Goal: Task Accomplishment & Management: Manage account settings

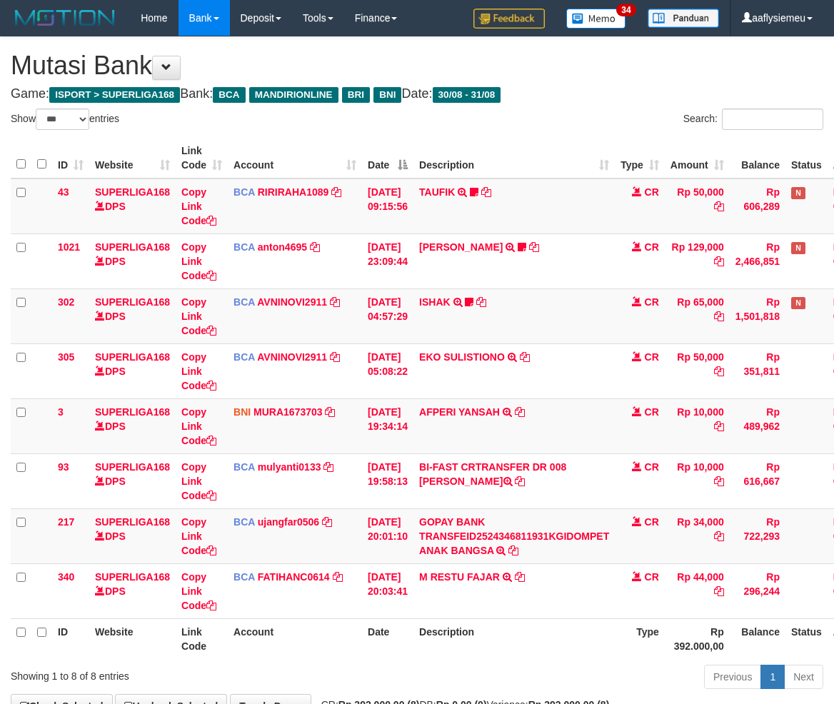
select select "***"
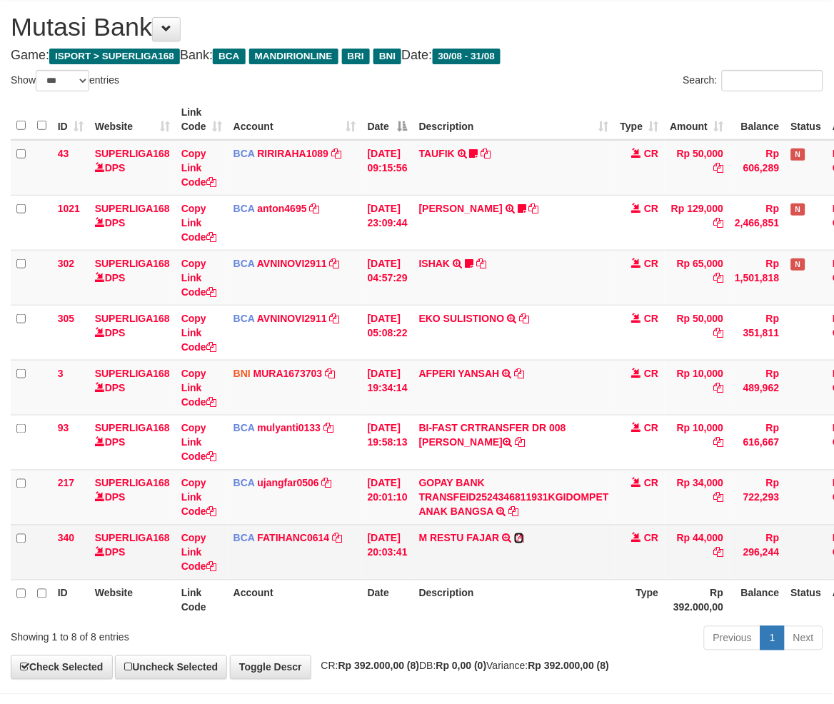
click at [524, 536] on icon at bounding box center [519, 539] width 10 height 10
click at [599, 541] on td "M RESTU FAJAR TRSF E-BANKING CR 3108/FTSCY/WS95031 44000.00M RESTU FAJAR" at bounding box center [514, 552] width 201 height 55
click at [596, 541] on td "M RESTU FAJAR TRSF E-BANKING CR 3108/FTSCY/WS95031 44000.00M RESTU FAJAR" at bounding box center [514, 552] width 201 height 55
click at [594, 541] on td "M RESTU FAJAR TRSF E-BANKING CR 3108/FTSCY/WS95031 44000.00M RESTU FAJAR" at bounding box center [514, 552] width 201 height 55
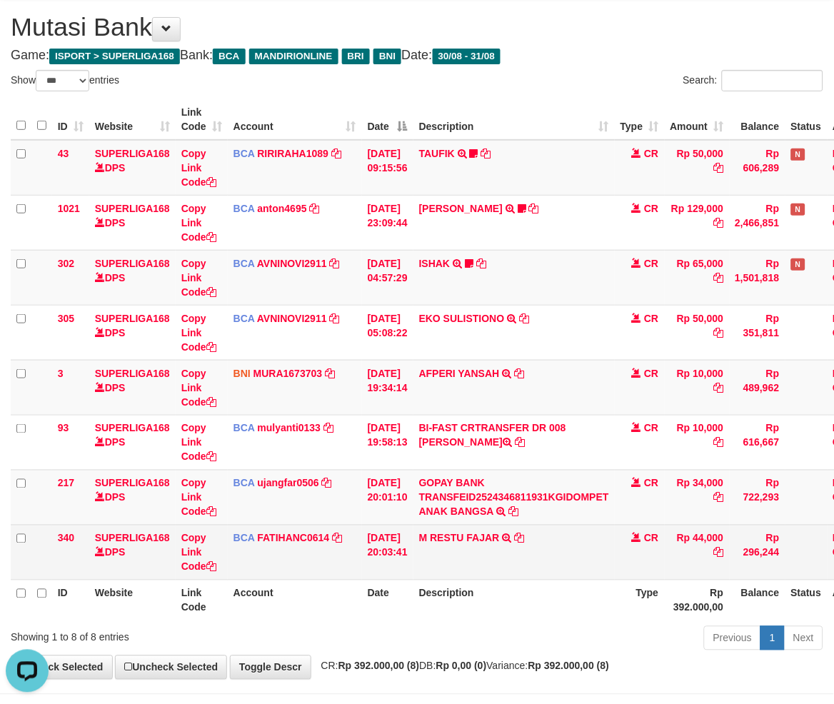
click at [594, 541] on td "M RESTU FAJAR TRSF E-BANKING CR 3108/FTSCY/WS95031 44000.00M RESTU FAJAR" at bounding box center [514, 552] width 201 height 55
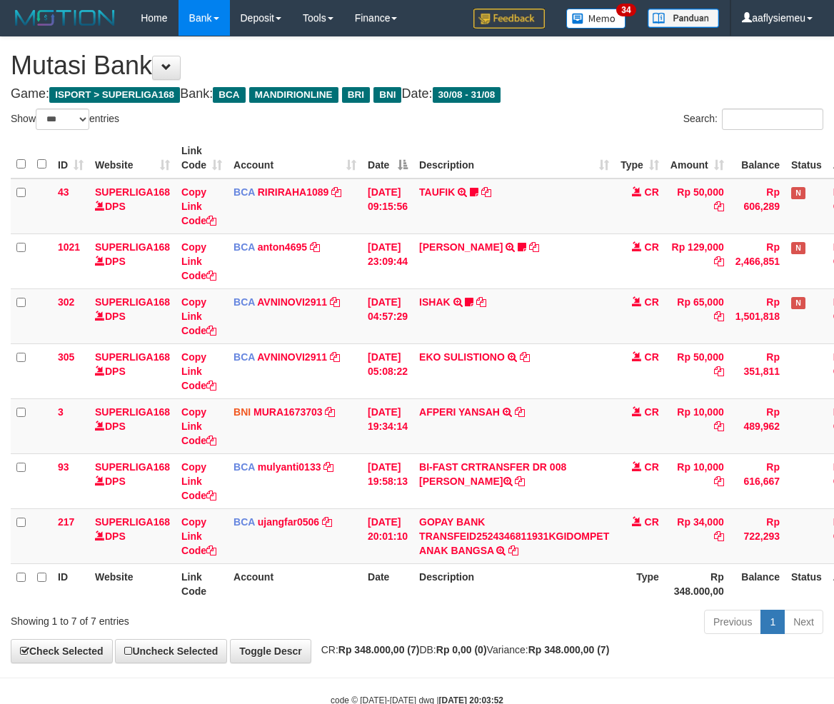
select select "***"
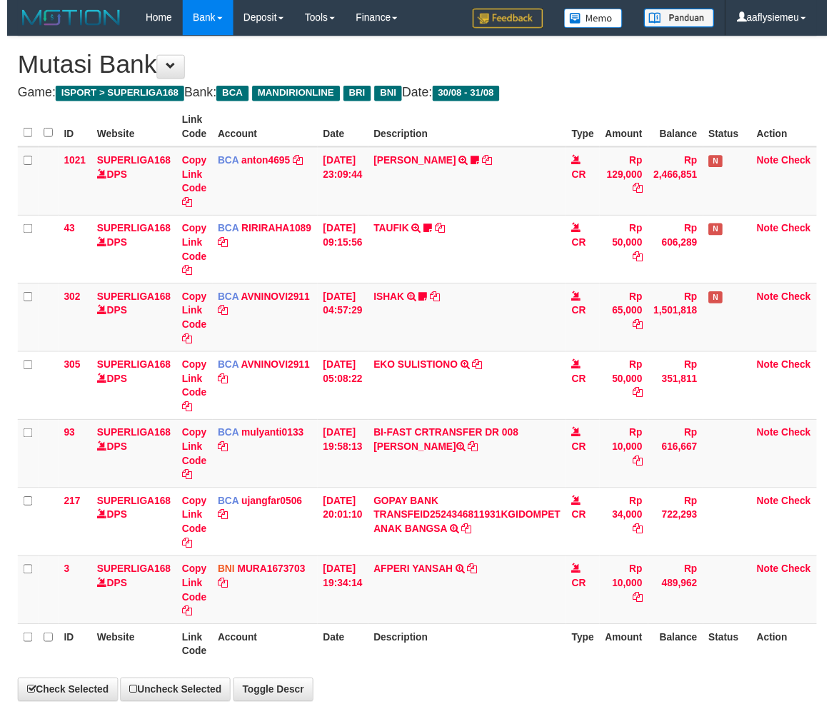
scroll to position [39, 0]
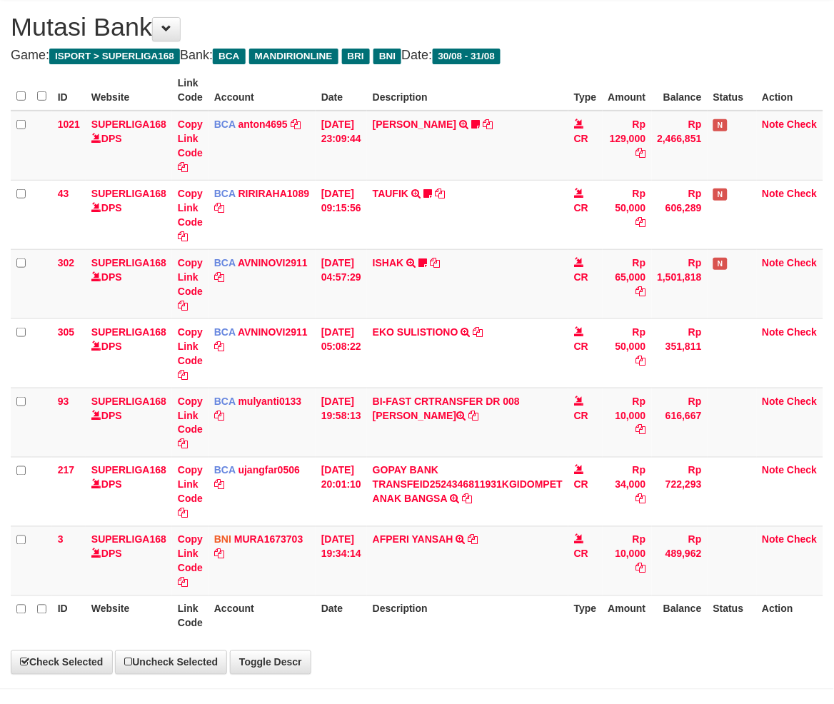
select select "***"
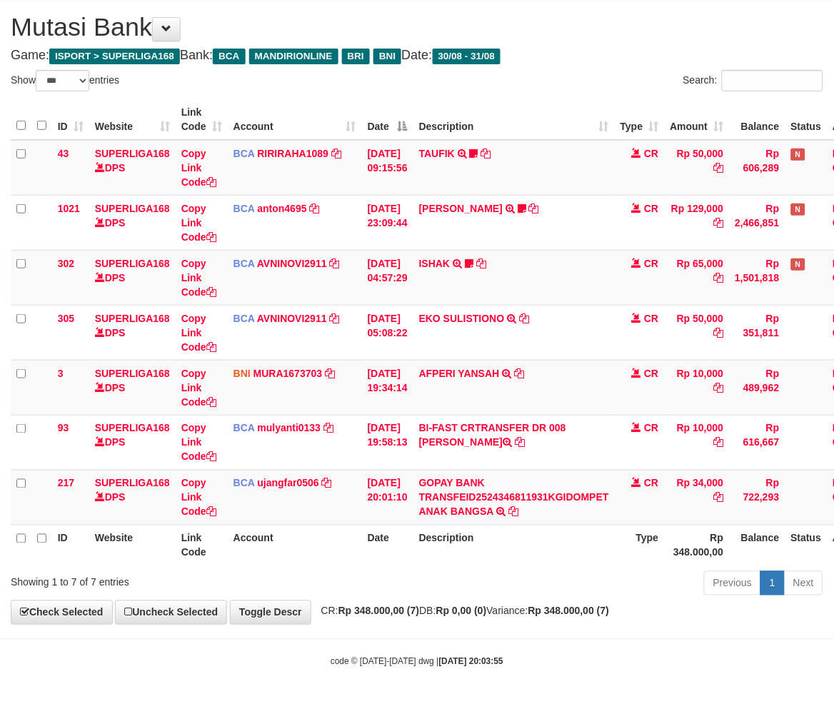
click at [519, 574] on div "Previous 1 Next" at bounding box center [591, 585] width 465 height 31
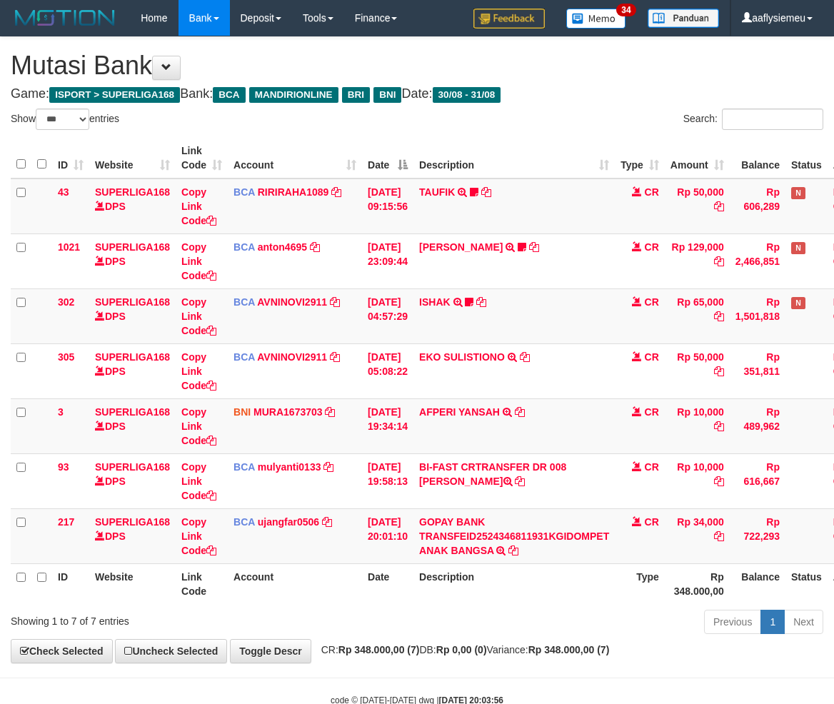
select select "***"
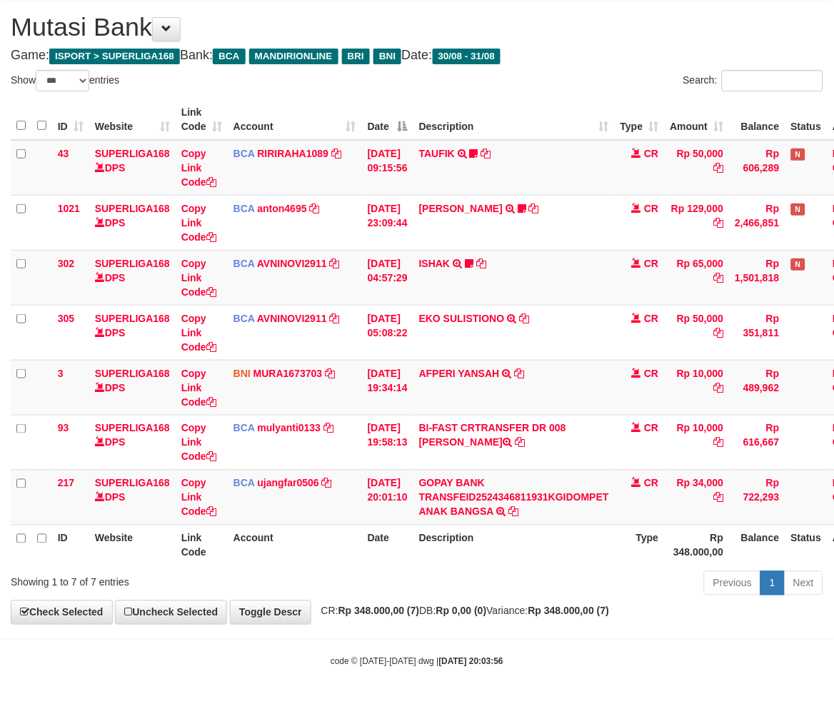
click at [576, 546] on th "Description" at bounding box center [514, 545] width 201 height 41
click at [744, 531] on th "Balance" at bounding box center [758, 545] width 56 height 41
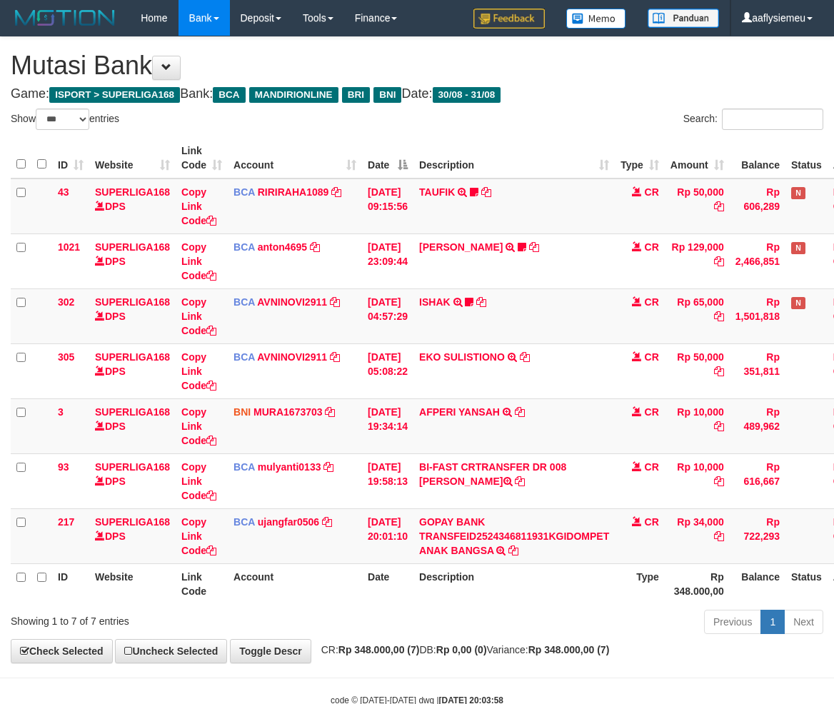
select select "***"
click at [517, 609] on div "Previous 1 Next" at bounding box center [591, 624] width 465 height 31
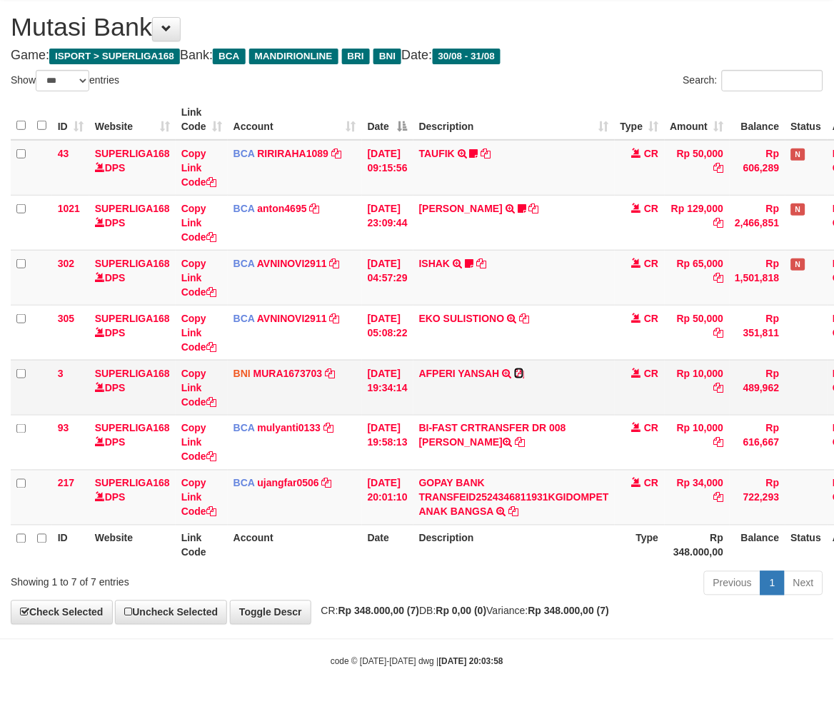
click at [524, 370] on icon at bounding box center [519, 374] width 10 height 10
click at [596, 579] on div "Previous 1 Next" at bounding box center [591, 585] width 465 height 31
drag, startPoint x: 590, startPoint y: 576, endPoint x: 632, endPoint y: 561, distance: 45.0
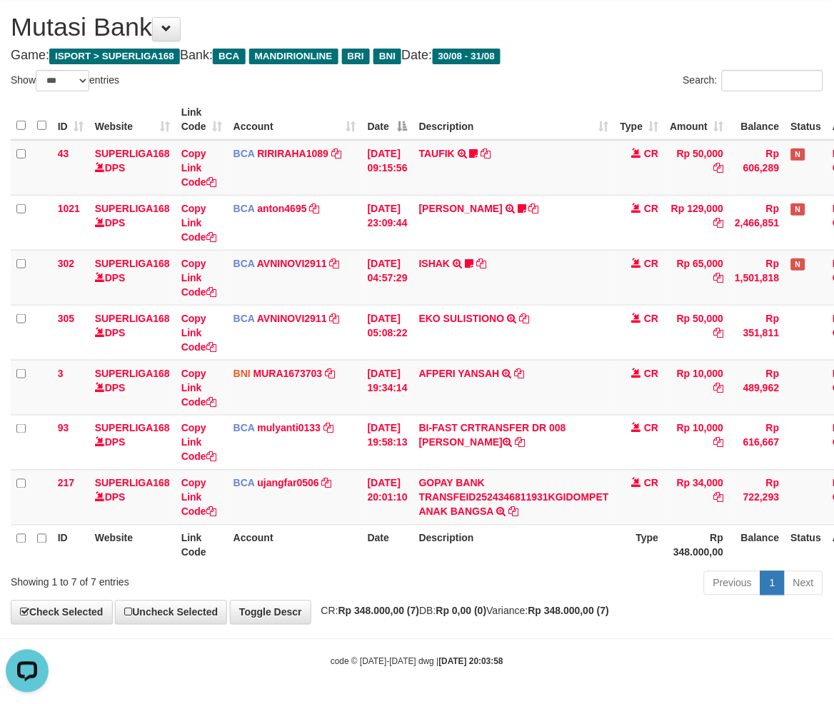
click at [590, 576] on div "Previous 1 Next" at bounding box center [591, 585] width 465 height 31
click at [591, 644] on body "Toggle navigation Home Bank Account List Load By Website Group [ISPORT] SUPERLI…" at bounding box center [417, 332] width 834 height 743
click at [596, 591] on div "Previous 1 Next" at bounding box center [591, 585] width 465 height 31
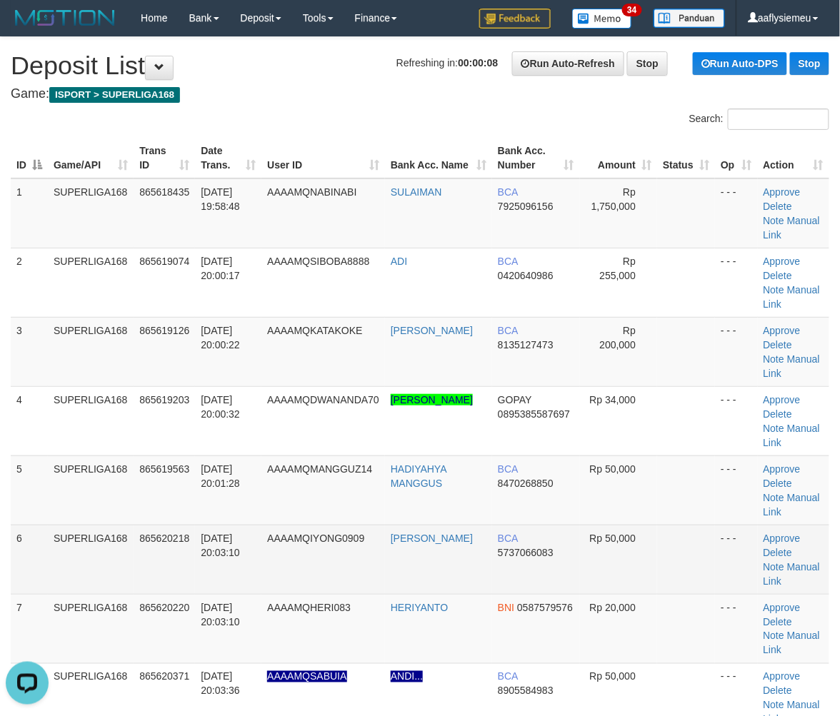
drag, startPoint x: 95, startPoint y: 525, endPoint x: 84, endPoint y: 533, distance: 13.9
click at [94, 527] on td "SUPERLIGA168" at bounding box center [91, 559] width 86 height 69
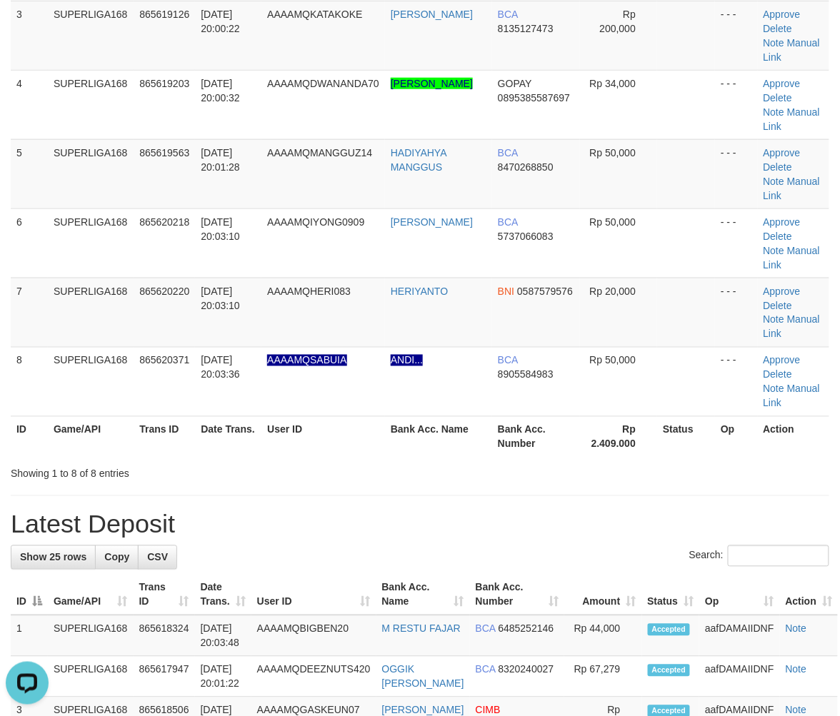
scroll to position [317, 0]
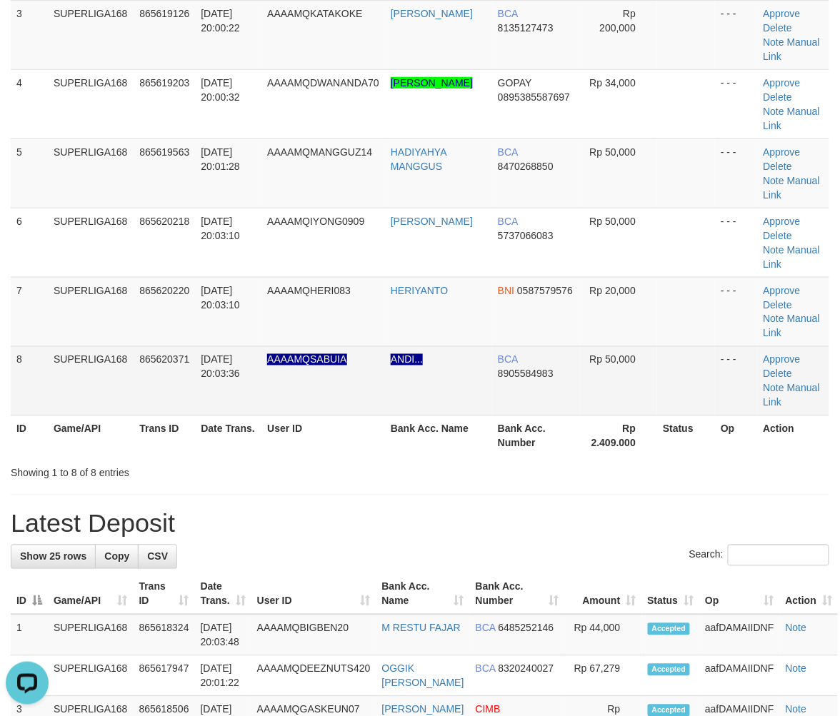
click at [44, 379] on td "8" at bounding box center [29, 380] width 37 height 69
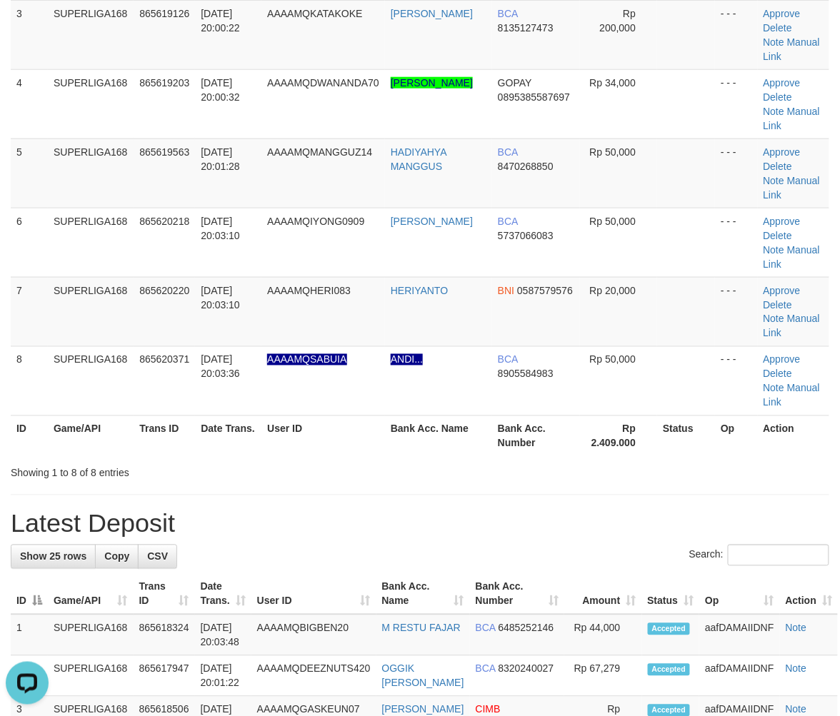
drag, startPoint x: 129, startPoint y: 461, endPoint x: 70, endPoint y: 470, distance: 59.3
click at [129, 461] on div "Showing 1 to 8 of 8 entries" at bounding box center [175, 471] width 329 height 20
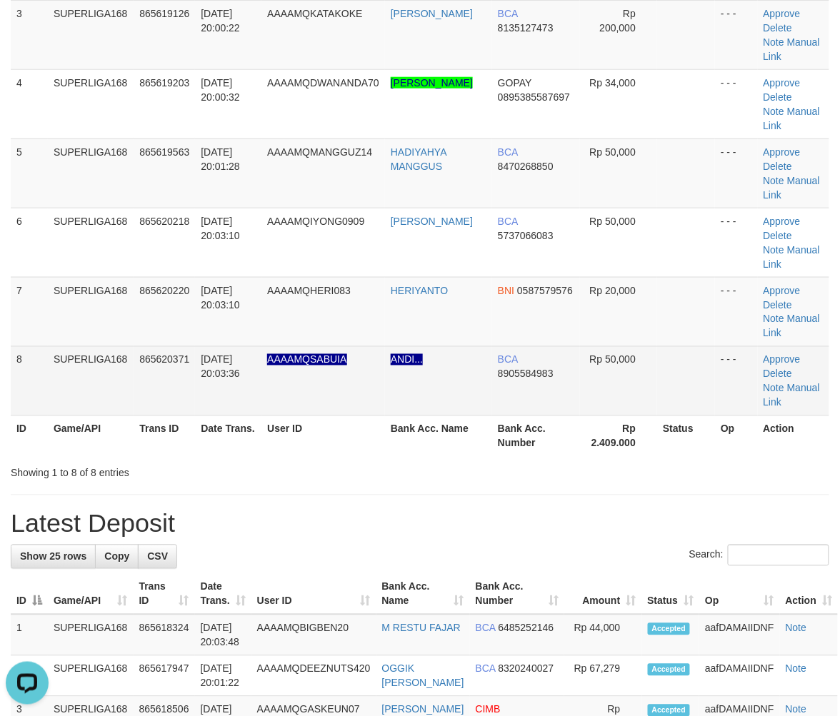
click at [37, 393] on td "8" at bounding box center [29, 380] width 37 height 69
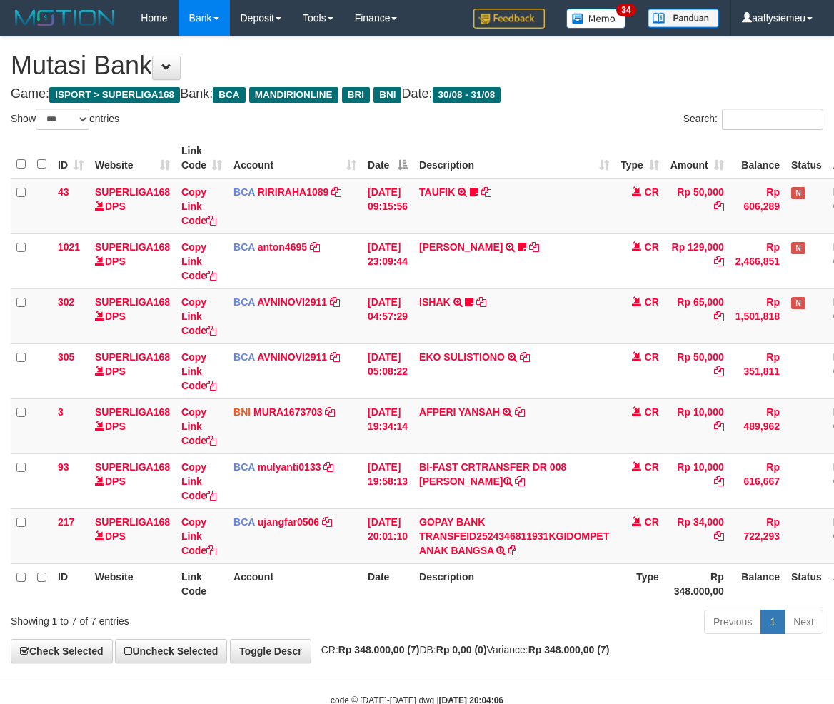
select select "***"
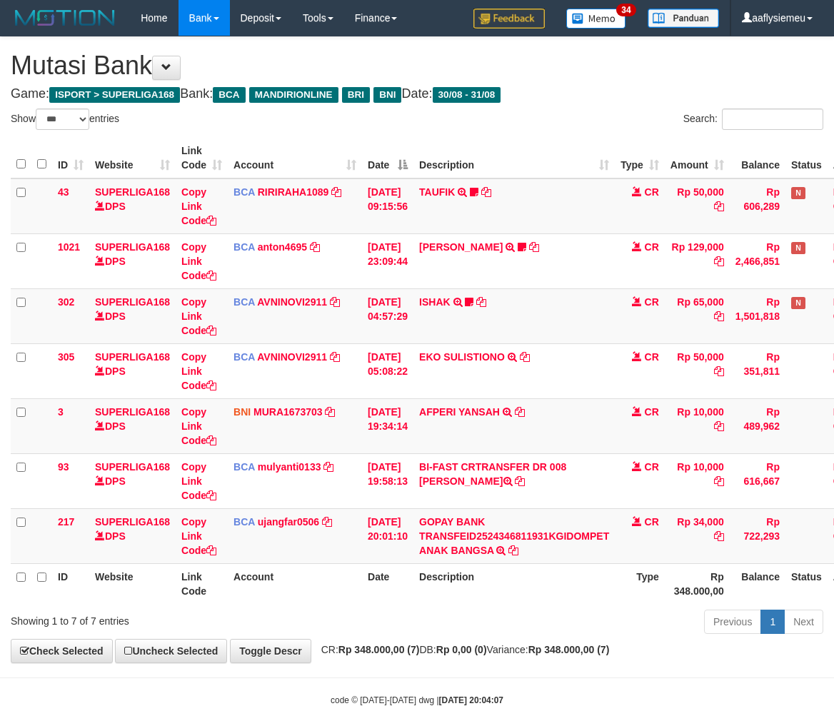
select select "***"
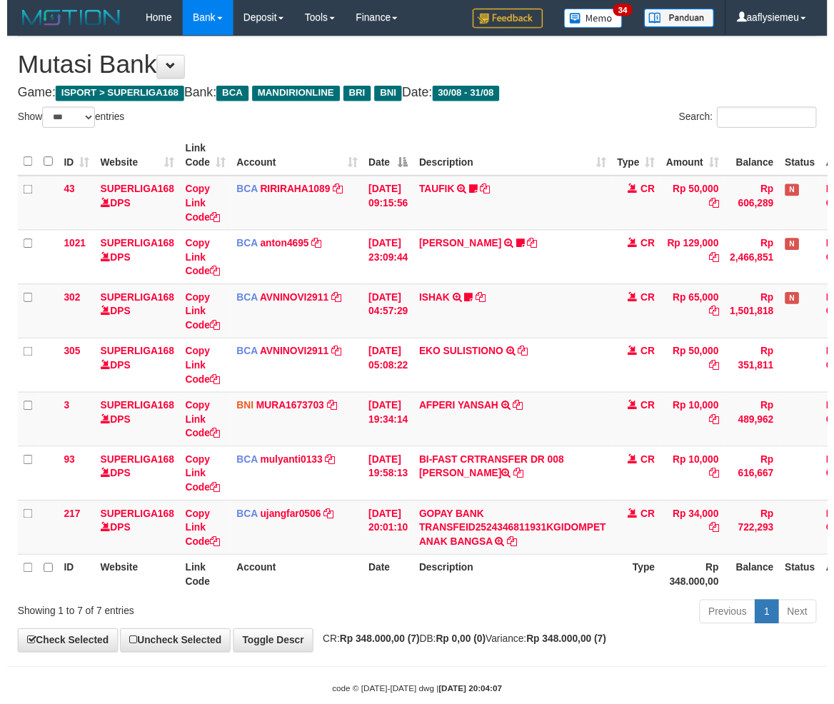
scroll to position [39, 0]
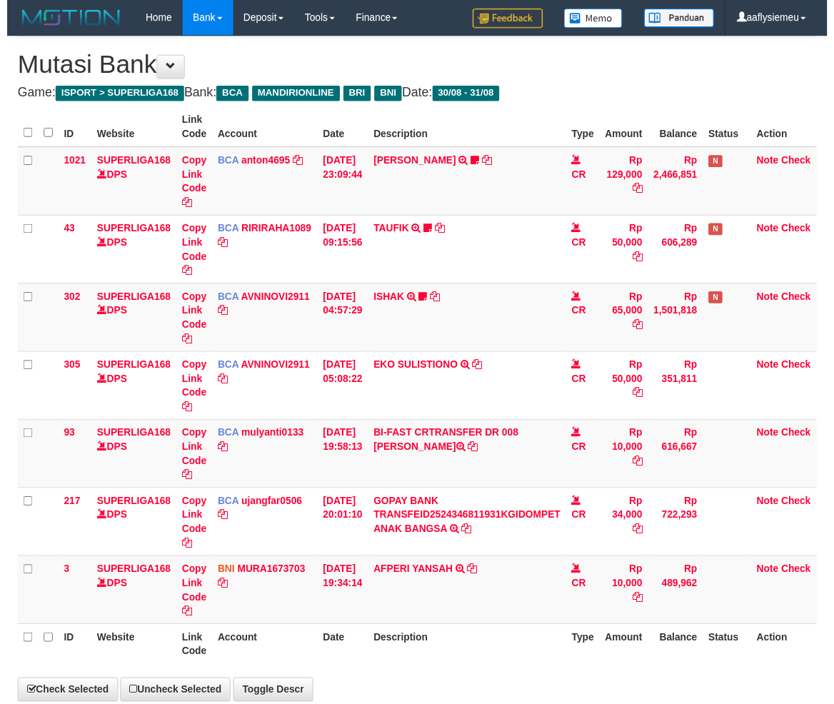
scroll to position [39, 0]
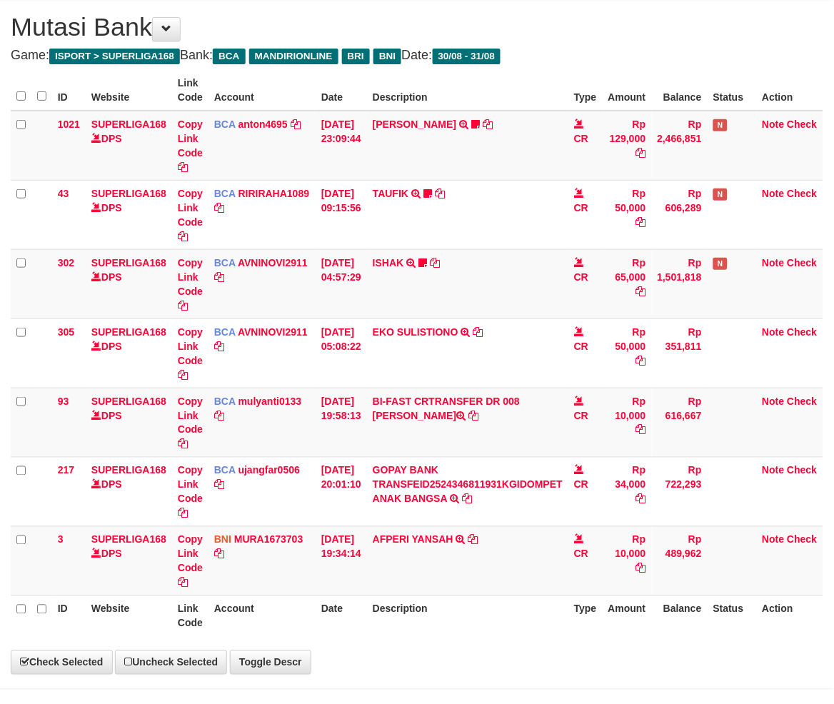
select select "***"
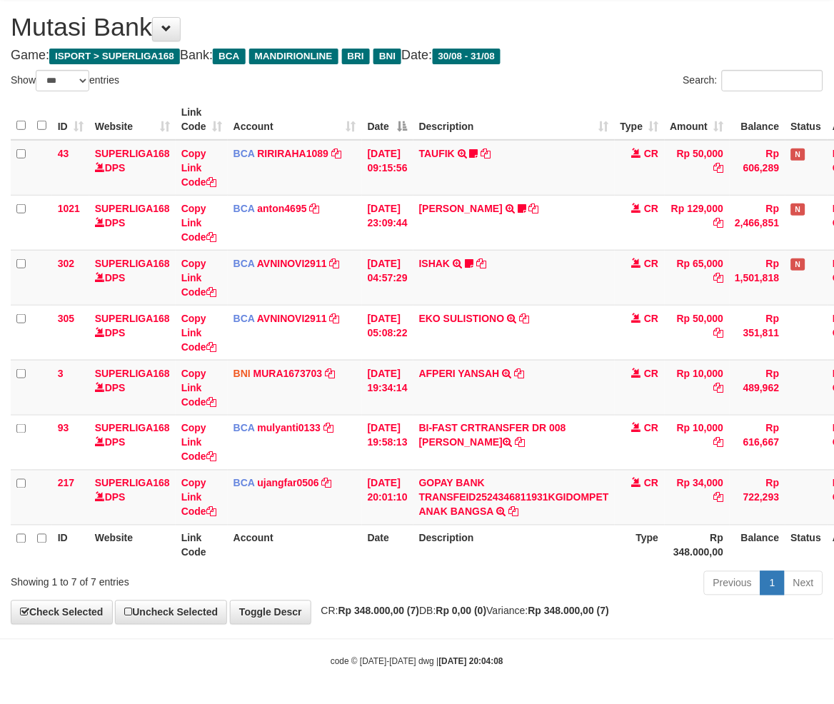
click at [511, 570] on div "Previous 1 Next" at bounding box center [591, 585] width 465 height 31
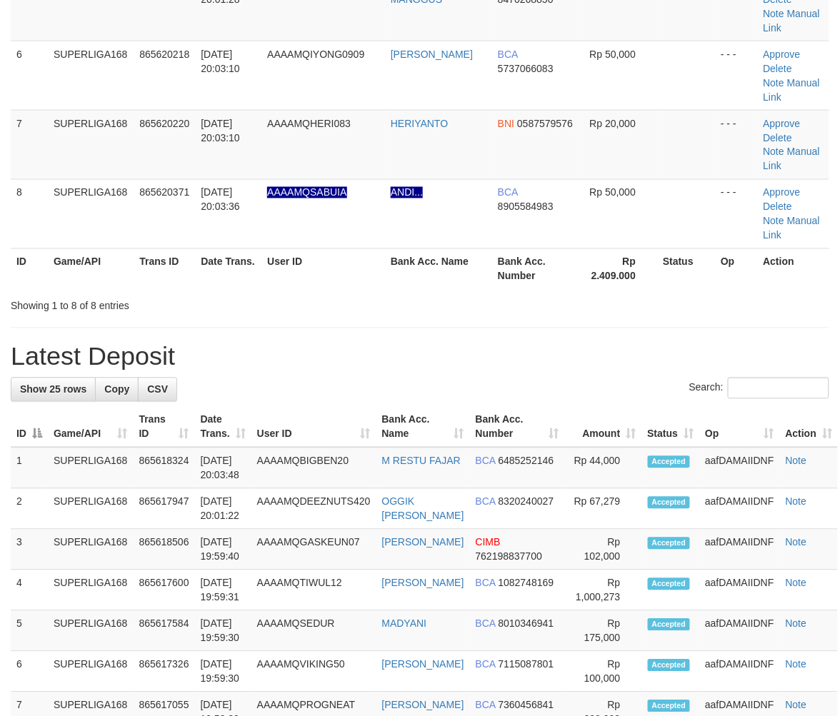
click at [154, 334] on div "**********" at bounding box center [420, 557] width 840 height 2009
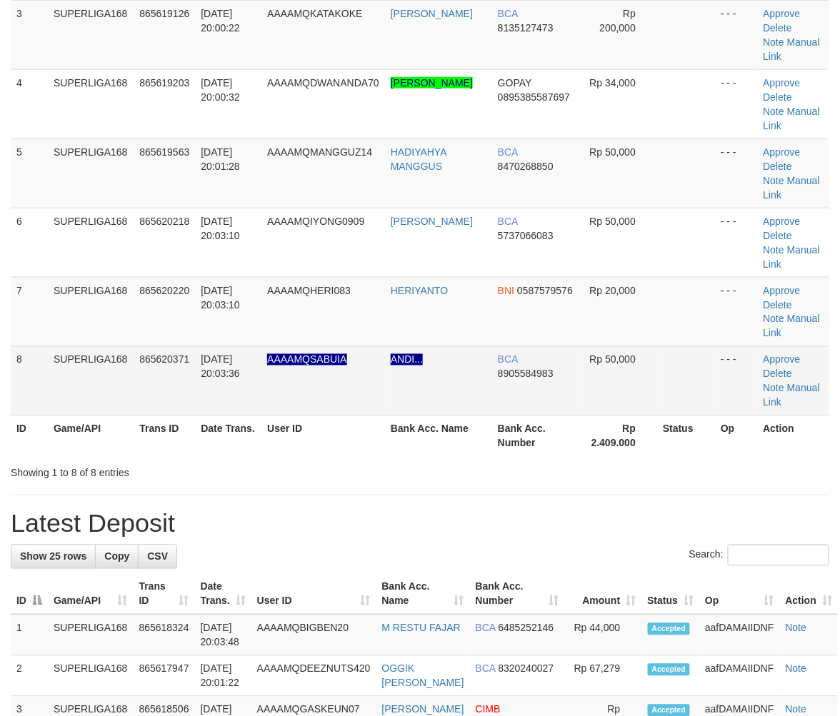
click at [96, 371] on td "SUPERLIGA168" at bounding box center [91, 380] width 86 height 69
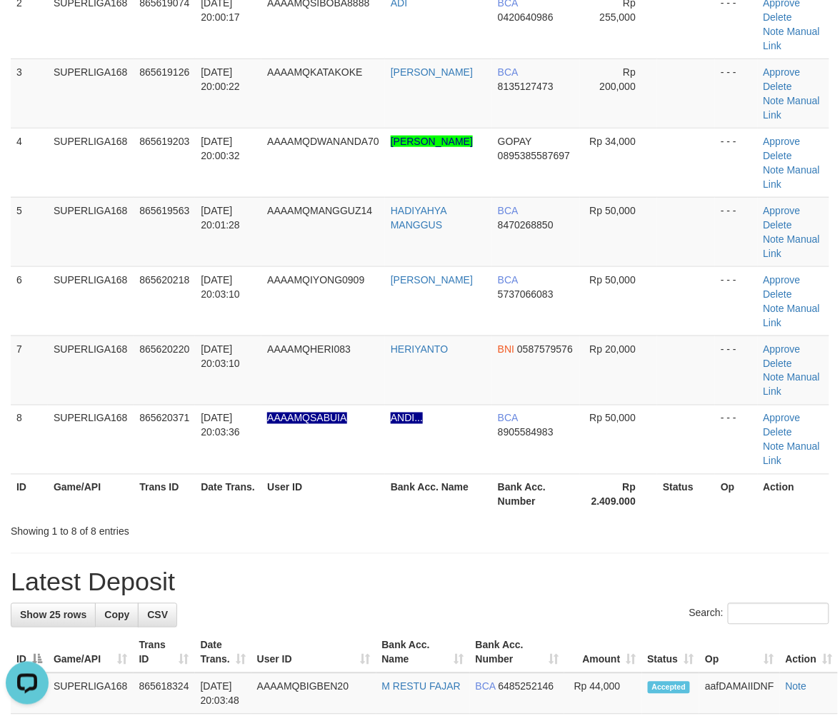
scroll to position [238, 0]
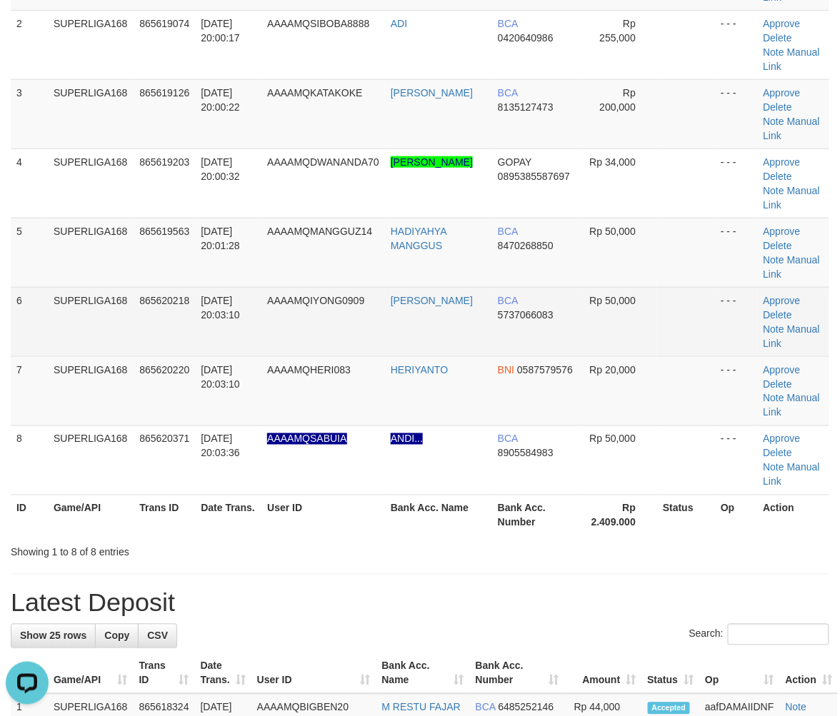
click at [214, 348] on td "[DATE] 20:03:10" at bounding box center [228, 321] width 66 height 69
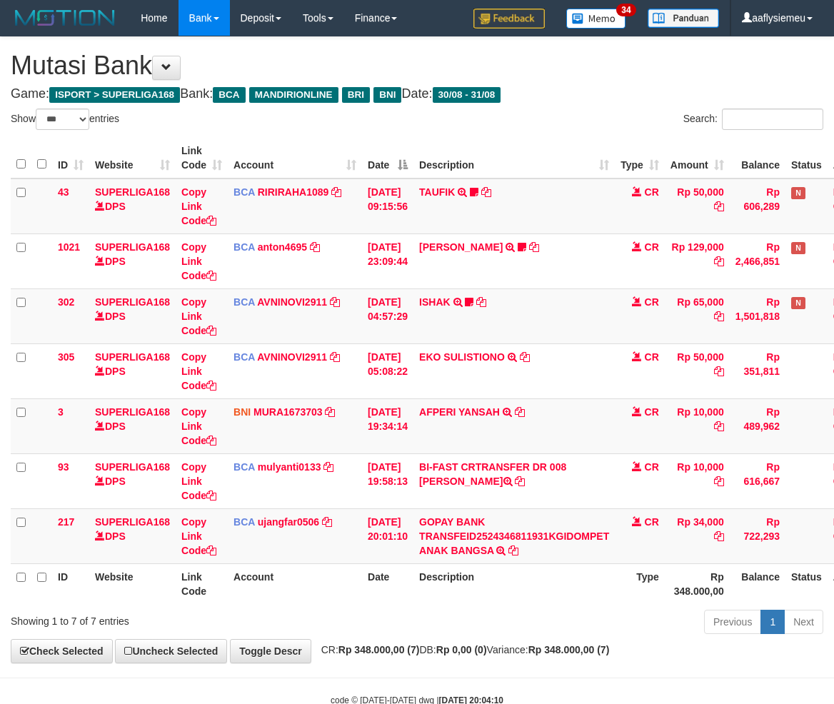
select select "***"
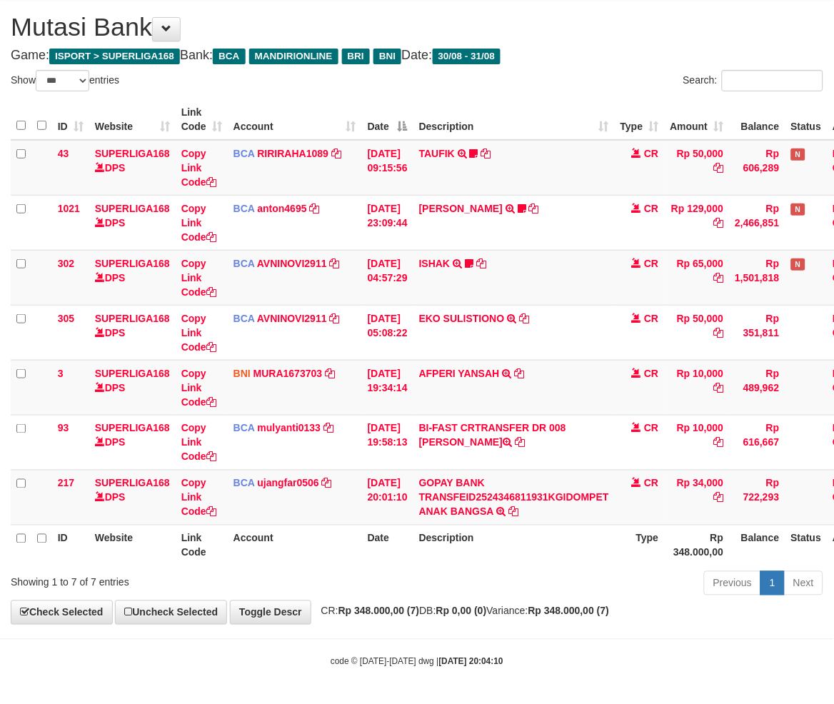
drag, startPoint x: 544, startPoint y: 537, endPoint x: 557, endPoint y: 529, distance: 15.1
click at [544, 537] on th "Description" at bounding box center [514, 545] width 201 height 41
drag, startPoint x: 602, startPoint y: 610, endPoint x: 611, endPoint y: 599, distance: 14.7
click at [602, 610] on strong "Rp 348.000,00 (7)" at bounding box center [569, 611] width 81 height 11
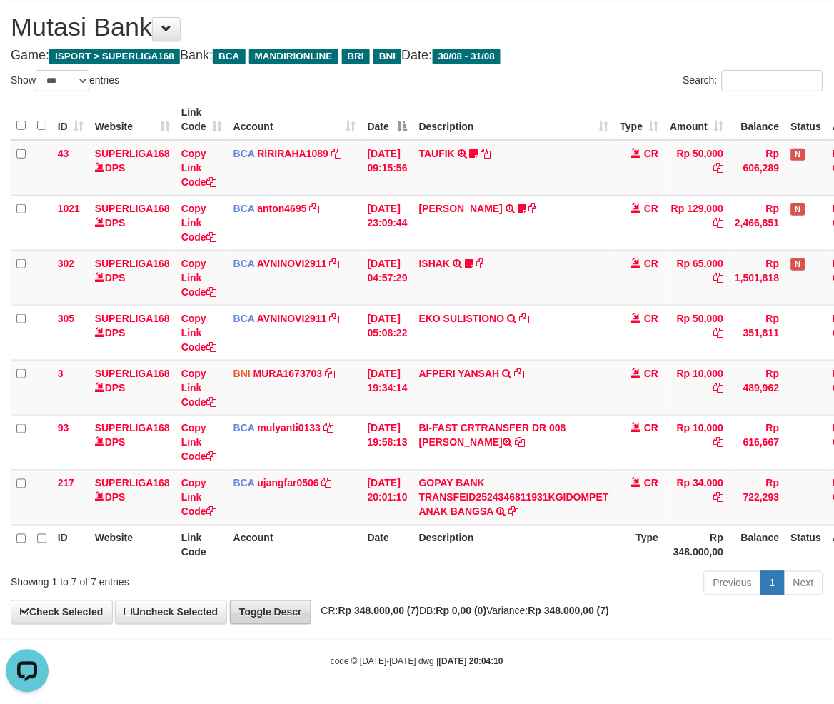
drag, startPoint x: 519, startPoint y: 638, endPoint x: 246, endPoint y: 611, distance: 274.1
click at [519, 638] on body "Toggle navigation Home Bank Account List Load By Website Group [ISPORT] SUPERLI…" at bounding box center [417, 332] width 834 height 743
click at [482, 591] on div "Previous 1 Next" at bounding box center [591, 585] width 465 height 31
click at [634, 574] on div "Previous 1 Next" at bounding box center [591, 585] width 465 height 31
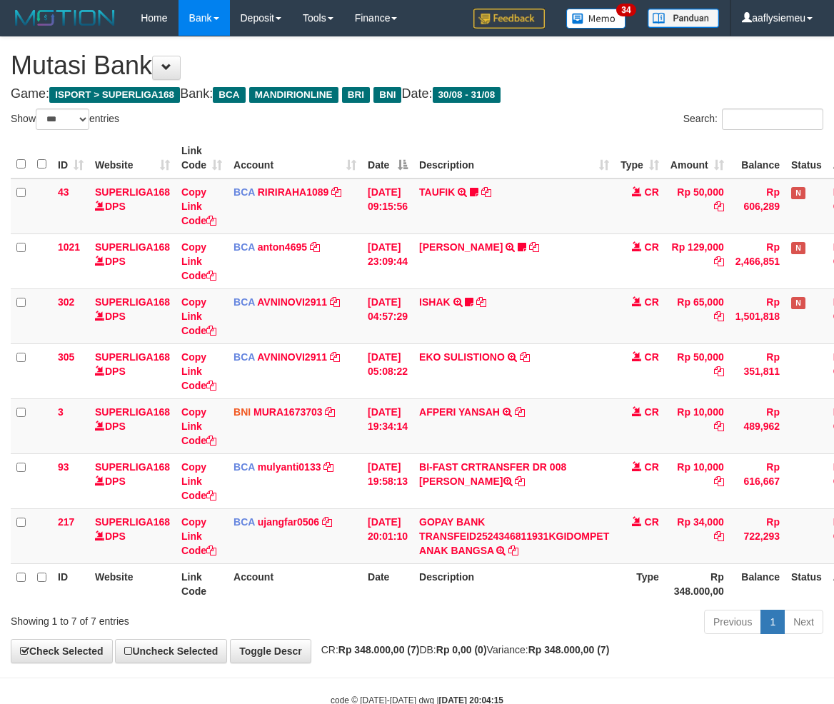
select select "***"
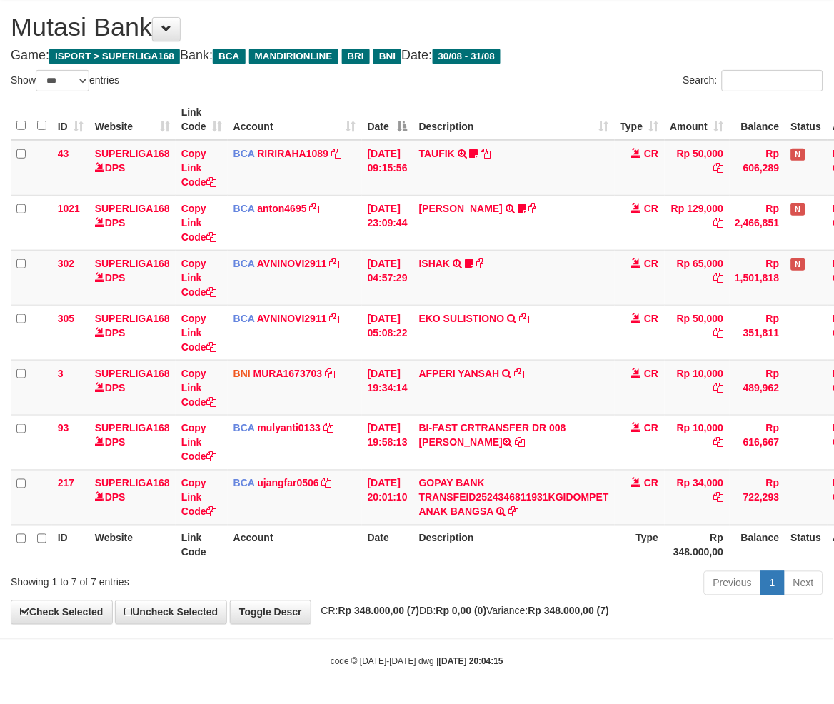
click at [632, 570] on div "Previous 1 Next" at bounding box center [591, 585] width 465 height 31
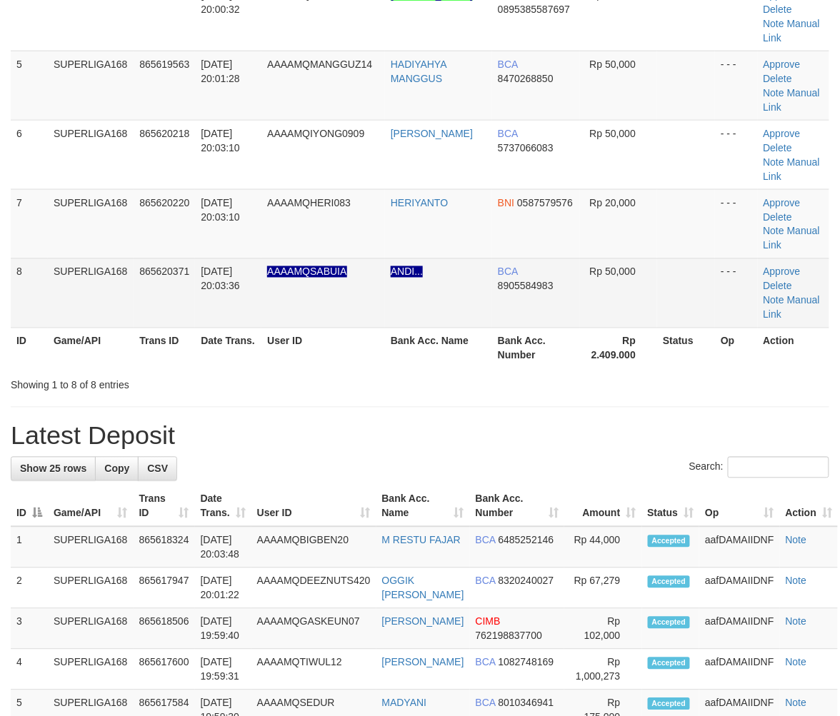
click at [109, 324] on td "SUPERLIGA168" at bounding box center [91, 293] width 86 height 69
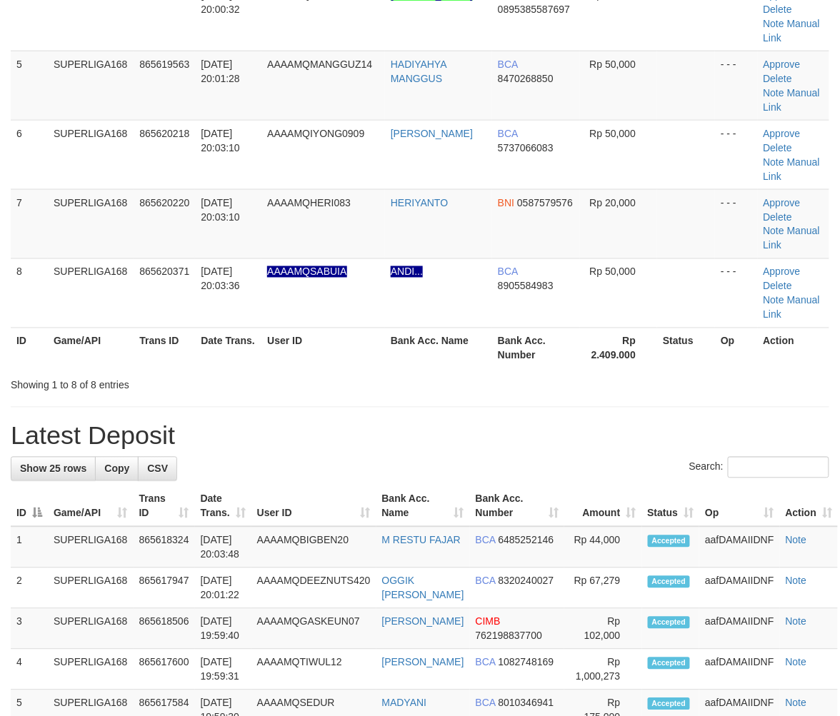
scroll to position [238, 0]
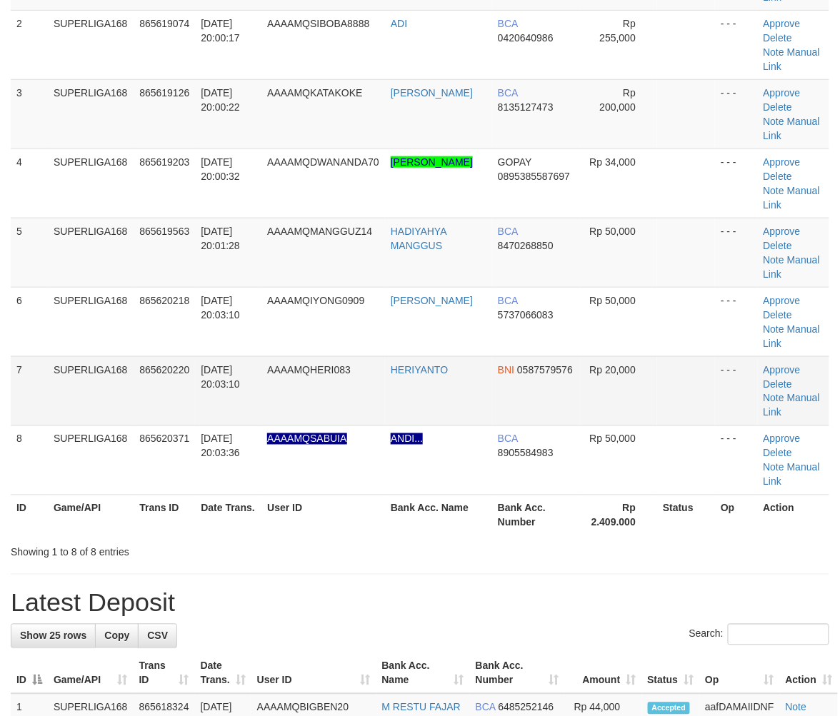
click at [63, 379] on td "SUPERLIGA168" at bounding box center [91, 390] width 86 height 69
click at [72, 374] on td "SUPERLIGA168" at bounding box center [91, 390] width 86 height 69
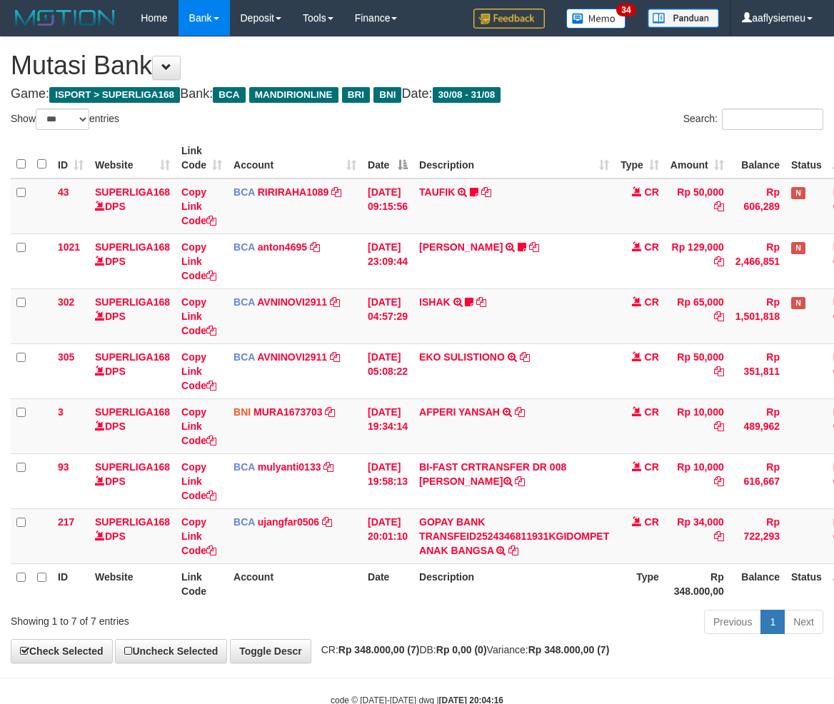
select select "***"
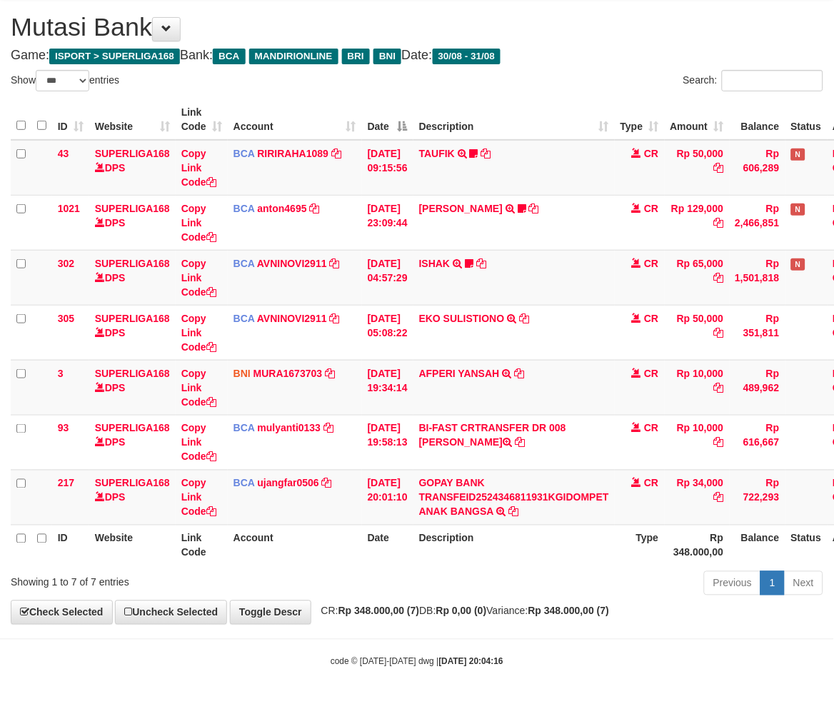
click at [447, 579] on div "Previous 1 Next" at bounding box center [591, 585] width 465 height 31
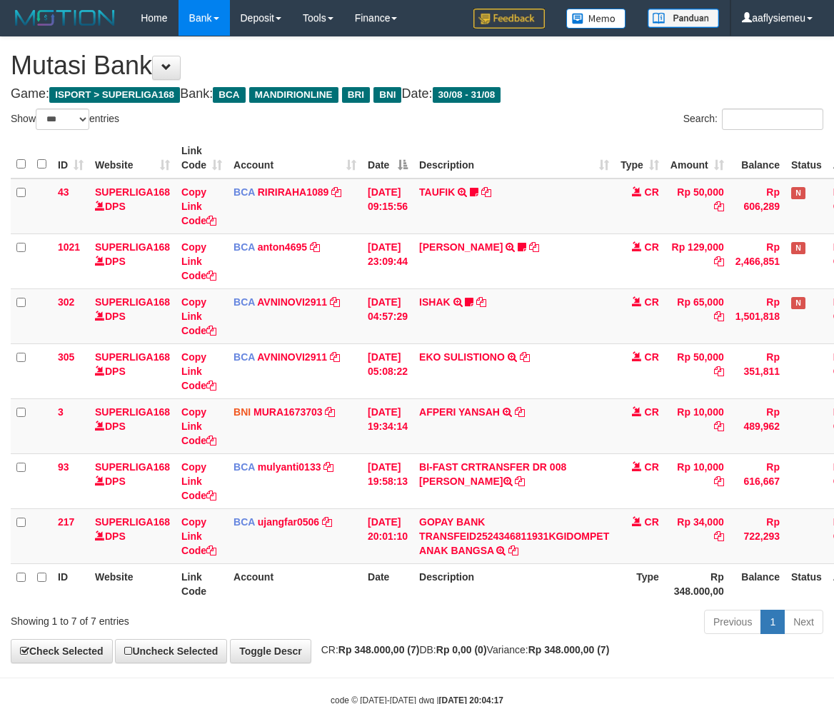
select select "***"
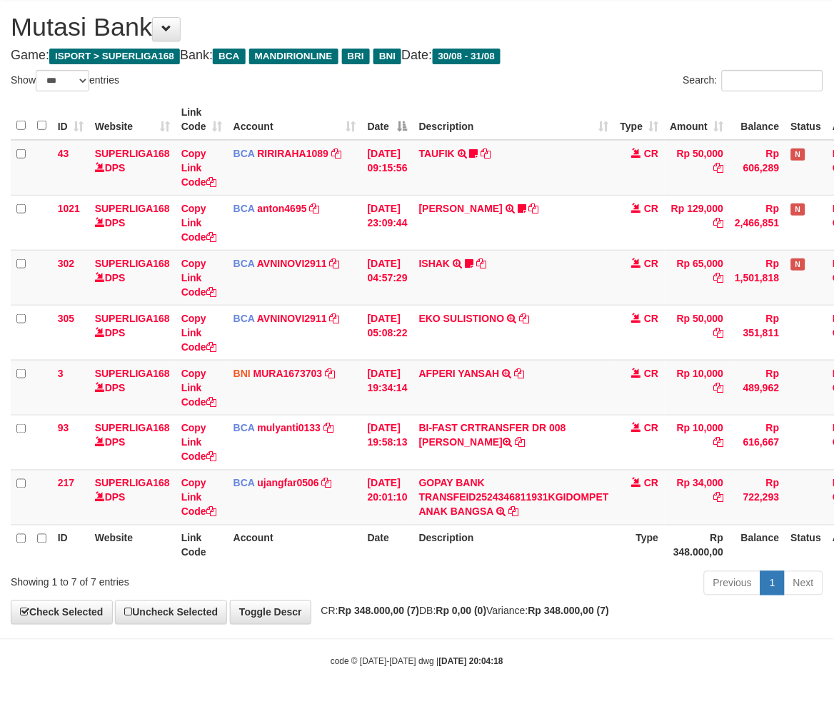
click at [513, 541] on th "Description" at bounding box center [514, 545] width 201 height 41
drag, startPoint x: 0, startPoint y: 0, endPoint x: 634, endPoint y: 521, distance: 821.1
click at [518, 543] on th "Description" at bounding box center [514, 545] width 201 height 41
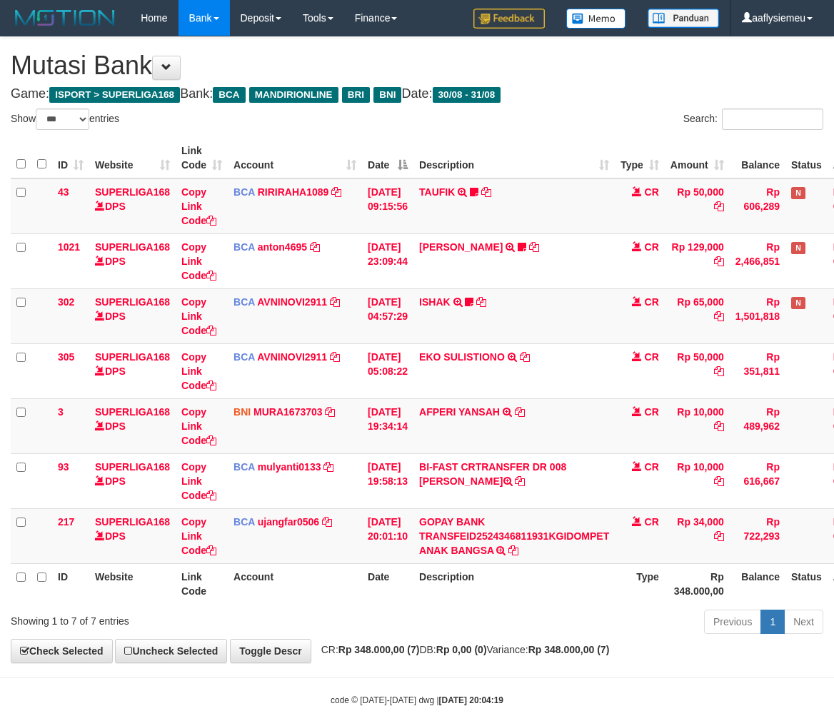
select select "***"
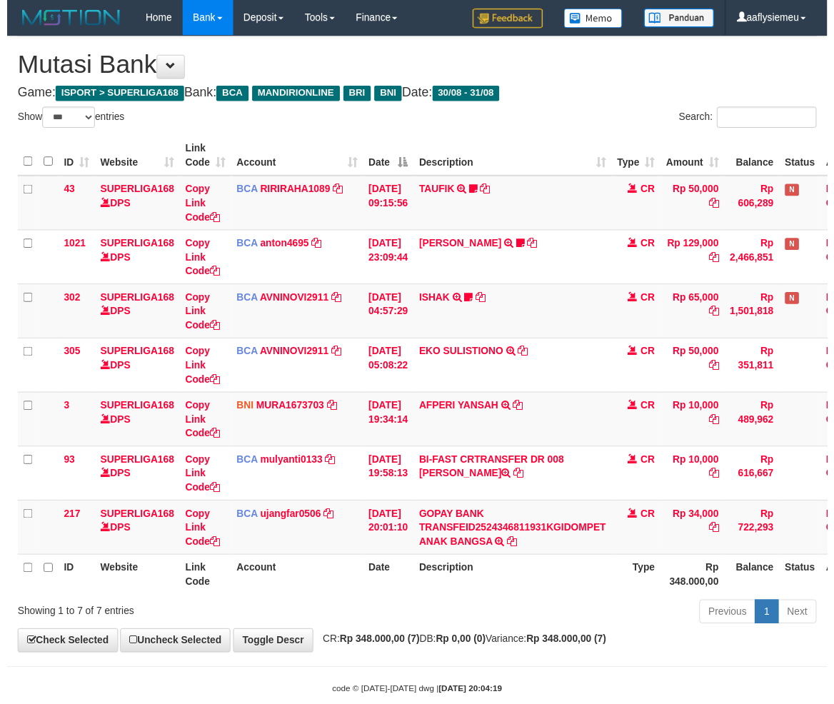
scroll to position [39, 0]
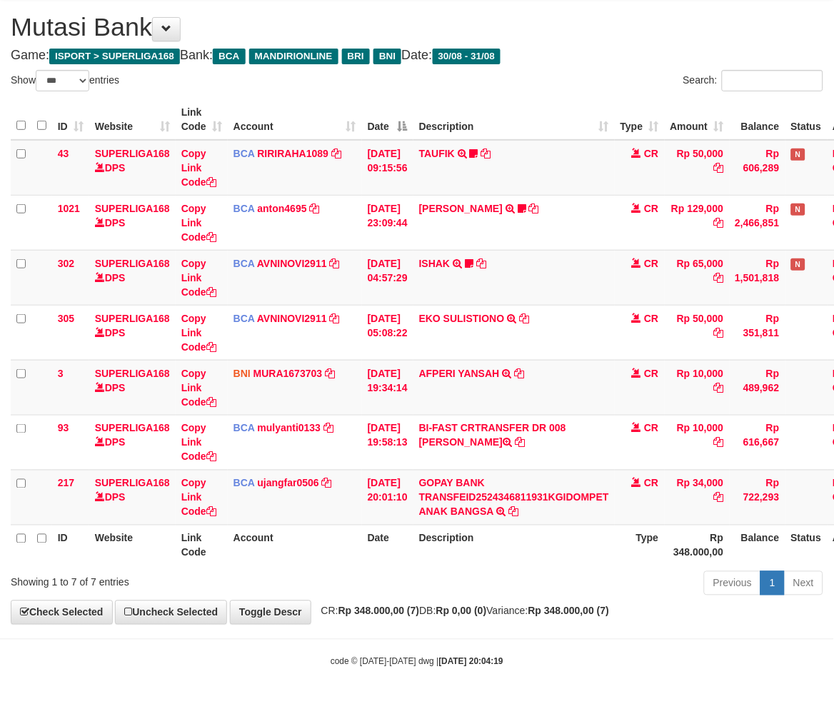
click at [493, 581] on div "Previous 1 Next" at bounding box center [591, 585] width 465 height 31
click at [529, 554] on th "Description" at bounding box center [514, 545] width 201 height 41
click at [497, 551] on th "Description" at bounding box center [514, 545] width 201 height 41
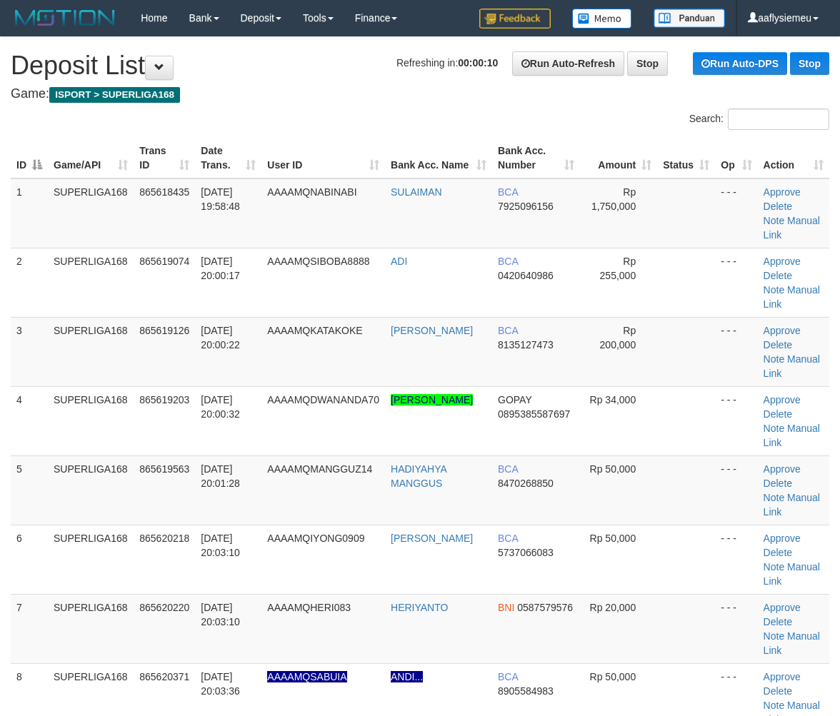
scroll to position [405, 0]
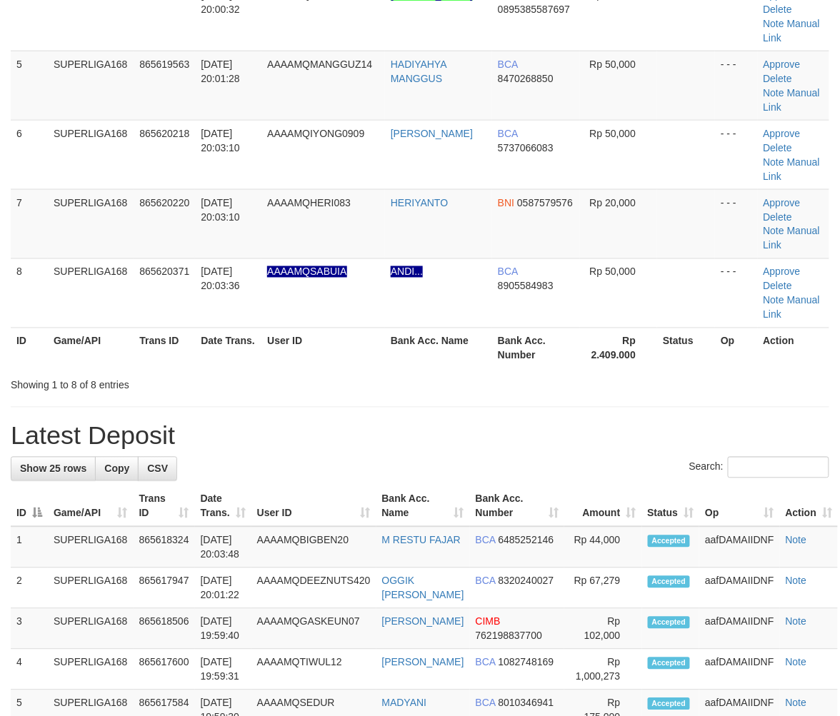
click at [77, 358] on th "Game/API" at bounding box center [91, 348] width 86 height 41
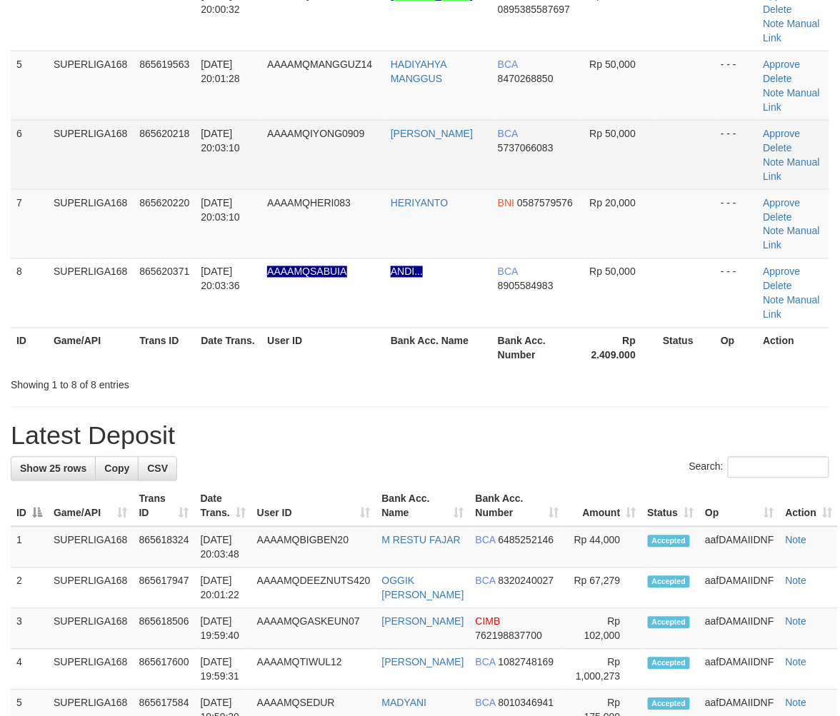
scroll to position [238, 0]
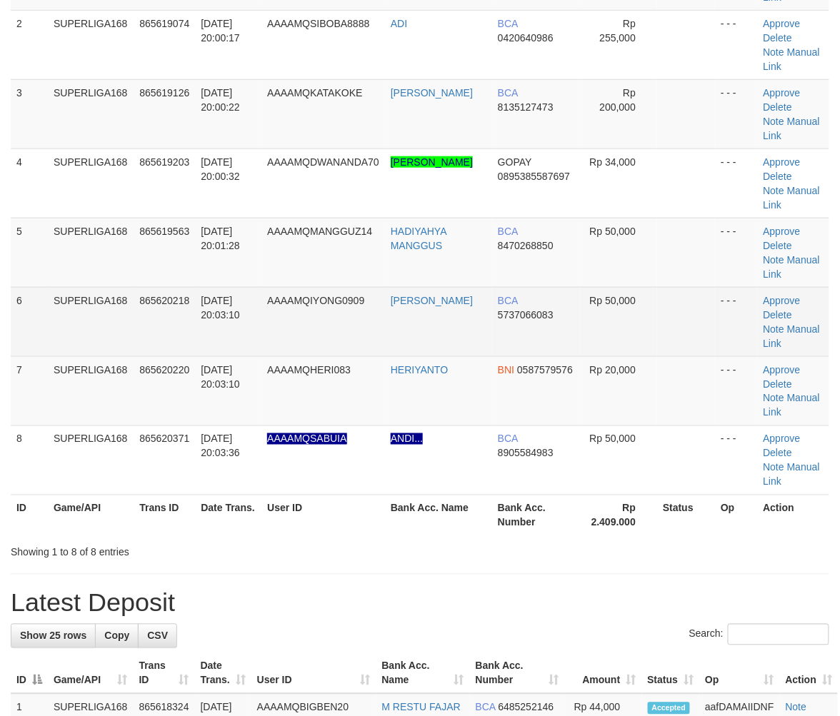
click at [61, 327] on td "SUPERLIGA168" at bounding box center [91, 321] width 86 height 69
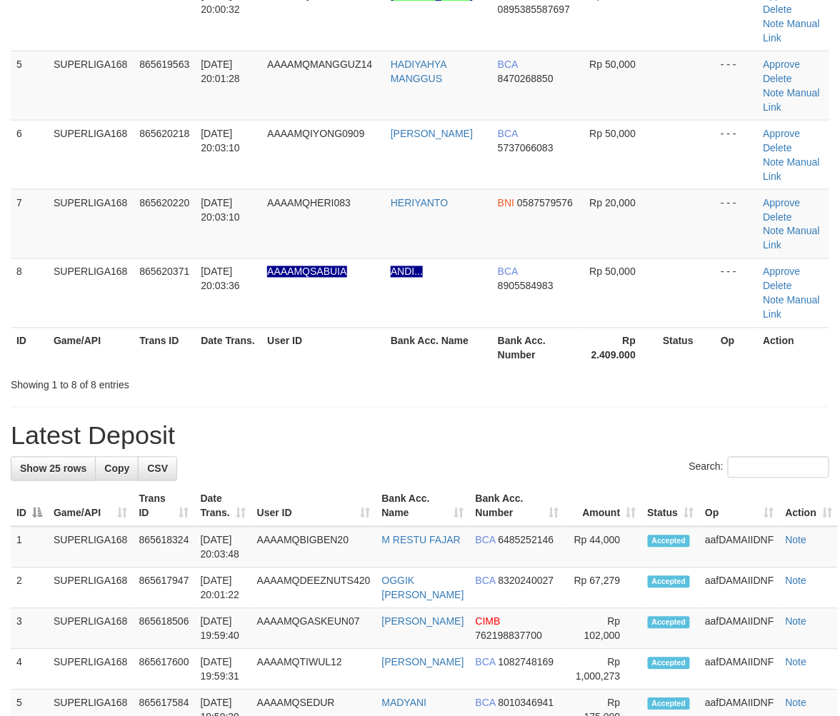
scroll to position [238, 0]
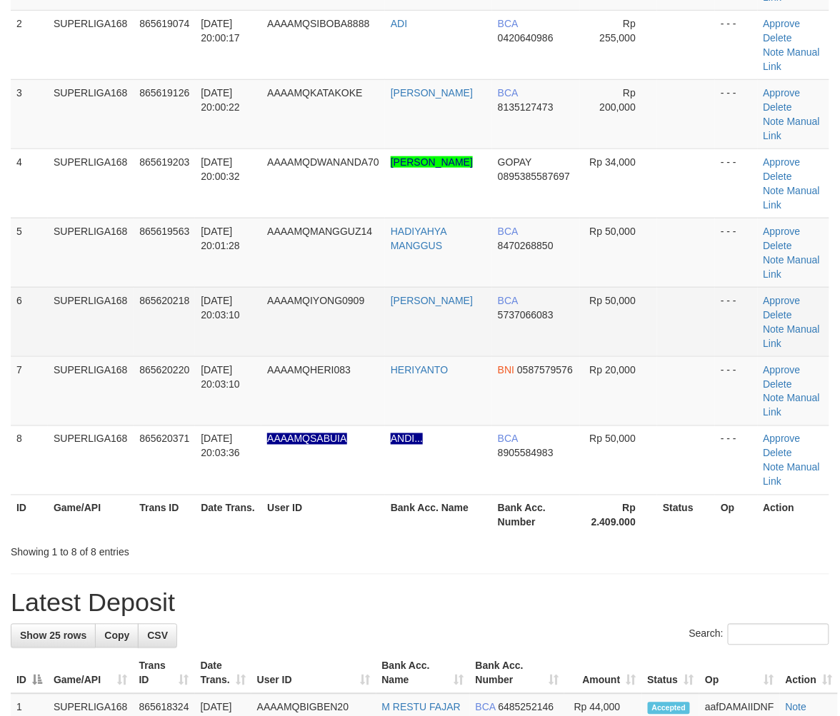
click at [145, 321] on td "865620218" at bounding box center [164, 321] width 61 height 69
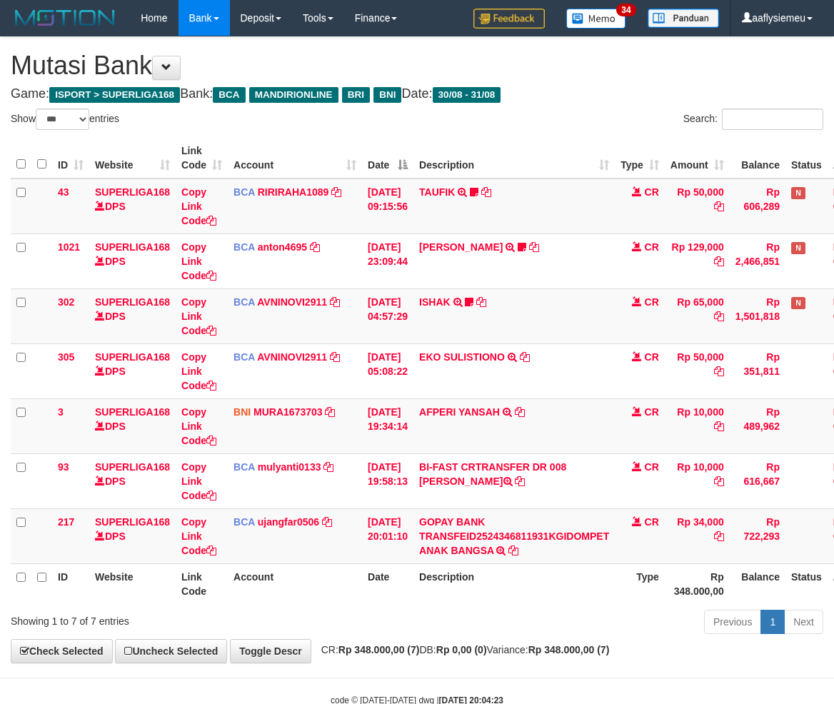
select select "***"
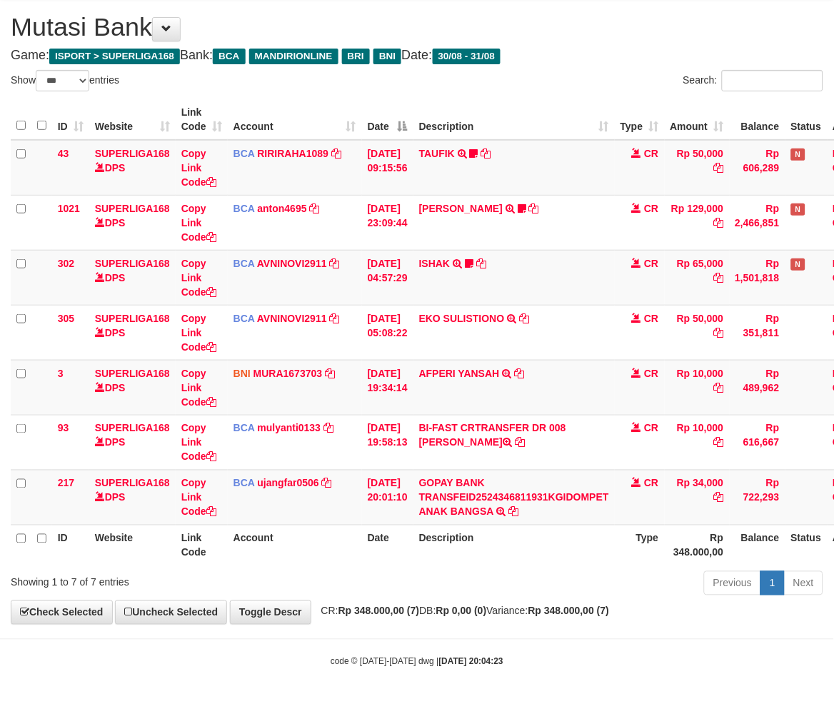
click at [639, 556] on th "Type" at bounding box center [640, 545] width 50 height 41
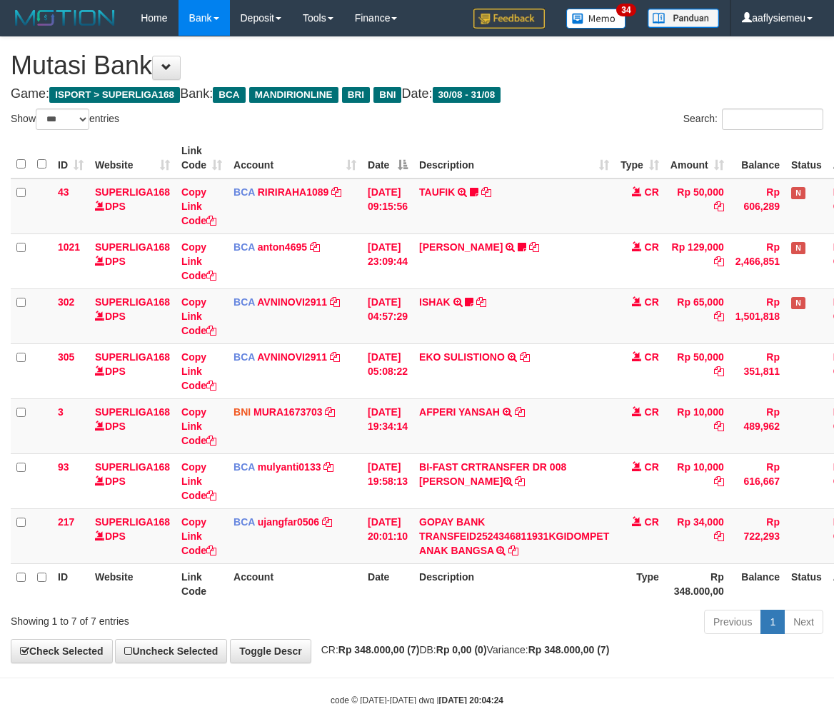
select select "***"
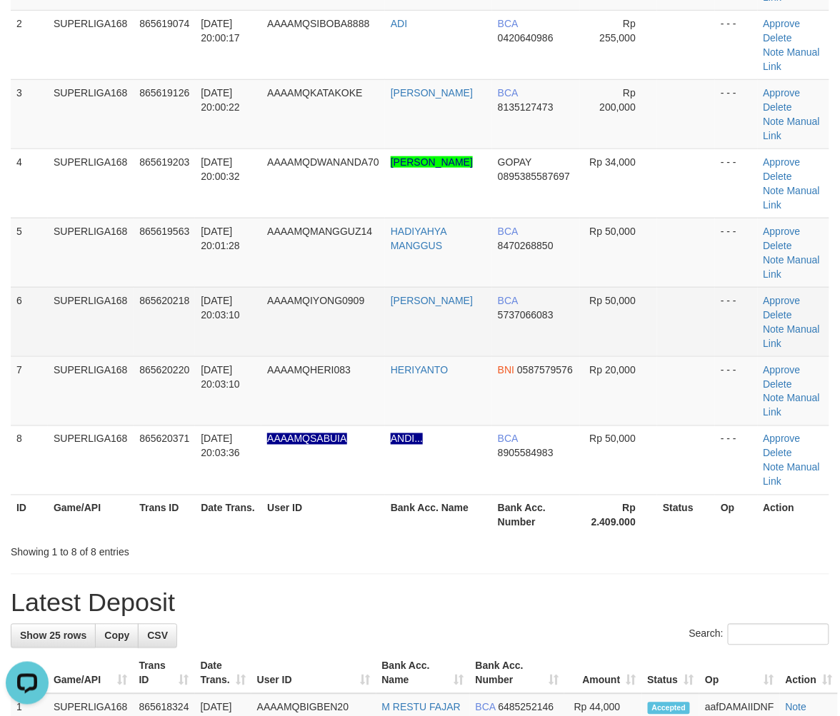
click at [274, 346] on td "AAAAMQIYONG0909" at bounding box center [323, 321] width 124 height 69
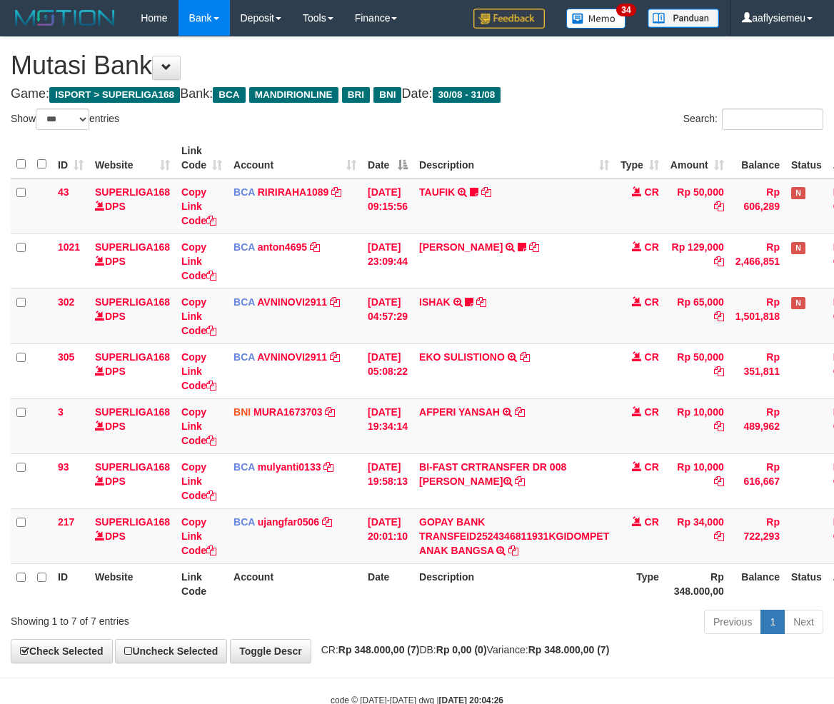
select select "***"
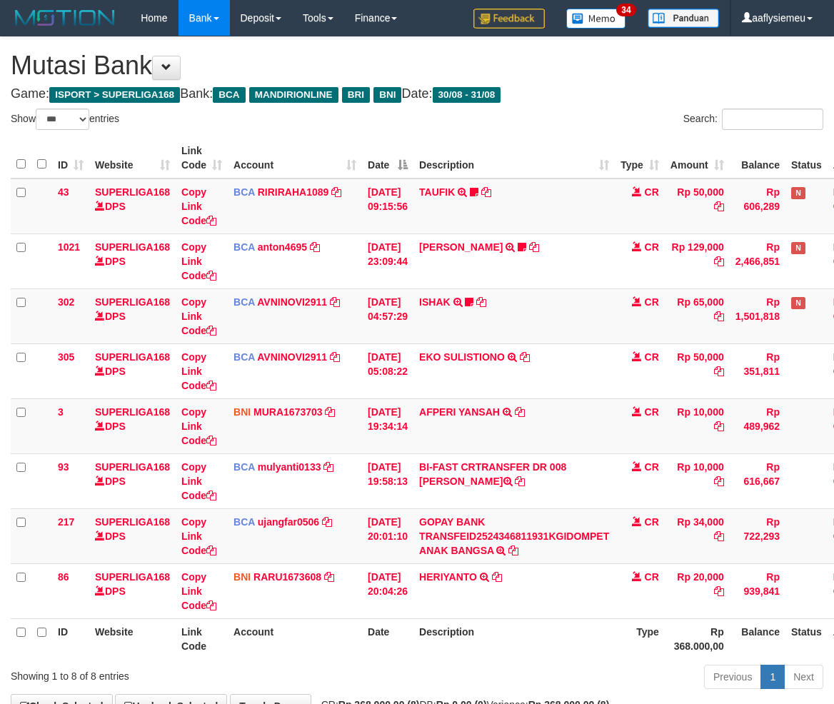
select select "***"
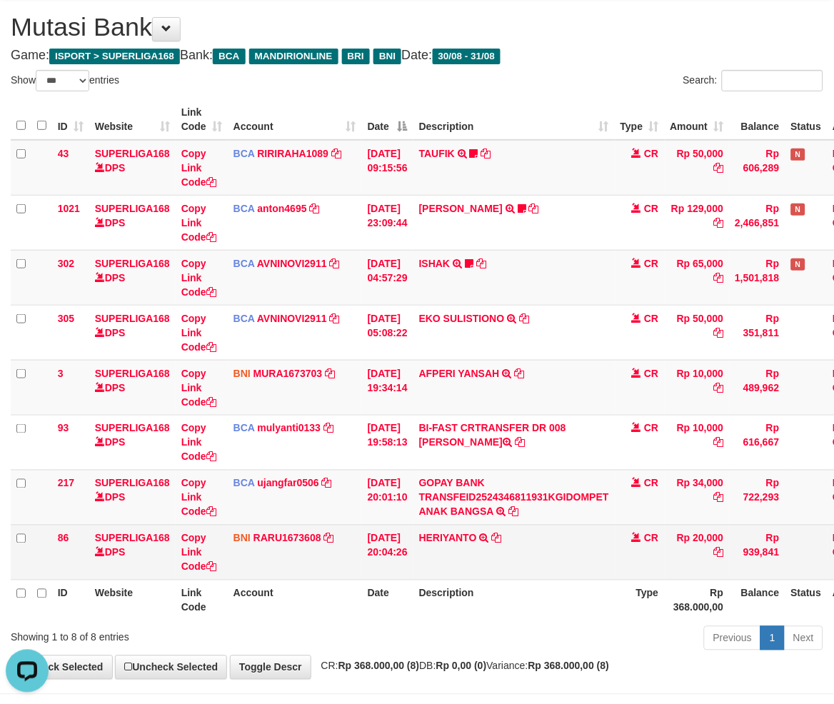
click at [596, 554] on td "HERIYANTO TRANSFER DARI BPK HERIYANTO" at bounding box center [514, 552] width 201 height 55
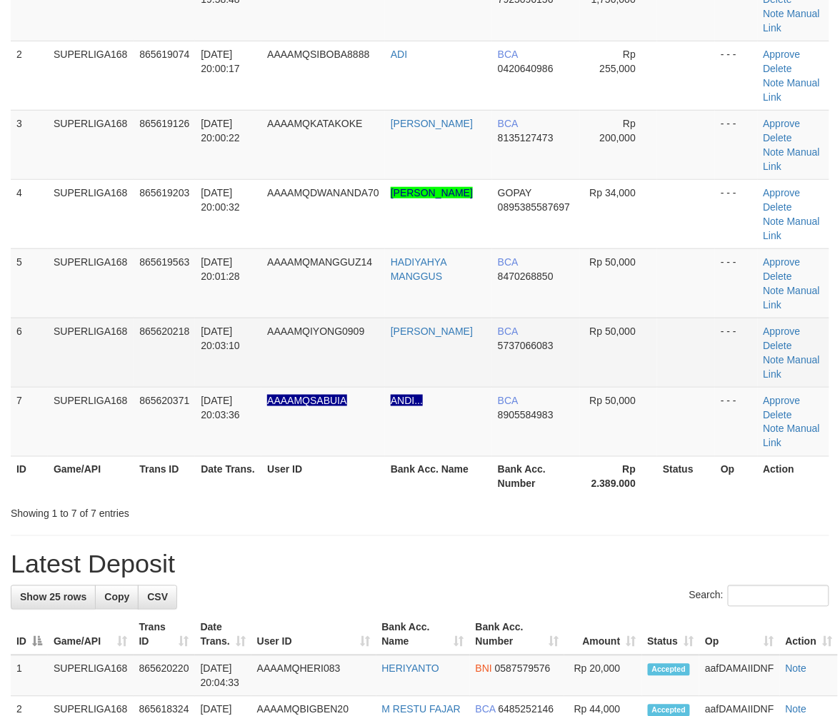
scroll to position [74, 0]
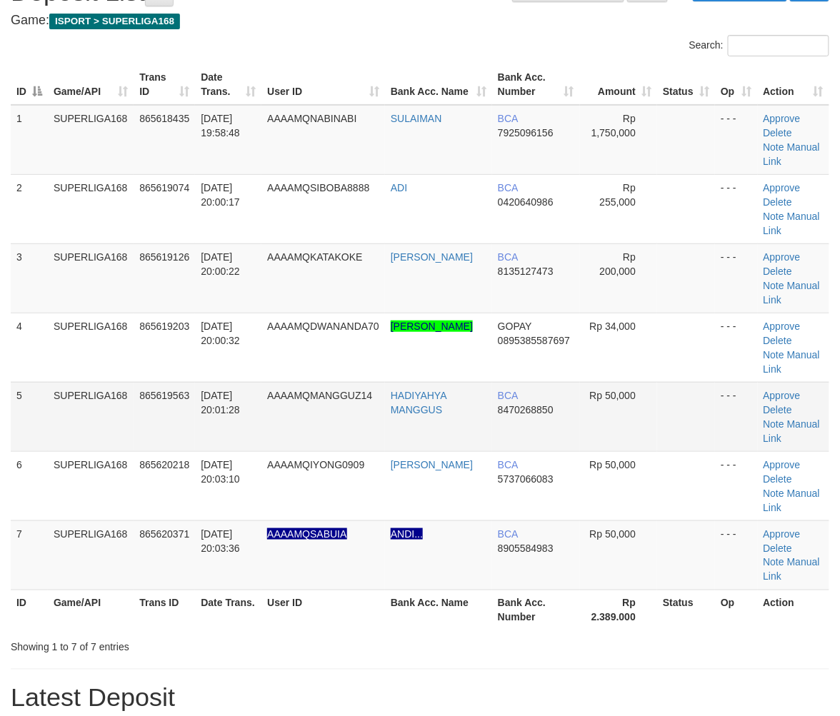
click at [141, 404] on td "865619563" at bounding box center [164, 416] width 61 height 69
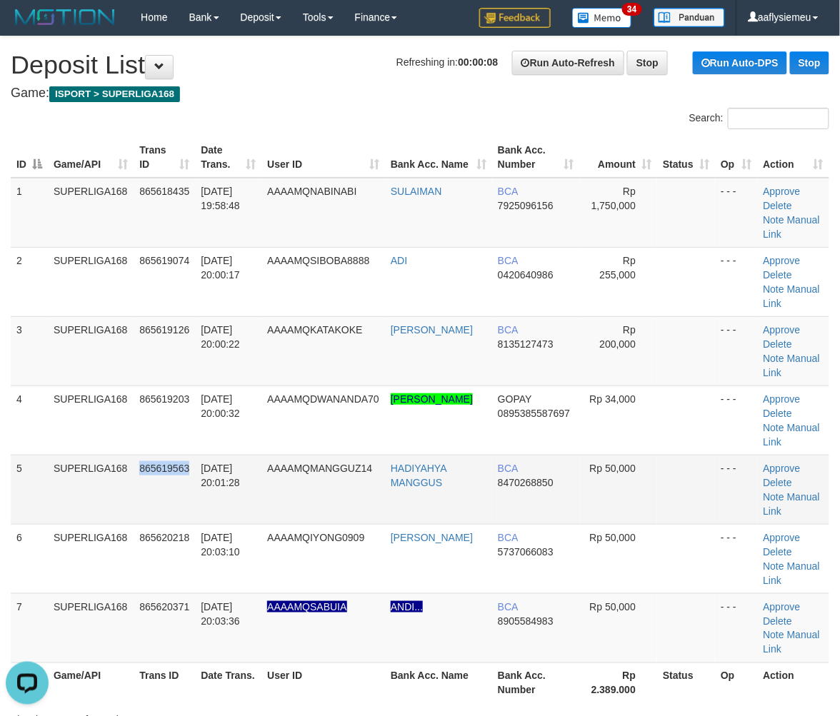
scroll to position [0, 0]
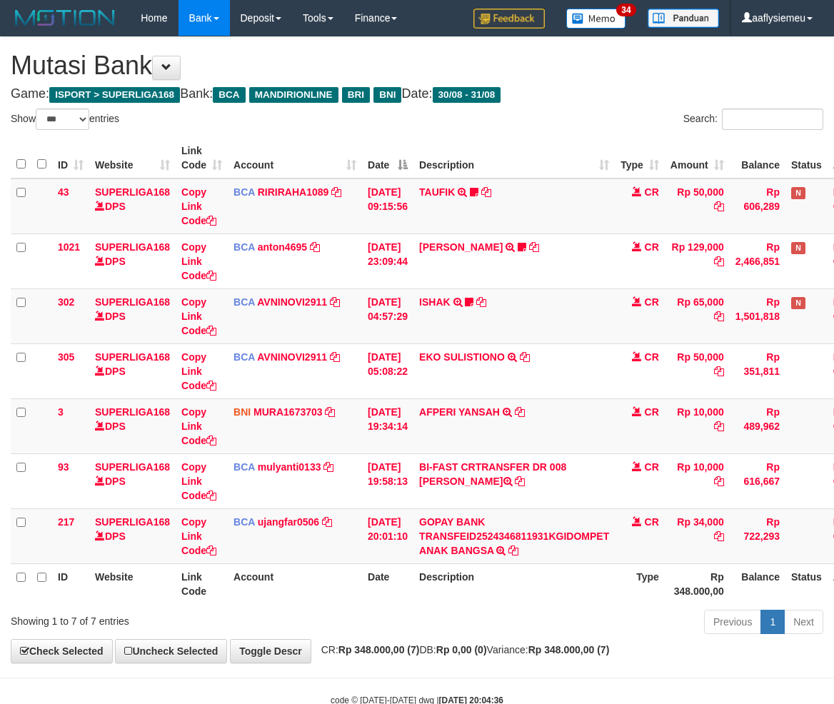
select select "***"
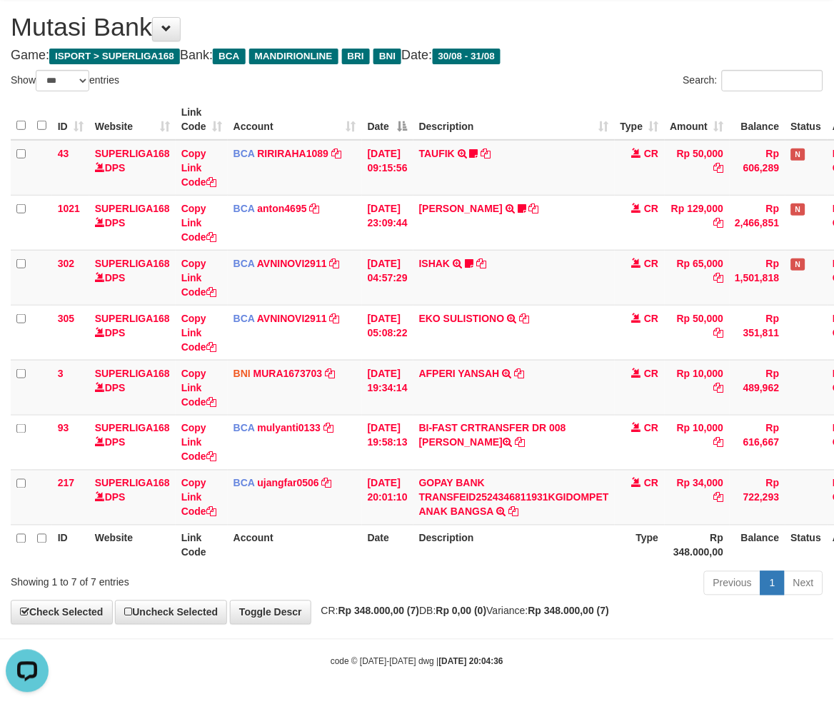
click at [571, 619] on div "**********" at bounding box center [417, 312] width 834 height 626
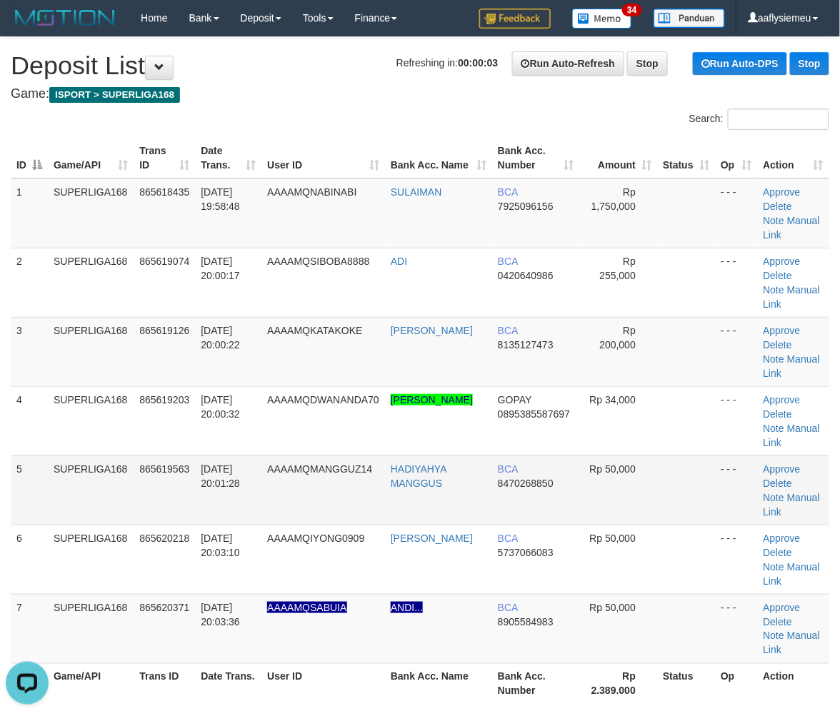
click at [56, 473] on td "SUPERLIGA168" at bounding box center [91, 490] width 86 height 69
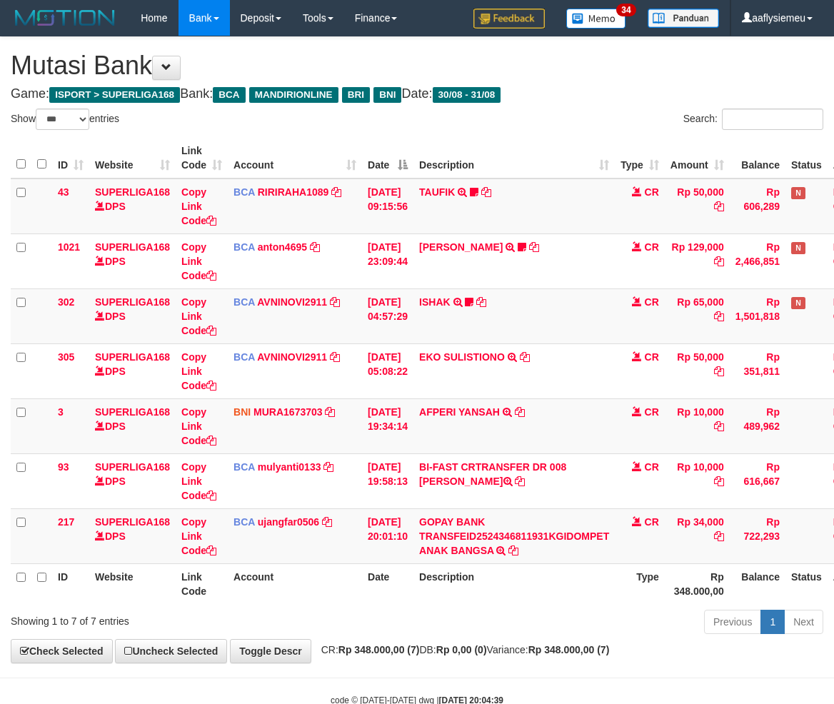
select select "***"
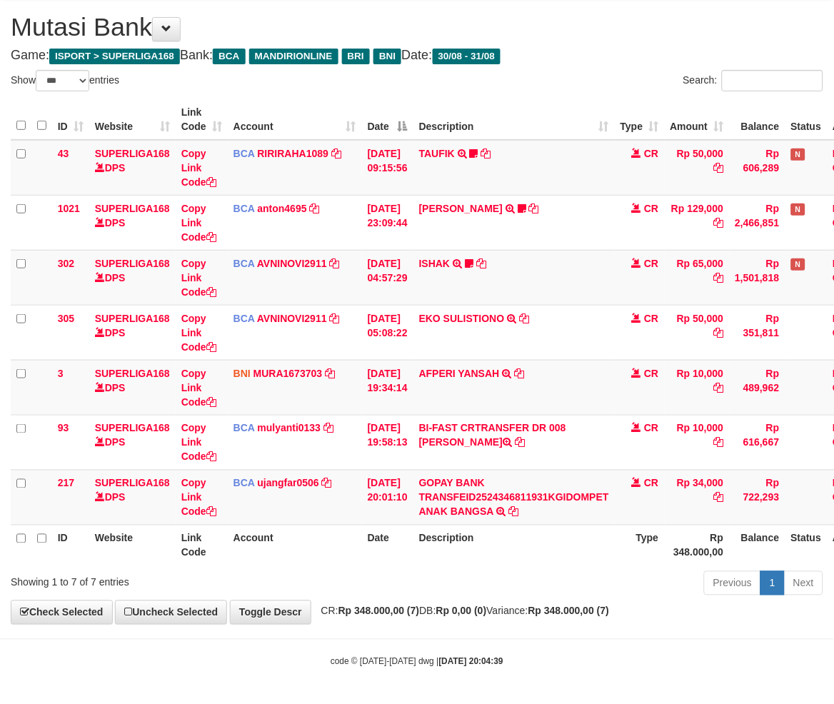
click at [565, 643] on body "Toggle navigation Home Bank Account List Load By Website Group [ISPORT] SUPERLI…" at bounding box center [417, 332] width 834 height 743
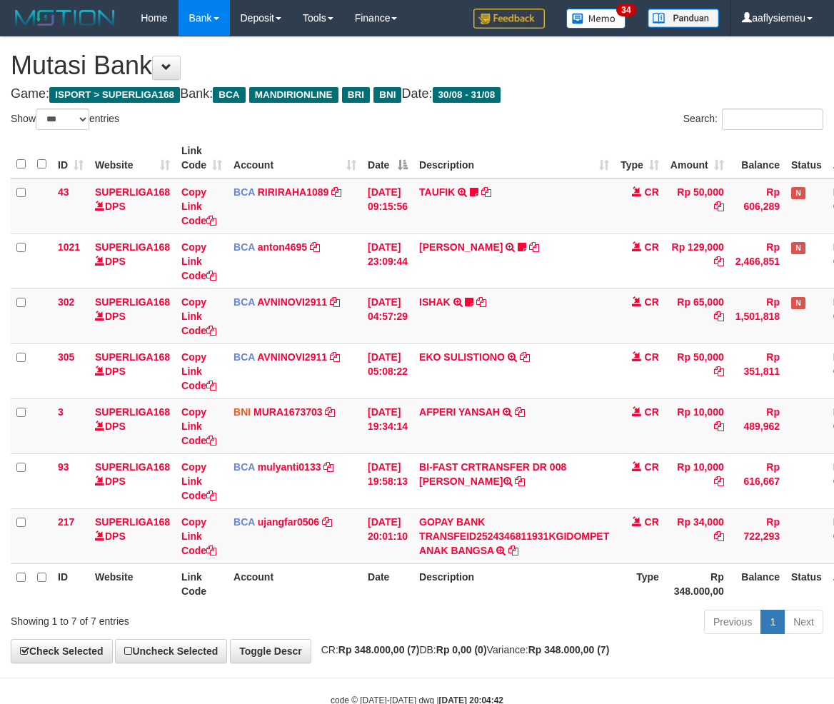
select select "***"
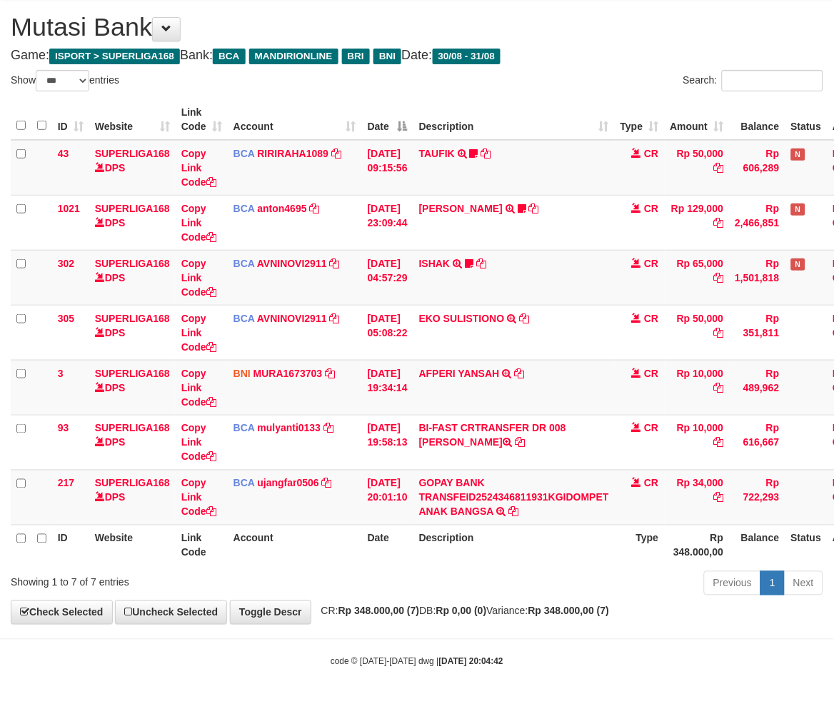
click at [524, 566] on div "ID Website Link Code Account Date Description Type Amount Balance Status Action…" at bounding box center [417, 332] width 834 height 475
click at [529, 552] on th "Description" at bounding box center [514, 545] width 201 height 41
click at [666, 584] on div "Previous 1 Next" at bounding box center [591, 585] width 465 height 31
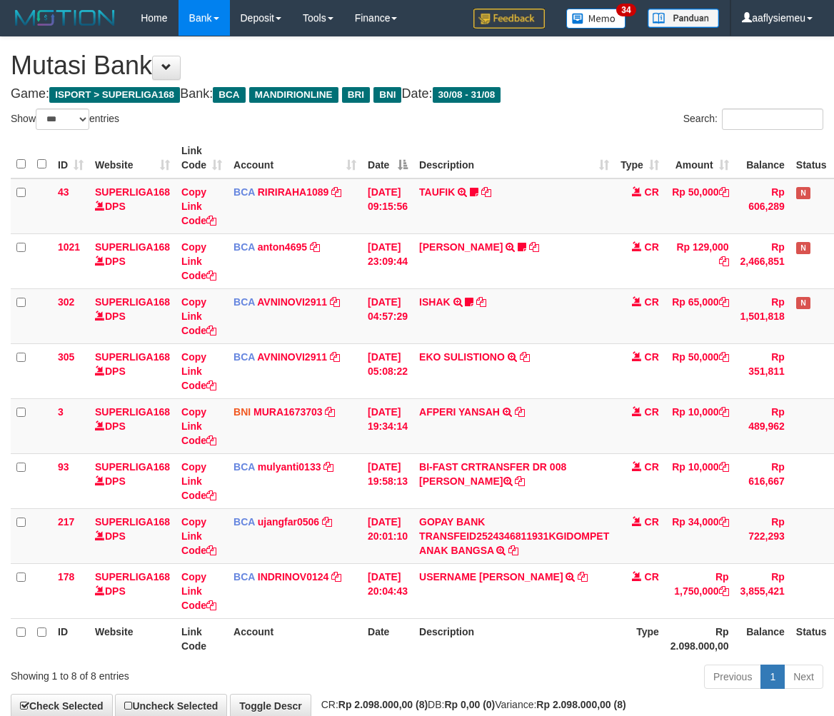
select select "***"
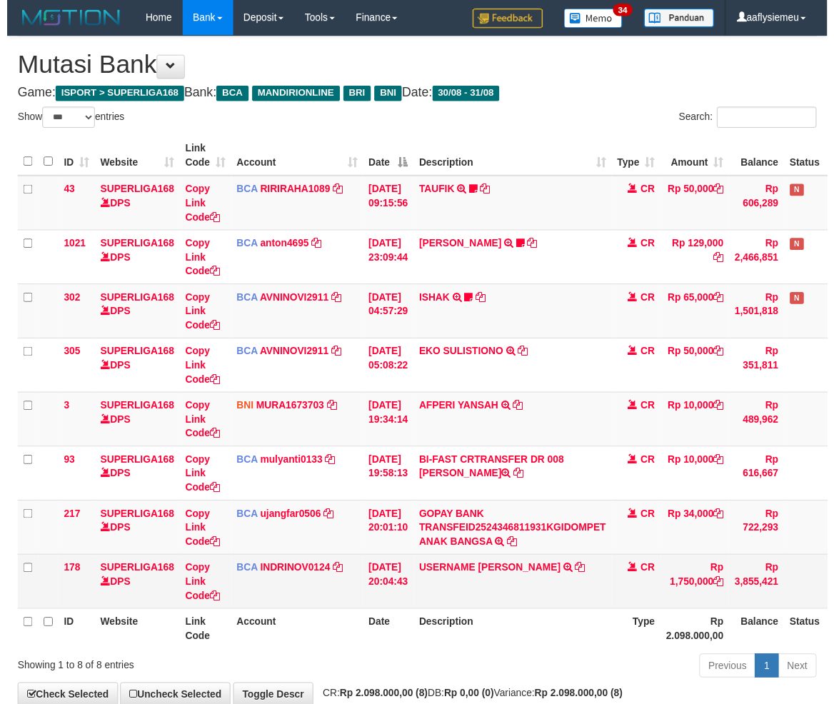
scroll to position [39, 0]
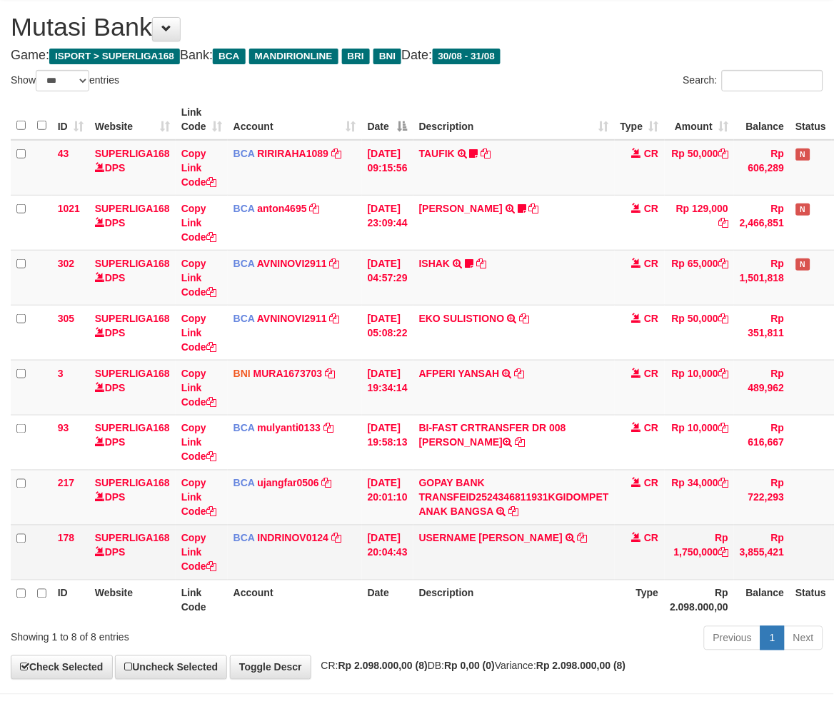
click at [567, 544] on td "USERNAME NABINABI SULAIMAN TRSF E-BANKING CR 3108/FTSCY/WS95031 1750000.00USERN…" at bounding box center [514, 552] width 201 height 55
copy td "SULAIMAN"
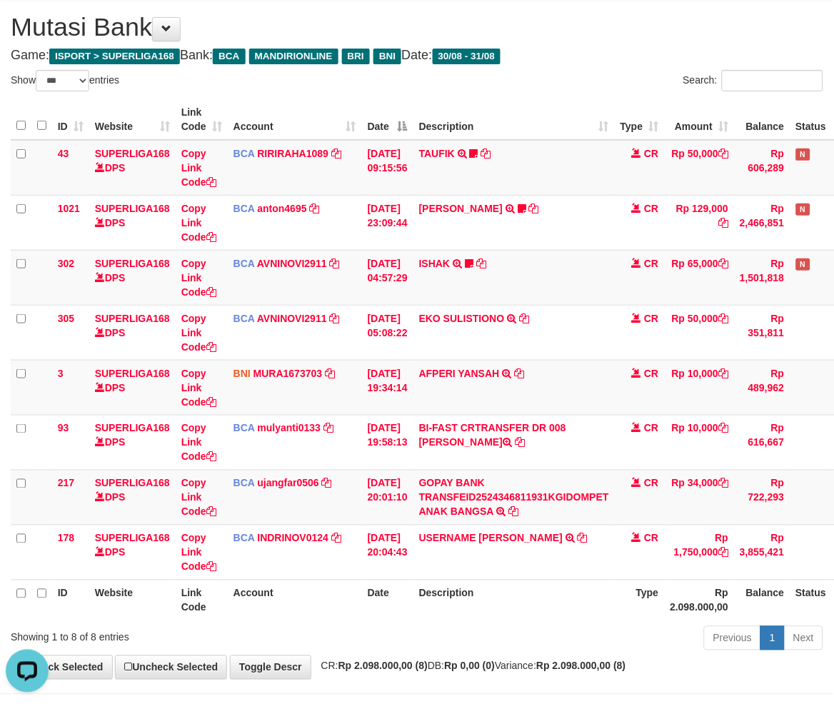
click at [429, 588] on th "Description" at bounding box center [514, 600] width 201 height 41
click at [426, 588] on th "Description" at bounding box center [514, 600] width 201 height 41
click at [426, 586] on th "Description" at bounding box center [514, 600] width 201 height 41
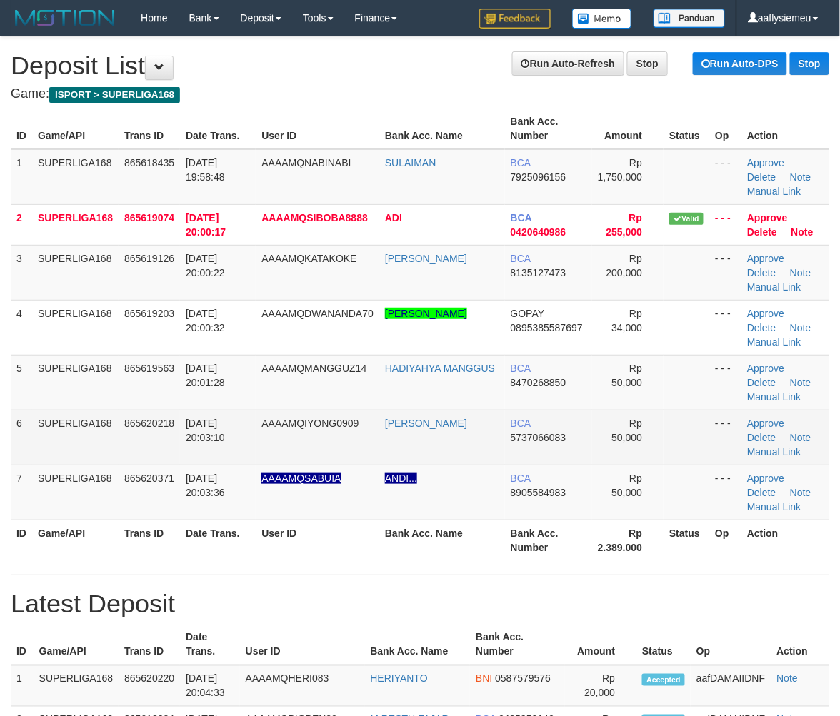
drag, startPoint x: 98, startPoint y: 437, endPoint x: 0, endPoint y: 475, distance: 104.9
click at [96, 439] on td "SUPERLIGA168" at bounding box center [75, 437] width 86 height 55
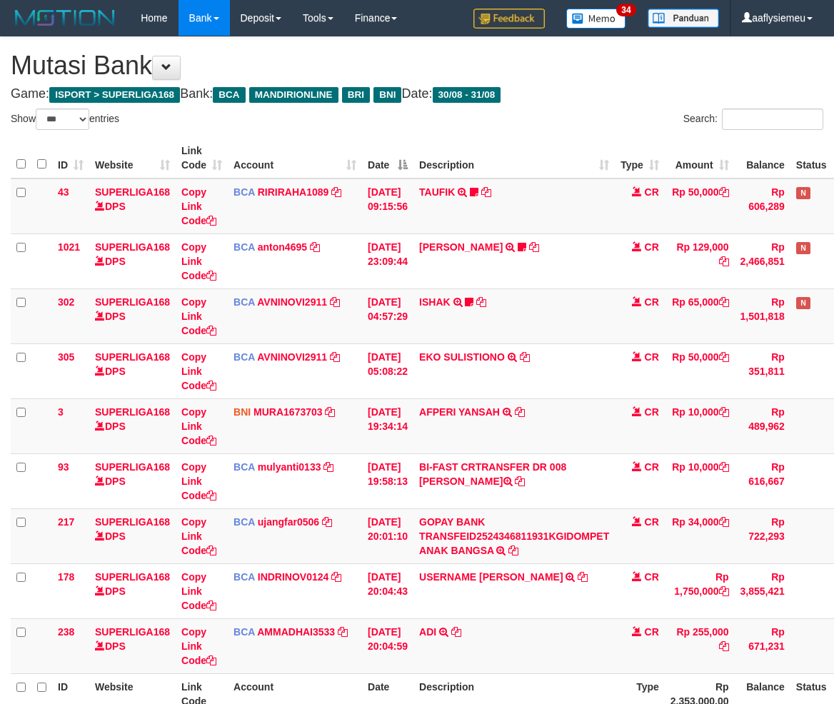
select select "***"
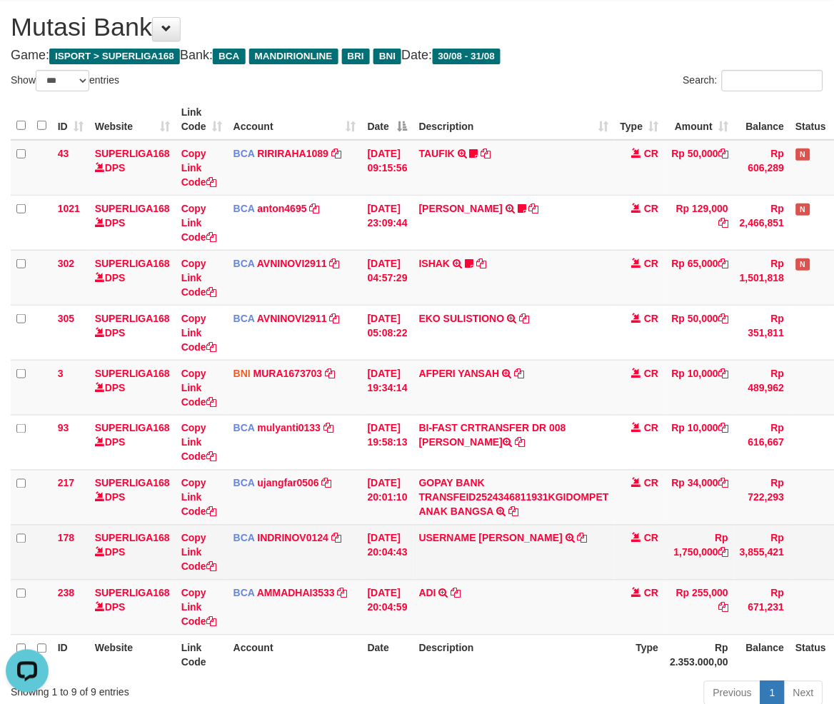
drag, startPoint x: 540, startPoint y: 588, endPoint x: 832, endPoint y: 548, distance: 294.9
click at [541, 588] on td "ADI TRSF E-BANKING CR 3108/FTSCY/WS95031 255000.00ADI" at bounding box center [514, 607] width 201 height 55
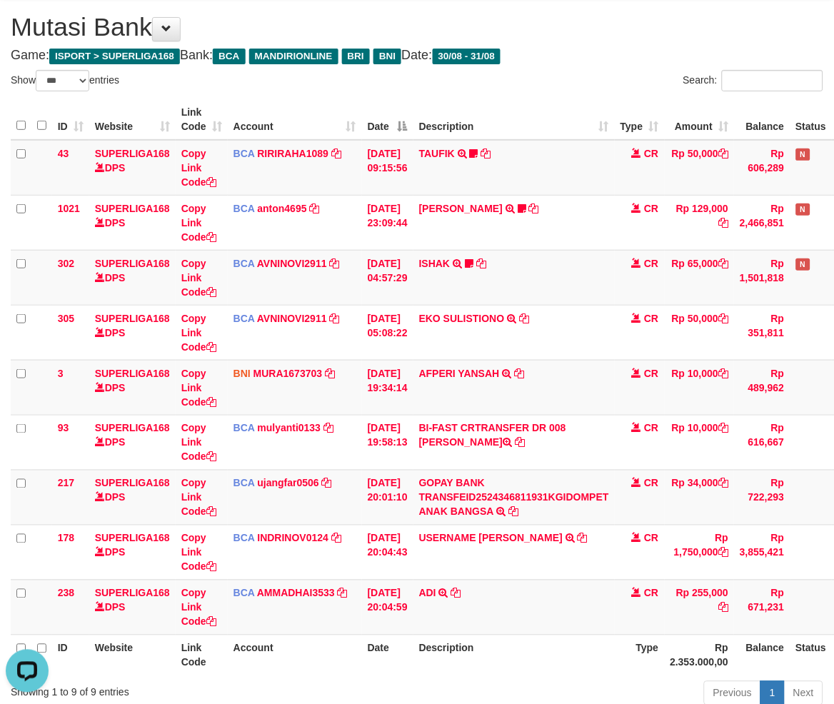
drag, startPoint x: 457, startPoint y: 617, endPoint x: 839, endPoint y: 523, distance: 392.9
click at [469, 615] on td "ADI TRSF E-BANKING CR 3108/FTSCY/WS95031 255000.00ADI" at bounding box center [514, 607] width 201 height 55
drag, startPoint x: 376, startPoint y: 645, endPoint x: 844, endPoint y: 381, distance: 537.0
click at [380, 644] on th "Date" at bounding box center [387, 655] width 51 height 41
click at [498, 601] on td "ADI TRSF E-BANKING CR 3108/FTSCY/WS95031 255000.00ADI" at bounding box center [514, 607] width 201 height 55
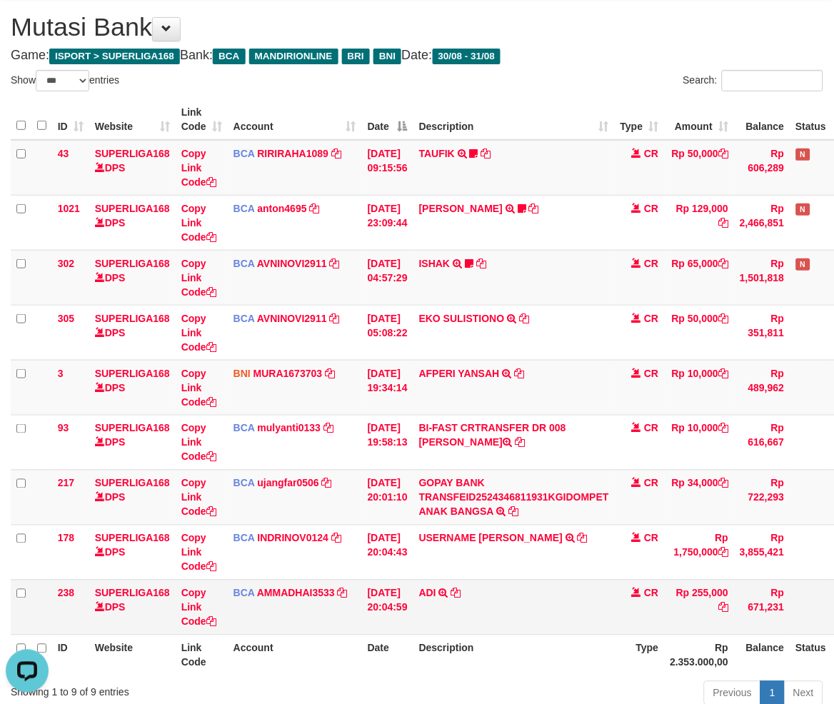
click at [496, 601] on td "ADI TRSF E-BANKING CR 3108/FTSCY/WS95031 255000.00ADI" at bounding box center [514, 607] width 201 height 55
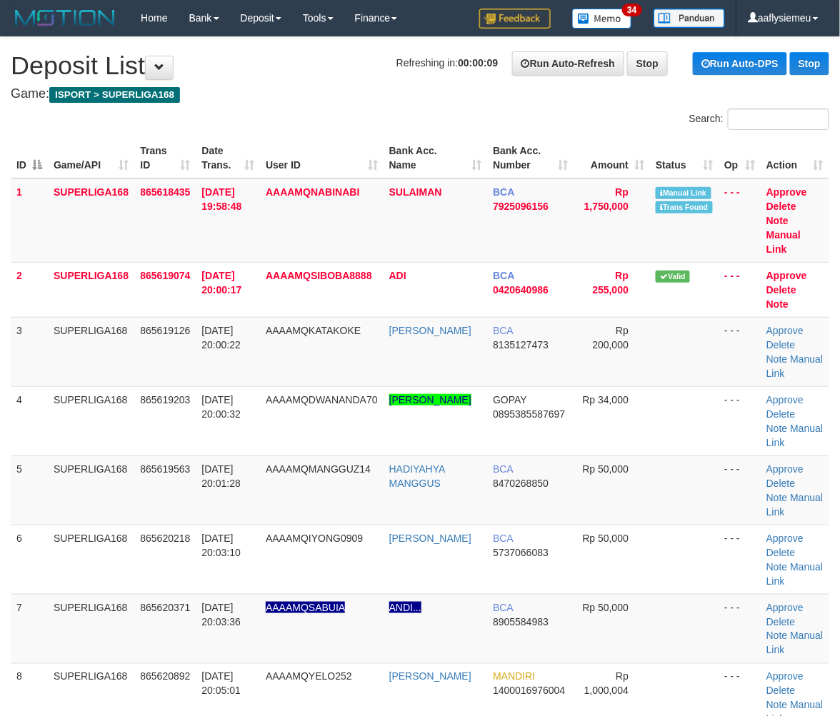
drag, startPoint x: 169, startPoint y: 436, endPoint x: 1, endPoint y: 497, distance: 177.8
click at [162, 441] on tbody "1 SUPERLIGA168 865618435 31/08/2025 19:58:48 AAAAMQNABINABI SULAIMAN BCA 792509…" at bounding box center [420, 456] width 819 height 555
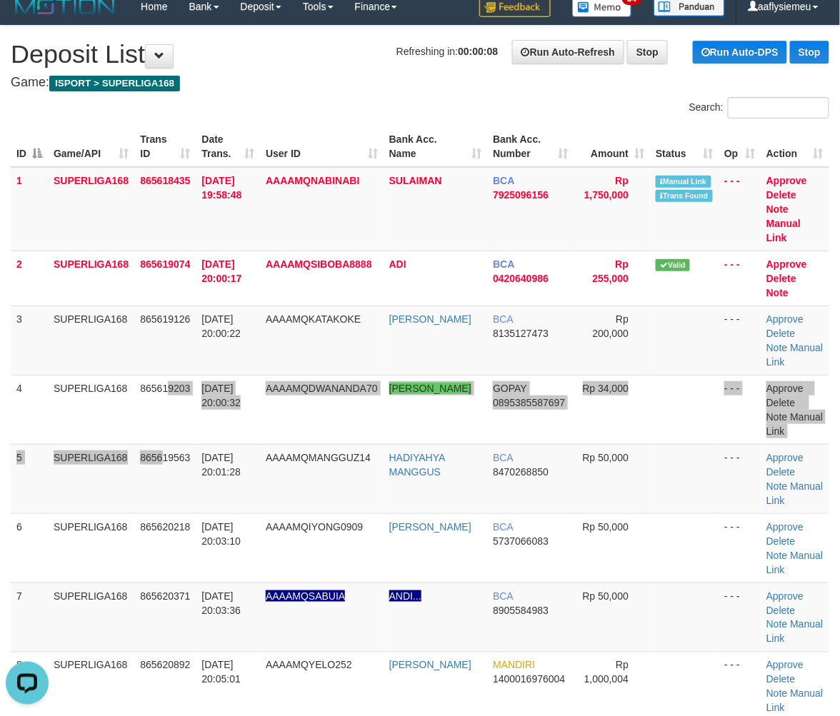
scroll to position [238, 0]
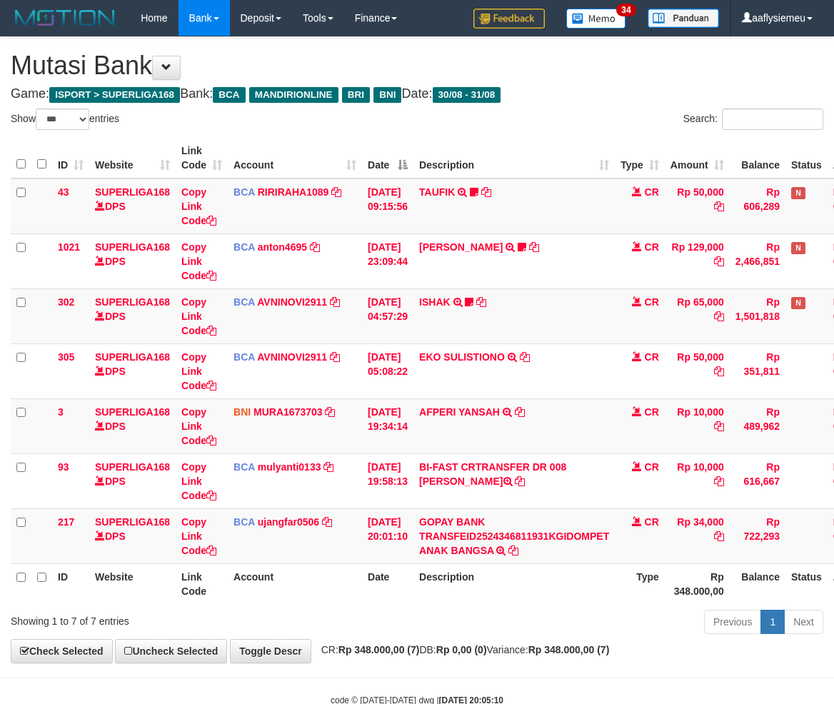
select select "***"
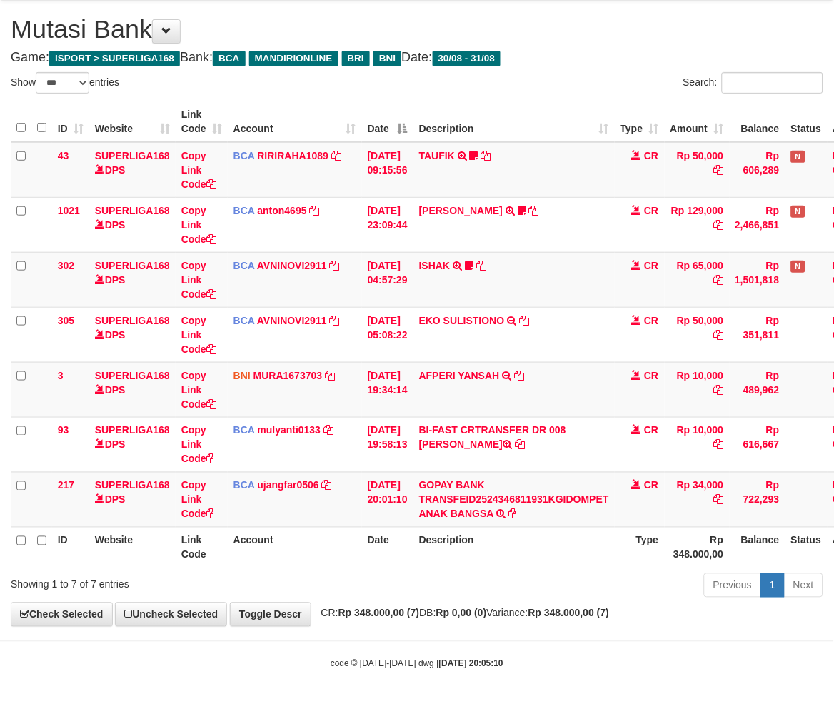
scroll to position [39, 0]
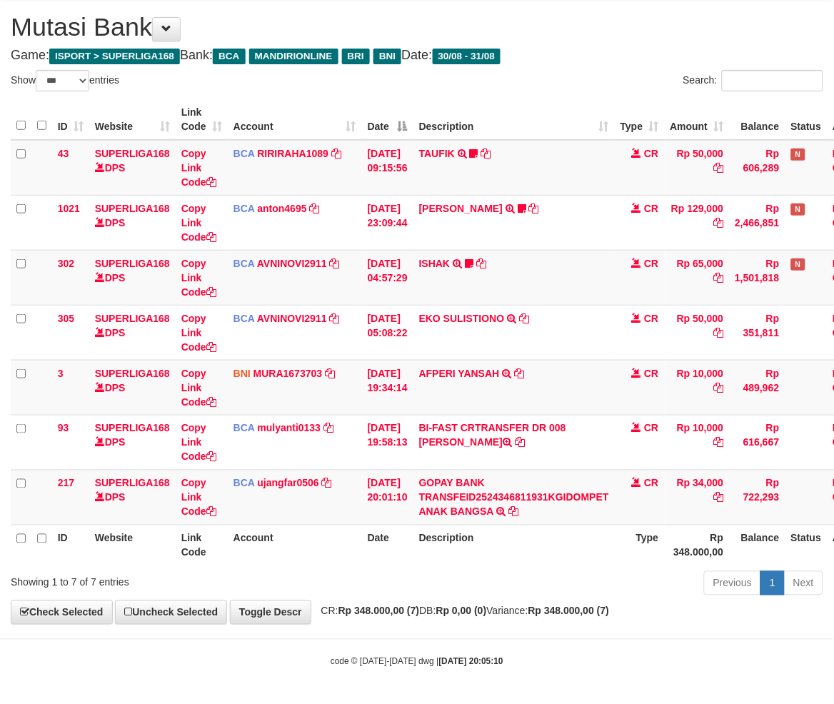
click at [438, 626] on body "Toggle navigation Home Bank Account List Load By Website Group [ISPORT] SUPERLI…" at bounding box center [417, 332] width 834 height 743
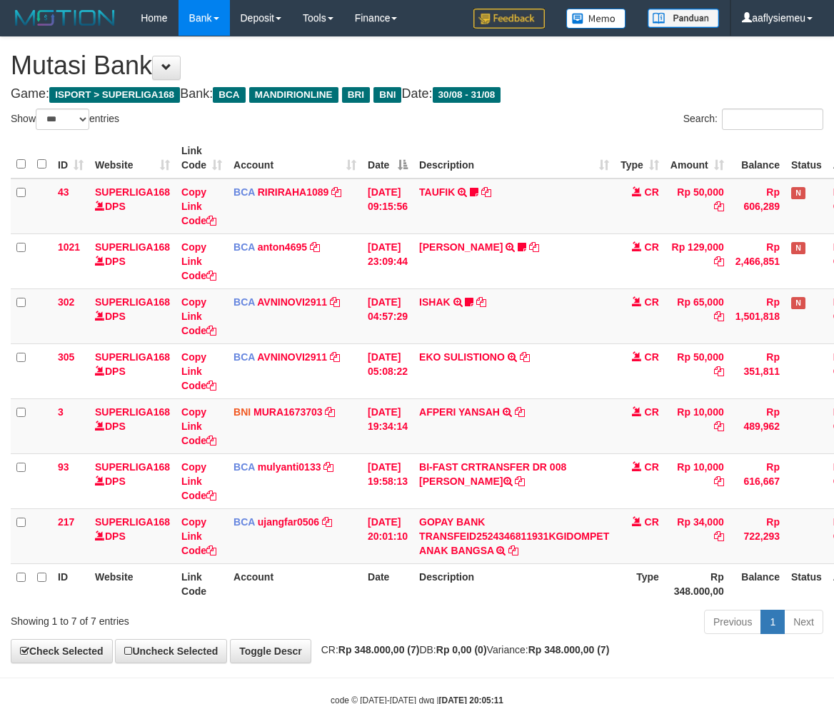
select select "***"
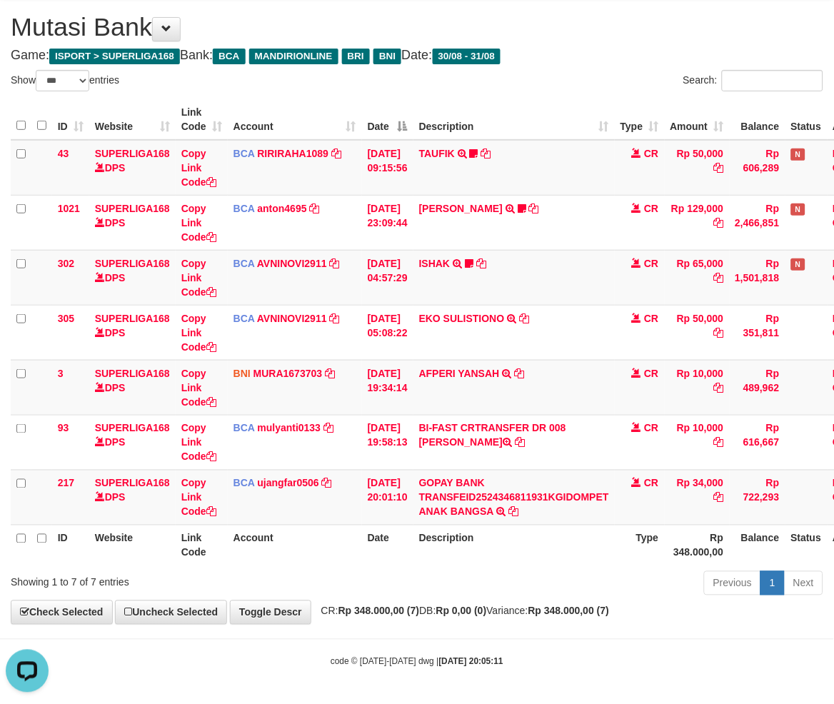
click at [414, 525] on th "Date" at bounding box center [387, 545] width 51 height 41
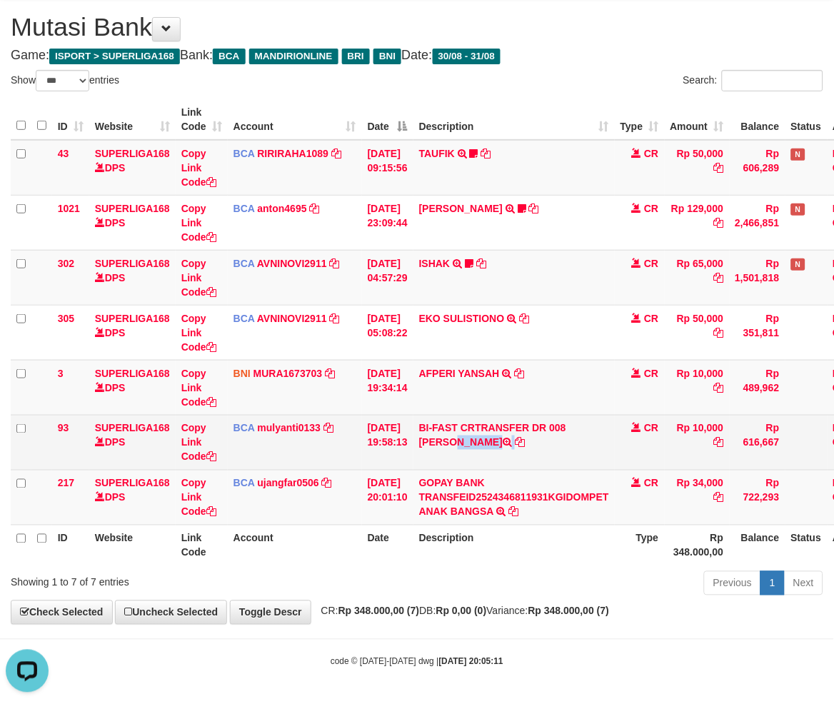
copy td "[PERSON_NAME]"
drag, startPoint x: 580, startPoint y: 422, endPoint x: 618, endPoint y: 444, distance: 43.5
click at [581, 440] on td "BI-FAST CRTRANSFER DR 008 YERIK ELO BERNADUS" at bounding box center [514, 442] width 201 height 55
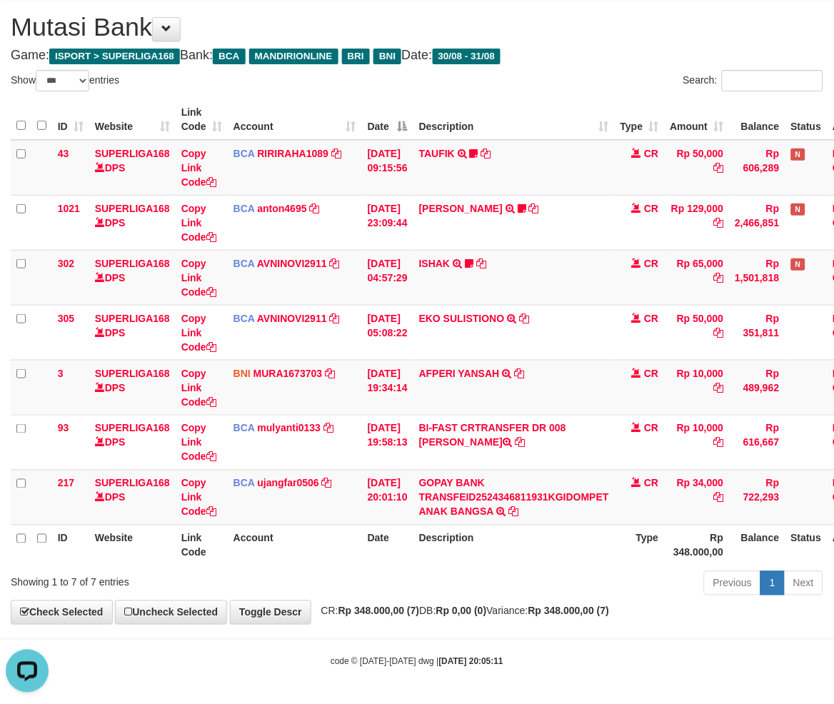
drag, startPoint x: 490, startPoint y: 521, endPoint x: 843, endPoint y: 446, distance: 360.9
click at [504, 516] on td "GOPAY BANK TRANSFEID2524346811931KGIDOMPET ANAK BANGSA TRSF E-BANKING CR 3108/F…" at bounding box center [514, 497] width 201 height 55
drag, startPoint x: 504, startPoint y: 579, endPoint x: 564, endPoint y: 563, distance: 62.2
click at [511, 577] on div "Previous 1 Next" at bounding box center [591, 585] width 465 height 31
click at [611, 604] on div "**********" at bounding box center [417, 312] width 834 height 626
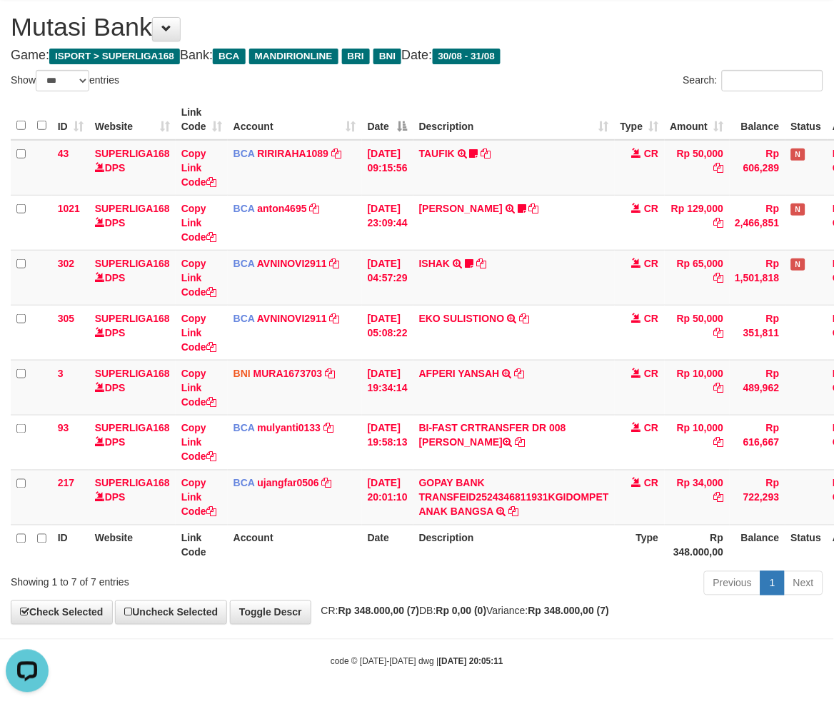
click at [603, 604] on div "**********" at bounding box center [417, 312] width 834 height 626
click at [599, 603] on div "**********" at bounding box center [417, 312] width 834 height 626
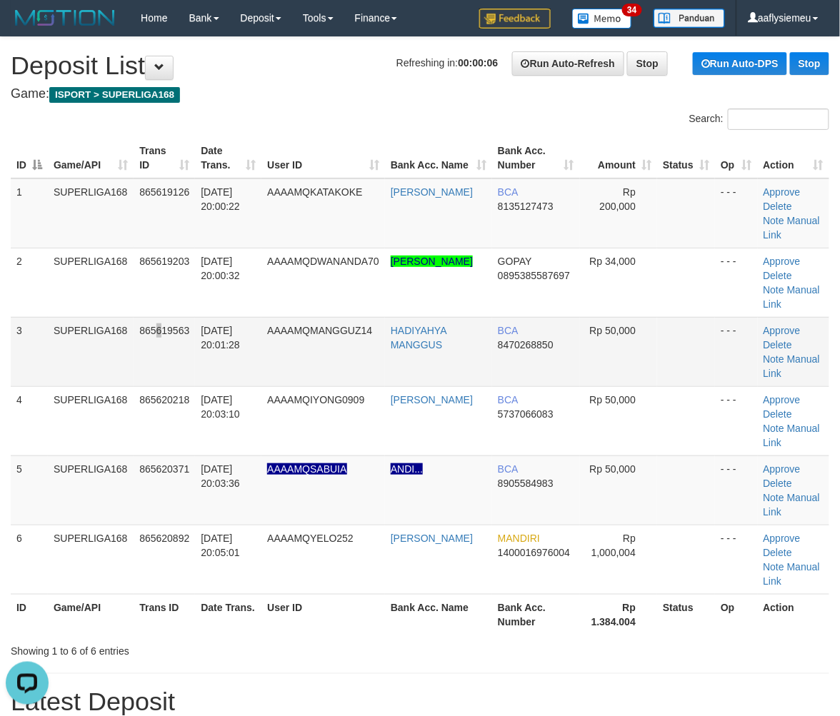
click at [159, 373] on td "865619563" at bounding box center [164, 351] width 61 height 69
drag, startPoint x: 63, startPoint y: 375, endPoint x: 0, endPoint y: 427, distance: 81.7
click at [63, 381] on td "SUPERLIGA168" at bounding box center [91, 351] width 86 height 69
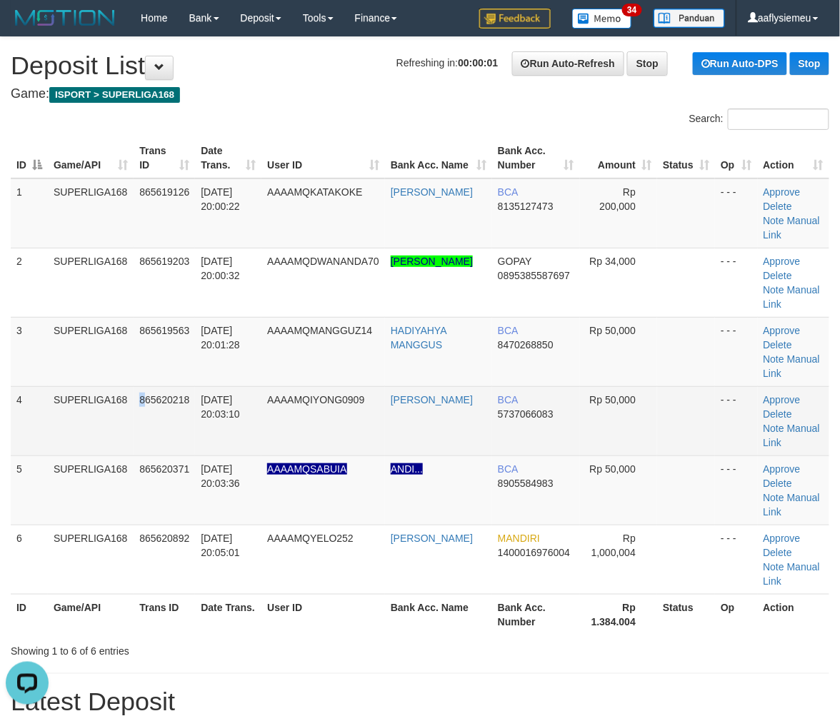
click at [144, 437] on td "865620218" at bounding box center [164, 420] width 61 height 69
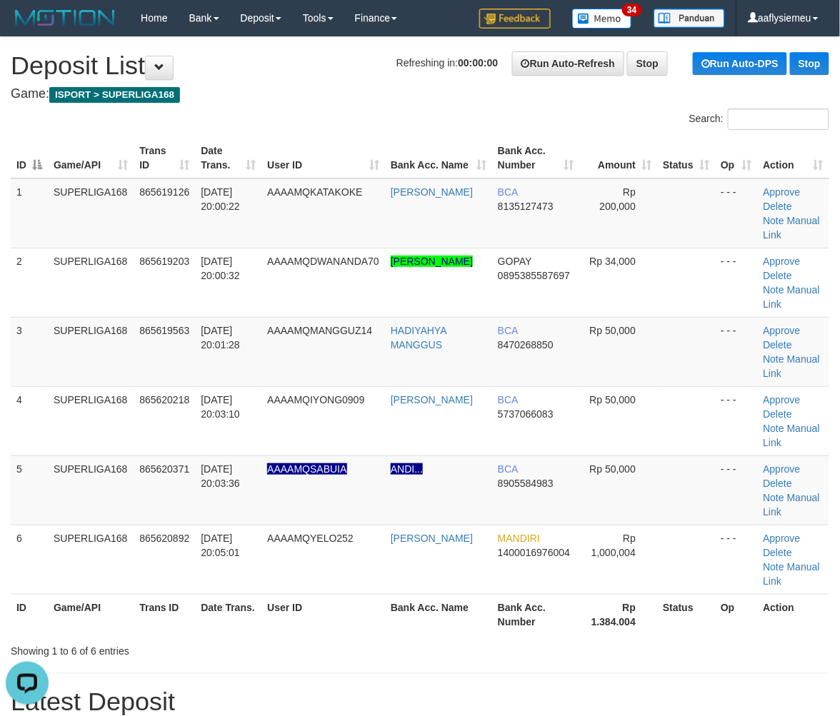
drag, startPoint x: 136, startPoint y: 431, endPoint x: 1, endPoint y: 490, distance: 147.4
click at [136, 431] on tr "4 SUPERLIGA168 865620218 31/08/2025 20:03:10 AAAAMQIYONG0909 RADIZA AHYA MUWARD…" at bounding box center [420, 420] width 819 height 69
drag, startPoint x: 95, startPoint y: 412, endPoint x: 1, endPoint y: 454, distance: 102.3
click at [94, 415] on td "SUPERLIGA168" at bounding box center [91, 420] width 86 height 69
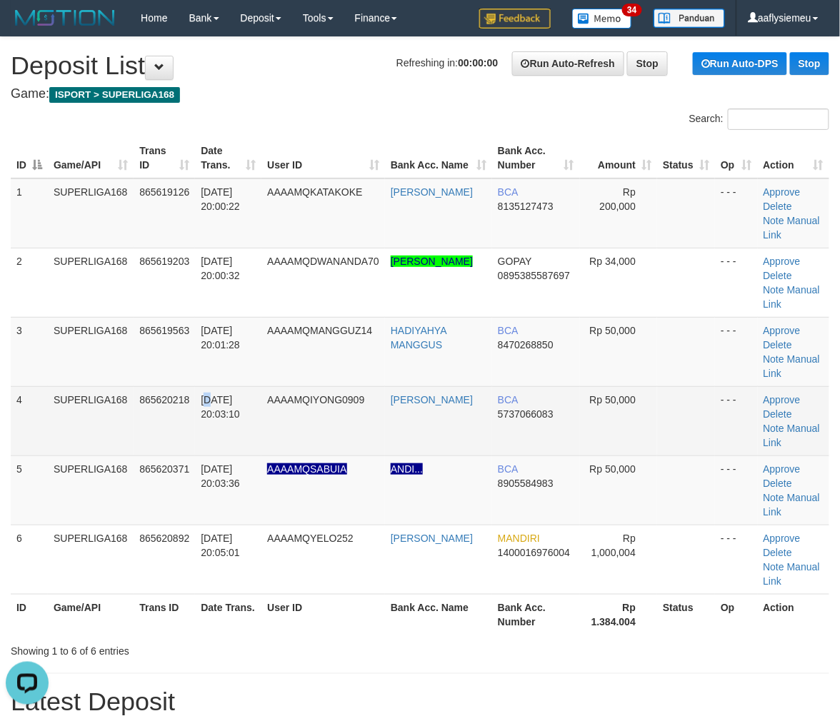
click at [212, 386] on td "31/08/2025 20:03:10" at bounding box center [228, 420] width 66 height 69
click at [148, 439] on td "865620218" at bounding box center [164, 420] width 61 height 69
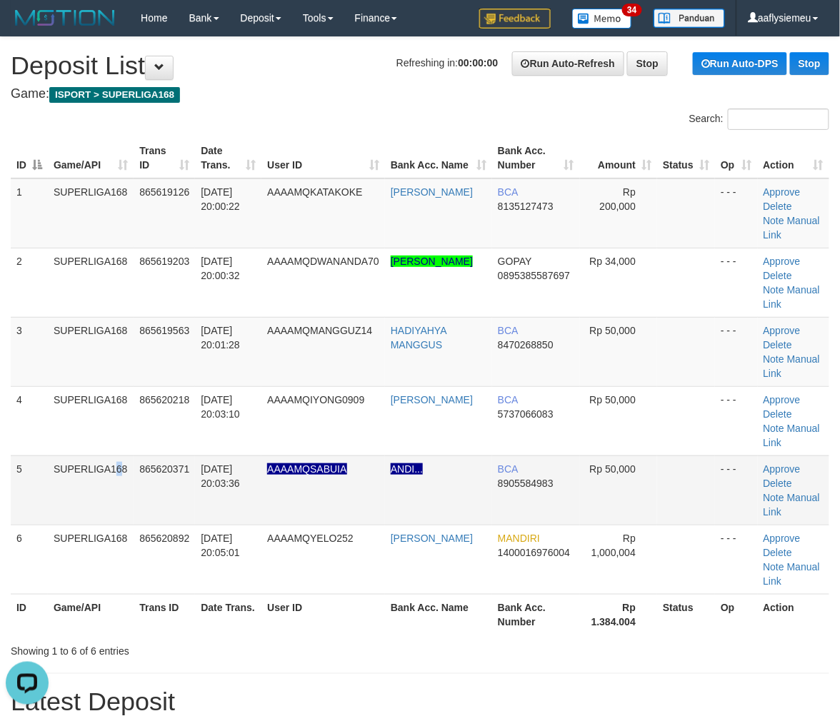
click at [86, 470] on td "SUPERLIGA168" at bounding box center [91, 490] width 86 height 69
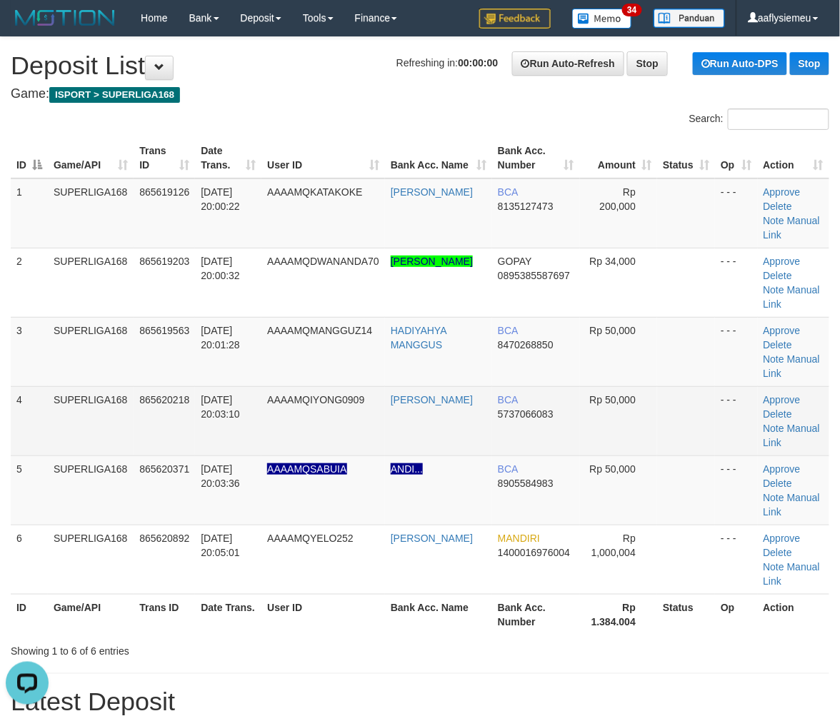
click at [150, 429] on td "865620218" at bounding box center [164, 420] width 61 height 69
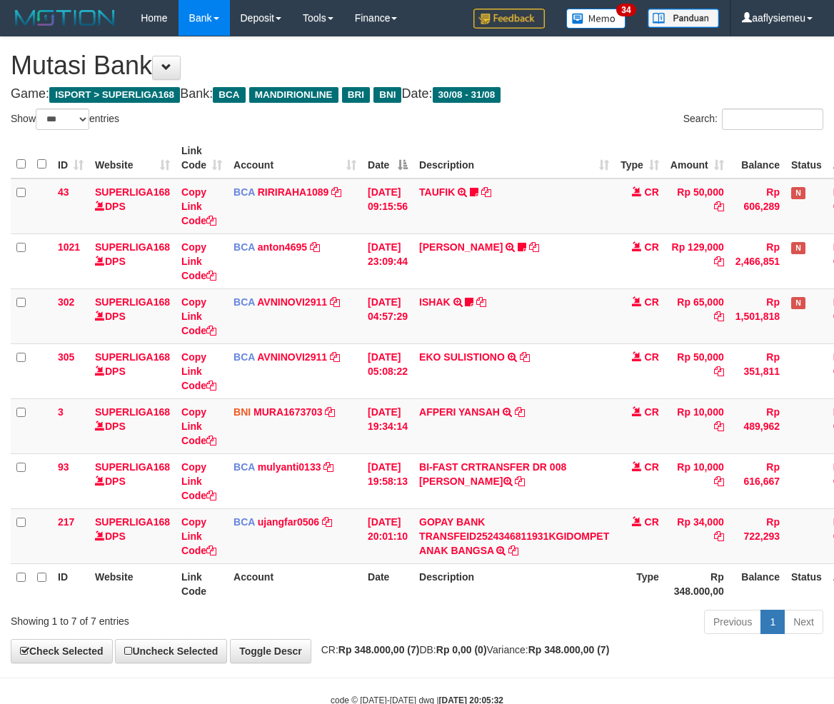
select select "***"
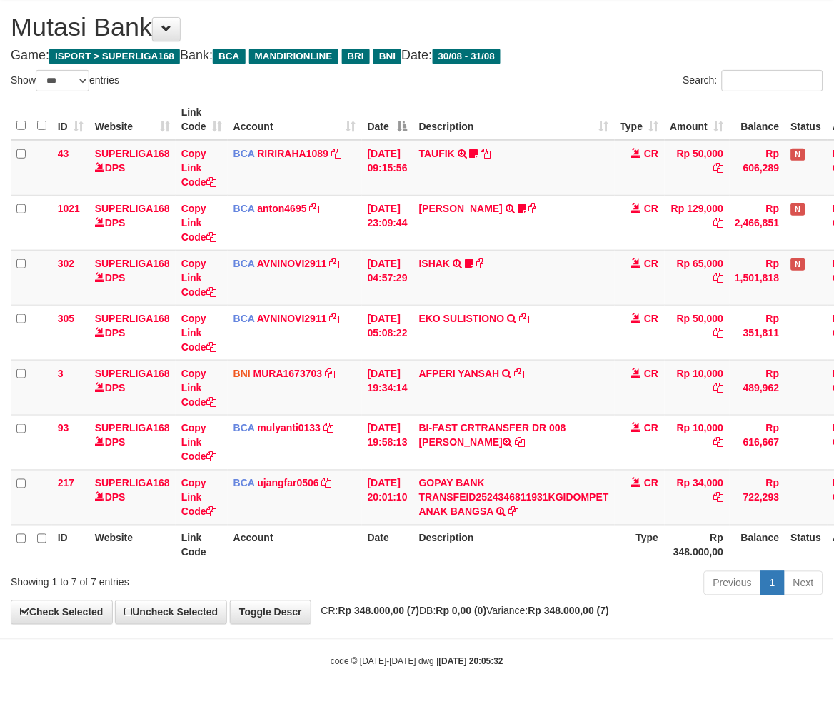
click at [658, 574] on div "Previous 1 Next" at bounding box center [591, 585] width 465 height 31
click at [684, 571] on div "Previous 1 Next" at bounding box center [591, 585] width 465 height 31
click at [601, 630] on body "Toggle navigation Home Bank Account List Load By Website Group [ISPORT] SUPERLI…" at bounding box center [417, 332] width 834 height 743
click at [512, 623] on div "**********" at bounding box center [417, 312] width 834 height 626
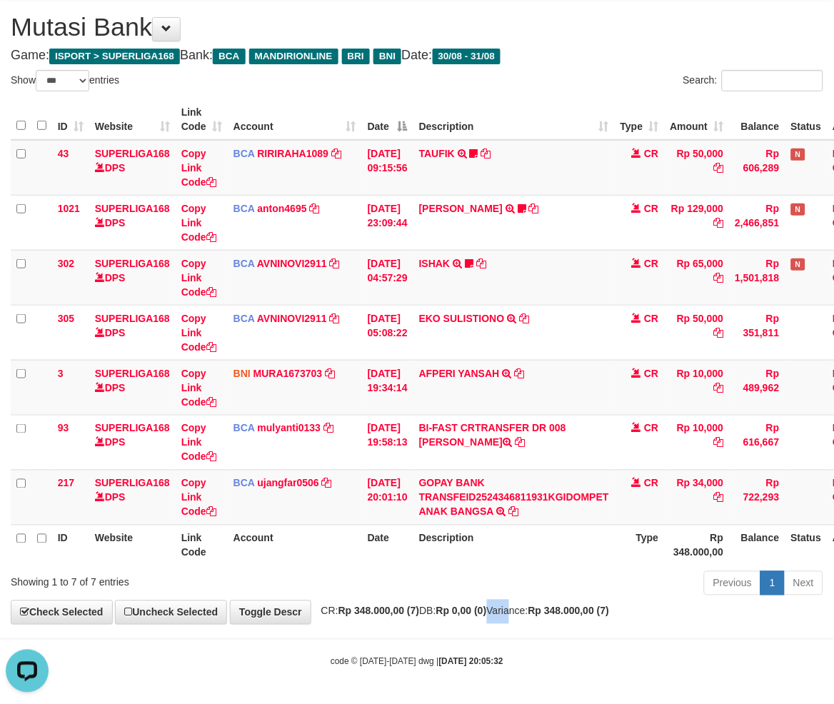
click at [512, 623] on div "**********" at bounding box center [417, 312] width 834 height 626
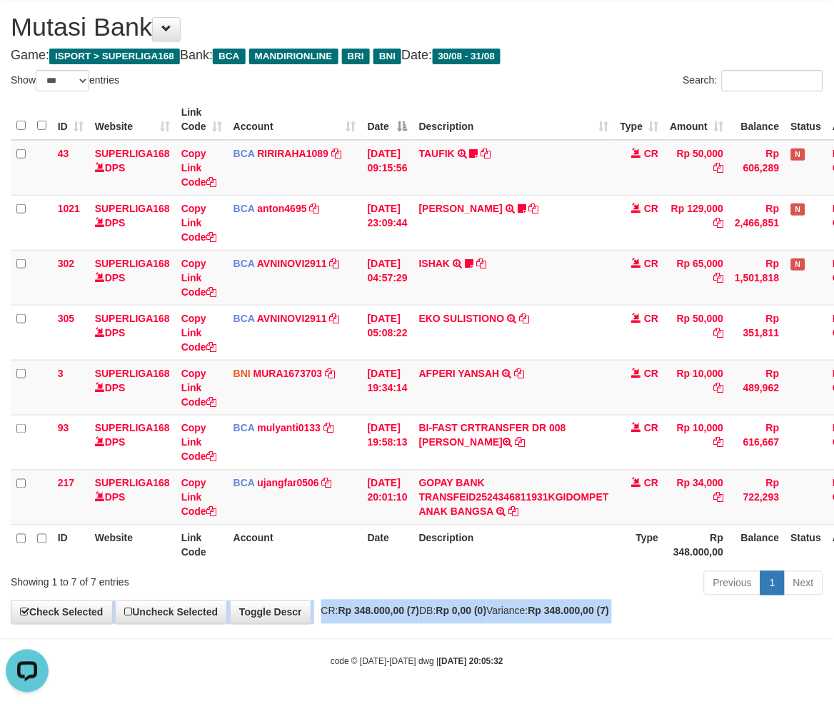
drag, startPoint x: 512, startPoint y: 623, endPoint x: 521, endPoint y: 616, distance: 11.7
click at [511, 623] on div "**********" at bounding box center [417, 312] width 834 height 626
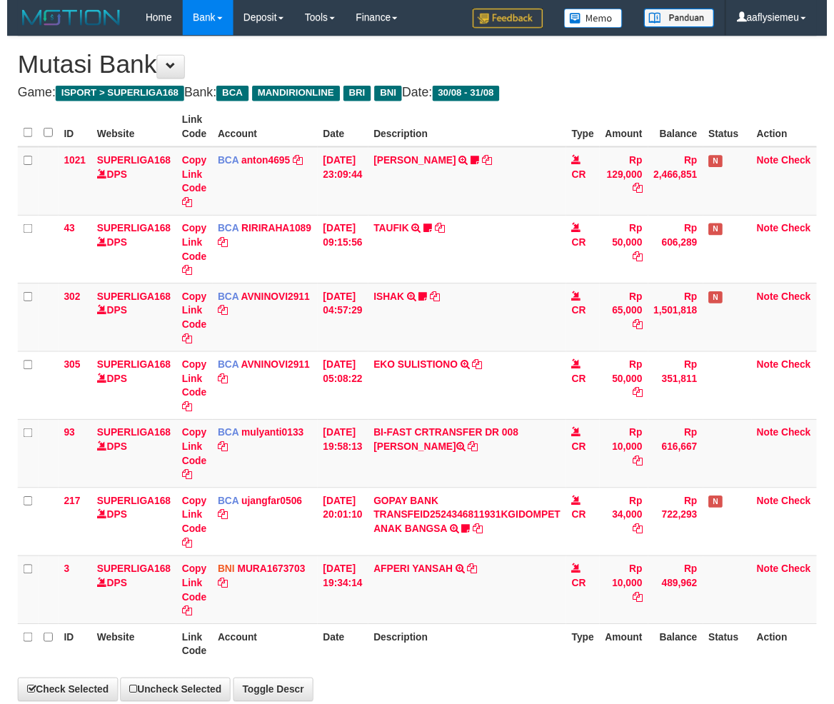
scroll to position [39, 0]
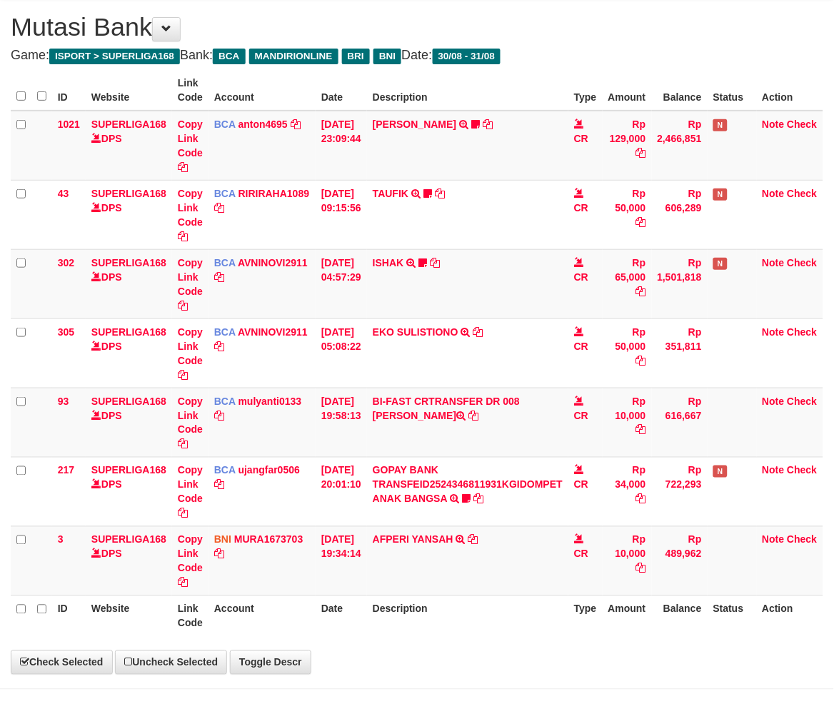
click at [546, 641] on body "Toggle navigation Home Bank Account List Load By Website Group [ISPORT] SUPERLI…" at bounding box center [417, 357] width 834 height 793
select select "***"
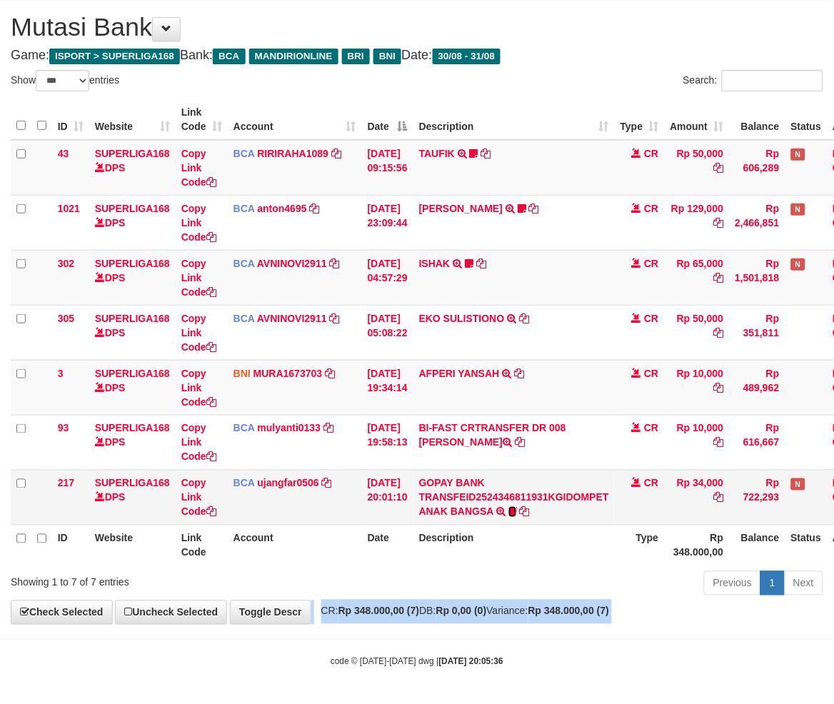
click at [517, 509] on icon at bounding box center [513, 512] width 9 height 10
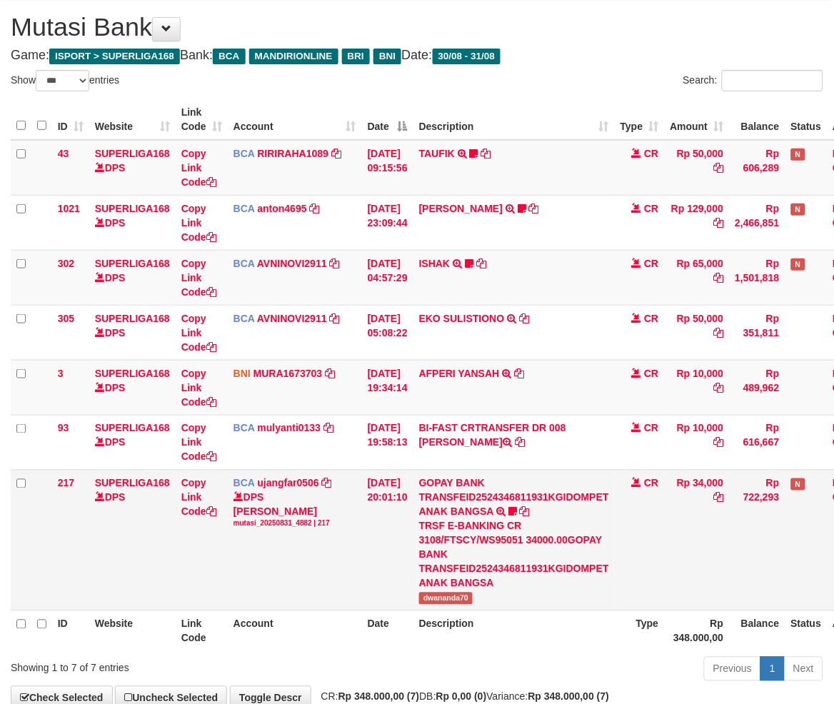
click at [430, 605] on td "GOPAY BANK TRANSFEID2524346811931KGIDOMPET ANAK BANGSA TRSF E-BANKING CR 3108/F…" at bounding box center [514, 540] width 201 height 141
click at [429, 604] on td "GOPAY BANK TRANSFEID2524346811931KGIDOMPET ANAK BANGSA TRSF E-BANKING CR 3108/F…" at bounding box center [514, 540] width 201 height 141
copy span "dwananda70"
drag, startPoint x: 194, startPoint y: 515, endPoint x: 231, endPoint y: 513, distance: 37.9
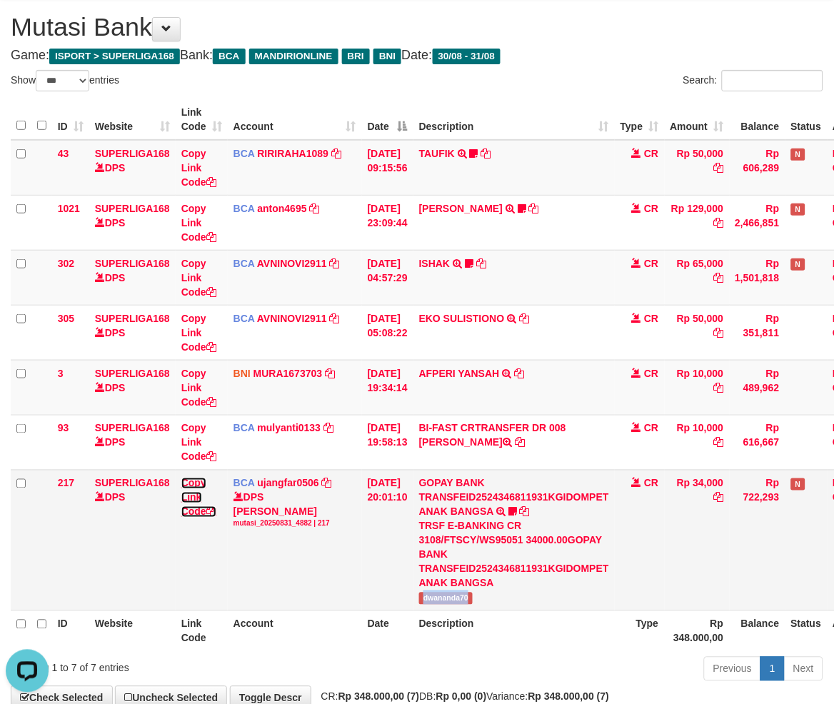
click at [194, 515] on link "Copy Link Code" at bounding box center [198, 498] width 35 height 40
copy span "dwananda70"
click at [569, 647] on th "Description" at bounding box center [514, 631] width 201 height 41
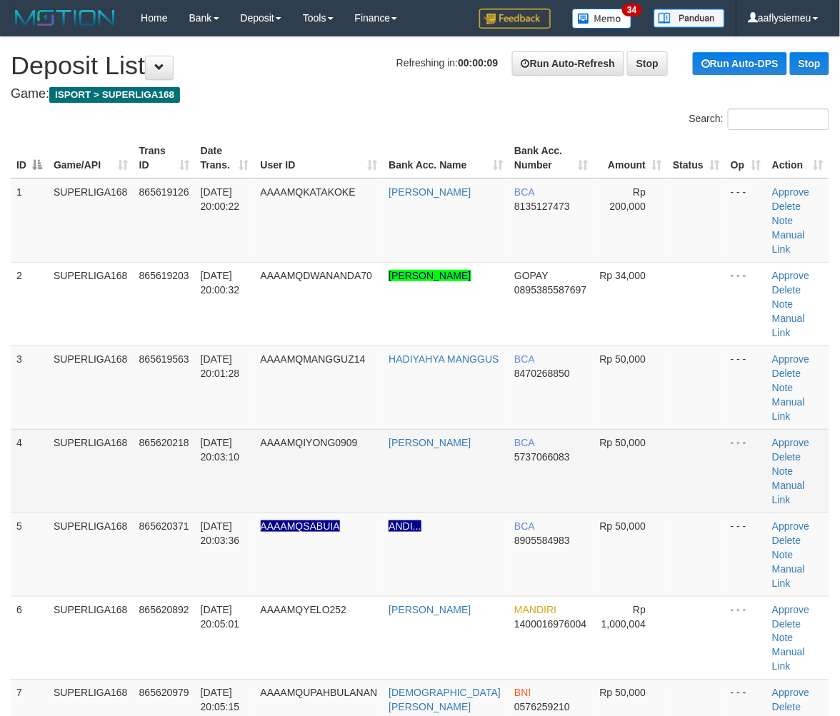
drag, startPoint x: 153, startPoint y: 358, endPoint x: 473, endPoint y: 391, distance: 321.8
click at [154, 358] on td "865619563" at bounding box center [164, 388] width 61 height 84
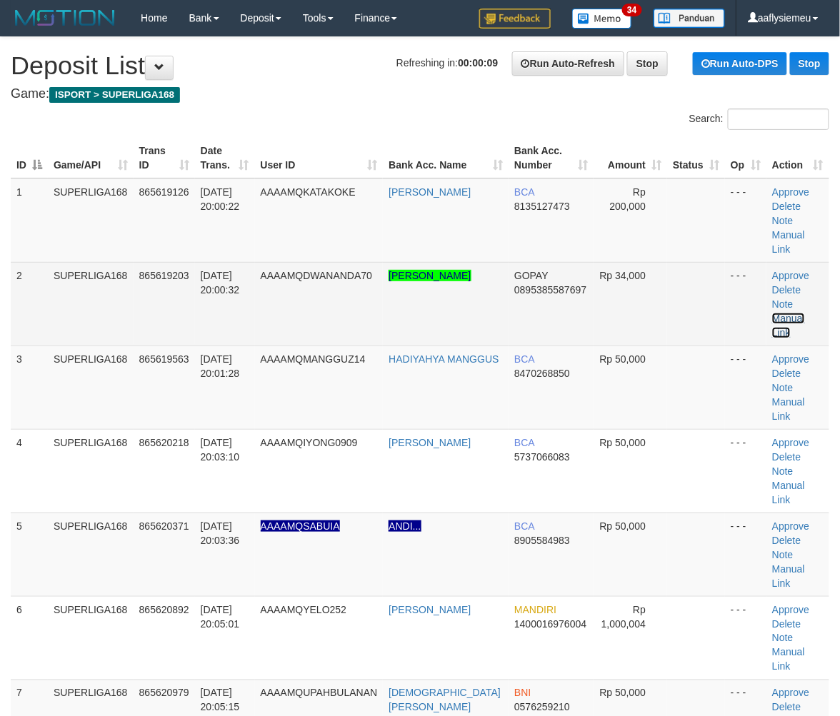
click at [805, 313] on link "Manual Link" at bounding box center [788, 326] width 33 height 26
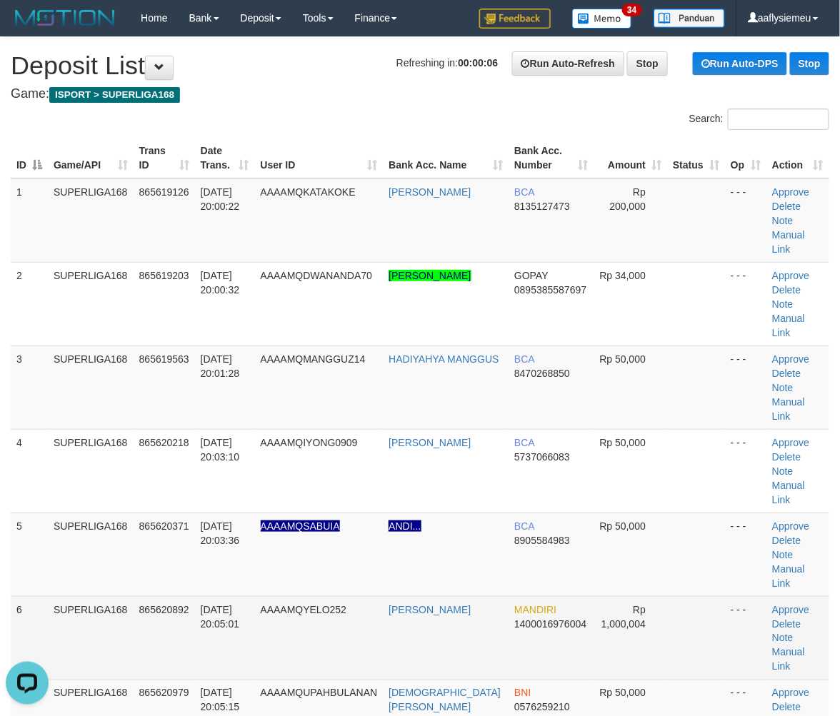
click at [222, 596] on td "31/08/2025 20:05:01" at bounding box center [225, 638] width 60 height 84
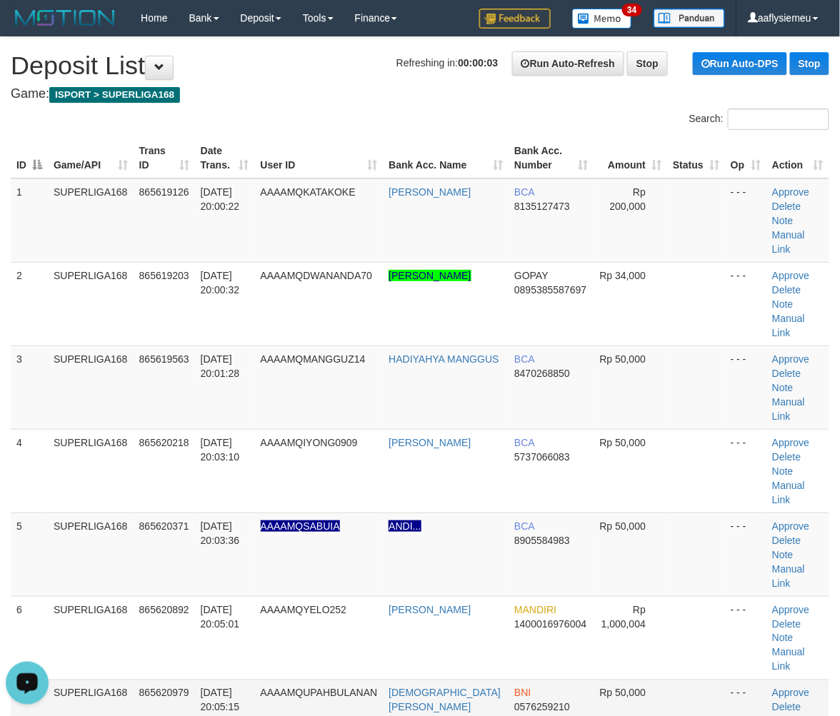
click at [110, 680] on td "SUPERLIGA168" at bounding box center [91, 722] width 86 height 84
drag, startPoint x: 122, startPoint y: 460, endPoint x: 1, endPoint y: 499, distance: 127.4
click at [103, 513] on td "SUPERLIGA168" at bounding box center [91, 555] width 86 height 84
drag, startPoint x: 109, startPoint y: 494, endPoint x: 1, endPoint y: 522, distance: 111.4
click at [108, 513] on td "SUPERLIGA168" at bounding box center [91, 555] width 86 height 84
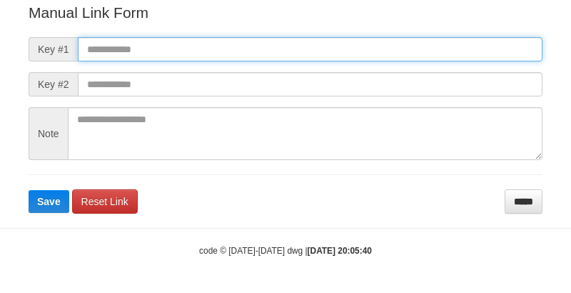
drag, startPoint x: 169, startPoint y: 48, endPoint x: 150, endPoint y: 84, distance: 41.2
click at [169, 47] on input "text" at bounding box center [310, 49] width 465 height 24
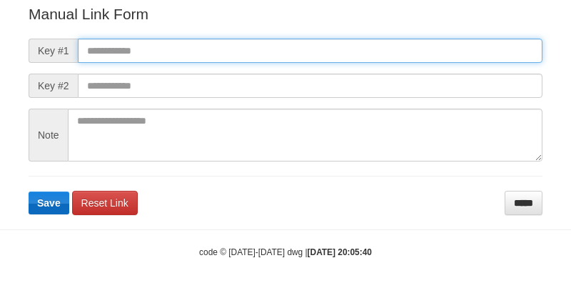
paste input "**********"
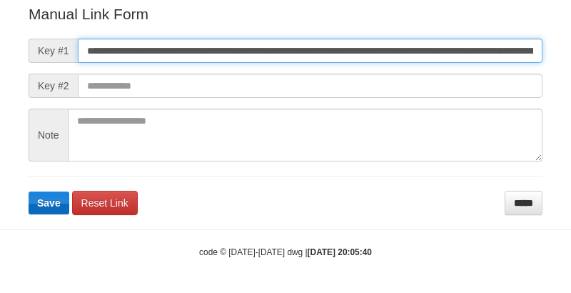
scroll to position [0, 949]
type input "**********"
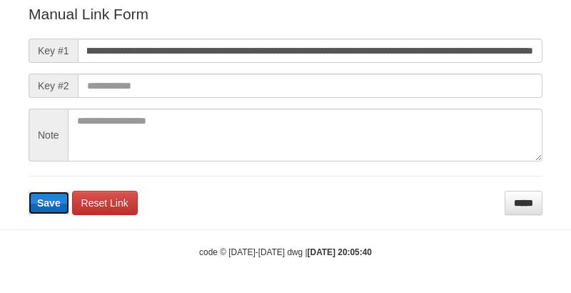
click at [57, 203] on span "Save" at bounding box center [49, 202] width 24 height 11
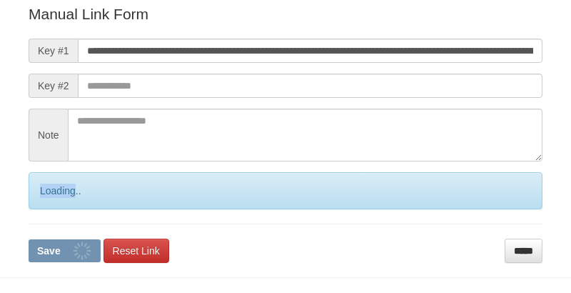
click at [56, 203] on div "Loading.." at bounding box center [286, 190] width 514 height 37
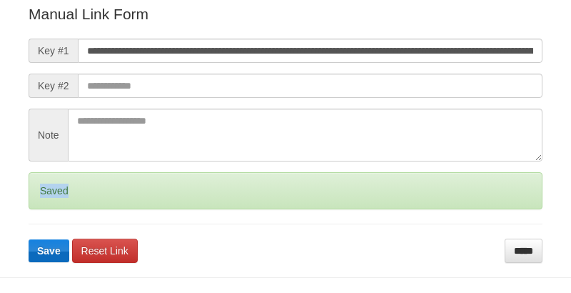
click at [56, 203] on div "Saved" at bounding box center [286, 190] width 514 height 37
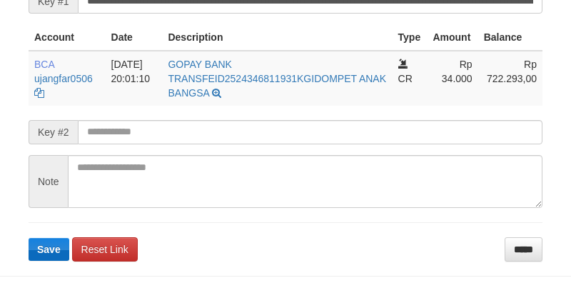
scroll to position [383, 0]
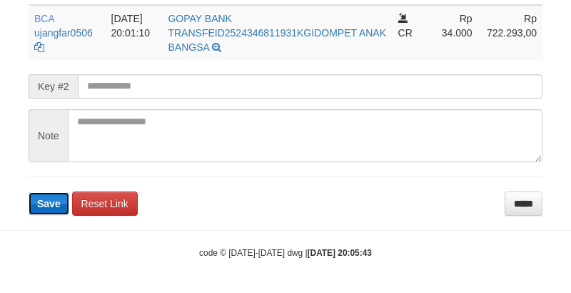
click at [49, 199] on span "Save" at bounding box center [49, 203] width 24 height 11
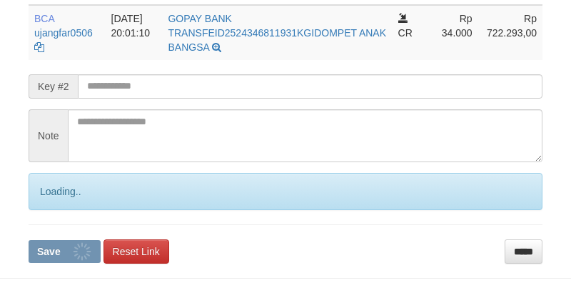
click at [49, 199] on div "Loading.." at bounding box center [286, 191] width 514 height 37
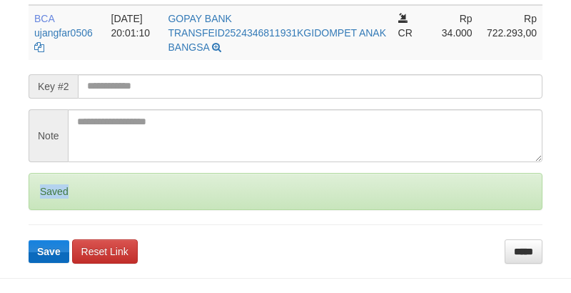
click at [49, 199] on div "Saved" at bounding box center [286, 191] width 514 height 37
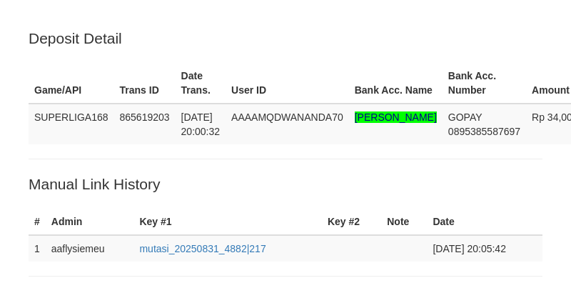
scroll to position [383, 0]
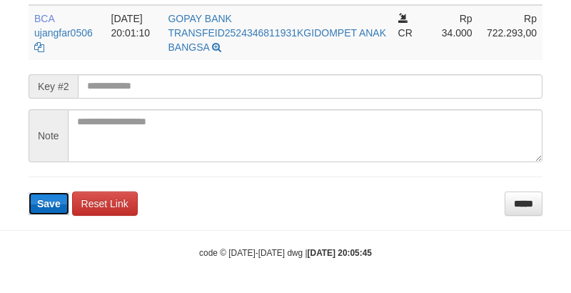
click at [56, 199] on span "Save" at bounding box center [49, 203] width 24 height 11
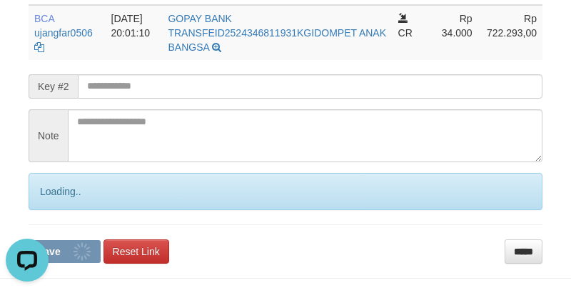
scroll to position [0, 0]
click at [56, 199] on div "Loading.." at bounding box center [286, 191] width 514 height 37
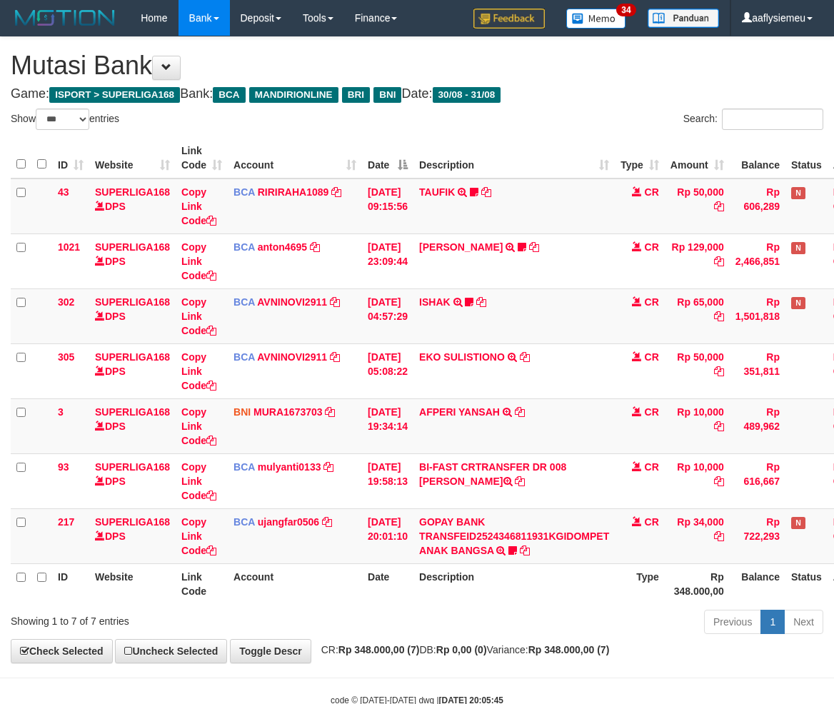
select select "***"
click at [551, 644] on span "CR: Rp 348.000,00 (7) DB: Rp 0,00 (0) Variance: Rp 348.000,00 (7)" at bounding box center [462, 649] width 296 height 11
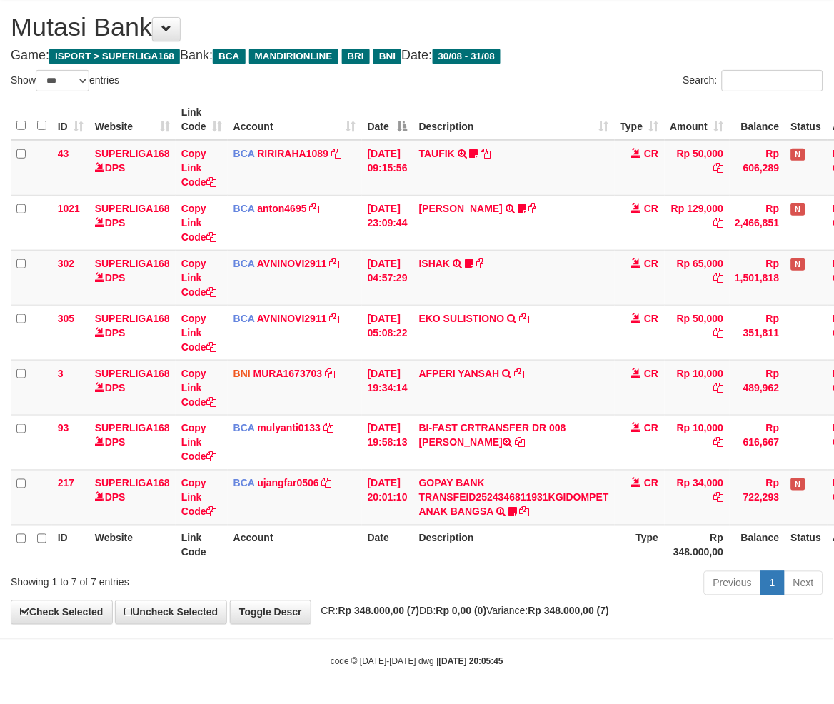
drag, startPoint x: 661, startPoint y: 671, endPoint x: 846, endPoint y: 564, distance: 213.2
click at [663, 669] on body "Toggle navigation Home Bank Account List Load By Website Group [ISPORT] SUPERLI…" at bounding box center [417, 332] width 834 height 743
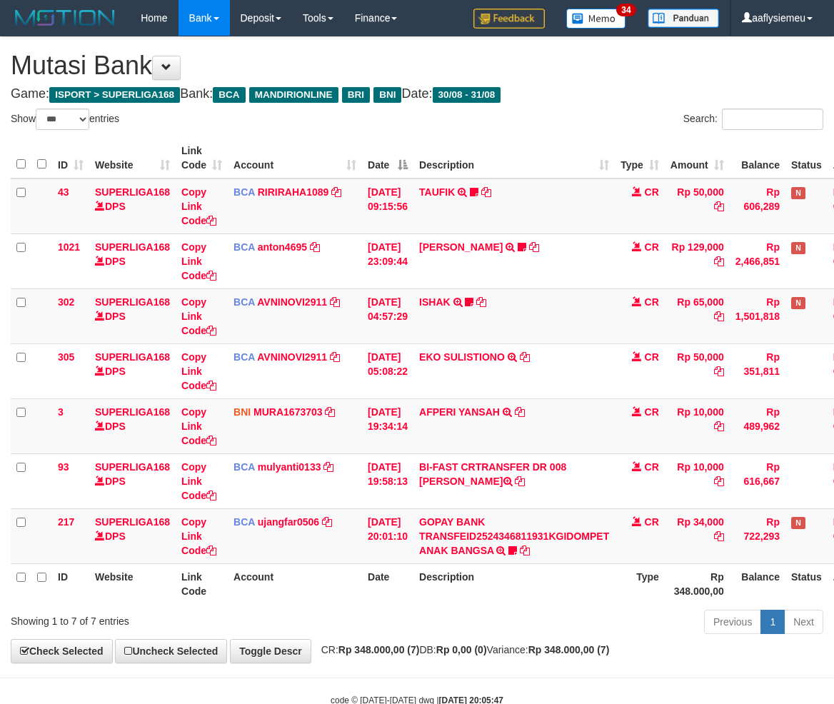
select select "***"
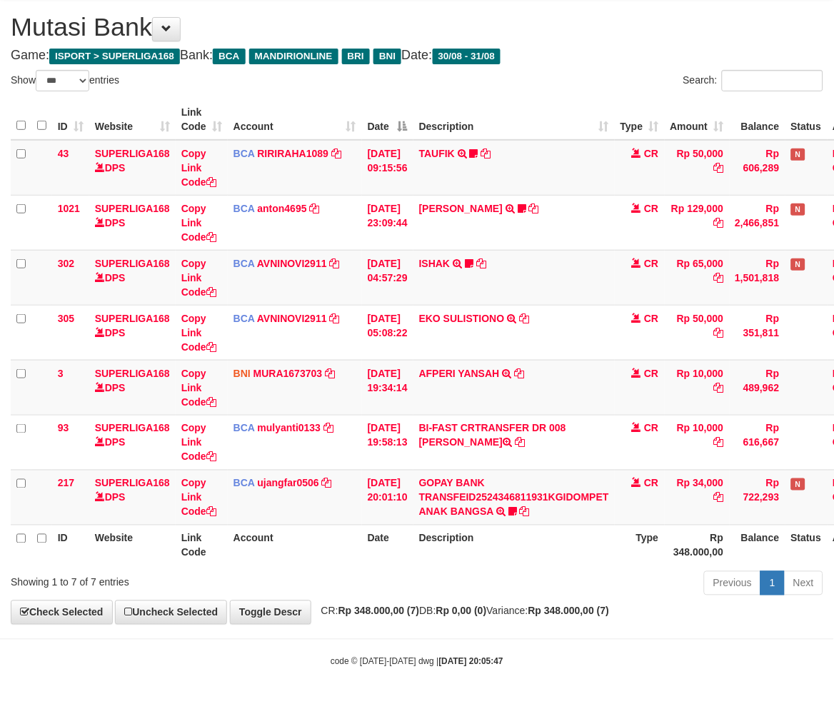
click at [660, 588] on div "Previous 1 Next" at bounding box center [591, 585] width 465 height 31
click at [525, 600] on div "Previous 1 Next" at bounding box center [591, 585] width 465 height 31
click at [579, 584] on div "Previous 1 Next" at bounding box center [591, 585] width 465 height 31
click at [577, 584] on div "Previous 1 Next" at bounding box center [591, 585] width 465 height 31
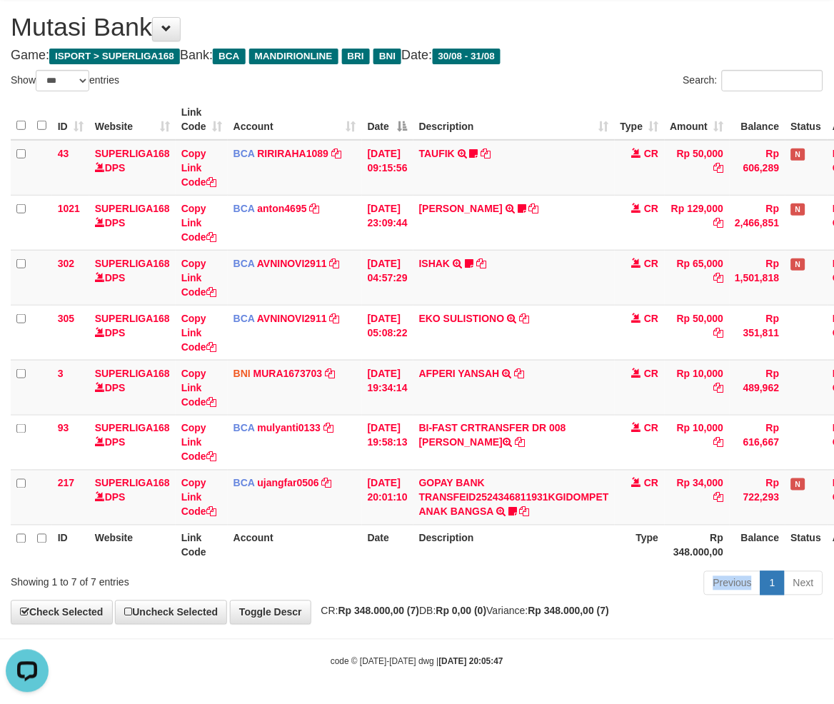
click at [576, 584] on div "Previous 1 Next" at bounding box center [591, 585] width 465 height 31
drag, startPoint x: 576, startPoint y: 586, endPoint x: 787, endPoint y: 567, distance: 211.5
click at [579, 589] on div "Previous 1 Next" at bounding box center [591, 585] width 465 height 31
click at [487, 593] on div "Previous 1 Next" at bounding box center [591, 585] width 465 height 31
click at [473, 595] on div "Previous 1 Next" at bounding box center [591, 585] width 465 height 31
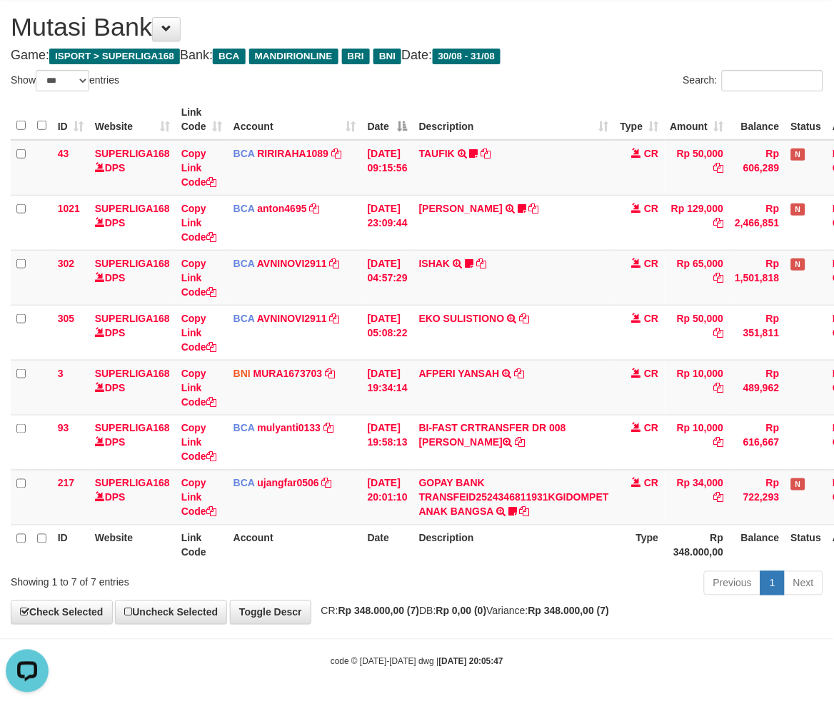
drag, startPoint x: 470, startPoint y: 596, endPoint x: 496, endPoint y: 596, distance: 25.7
click at [470, 596] on div "Previous 1 Next" at bounding box center [591, 585] width 465 height 31
click at [557, 622] on div "**********" at bounding box center [417, 312] width 834 height 626
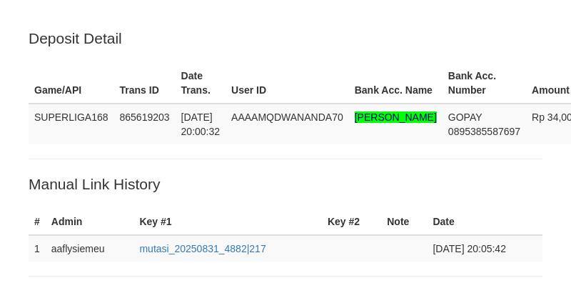
scroll to position [383, 0]
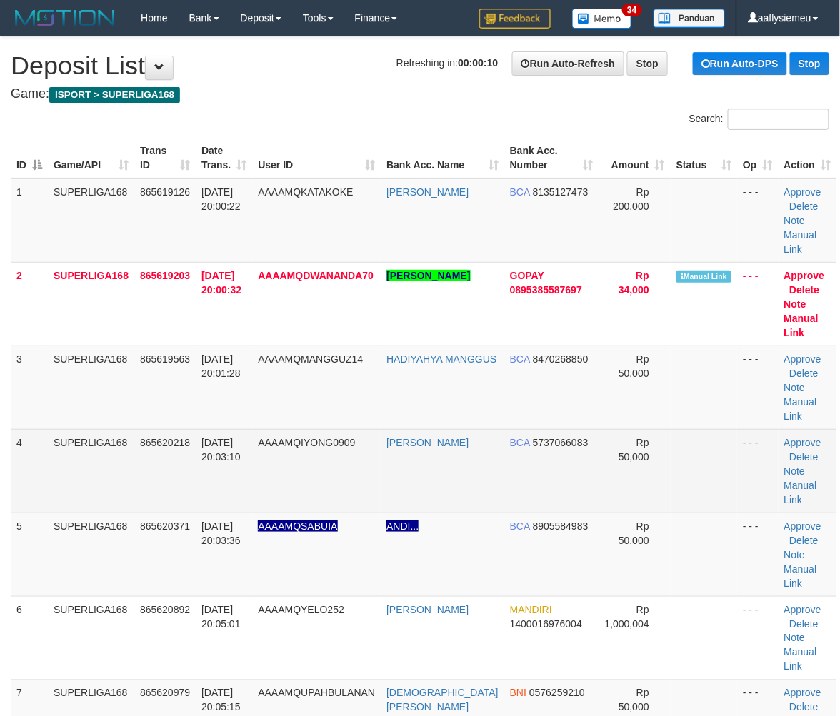
click at [24, 501] on td "4" at bounding box center [29, 471] width 37 height 84
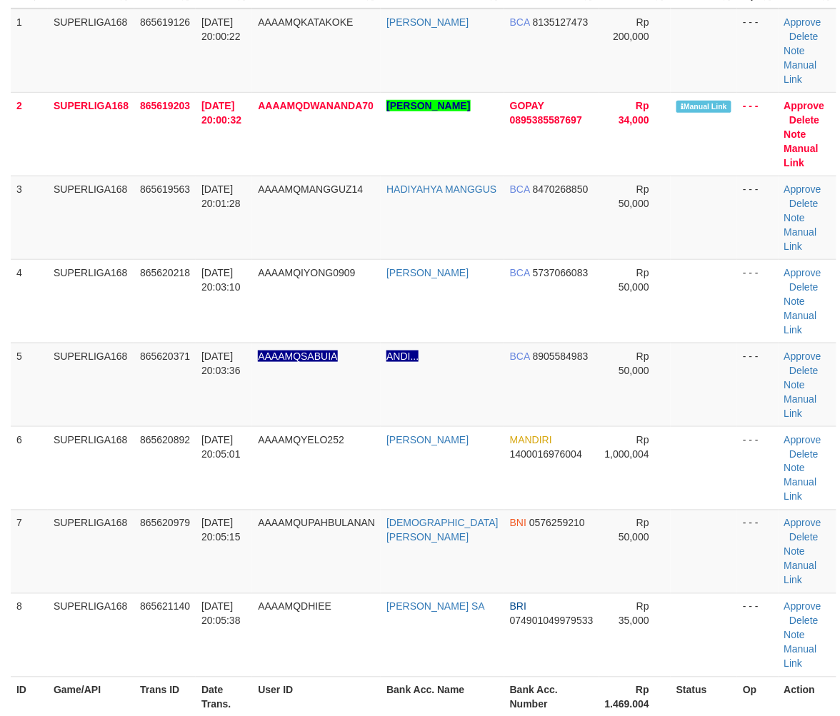
scroll to position [317, 0]
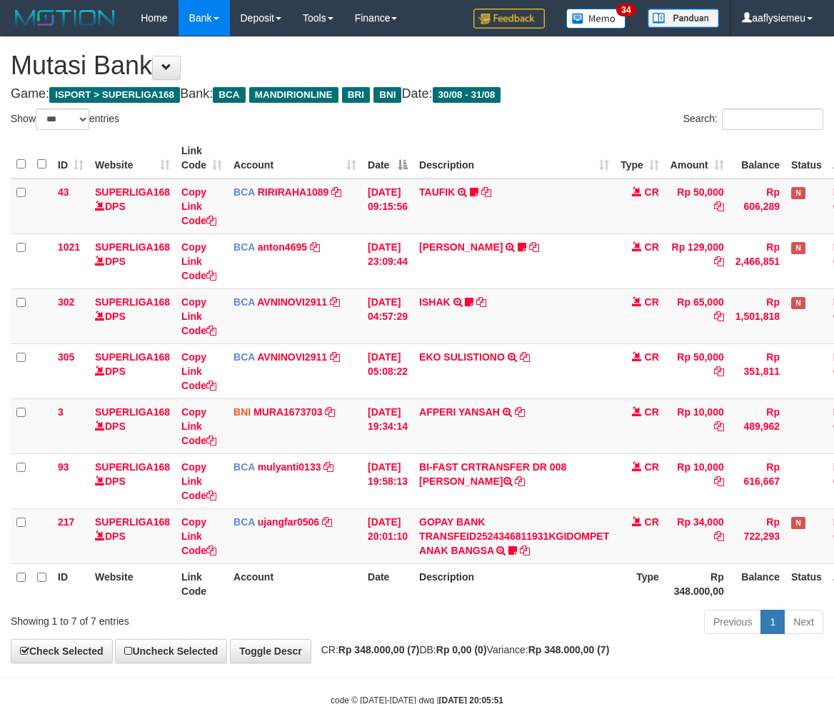
select select "***"
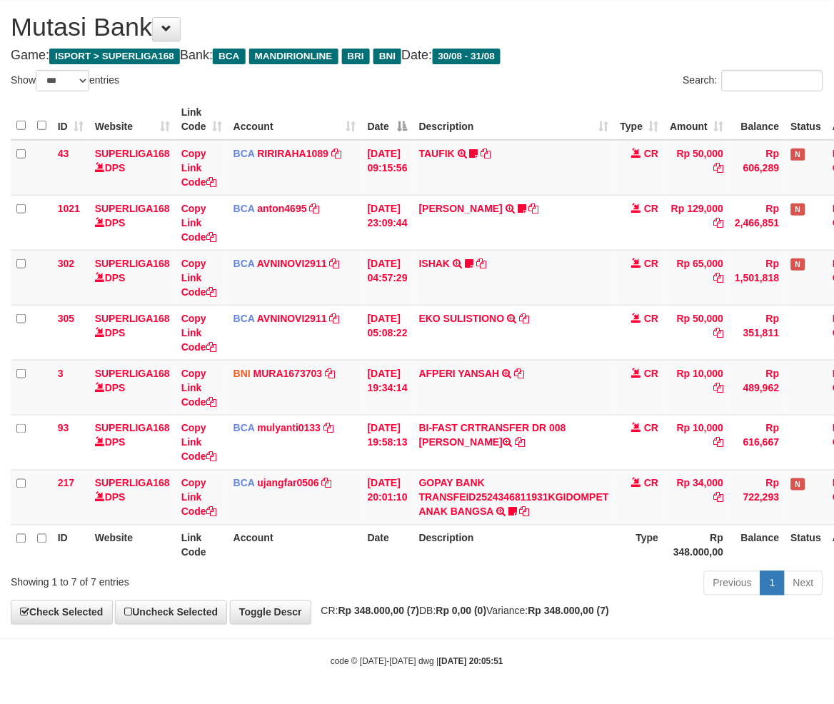
click at [583, 650] on body "Toggle navigation Home Bank Account List Load By Website Group [ISPORT] SUPERLI…" at bounding box center [417, 332] width 834 height 743
drag, startPoint x: 582, startPoint y: 650, endPoint x: 601, endPoint y: 644, distance: 20.3
click at [583, 650] on body "Toggle navigation Home Bank Account List Load By Website Group [ISPORT] SUPERLI…" at bounding box center [417, 332] width 834 height 743
click at [659, 624] on div "**********" at bounding box center [417, 312] width 834 height 626
click at [656, 630] on body "Toggle navigation Home Bank Account List Load By Website Group [ISPORT] SUPERLI…" at bounding box center [417, 332] width 834 height 743
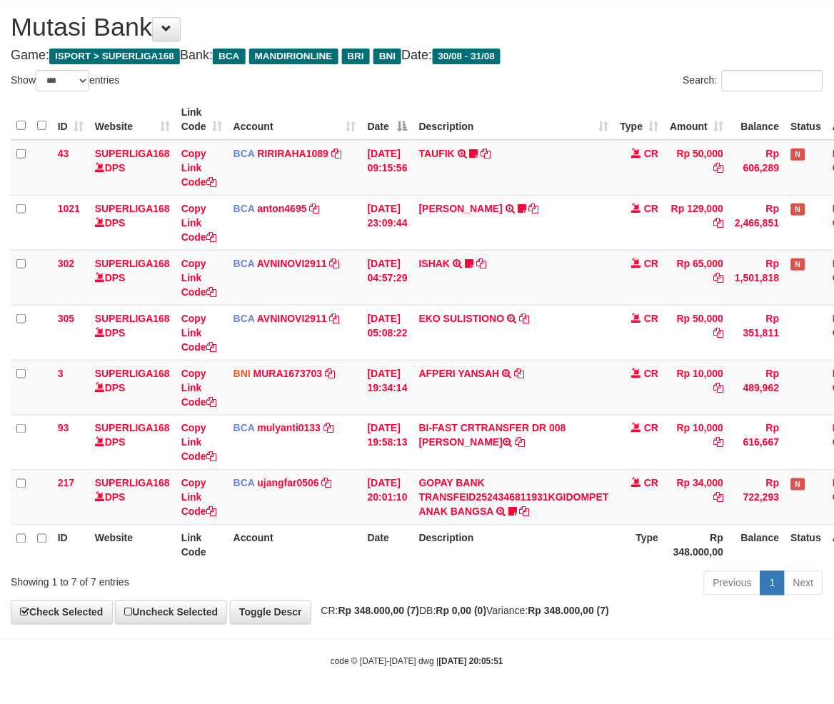
click at [620, 676] on body "Toggle navigation Home Bank Account List Load By Website Group [ISPORT] SUPERLI…" at bounding box center [417, 332] width 834 height 743
click at [610, 616] on strong "Rp 348.000,00 (7)" at bounding box center [569, 611] width 81 height 11
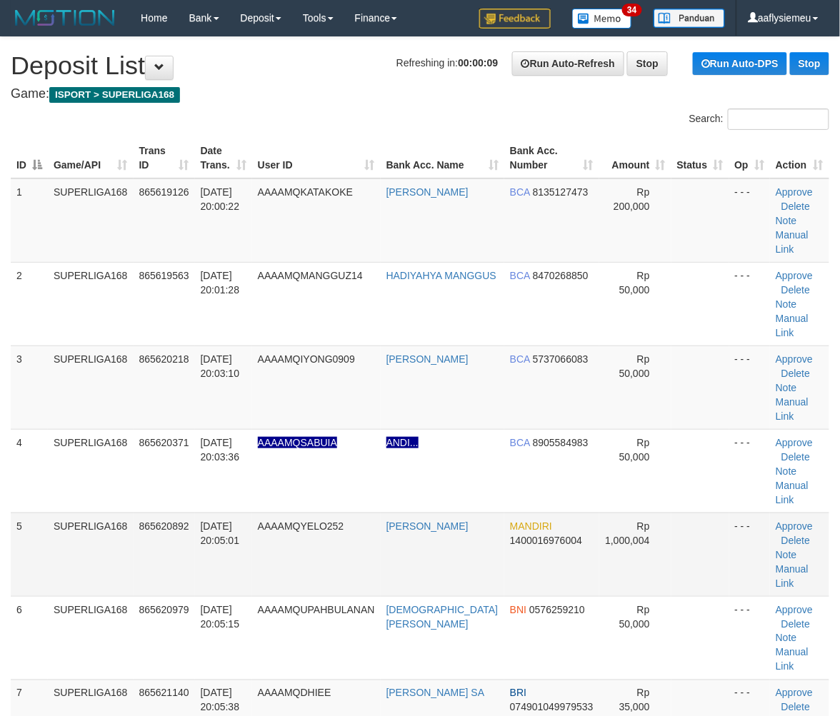
click at [225, 513] on td "31/08/2025 20:05:01" at bounding box center [223, 555] width 57 height 84
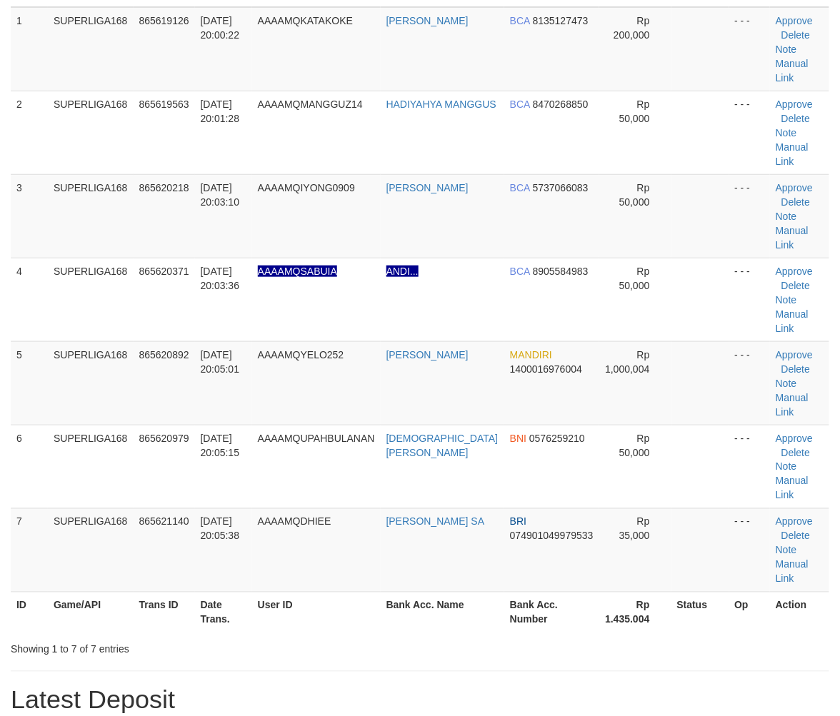
scroll to position [238, 0]
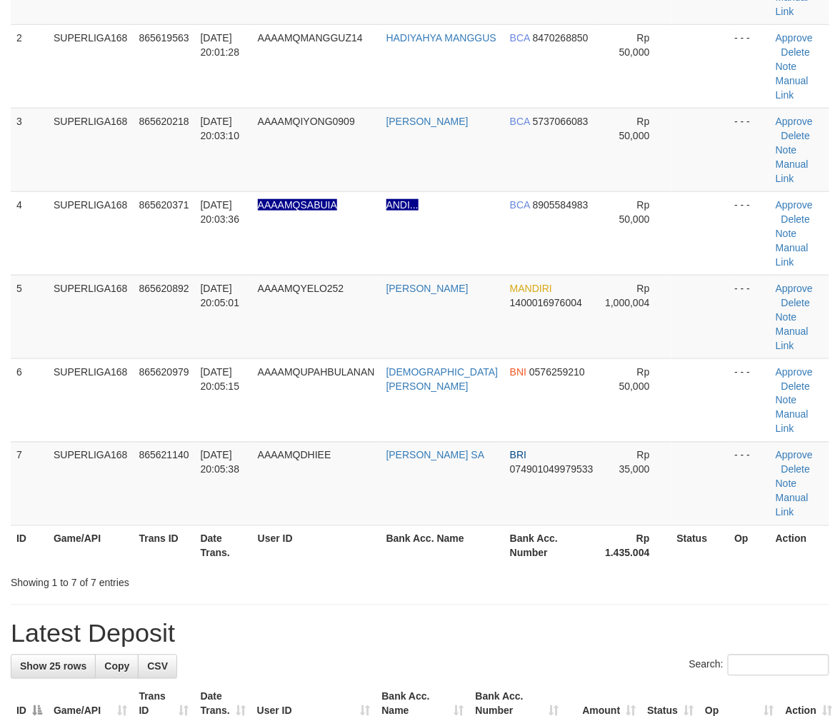
drag, startPoint x: 156, startPoint y: 461, endPoint x: 4, endPoint y: 532, distance: 167.8
click at [155, 526] on th "Trans ID" at bounding box center [164, 546] width 61 height 41
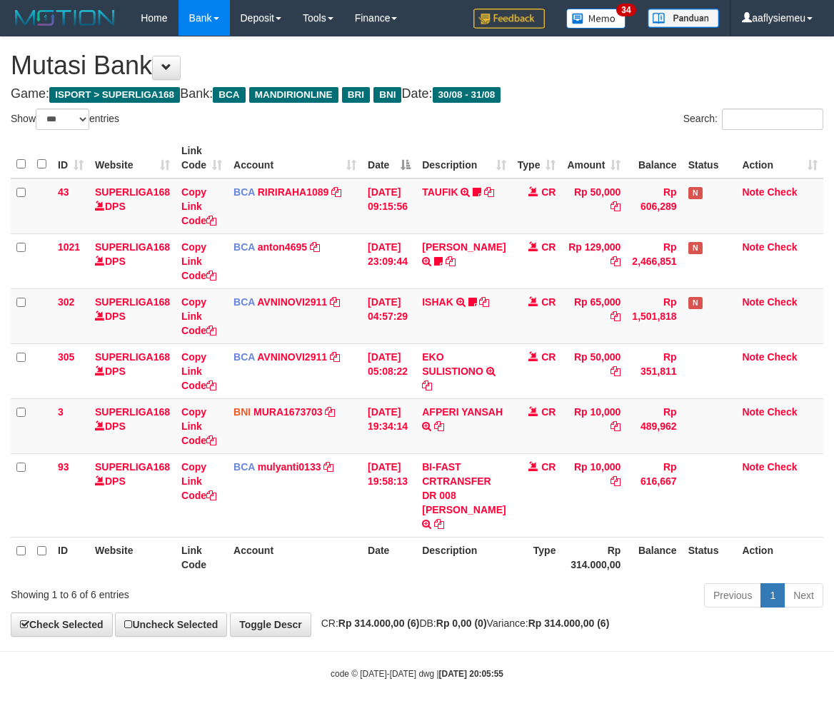
select select "***"
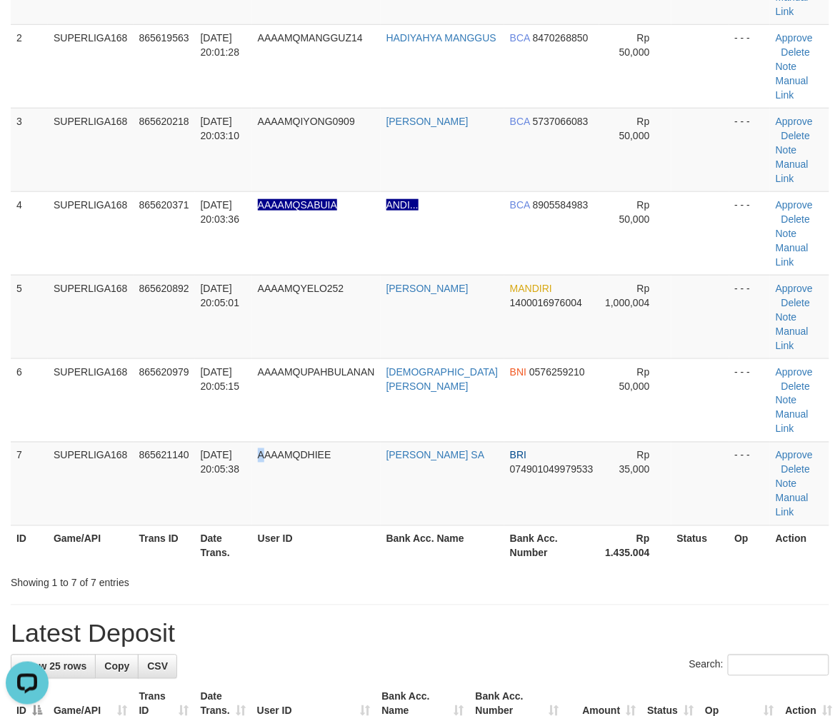
drag, startPoint x: 275, startPoint y: 376, endPoint x: 4, endPoint y: 496, distance: 296.1
click at [274, 442] on td "AAAAMQDHIEE" at bounding box center [316, 484] width 129 height 84
drag, startPoint x: 66, startPoint y: 382, endPoint x: 1, endPoint y: 425, distance: 77.9
click at [68, 442] on td "SUPERLIGA168" at bounding box center [91, 484] width 86 height 84
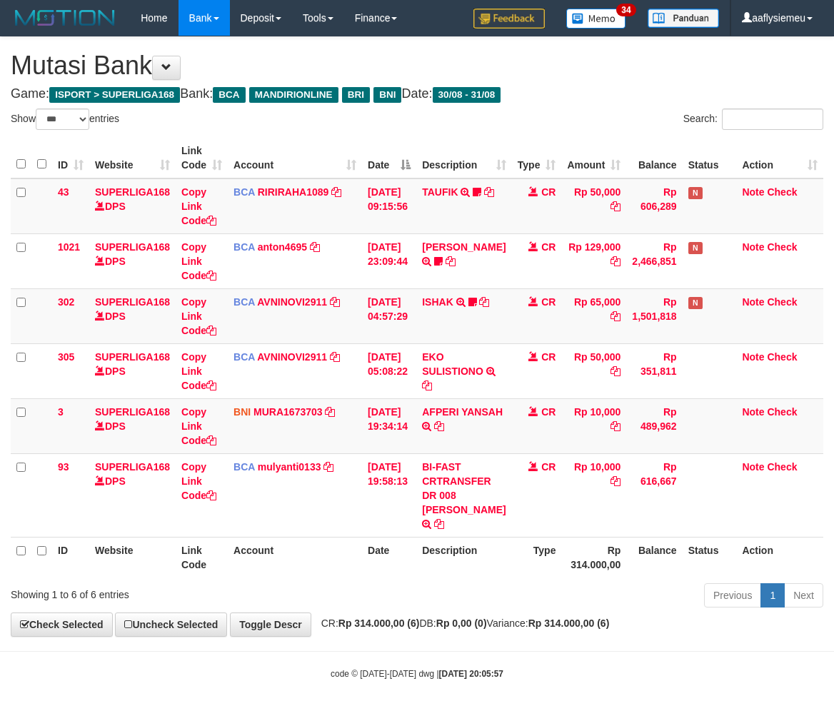
select select "***"
click at [464, 598] on div "Previous 1 Next" at bounding box center [591, 597] width 465 height 31
select select "***"
click at [382, 613] on div "Previous 1 Next" at bounding box center [591, 597] width 465 height 31
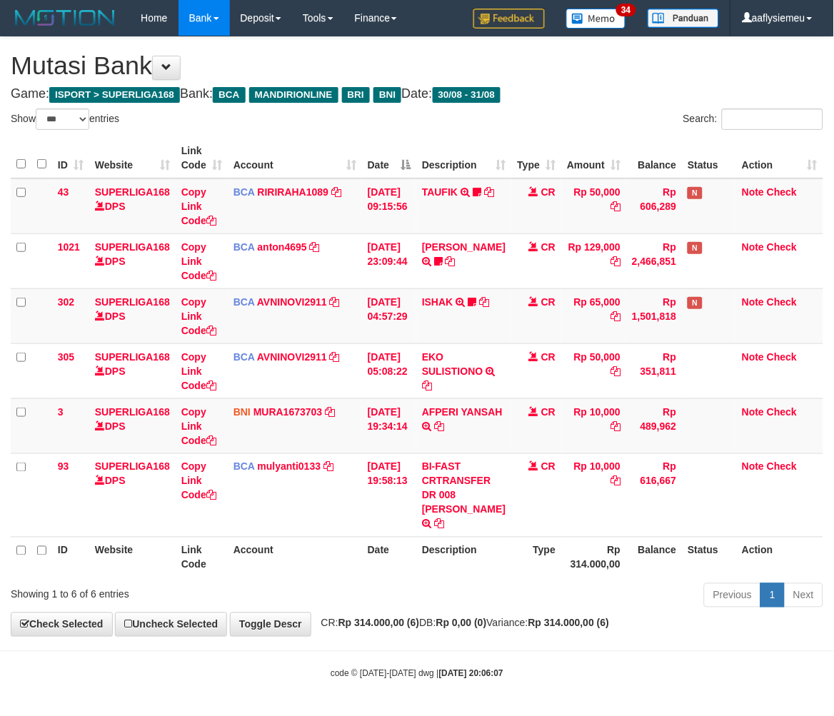
drag, startPoint x: 383, startPoint y: 613, endPoint x: 608, endPoint y: 552, distance: 233.1
click at [398, 610] on div "**********" at bounding box center [417, 336] width 834 height 599
click at [561, 545] on th "Rp 314.000,00" at bounding box center [593, 557] width 65 height 41
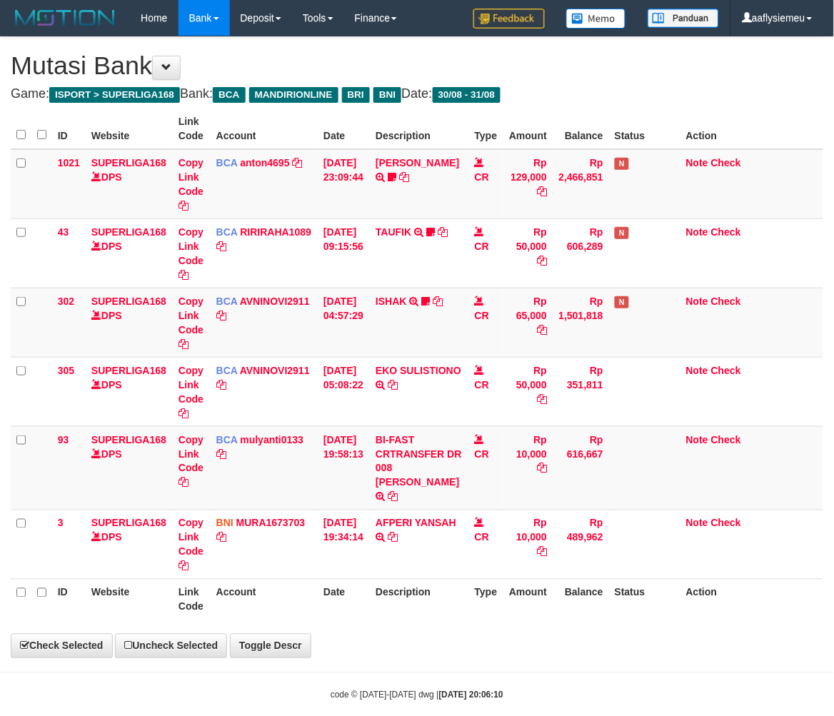
select select "***"
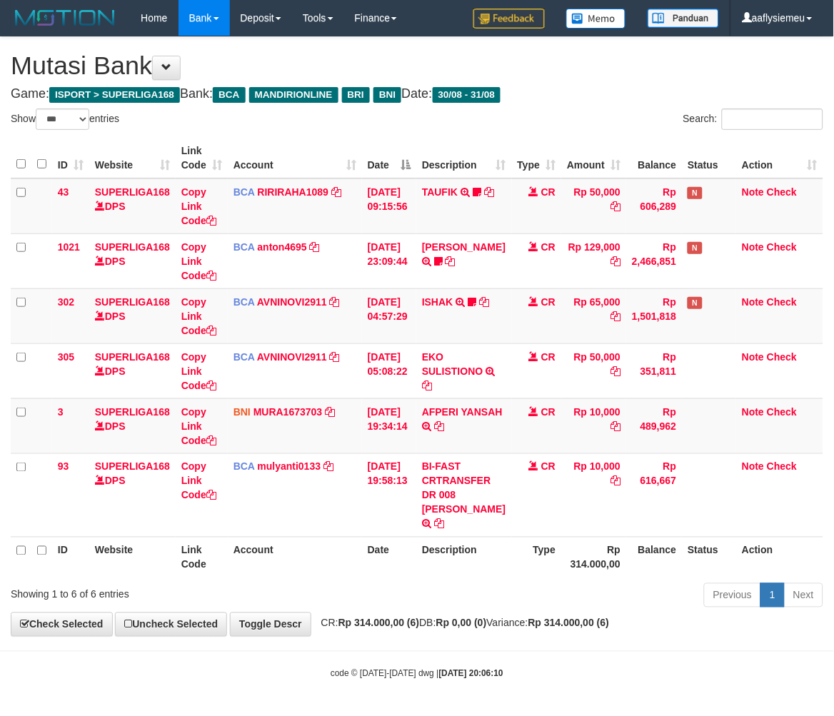
scroll to position [15, 0]
drag, startPoint x: 541, startPoint y: 601, endPoint x: 841, endPoint y: 527, distance: 309.1
click at [541, 601] on div "Previous 1 Next" at bounding box center [591, 597] width 465 height 31
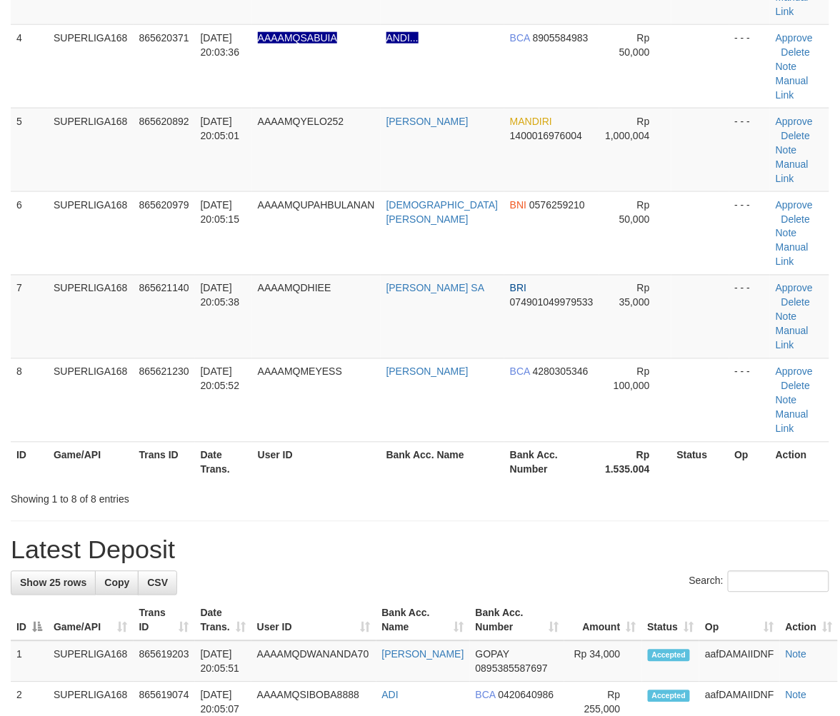
scroll to position [238, 0]
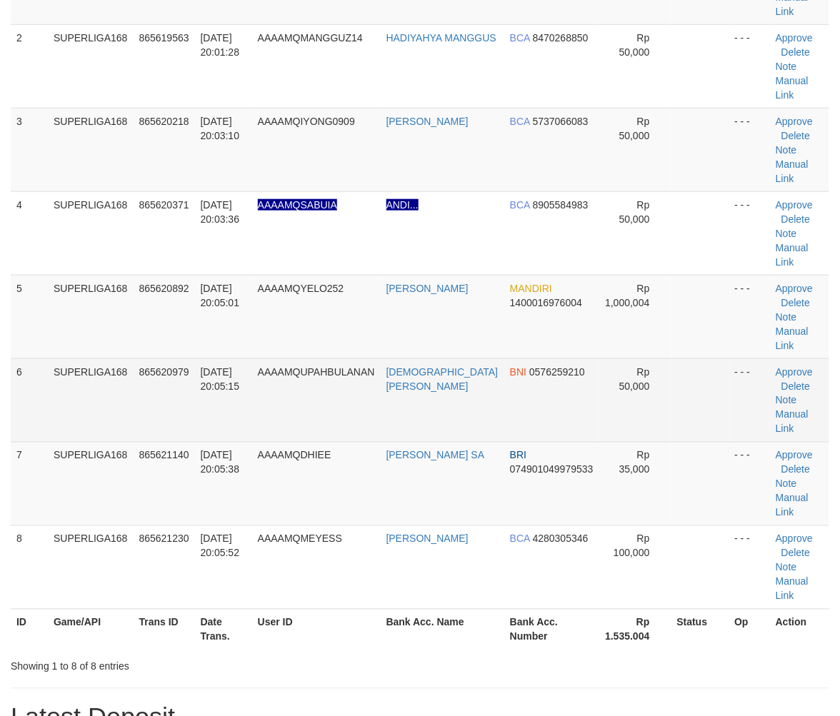
click at [226, 359] on td "31/08/2025 20:05:15" at bounding box center [223, 401] width 57 height 84
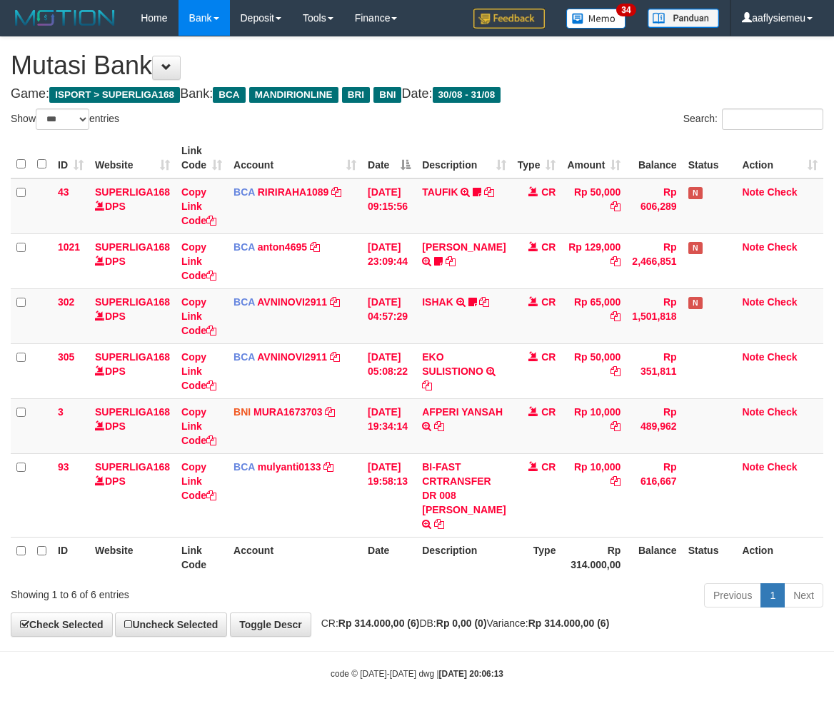
select select "***"
drag, startPoint x: 286, startPoint y: 576, endPoint x: 460, endPoint y: 549, distance: 176.5
click at [286, 576] on div "ID Website Link Code Account Date Description Type Amount Balance Status Action…" at bounding box center [417, 358] width 834 height 449
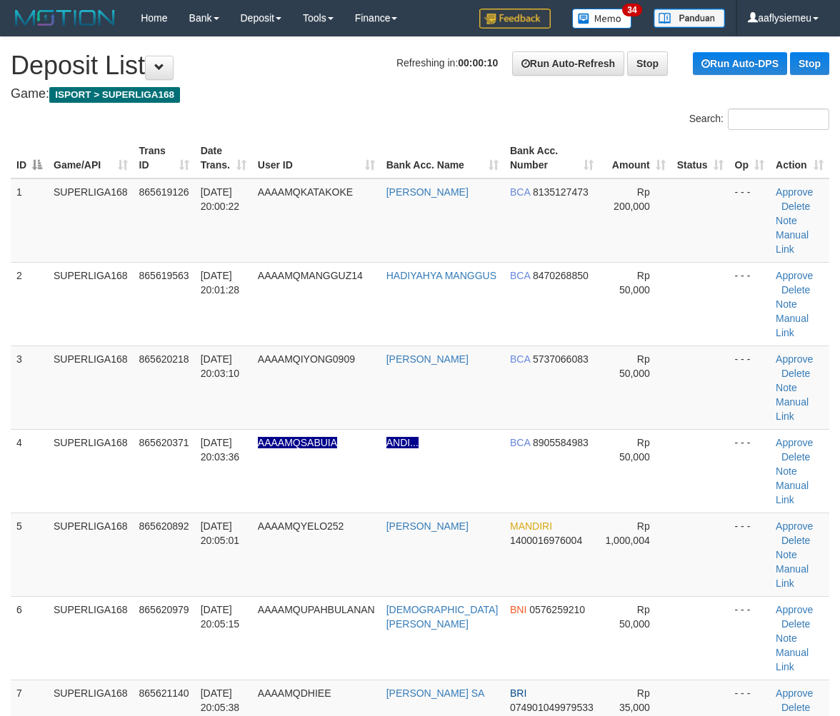
scroll to position [405, 0]
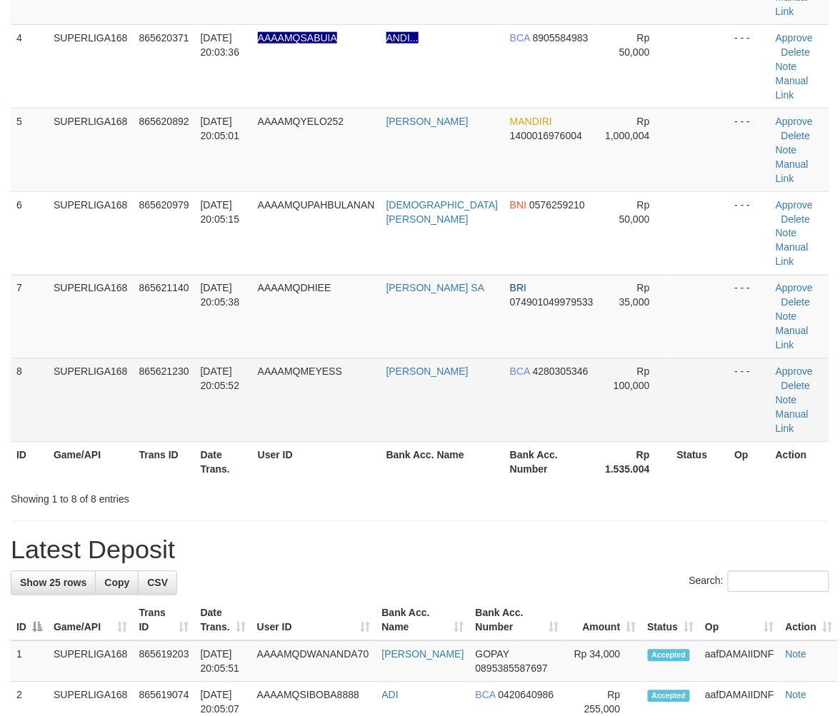
drag, startPoint x: 290, startPoint y: 353, endPoint x: 730, endPoint y: 293, distance: 444.1
click at [291, 442] on th "User ID" at bounding box center [316, 462] width 129 height 41
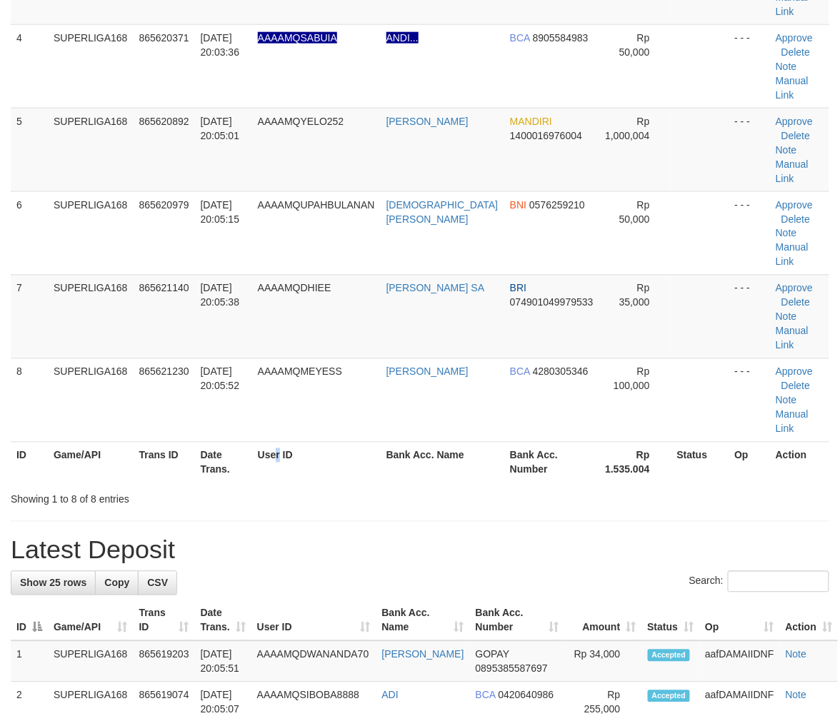
scroll to position [238, 0]
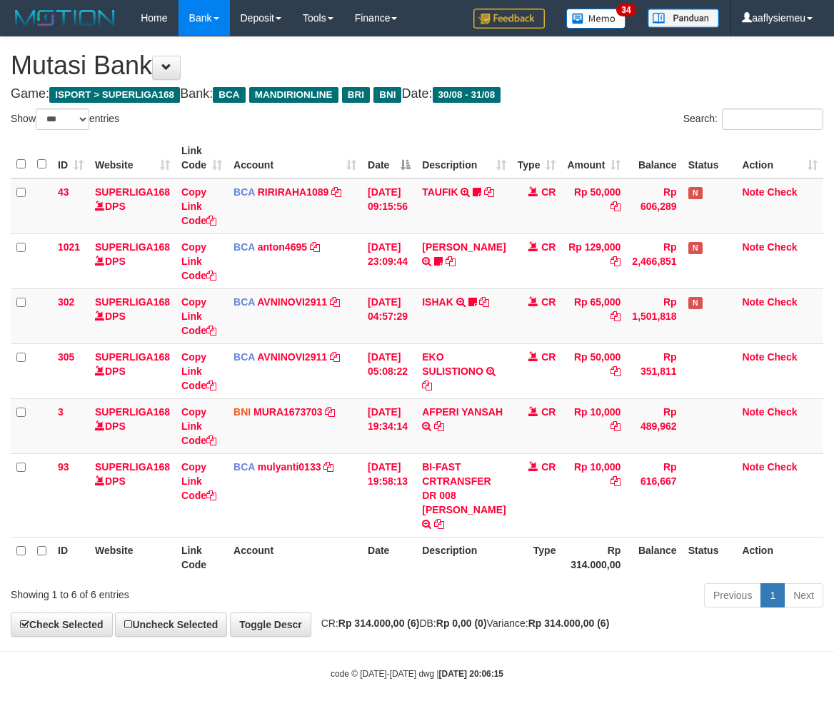
select select "***"
click at [416, 568] on th "Date" at bounding box center [389, 557] width 54 height 41
click at [444, 569] on th "Description" at bounding box center [463, 557] width 95 height 41
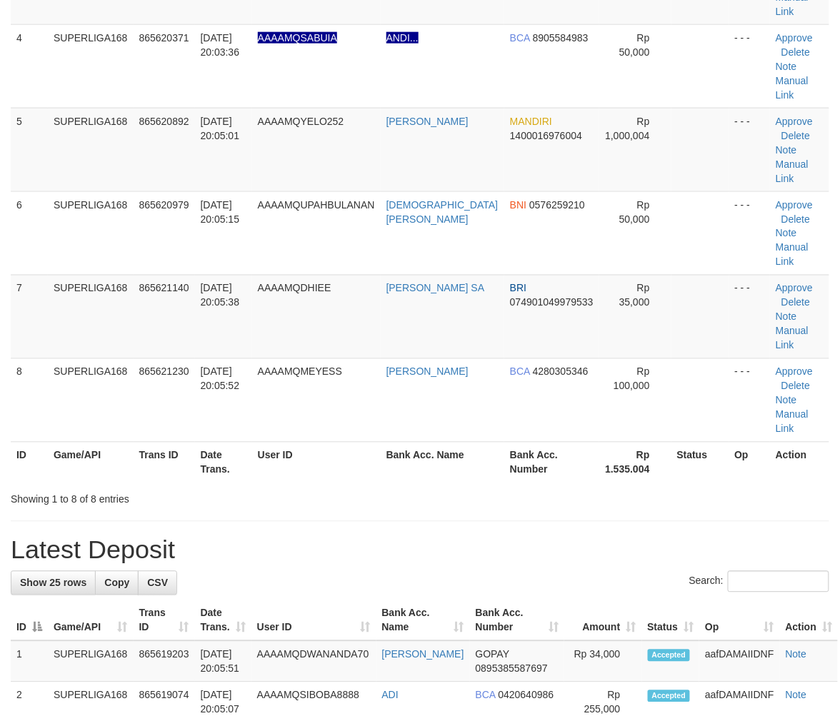
scroll to position [238, 0]
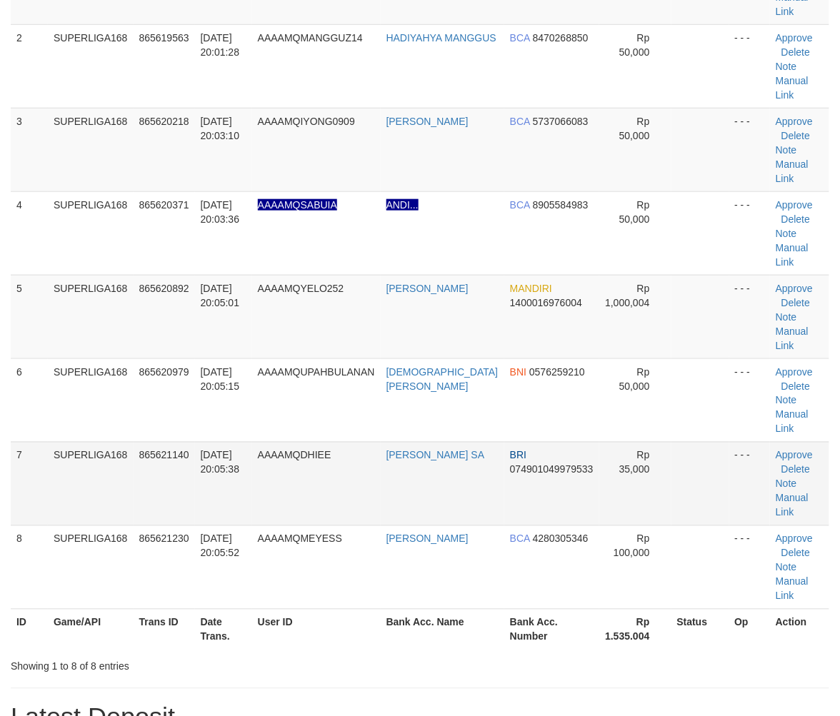
click at [131, 442] on td "SUPERLIGA168" at bounding box center [91, 484] width 86 height 84
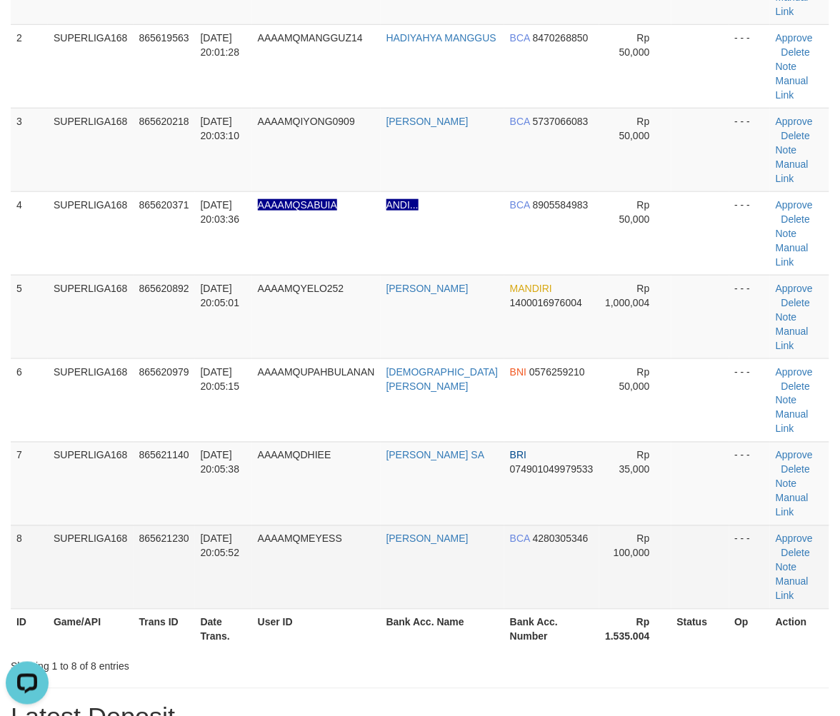
click at [30, 526] on td "8" at bounding box center [29, 568] width 37 height 84
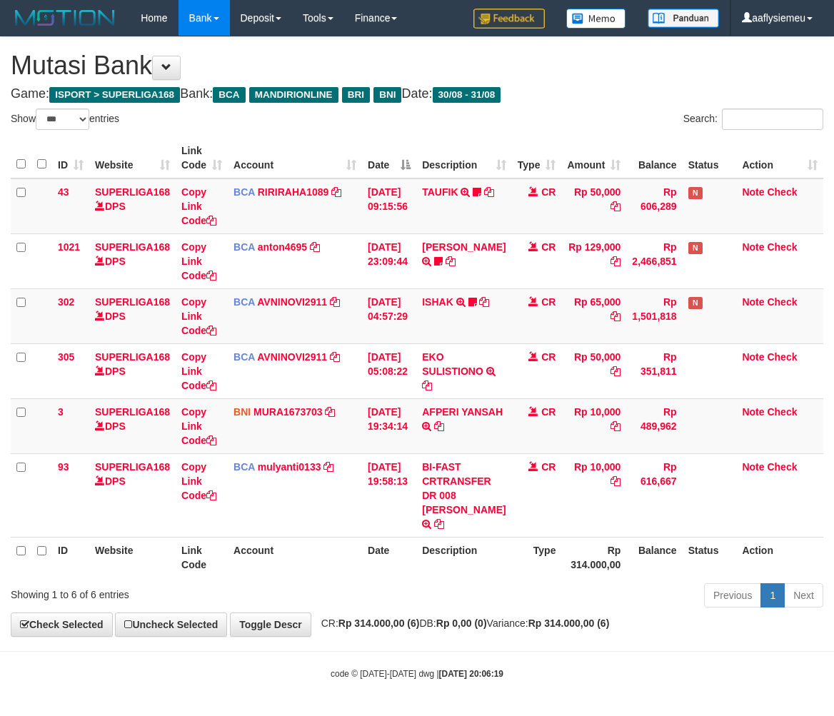
select select "***"
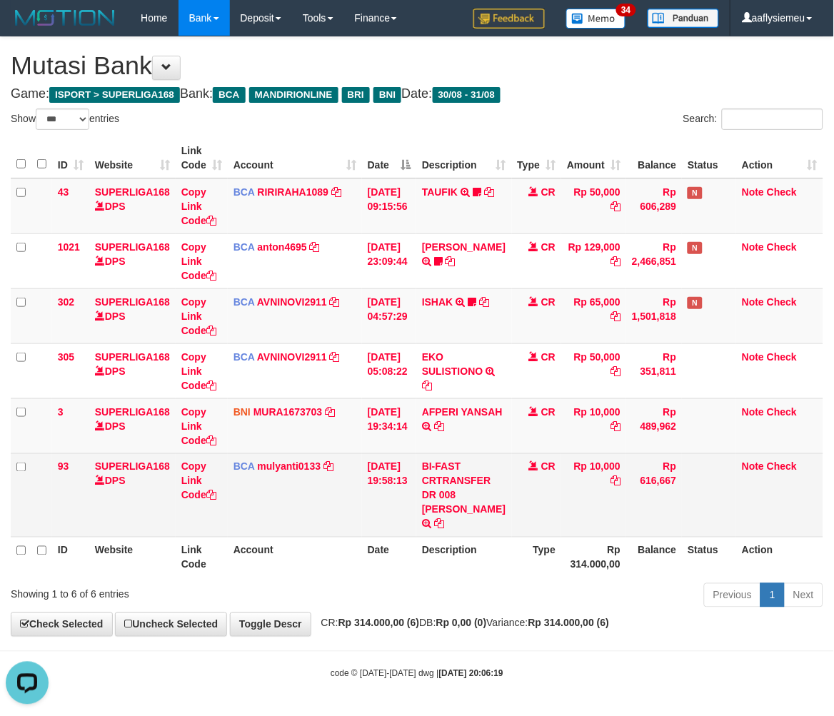
click at [596, 531] on td "Rp 10,000" at bounding box center [593, 496] width 65 height 84
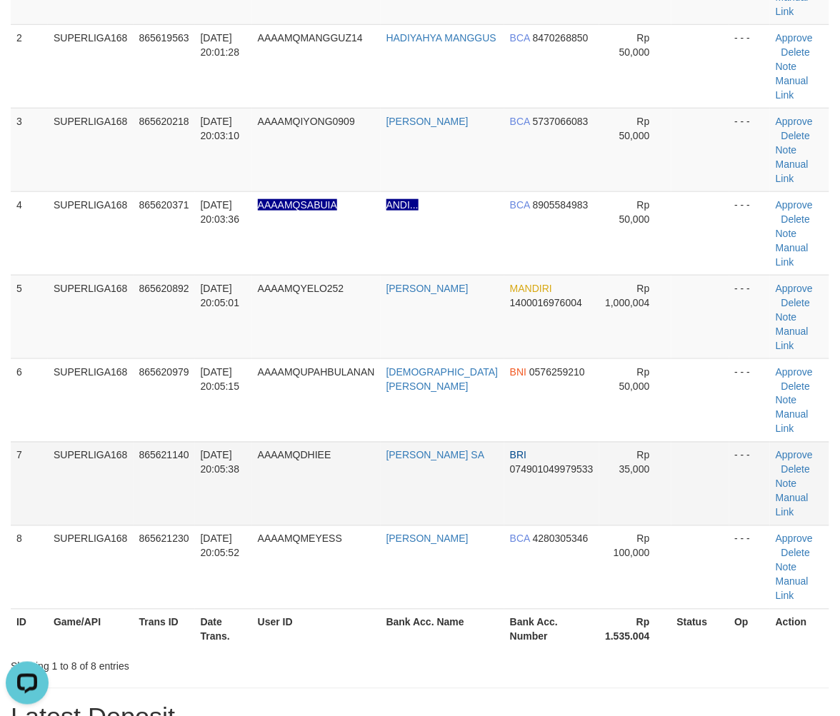
click at [119, 442] on td "SUPERLIGA168" at bounding box center [91, 484] width 86 height 84
drag, startPoint x: 186, startPoint y: 367, endPoint x: 4, endPoint y: 443, distance: 196.6
click at [182, 450] on span "865621140" at bounding box center [164, 455] width 50 height 11
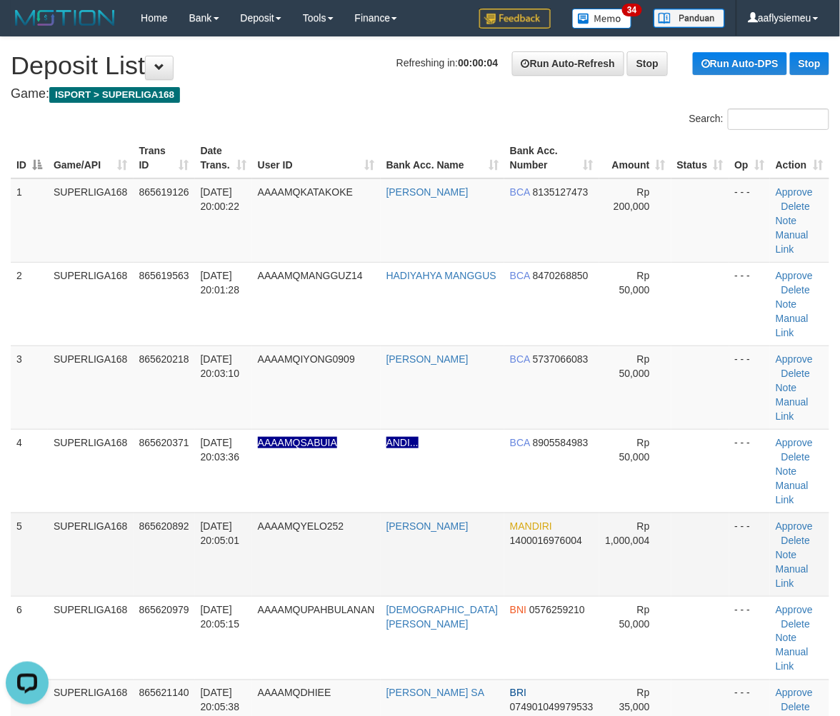
drag, startPoint x: 164, startPoint y: 504, endPoint x: 1, endPoint y: 546, distance: 169.1
click at [161, 513] on td "865620892" at bounding box center [164, 555] width 61 height 84
drag, startPoint x: 26, startPoint y: 514, endPoint x: 18, endPoint y: 517, distance: 8.4
click at [23, 516] on td "5" at bounding box center [29, 555] width 37 height 84
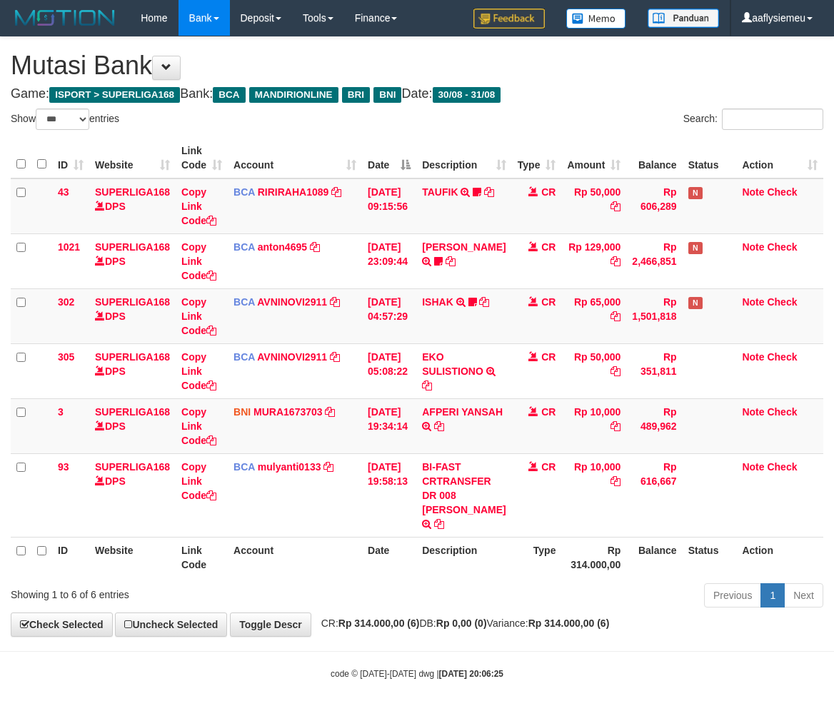
select select "***"
drag, startPoint x: 569, startPoint y: 623, endPoint x: 654, endPoint y: 606, distance: 86.0
click at [569, 613] on div "Previous 1 Next" at bounding box center [591, 597] width 465 height 31
click at [563, 620] on span "CR: Rp 314.000,00 (6) DB: Rp 0,00 (0) Variance: Rp 314.000,00 (6)" at bounding box center [462, 623] width 296 height 11
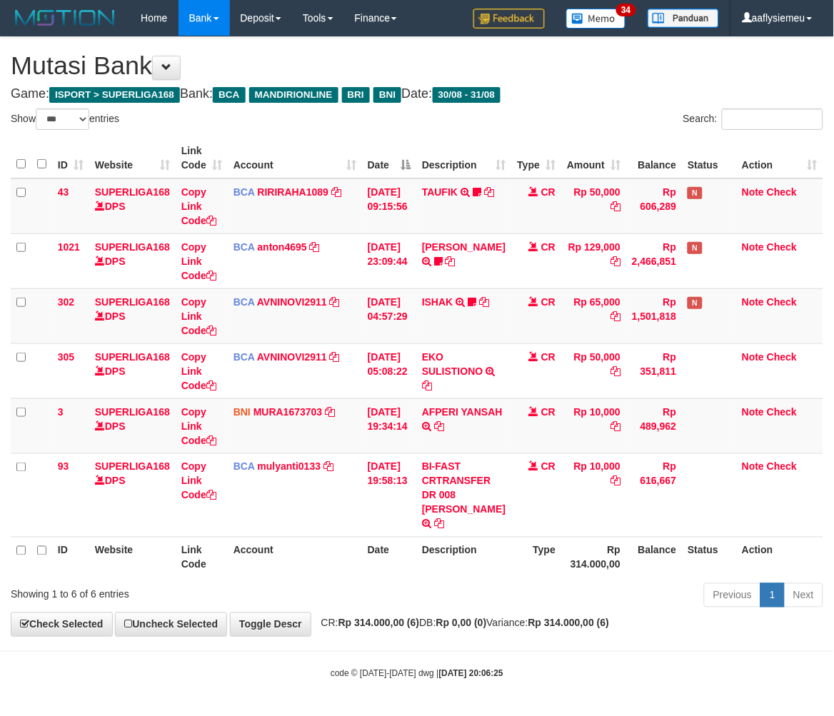
click at [563, 620] on span "CR: Rp 314.000,00 (6) DB: Rp 0,00 (0) Variance: Rp 314.000,00 (6)" at bounding box center [462, 623] width 296 height 11
click at [567, 576] on div "ID Website Link Code Account Date Description Type Amount Balance Status Action…" at bounding box center [417, 358] width 834 height 449
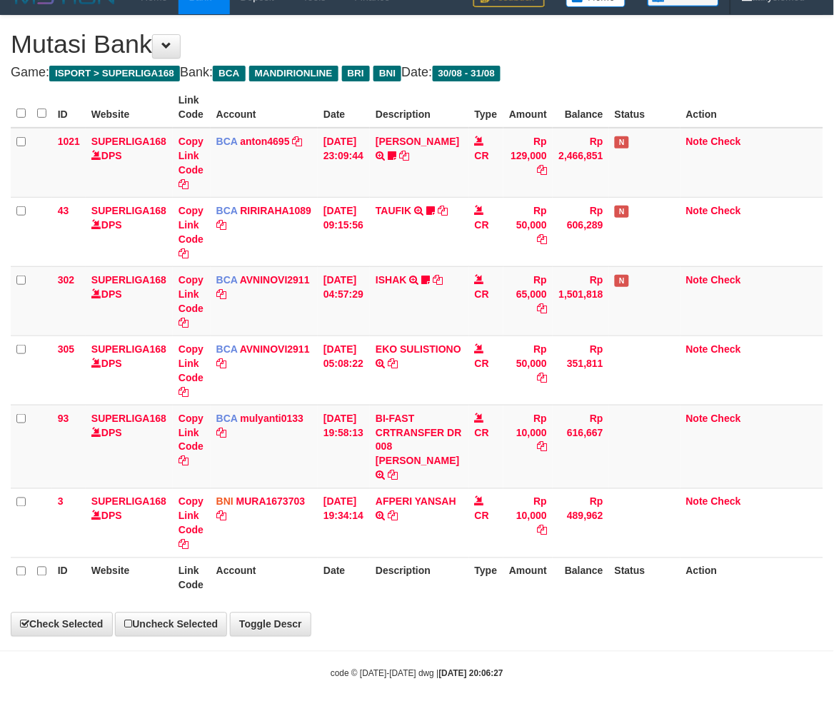
scroll to position [15, 0]
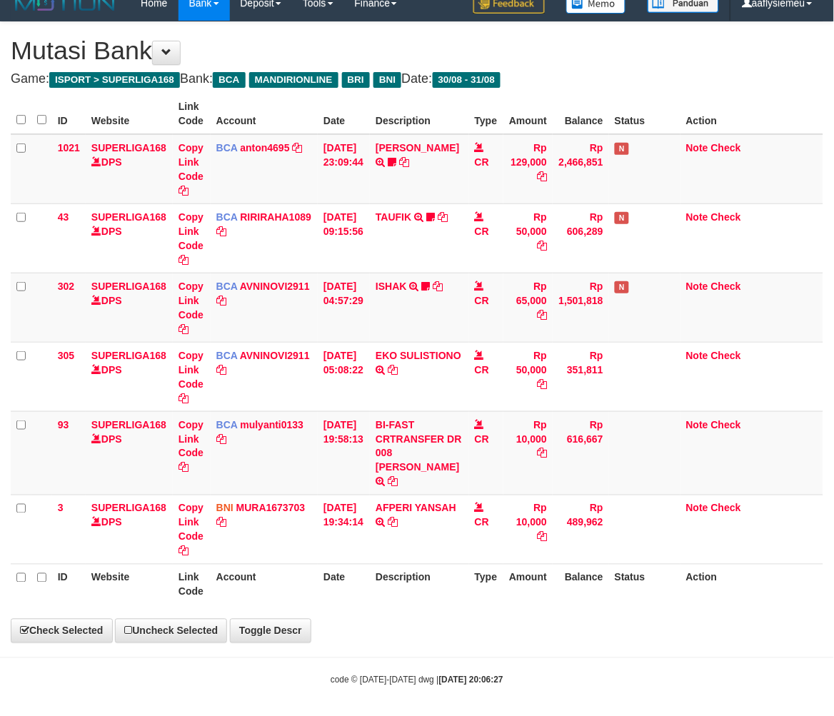
select select "***"
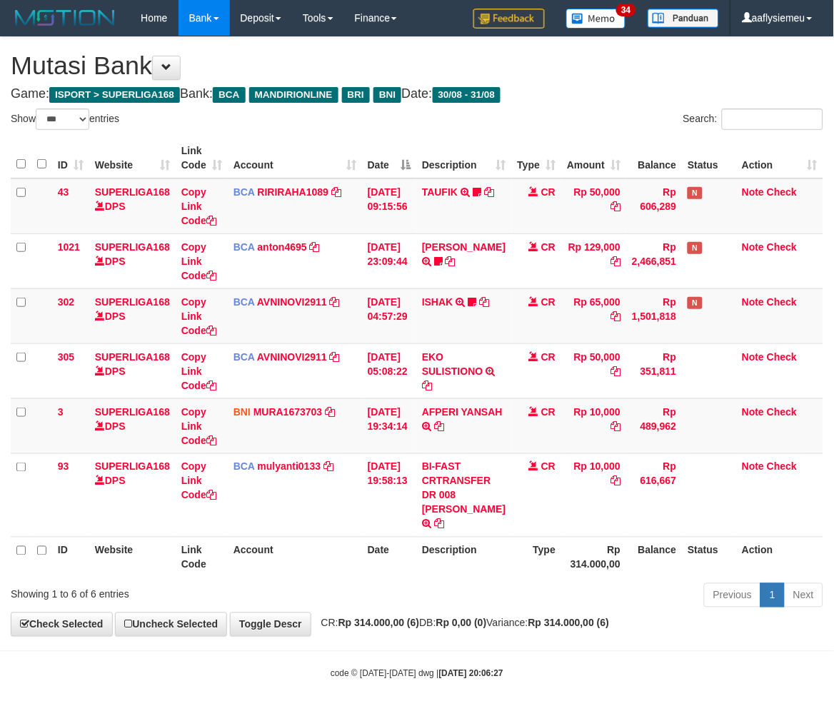
drag, startPoint x: 638, startPoint y: 616, endPoint x: 845, endPoint y: 496, distance: 239.4
click at [644, 608] on div "**********" at bounding box center [417, 336] width 834 height 599
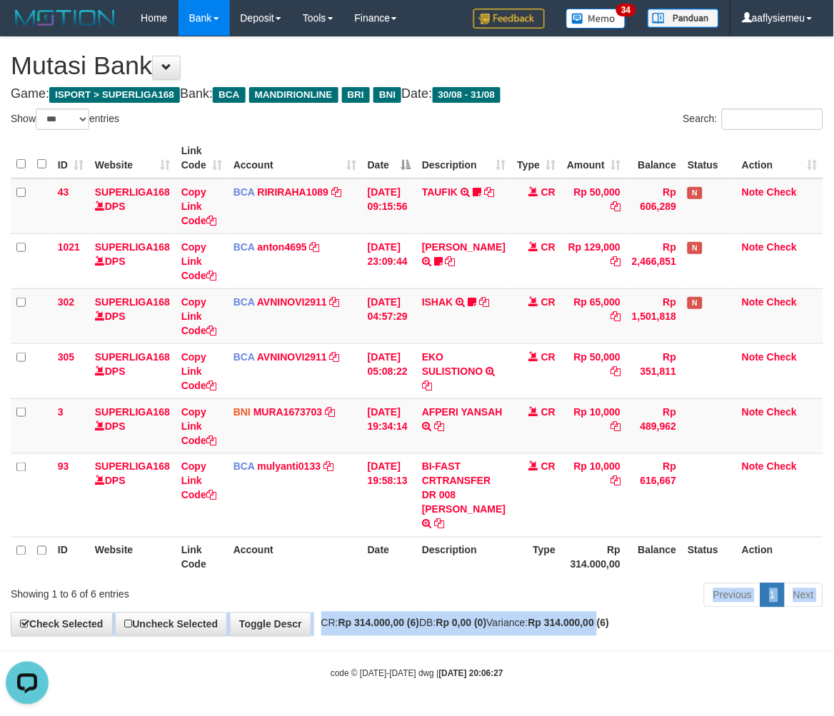
scroll to position [0, 0]
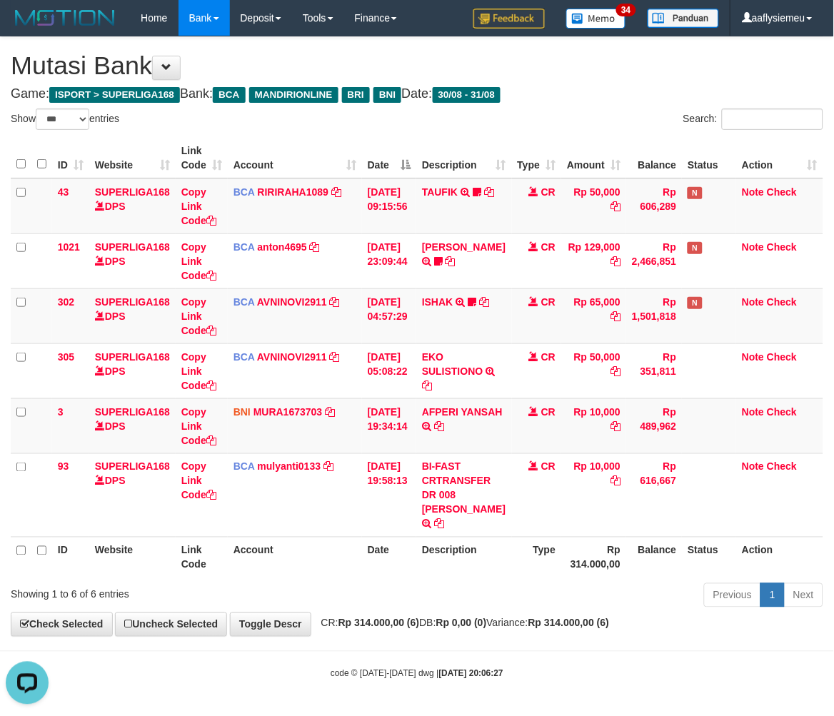
click at [616, 589] on div "Previous 1 Next" at bounding box center [591, 597] width 465 height 31
click at [699, 626] on div "**********" at bounding box center [417, 336] width 834 height 599
click at [469, 623] on strong "Rp 0,00 (0)" at bounding box center [461, 623] width 51 height 11
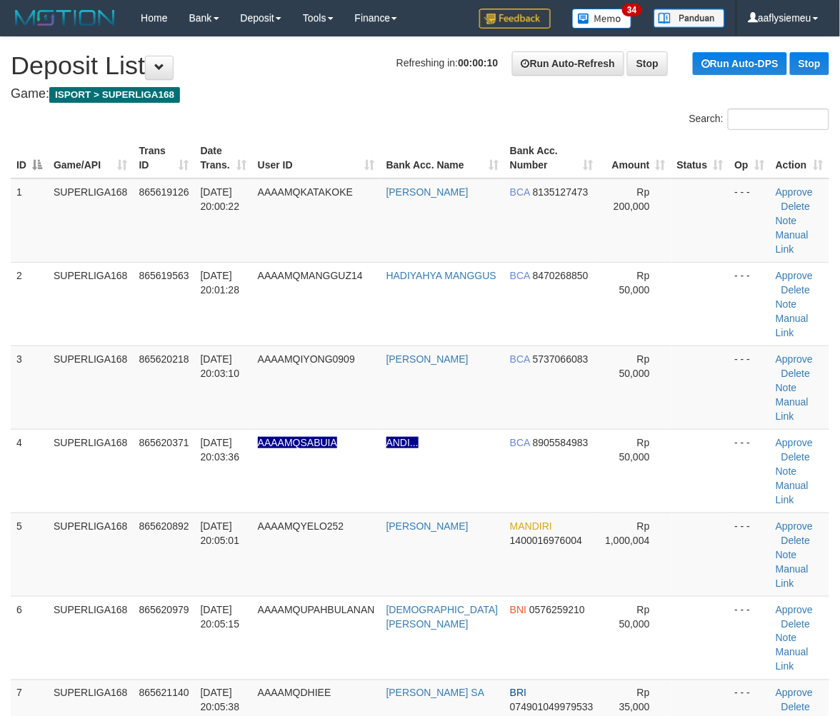
drag, startPoint x: 82, startPoint y: 459, endPoint x: 1, endPoint y: 511, distance: 96.7
click at [83, 513] on td "SUPERLIGA168" at bounding box center [91, 555] width 86 height 84
click at [156, 521] on span "865620892" at bounding box center [164, 526] width 50 height 11
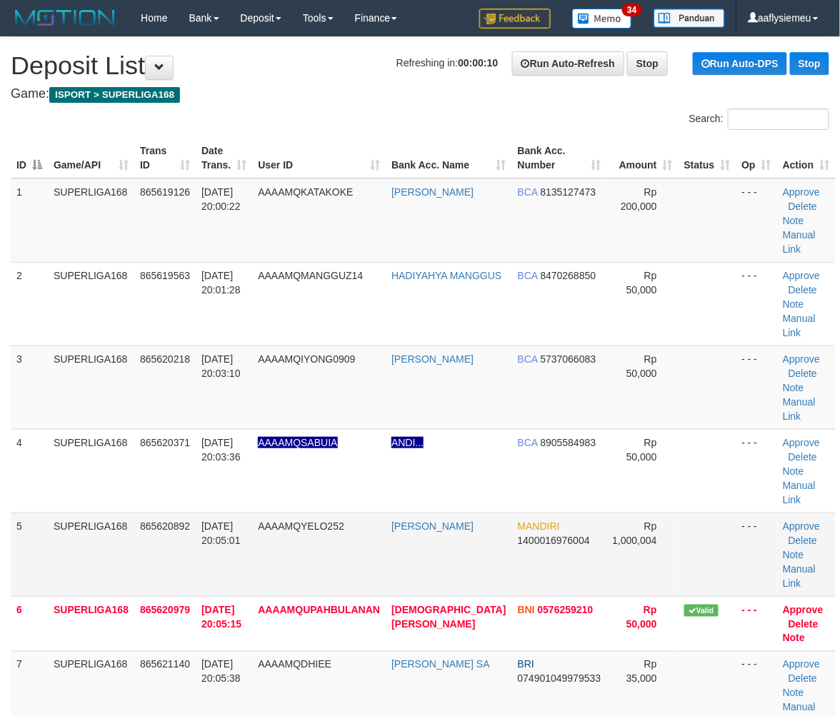
click at [120, 450] on td "SUPERLIGA168" at bounding box center [91, 471] width 86 height 84
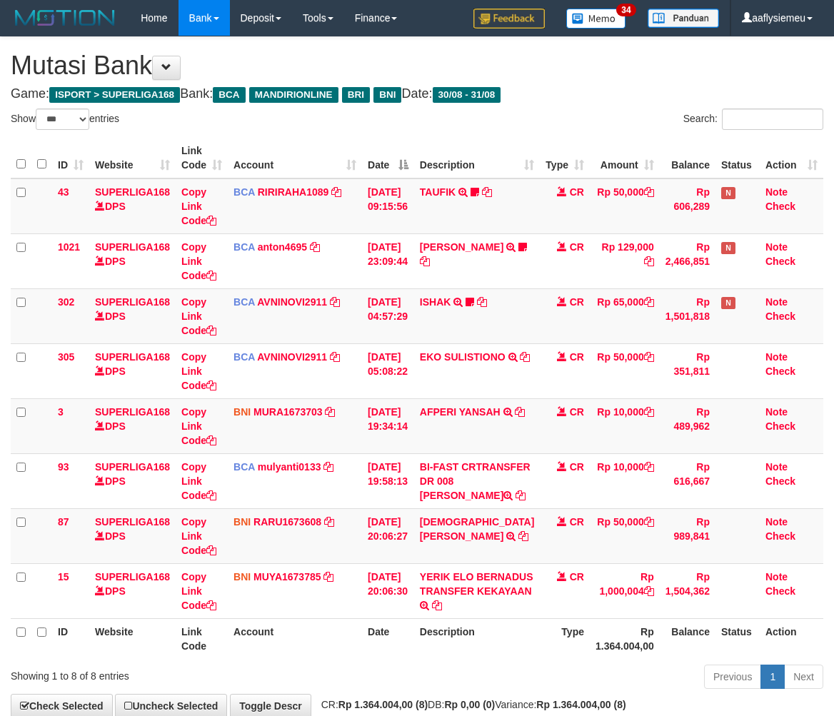
select select "***"
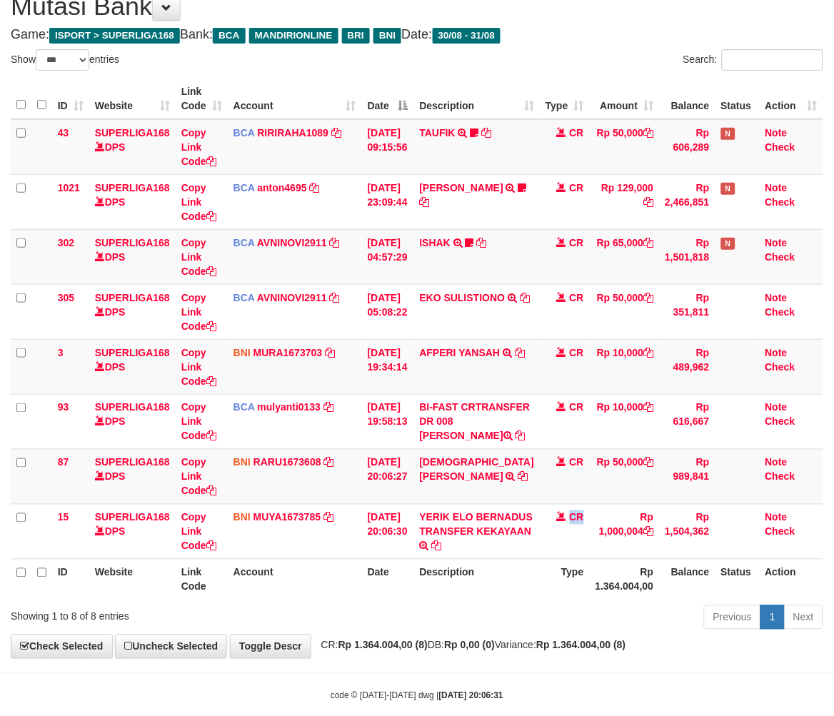
click at [570, 524] on span "CR" at bounding box center [577, 517] width 14 height 11
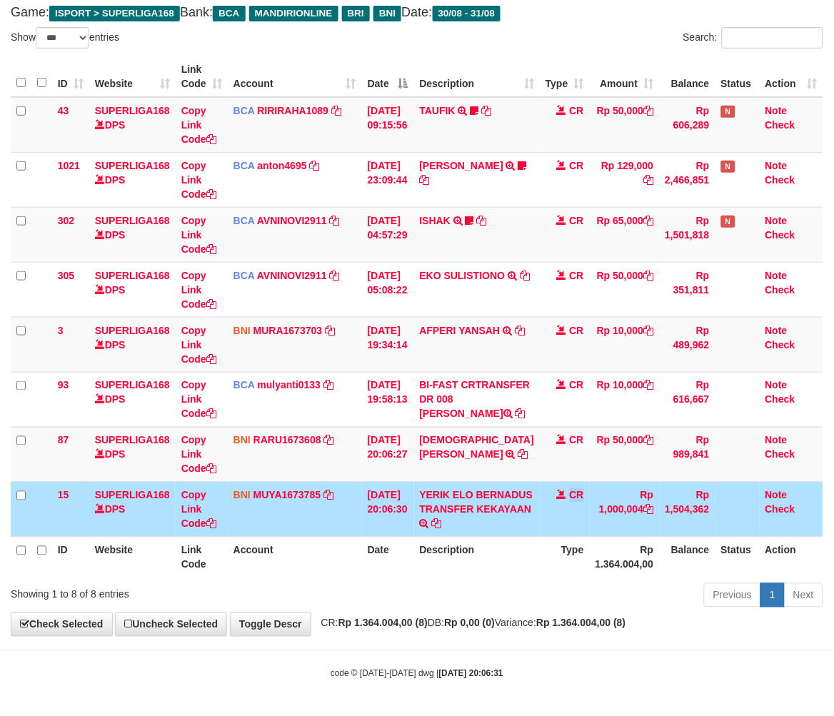
scroll to position [153, 0]
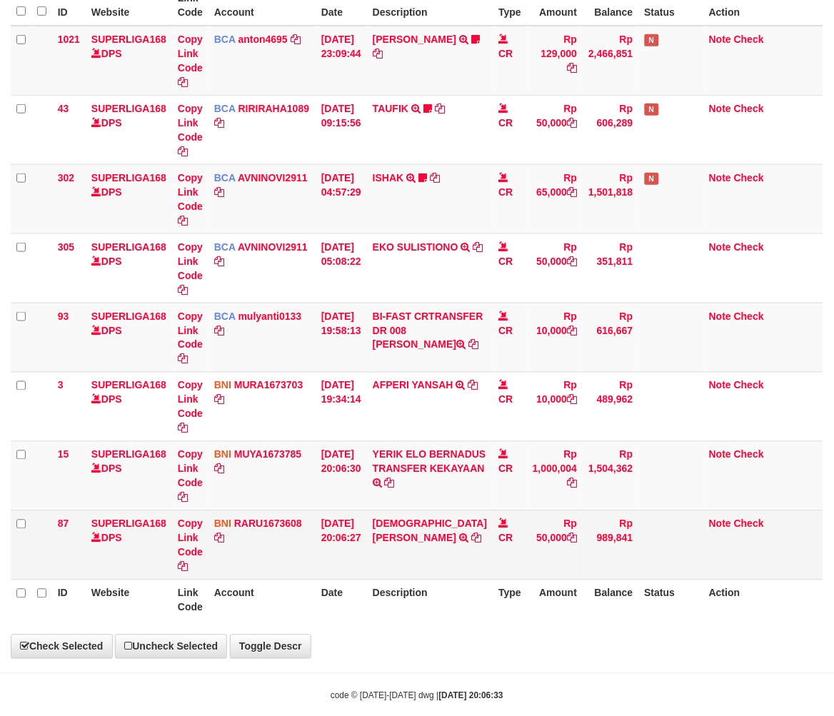
select select "***"
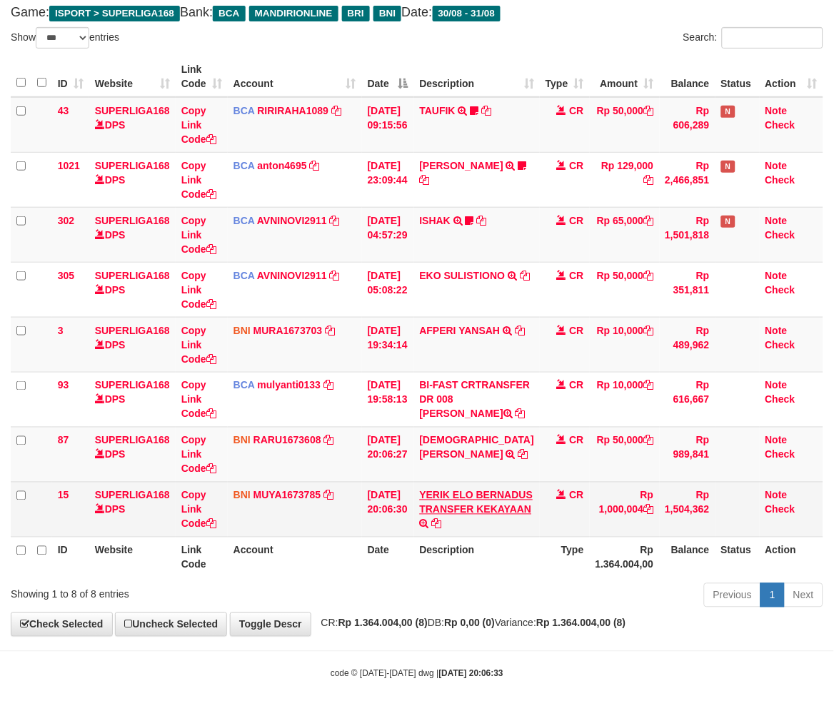
scroll to position [153, 0]
copy link "YERIK ELO BERNADUS TRANSFER"
copy link "[PERSON_NAME]"
drag, startPoint x: 426, startPoint y: 460, endPoint x: 484, endPoint y: 483, distance: 62.2
click at [484, 483] on td "YERIK ELO BERNADUS TRANSFER KEKAYAAN TRF/PAY/TOP-UP ECHANNEL YERIK ELO BERNADUS…" at bounding box center [477, 509] width 126 height 55
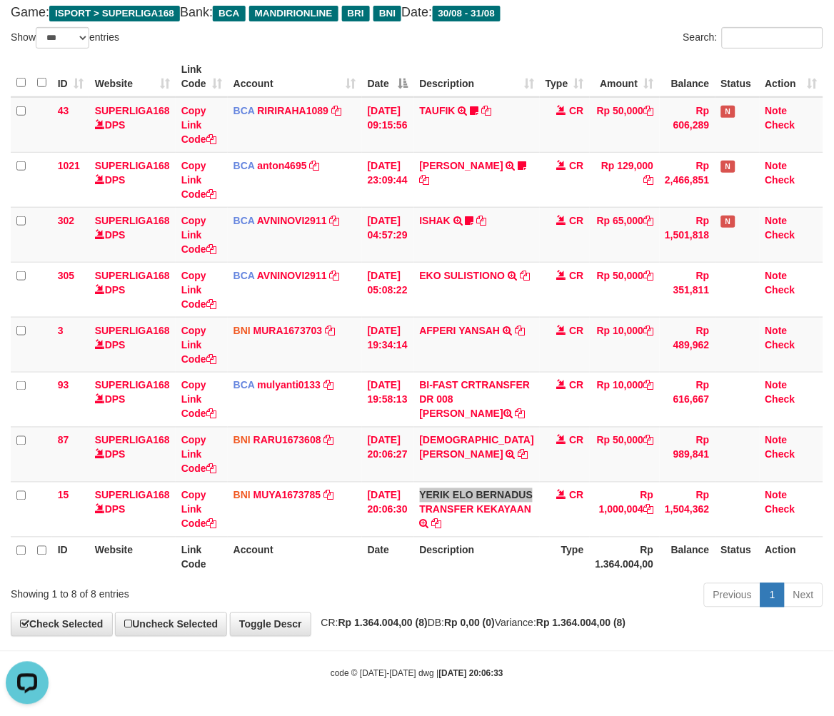
scroll to position [0, 0]
drag, startPoint x: 459, startPoint y: 611, endPoint x: 469, endPoint y: 609, distance: 10.4
click at [465, 611] on div "Previous 1 Next" at bounding box center [591, 597] width 465 height 31
click at [658, 636] on div "**********" at bounding box center [417, 296] width 834 height 681
drag, startPoint x: 657, startPoint y: 637, endPoint x: 846, endPoint y: 537, distance: 213.4
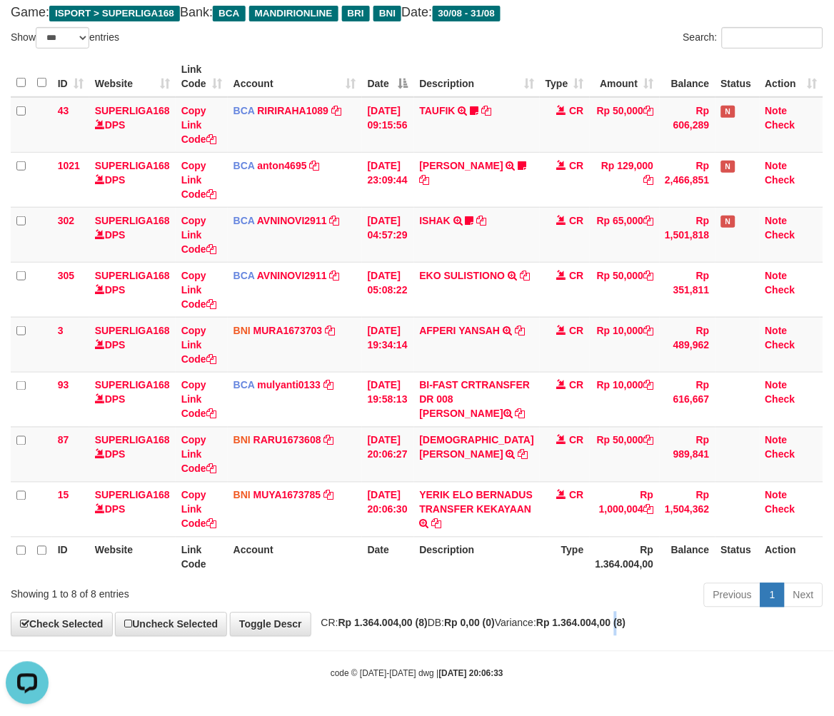
click at [657, 636] on div "**********" at bounding box center [417, 296] width 834 height 681
click at [540, 573] on th "Type" at bounding box center [565, 557] width 50 height 41
click at [540, 569] on th "Type" at bounding box center [565, 557] width 50 height 41
click at [540, 567] on th "Type" at bounding box center [565, 557] width 50 height 41
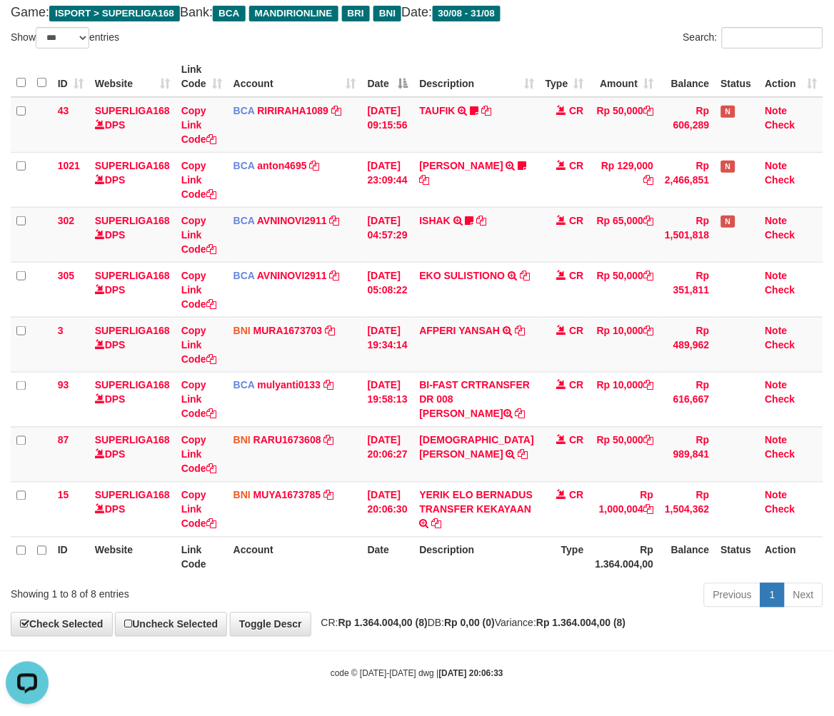
click at [444, 636] on div "**********" at bounding box center [417, 296] width 834 height 681
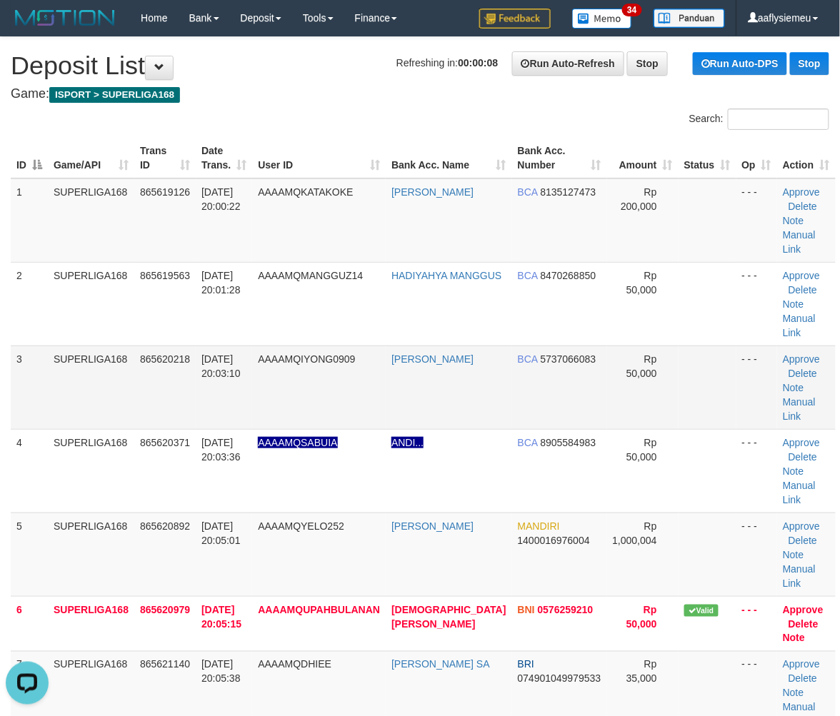
click at [166, 360] on td "865620218" at bounding box center [164, 388] width 61 height 84
drag, startPoint x: 130, startPoint y: 463, endPoint x: 2, endPoint y: 531, distance: 145.1
click at [126, 513] on td "SUPERLIGA168" at bounding box center [91, 555] width 86 height 84
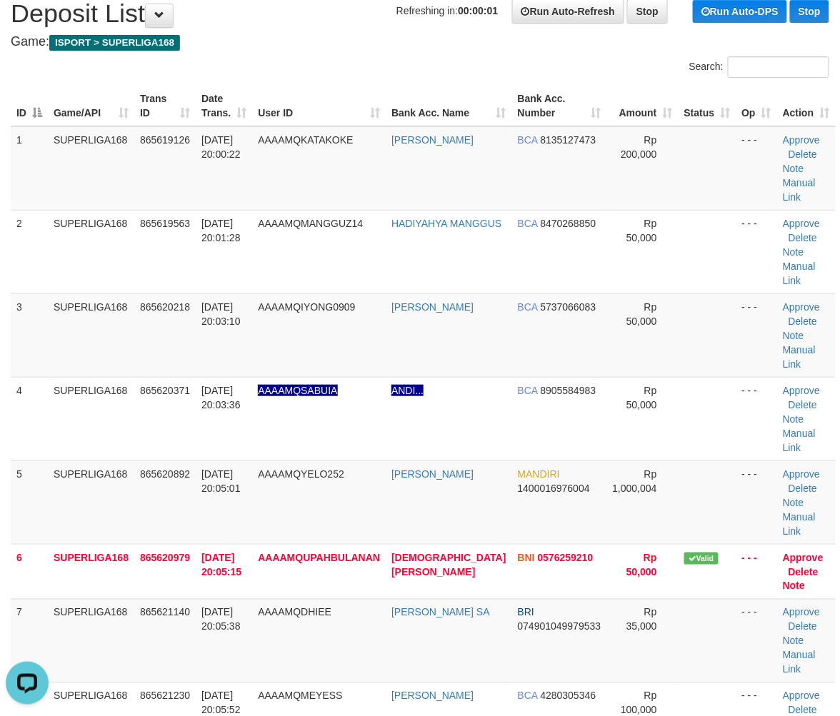
scroll to position [396, 0]
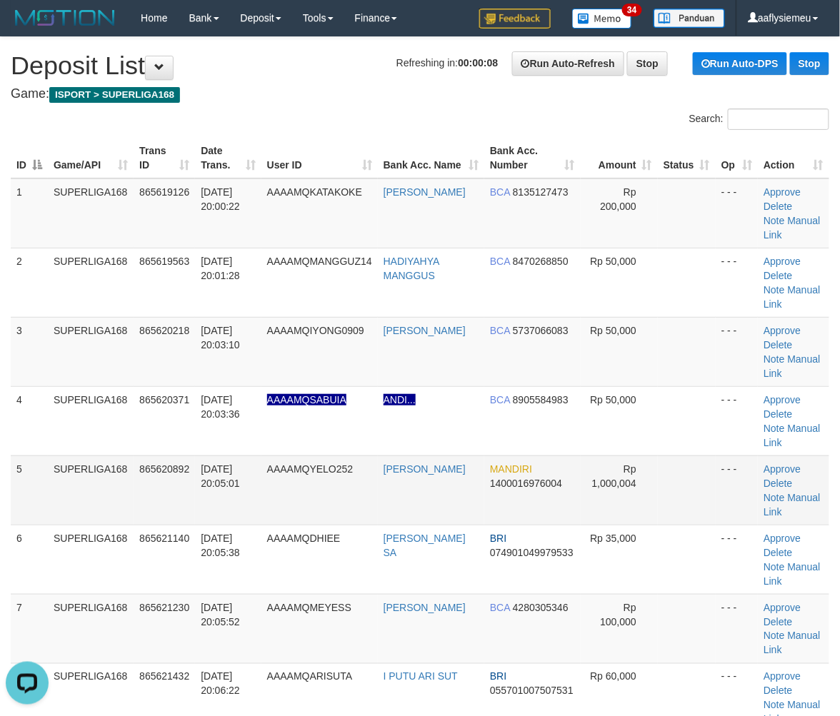
click at [224, 456] on td "[DATE] 20:05:01" at bounding box center [228, 490] width 66 height 69
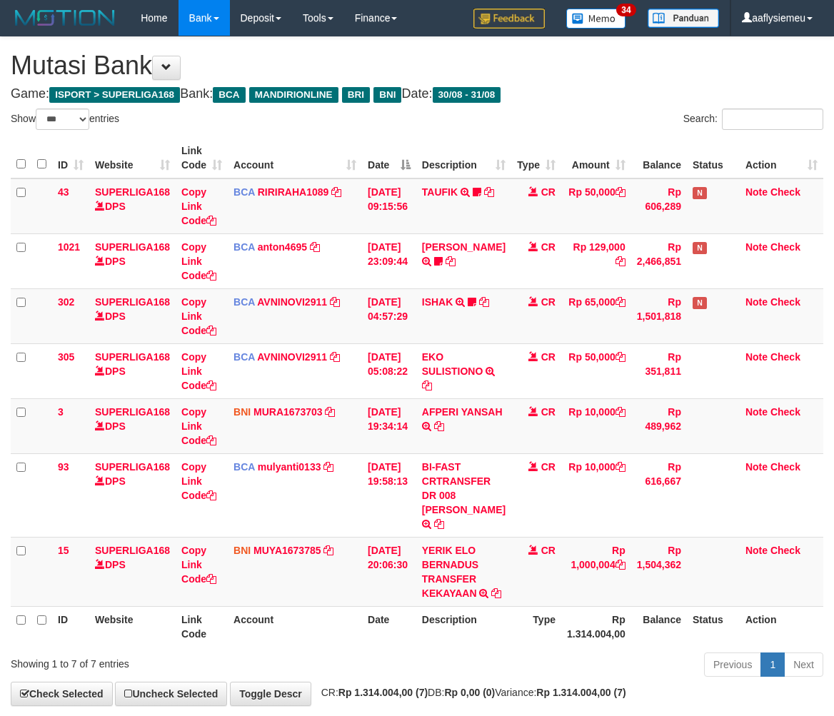
select select "***"
click at [489, 591] on td "YERIK ELO BERNADUS TRANSFER KEKAYAAN TRF/PAY/TOP-UP ECHANNEL YERIK ELO BERNADUS…" at bounding box center [463, 571] width 95 height 69
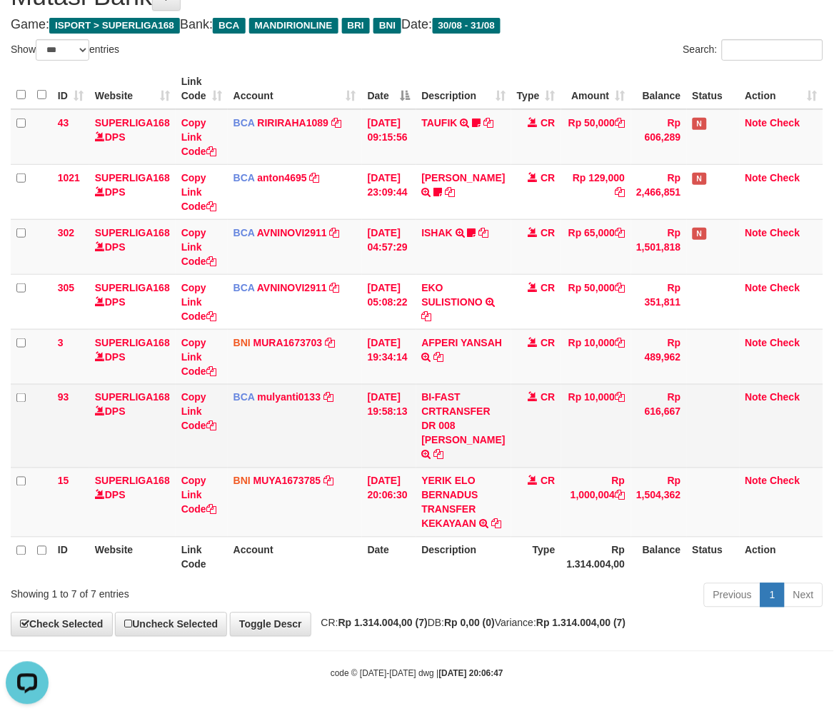
copy td "YERIK ELO BERNADU"
drag, startPoint x: 466, startPoint y: 390, endPoint x: 476, endPoint y: 421, distance: 33.0
click at [476, 421] on td "BI-FAST CRTRANSFER DR 008 YERIK ELO BERNADUS" at bounding box center [463, 426] width 95 height 84
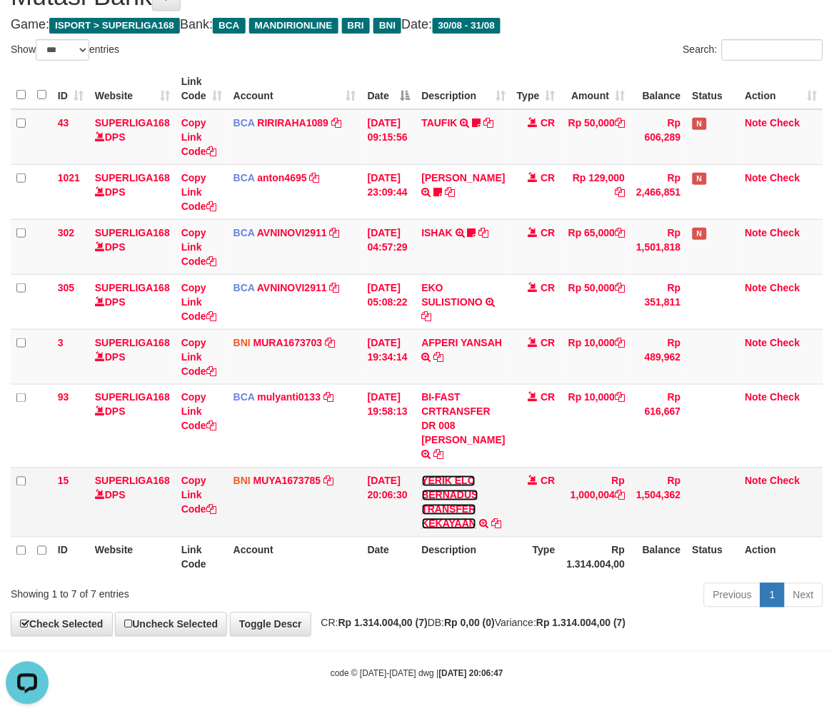
click at [429, 476] on link "YERIK ELO BERNADUS TRANSFER KEKAYAAN" at bounding box center [450, 503] width 56 height 54
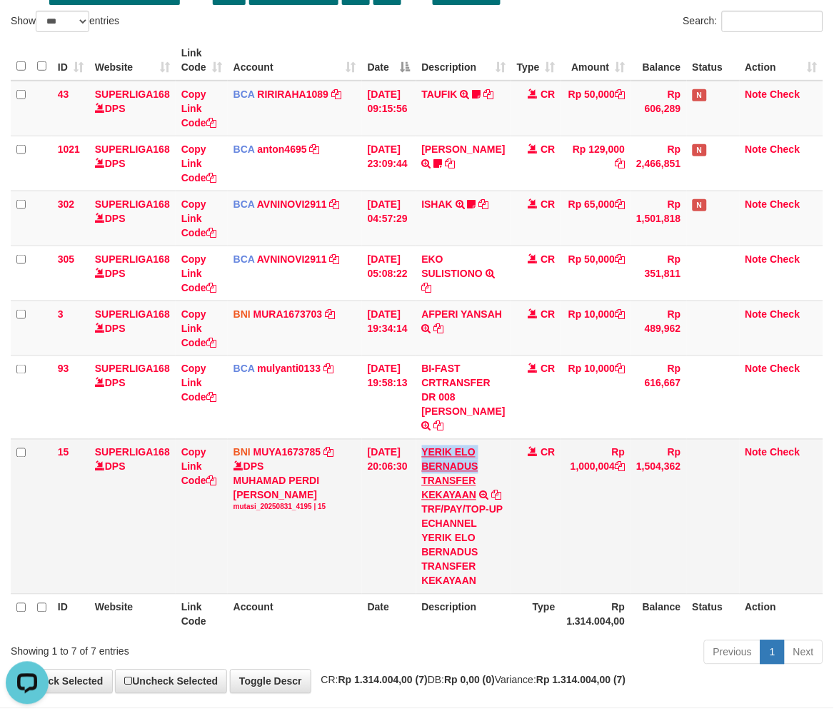
copy link "[PERSON_NAME]"
drag, startPoint x: 427, startPoint y: 460, endPoint x: 496, endPoint y: 484, distance: 73.2
click at [489, 484] on td "YERIK ELO BERNADUS TRANSFER KEKAYAAN TRF/PAY/TOP-UP ECHANNEL YERIK ELO BERNADUS…" at bounding box center [463, 516] width 95 height 155
click at [196, 567] on td "Copy Link Code" at bounding box center [202, 516] width 52 height 155
click at [196, 566] on td "Copy Link Code" at bounding box center [202, 516] width 52 height 155
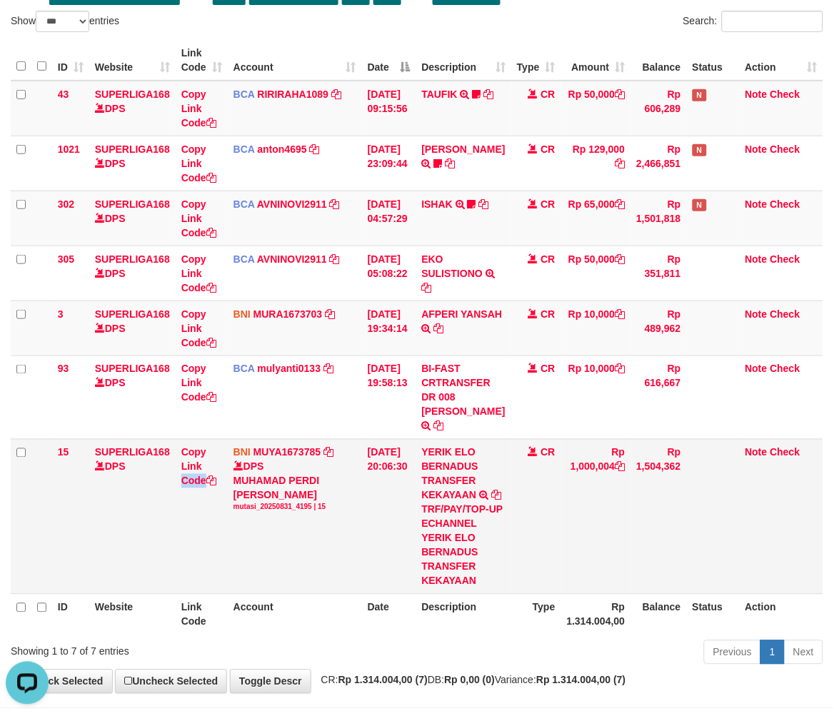
click at [197, 562] on td "Copy Link Code" at bounding box center [202, 516] width 52 height 155
drag, startPoint x: 197, startPoint y: 562, endPoint x: 203, endPoint y: 556, distance: 8.6
click at [199, 561] on td "Copy Link Code" at bounding box center [202, 516] width 52 height 155
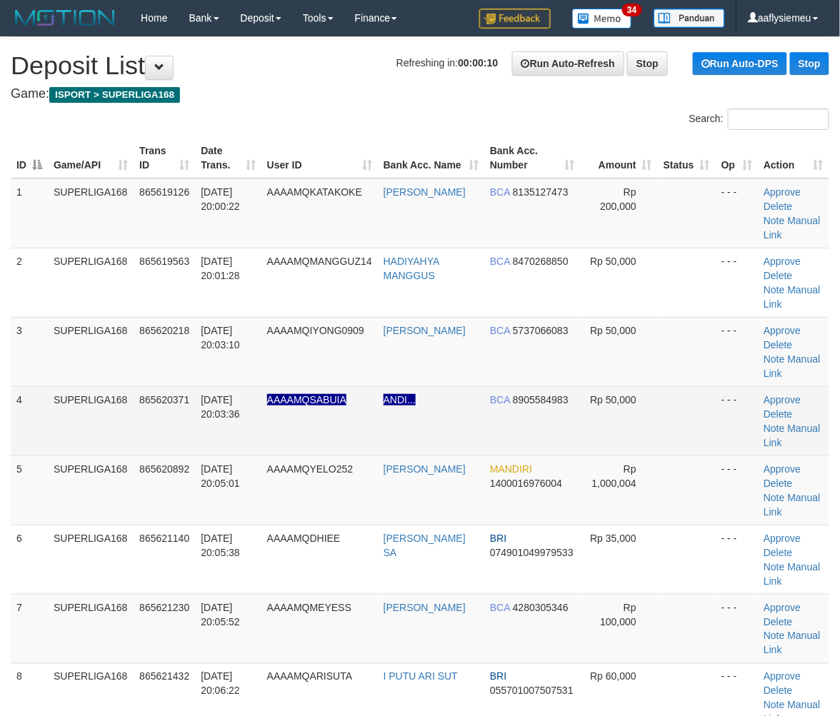
click at [20, 386] on td "4" at bounding box center [29, 420] width 37 height 69
click at [169, 386] on td "865620371" at bounding box center [164, 420] width 61 height 69
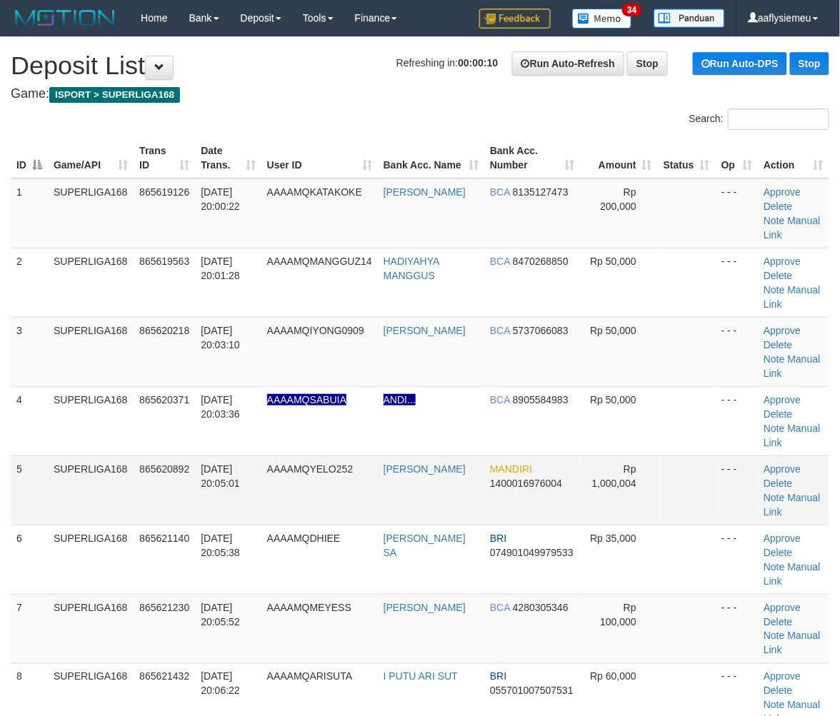
drag, startPoint x: 139, startPoint y: 384, endPoint x: 116, endPoint y: 418, distance: 40.6
click at [138, 395] on td "865620371" at bounding box center [164, 420] width 61 height 69
drag, startPoint x: 16, startPoint y: 396, endPoint x: 0, endPoint y: 414, distance: 24.3
click at [12, 408] on tbody "1 SUPERLIGA168 865619126 [DATE] 20:00:22 AAAAMQKATAKOKE [PERSON_NAME] BCA 81351…" at bounding box center [420, 526] width 819 height 694
click at [116, 456] on td "SUPERLIGA168" at bounding box center [91, 490] width 86 height 69
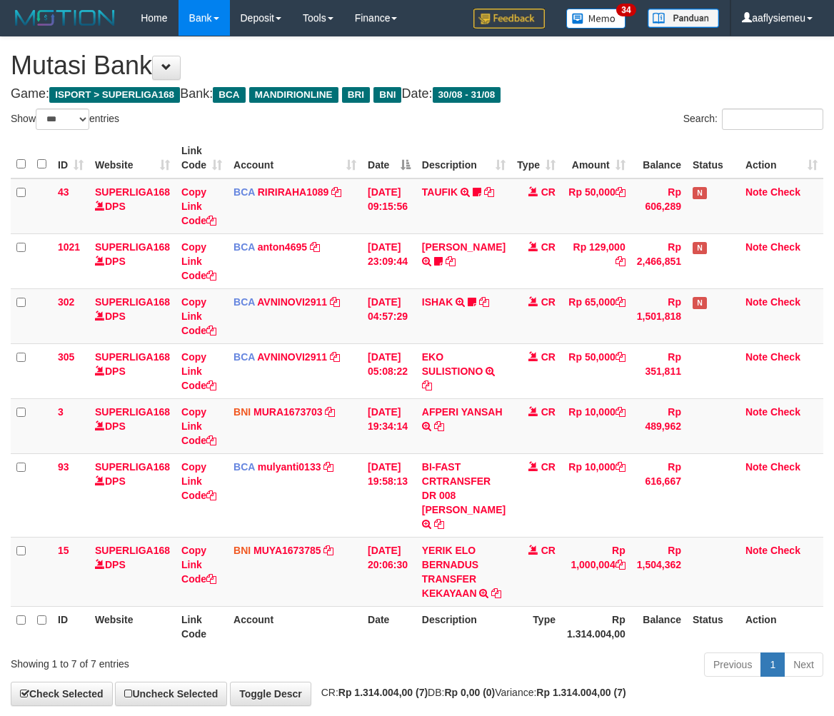
select select "***"
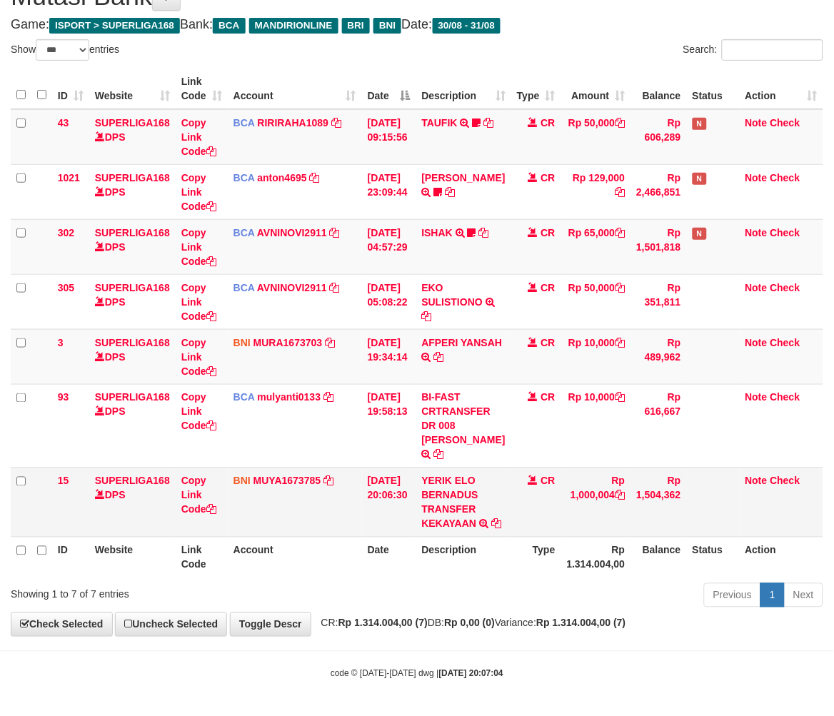
click at [611, 527] on td "Rp 1,000,004" at bounding box center [596, 502] width 70 height 69
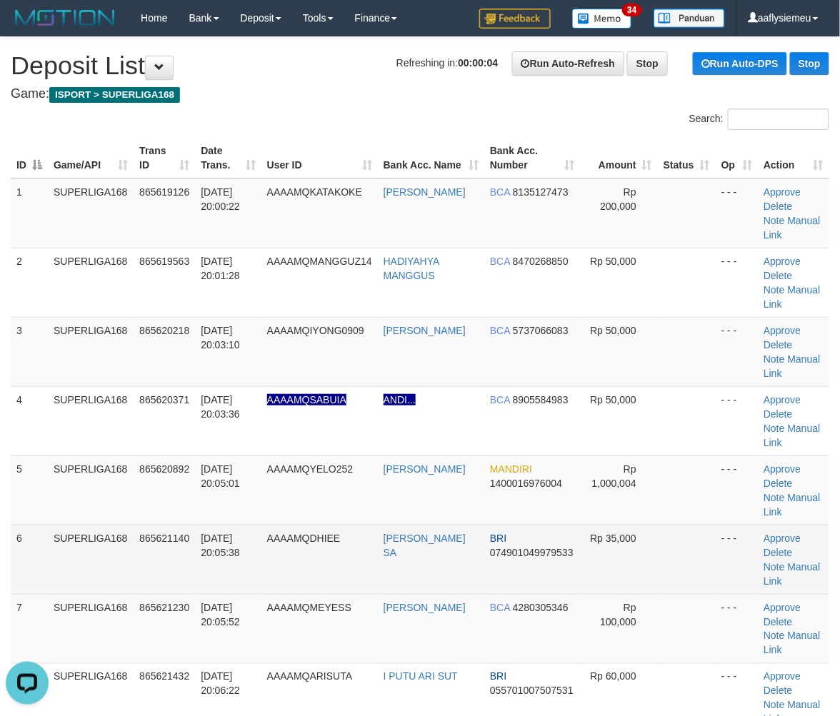
click at [239, 533] on span "31/08/2025 20:05:38" at bounding box center [220, 546] width 39 height 26
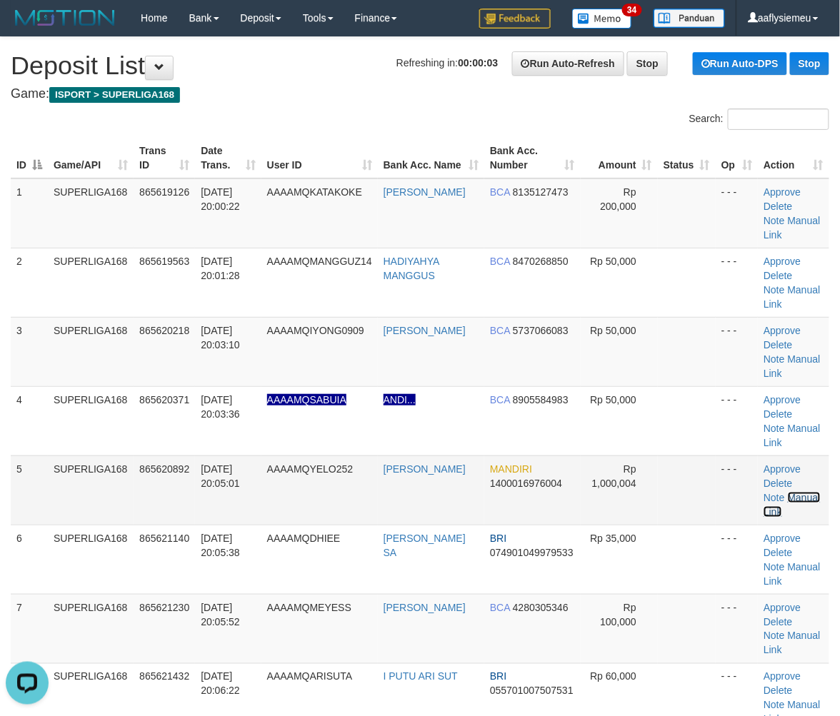
click at [787, 492] on link "Manual Link" at bounding box center [792, 505] width 56 height 26
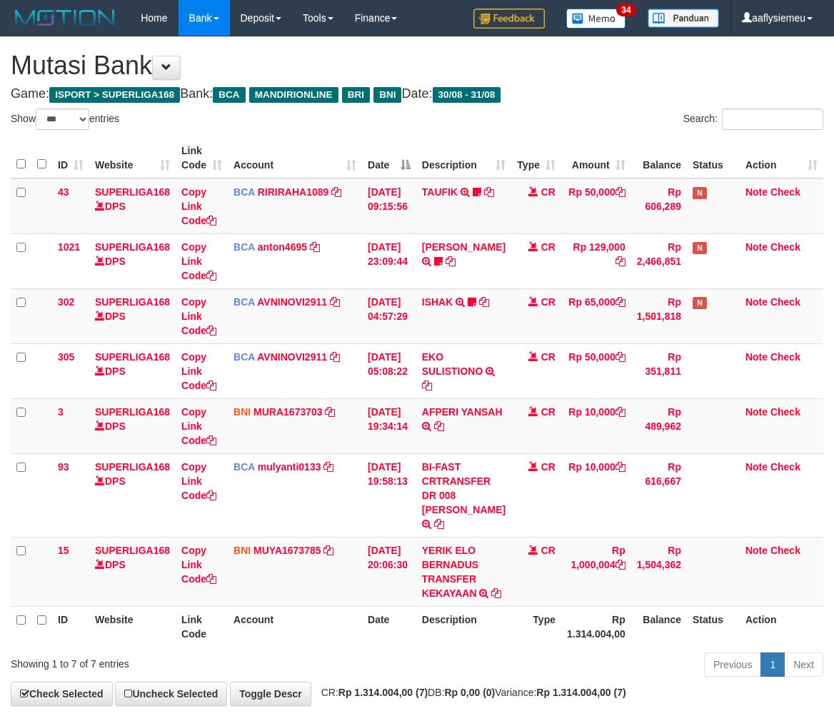
select select "***"
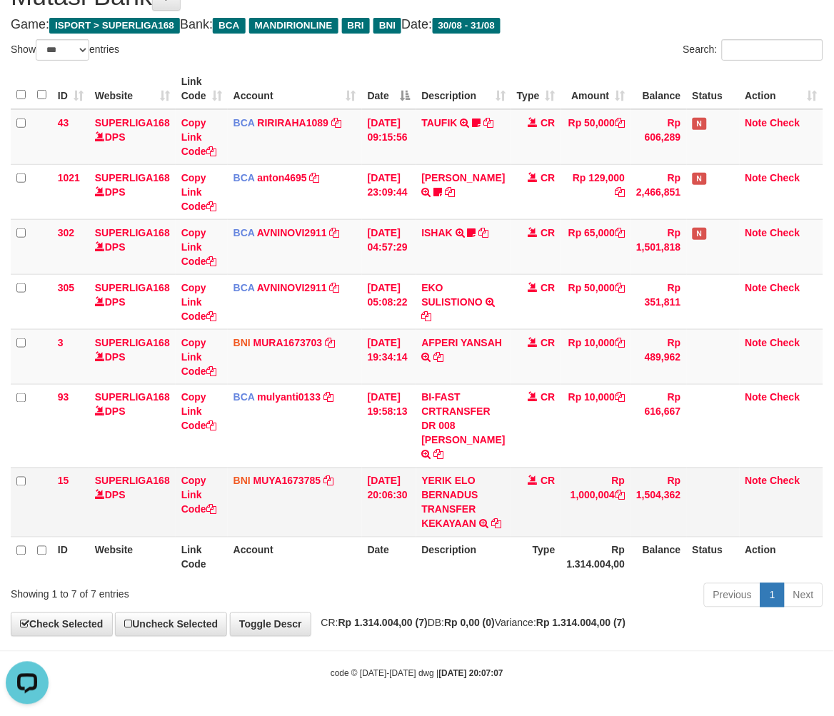
click at [176, 519] on td "Copy Link Code" at bounding box center [202, 502] width 52 height 69
click at [194, 493] on link "Copy Link Code" at bounding box center [198, 496] width 35 height 40
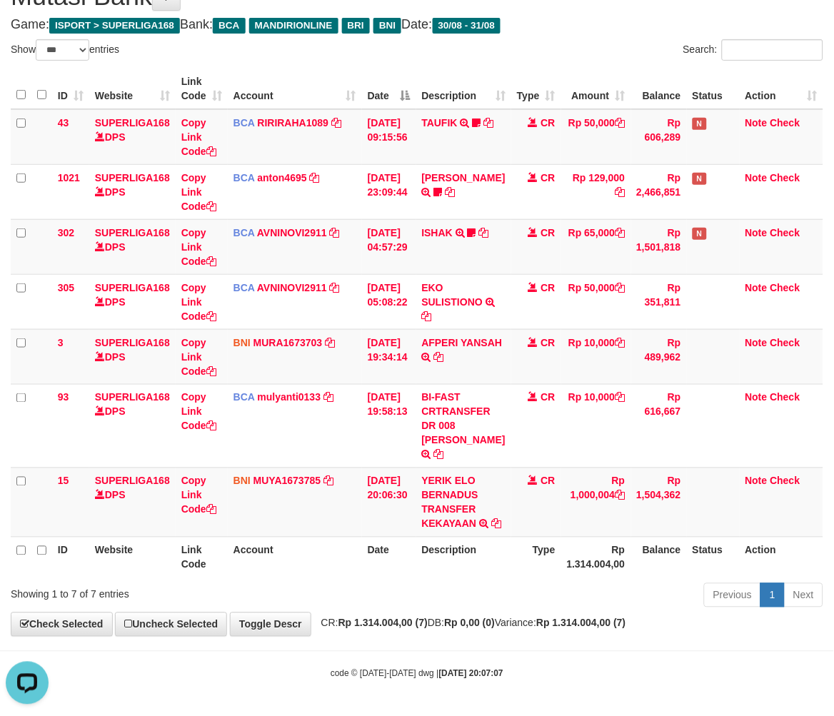
click at [659, 669] on div "code © 2012-2018 dwg | 2025/08/31 20:07:07" at bounding box center [417, 673] width 834 height 14
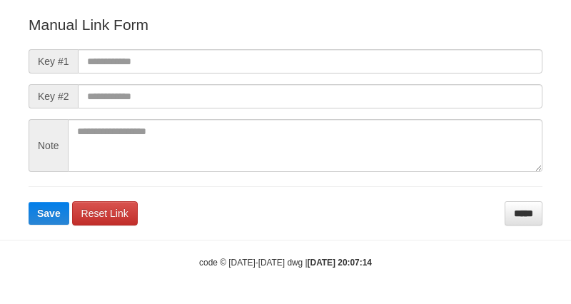
scroll to position [159, 0]
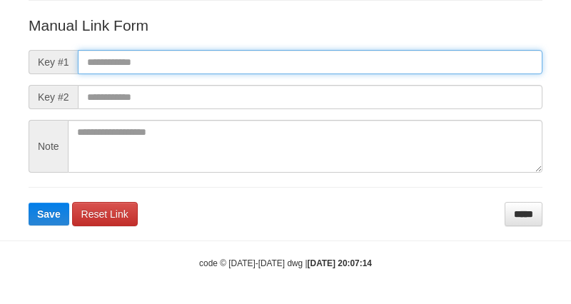
click at [181, 55] on input "text" at bounding box center [310, 62] width 465 height 24
paste input "**********"
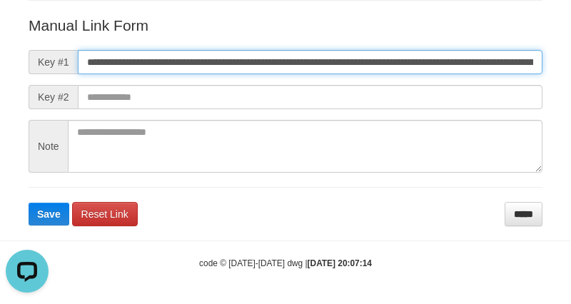
scroll to position [0, 814]
type input "**********"
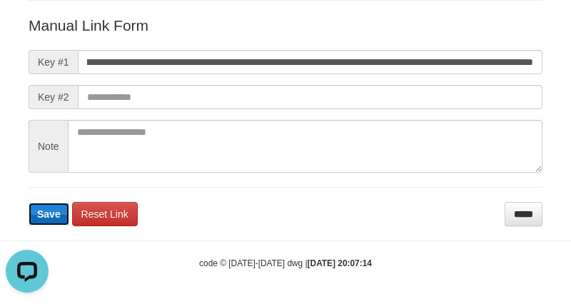
click at [40, 209] on span "Save" at bounding box center [49, 214] width 24 height 11
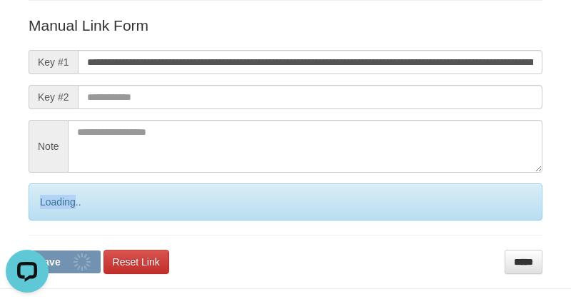
click at [40, 209] on div "Loading.." at bounding box center [286, 202] width 514 height 37
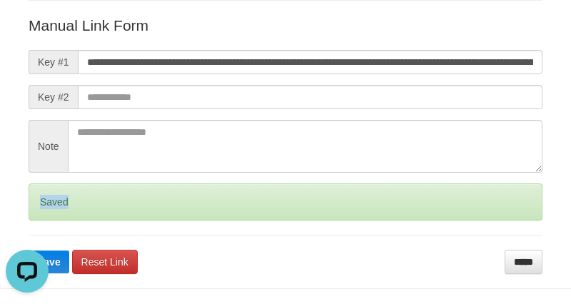
click at [41, 208] on div "Saved" at bounding box center [286, 202] width 514 height 37
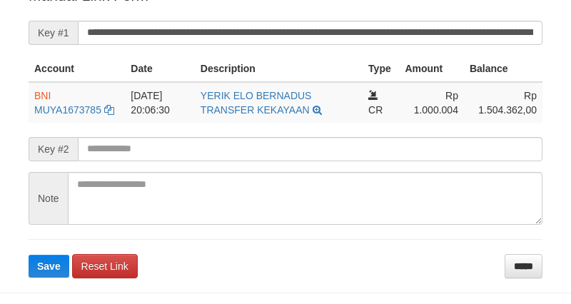
scroll to position [357, 0]
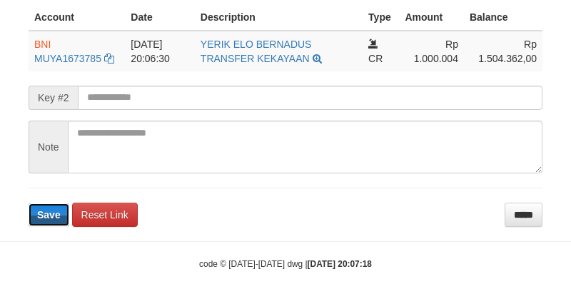
click at [51, 221] on button "Save" at bounding box center [49, 215] width 41 height 23
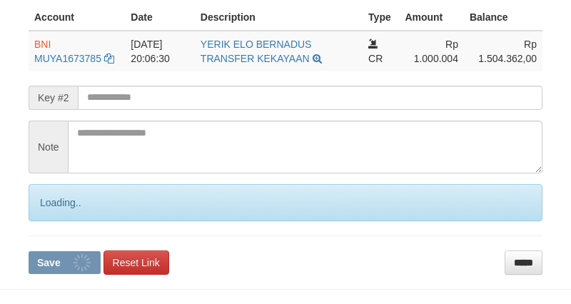
click at [51, 216] on div "Loading.." at bounding box center [286, 202] width 514 height 37
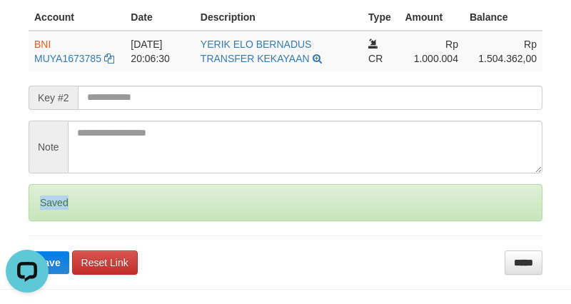
scroll to position [0, 0]
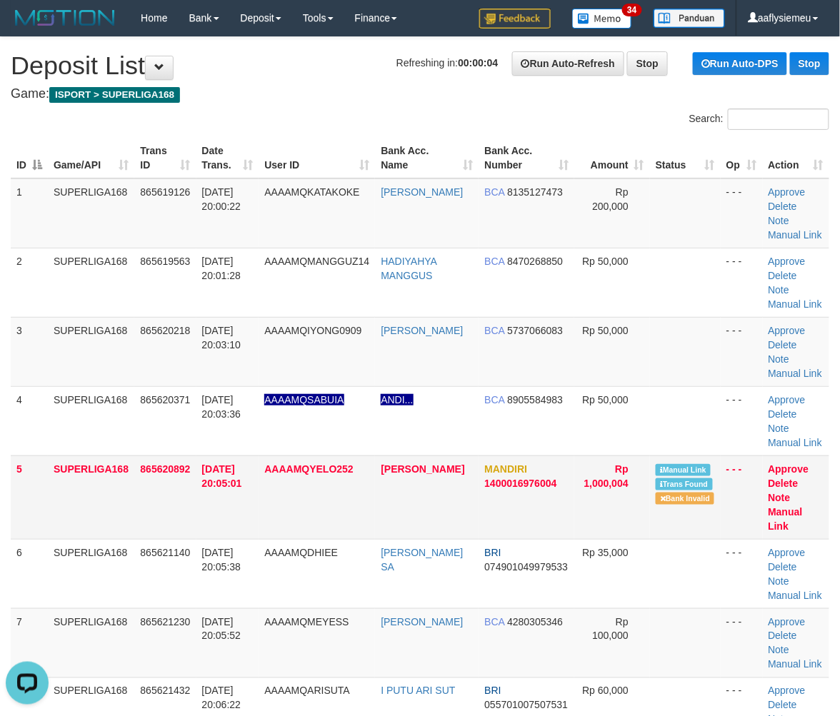
drag, startPoint x: 132, startPoint y: 462, endPoint x: 125, endPoint y: 467, distance: 8.7
click at [129, 465] on td "SUPERLIGA168" at bounding box center [91, 498] width 86 height 84
click at [81, 466] on td "SUPERLIGA168" at bounding box center [91, 498] width 86 height 84
drag, startPoint x: 46, startPoint y: 513, endPoint x: 1, endPoint y: 534, distance: 49.5
click at [29, 530] on tbody "1 SUPERLIGA168 865619126 31/08/2025 20:00:22 AAAAMQKATAKOKE JONI OZA PUTRA BCA …" at bounding box center [420, 533] width 819 height 708
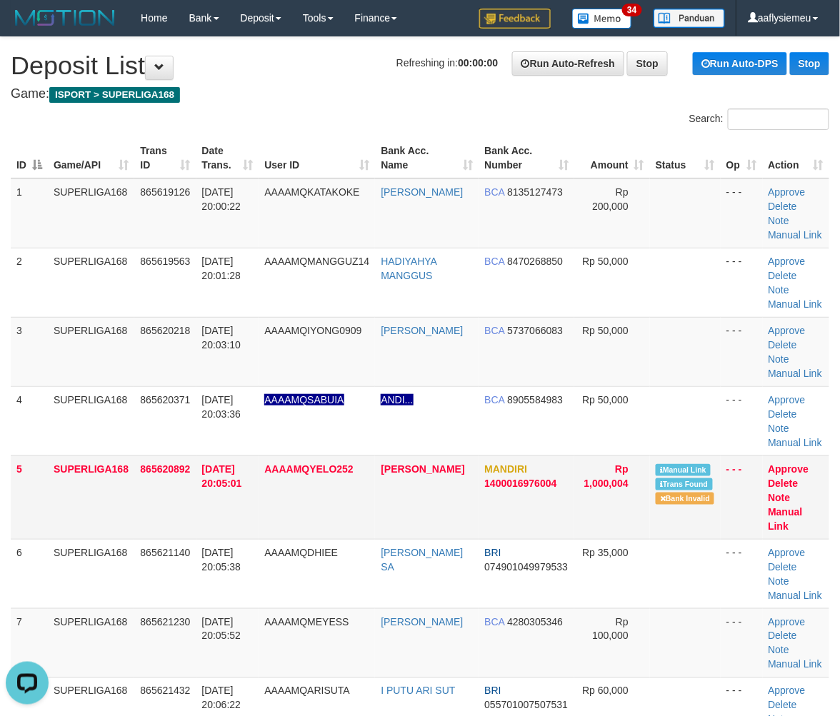
click at [62, 481] on td "SUPERLIGA168" at bounding box center [91, 498] width 86 height 84
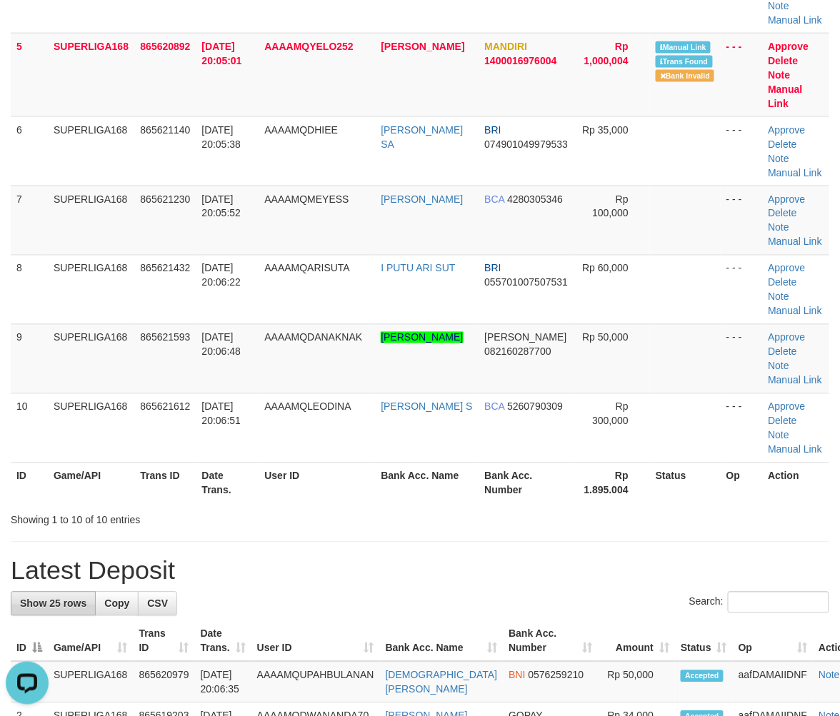
scroll to position [555, 0]
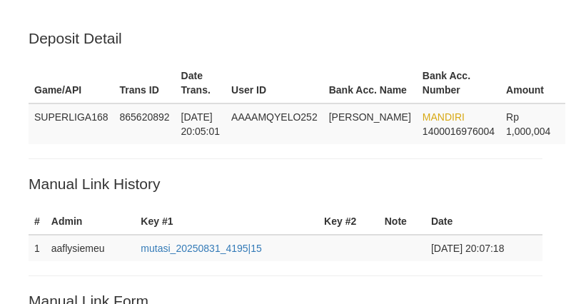
scroll to position [357, 0]
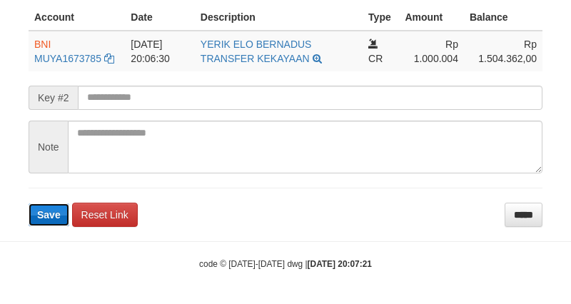
click at [52, 209] on span "Save" at bounding box center [49, 214] width 24 height 11
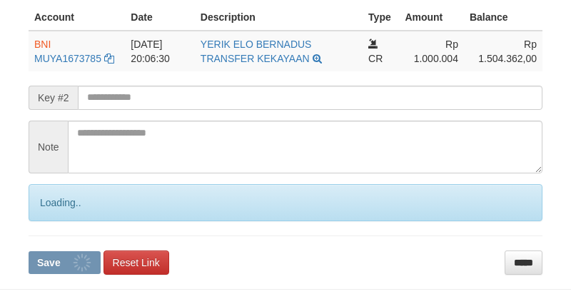
click at [52, 209] on div "Loading.." at bounding box center [286, 202] width 514 height 37
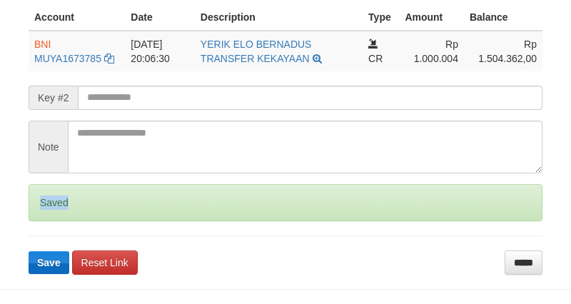
click at [52, 209] on div "Saved" at bounding box center [286, 202] width 514 height 37
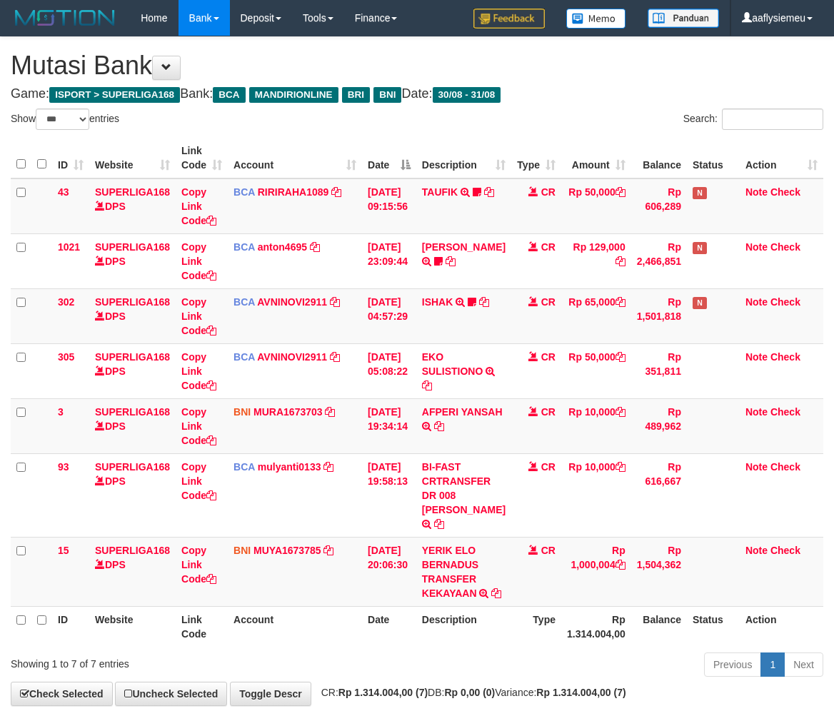
select select "***"
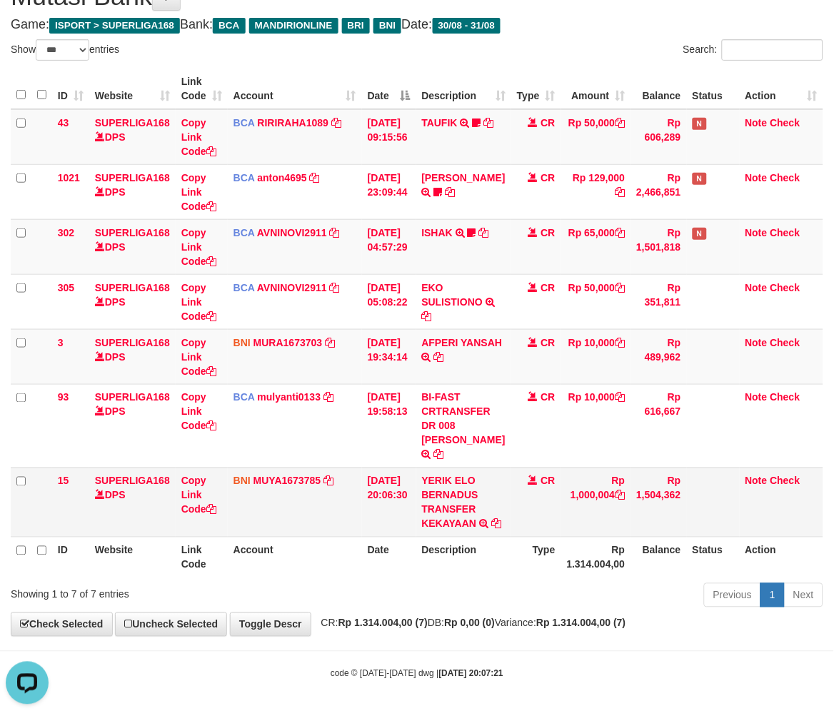
drag, startPoint x: 553, startPoint y: 511, endPoint x: 844, endPoint y: 446, distance: 297.9
click at [554, 511] on tr "15 SUPERLIGA168 DPS Copy Link Code BNI MUYA1673785 DPS MUHAMAD PERDI NUR YAMAN …" at bounding box center [417, 502] width 813 height 69
drag, startPoint x: 687, startPoint y: 504, endPoint x: 844, endPoint y: 473, distance: 160.3
click at [689, 504] on td at bounding box center [713, 502] width 53 height 69
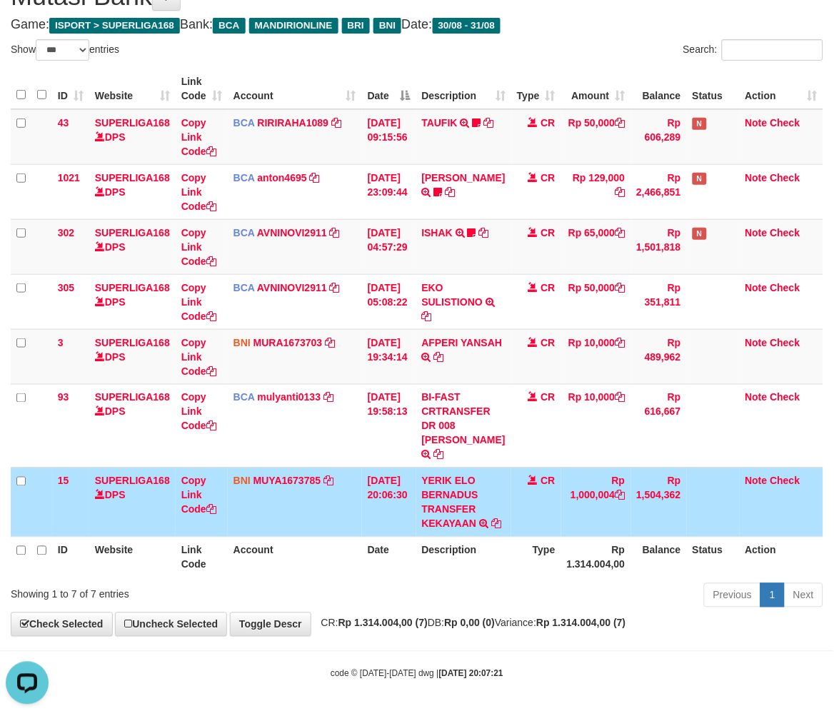
drag, startPoint x: 504, startPoint y: 538, endPoint x: 743, endPoint y: 517, distance: 240.2
click at [504, 538] on th "Description" at bounding box center [463, 557] width 95 height 41
click at [631, 537] on th "Balance" at bounding box center [659, 557] width 56 height 41
click at [624, 537] on tr "ID Website Link Code Account Date Description Type Rp 1.314.004,00 Balance Stat…" at bounding box center [417, 557] width 813 height 41
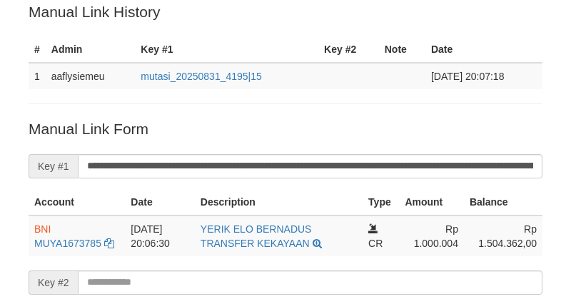
scroll to position [39, 0]
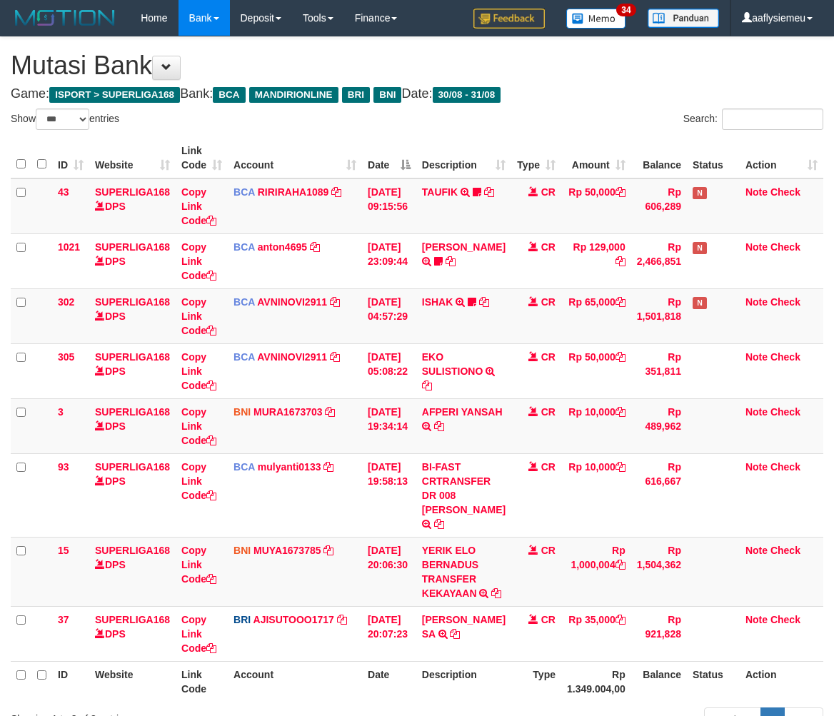
select select "***"
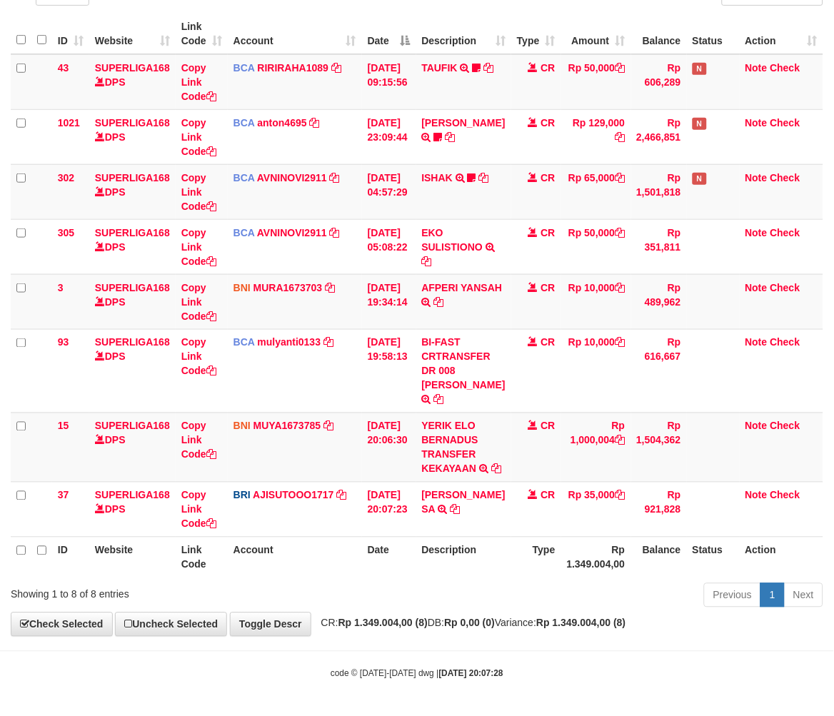
scroll to position [153, 0]
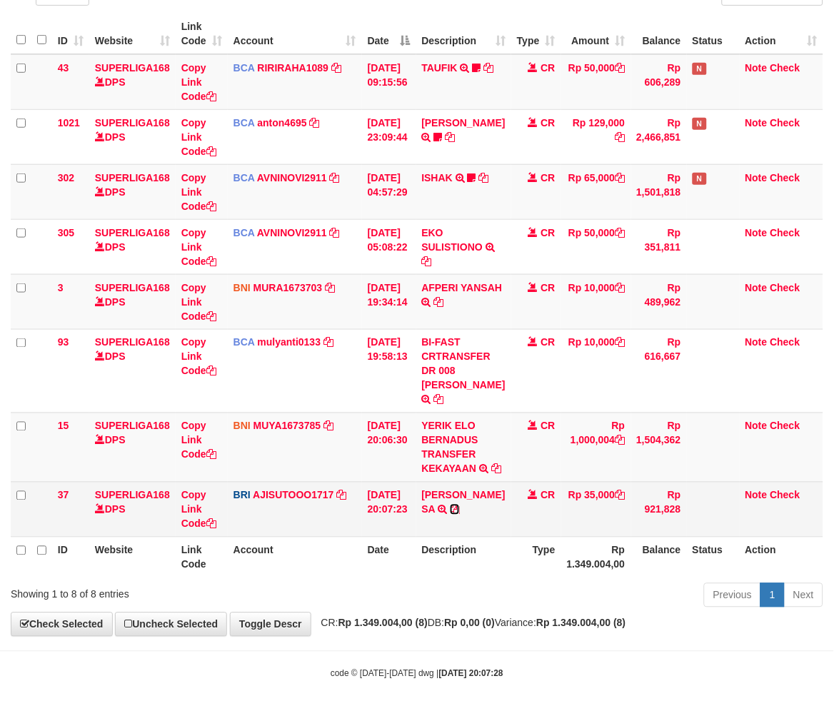
click at [460, 509] on icon at bounding box center [455, 510] width 10 height 10
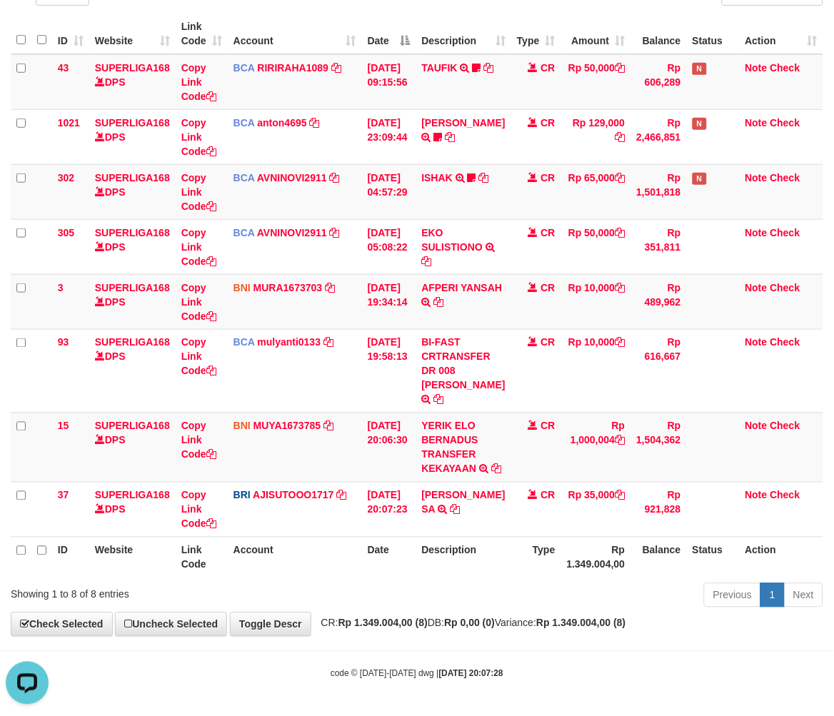
scroll to position [0, 0]
drag, startPoint x: 644, startPoint y: 576, endPoint x: 846, endPoint y: 533, distance: 205.9
click at [656, 574] on th "Balance" at bounding box center [659, 557] width 56 height 41
click at [548, 559] on th "Type" at bounding box center [536, 557] width 50 height 41
click at [576, 574] on th "Rp 1.349.004,00" at bounding box center [596, 557] width 70 height 41
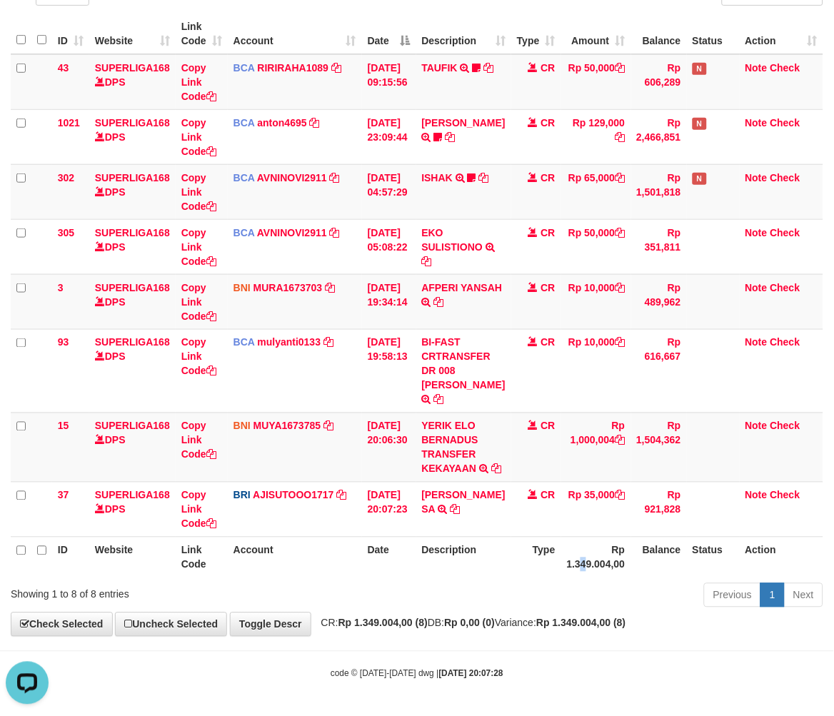
click at [574, 574] on th "Rp 1.349.004,00" at bounding box center [596, 557] width 70 height 41
click at [572, 574] on th "Rp 1.349.004,00" at bounding box center [596, 557] width 70 height 41
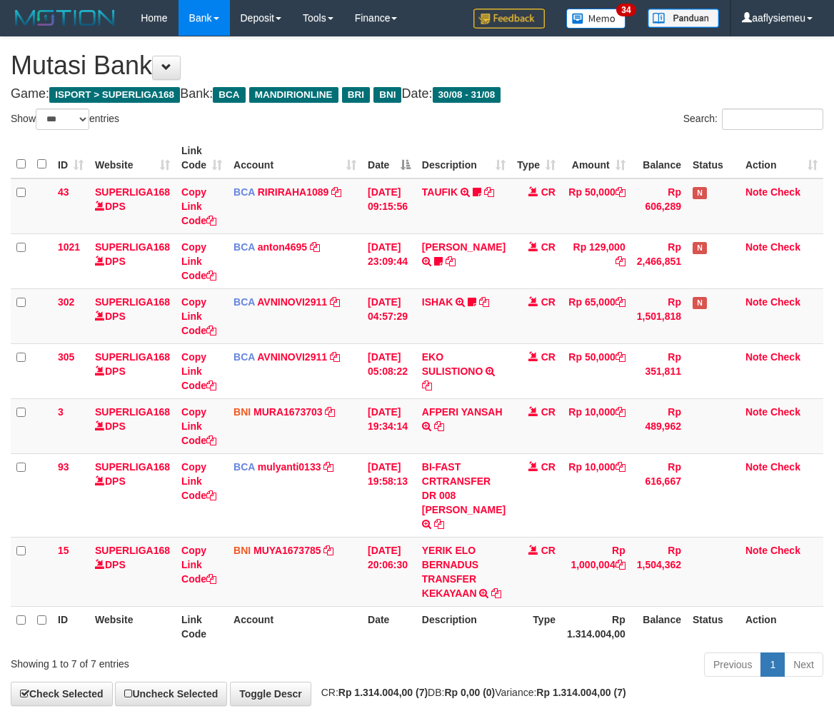
select select "***"
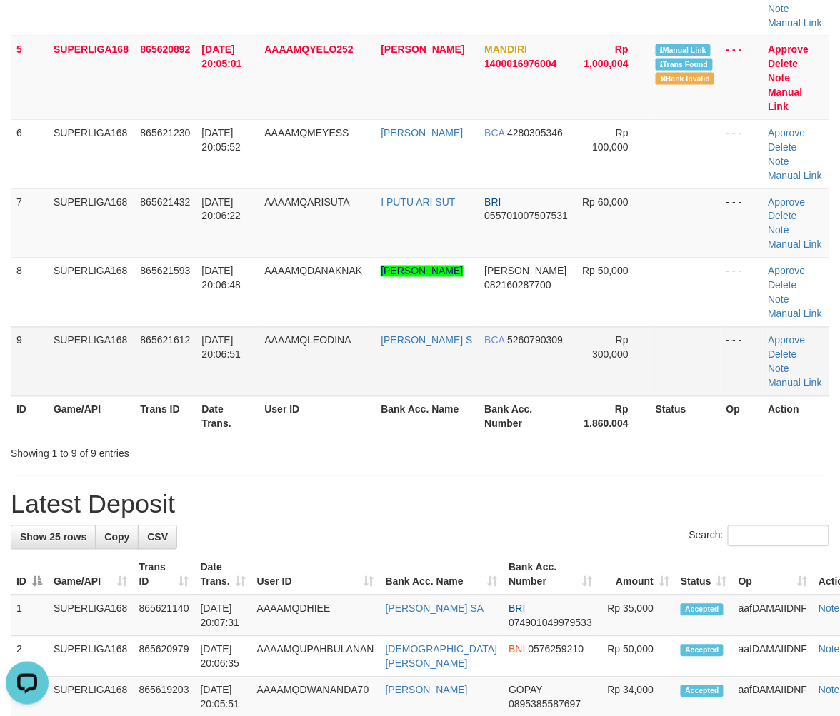
click at [274, 336] on td "AAAAMQLEODINA" at bounding box center [317, 361] width 116 height 69
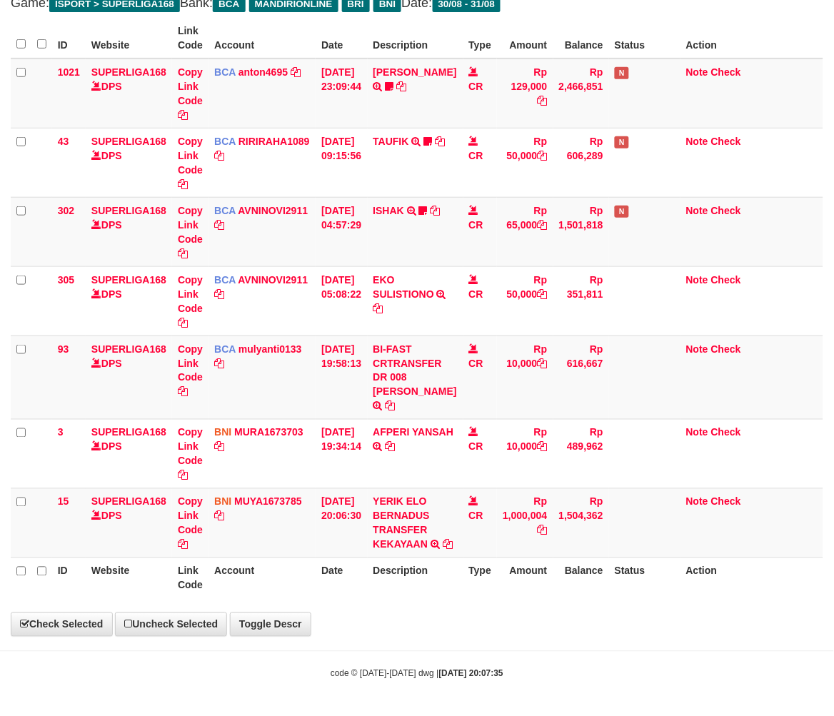
scroll to position [98, 0]
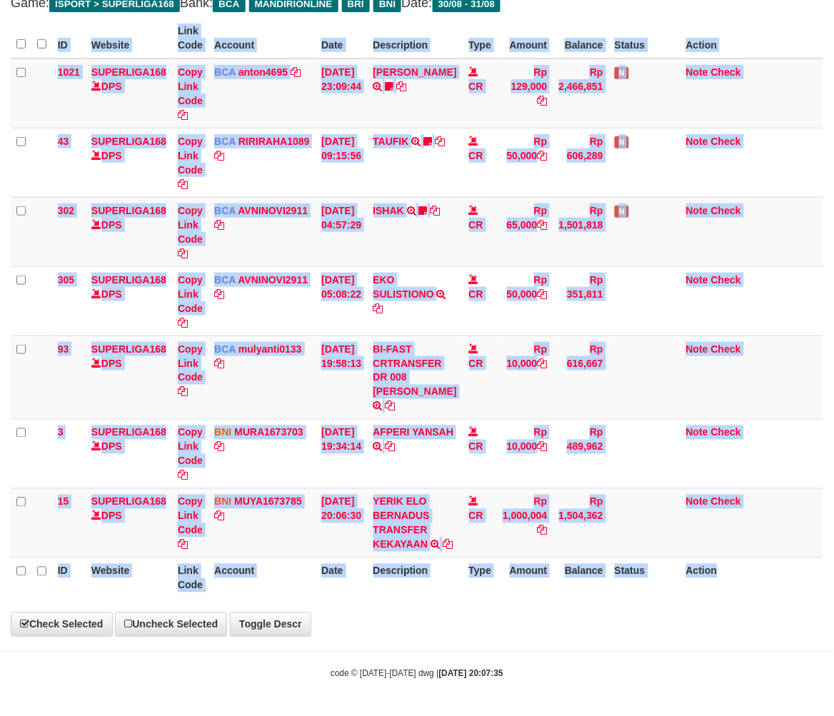
select select "***"
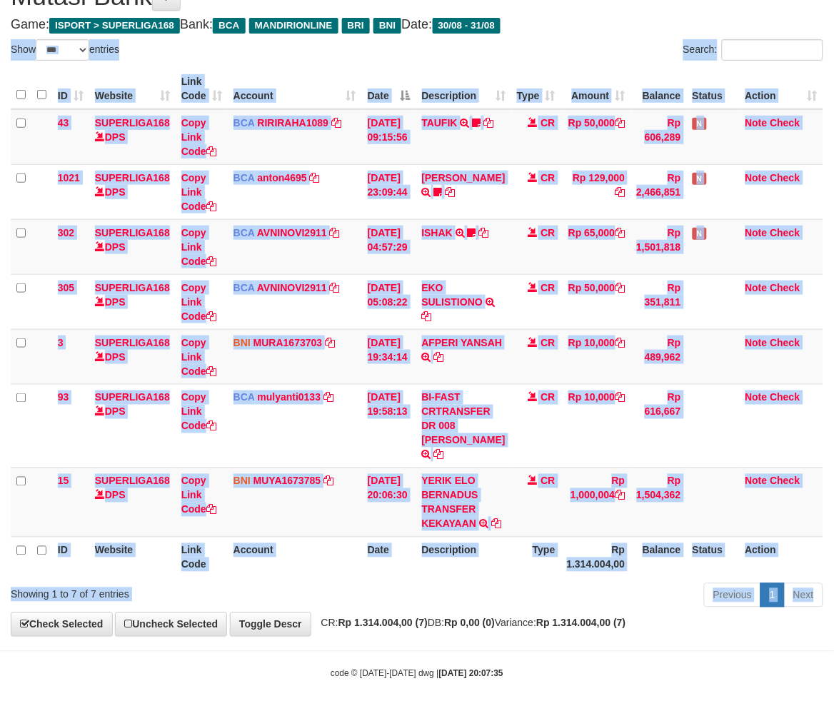
click at [469, 583] on div "Previous 1 Next" at bounding box center [591, 597] width 465 height 31
click at [469, 582] on div "Previous 1 Next" at bounding box center [591, 597] width 465 height 31
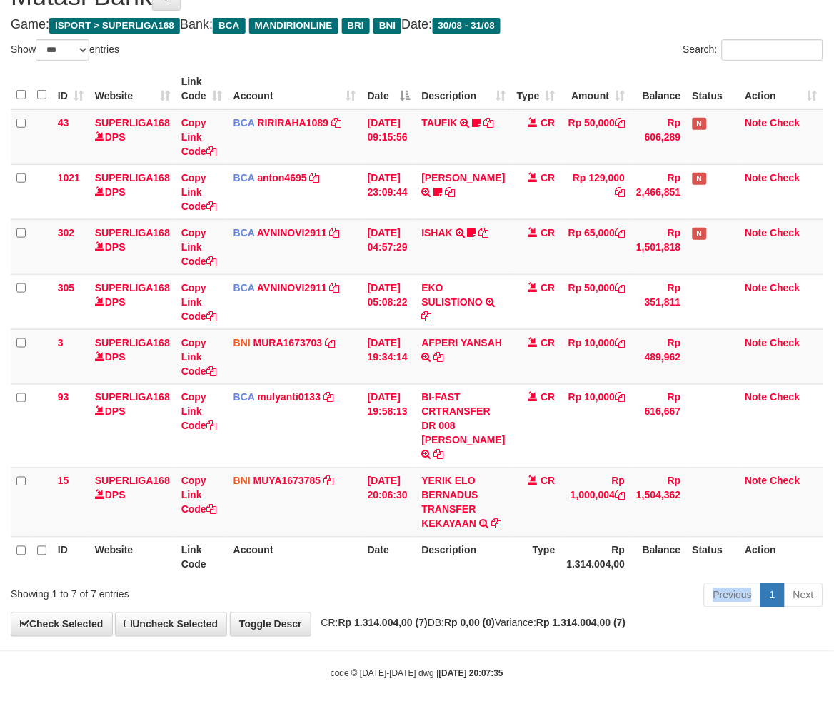
click at [469, 582] on div "Previous 1 Next" at bounding box center [591, 597] width 465 height 31
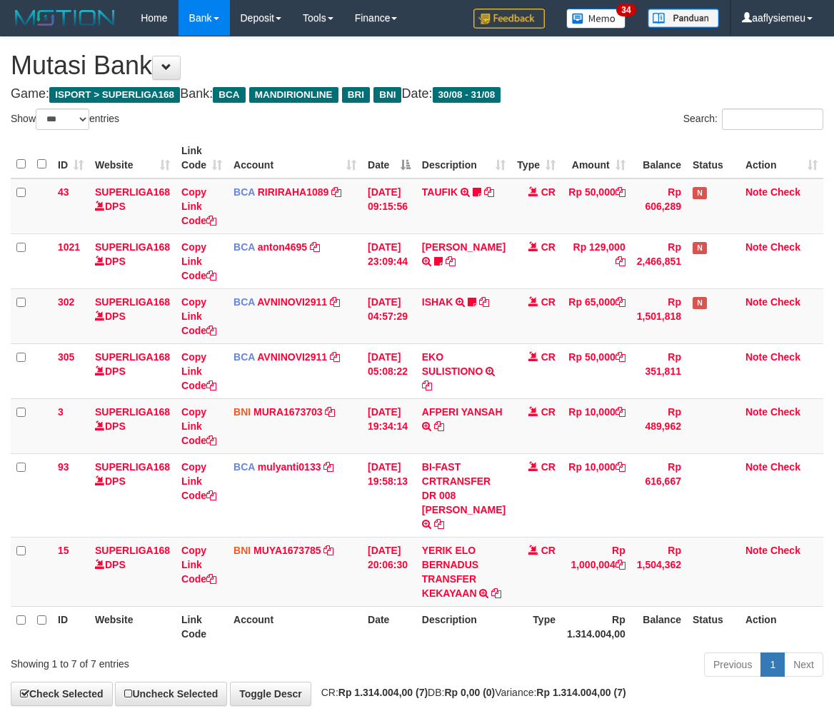
select select "***"
click at [671, 537] on td "Rp 1,504,362" at bounding box center [659, 571] width 56 height 69
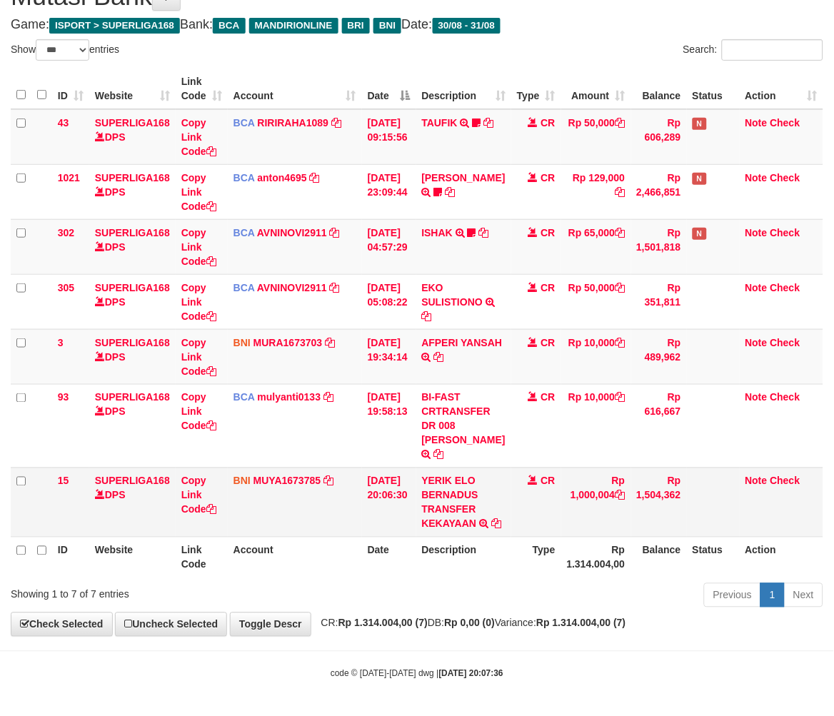
click at [668, 533] on td "Rp 1,504,362" at bounding box center [659, 502] width 56 height 69
drag, startPoint x: 481, startPoint y: 611, endPoint x: 474, endPoint y: 613, distance: 8.0
click at [480, 612] on div "Previous 1 Next" at bounding box center [591, 597] width 465 height 31
drag, startPoint x: 474, startPoint y: 613, endPoint x: 541, endPoint y: 588, distance: 71.6
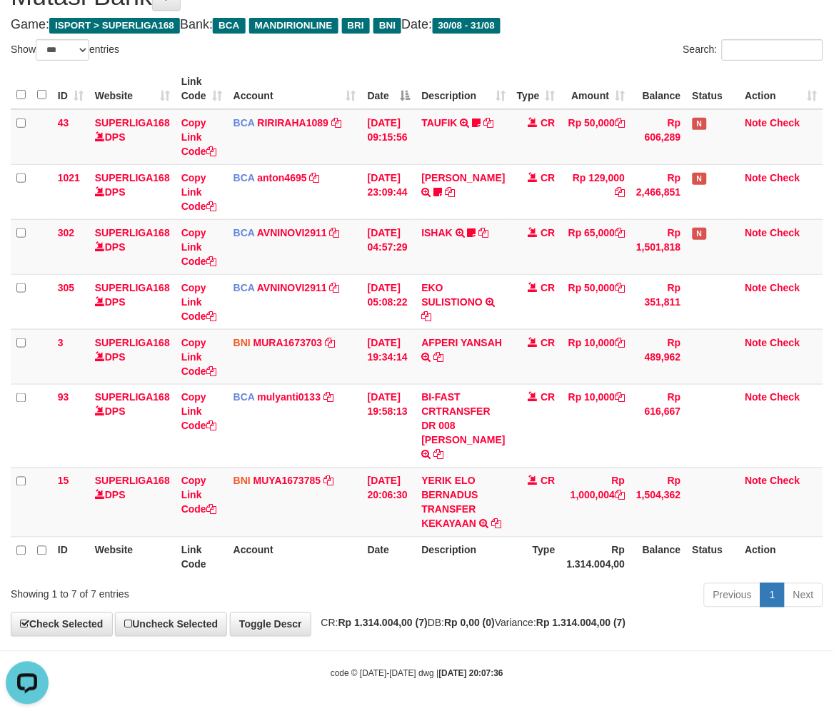
click at [473, 613] on div "**********" at bounding box center [417, 302] width 834 height 669
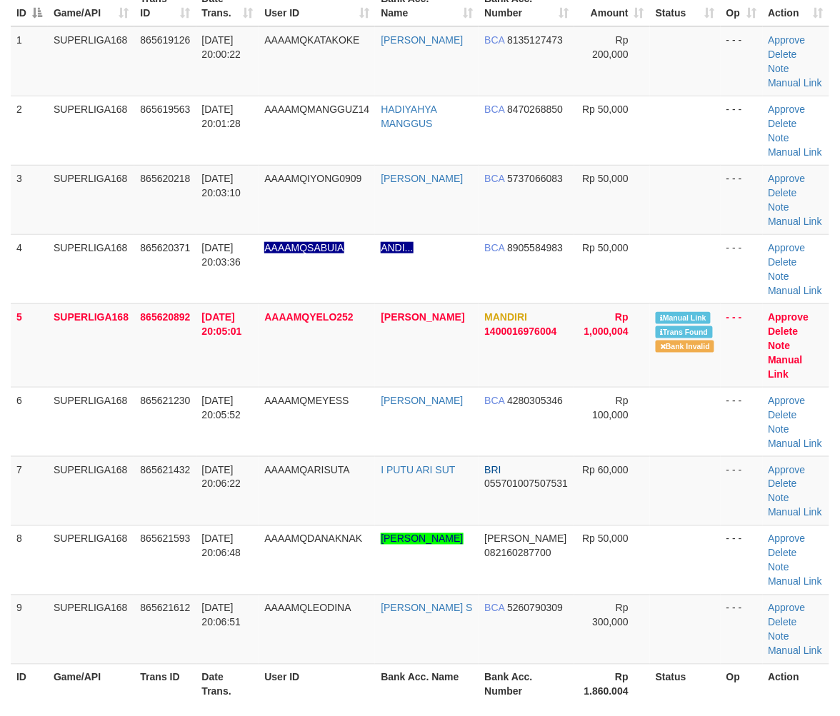
scroll to position [476, 0]
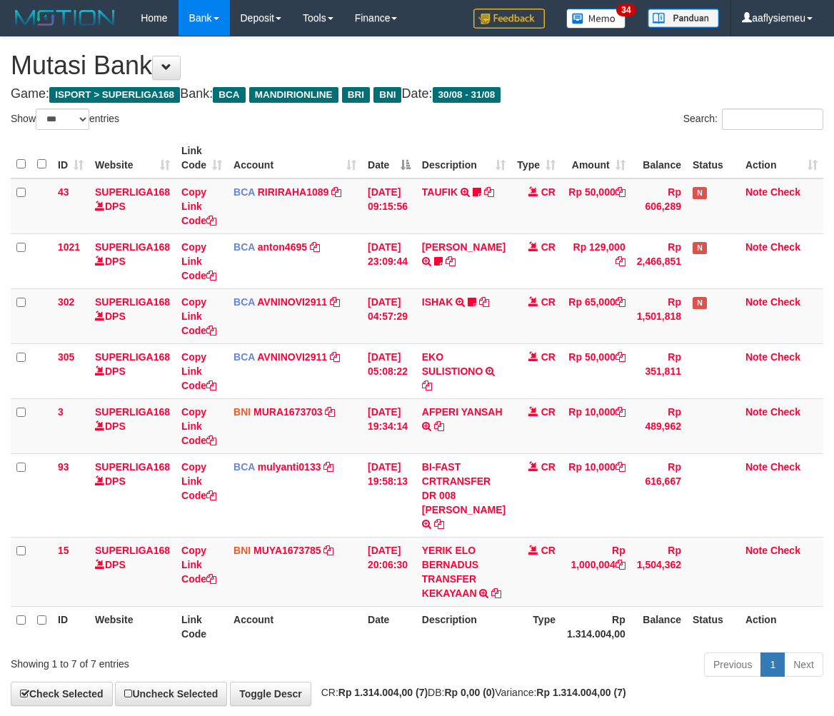
select select "***"
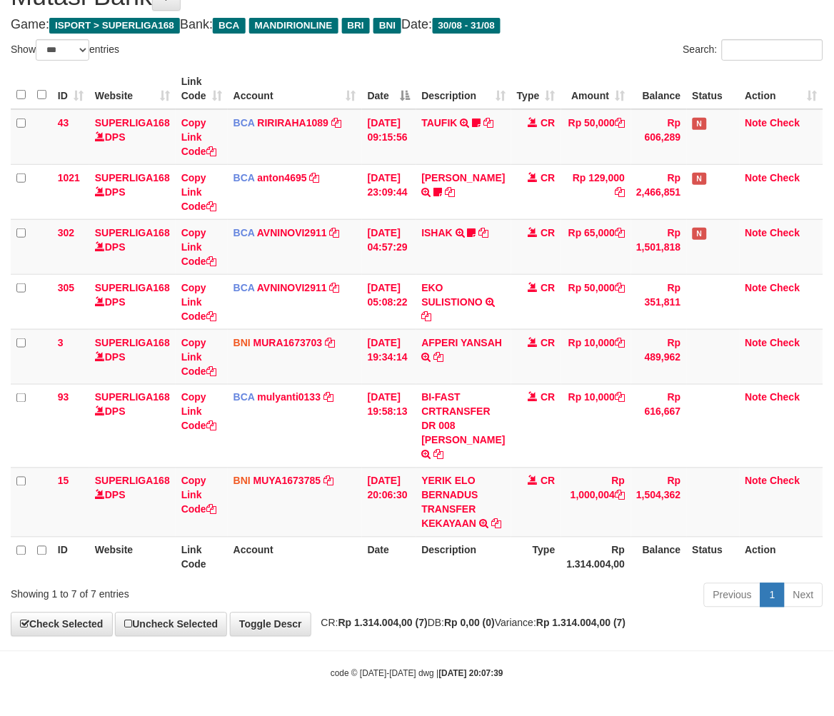
click at [481, 558] on th "Description" at bounding box center [463, 557] width 95 height 41
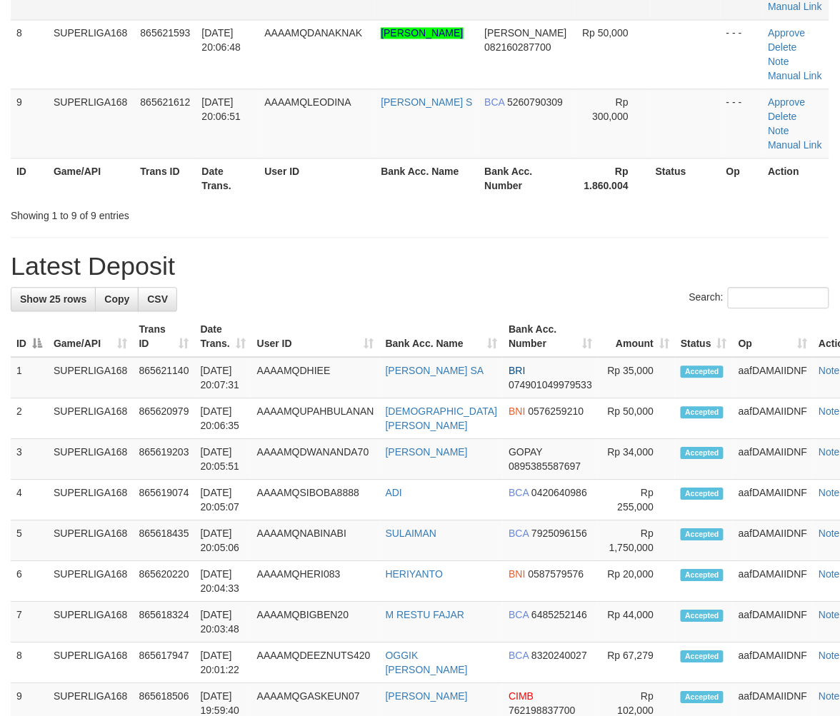
scroll to position [182, 0]
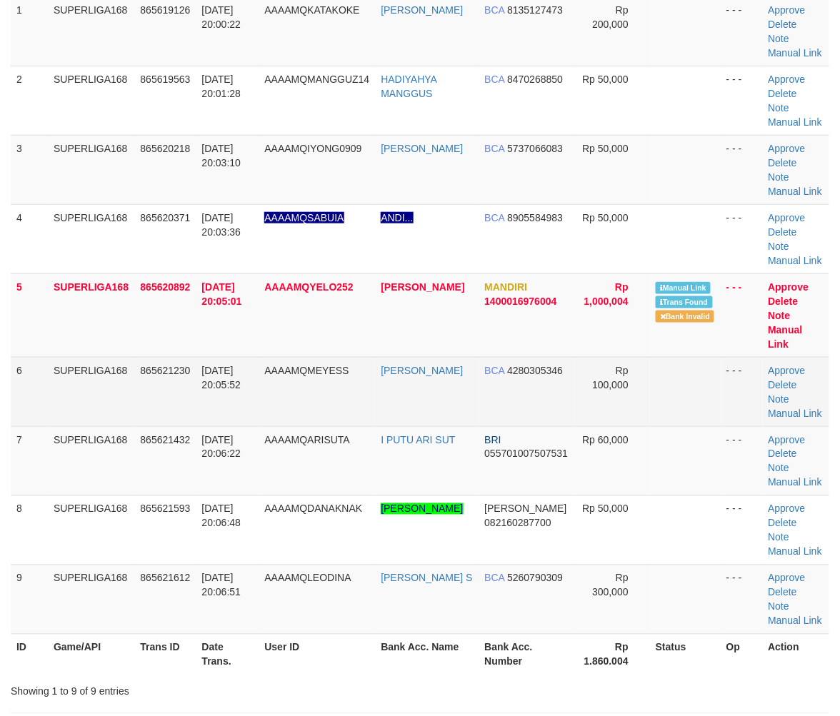
drag, startPoint x: 231, startPoint y: 376, endPoint x: 219, endPoint y: 384, distance: 14.1
click at [231, 377] on td "31/08/2025 20:05:52" at bounding box center [227, 391] width 63 height 69
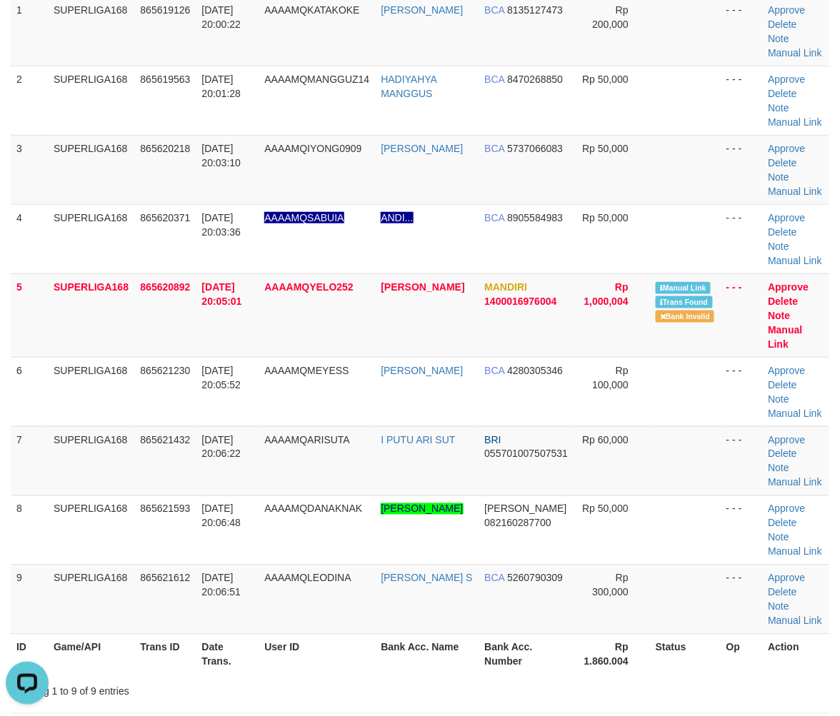
scroll to position [0, 0]
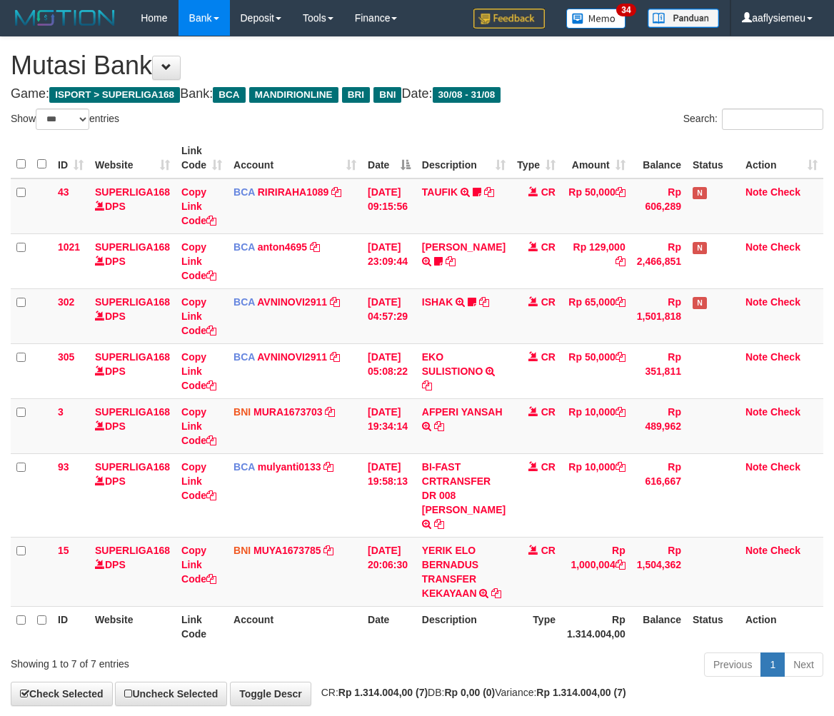
select select "***"
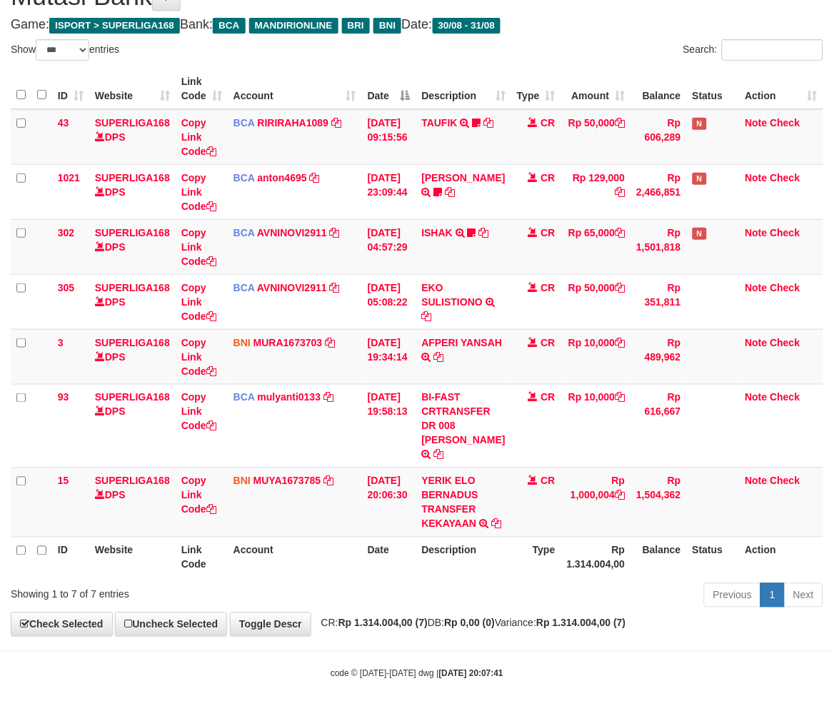
click at [550, 608] on div "Previous 1 Next" at bounding box center [591, 597] width 465 height 31
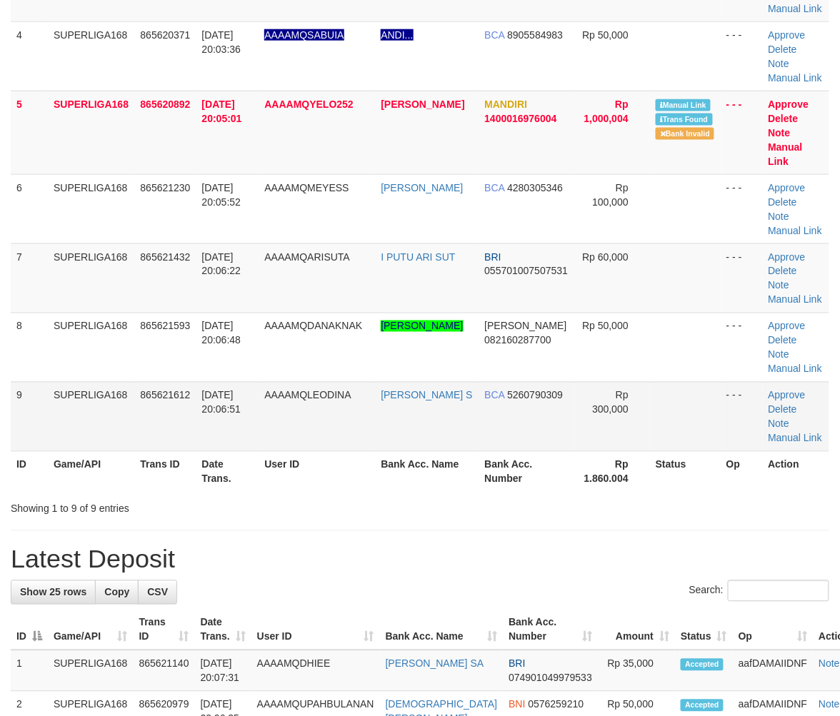
click at [116, 401] on td "SUPERLIGA168" at bounding box center [91, 416] width 86 height 69
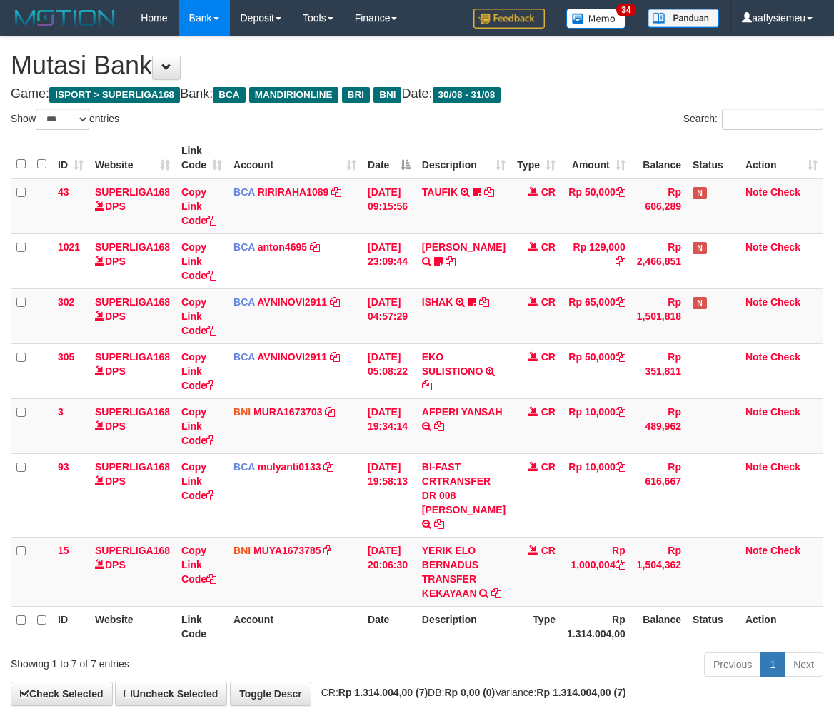
select select "***"
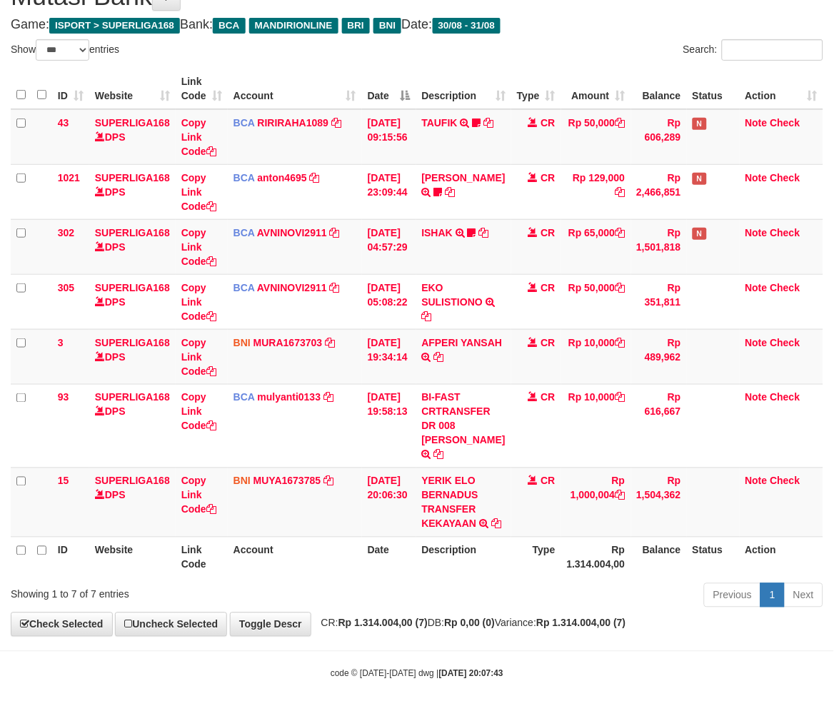
click at [570, 593] on div "Previous 1 Next" at bounding box center [591, 597] width 465 height 31
click at [569, 593] on div "Previous 1 Next" at bounding box center [591, 597] width 465 height 31
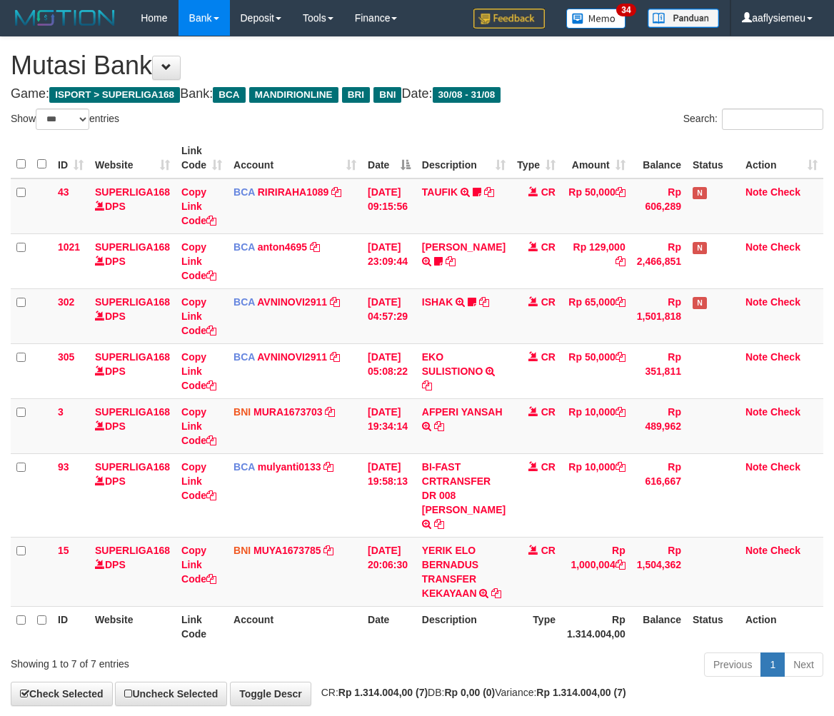
select select "***"
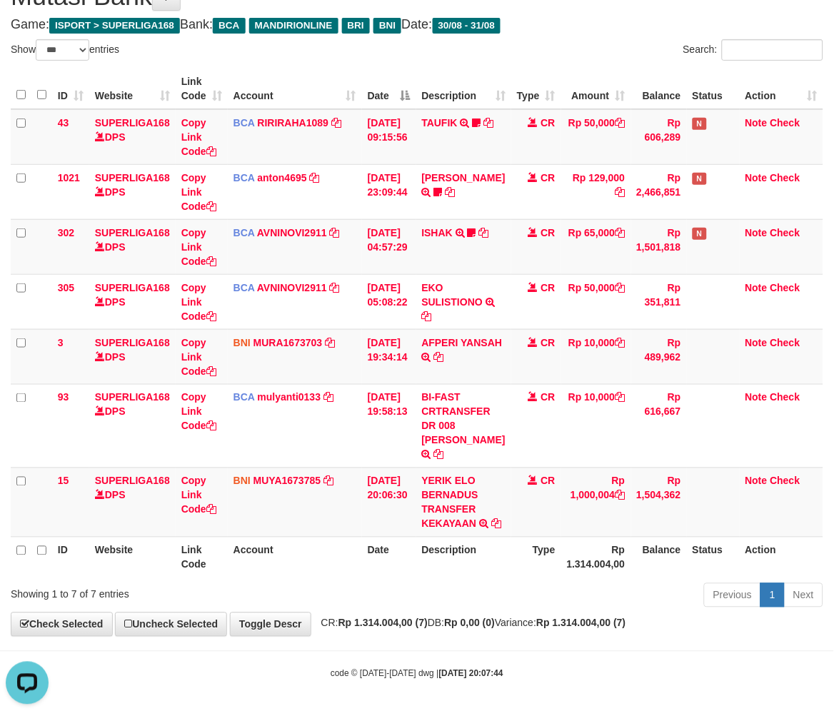
click at [555, 586] on div "Previous 1 Next" at bounding box center [591, 597] width 465 height 31
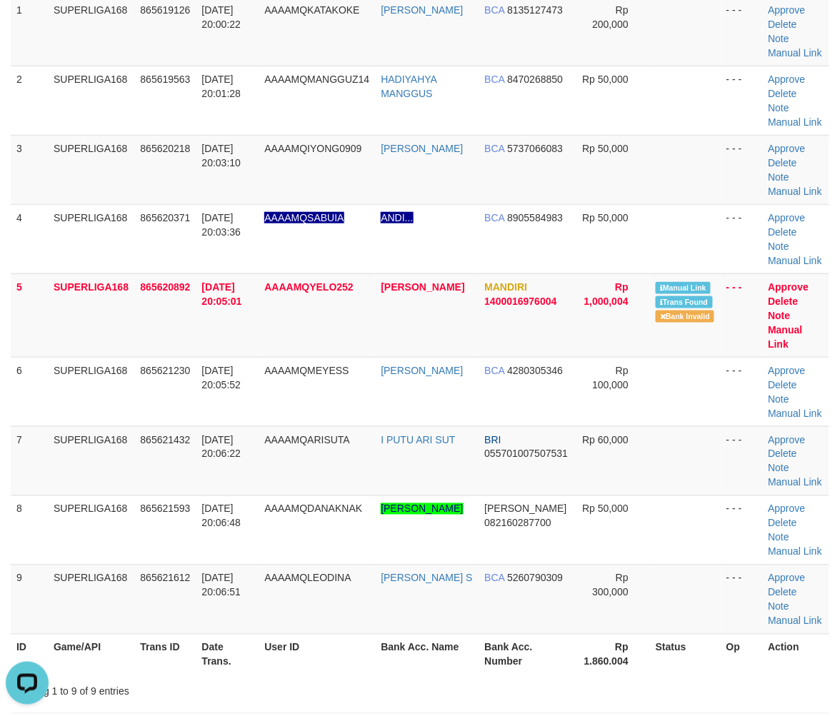
drag, startPoint x: 96, startPoint y: 439, endPoint x: 1, endPoint y: 481, distance: 104.2
click at [91, 444] on td "SUPERLIGA168" at bounding box center [91, 460] width 86 height 69
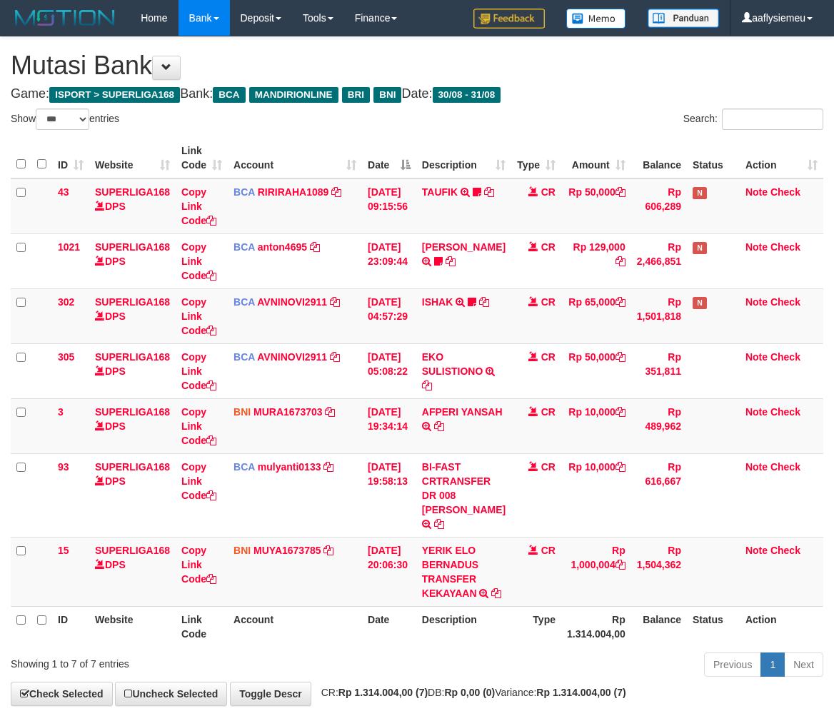
select select "***"
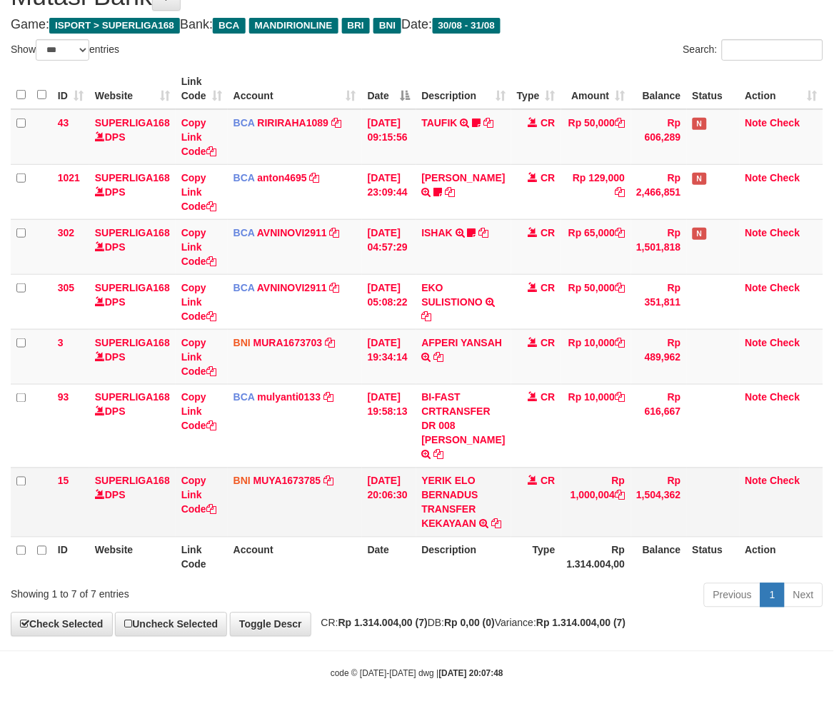
click at [766, 523] on td "Note Check" at bounding box center [782, 502] width 84 height 69
click at [623, 511] on td "Rp 1,000,004" at bounding box center [596, 502] width 70 height 69
drag, startPoint x: 622, startPoint y: 512, endPoint x: 844, endPoint y: 469, distance: 225.7
click at [623, 512] on td "Rp 1,000,004" at bounding box center [596, 502] width 70 height 69
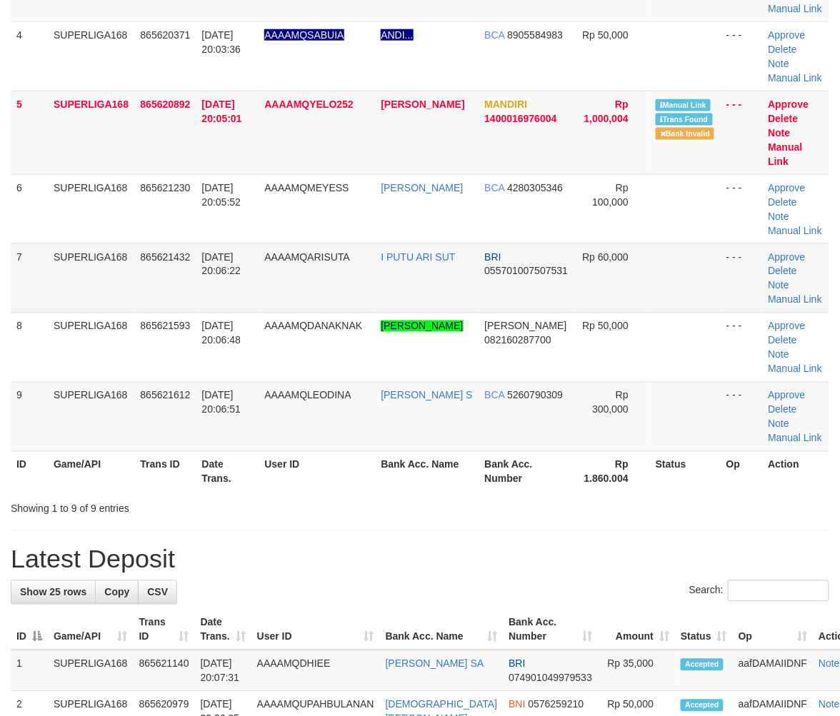
drag, startPoint x: 291, startPoint y: 284, endPoint x: 281, endPoint y: 296, distance: 15.7
click at [291, 286] on td "AAAAMQARISUTA" at bounding box center [317, 278] width 116 height 69
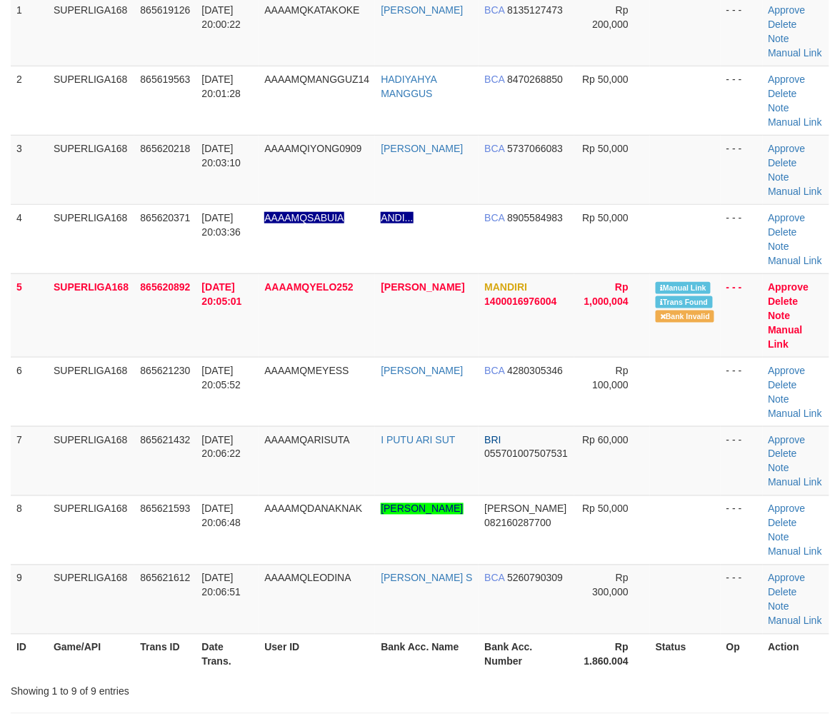
drag, startPoint x: 236, startPoint y: 323, endPoint x: 4, endPoint y: 423, distance: 253.4
click at [234, 326] on td "31/08/2025 20:05:01" at bounding box center [227, 316] width 63 height 84
drag, startPoint x: 94, startPoint y: 384, endPoint x: 1, endPoint y: 411, distance: 96.1
click at [93, 386] on td "SUPERLIGA168" at bounding box center [91, 391] width 86 height 69
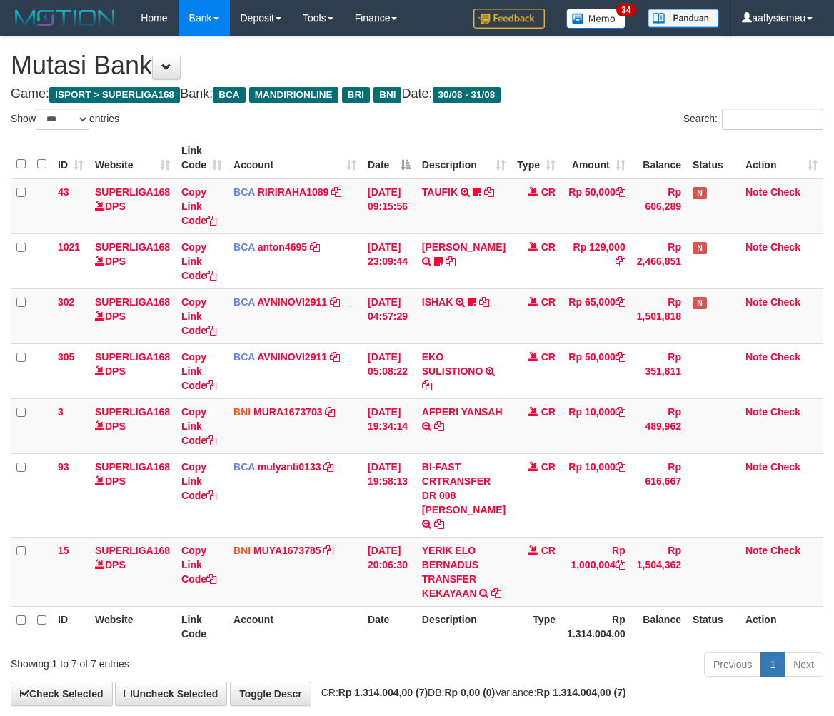
select select "***"
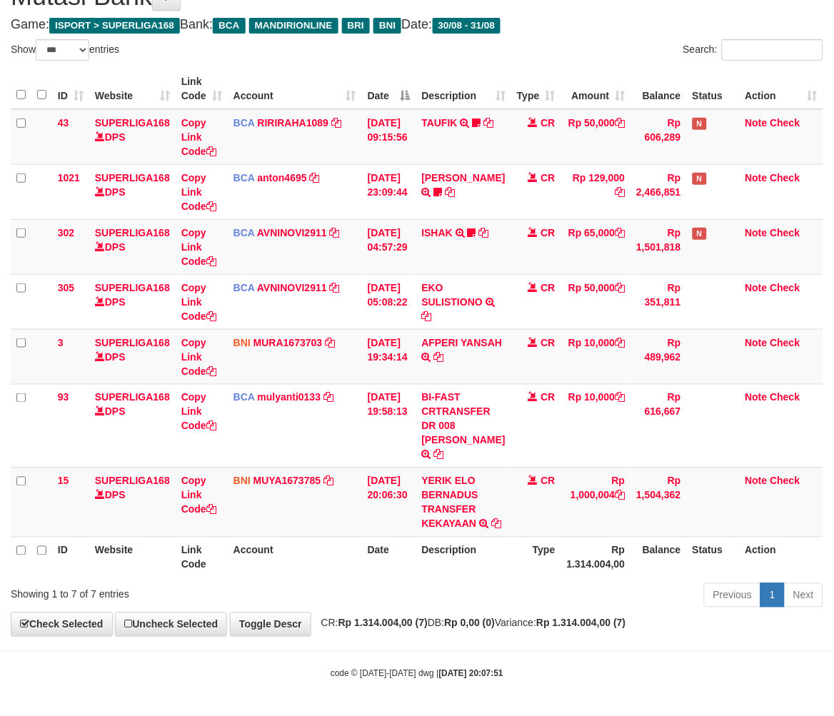
click at [561, 566] on th "Rp 1.314.004,00" at bounding box center [596, 557] width 70 height 41
click at [588, 577] on div "Show ** ** ** *** entries Search: ID Website Link Code Account Date Description…" at bounding box center [417, 326] width 813 height 574
click at [586, 568] on th "Rp 1.314.004,00" at bounding box center [596, 557] width 70 height 41
click at [566, 550] on th "Rp 1.314.004,00" at bounding box center [596, 557] width 70 height 41
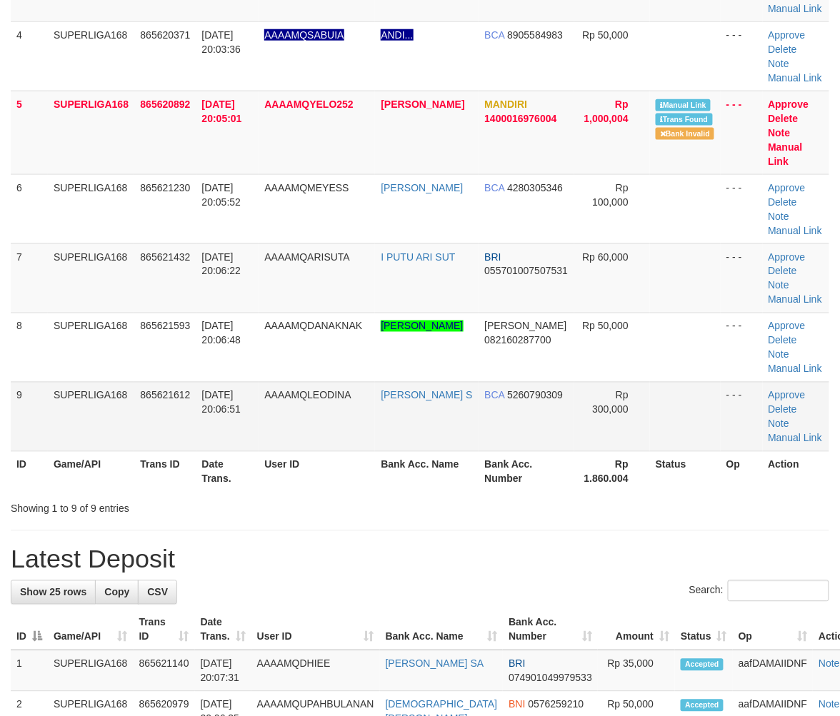
click at [21, 394] on td "9" at bounding box center [29, 416] width 37 height 69
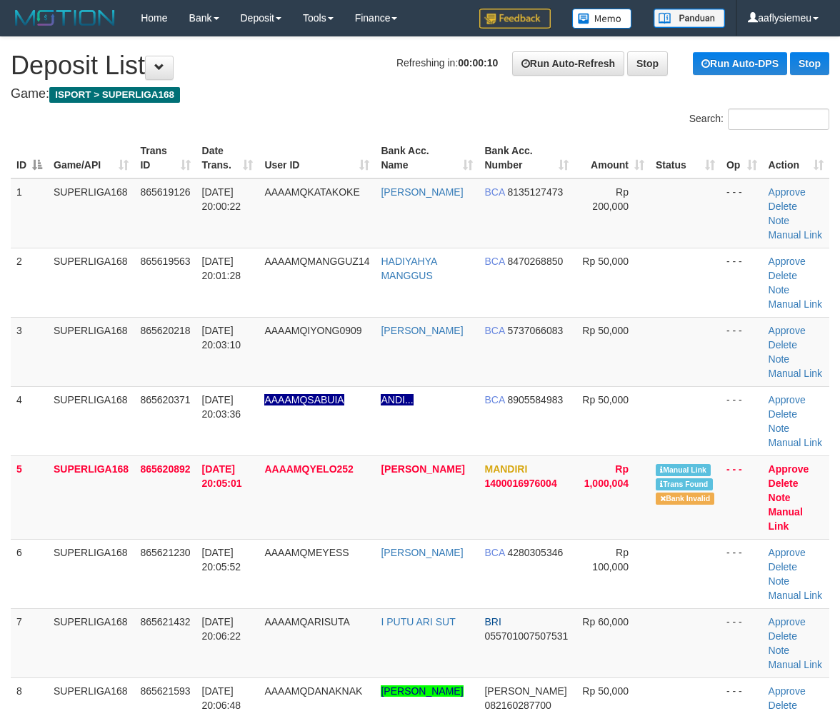
scroll to position [365, 0]
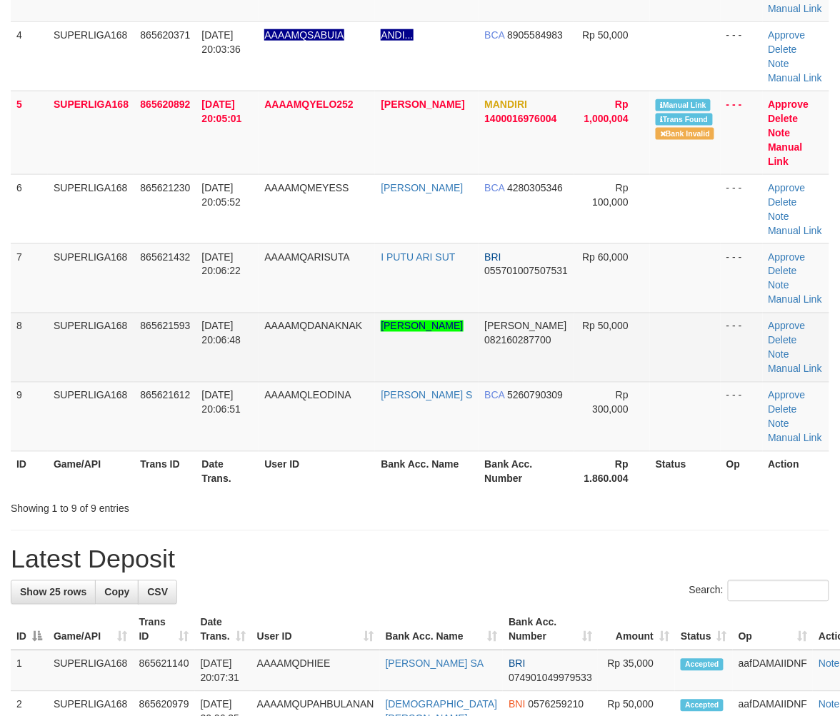
click at [214, 355] on td "31/08/2025 20:06:48" at bounding box center [227, 347] width 63 height 69
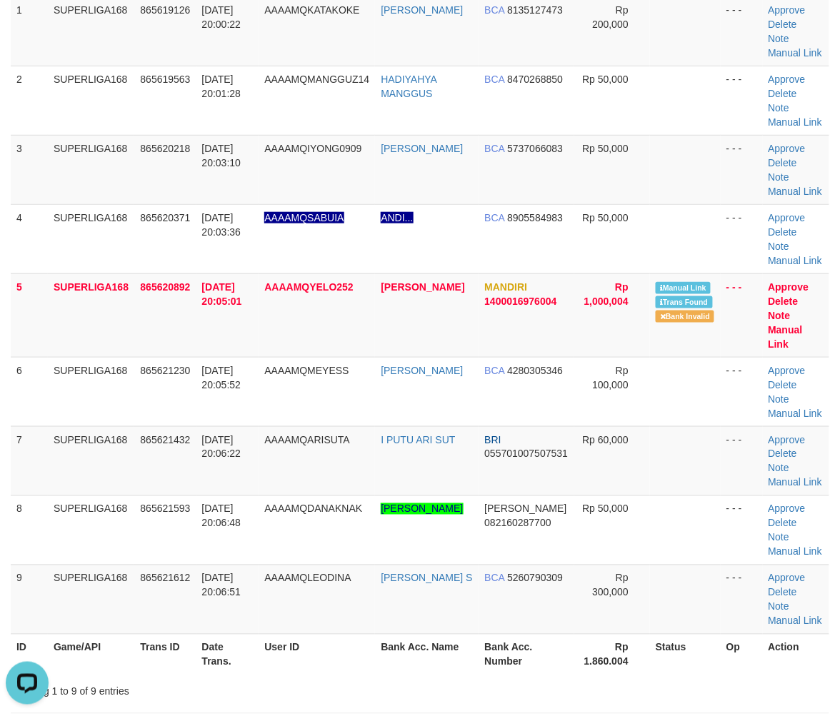
scroll to position [0, 0]
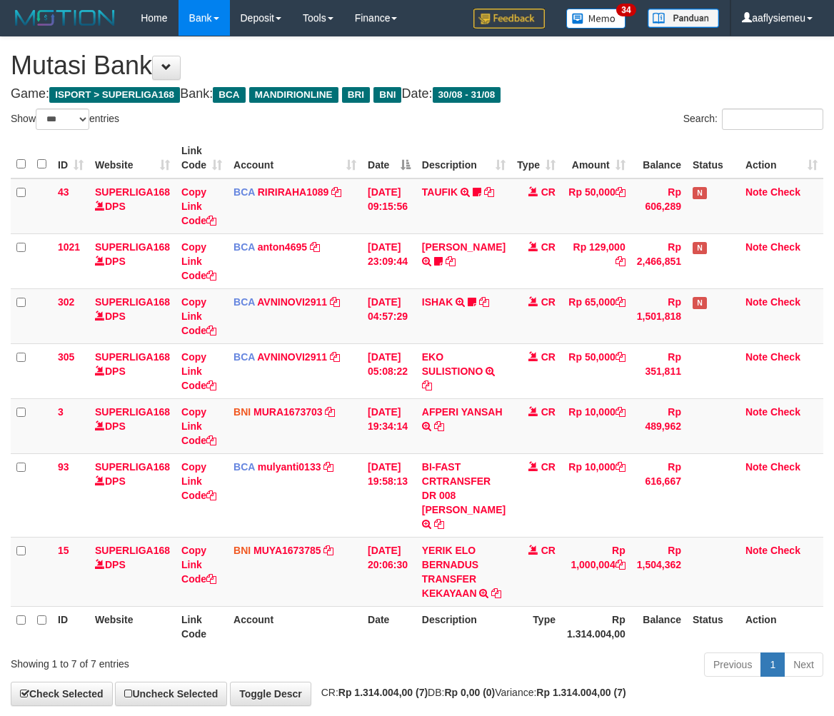
select select "***"
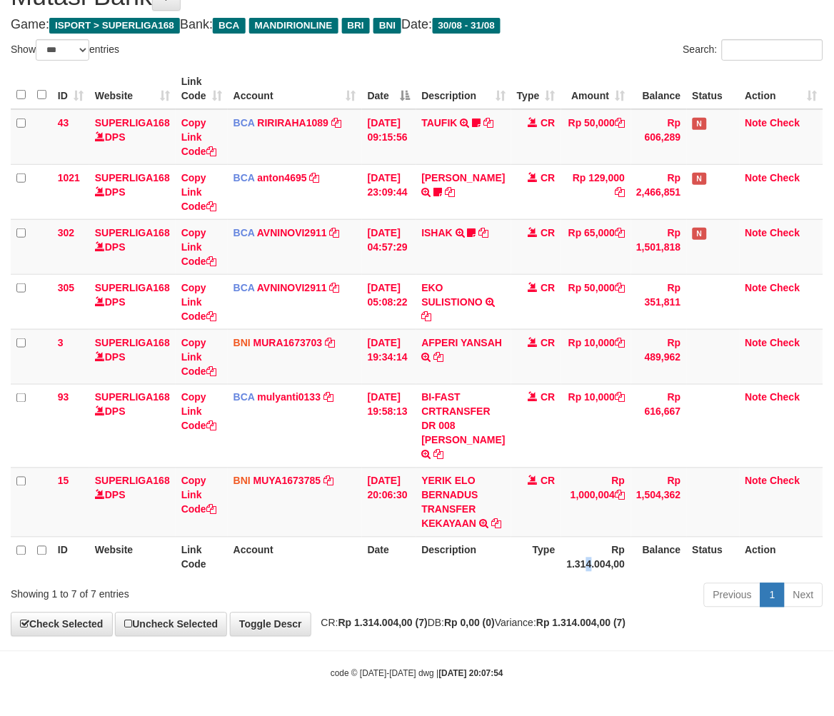
drag, startPoint x: 582, startPoint y: 567, endPoint x: 604, endPoint y: 558, distance: 24.0
click at [586, 567] on th "Rp 1.314.004,00" at bounding box center [596, 557] width 70 height 41
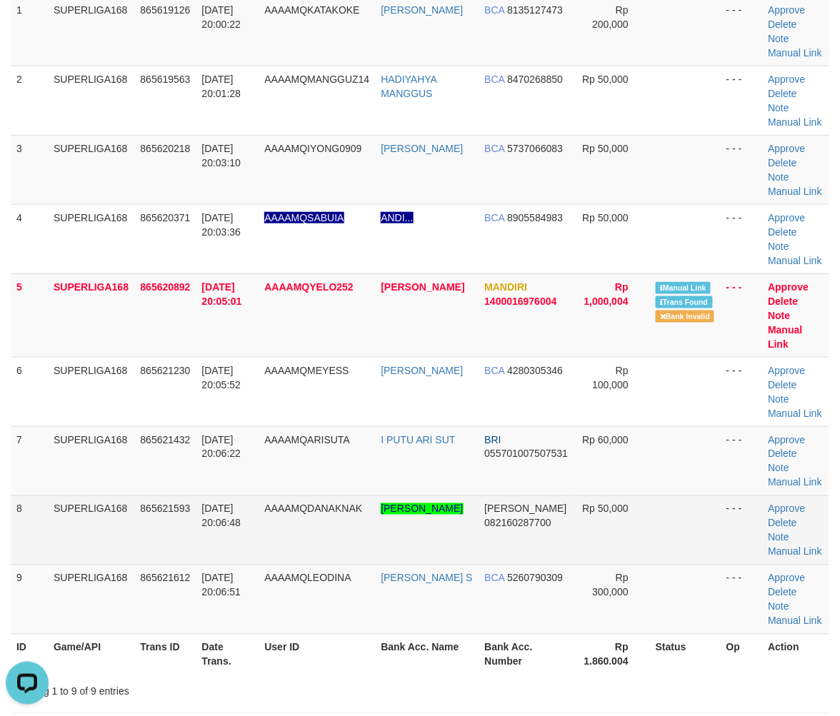
drag, startPoint x: 89, startPoint y: 452, endPoint x: 44, endPoint y: 480, distance: 52.3
click at [89, 453] on td "SUPERLIGA168" at bounding box center [91, 460] width 86 height 69
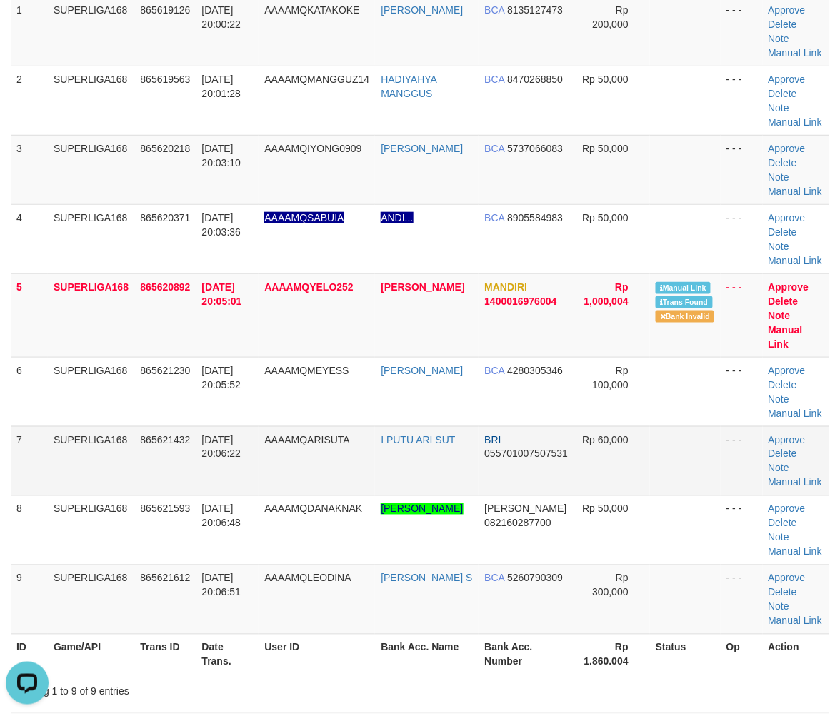
click at [101, 462] on td "SUPERLIGA168" at bounding box center [91, 460] width 86 height 69
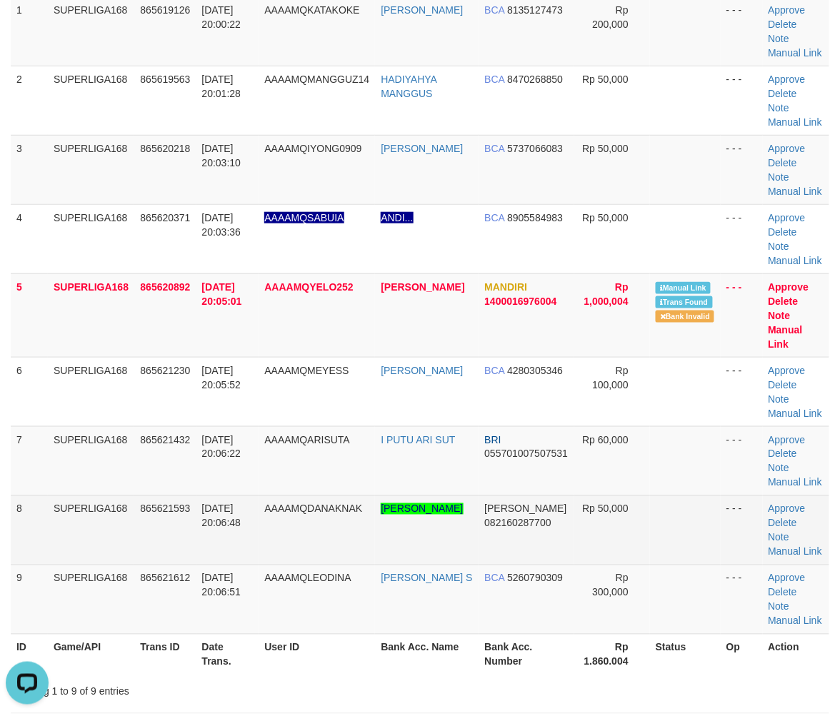
click at [48, 496] on td "SUPERLIGA168" at bounding box center [91, 530] width 86 height 69
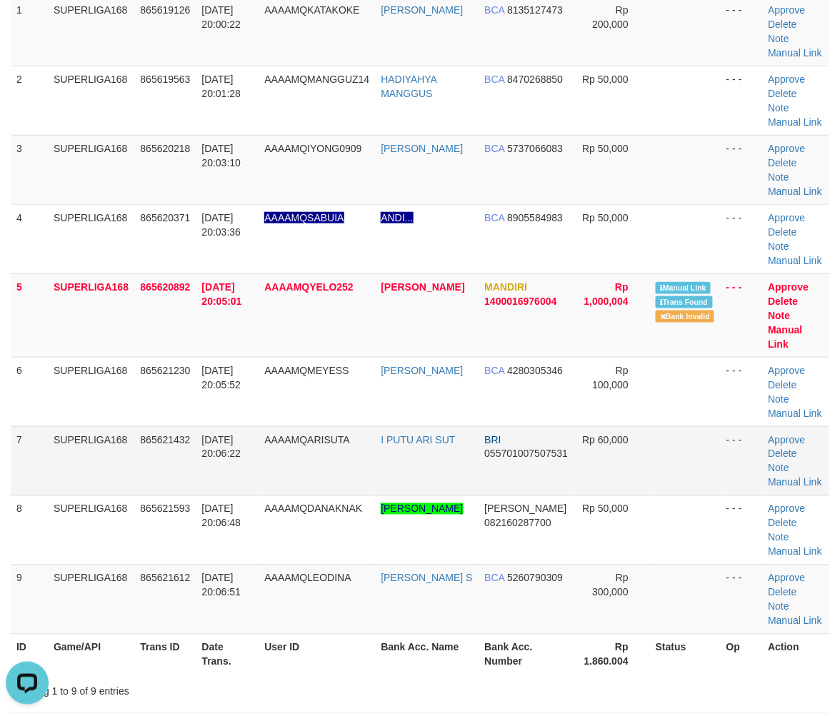
click at [51, 474] on td "SUPERLIGA168" at bounding box center [91, 460] width 86 height 69
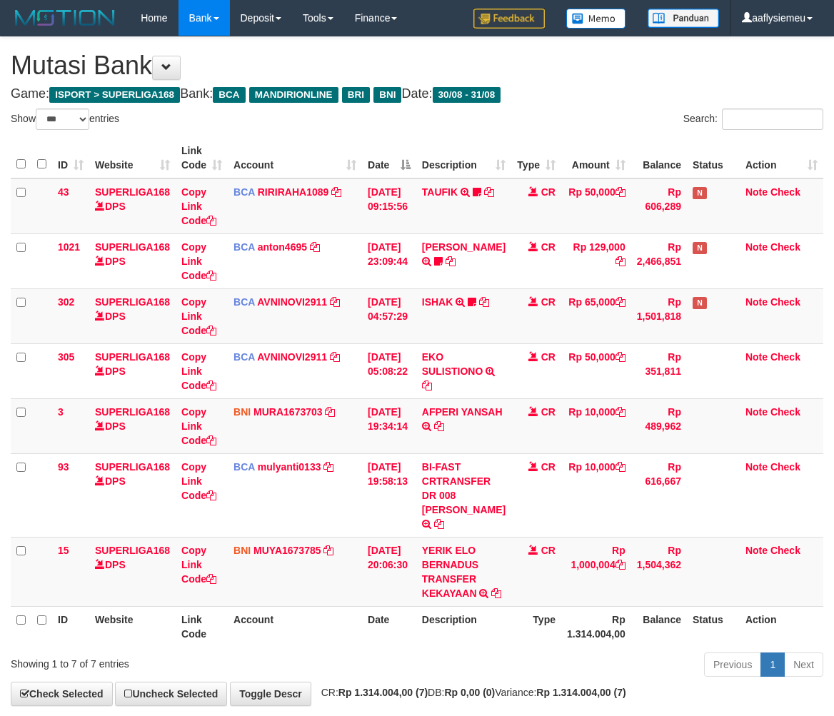
select select "***"
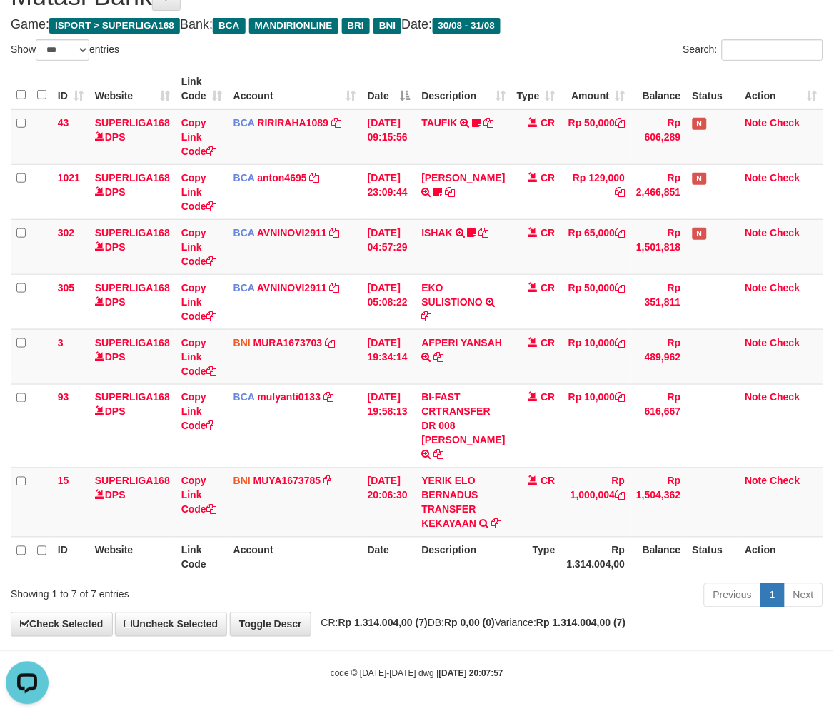
click at [429, 582] on div "Previous 1 Next" at bounding box center [591, 597] width 465 height 31
click at [499, 586] on div "Previous 1 Next" at bounding box center [591, 597] width 465 height 31
click at [498, 586] on div "Previous 1 Next" at bounding box center [591, 597] width 465 height 31
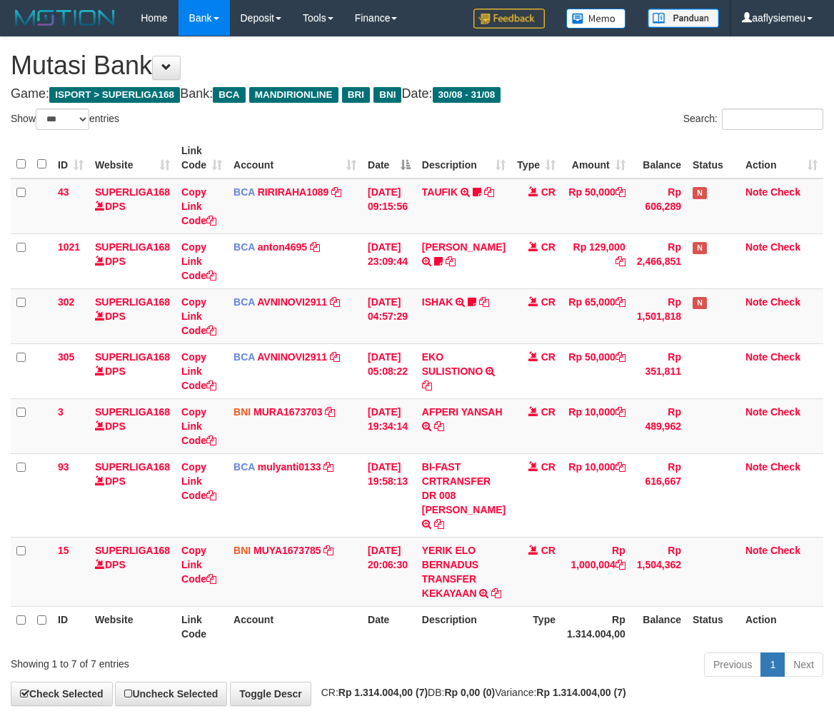
select select "***"
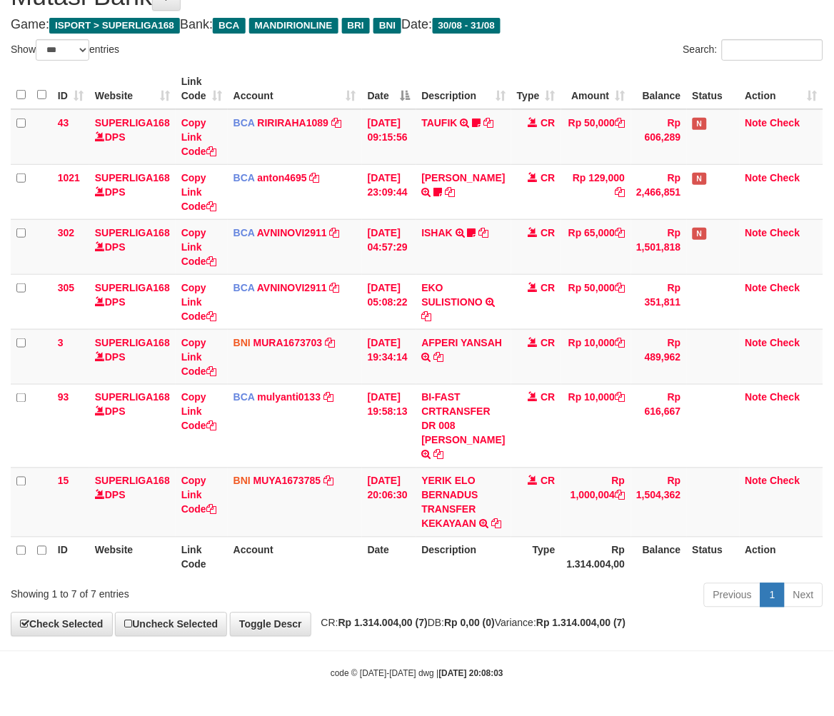
click at [558, 589] on div "Previous 1 Next" at bounding box center [591, 597] width 465 height 31
click at [451, 583] on div "Previous 1 Next" at bounding box center [591, 597] width 465 height 31
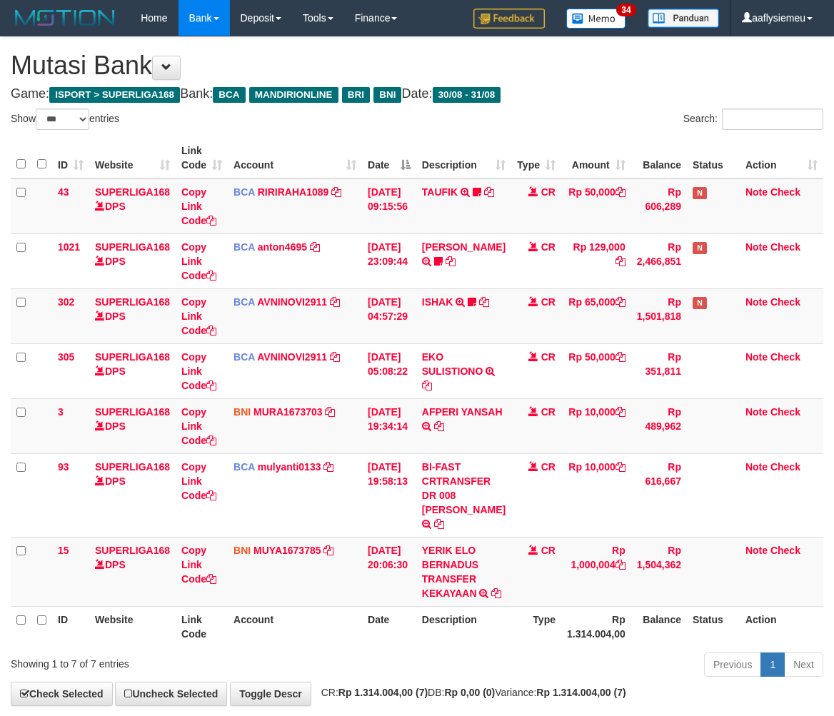
select select "***"
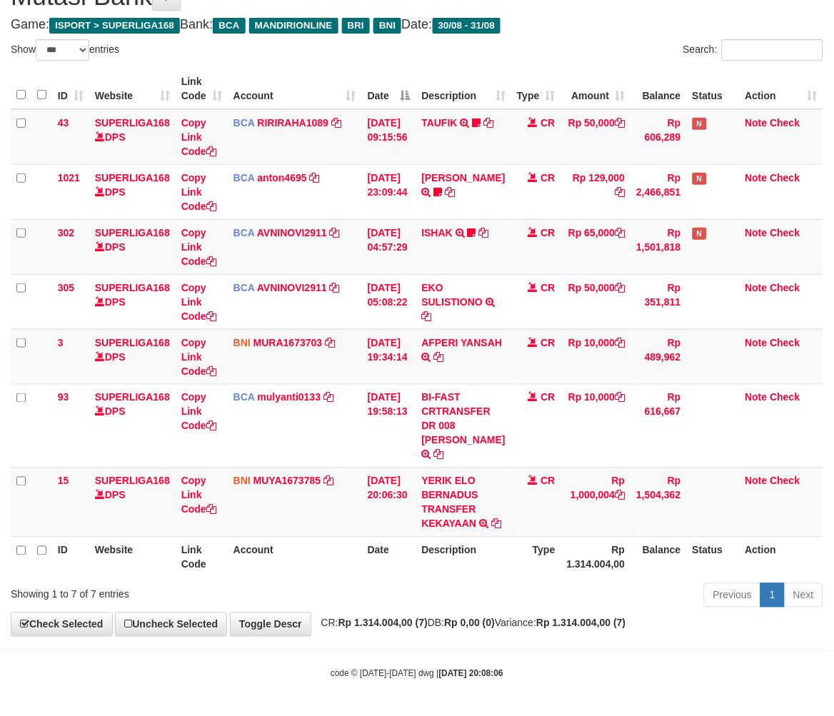
drag, startPoint x: 381, startPoint y: 581, endPoint x: 366, endPoint y: 584, distance: 15.2
click at [380, 582] on div "Previous 1 Next" at bounding box center [591, 597] width 465 height 31
click at [367, 583] on div "Previous 1 Next" at bounding box center [591, 597] width 465 height 31
click at [488, 574] on th "Description" at bounding box center [463, 557] width 95 height 41
click at [419, 599] on div "Previous 1 Next" at bounding box center [591, 597] width 465 height 31
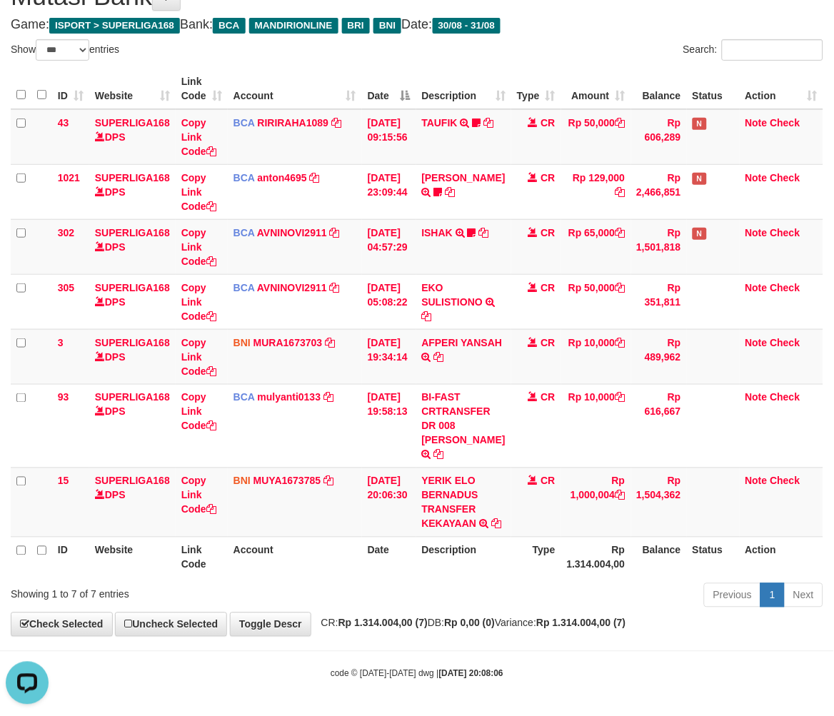
scroll to position [0, 0]
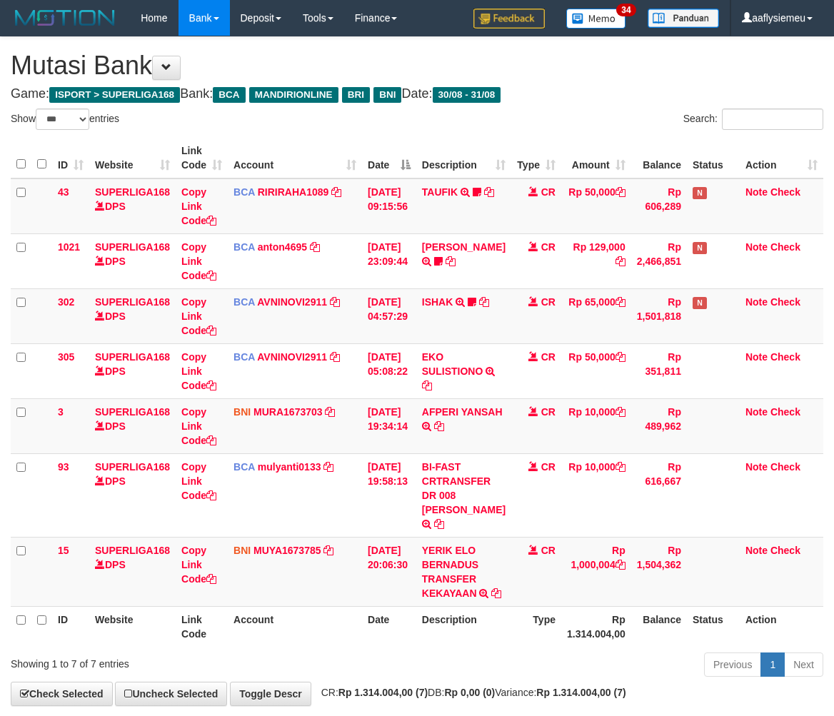
select select "***"
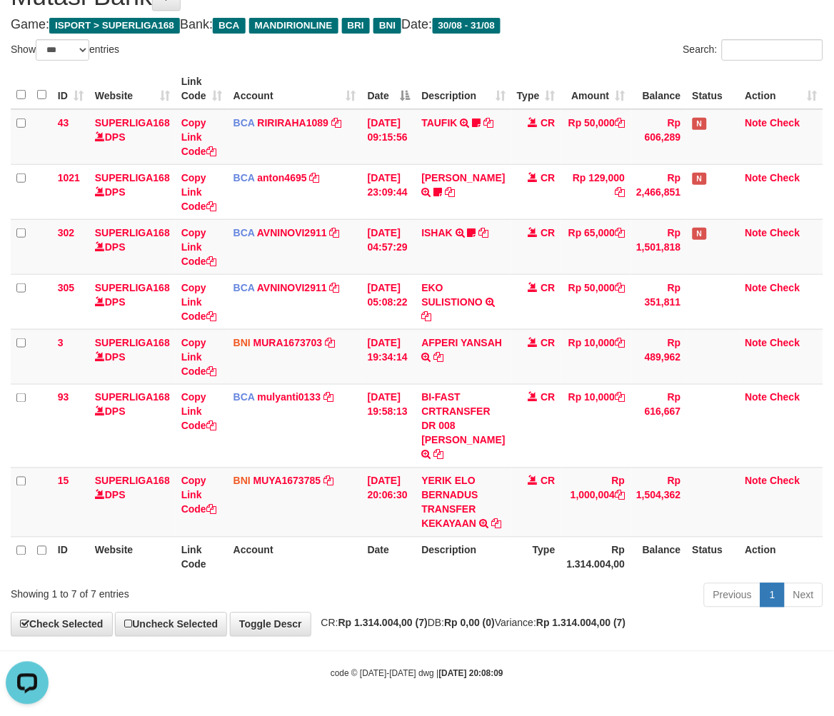
click at [408, 612] on div "Previous 1 Next" at bounding box center [591, 597] width 465 height 31
click at [632, 584] on div "Previous 1 Next" at bounding box center [591, 597] width 465 height 31
click at [619, 586] on div "Previous 1 Next" at bounding box center [591, 597] width 465 height 31
click at [496, 597] on div "Previous 1 Next" at bounding box center [591, 597] width 465 height 31
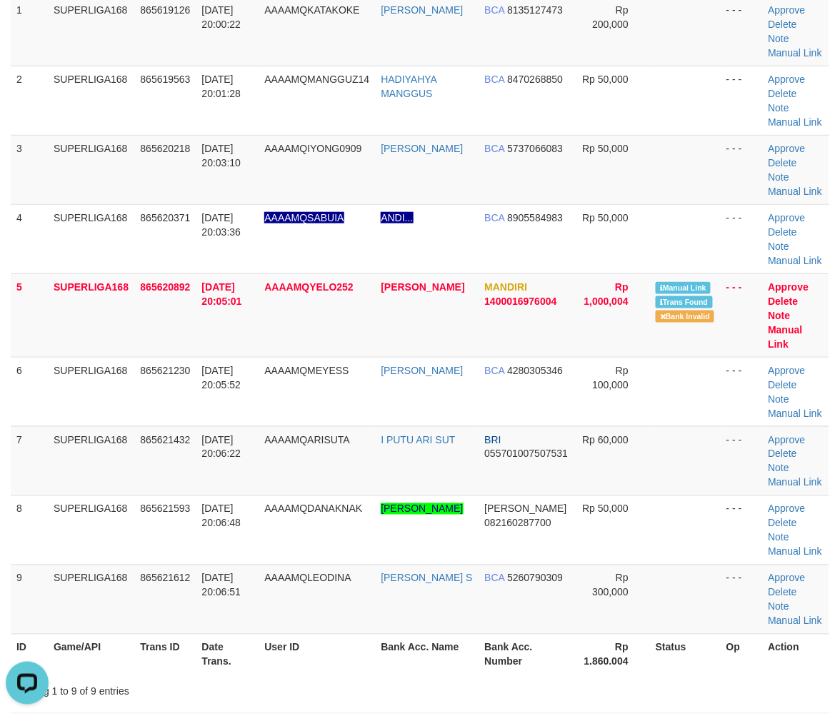
drag, startPoint x: 132, startPoint y: 438, endPoint x: 2, endPoint y: 500, distance: 144.1
click at [131, 439] on td "SUPERLIGA168" at bounding box center [91, 460] width 86 height 69
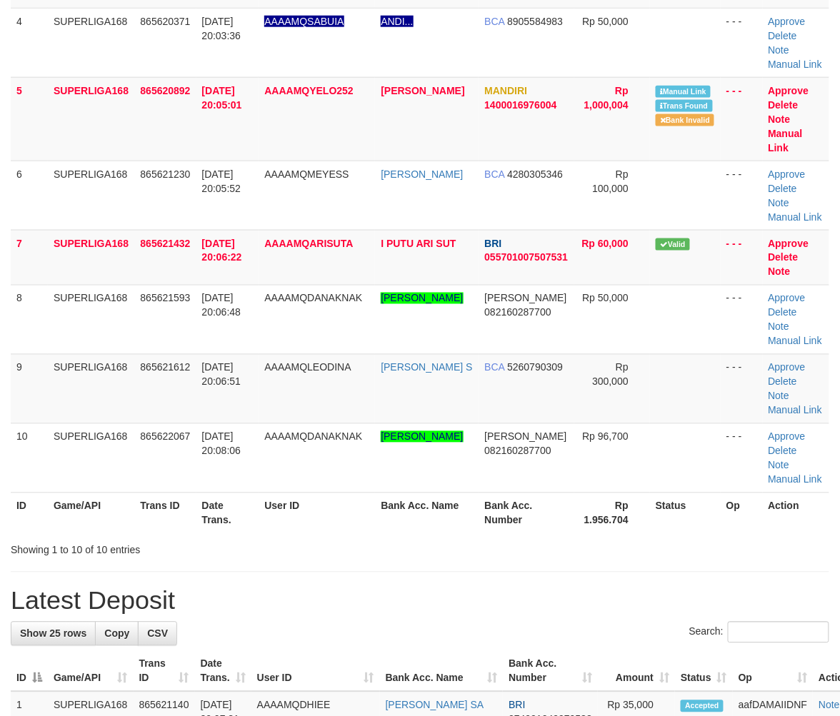
scroll to position [182, 0]
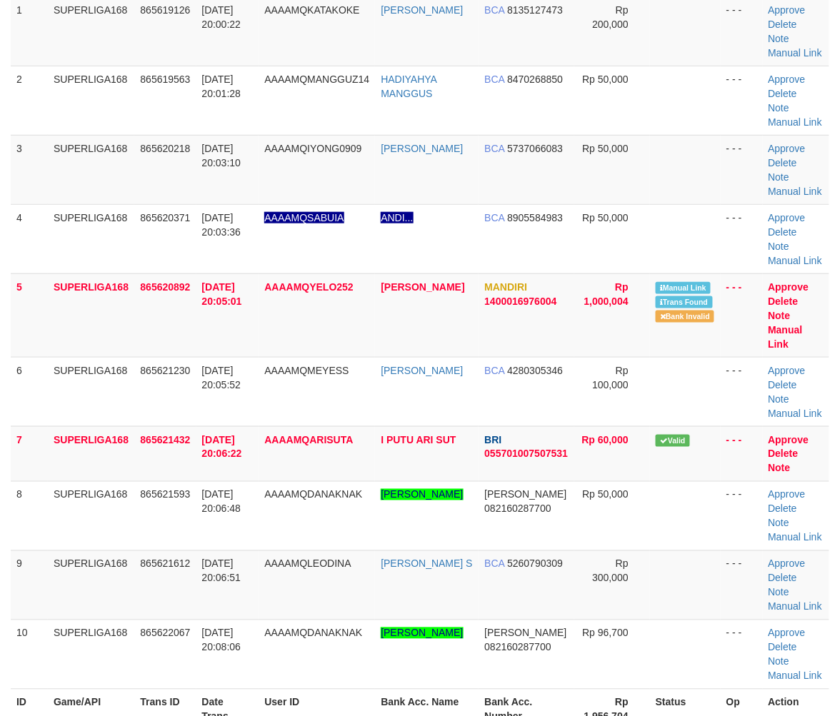
click at [16, 481] on td "8" at bounding box center [29, 515] width 37 height 69
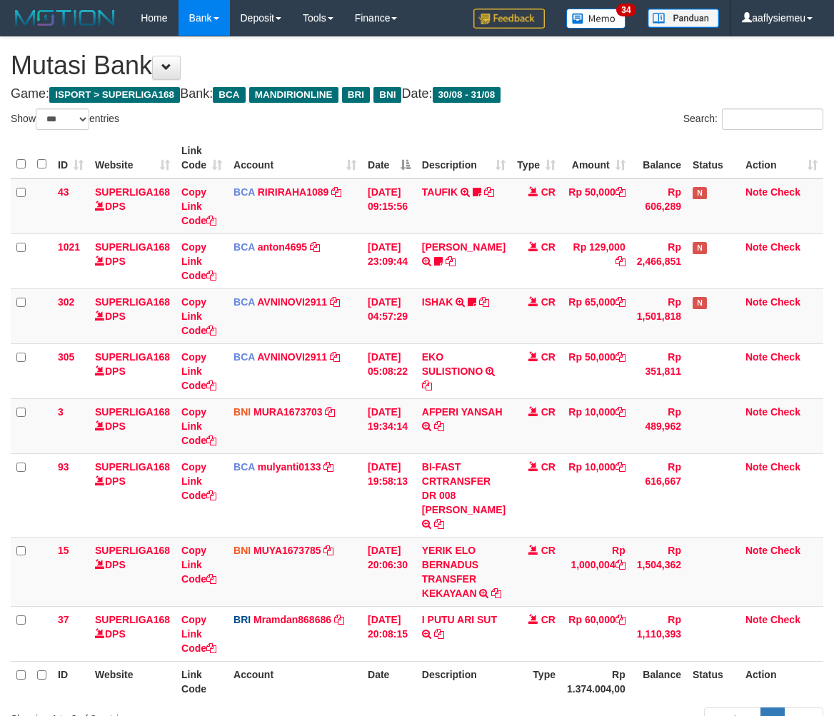
select select "***"
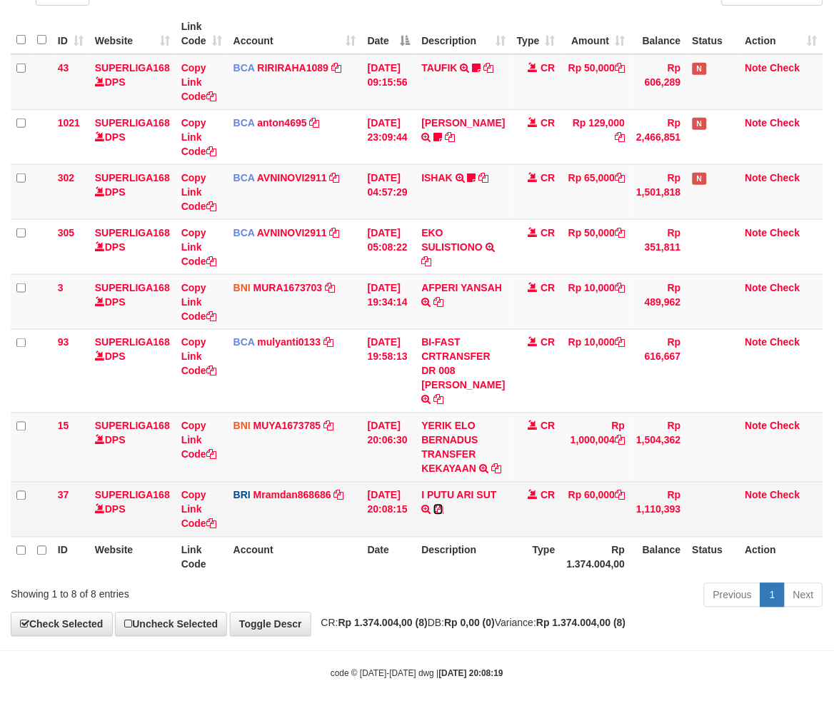
click at [444, 511] on icon at bounding box center [439, 510] width 10 height 10
drag, startPoint x: 470, startPoint y: 511, endPoint x: 507, endPoint y: 511, distance: 37.2
click at [444, 511] on icon at bounding box center [439, 510] width 10 height 10
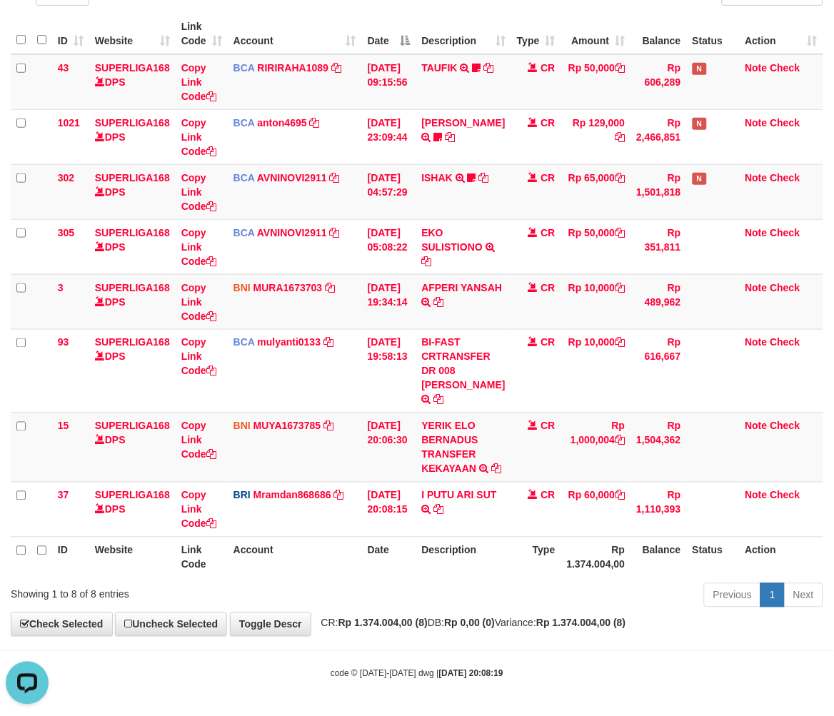
scroll to position [0, 0]
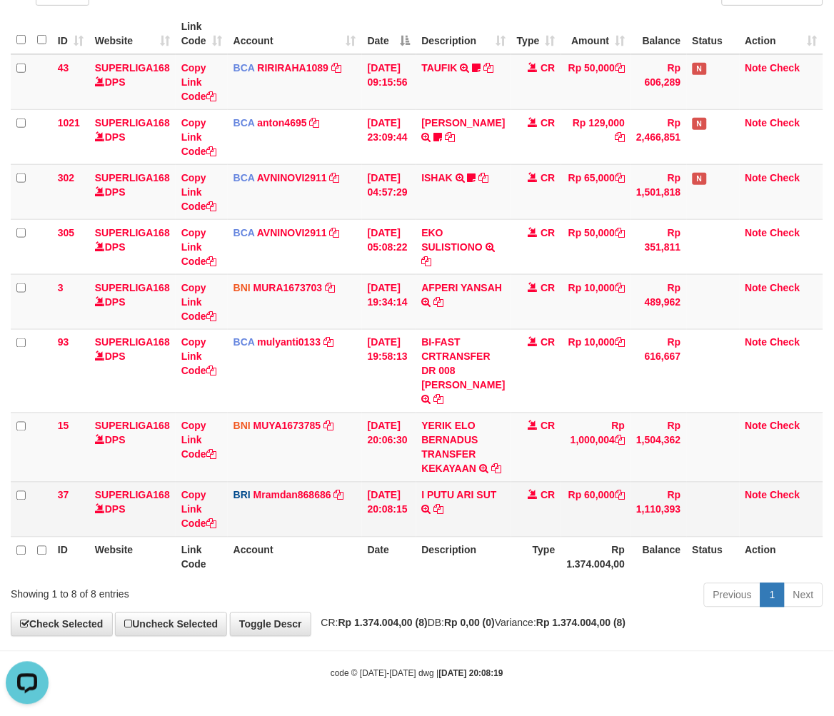
click at [501, 529] on td "I PUTU ARI SUT TRANSFER NBMB I PUTU ARI SUT TO MUHAMMAD RAMDANI" at bounding box center [463, 509] width 95 height 55
click at [667, 534] on table "ID Website Link Code Account Date Description Type Amount Balance Status Action…" at bounding box center [417, 296] width 813 height 564
click at [552, 526] on td "CR" at bounding box center [536, 509] width 50 height 55
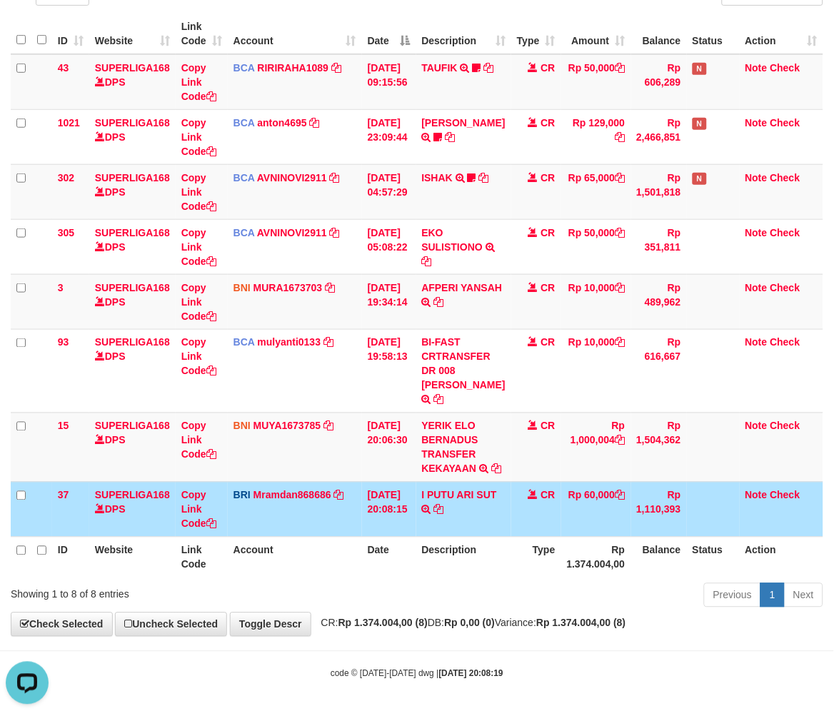
click at [551, 526] on td "CR" at bounding box center [536, 509] width 50 height 55
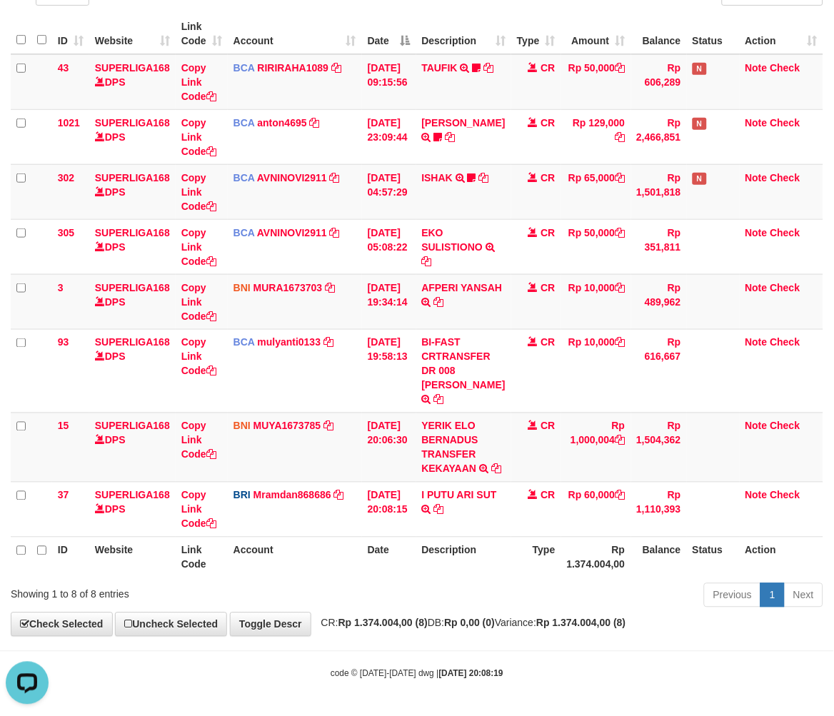
click at [574, 566] on th "Rp 1.374.004,00" at bounding box center [596, 557] width 70 height 41
click at [572, 566] on th "Rp 1.374.004,00" at bounding box center [596, 557] width 70 height 41
click at [533, 561] on th "Type" at bounding box center [536, 557] width 50 height 41
click at [531, 561] on th "Type" at bounding box center [536, 557] width 50 height 41
click at [489, 554] on th "Description" at bounding box center [463, 557] width 95 height 41
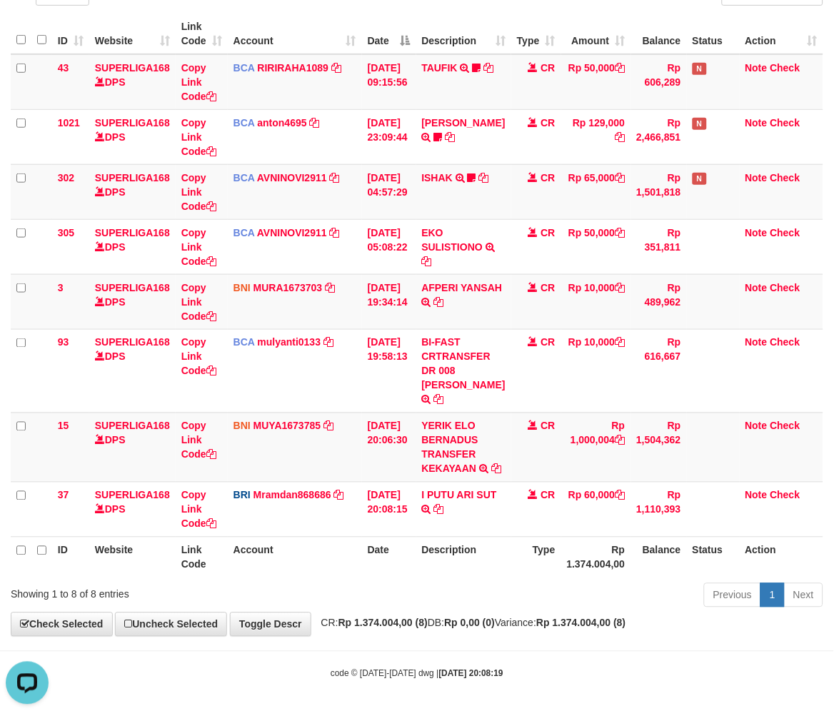
click at [465, 553] on th "Description" at bounding box center [463, 557] width 95 height 41
drag, startPoint x: 433, startPoint y: 572, endPoint x: 544, endPoint y: 551, distance: 113.5
click at [437, 575] on th "Description" at bounding box center [463, 557] width 95 height 41
drag, startPoint x: 529, startPoint y: 594, endPoint x: 758, endPoint y: 541, distance: 235.3
click at [529, 595] on div "Previous 1 Next" at bounding box center [591, 597] width 465 height 31
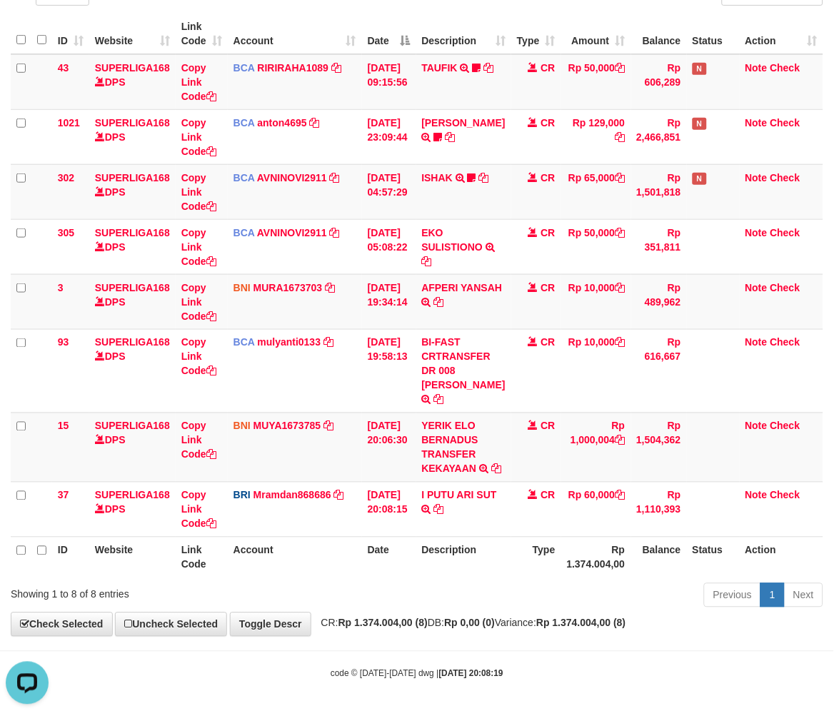
click at [479, 596] on div "Previous 1 Next" at bounding box center [591, 597] width 465 height 31
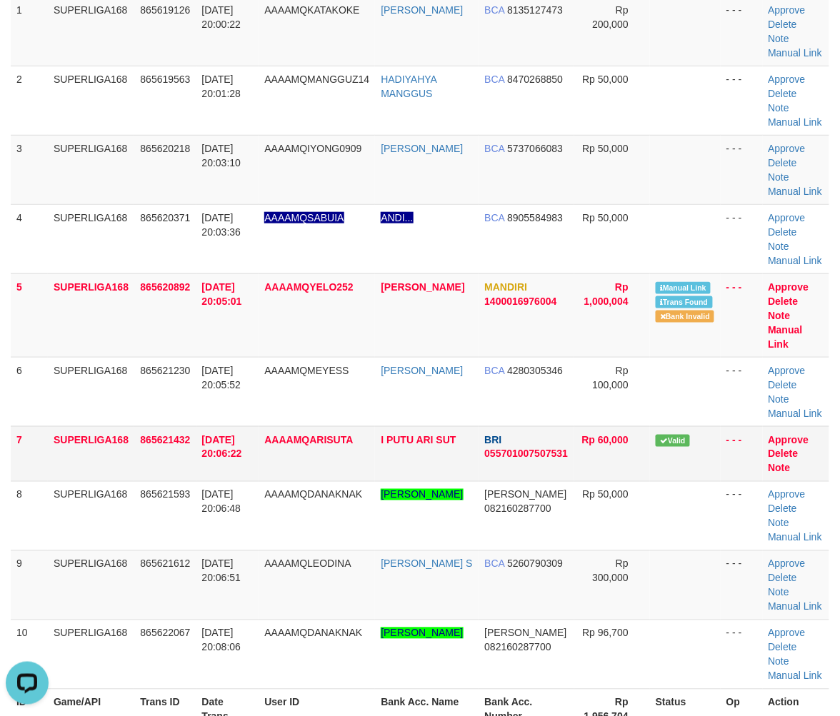
click at [29, 416] on tbody "1 SUPERLIGA168 865619126 31/08/2025 20:00:22 AAAAMQKATAKOKE JONI OZA PUTRA BCA …" at bounding box center [420, 343] width 819 height 694
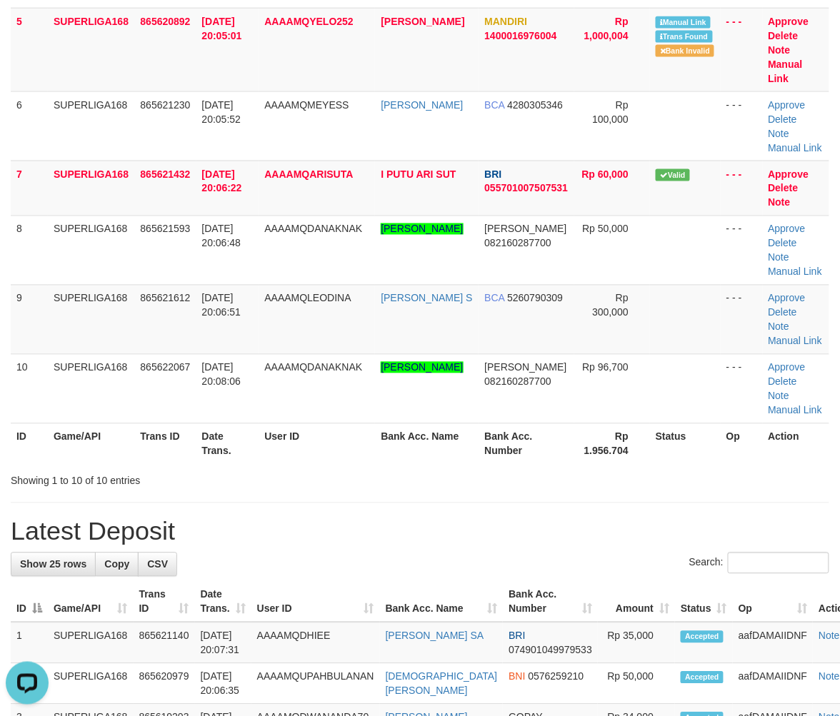
scroll to position [103, 0]
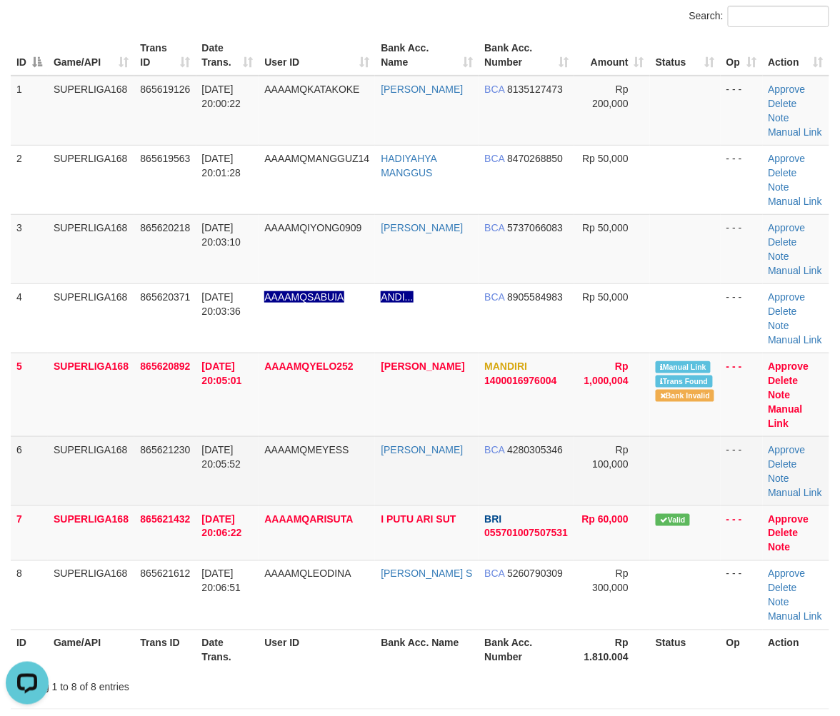
click at [18, 444] on td "6" at bounding box center [29, 470] width 37 height 69
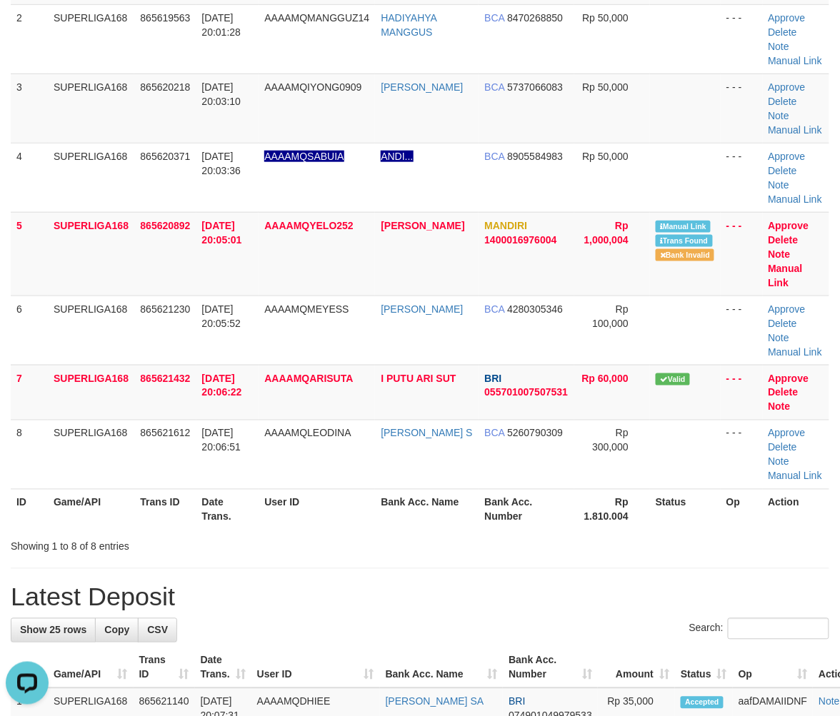
scroll to position [420, 0]
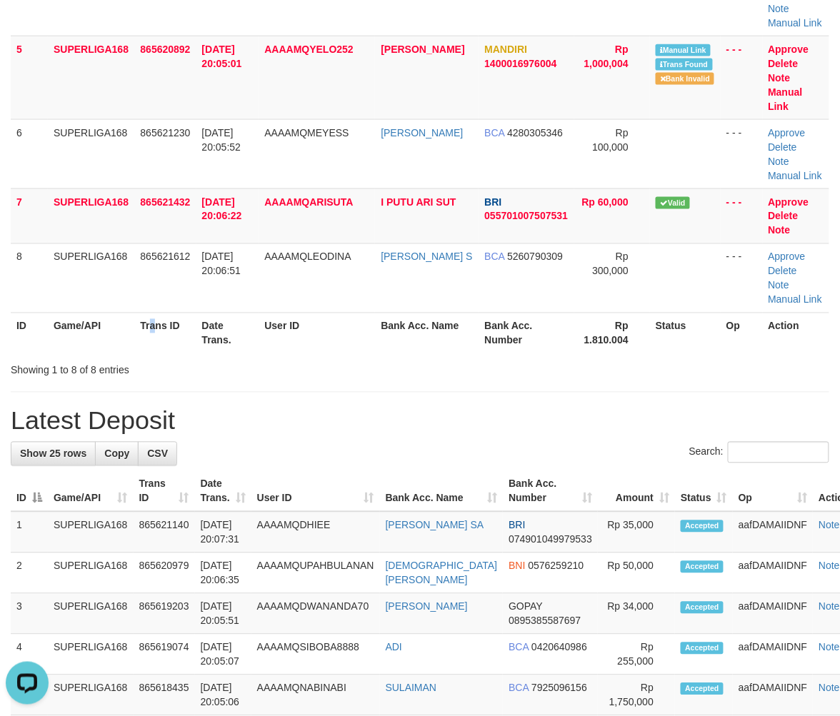
click at [154, 320] on th "Trans ID" at bounding box center [164, 333] width 61 height 41
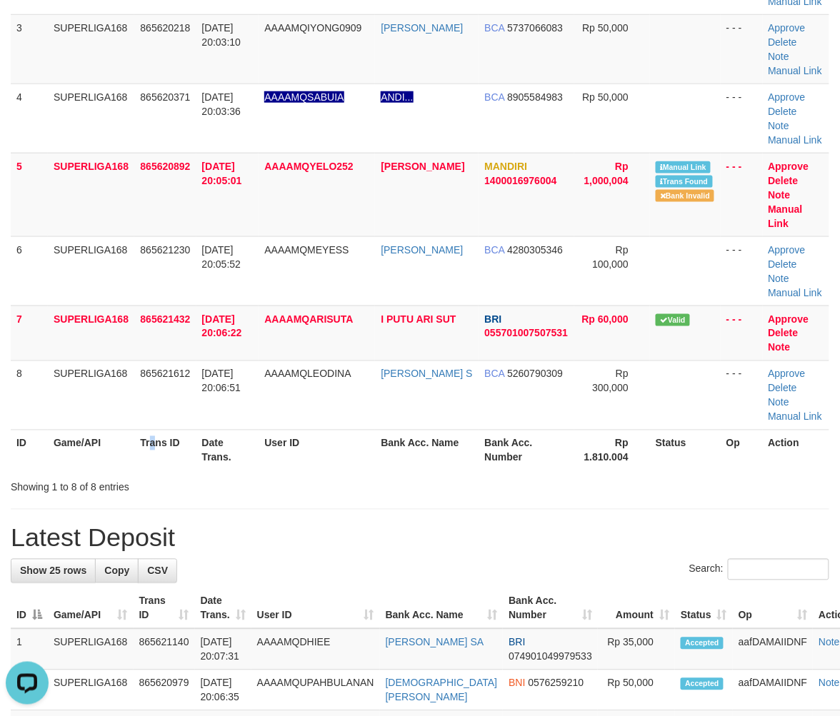
scroll to position [182, 0]
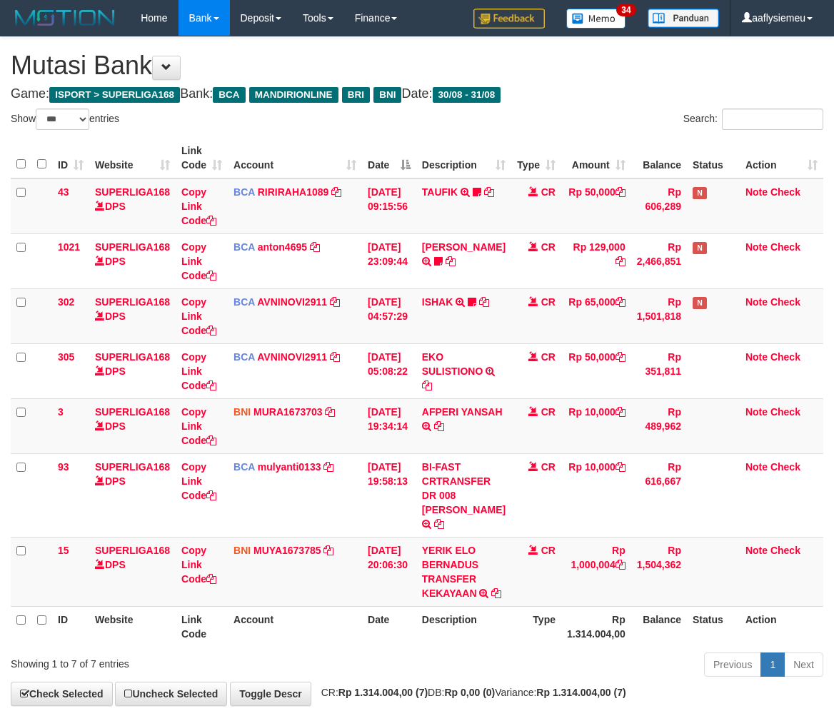
select select "***"
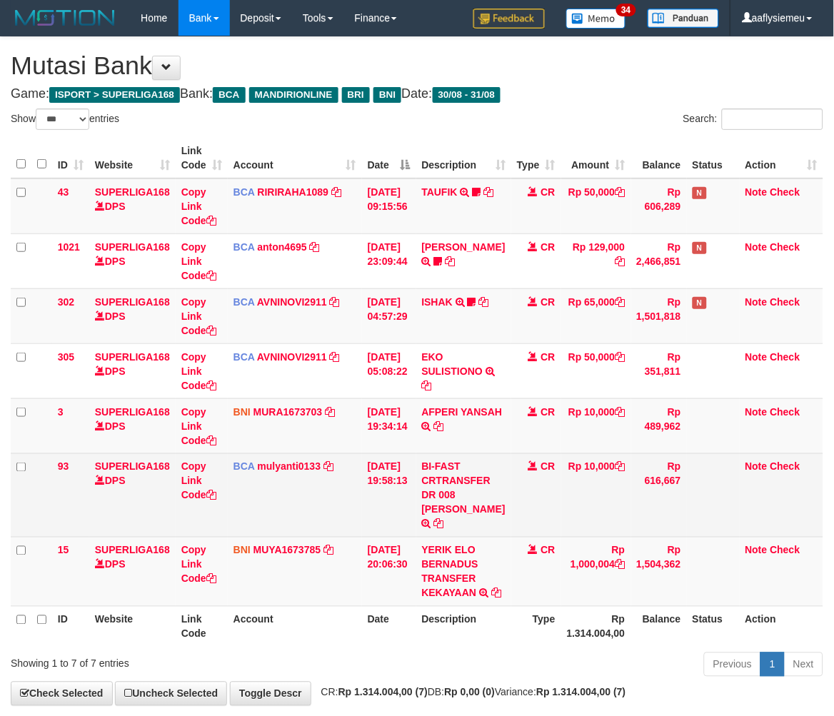
click at [648, 537] on td "Rp 616,667" at bounding box center [659, 496] width 56 height 84
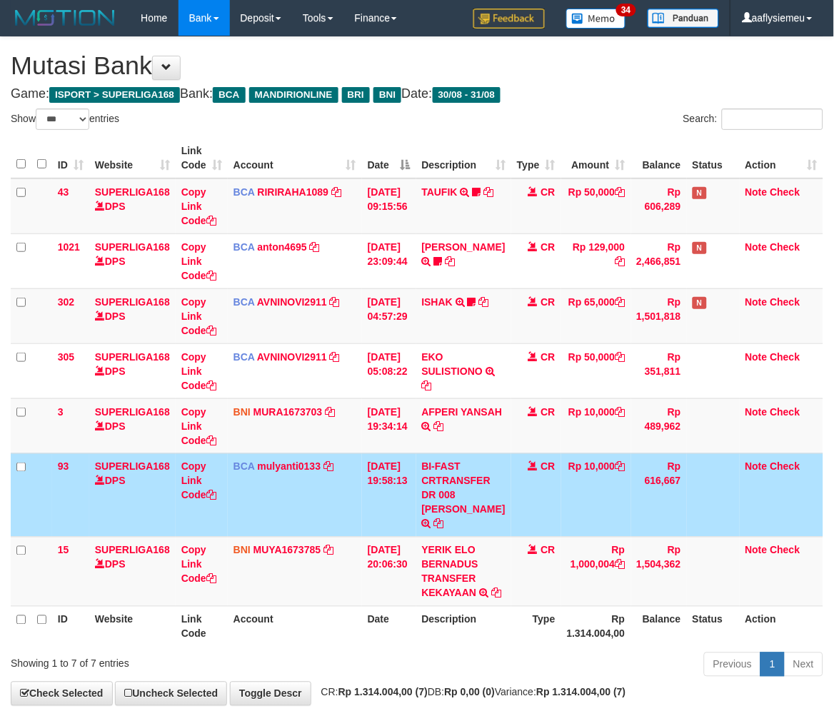
scroll to position [98, 0]
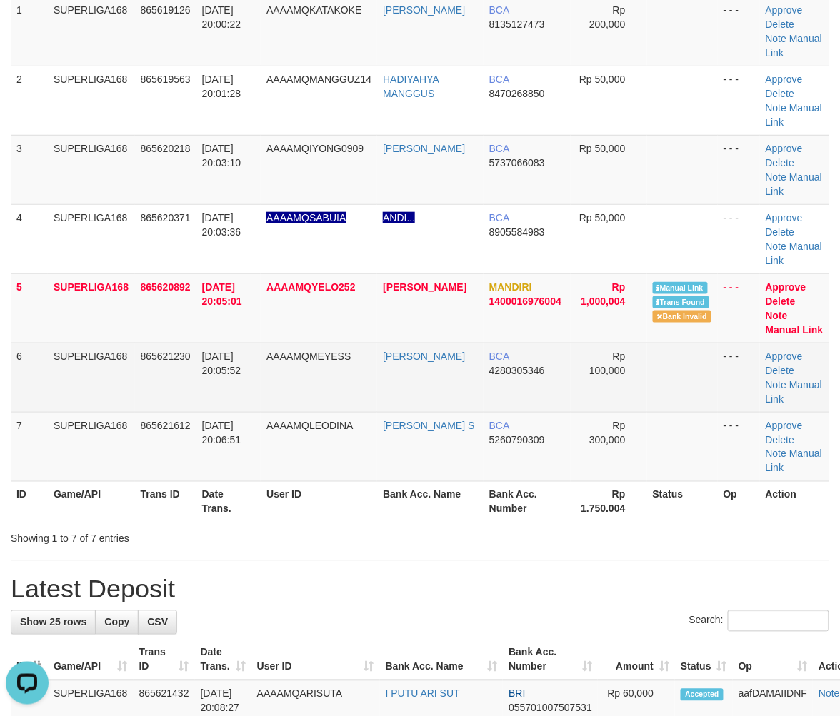
click at [152, 381] on td "865621230" at bounding box center [165, 377] width 61 height 69
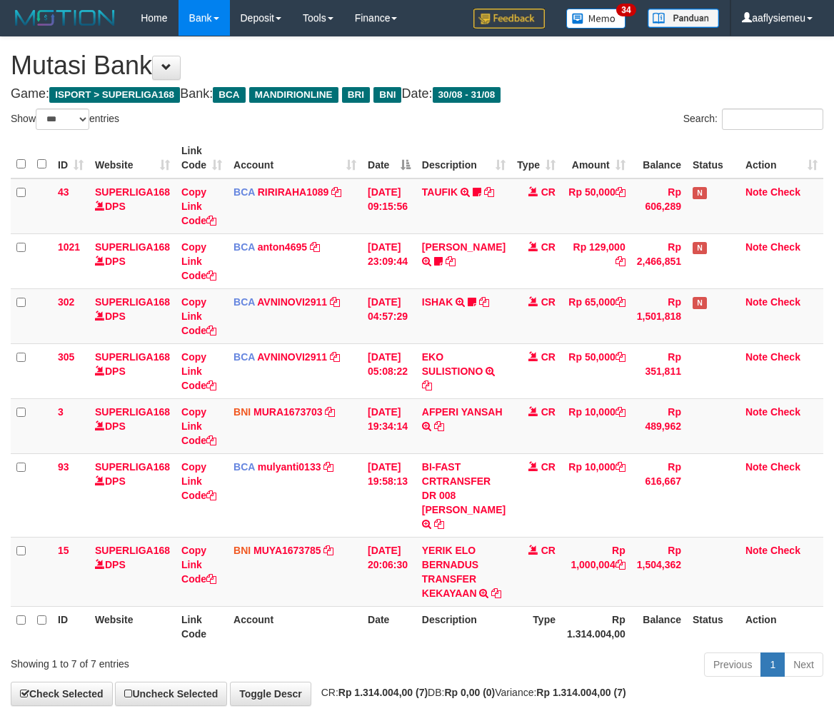
select select "***"
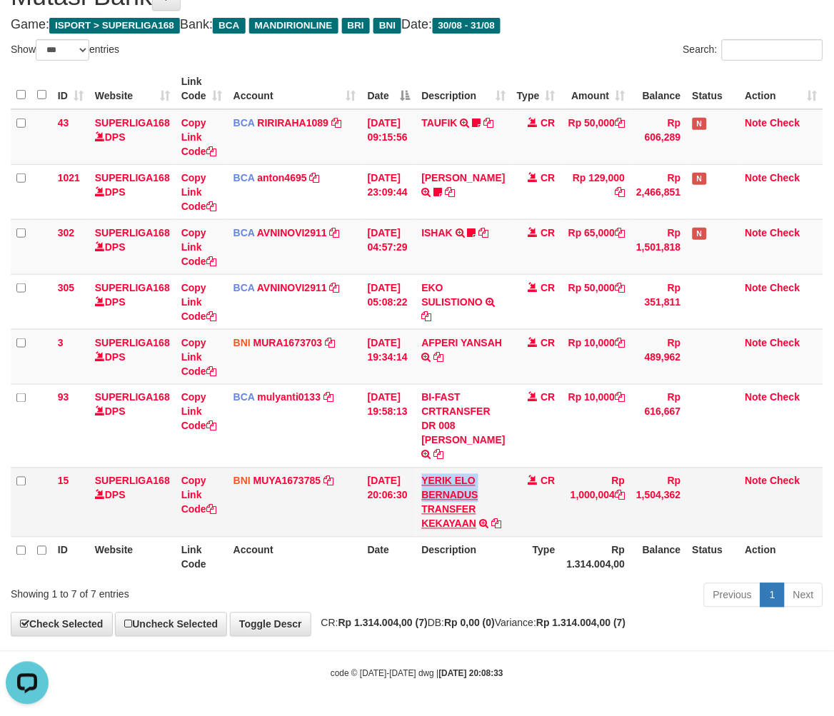
copy link "[PERSON_NAME]"
drag, startPoint x: 426, startPoint y: 460, endPoint x: 741, endPoint y: 467, distance: 315.8
click at [488, 484] on td "YERIK ELO BERNADUS TRANSFER KEKAYAAN TRF/PAY/TOP-UP ECHANNEL YERIK ELO BERNADUS…" at bounding box center [463, 502] width 95 height 69
drag, startPoint x: 466, startPoint y: 562, endPoint x: 495, endPoint y: 557, distance: 29.7
click at [476, 561] on th "Description" at bounding box center [463, 557] width 95 height 41
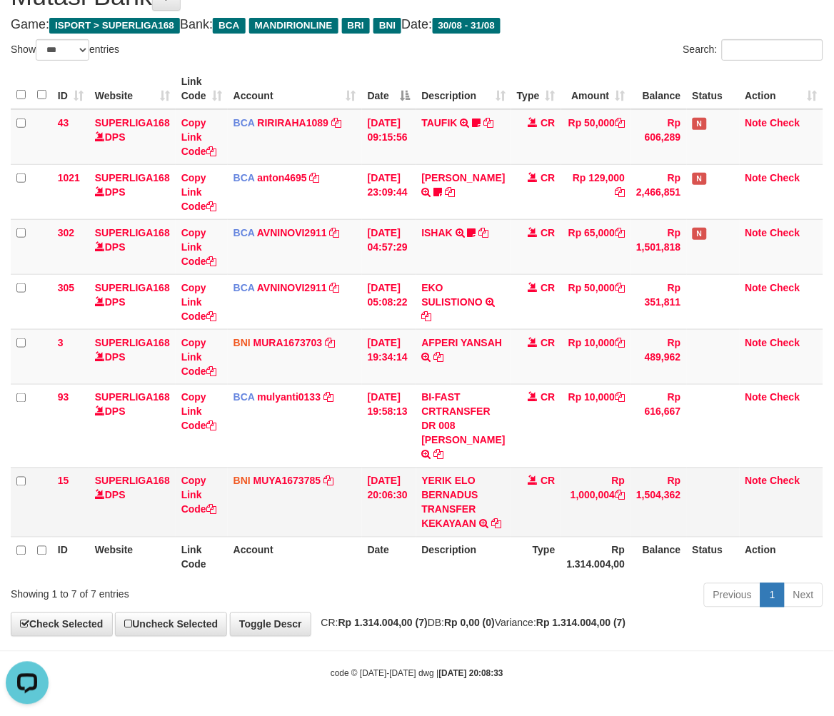
click at [582, 489] on td "Rp 1,000,004" at bounding box center [596, 502] width 70 height 69
click at [580, 490] on td "Rp 1,000,004" at bounding box center [596, 502] width 70 height 69
click at [536, 546] on th "Type" at bounding box center [536, 557] width 50 height 41
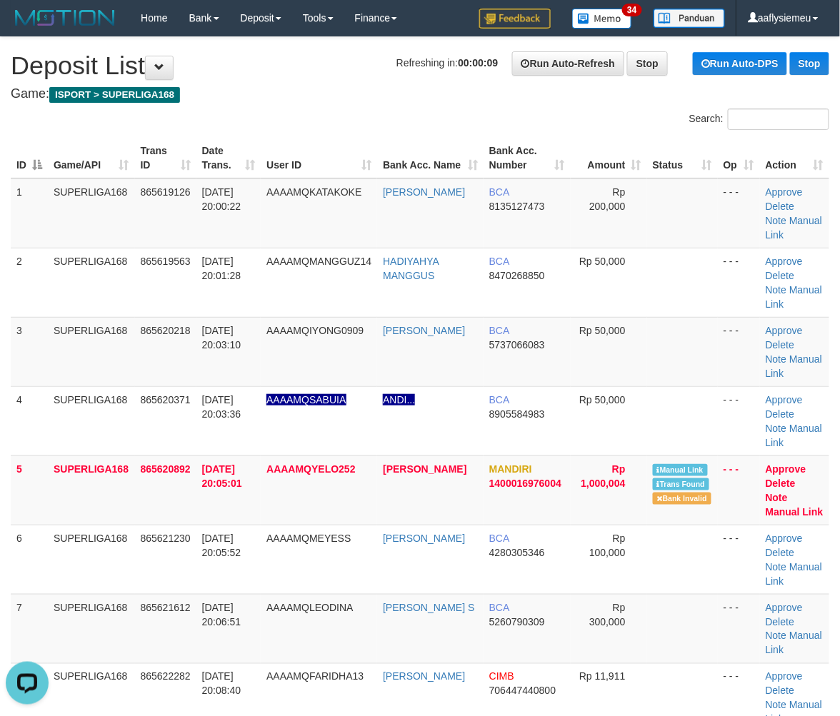
drag, startPoint x: 90, startPoint y: 394, endPoint x: 3, endPoint y: 424, distance: 92.2
click at [84, 400] on td "SUPERLIGA168" at bounding box center [91, 420] width 87 height 69
drag, startPoint x: 100, startPoint y: 408, endPoint x: 2, endPoint y: 457, distance: 109.6
click at [99, 411] on td "SUPERLIGA168" at bounding box center [91, 420] width 87 height 69
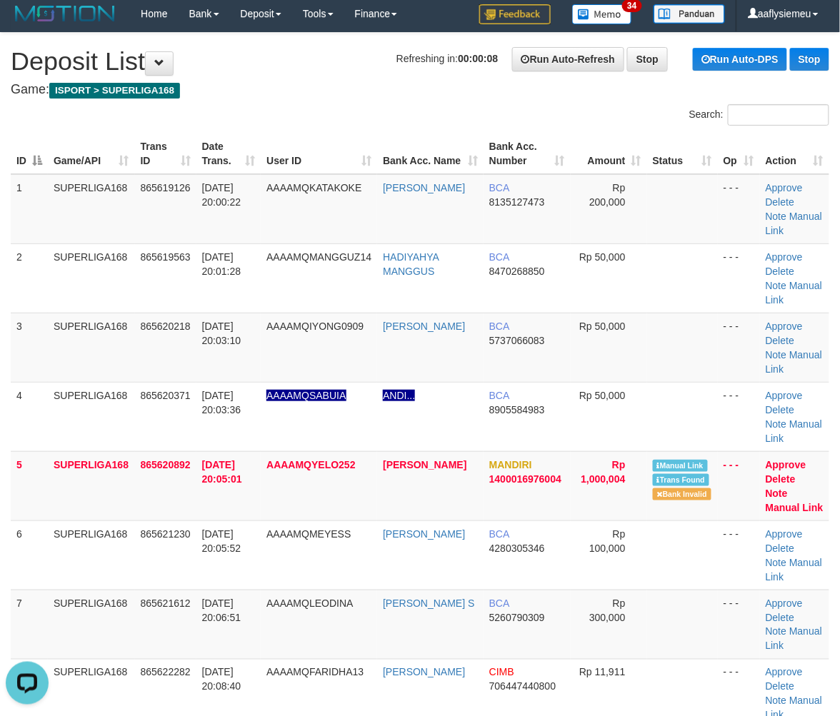
scroll to position [159, 0]
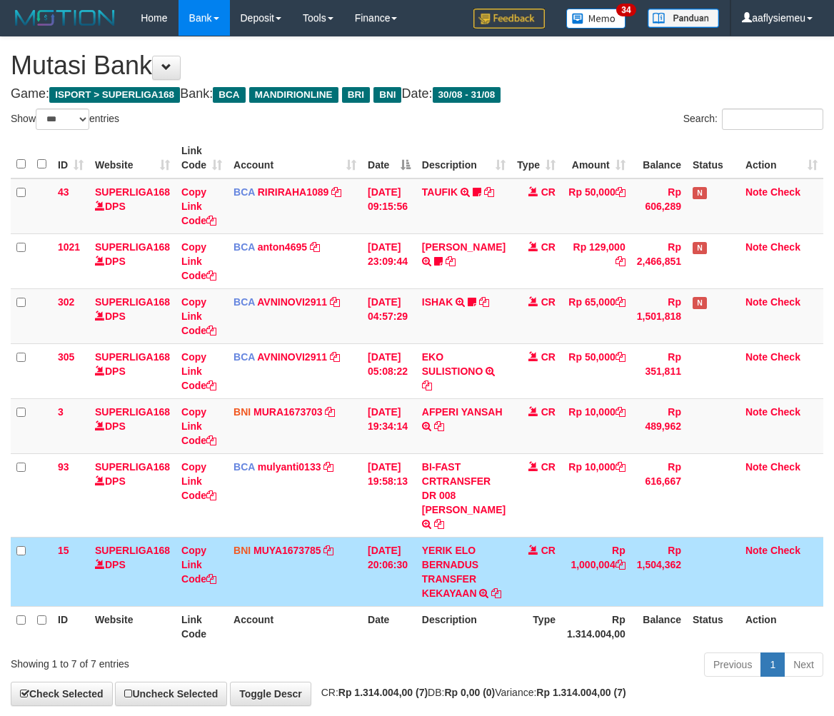
select select "***"
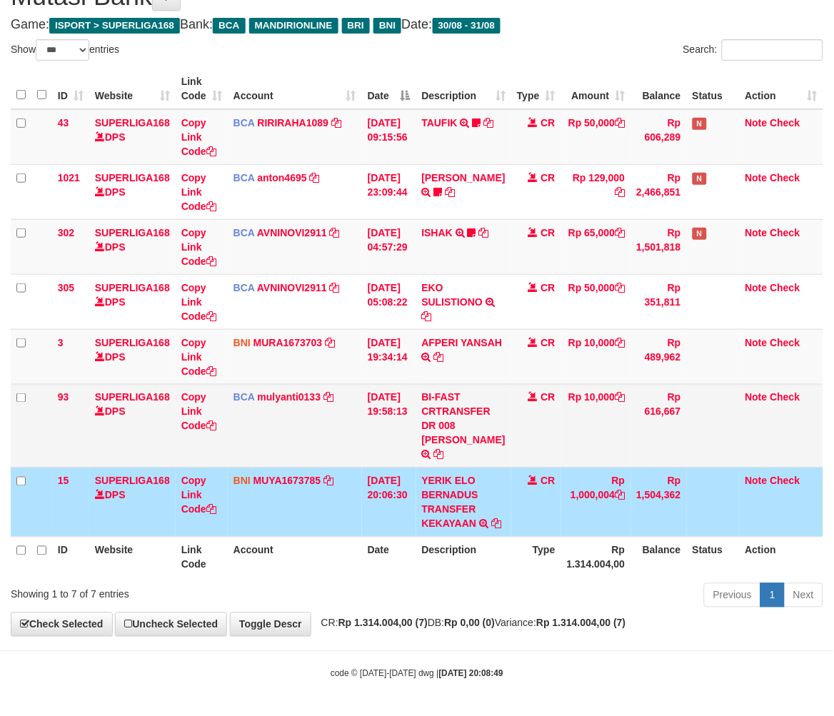
scroll to position [98, 0]
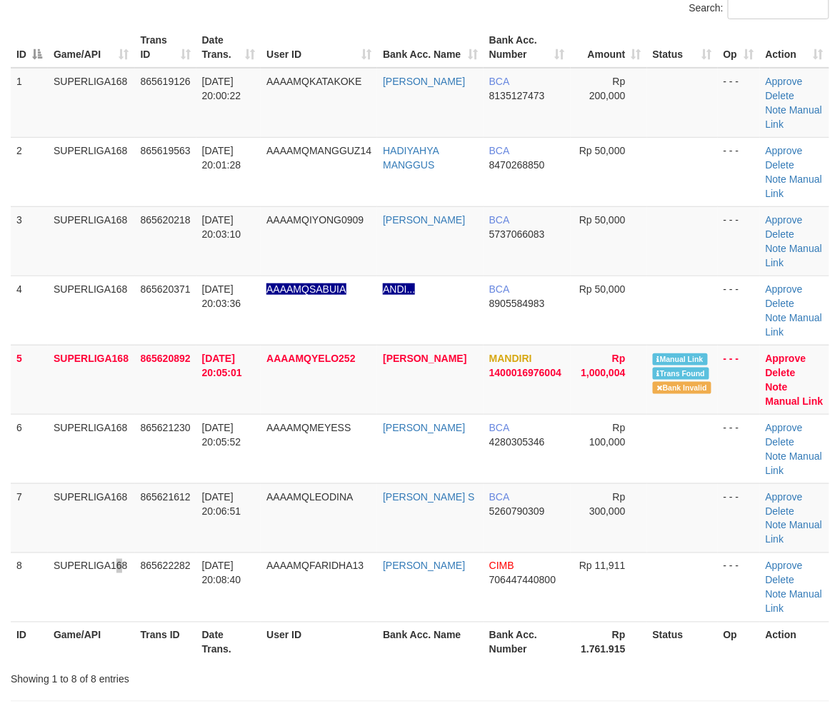
scroll to position [88, 0]
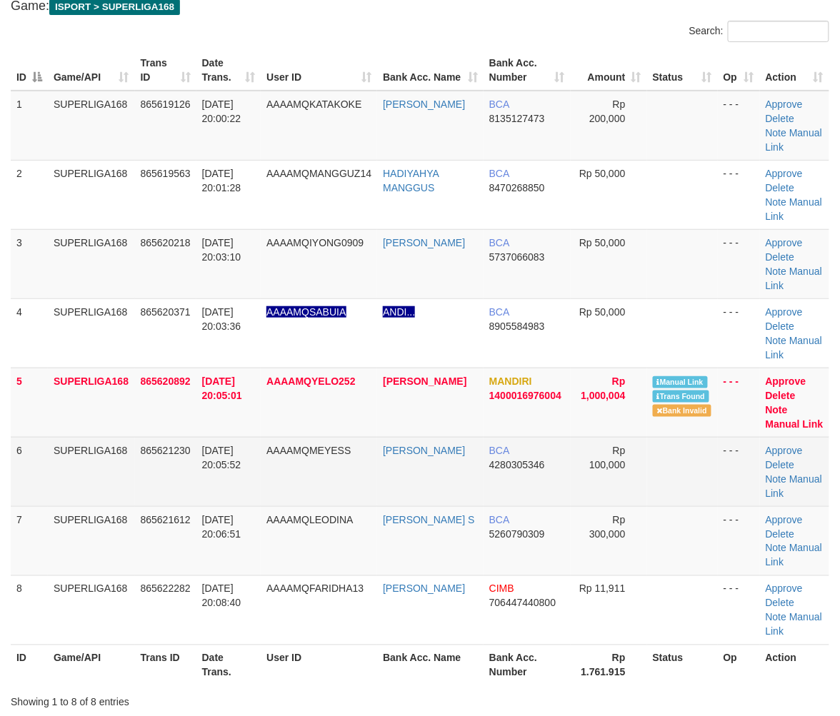
drag, startPoint x: 71, startPoint y: 440, endPoint x: 60, endPoint y: 452, distance: 16.7
click at [65, 450] on td "SUPERLIGA168" at bounding box center [91, 471] width 87 height 69
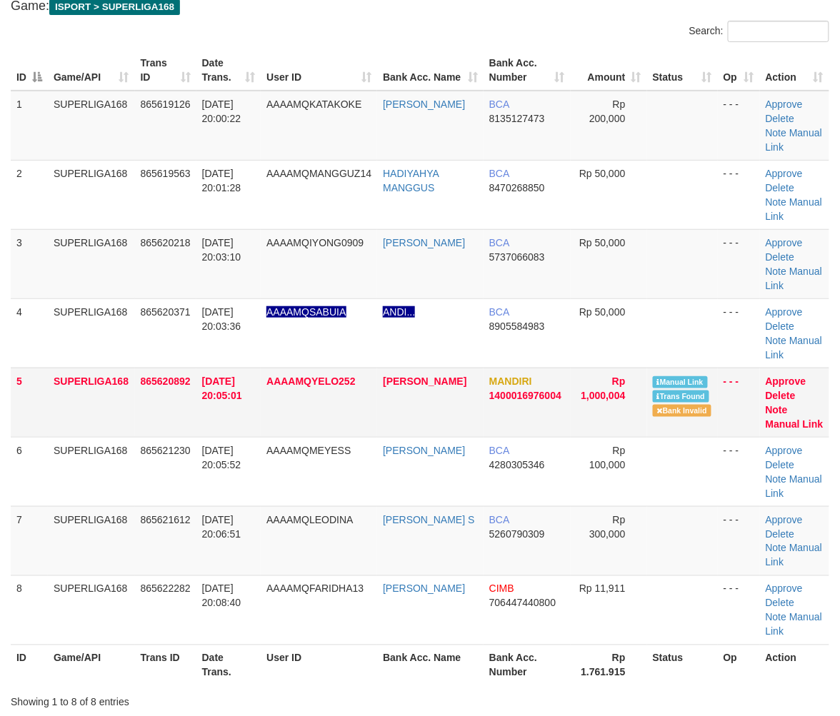
click at [233, 393] on span "31/08/2025 20:05:01" at bounding box center [222, 389] width 40 height 26
click at [190, 422] on td "865620892" at bounding box center [165, 402] width 61 height 69
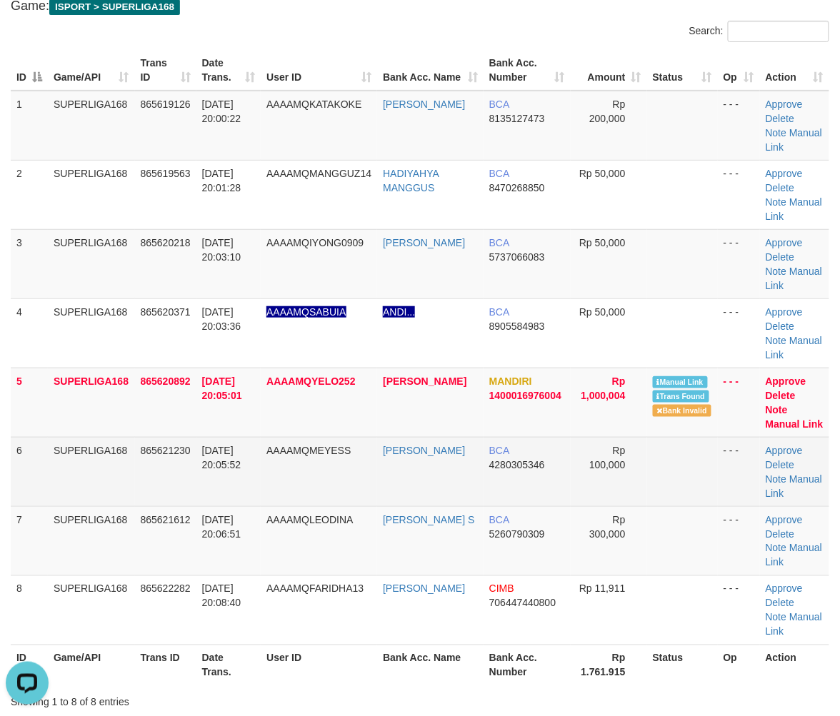
drag, startPoint x: 148, startPoint y: 443, endPoint x: 15, endPoint y: 487, distance: 140.0
click at [145, 448] on span "865621230" at bounding box center [166, 450] width 50 height 11
click at [43, 451] on td "6" at bounding box center [29, 471] width 37 height 69
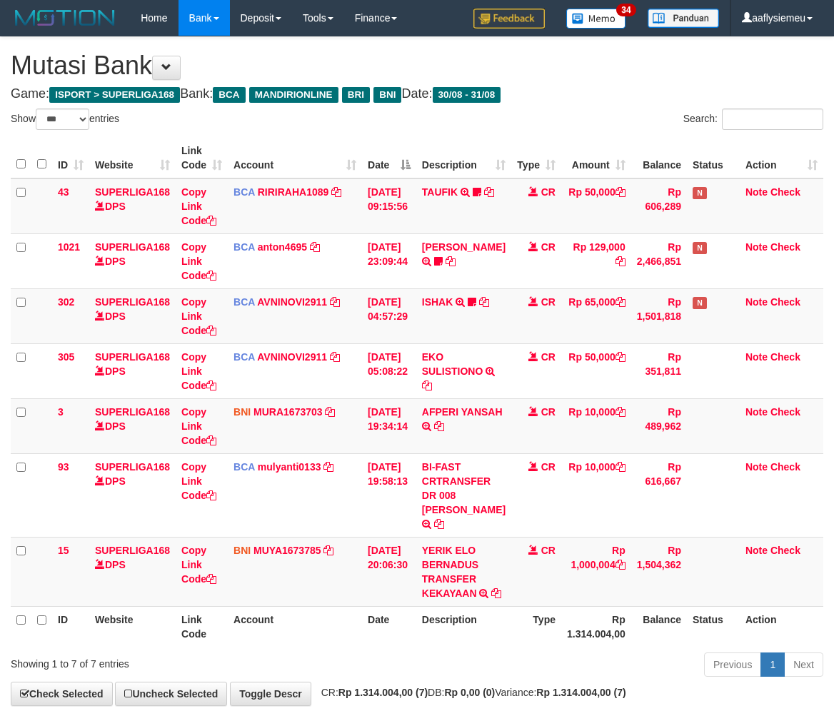
select select "***"
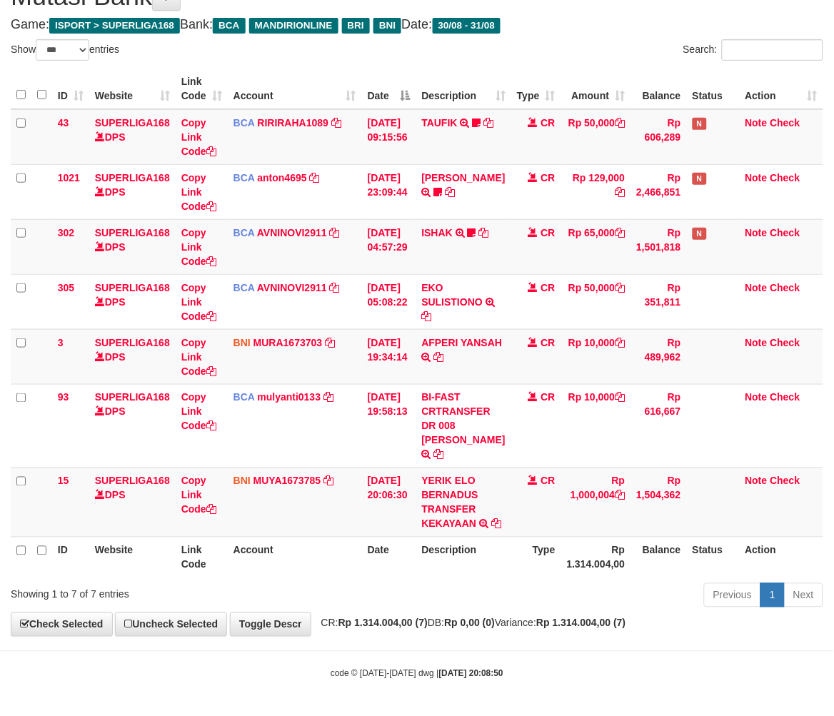
drag, startPoint x: 517, startPoint y: 591, endPoint x: 526, endPoint y: 584, distance: 10.7
click at [519, 591] on div "Previous 1 Next" at bounding box center [591, 597] width 465 height 31
click at [406, 566] on th "Date" at bounding box center [389, 557] width 54 height 41
click at [407, 566] on th "Date" at bounding box center [389, 557] width 54 height 41
click at [757, 554] on th "Action" at bounding box center [782, 557] width 84 height 41
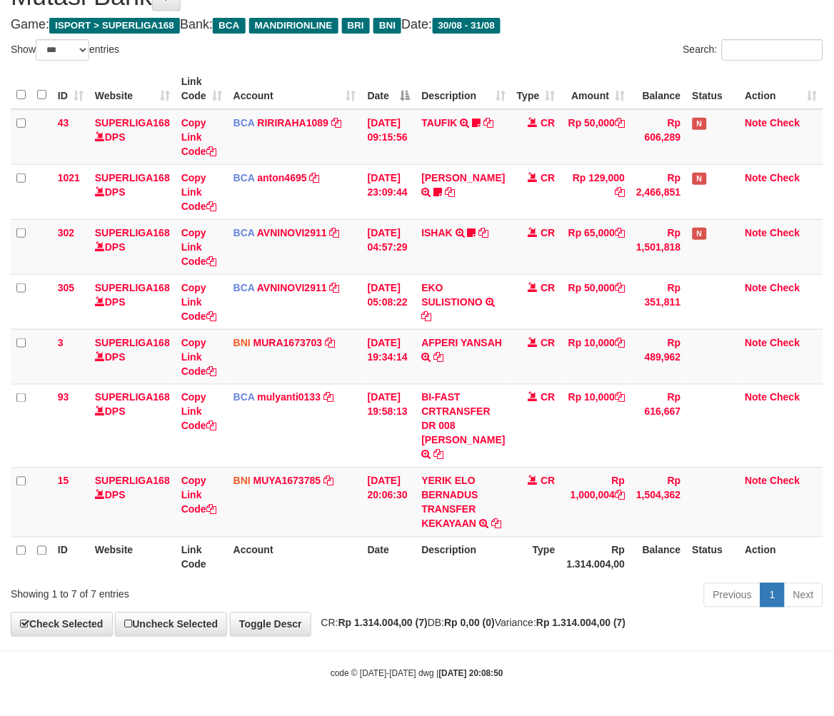
click at [539, 589] on div "Previous 1 Next" at bounding box center [591, 597] width 465 height 31
click at [494, 561] on th "Description" at bounding box center [463, 557] width 95 height 41
drag, startPoint x: 429, startPoint y: 539, endPoint x: 420, endPoint y: 539, distance: 8.6
click at [429, 539] on th "Description" at bounding box center [463, 557] width 95 height 41
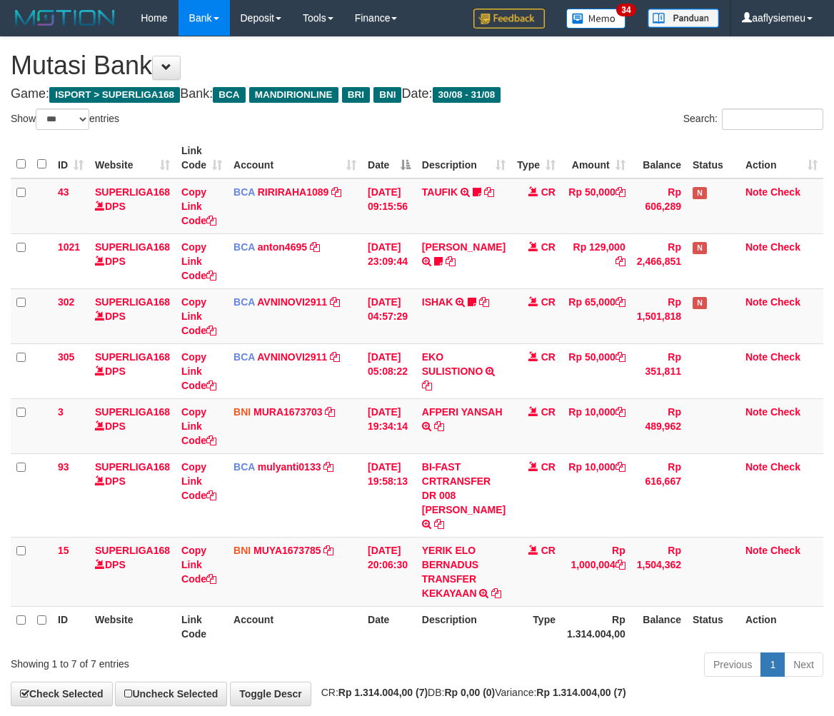
select select "***"
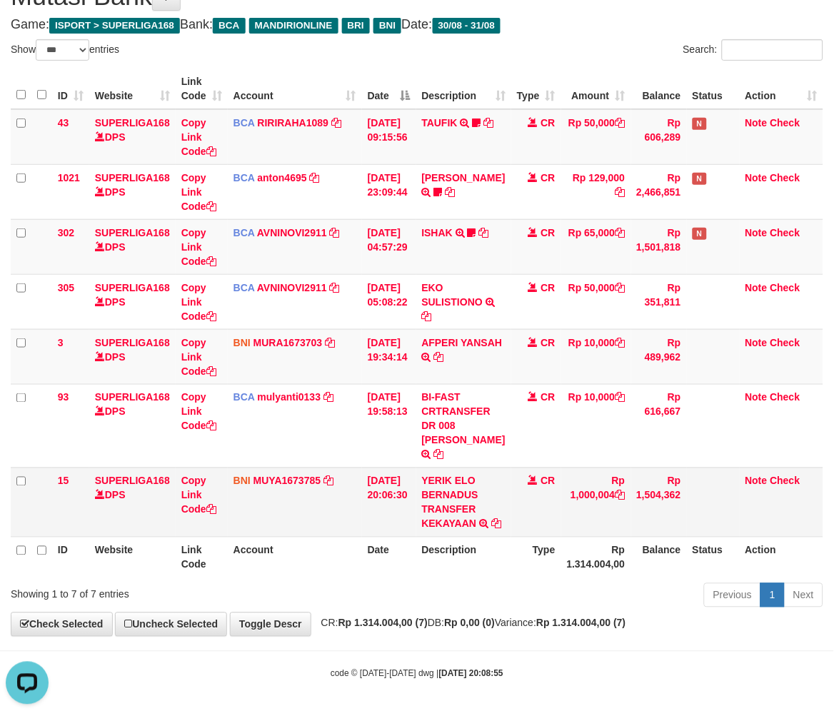
click at [511, 522] on td "CR" at bounding box center [536, 502] width 50 height 69
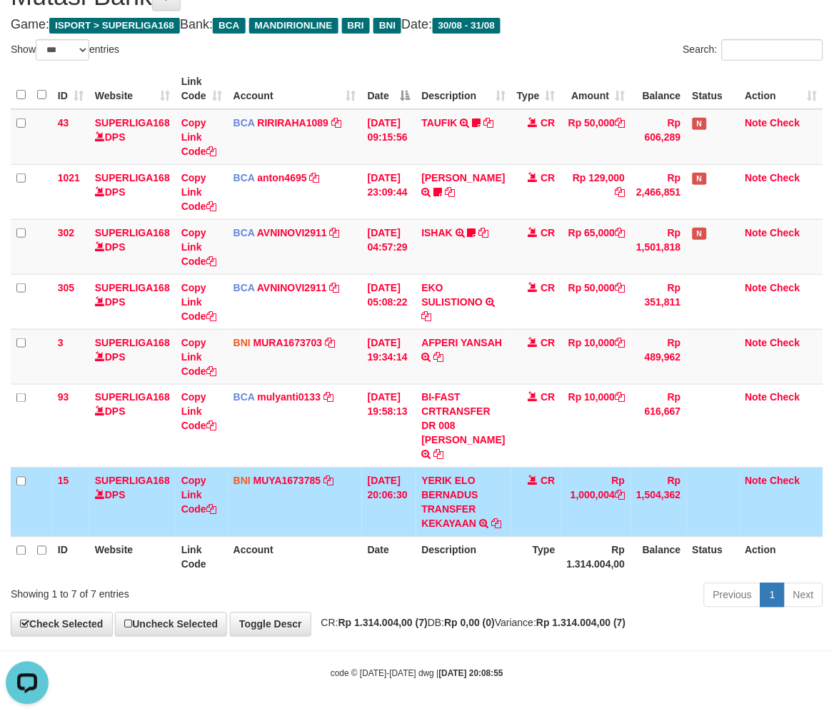
click at [527, 555] on th "Type" at bounding box center [536, 557] width 50 height 41
click at [526, 555] on th "Type" at bounding box center [536, 557] width 50 height 41
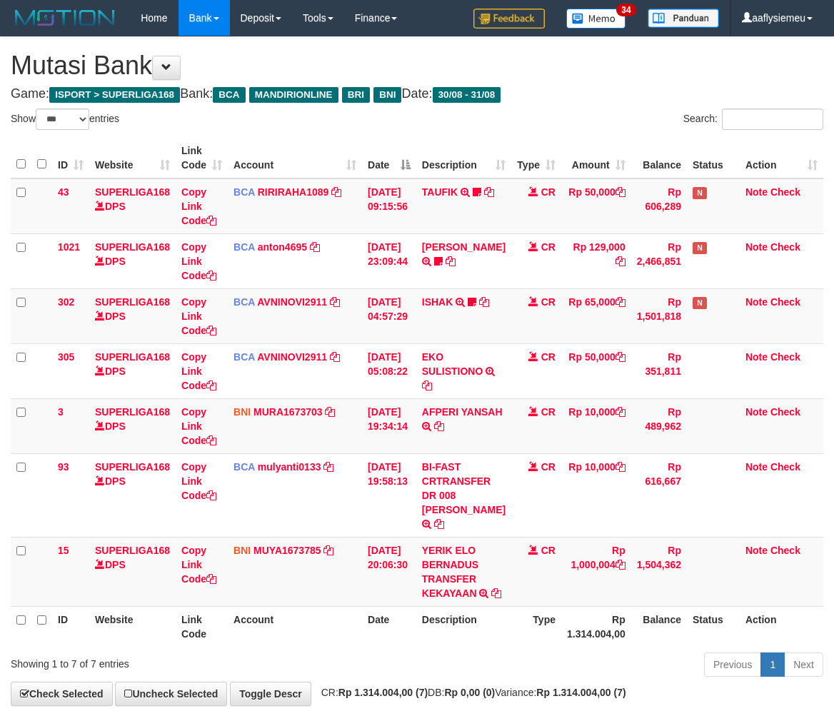
select select "***"
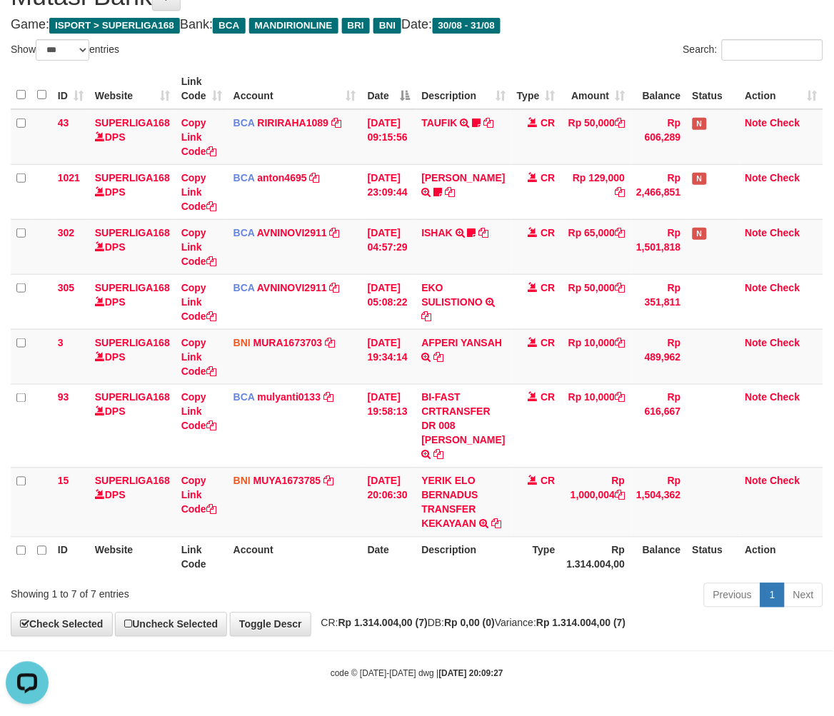
click at [446, 561] on th "Description" at bounding box center [463, 557] width 95 height 41
click at [448, 559] on th "Description" at bounding box center [463, 557] width 95 height 41
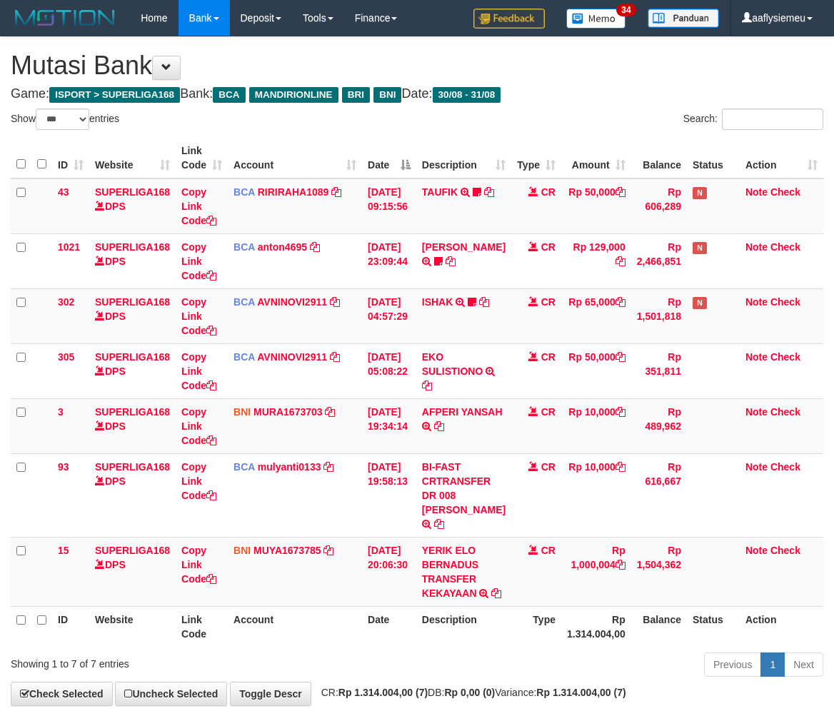
select select "***"
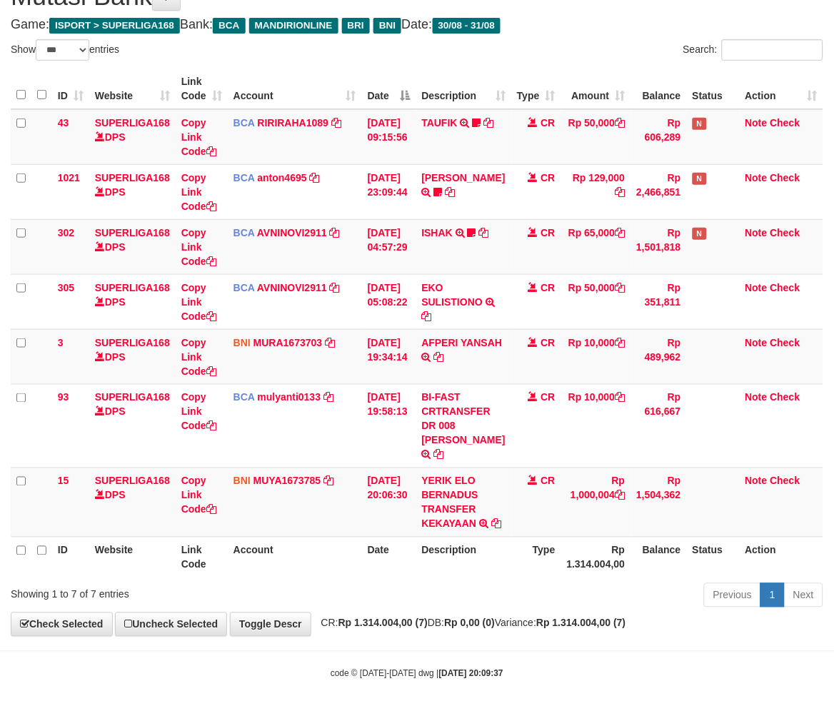
drag, startPoint x: 490, startPoint y: 574, endPoint x: 641, endPoint y: 552, distance: 152.9
click at [493, 574] on th "Description" at bounding box center [463, 557] width 95 height 41
click at [509, 612] on div "Previous 1 Next" at bounding box center [591, 597] width 465 height 31
drag, startPoint x: 470, startPoint y: 620, endPoint x: 462, endPoint y: 618, distance: 8.1
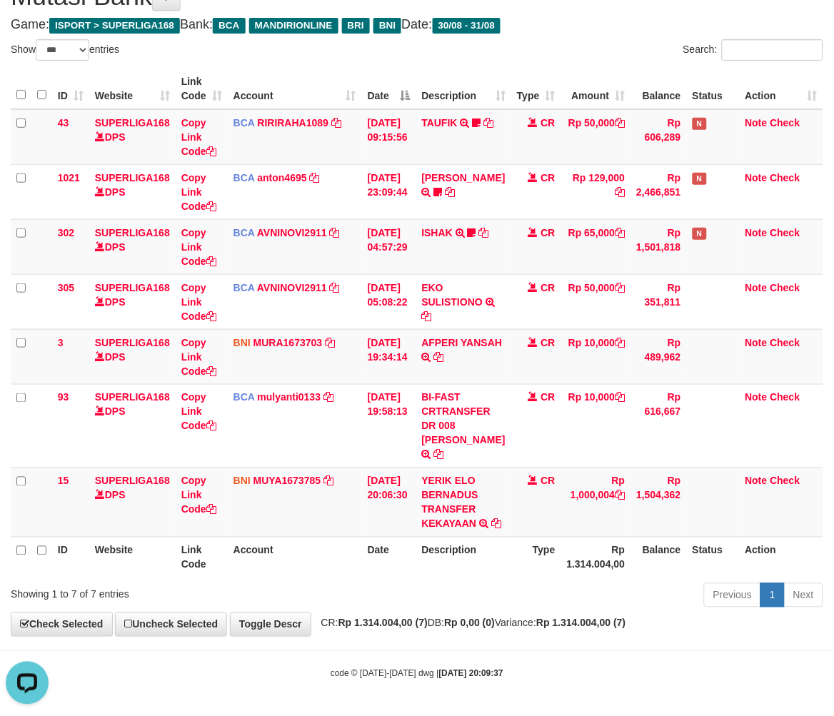
click at [465, 619] on span "CR: Rp 1.314.004,00 (7) DB: Rp 0,00 (0) Variance: Rp 1.314.004,00 (7)" at bounding box center [470, 623] width 312 height 11
click at [462, 618] on div "**********" at bounding box center [417, 302] width 834 height 669
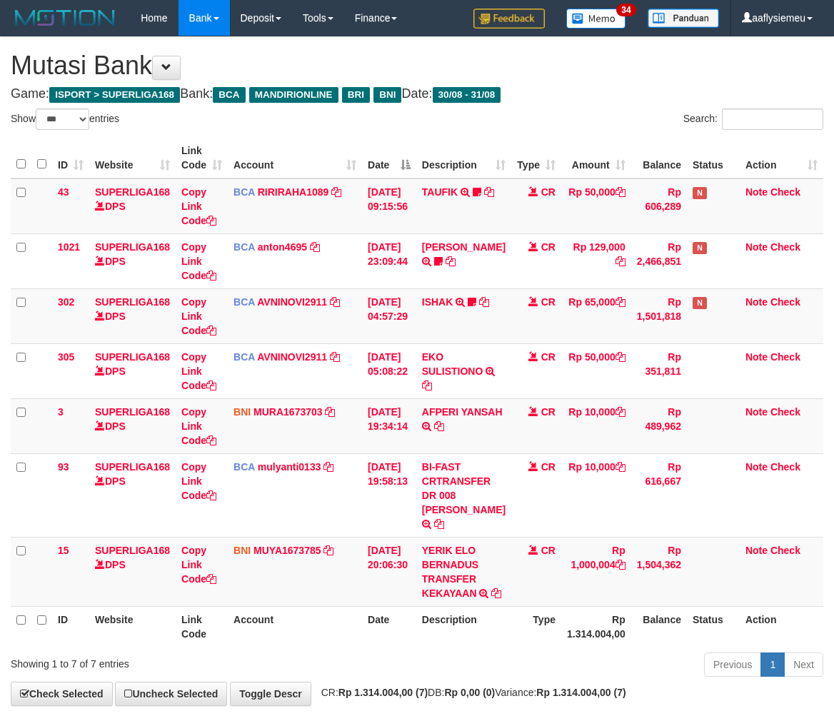
select select "***"
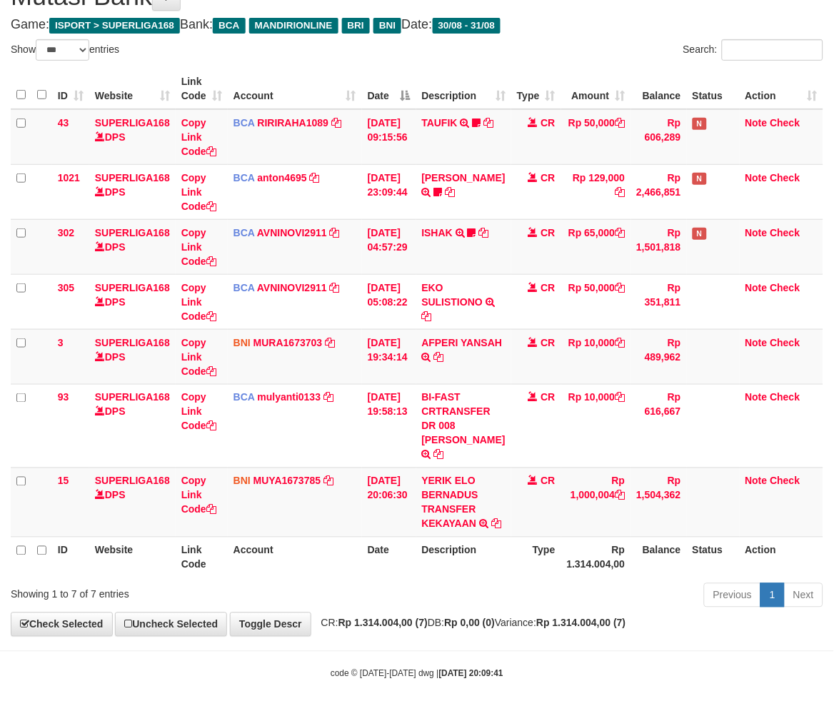
click at [448, 596] on div "Previous 1 Next" at bounding box center [591, 597] width 465 height 31
click at [446, 596] on div "Previous 1 Next" at bounding box center [591, 597] width 465 height 31
click at [446, 584] on div "Previous 1 Next" at bounding box center [591, 597] width 465 height 31
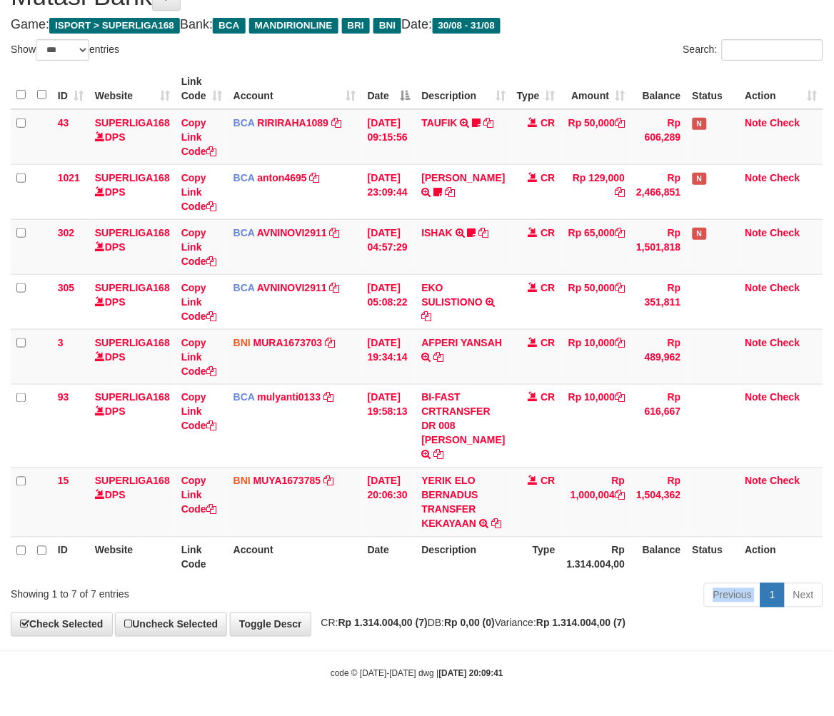
click at [445, 584] on div "Previous 1 Next" at bounding box center [591, 597] width 465 height 31
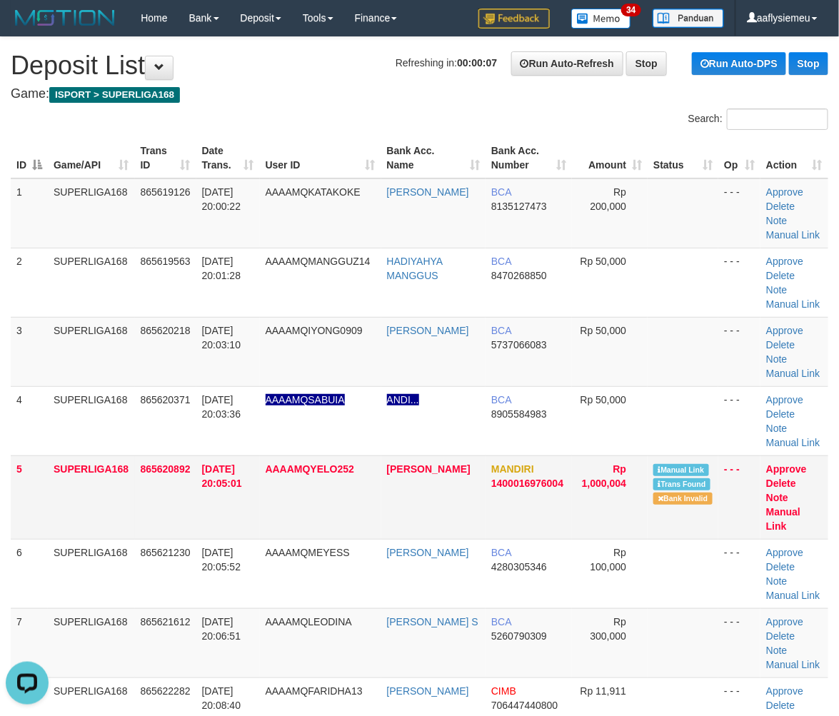
click at [19, 509] on td "5" at bounding box center [29, 498] width 37 height 84
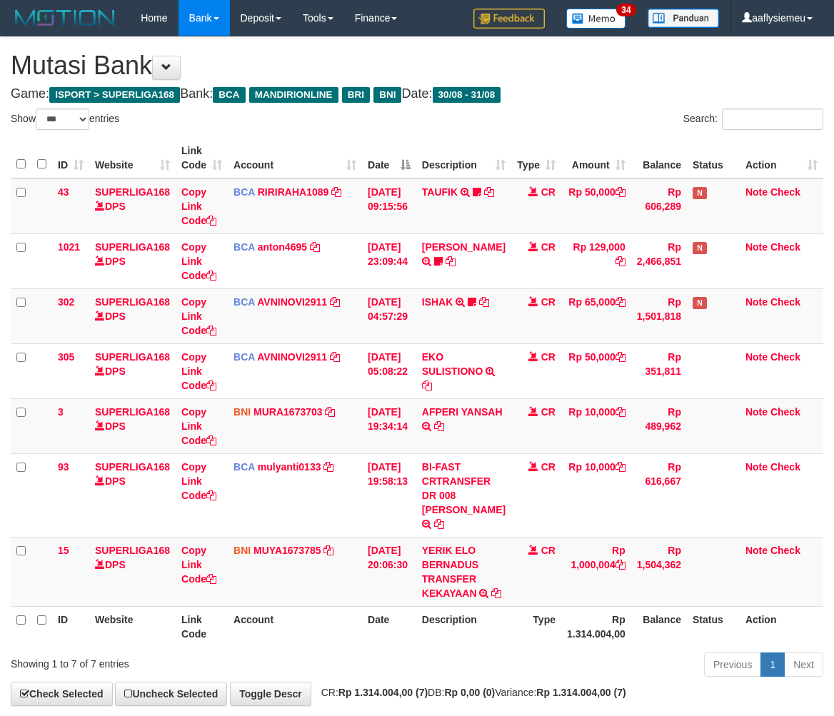
select select "***"
click at [360, 606] on tr "ID Website Link Code Account Date Description Type Rp 1.314.004,00 Balance Stat…" at bounding box center [417, 626] width 813 height 41
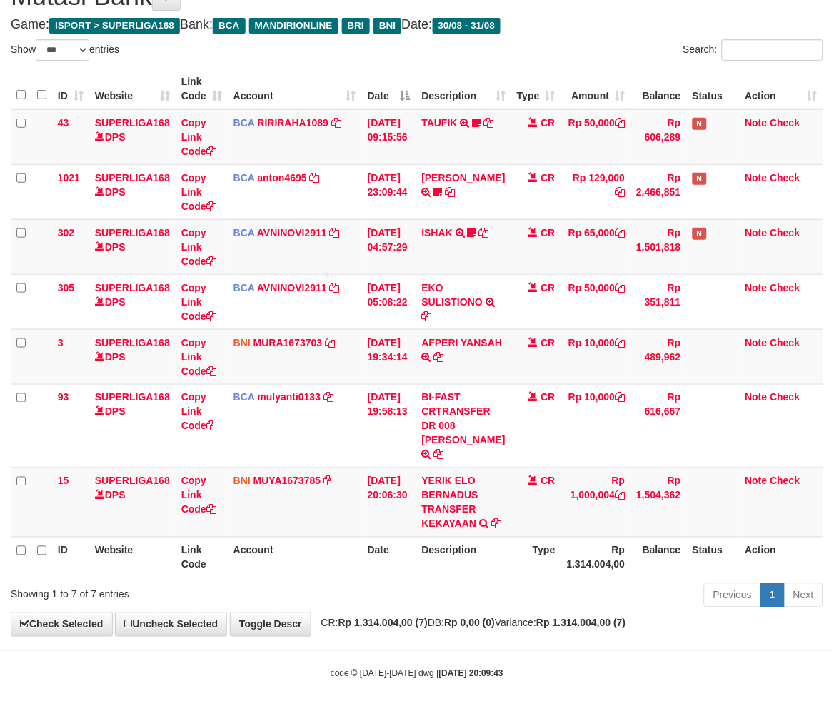
click at [344, 574] on th "Account" at bounding box center [295, 557] width 134 height 41
click at [757, 494] on td "Note Check" at bounding box center [782, 502] width 84 height 69
click at [325, 587] on div "Showing 1 to 7 of 7 entries" at bounding box center [174, 592] width 326 height 20
click at [308, 579] on div "ID Website Link Code Account Date Description Type Amount Balance Status Action…" at bounding box center [417, 323] width 834 height 518
click at [315, 574] on th "Account" at bounding box center [295, 557] width 134 height 41
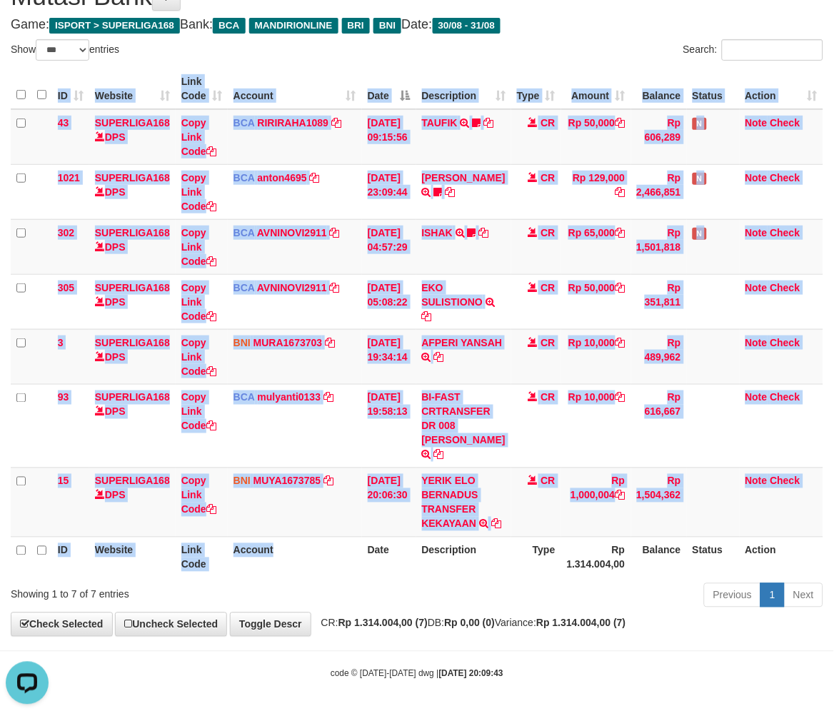
click at [319, 576] on div "ID Website Link Code Account Date Description Type Amount Balance Status Action…" at bounding box center [417, 323] width 834 height 518
drag, startPoint x: 321, startPoint y: 577, endPoint x: 348, endPoint y: 577, distance: 26.4
click at [323, 579] on div "ID Website Link Code Account Date Description Type Amount Balance Status Action…" at bounding box center [417, 323] width 834 height 518
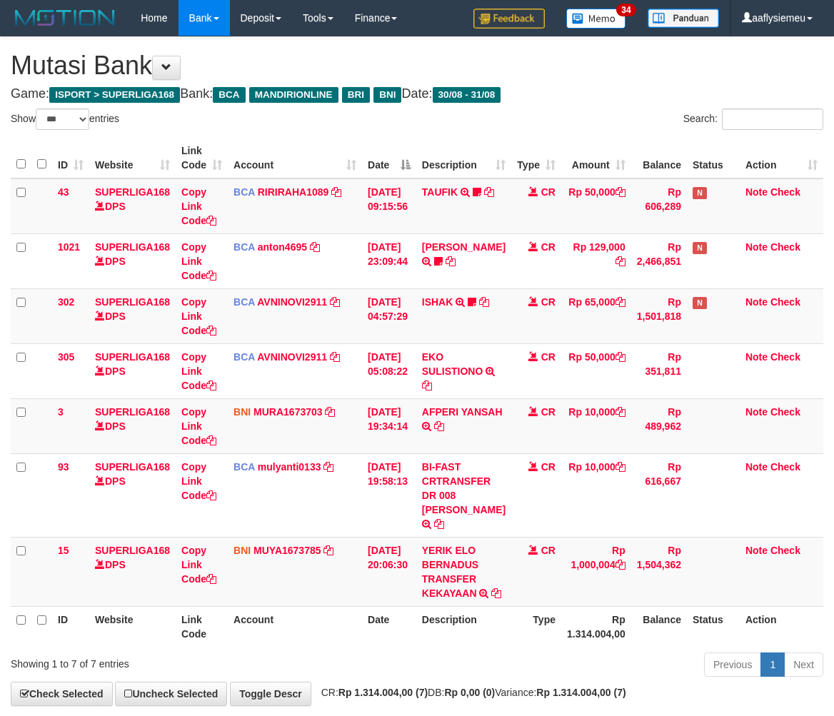
select select "***"
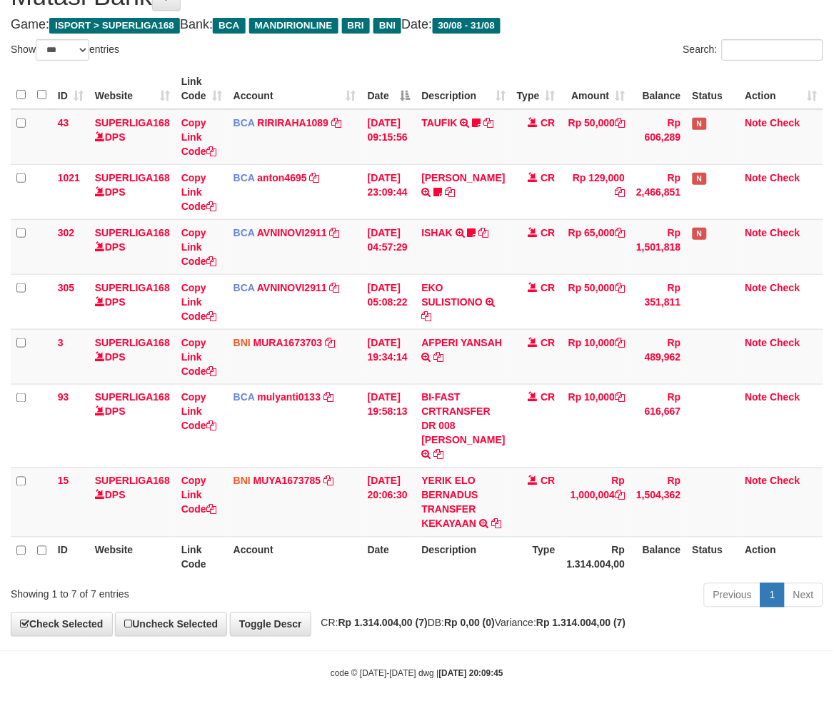
click at [576, 602] on div "Previous 1 Next" at bounding box center [591, 597] width 465 height 31
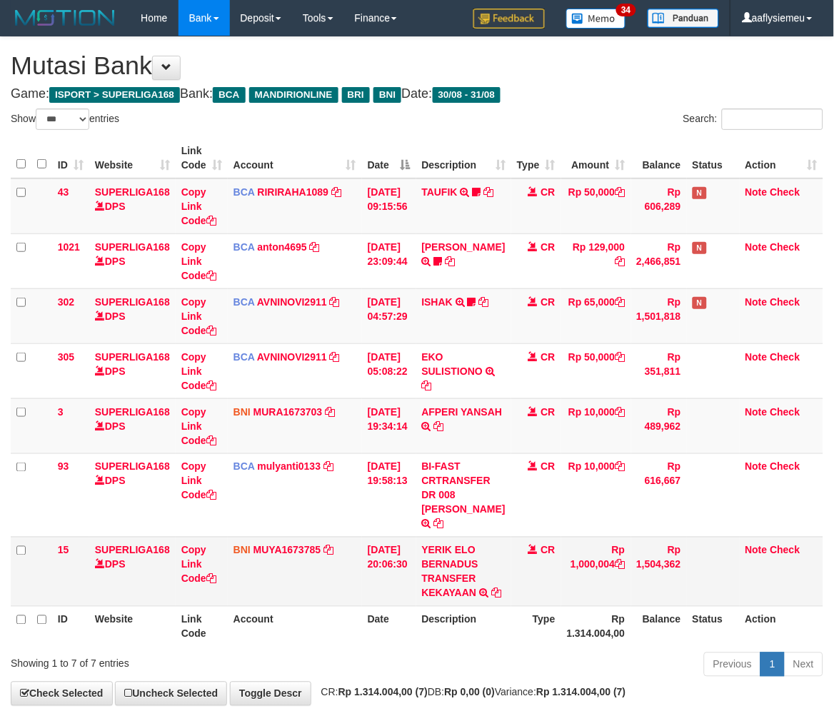
click at [532, 602] on td "CR" at bounding box center [536, 571] width 50 height 69
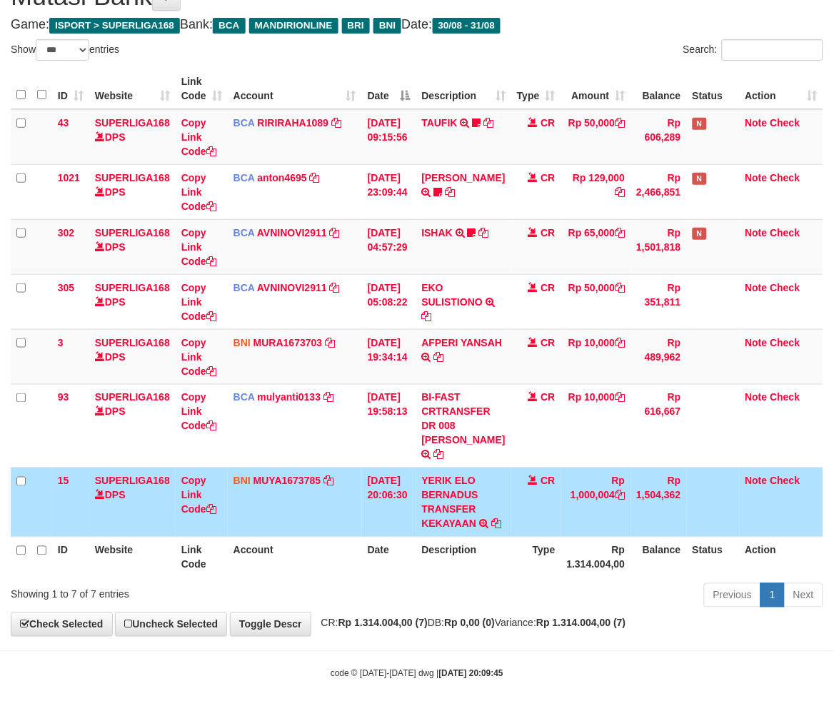
scroll to position [98, 0]
click at [524, 604] on div "Previous 1 Next" at bounding box center [591, 597] width 465 height 31
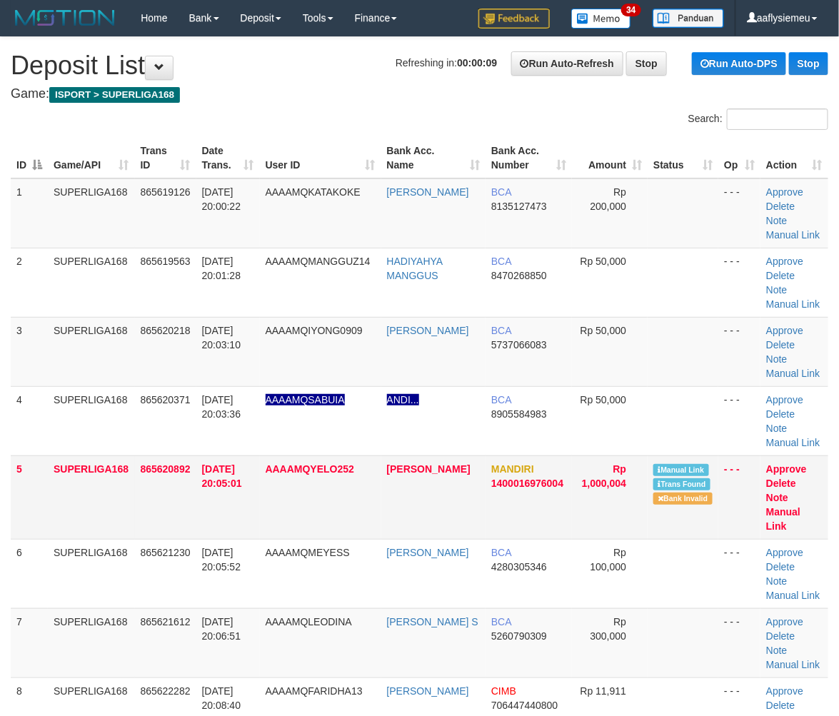
click at [101, 476] on td "SUPERLIGA168" at bounding box center [91, 498] width 87 height 84
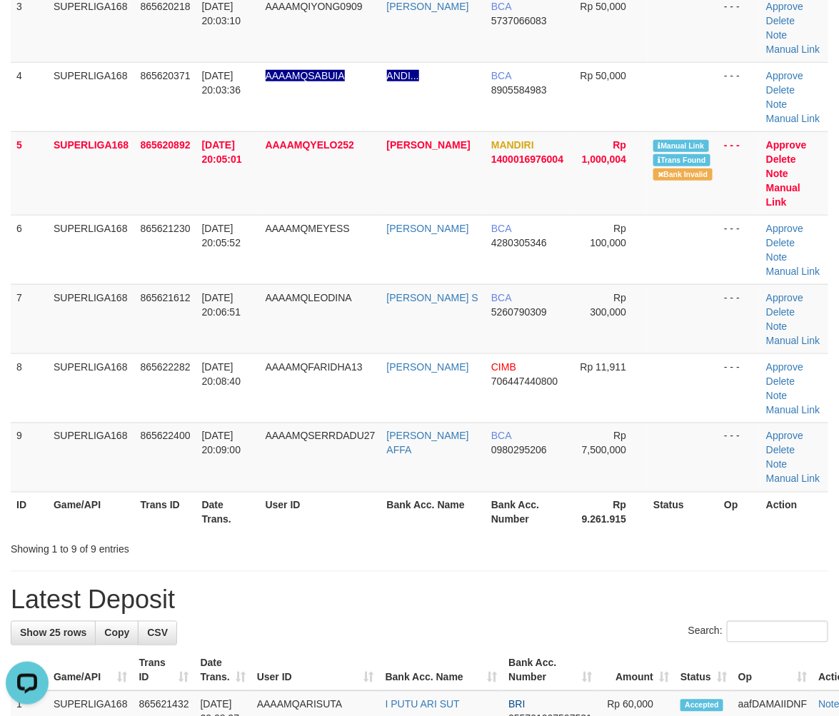
scroll to position [476, 0]
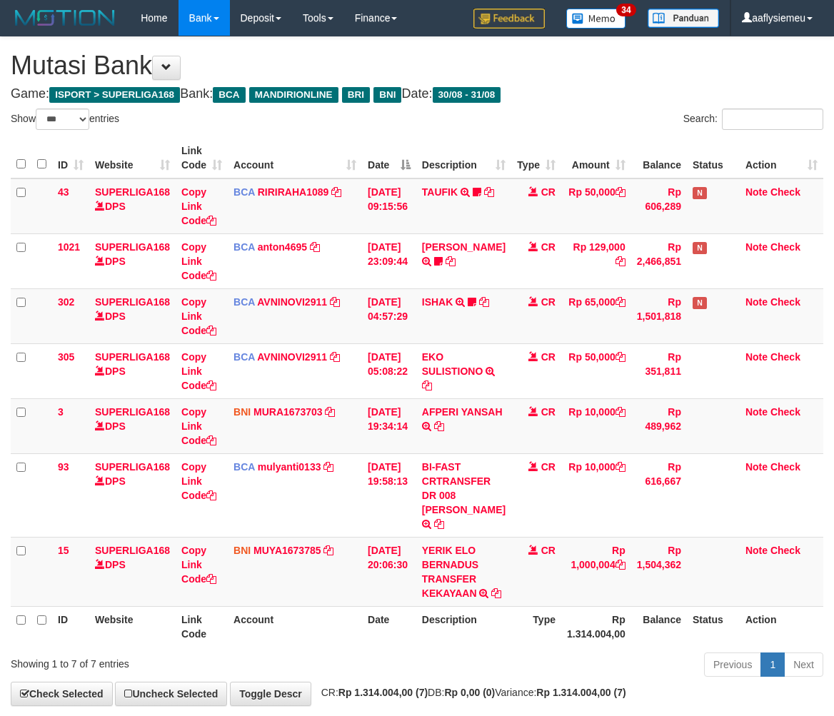
select select "***"
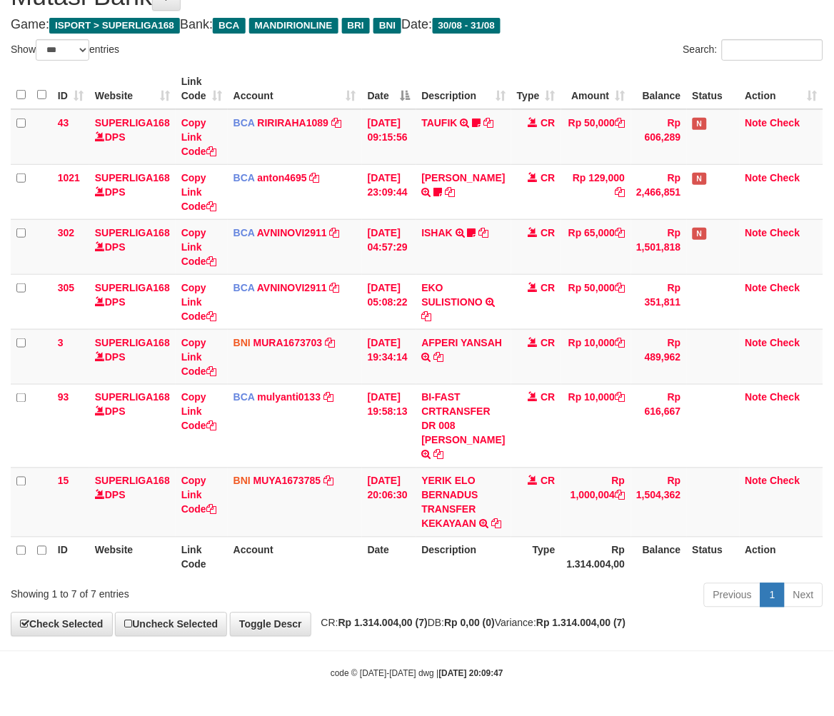
click at [516, 598] on div "Previous 1 Next" at bounding box center [591, 597] width 465 height 31
drag, startPoint x: 515, startPoint y: 603, endPoint x: 756, endPoint y: 583, distance: 241.5
click at [515, 604] on div "Previous 1 Next" at bounding box center [591, 597] width 465 height 31
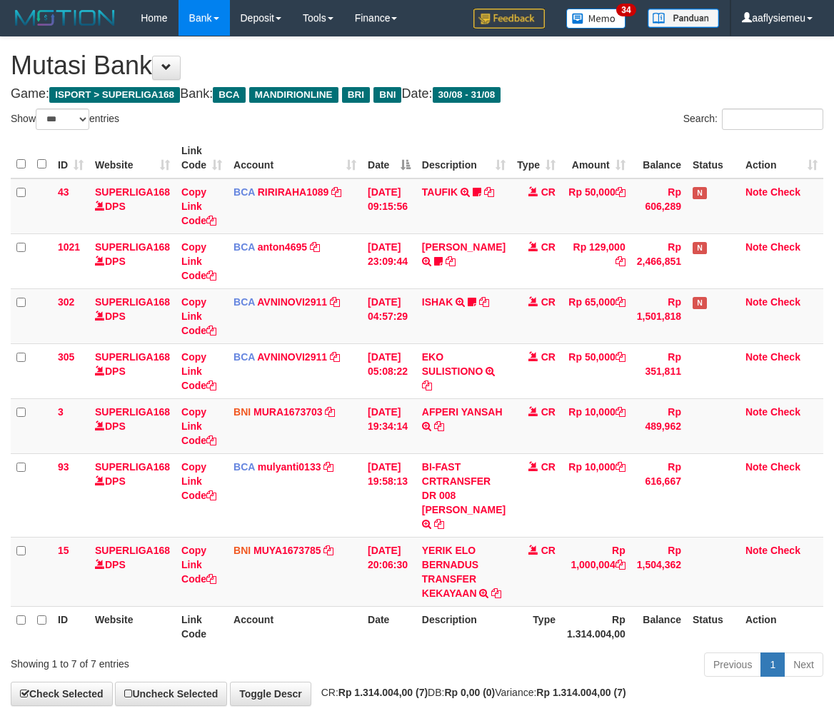
select select "***"
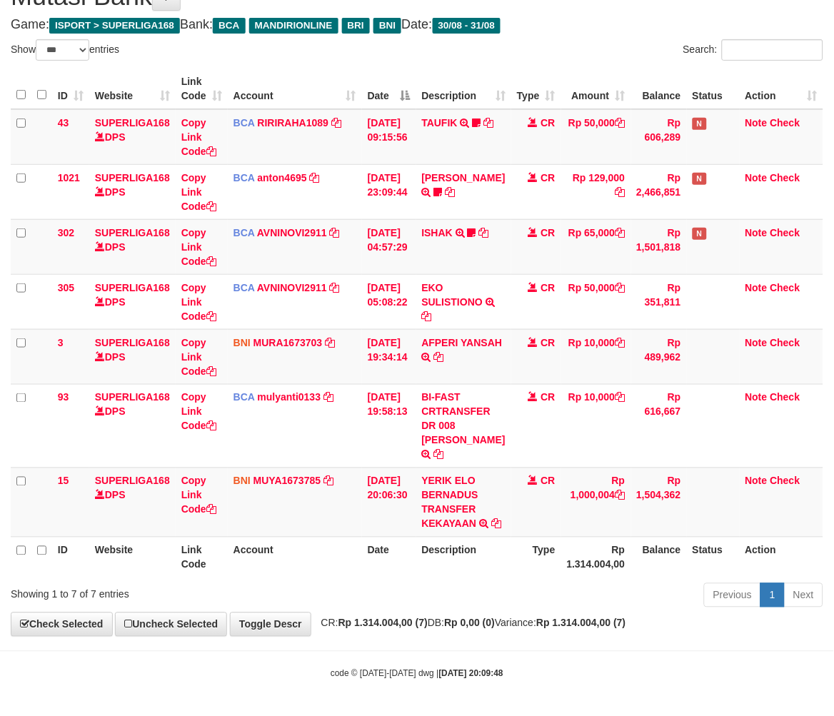
scroll to position [98, 0]
click at [511, 608] on div "Previous 1 Next" at bounding box center [591, 597] width 465 height 31
click at [510, 608] on div "Previous 1 Next" at bounding box center [591, 597] width 465 height 31
click at [505, 636] on div "**********" at bounding box center [417, 302] width 834 height 669
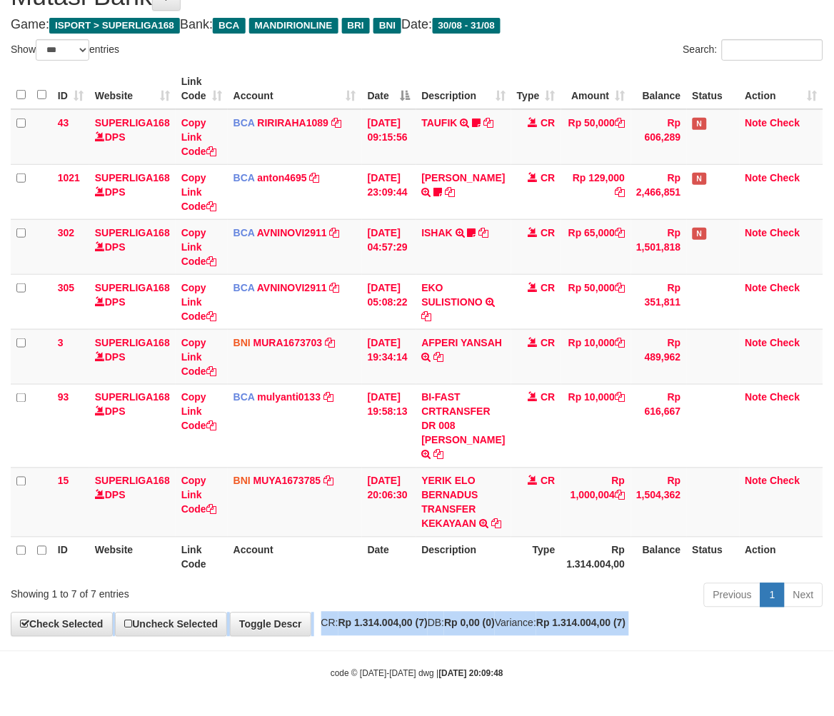
click at [505, 636] on div "**********" at bounding box center [417, 302] width 834 height 669
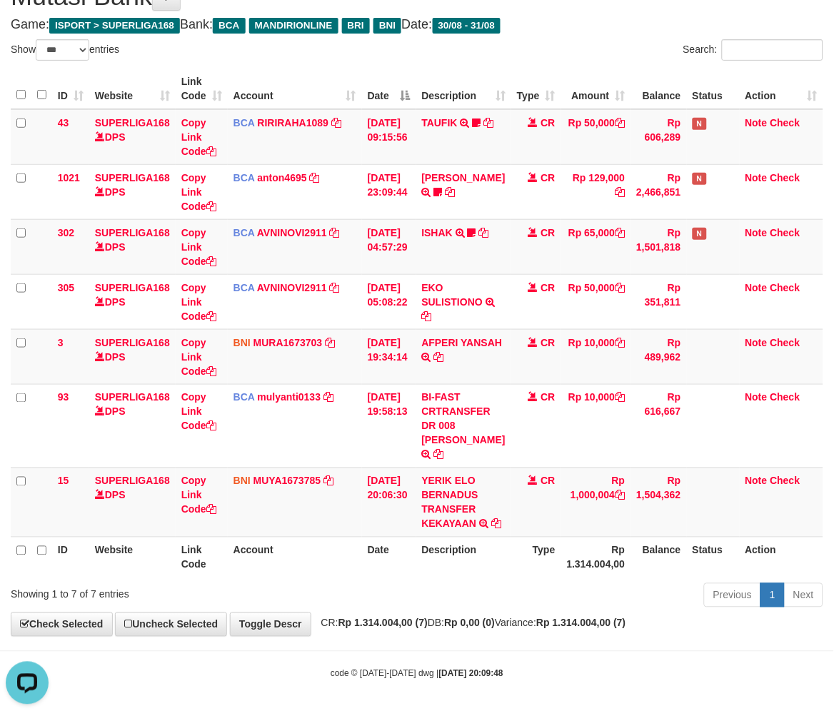
click at [751, 537] on th "Action" at bounding box center [782, 557] width 84 height 41
click at [740, 537] on th "Action" at bounding box center [782, 557] width 84 height 41
click at [709, 534] on table "ID Website Link Code Account Date Description Type Amount Balance Status Action…" at bounding box center [417, 323] width 813 height 509
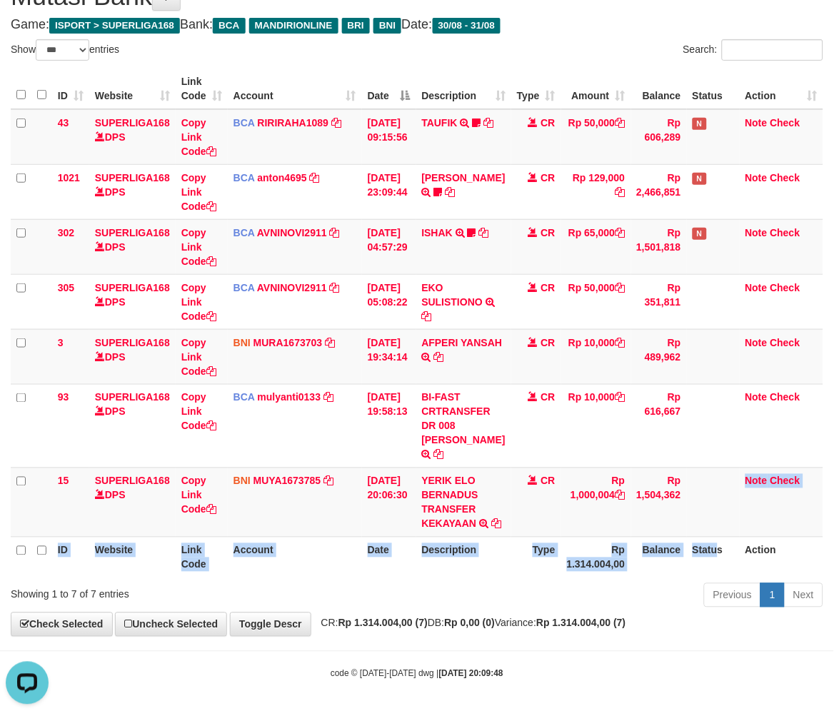
click at [581, 574] on th "Rp 1.314.004,00" at bounding box center [596, 557] width 70 height 41
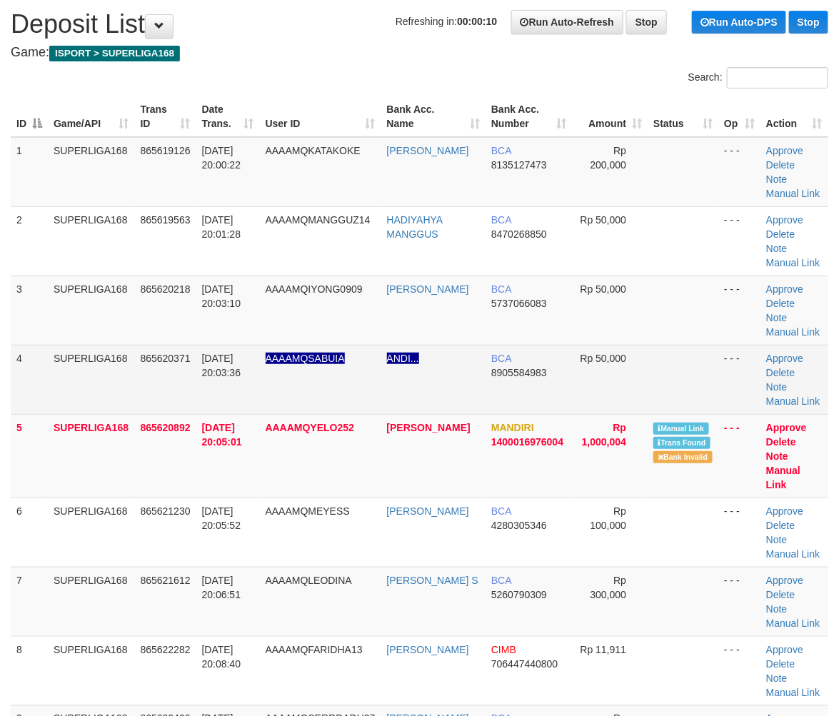
scroll to position [24, 0]
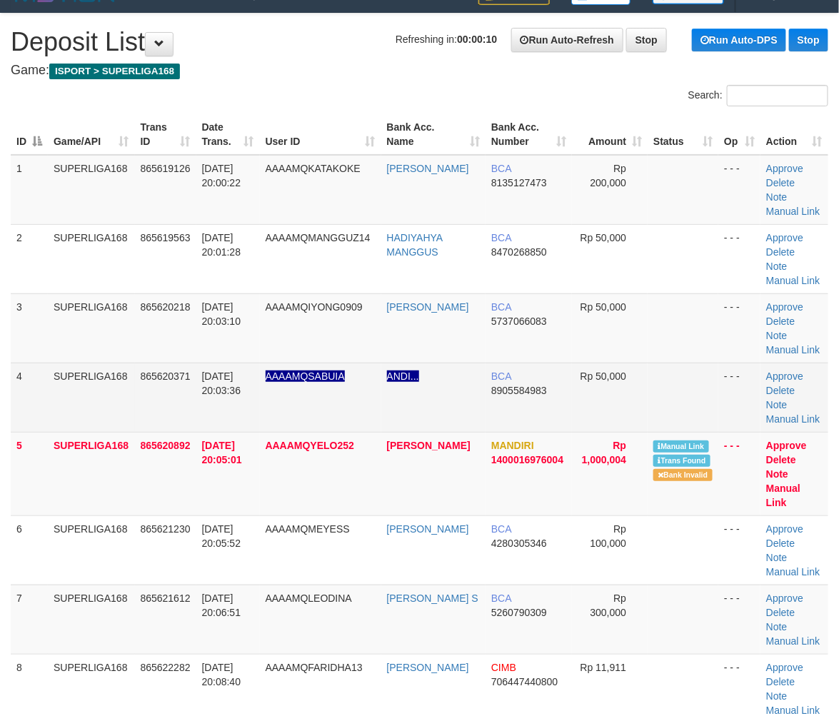
drag, startPoint x: 140, startPoint y: 363, endPoint x: 127, endPoint y: 379, distance: 20.9
click at [140, 364] on td "865620371" at bounding box center [165, 397] width 61 height 69
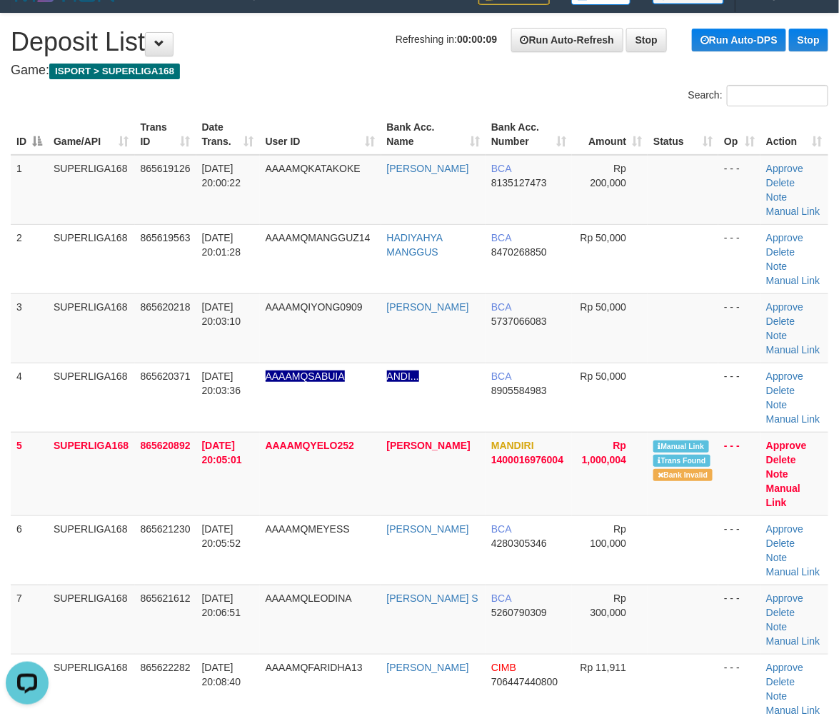
scroll to position [0, 0]
click at [155, 440] on span "865620892" at bounding box center [166, 445] width 50 height 11
click at [29, 441] on td "5" at bounding box center [29, 474] width 37 height 84
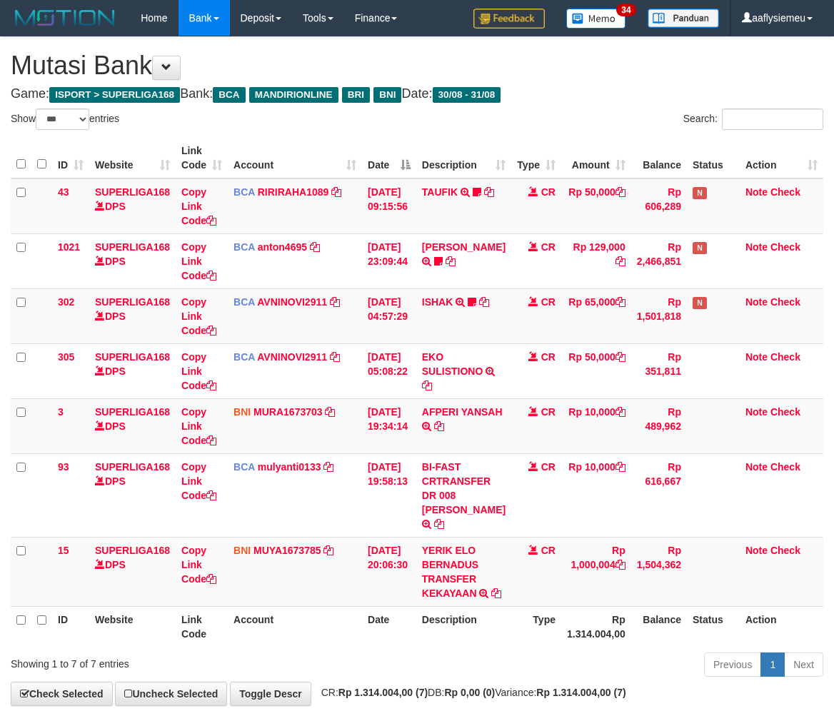
select select "***"
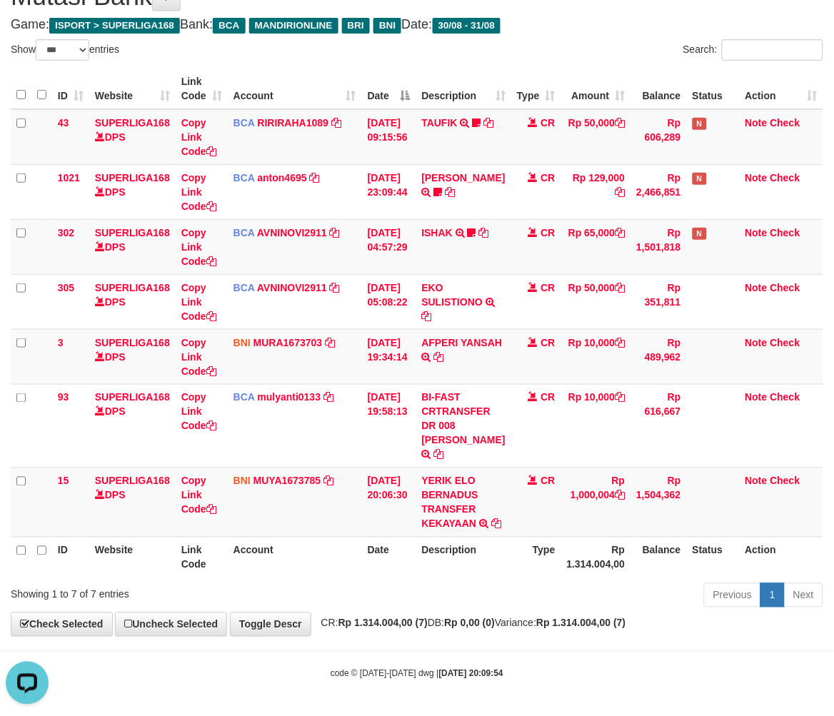
click at [431, 563] on th "Description" at bounding box center [463, 557] width 95 height 41
click at [416, 524] on td "31/08/2025 20:06:30" at bounding box center [389, 502] width 54 height 69
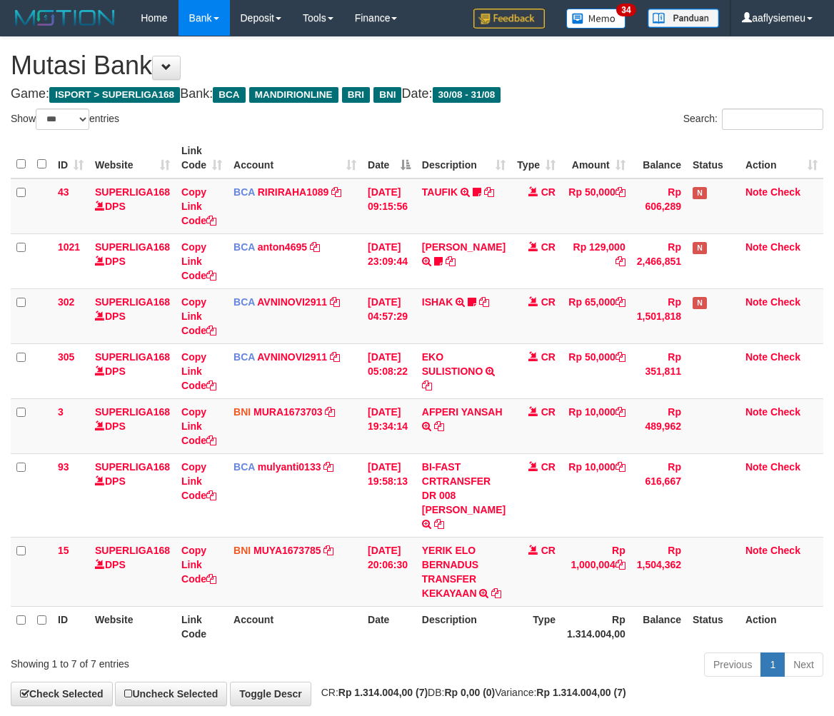
select select "***"
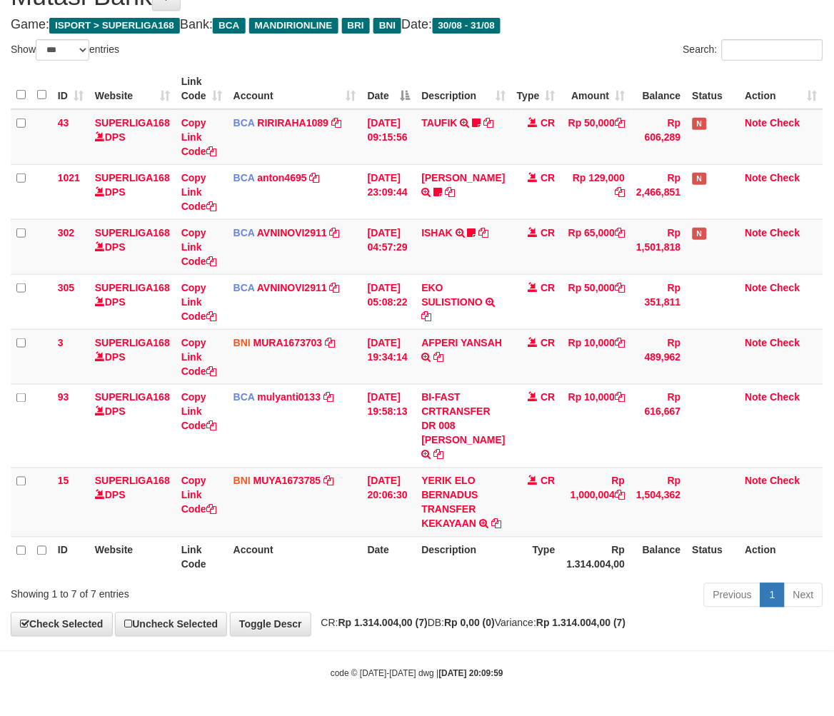
click at [518, 565] on th "Type" at bounding box center [536, 557] width 50 height 41
drag, startPoint x: 552, startPoint y: 543, endPoint x: 529, endPoint y: 529, distance: 27.0
click at [553, 538] on th "Type" at bounding box center [536, 557] width 50 height 41
click at [396, 531] on td "31/08/2025 20:06:30" at bounding box center [389, 502] width 54 height 69
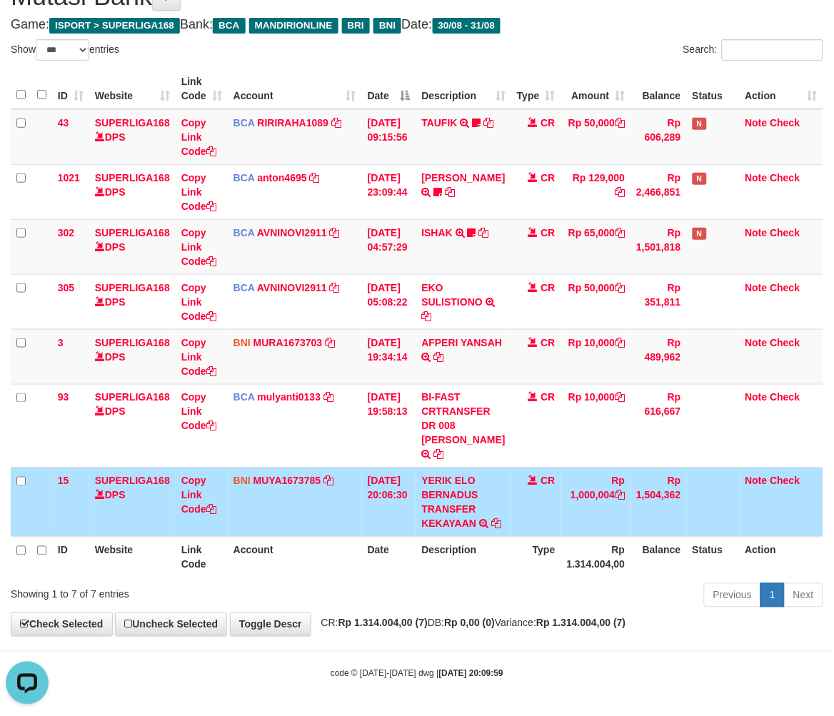
scroll to position [0, 0]
click at [444, 541] on th "Description" at bounding box center [463, 557] width 95 height 41
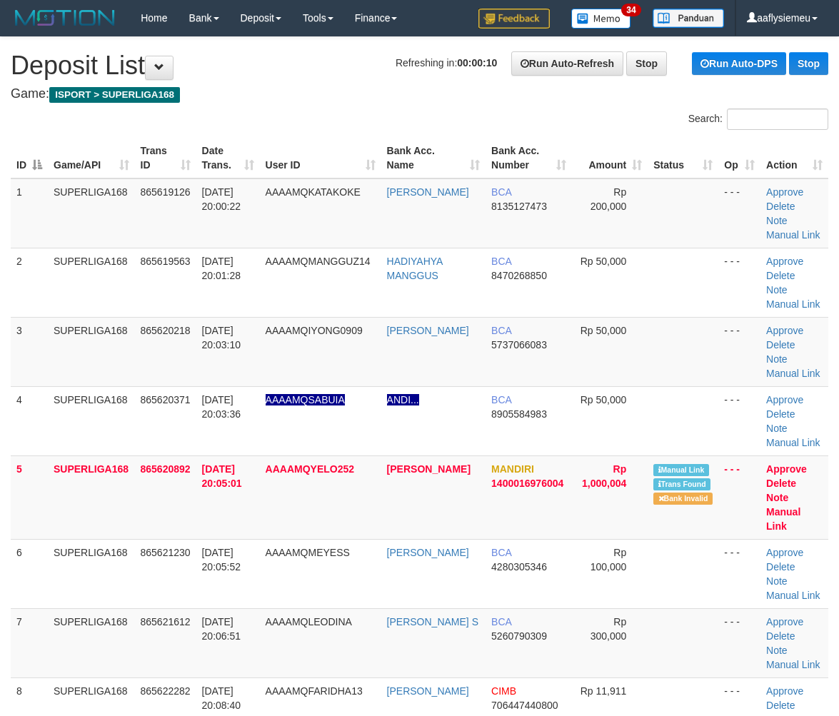
scroll to position [24, 0]
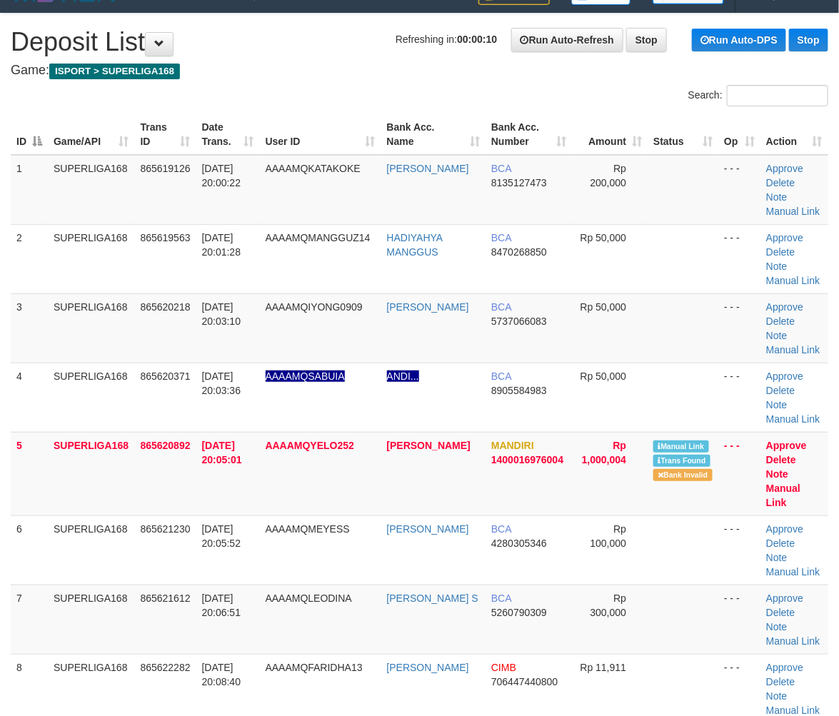
drag, startPoint x: 9, startPoint y: 445, endPoint x: 0, endPoint y: 454, distance: 13.1
click at [8, 449] on div "ID Game/API Trans ID Date Trans. User ID Bank Acc. Name Bank Acc. Number Amount…" at bounding box center [419, 474] width 839 height 728
drag, startPoint x: 117, startPoint y: 461, endPoint x: 1, endPoint y: 501, distance: 123.1
click at [113, 468] on td "SUPERLIGA168" at bounding box center [91, 474] width 87 height 84
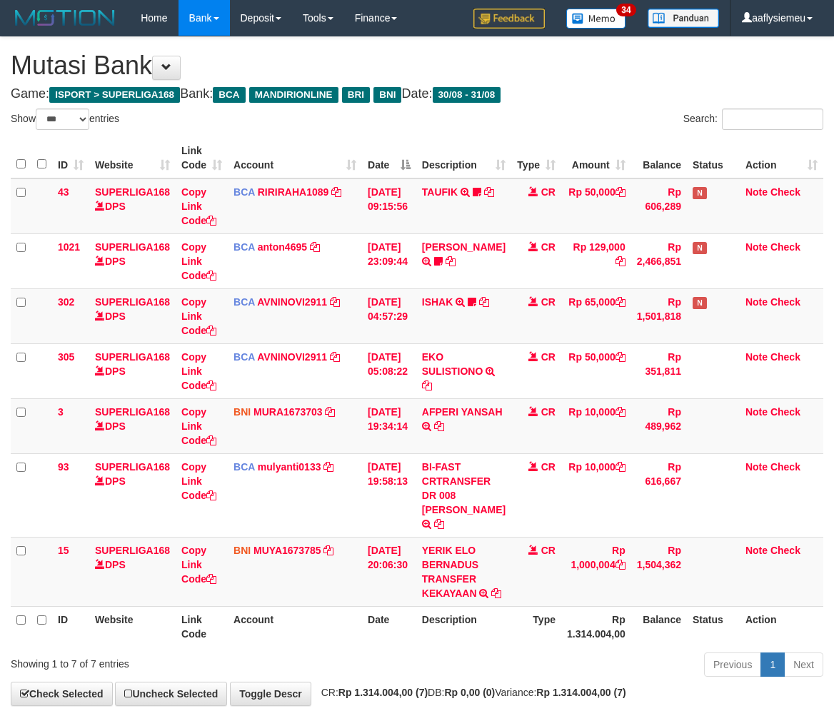
select select "***"
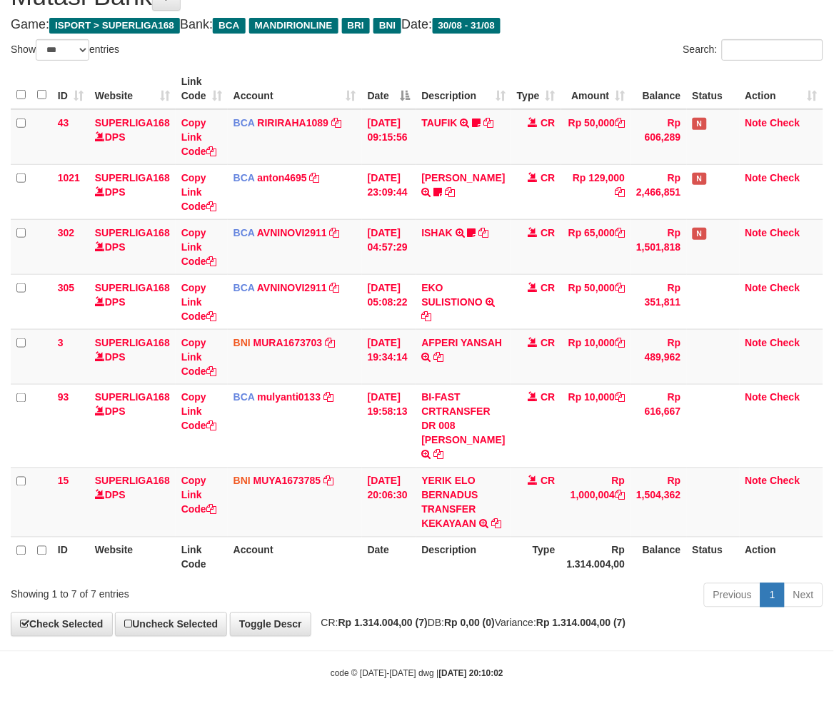
click at [640, 554] on th "Balance" at bounding box center [659, 557] width 56 height 41
copy link "YERIK ELO BERNADUS"
drag, startPoint x: 426, startPoint y: 459, endPoint x: 509, endPoint y: 484, distance: 87.2
click at [488, 481] on td "YERIK ELO BERNADUS TRANSFER KEKAYAAN TRF/PAY/TOP-UP ECHANNEL YERIK ELO BERNADUS…" at bounding box center [463, 502] width 95 height 69
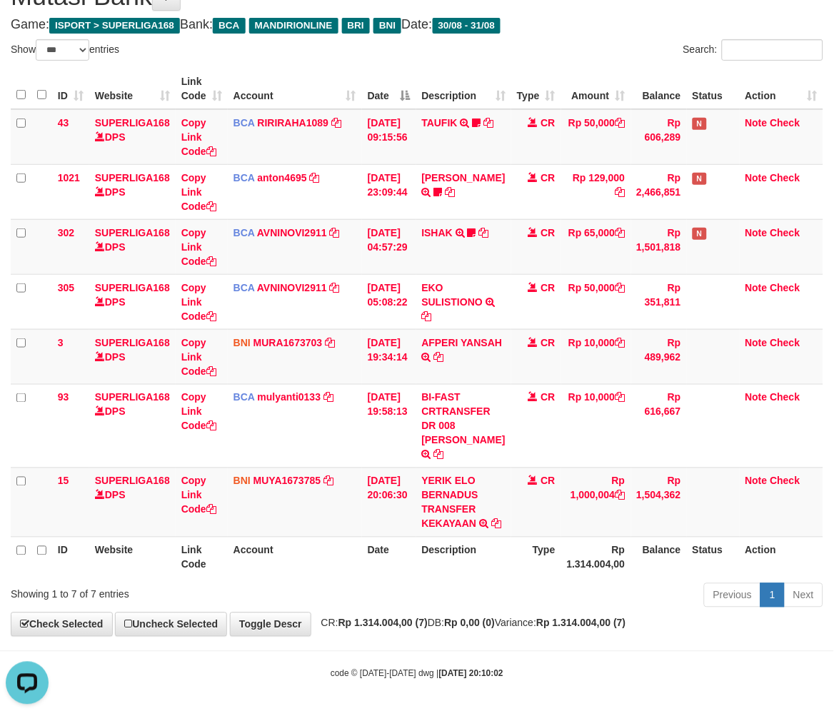
drag, startPoint x: 634, startPoint y: 598, endPoint x: 716, endPoint y: 579, distance: 83.7
click at [654, 594] on div "Previous 1 Next" at bounding box center [591, 597] width 465 height 31
click at [487, 591] on div "Previous 1 Next" at bounding box center [591, 597] width 465 height 31
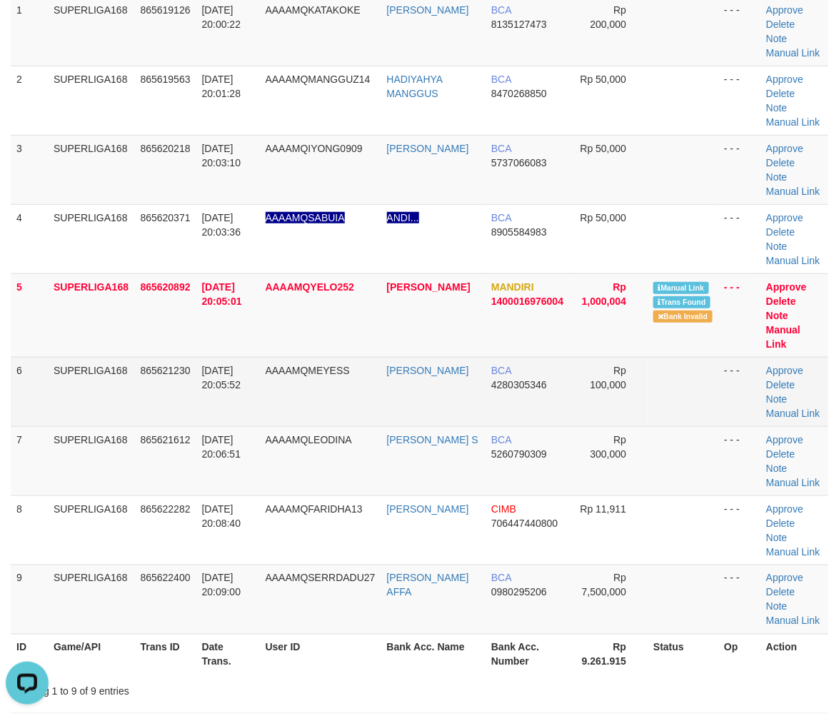
click at [179, 403] on td "865621230" at bounding box center [165, 391] width 61 height 69
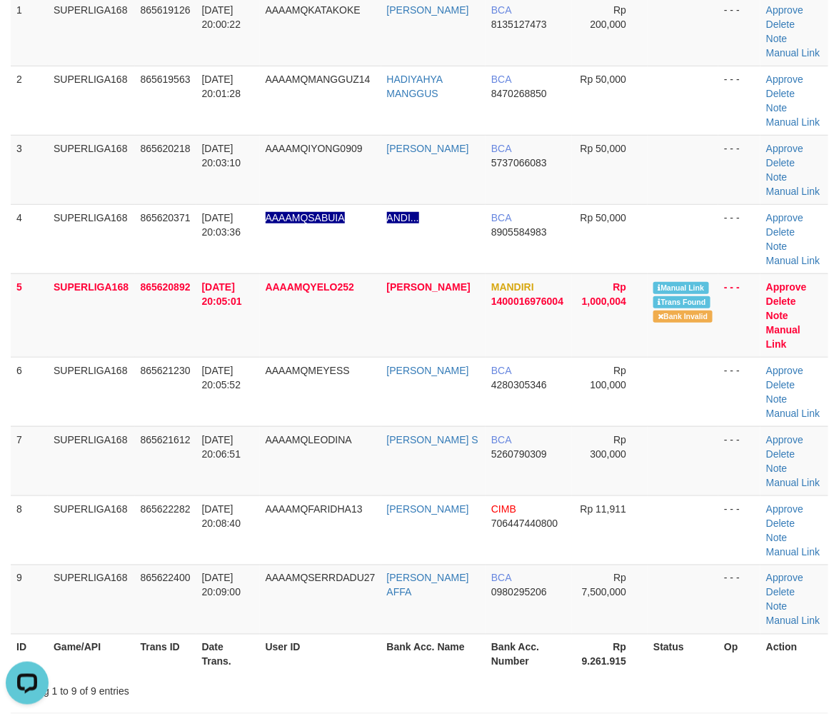
drag, startPoint x: 32, startPoint y: 491, endPoint x: -16, endPoint y: 517, distance: 55.3
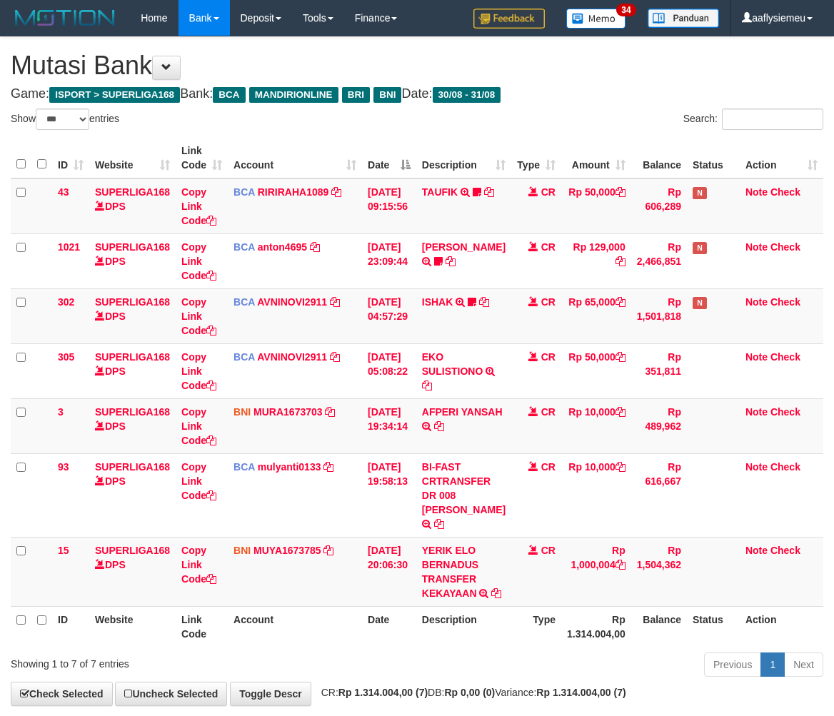
select select "***"
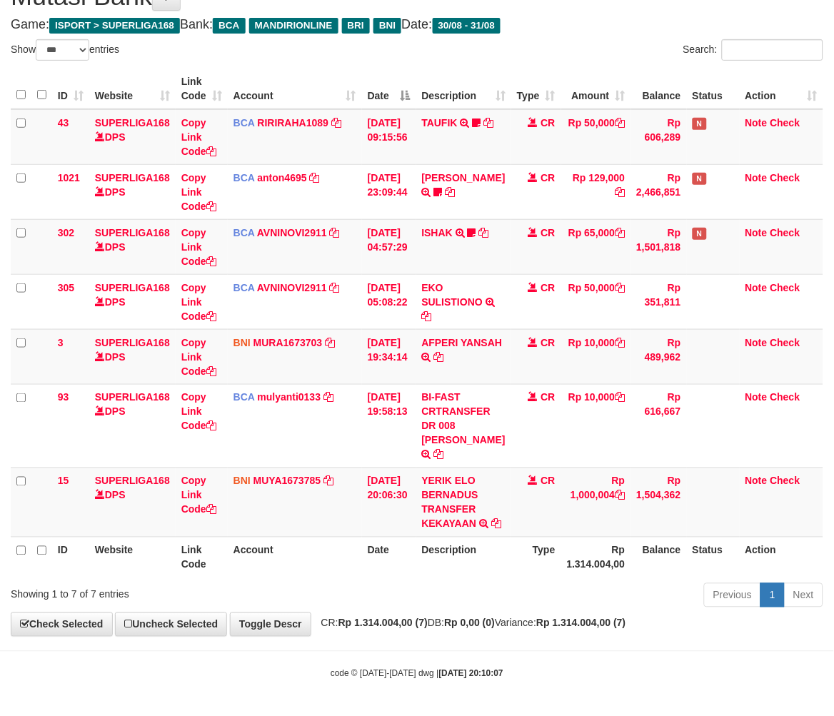
drag, startPoint x: 484, startPoint y: 586, endPoint x: 846, endPoint y: 522, distance: 367.0
click at [486, 586] on div "Previous 1 Next" at bounding box center [591, 597] width 465 height 31
click at [639, 559] on th "Balance" at bounding box center [659, 557] width 56 height 41
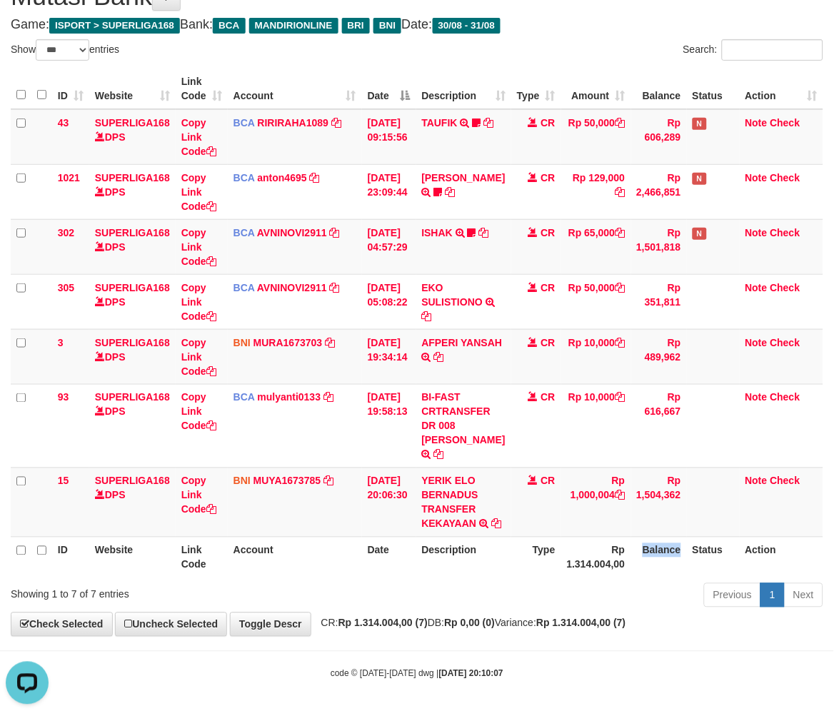
click at [633, 551] on th "Balance" at bounding box center [659, 557] width 56 height 41
click at [536, 569] on th "Type" at bounding box center [536, 557] width 50 height 41
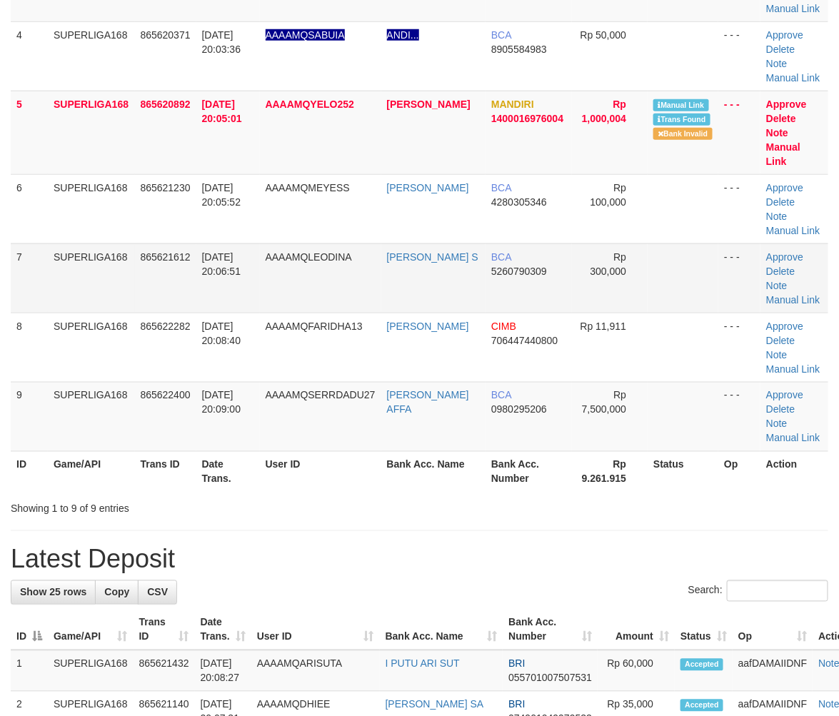
scroll to position [182, 0]
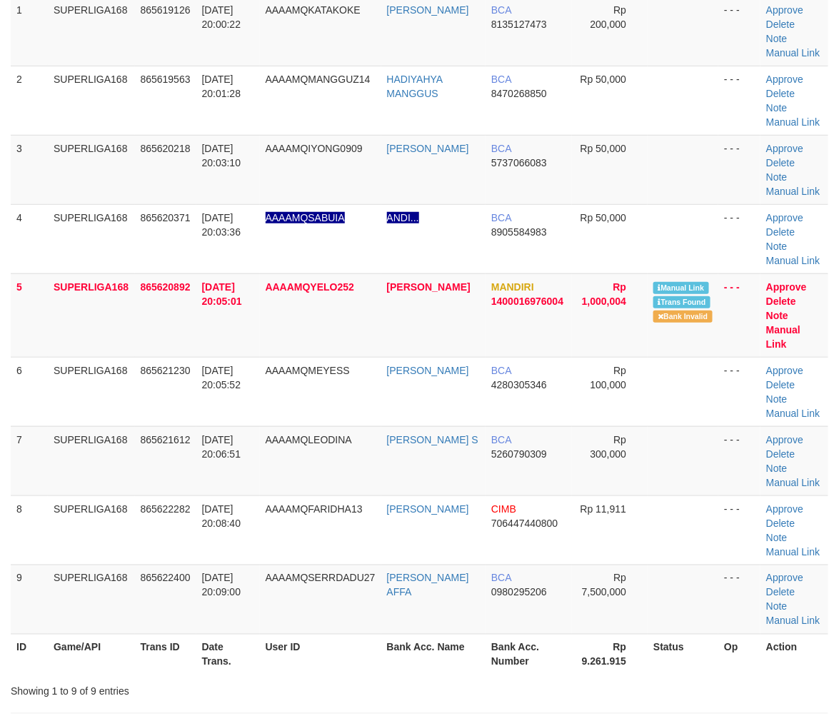
drag, startPoint x: 186, startPoint y: 416, endPoint x: 2, endPoint y: 486, distance: 196.7
click at [186, 426] on td "865621612" at bounding box center [165, 460] width 61 height 69
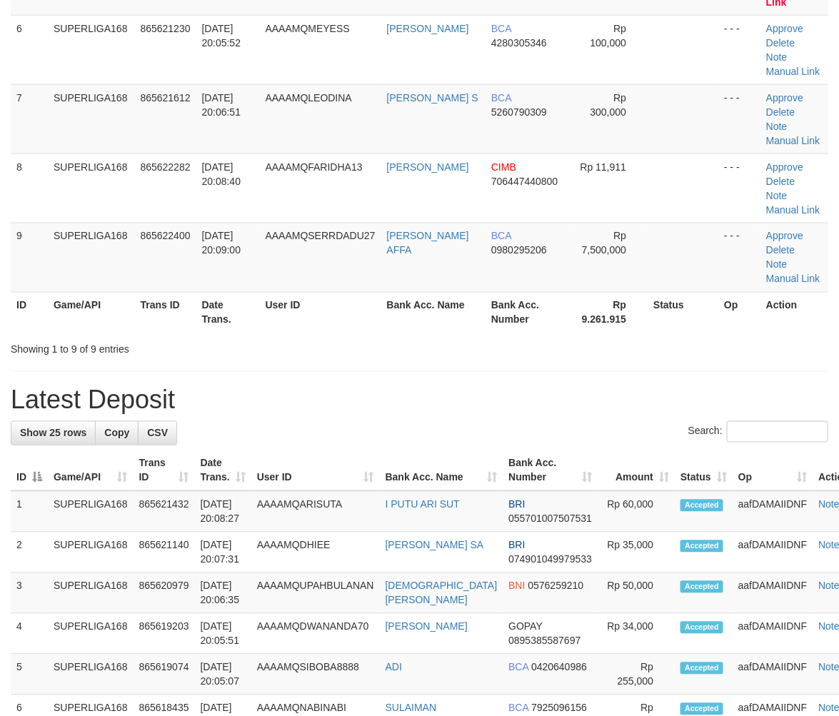
scroll to position [524, 0]
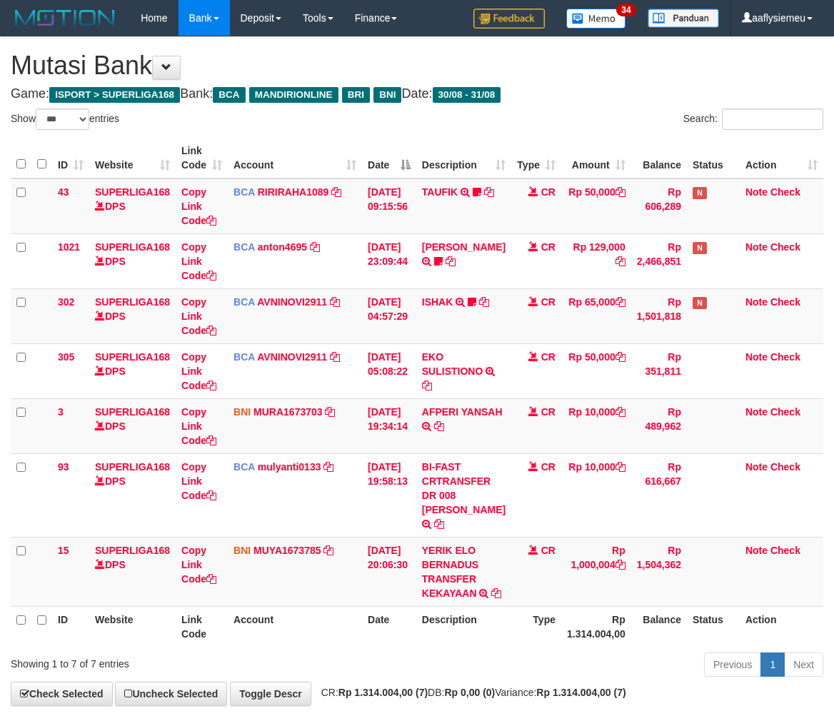
select select "***"
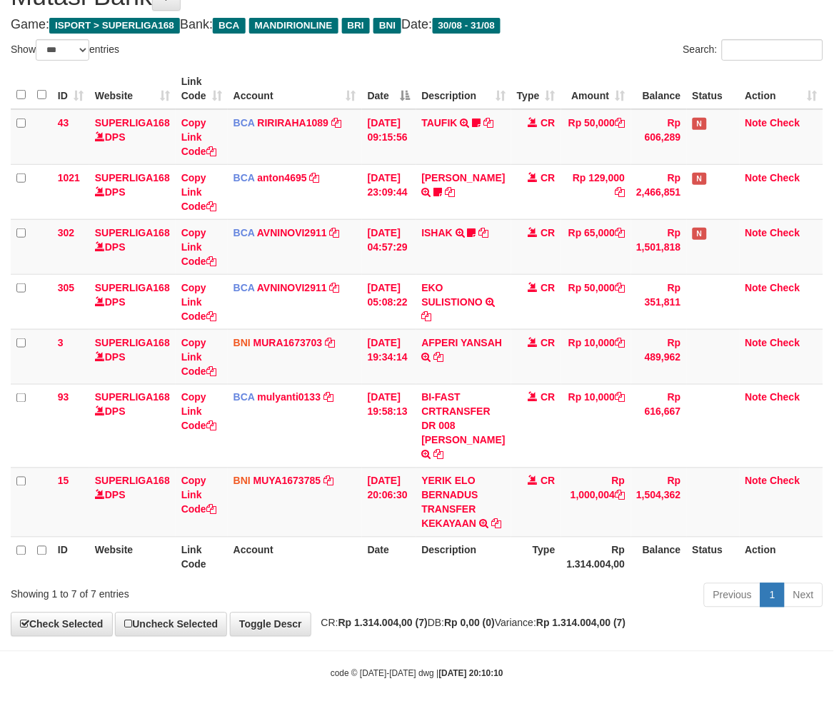
drag, startPoint x: 573, startPoint y: 563, endPoint x: 632, endPoint y: 546, distance: 61.5
click at [577, 564] on th "Rp 1.314.004,00" at bounding box center [596, 557] width 70 height 41
click at [524, 566] on th "Type" at bounding box center [536, 557] width 50 height 41
drag, startPoint x: 767, startPoint y: 533, endPoint x: 846, endPoint y: 505, distance: 83.4
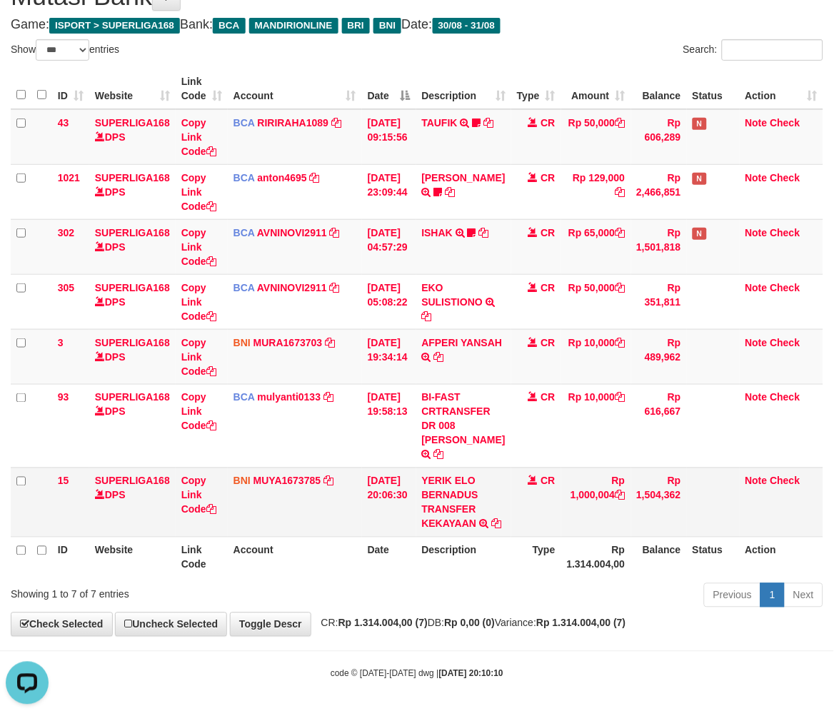
click at [769, 532] on td "Note Check" at bounding box center [782, 502] width 84 height 69
click at [651, 545] on th "Balance" at bounding box center [659, 557] width 56 height 41
drag, startPoint x: 646, startPoint y: 545, endPoint x: 629, endPoint y: 544, distance: 16.4
click at [645, 545] on th "Balance" at bounding box center [659, 557] width 56 height 41
click at [631, 541] on th "Balance" at bounding box center [659, 557] width 56 height 41
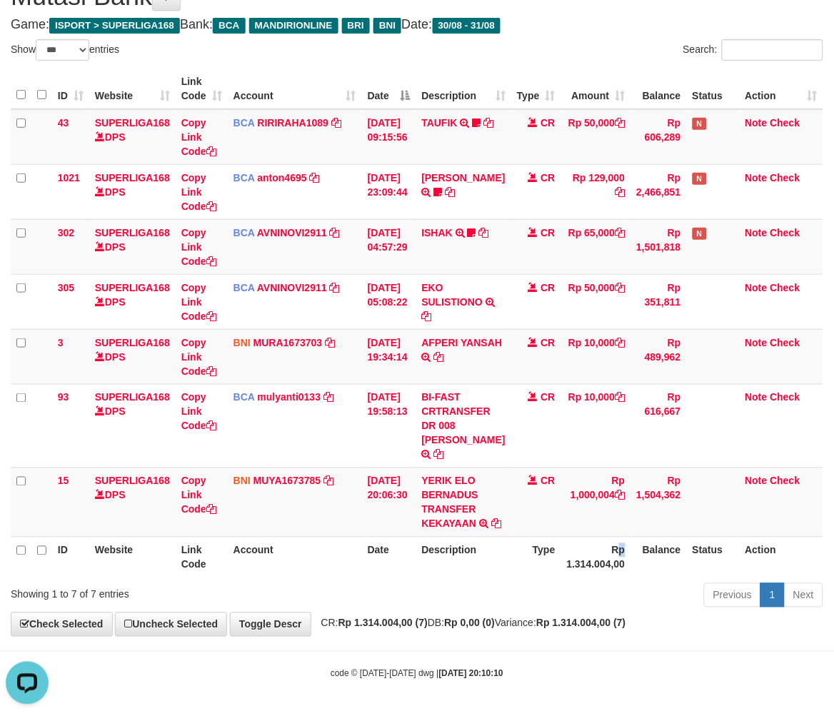
click at [616, 541] on th "Rp 1.314.004,00" at bounding box center [596, 557] width 70 height 41
click at [612, 541] on th "Rp 1.314.004,00" at bounding box center [596, 557] width 70 height 41
click at [604, 541] on th "Rp 1.314.004,00" at bounding box center [596, 557] width 70 height 41
click at [595, 539] on th "Rp 1.314.004,00" at bounding box center [596, 557] width 70 height 41
click at [579, 537] on th "Rp 1.314.004,00" at bounding box center [596, 557] width 70 height 41
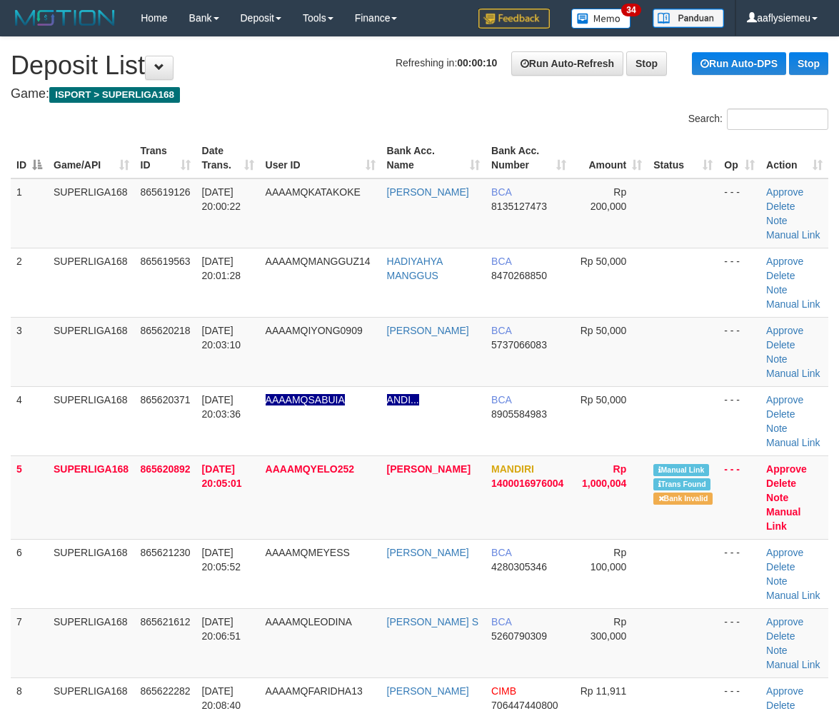
scroll to position [309, 0]
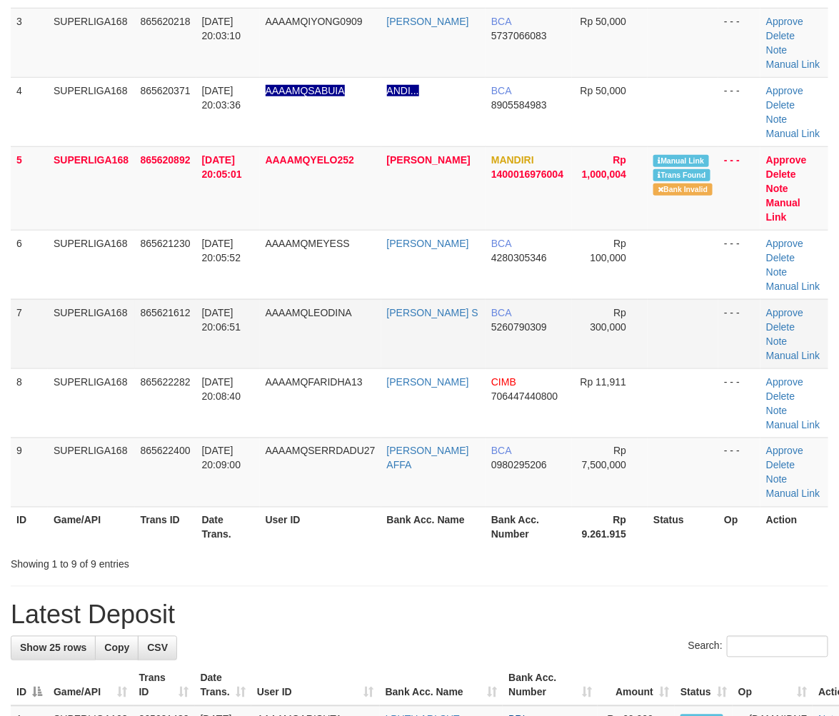
drag, startPoint x: 194, startPoint y: 314, endPoint x: 187, endPoint y: 326, distance: 13.1
click at [195, 315] on td "865621612" at bounding box center [165, 333] width 61 height 69
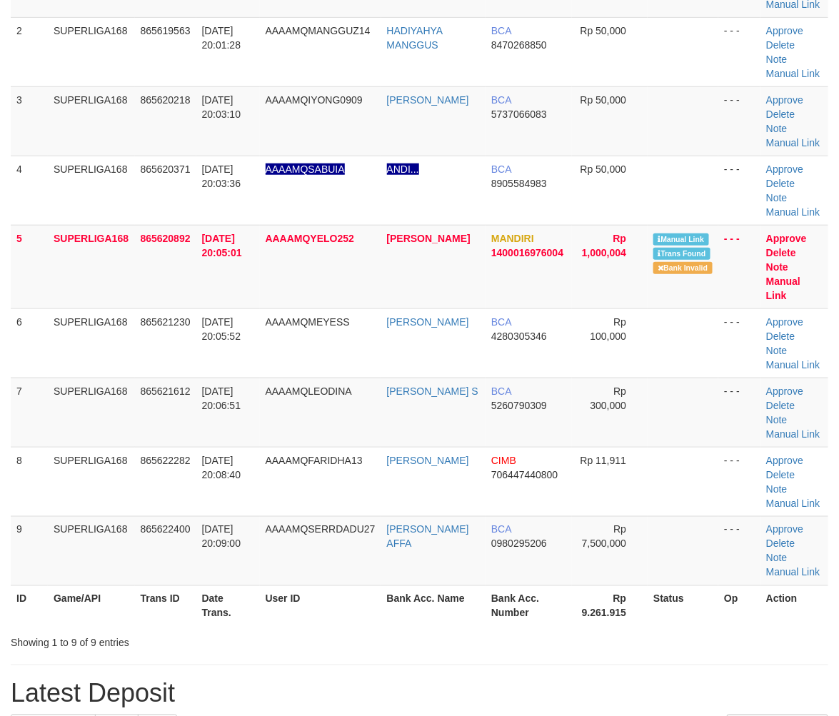
scroll to position [230, 0]
drag, startPoint x: 177, startPoint y: 434, endPoint x: 0, endPoint y: 489, distance: 185.7
click at [167, 448] on td "865622282" at bounding box center [165, 482] width 61 height 69
drag, startPoint x: 239, startPoint y: 396, endPoint x: 0, endPoint y: 488, distance: 256.4
click at [237, 397] on td "[DATE] 20:06:51" at bounding box center [228, 413] width 64 height 69
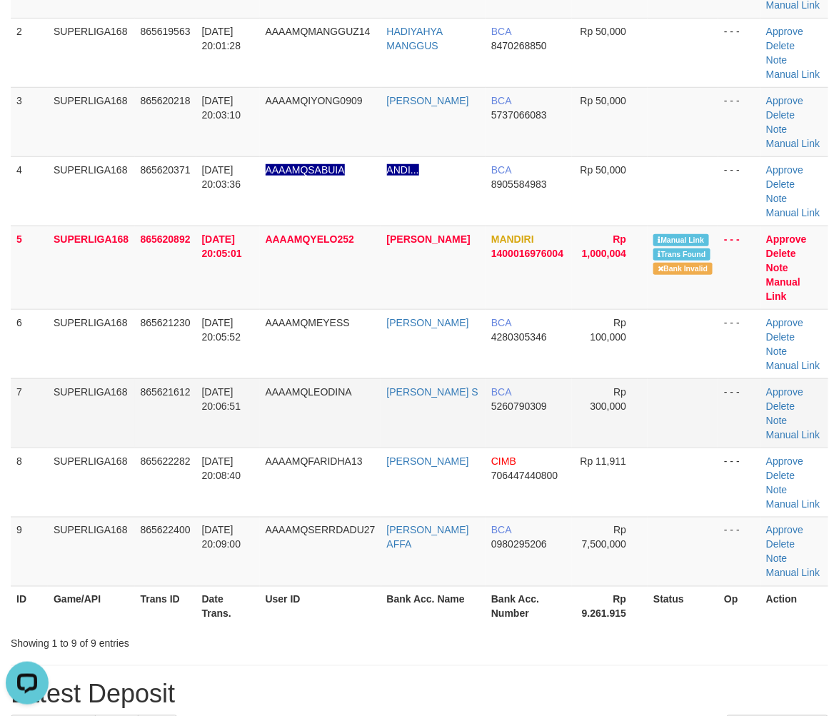
click at [212, 391] on span "31/08/2025 20:06:51" at bounding box center [221, 399] width 39 height 26
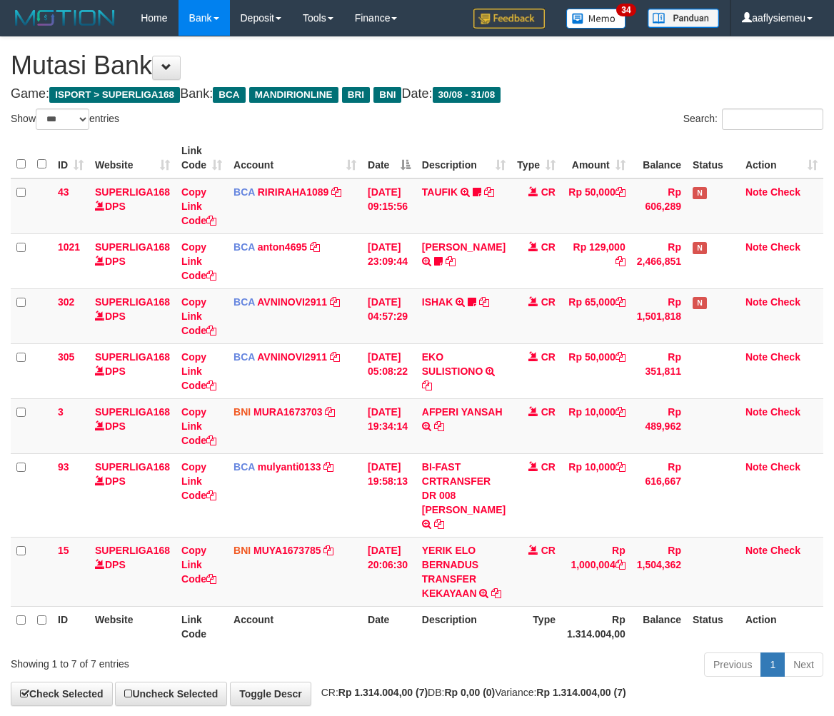
select select "***"
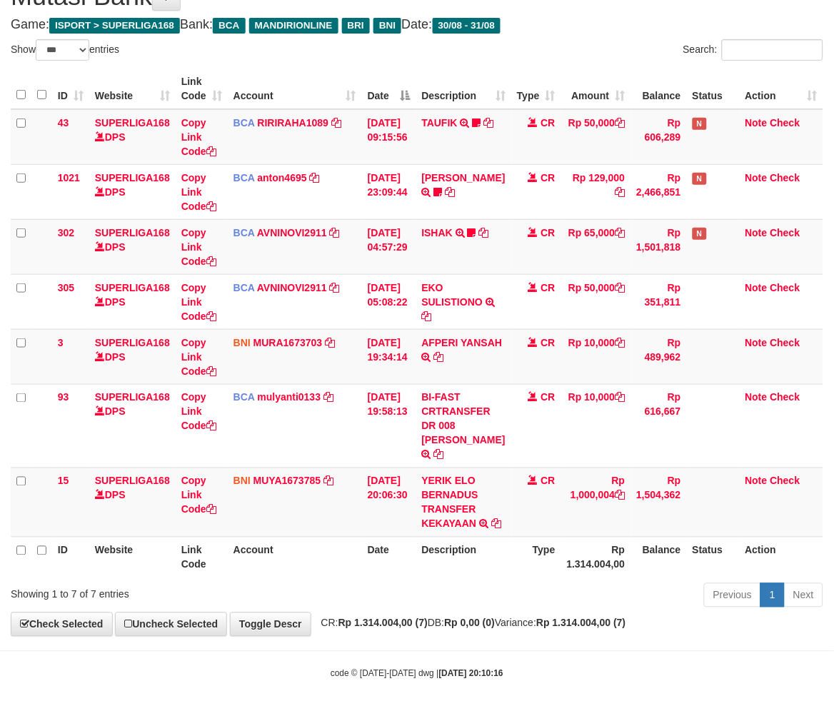
drag, startPoint x: 557, startPoint y: 591, endPoint x: 846, endPoint y: 552, distance: 291.1
click at [561, 591] on div "Previous 1 Next" at bounding box center [591, 597] width 465 height 31
drag, startPoint x: 624, startPoint y: 565, endPoint x: 718, endPoint y: 545, distance: 95.7
click at [631, 565] on th "Balance" at bounding box center [659, 557] width 56 height 41
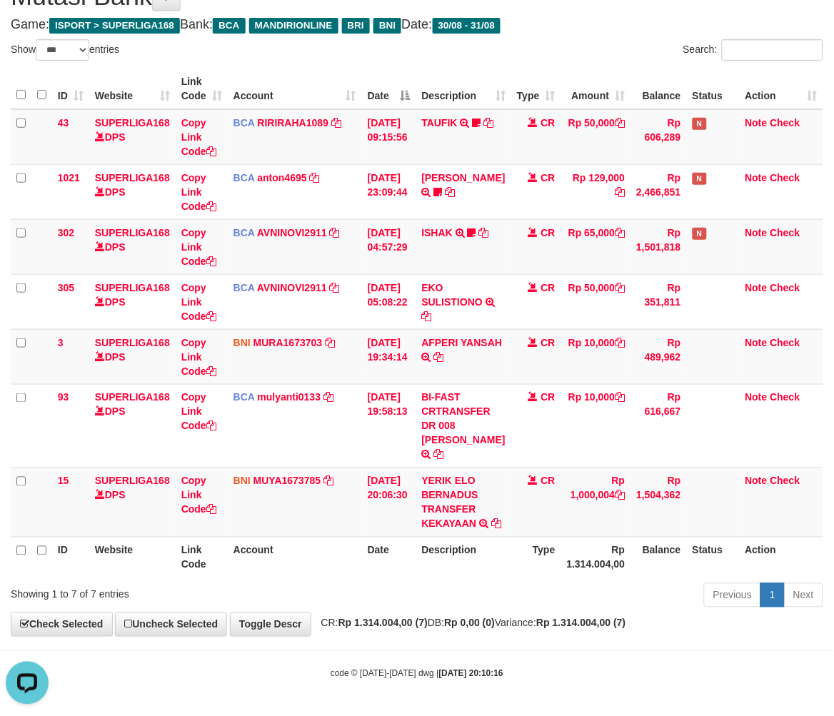
click at [615, 550] on th "Rp 1.314.004,00" at bounding box center [596, 557] width 70 height 41
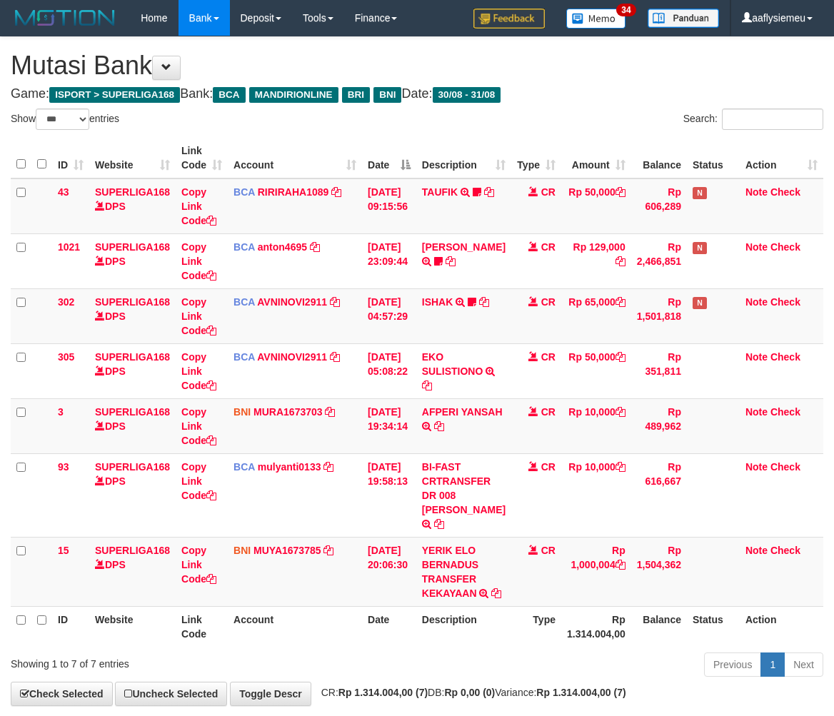
select select "***"
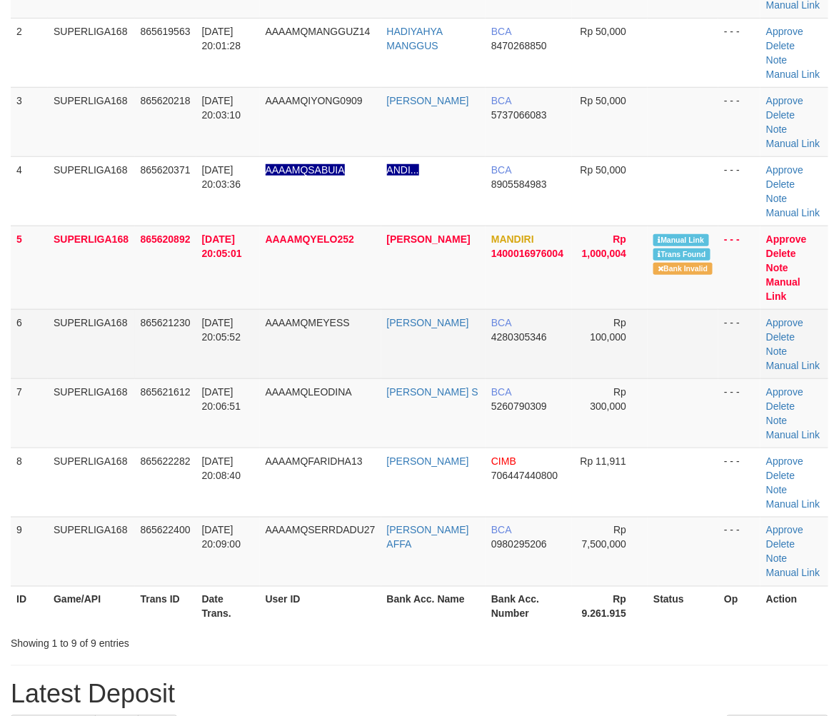
click at [229, 339] on td "31/08/2025 20:05:52" at bounding box center [228, 343] width 64 height 69
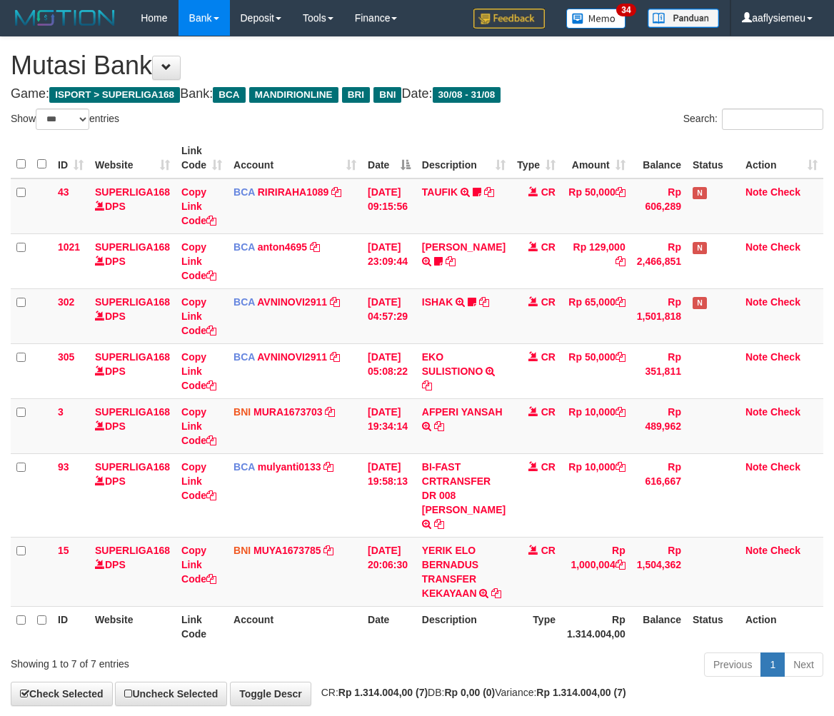
select select "***"
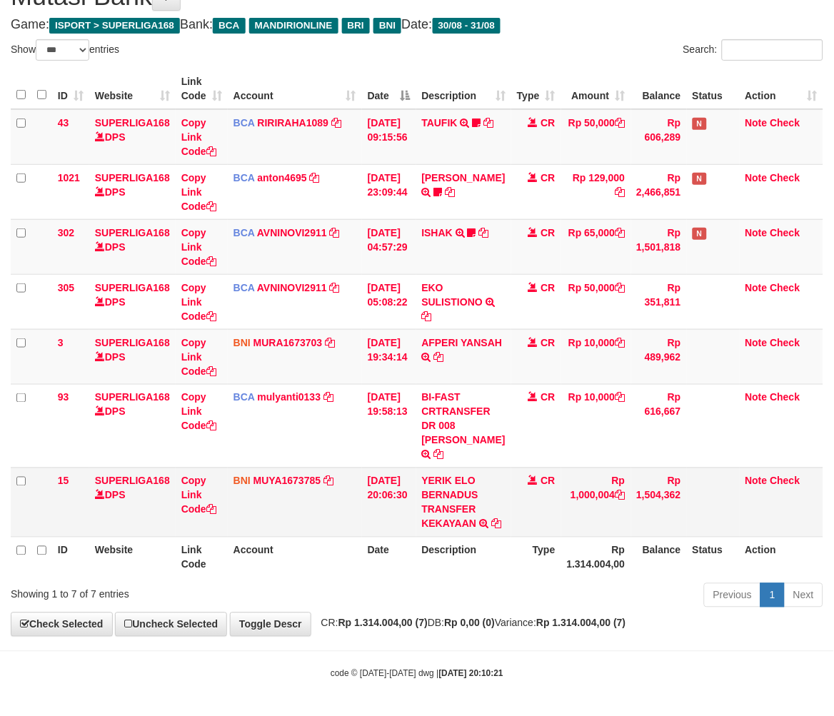
drag, startPoint x: 0, startPoint y: 0, endPoint x: 654, endPoint y: 516, distance: 833.6
click at [654, 516] on td "Rp 1,504,362" at bounding box center [659, 502] width 56 height 69
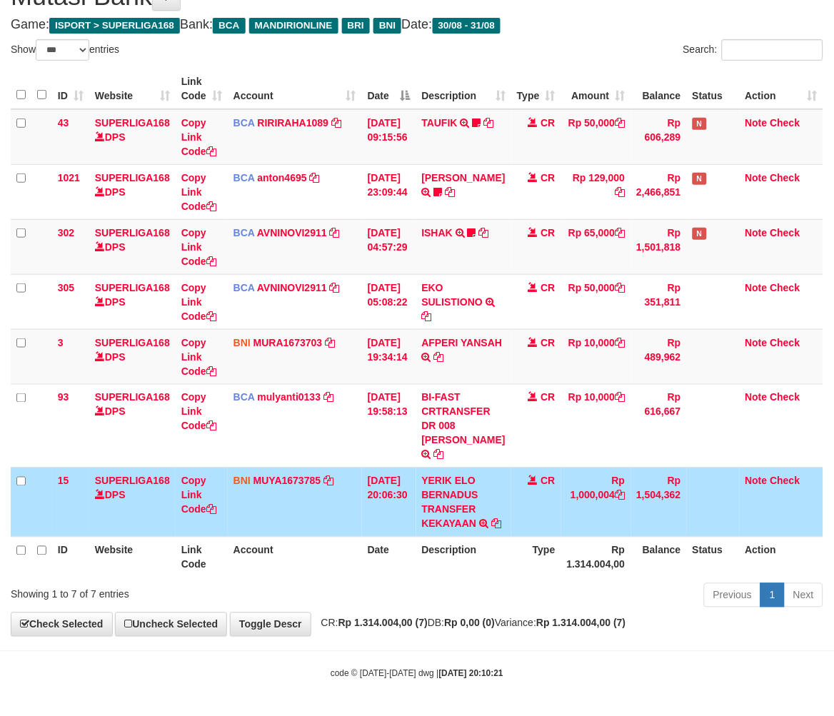
click at [654, 516] on td "Rp 1,504,362" at bounding box center [659, 502] width 56 height 69
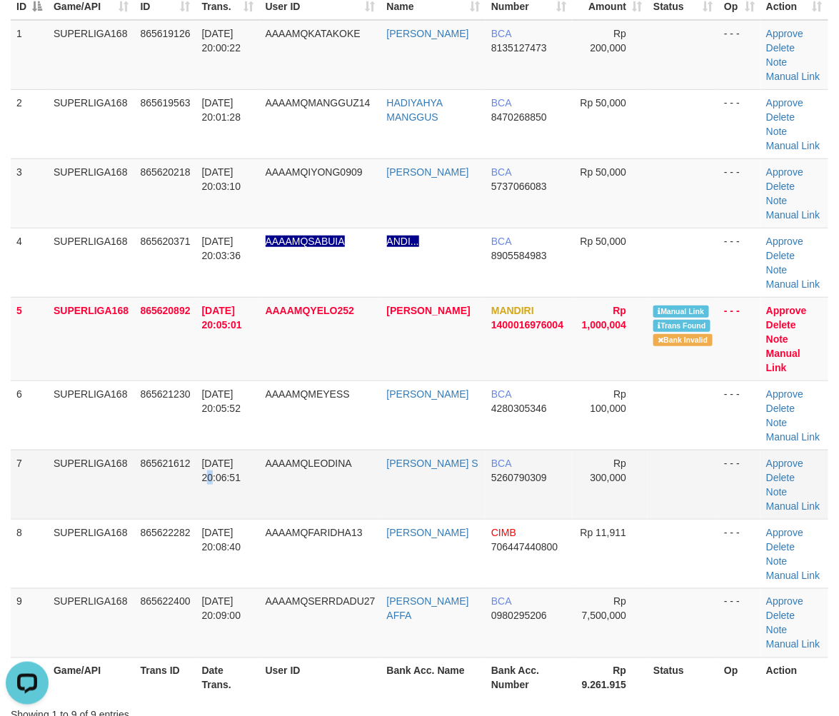
click at [246, 450] on td "[DATE] 20:06:51" at bounding box center [228, 484] width 64 height 69
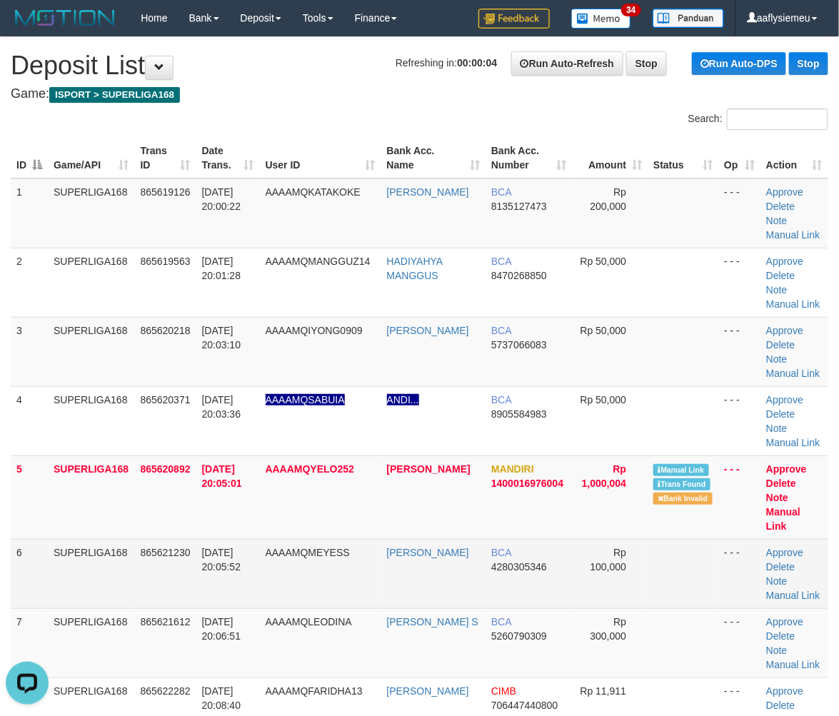
click at [31, 539] on td "6" at bounding box center [29, 573] width 37 height 69
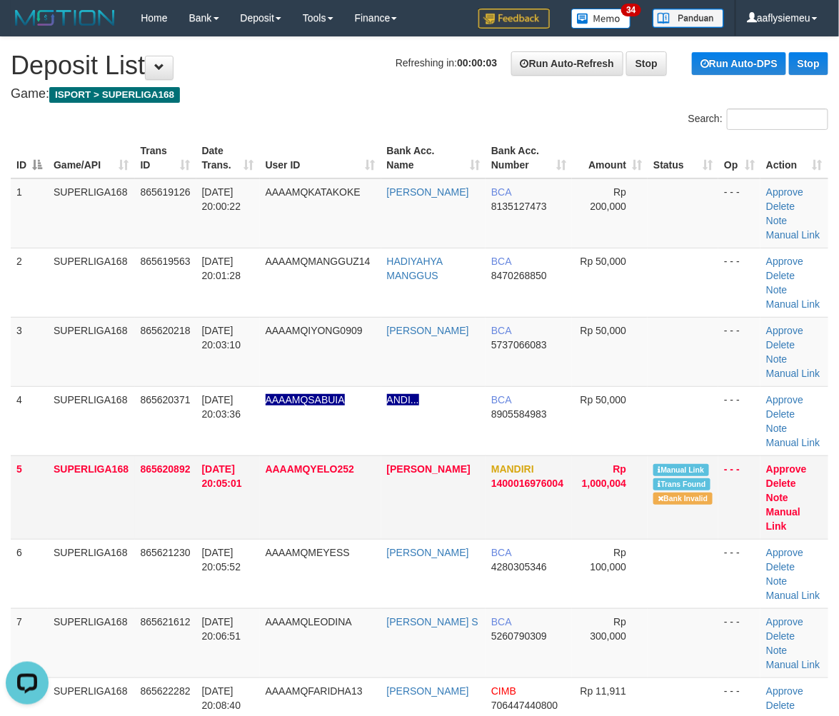
scroll to position [1, 0]
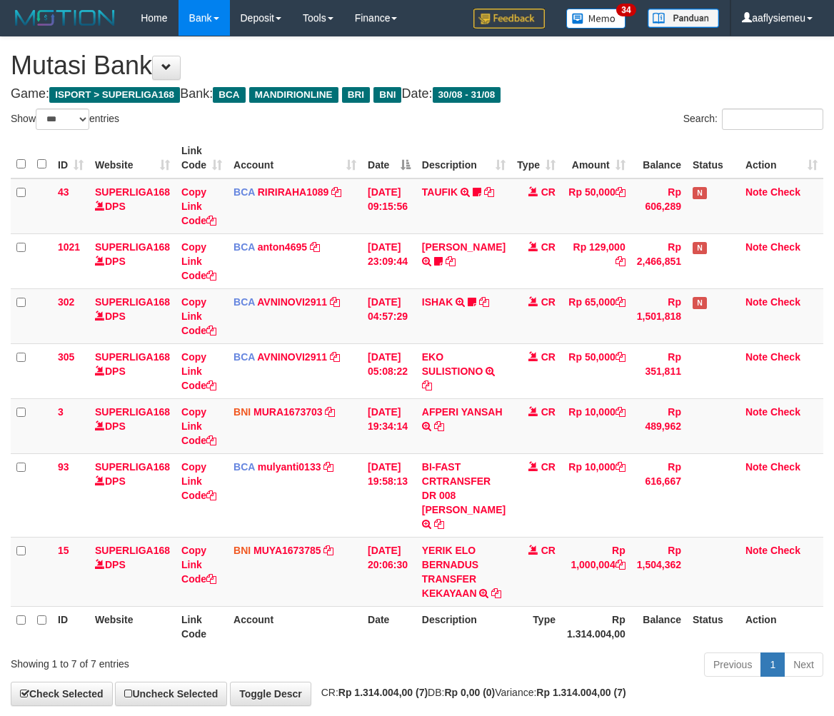
select select "***"
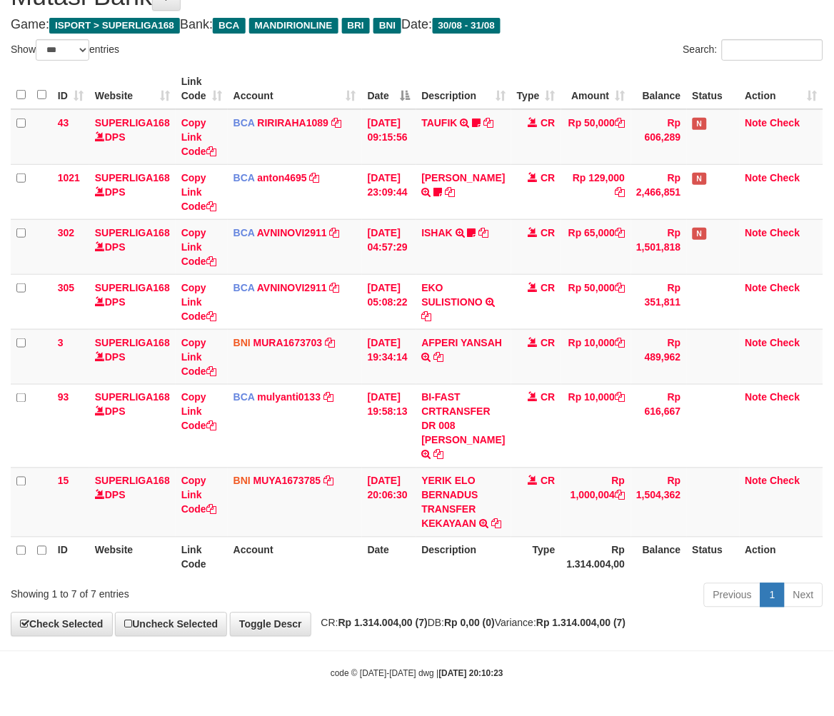
click at [477, 586] on div "Previous 1 Next" at bounding box center [591, 597] width 465 height 31
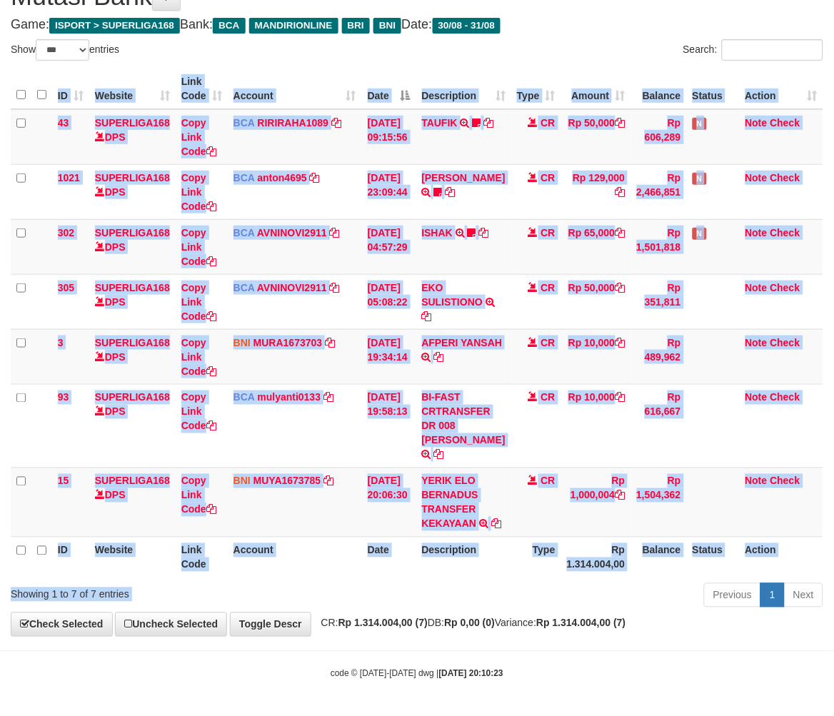
click at [470, 579] on div "Show ** ** ** *** entries Search: ID Website Link Code Account Date Description…" at bounding box center [417, 326] width 813 height 574
click at [471, 579] on div "ID Website Link Code Account Date Description Type Amount Balance Status Action…" at bounding box center [417, 323] width 834 height 518
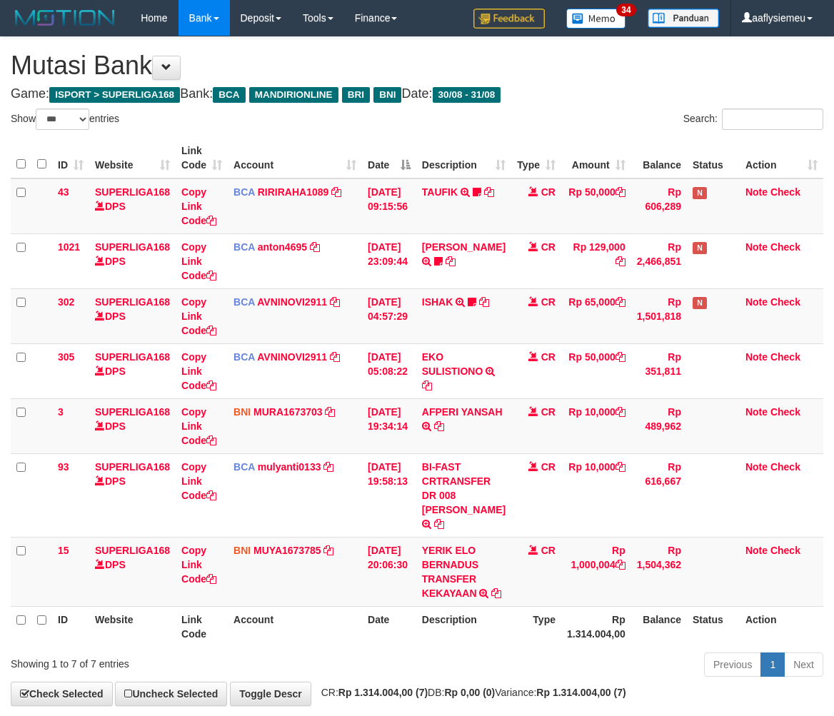
select select "***"
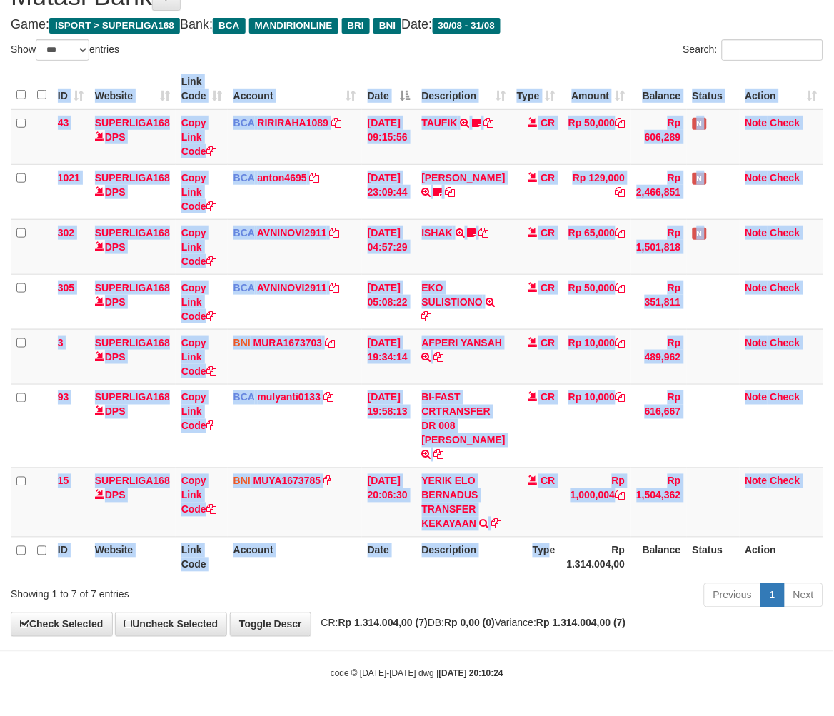
click at [544, 576] on div "ID Website Link Code Account Date Description Type Amount Balance Status Action…" at bounding box center [417, 323] width 834 height 518
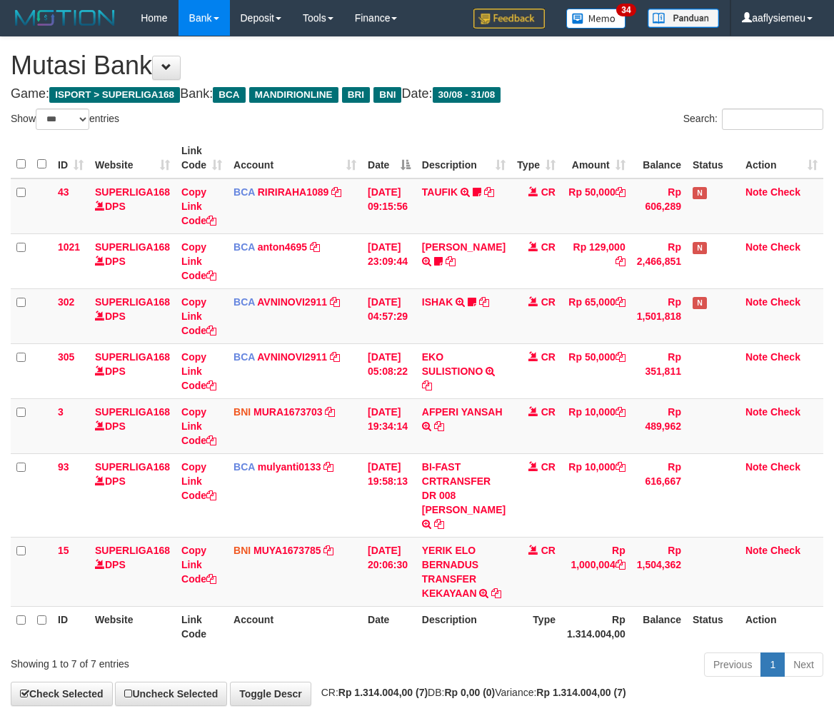
select select "***"
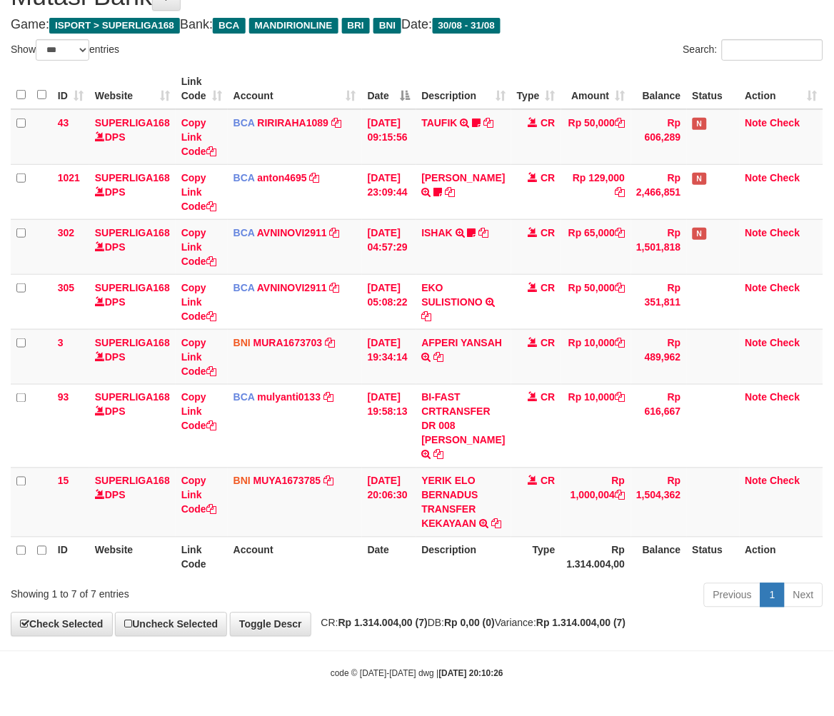
click at [451, 569] on th "Description" at bounding box center [463, 557] width 95 height 41
click at [440, 576] on div "ID Website Link Code Account Date Description Type Amount Balance Status Action…" at bounding box center [417, 323] width 834 height 518
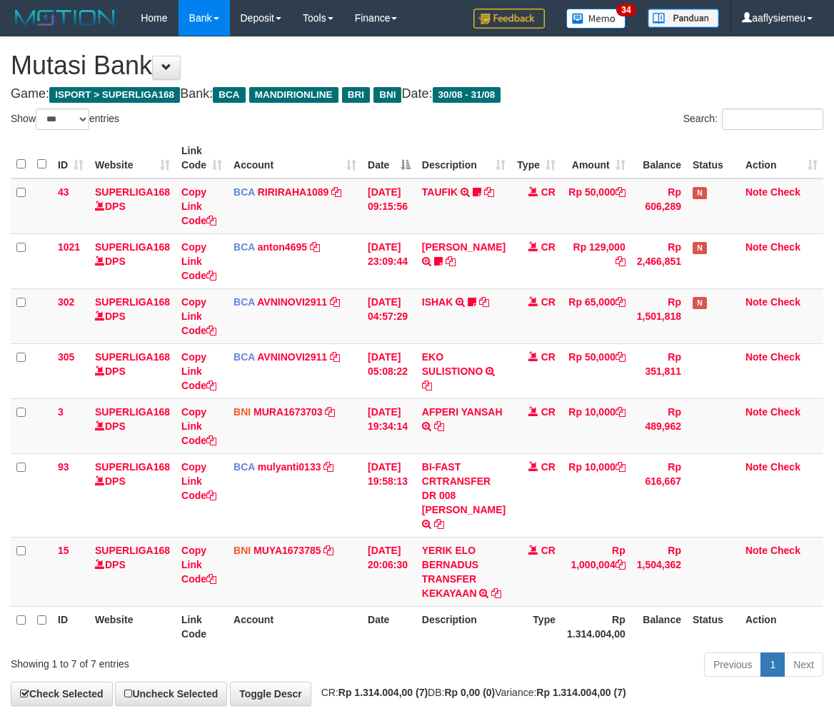
select select "***"
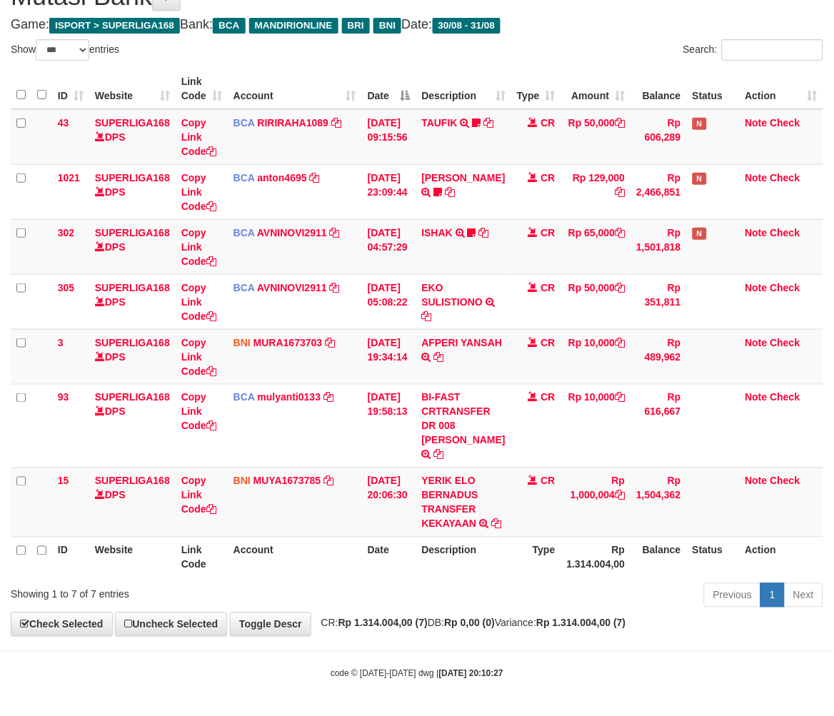
click at [579, 618] on div "**********" at bounding box center [417, 302] width 834 height 669
click at [590, 609] on div "Previous 1 Next" at bounding box center [591, 597] width 465 height 31
click at [481, 596] on div "Previous 1 Next" at bounding box center [591, 597] width 465 height 31
drag, startPoint x: 477, startPoint y: 596, endPoint x: 831, endPoint y: 554, distance: 356.7
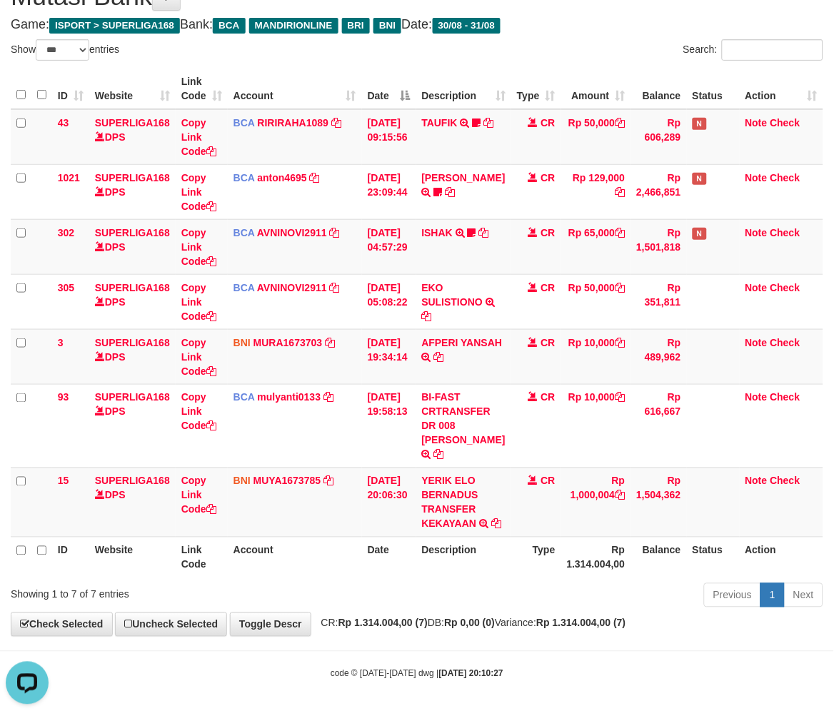
click at [511, 598] on div "Previous 1 Next" at bounding box center [591, 597] width 465 height 31
click at [560, 590] on div "Previous 1 Next" at bounding box center [591, 597] width 465 height 31
click at [556, 589] on div "Previous 1 Next" at bounding box center [591, 597] width 465 height 31
click at [555, 588] on div "Previous 1 Next" at bounding box center [591, 597] width 465 height 31
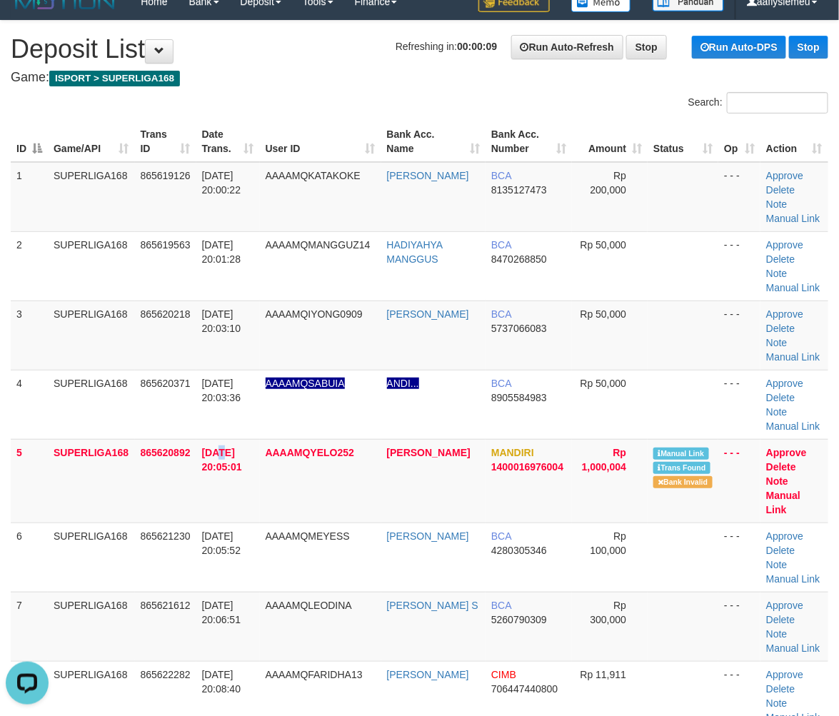
drag, startPoint x: 219, startPoint y: 457, endPoint x: 0, endPoint y: 509, distance: 225.4
click at [219, 459] on span "[DATE] 20:05:01" at bounding box center [222, 460] width 40 height 26
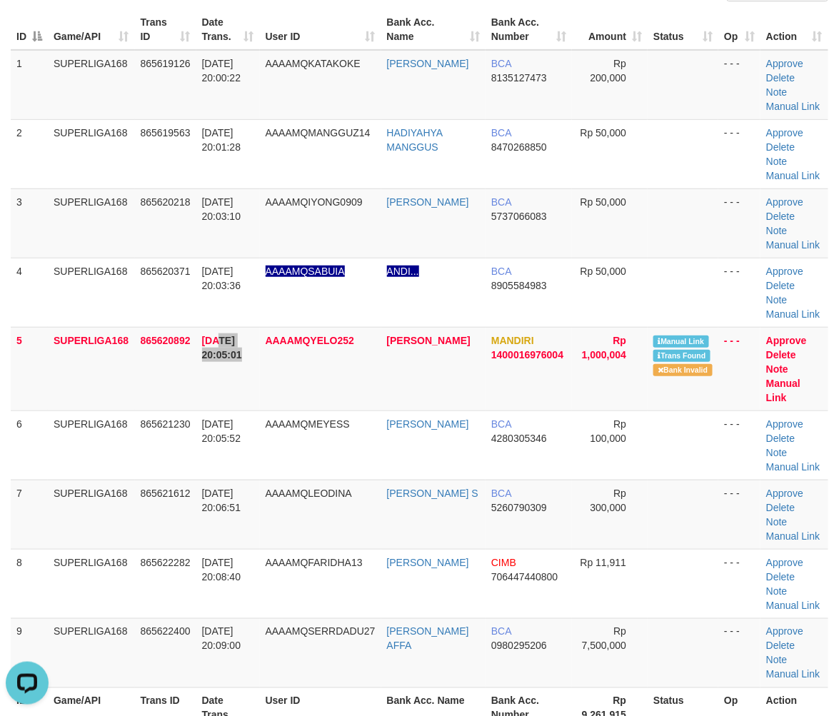
scroll to position [254, 0]
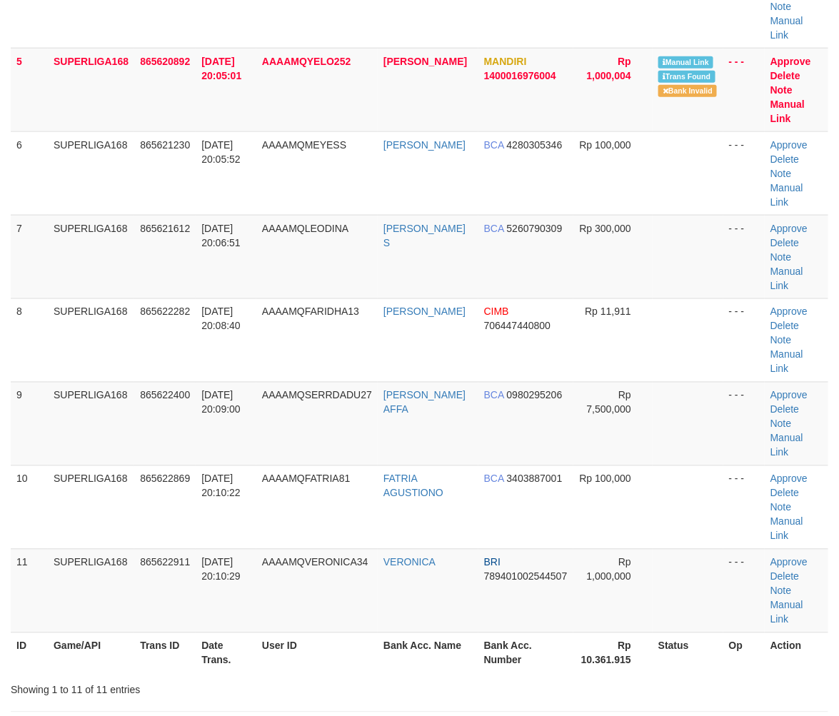
scroll to position [254, 0]
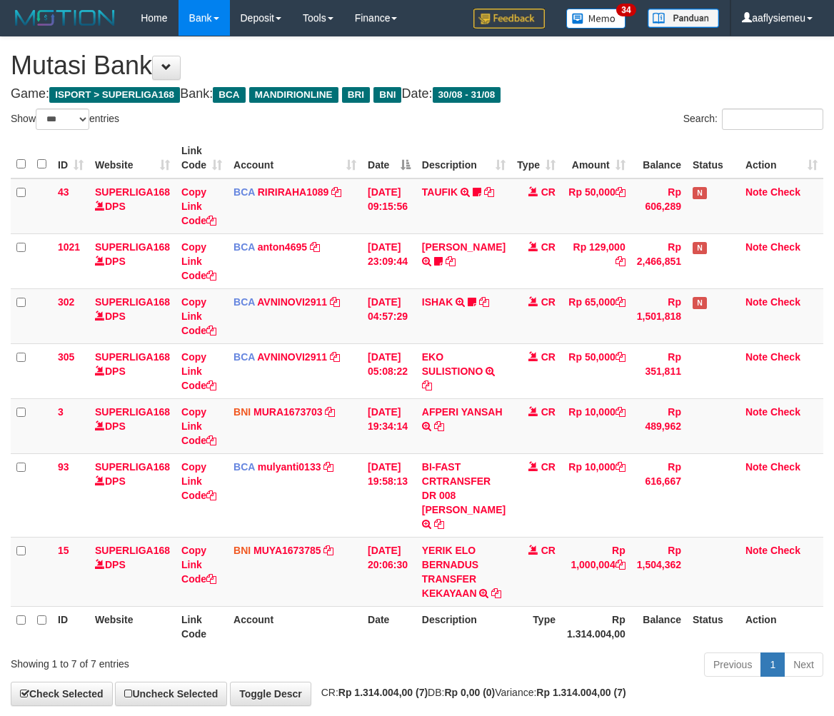
select select "***"
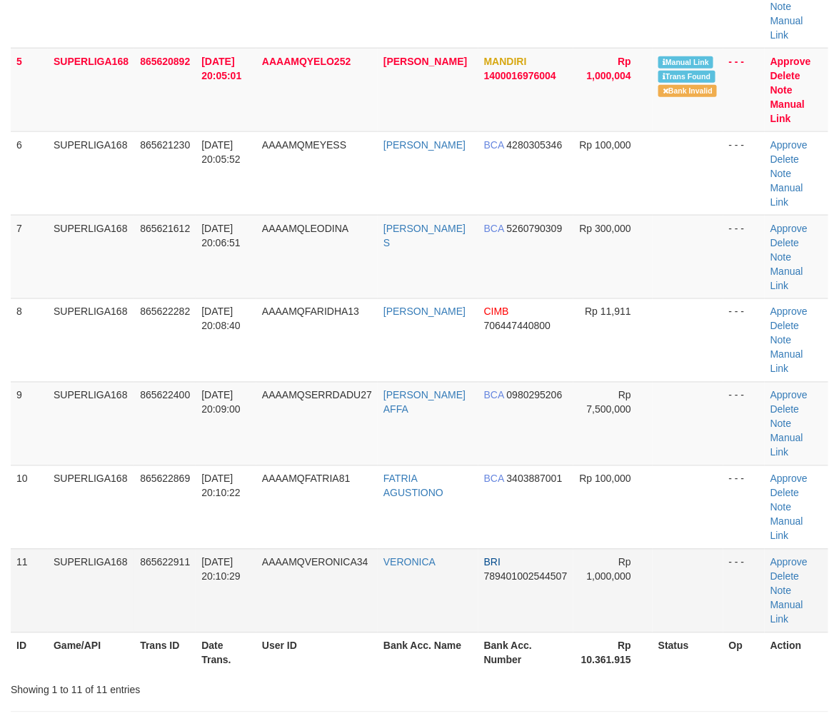
click at [188, 549] on td "865622911" at bounding box center [164, 591] width 61 height 84
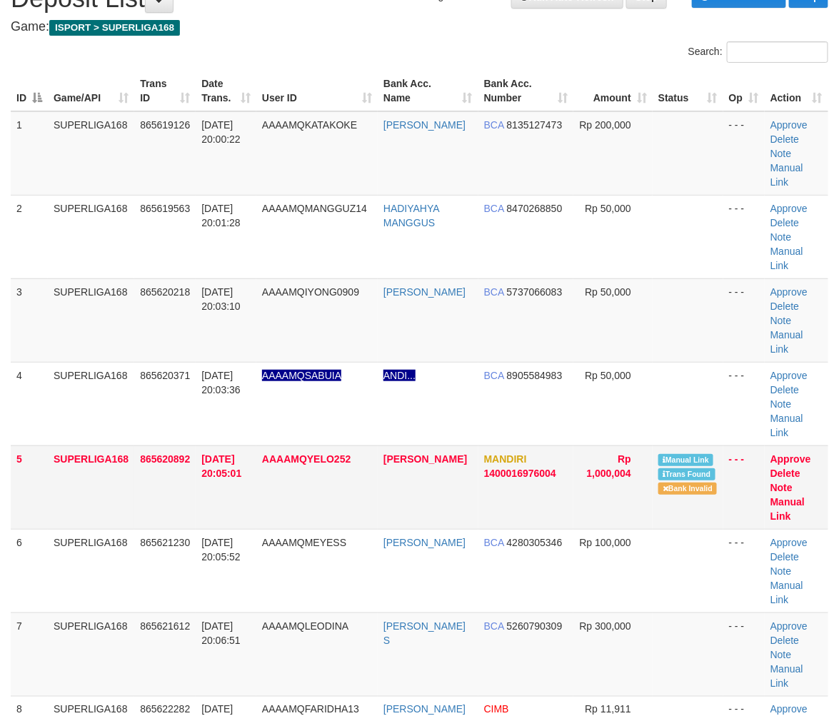
scroll to position [16, 0]
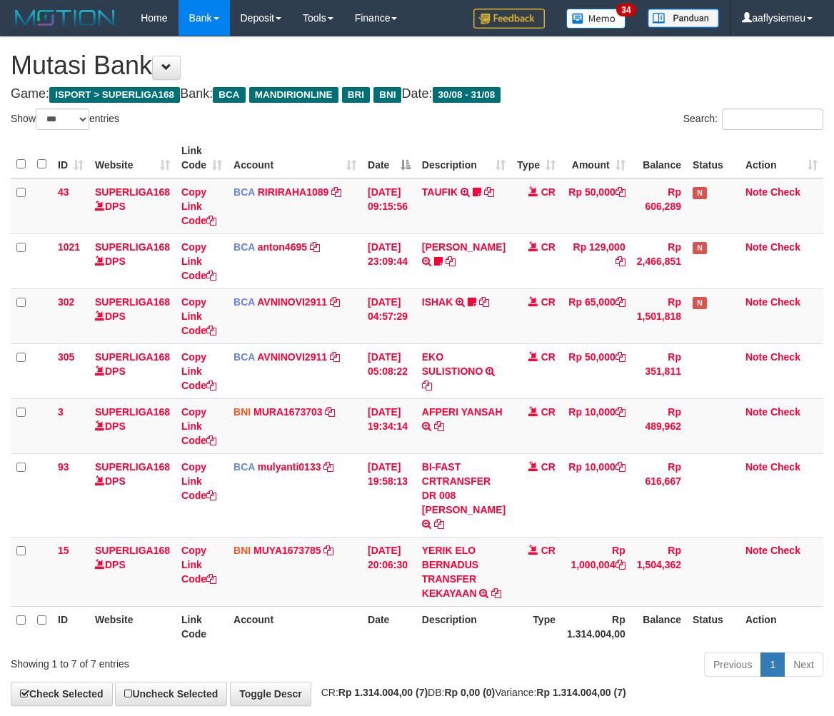
select select "***"
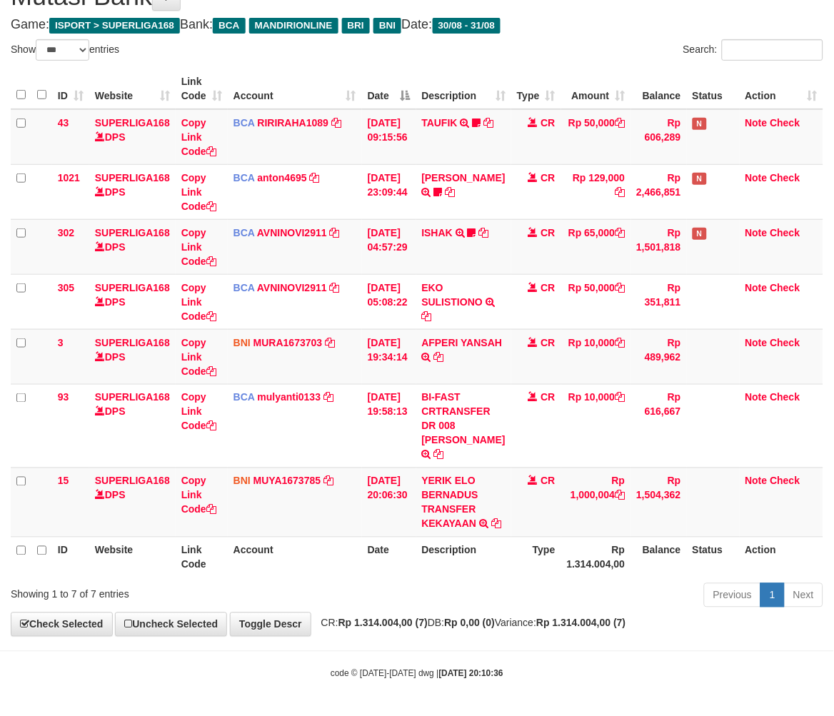
click at [537, 606] on div "Previous 1 Next" at bounding box center [591, 597] width 465 height 31
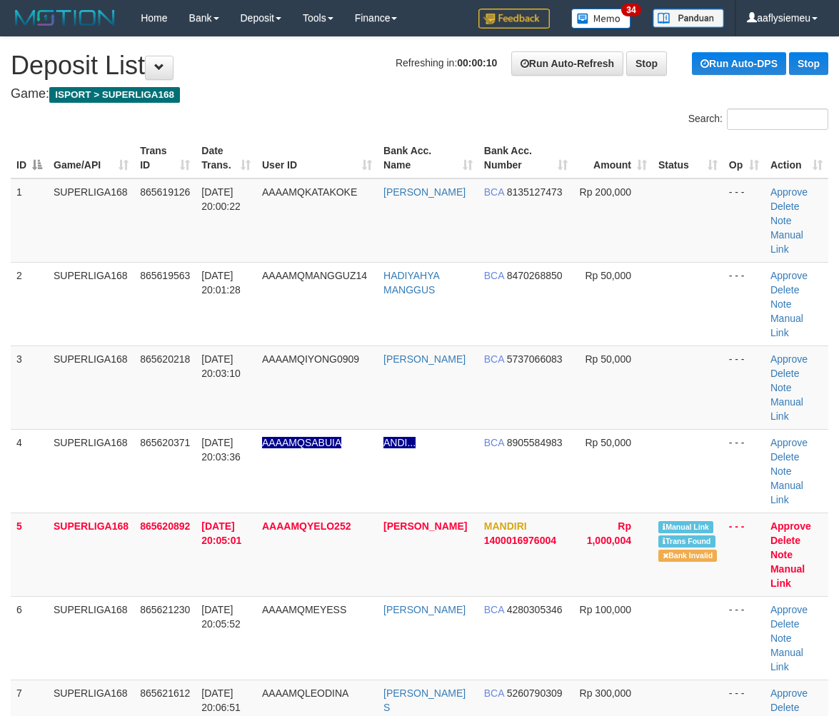
scroll to position [16, 0]
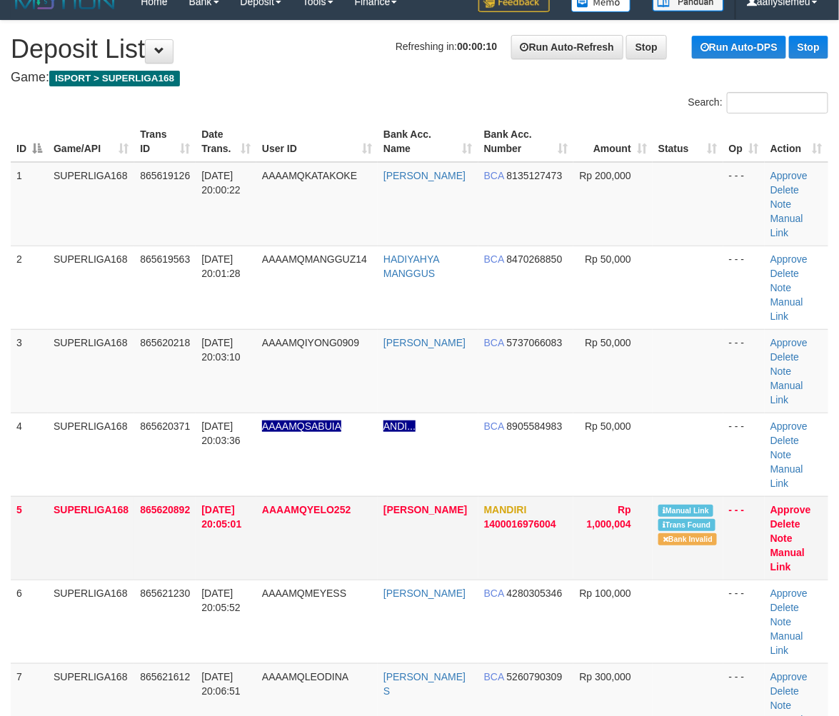
click at [226, 496] on td "31/08/2025 20:05:01" at bounding box center [226, 538] width 61 height 84
drag, startPoint x: 226, startPoint y: 482, endPoint x: 119, endPoint y: 508, distance: 110.2
click at [220, 496] on td "31/08/2025 20:05:01" at bounding box center [226, 538] width 61 height 84
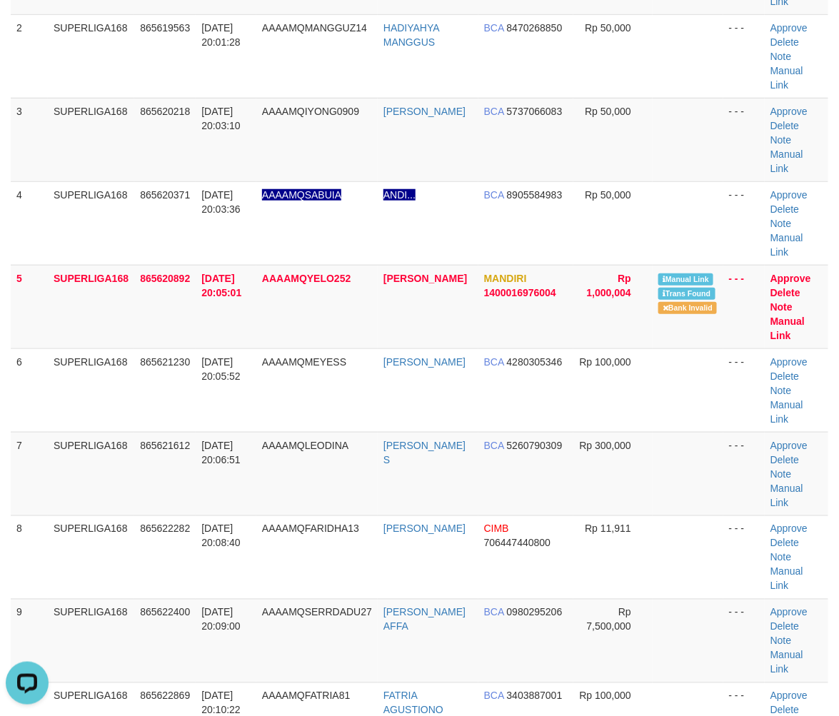
scroll to position [0, 0]
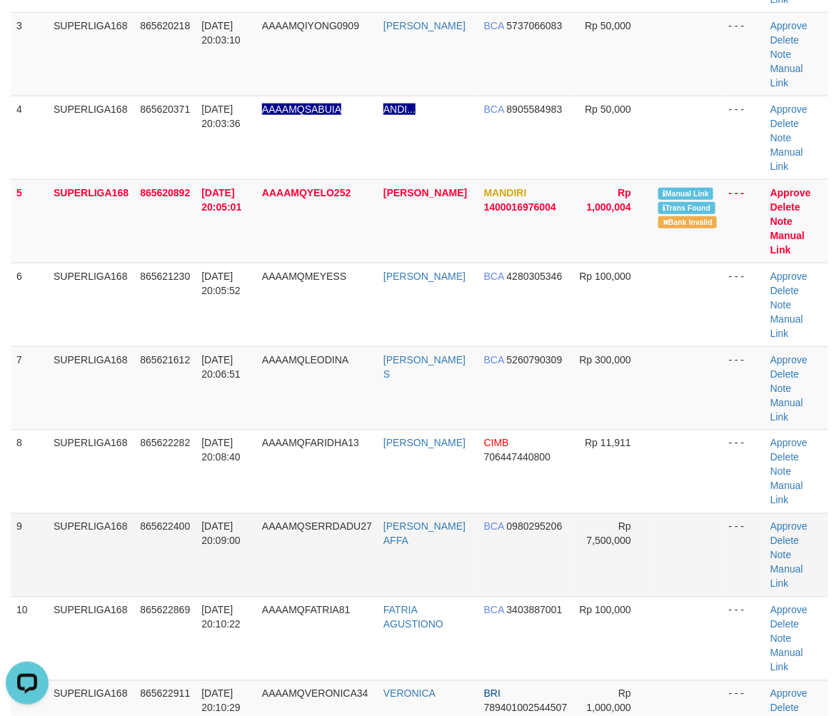
click at [109, 514] on td "SUPERLIGA168" at bounding box center [91, 556] width 86 height 84
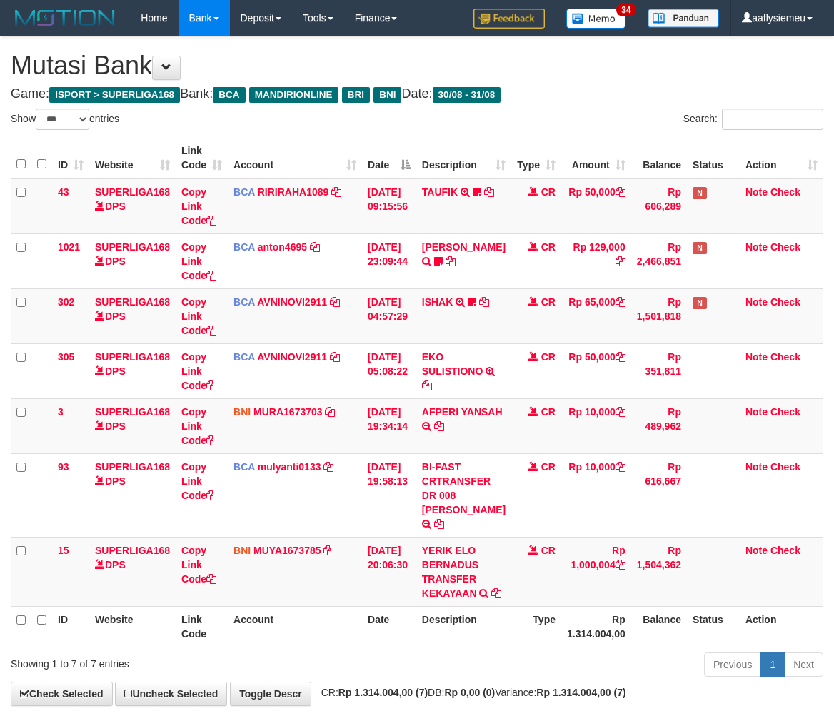
select select "***"
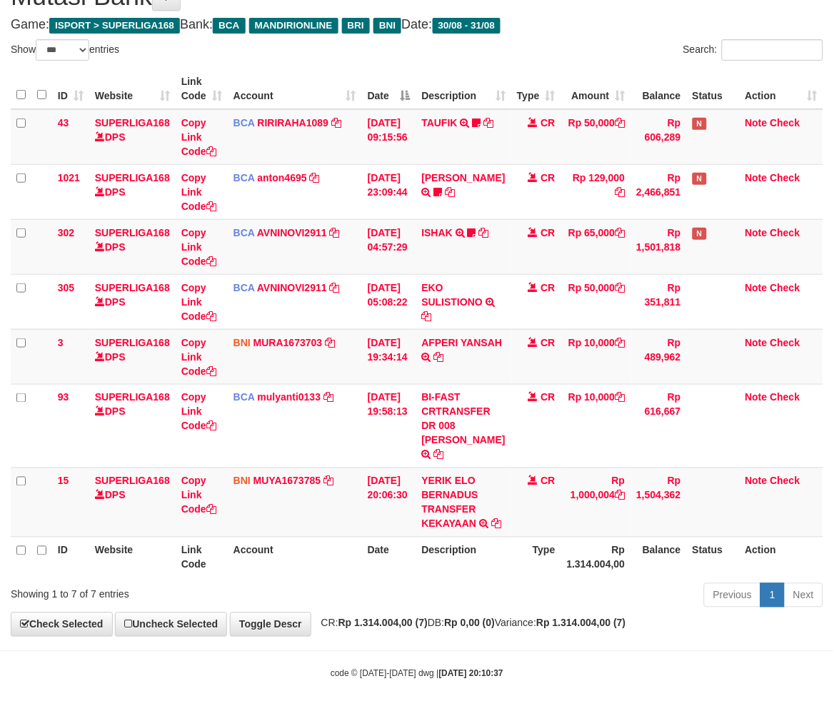
click at [479, 565] on th "Description" at bounding box center [463, 557] width 95 height 41
click at [416, 576] on div "ID Website Link Code Account Date Description Type Amount Balance Status Action…" at bounding box center [417, 323] width 834 height 518
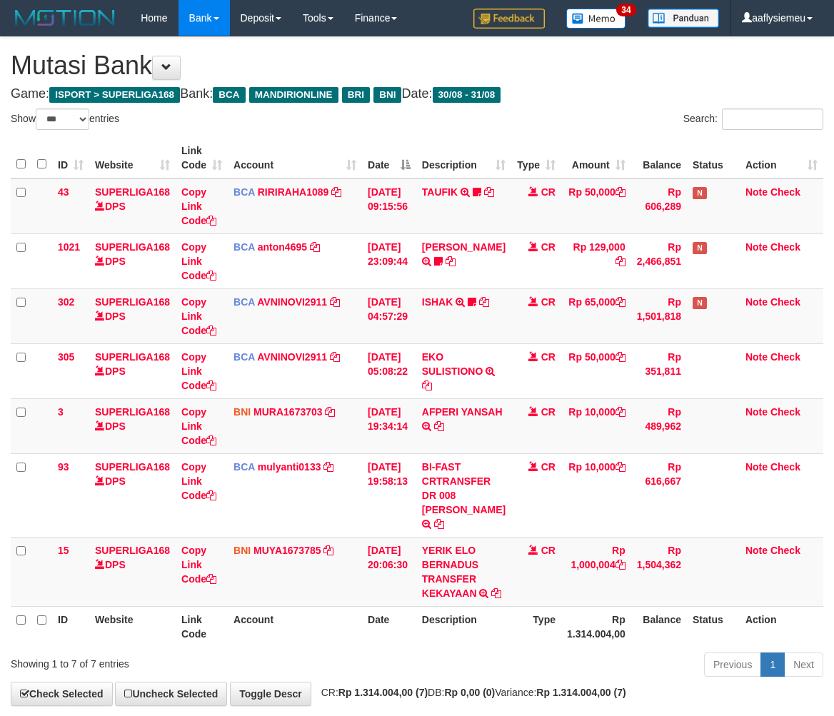
select select "***"
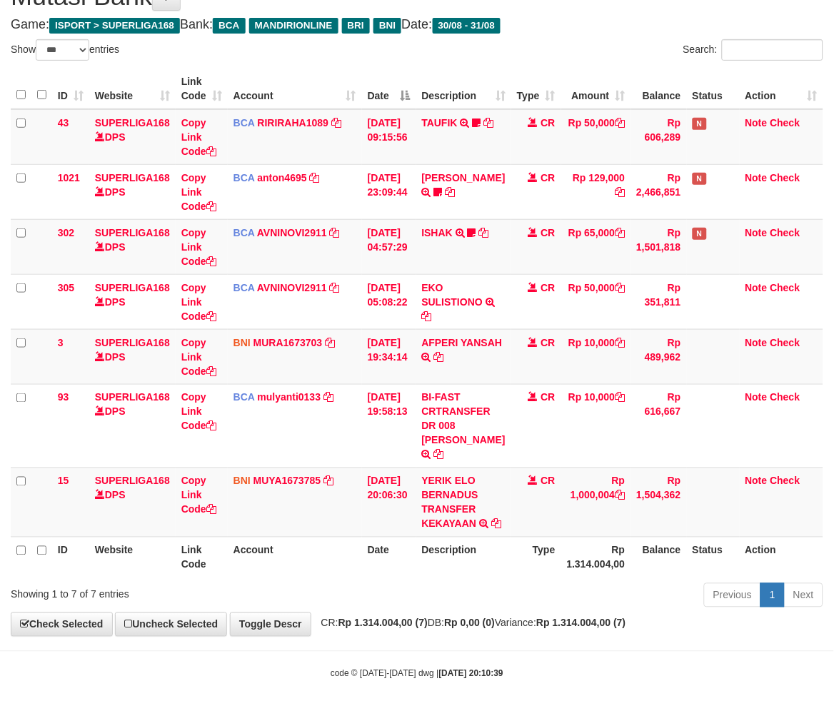
click at [481, 577] on div "ID Website Link Code Account Date Description Type Amount Balance Status Action…" at bounding box center [417, 323] width 834 height 518
click at [394, 615] on div "**********" at bounding box center [417, 302] width 834 height 669
click at [391, 611] on div "Previous 1 Next" at bounding box center [591, 597] width 465 height 31
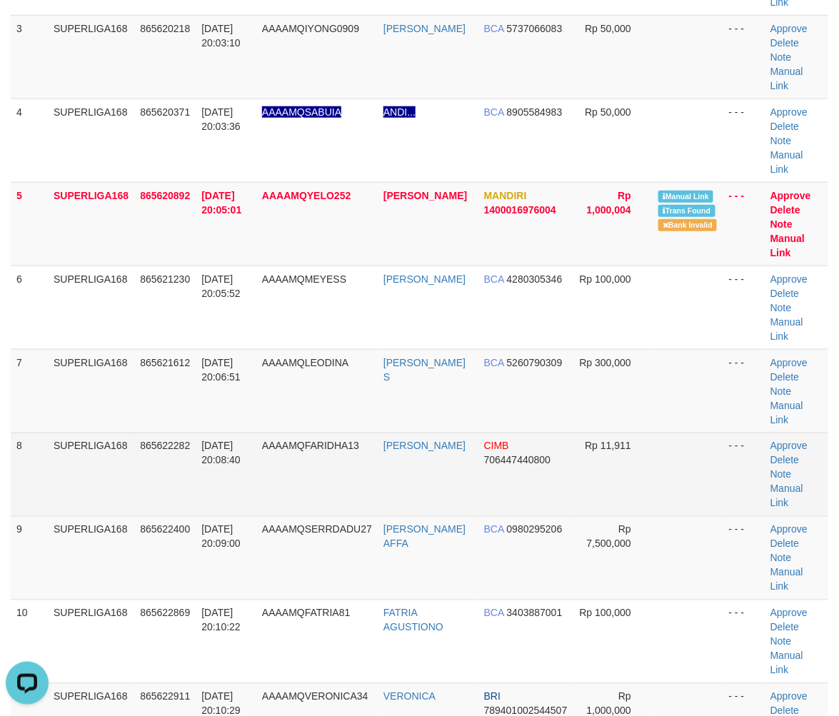
click at [11, 433] on td "8" at bounding box center [29, 475] width 37 height 84
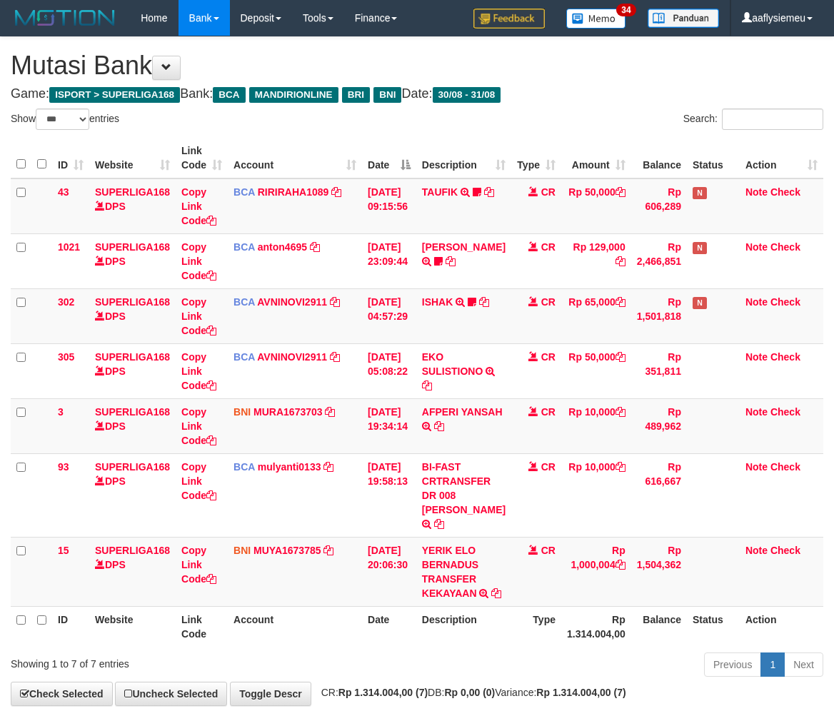
select select "***"
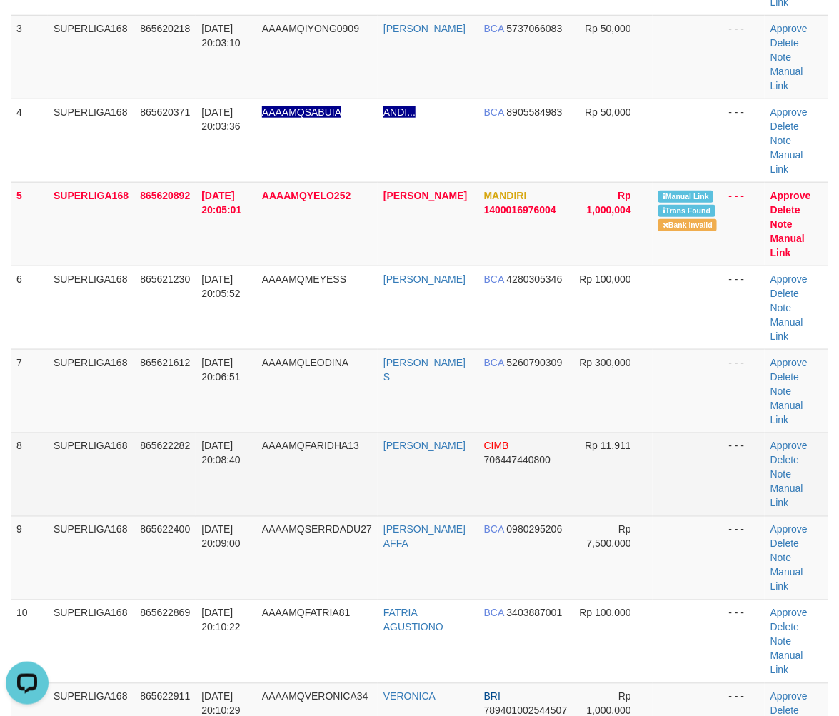
click at [152, 433] on td "865622282" at bounding box center [164, 475] width 61 height 84
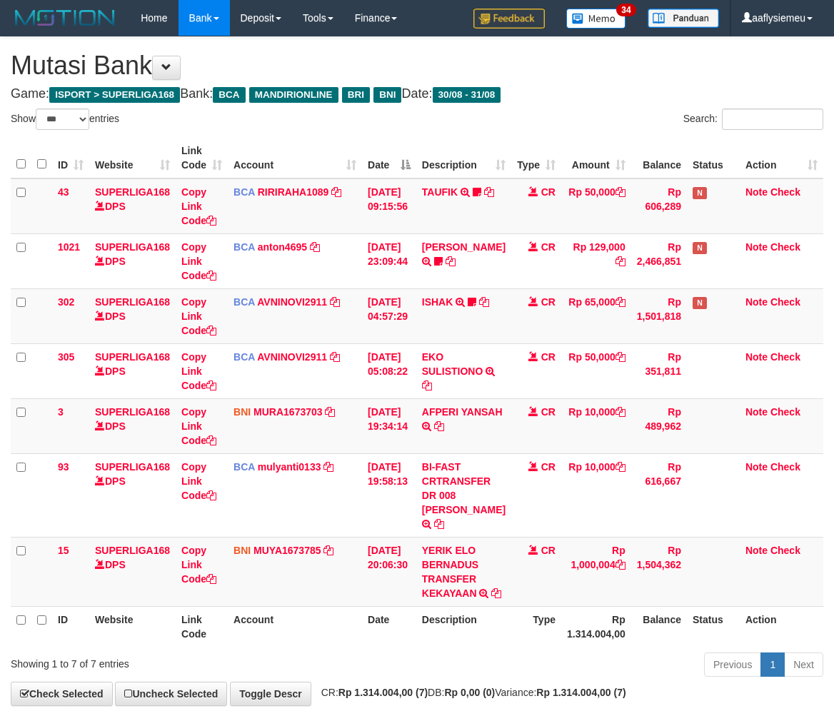
select select "***"
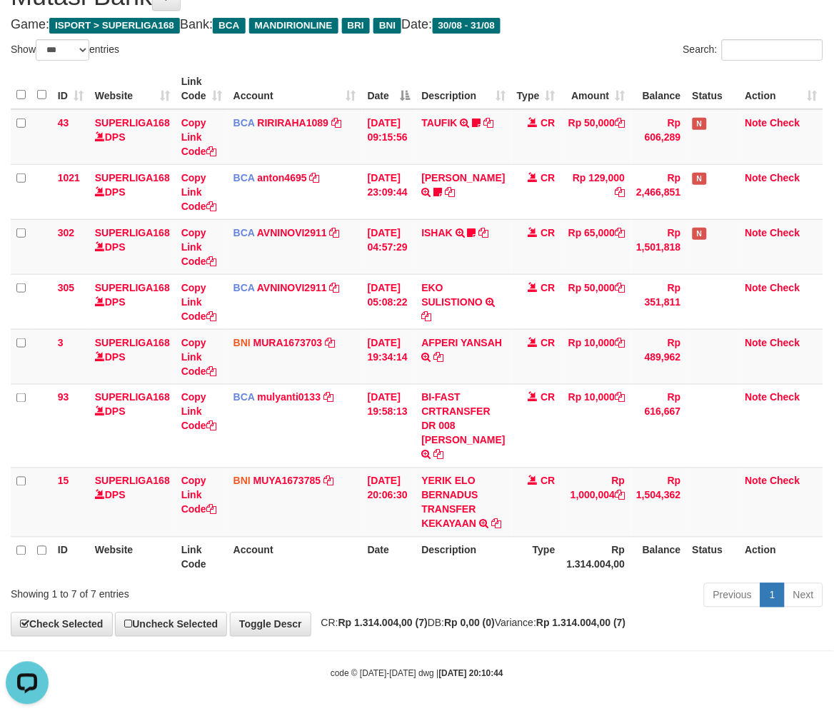
drag, startPoint x: 414, startPoint y: 519, endPoint x: 839, endPoint y: 466, distance: 427.6
click at [415, 519] on td "[DATE] 20:06:30" at bounding box center [389, 502] width 54 height 69
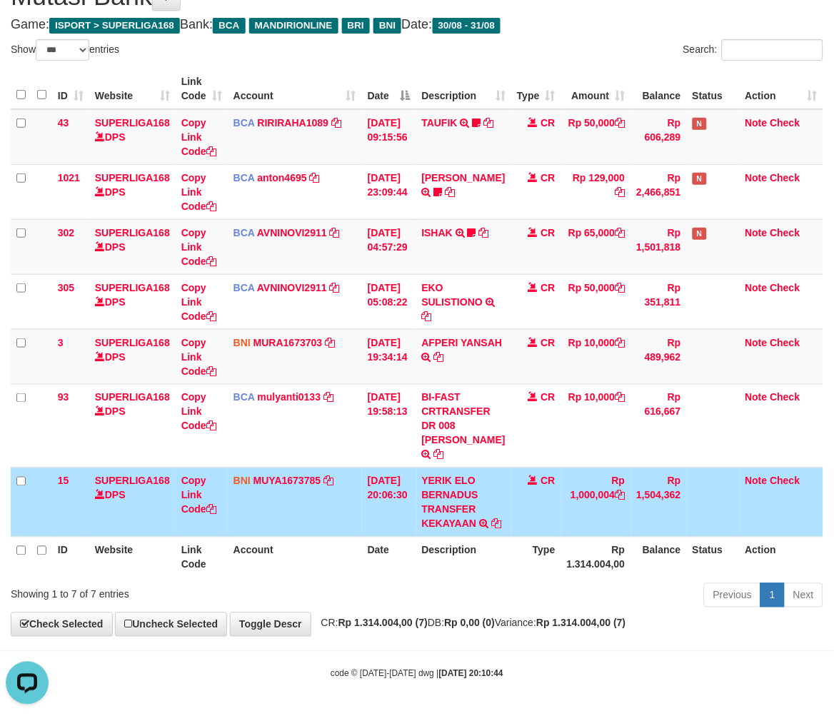
drag, startPoint x: 514, startPoint y: 556, endPoint x: 501, endPoint y: 550, distance: 14.7
click at [511, 554] on th "Type" at bounding box center [536, 557] width 50 height 41
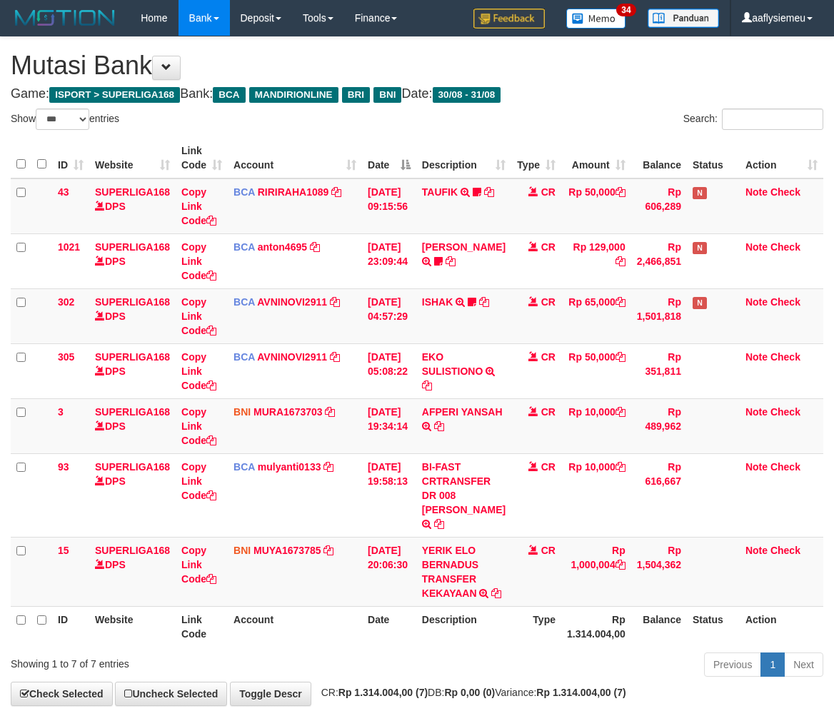
select select "***"
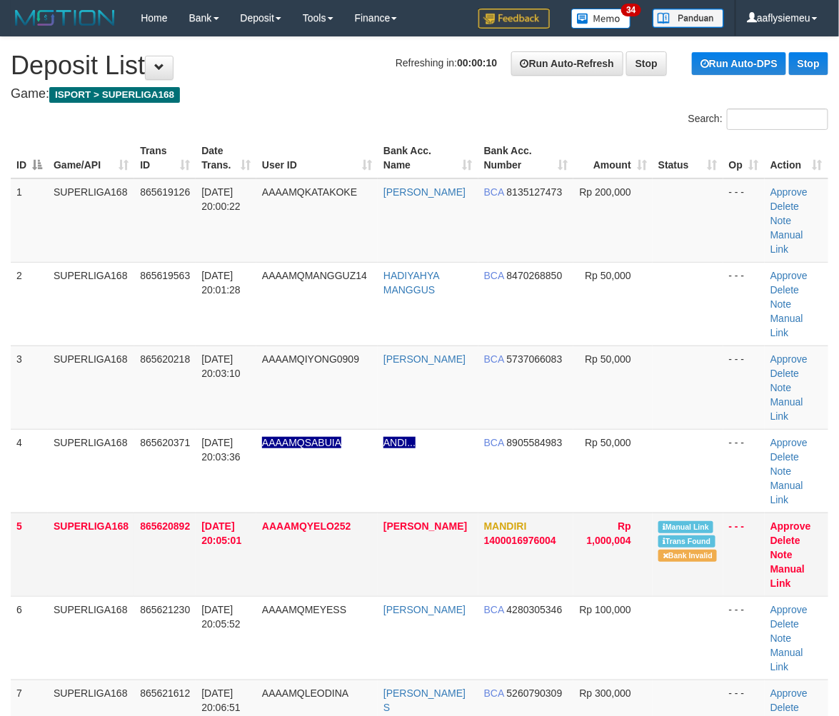
click at [110, 513] on td "SUPERLIGA168" at bounding box center [91, 555] width 86 height 84
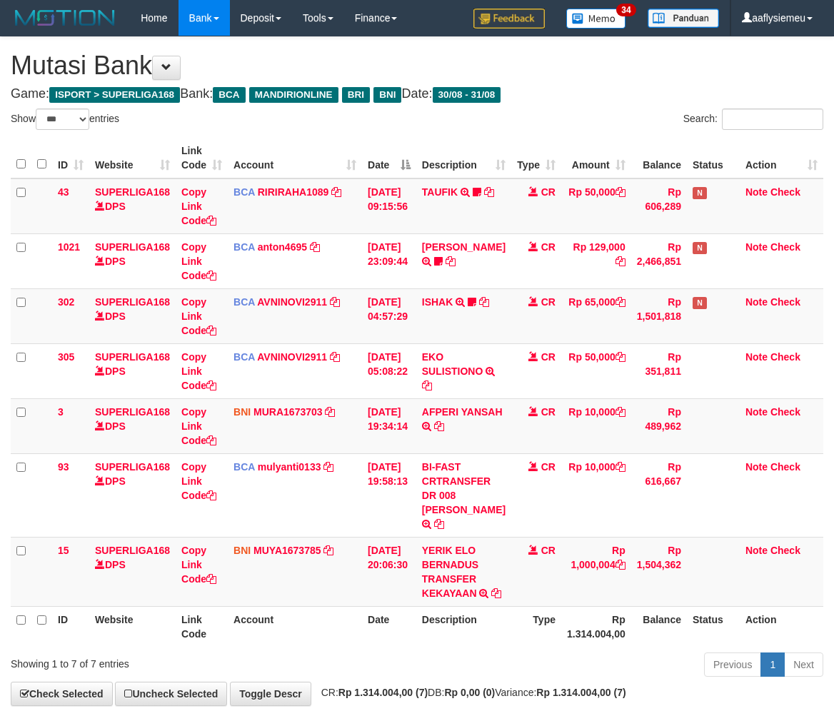
select select "***"
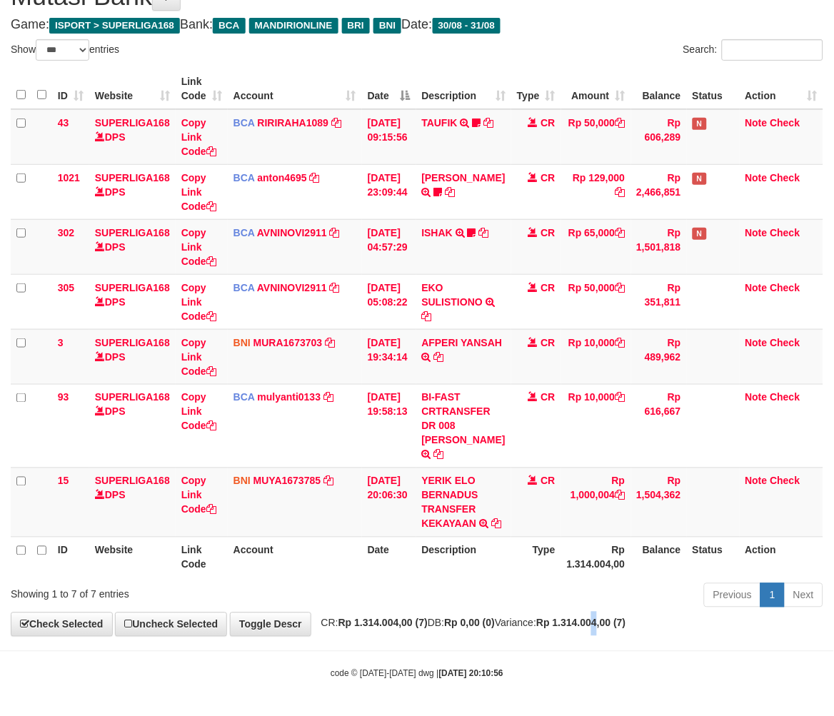
click at [626, 626] on strong "Rp 1.314.004,00 (7)" at bounding box center [580, 623] width 89 height 11
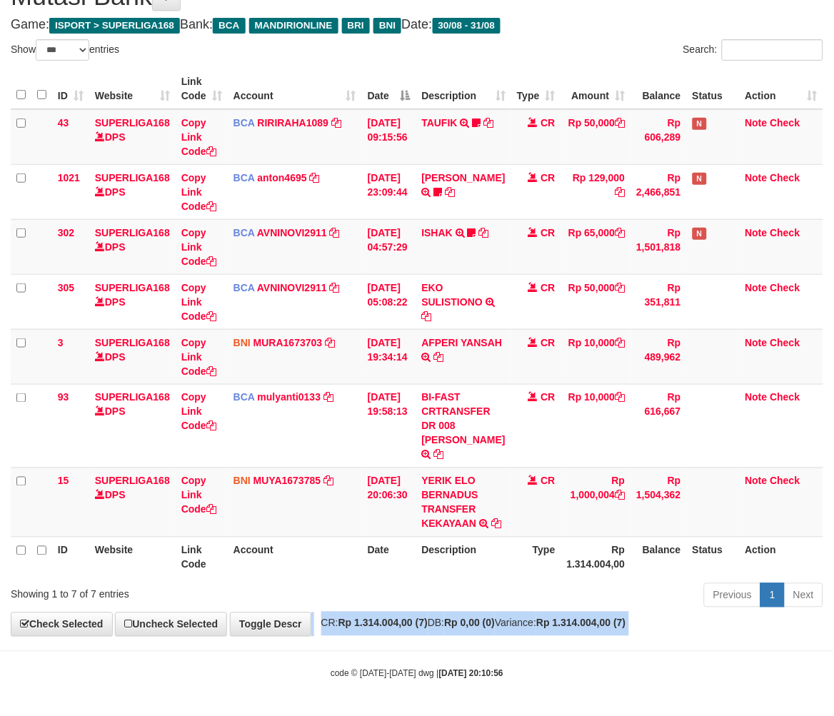
click at [626, 626] on strong "Rp 1.314.004,00 (7)" at bounding box center [580, 623] width 89 height 11
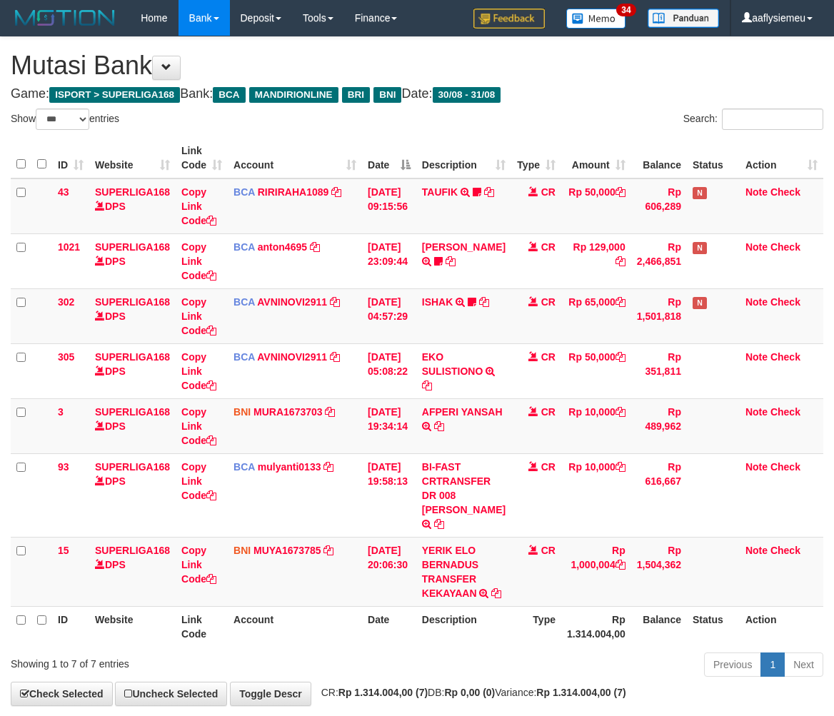
select select "***"
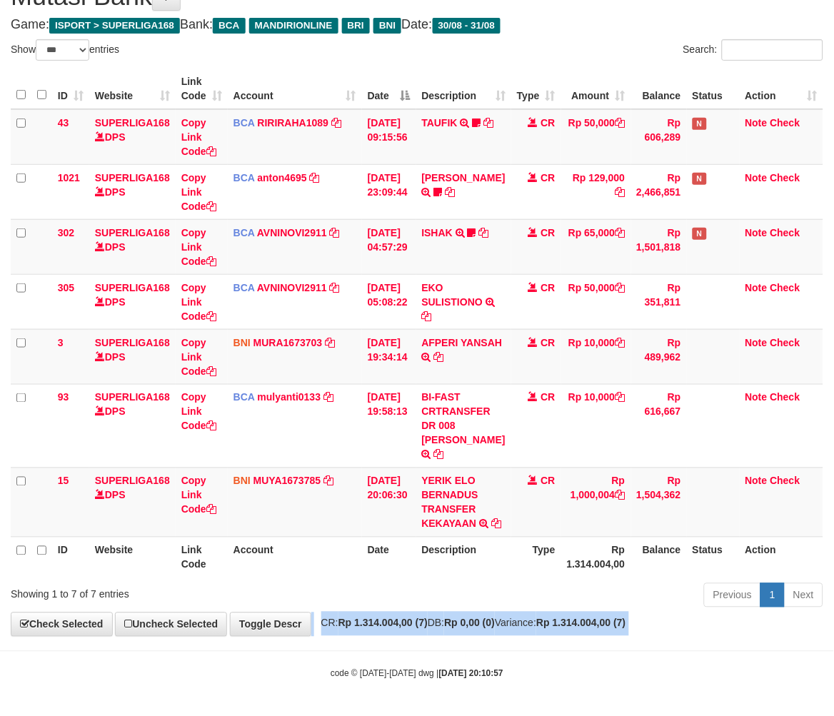
click at [626, 626] on strong "Rp 1.314.004,00 (7)" at bounding box center [580, 623] width 89 height 11
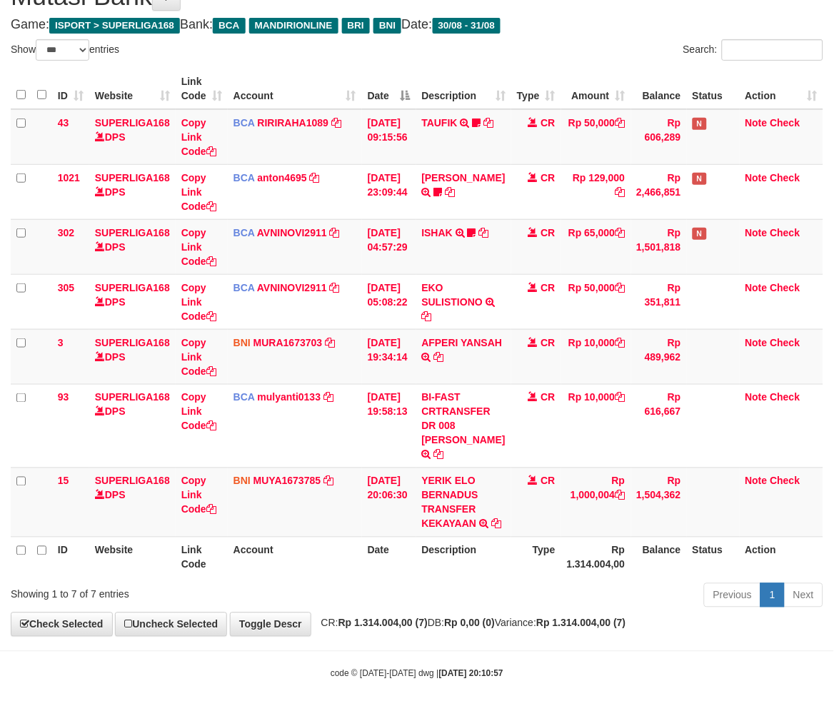
click at [504, 566] on tr "ID Website Link Code Account Date Description Type Rp 1.314.004,00 Balance Stat…" at bounding box center [417, 557] width 813 height 41
click at [502, 566] on th "Description" at bounding box center [463, 557] width 95 height 41
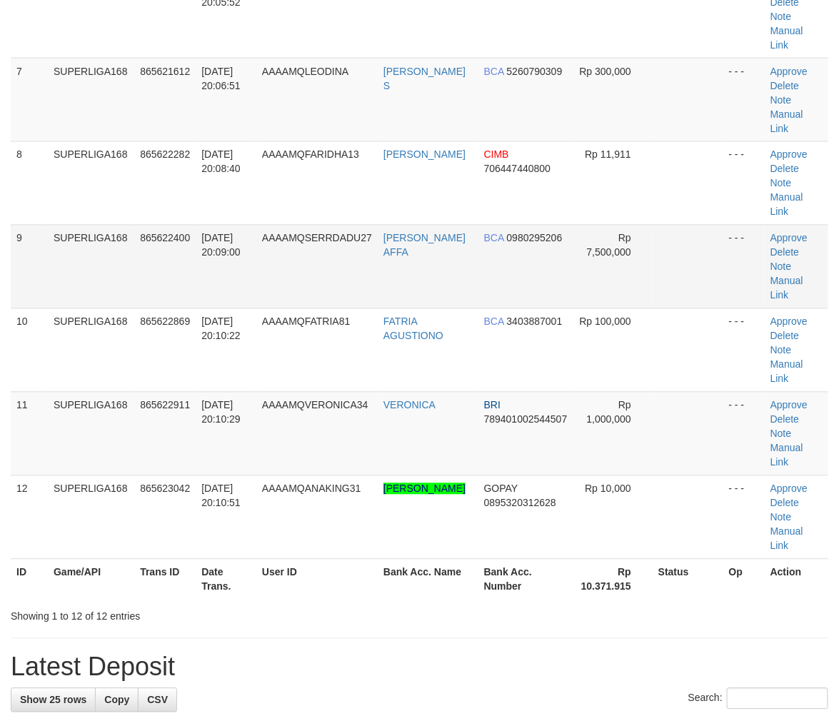
scroll to position [396, 0]
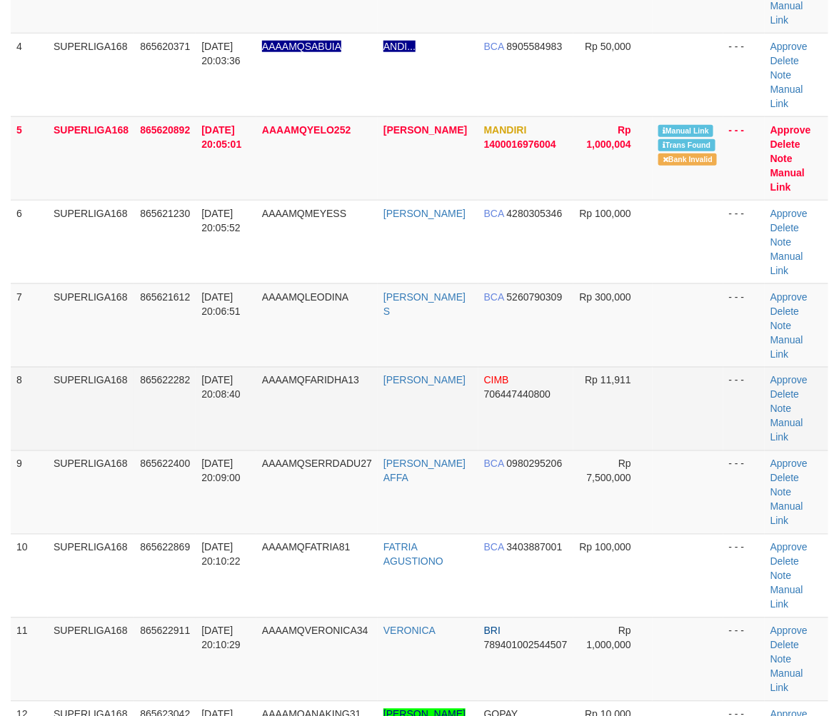
click at [226, 367] on td "31/08/2025 20:08:40" at bounding box center [226, 409] width 61 height 84
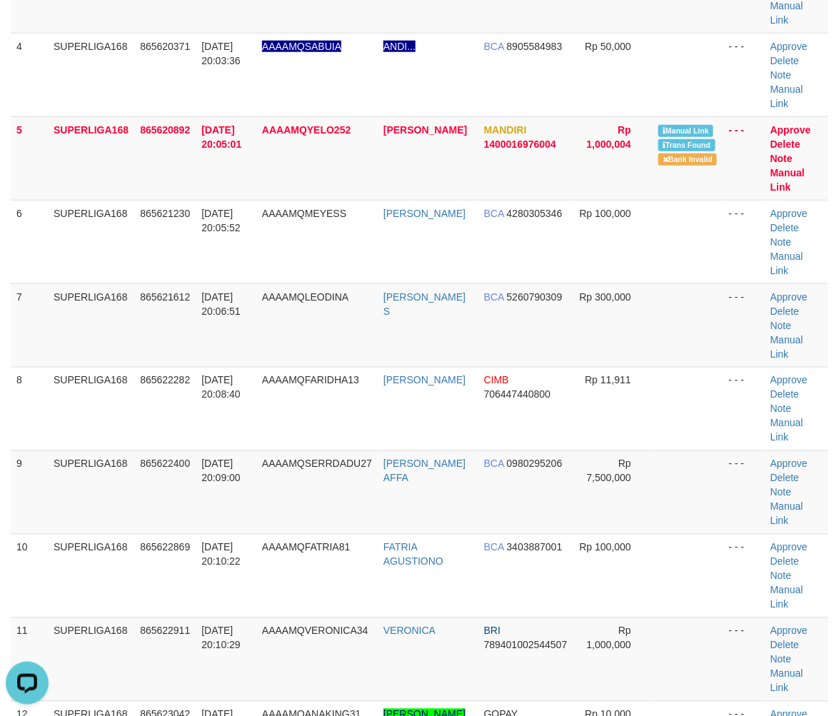
scroll to position [0, 0]
drag, startPoint x: 16, startPoint y: 415, endPoint x: 0, endPoint y: 423, distance: 18.2
click at [16, 451] on td "9" at bounding box center [29, 493] width 37 height 84
click at [113, 451] on td "SUPERLIGA168" at bounding box center [91, 493] width 86 height 84
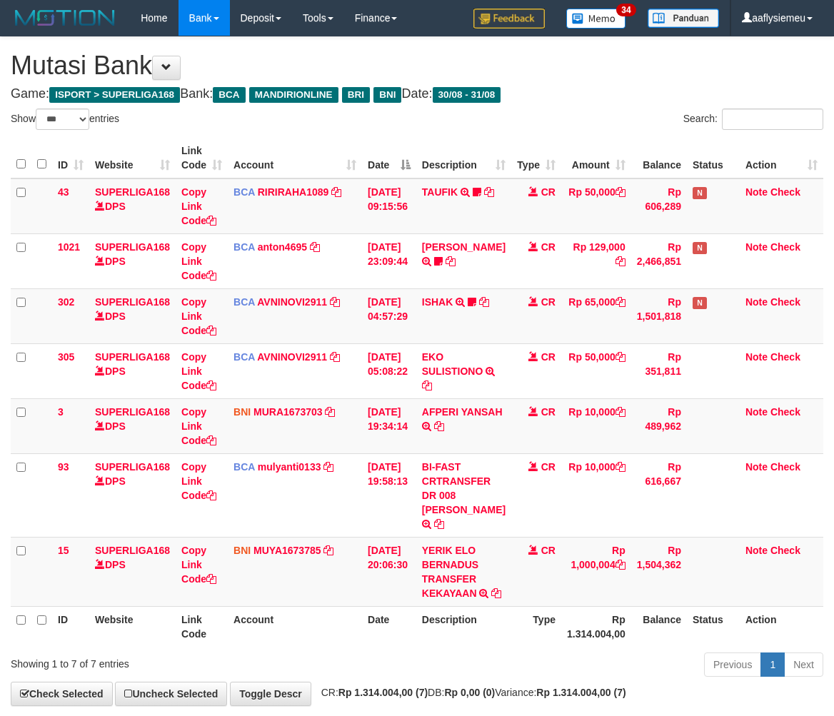
select select "***"
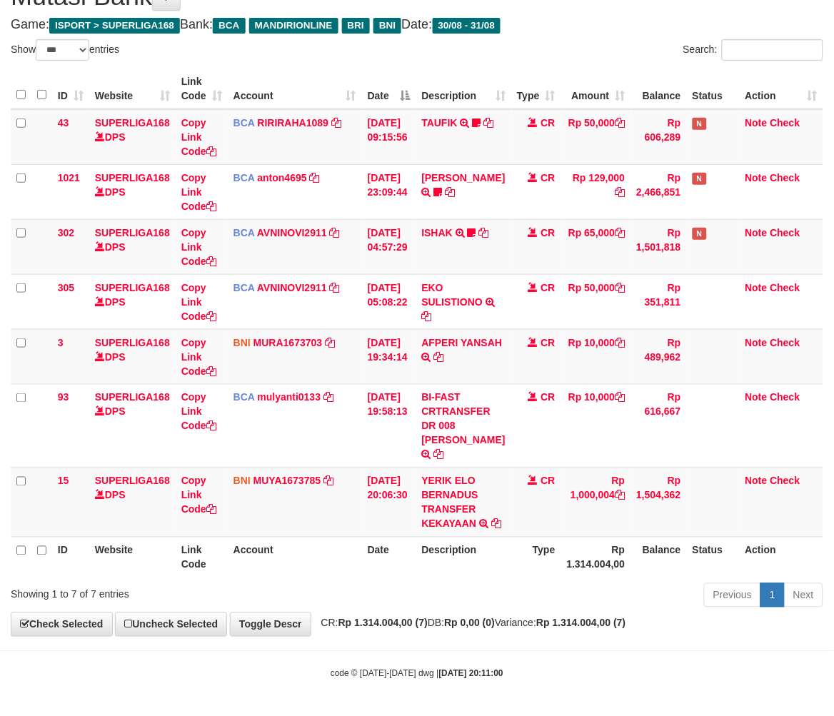
click at [576, 552] on th "Rp 1.314.004,00" at bounding box center [596, 557] width 70 height 41
drag, startPoint x: 557, startPoint y: 579, endPoint x: 605, endPoint y: 559, distance: 51.9
click at [557, 579] on div "ID Website Link Code Account Date Description Type Amount Balance Status Action…" at bounding box center [417, 323] width 834 height 518
click at [651, 551] on th "Balance" at bounding box center [659, 557] width 56 height 41
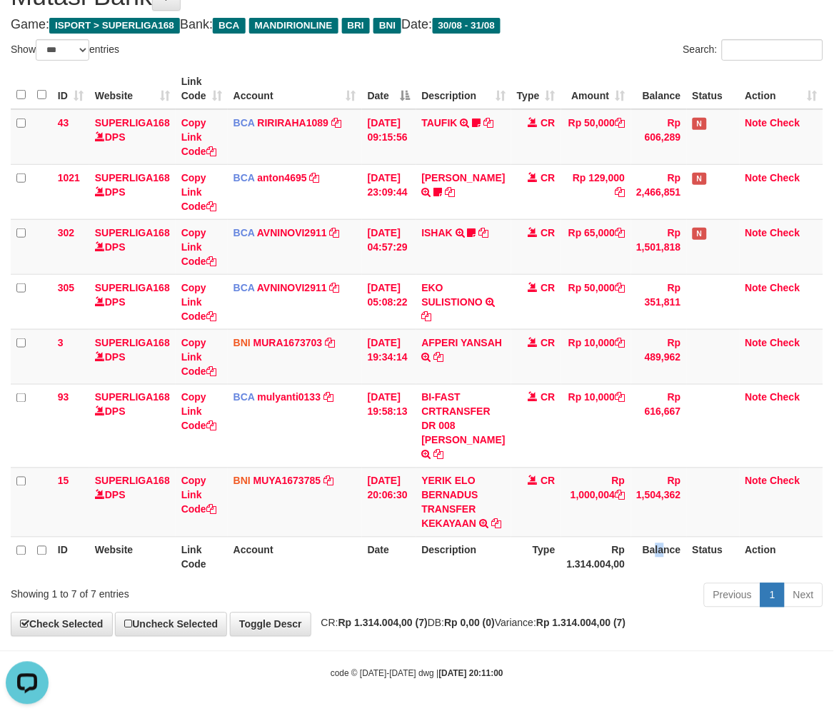
click at [647, 550] on th "Balance" at bounding box center [659, 557] width 56 height 41
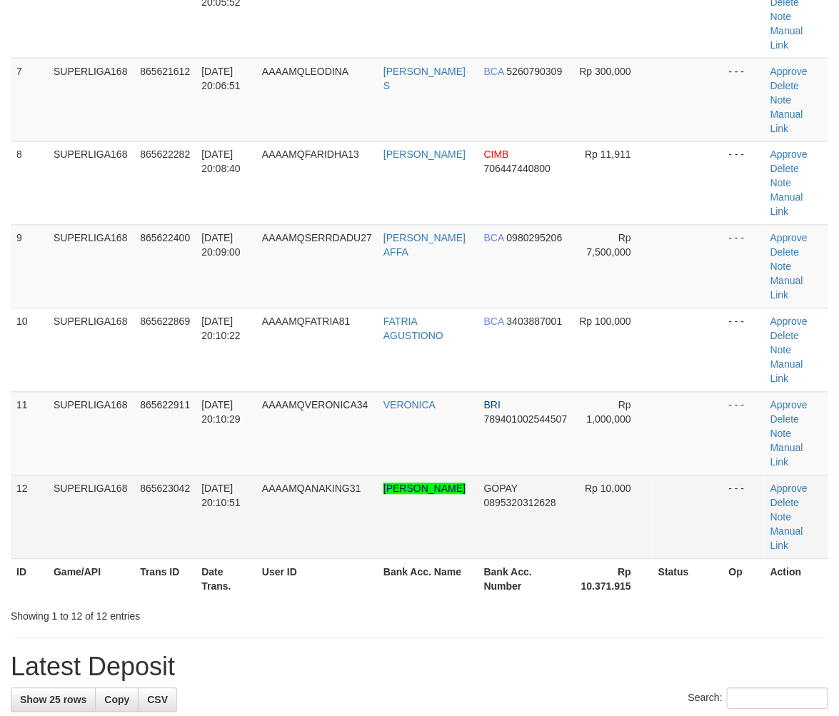
click at [244, 476] on td "[DATE] 20:10:51" at bounding box center [226, 518] width 61 height 84
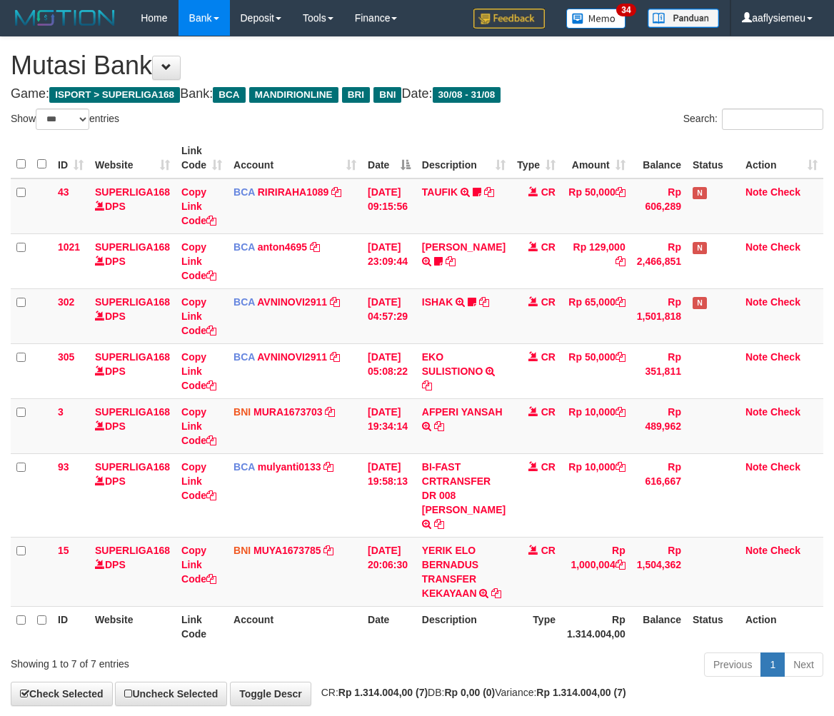
select select "***"
drag, startPoint x: 0, startPoint y: 0, endPoint x: 561, endPoint y: 573, distance: 802.1
click at [567, 606] on th "Rp 1.314.004,00" at bounding box center [596, 626] width 70 height 41
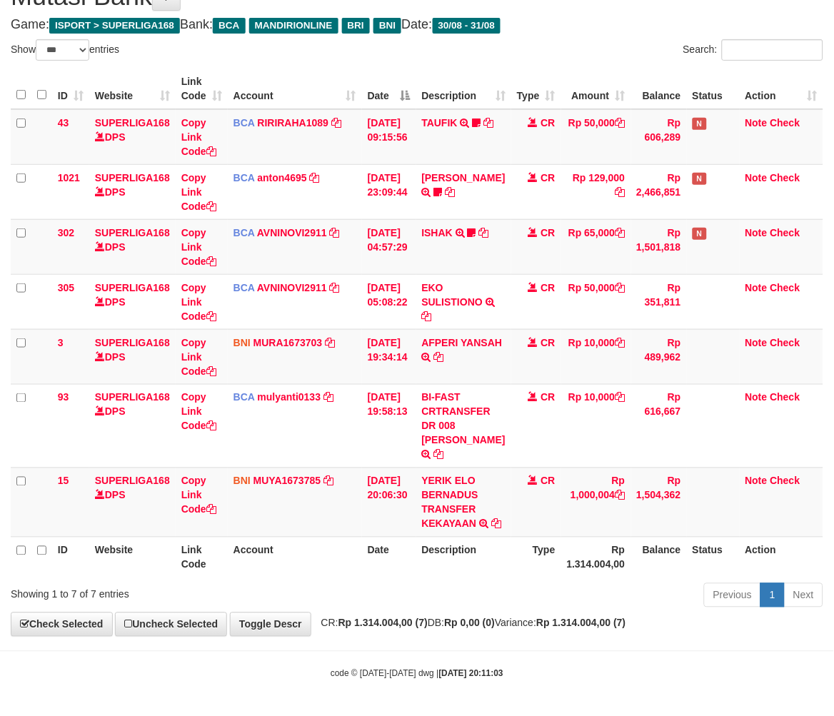
click at [562, 573] on th "Rp 1.314.004,00" at bounding box center [596, 557] width 70 height 41
click at [555, 582] on div "Previous 1 Next" at bounding box center [591, 597] width 465 height 31
click at [425, 651] on body "Toggle navigation Home Bank Account List Load By Website Group [ISPORT] SUPERLI…" at bounding box center [417, 324] width 834 height 786
click at [529, 598] on div "Previous 1 Next" at bounding box center [591, 597] width 465 height 31
click at [527, 598] on div "Previous 1 Next" at bounding box center [591, 597] width 465 height 31
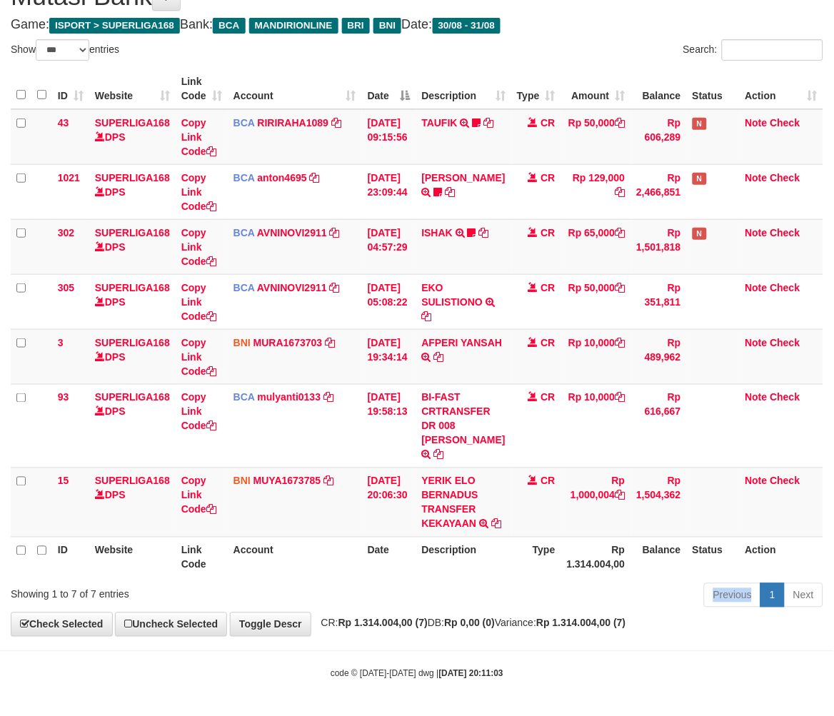
click at [527, 598] on div "Previous 1 Next" at bounding box center [591, 597] width 465 height 31
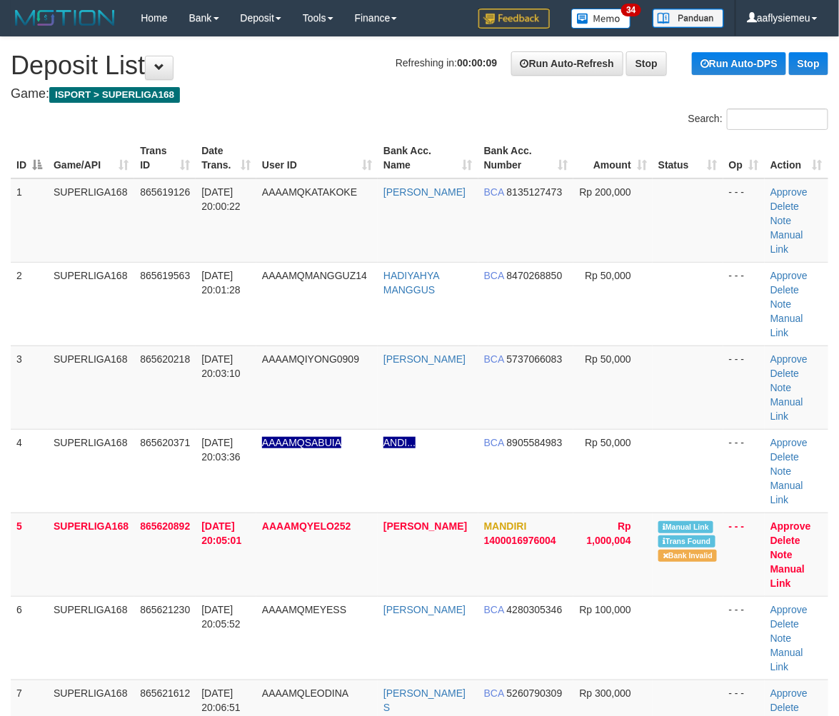
click at [13, 513] on td "5" at bounding box center [29, 555] width 37 height 84
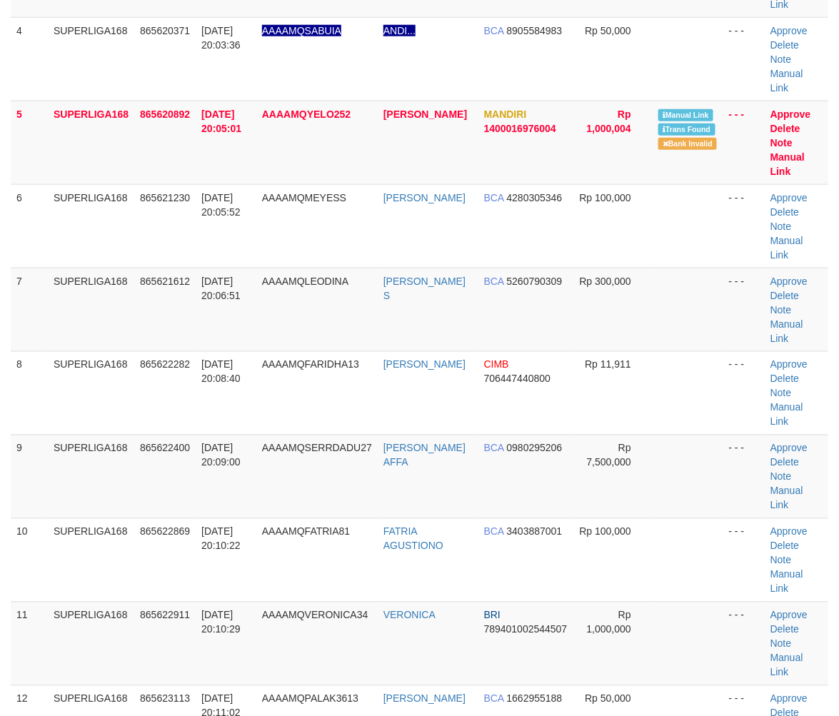
scroll to position [555, 0]
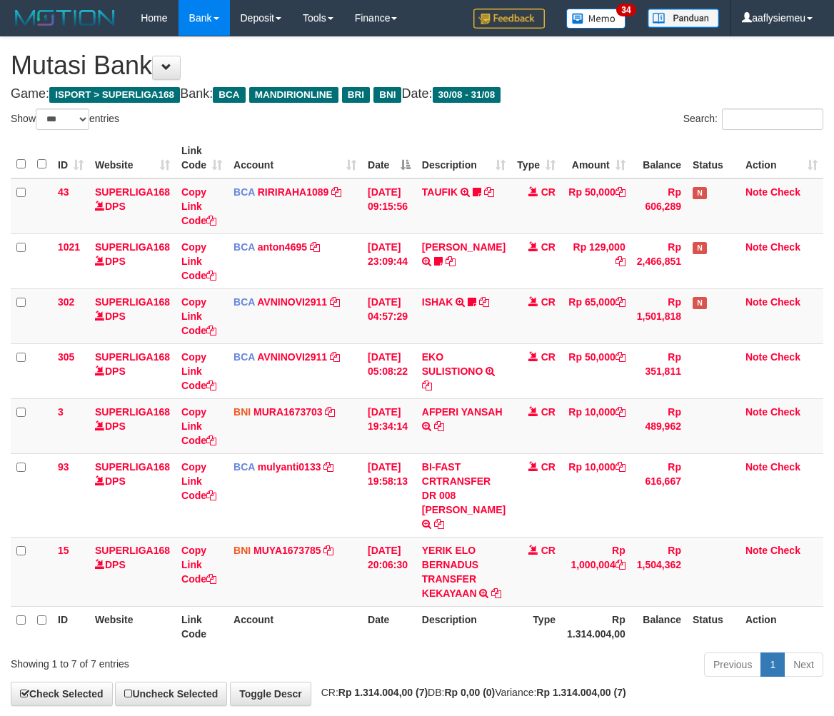
select select "***"
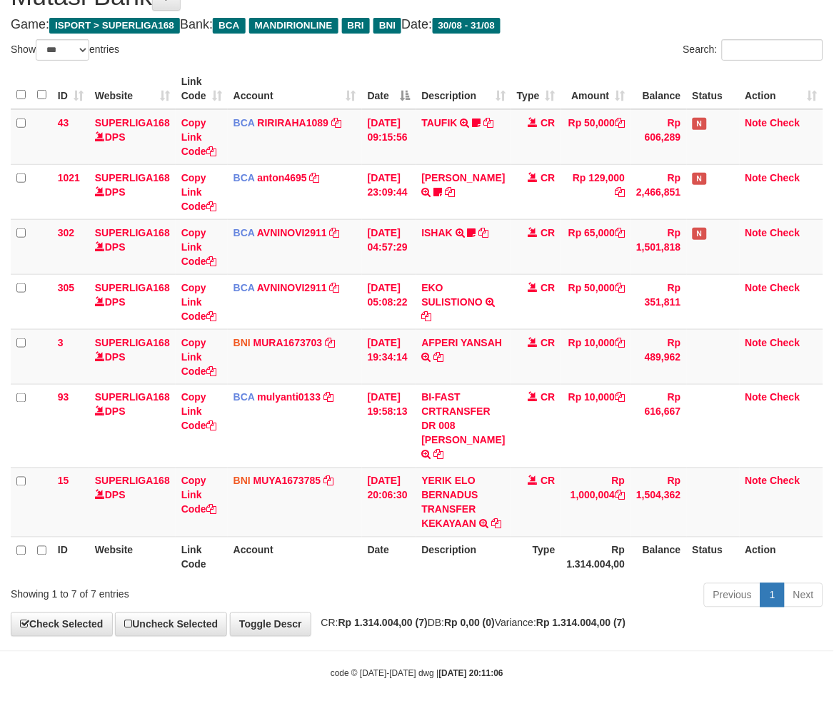
click at [484, 582] on div "Previous 1 Next" at bounding box center [591, 597] width 465 height 31
drag, startPoint x: 418, startPoint y: 594, endPoint x: 446, endPoint y: 586, distance: 28.9
click at [418, 595] on div "Previous 1 Next" at bounding box center [591, 597] width 465 height 31
click at [537, 589] on div "Previous 1 Next" at bounding box center [591, 597] width 465 height 31
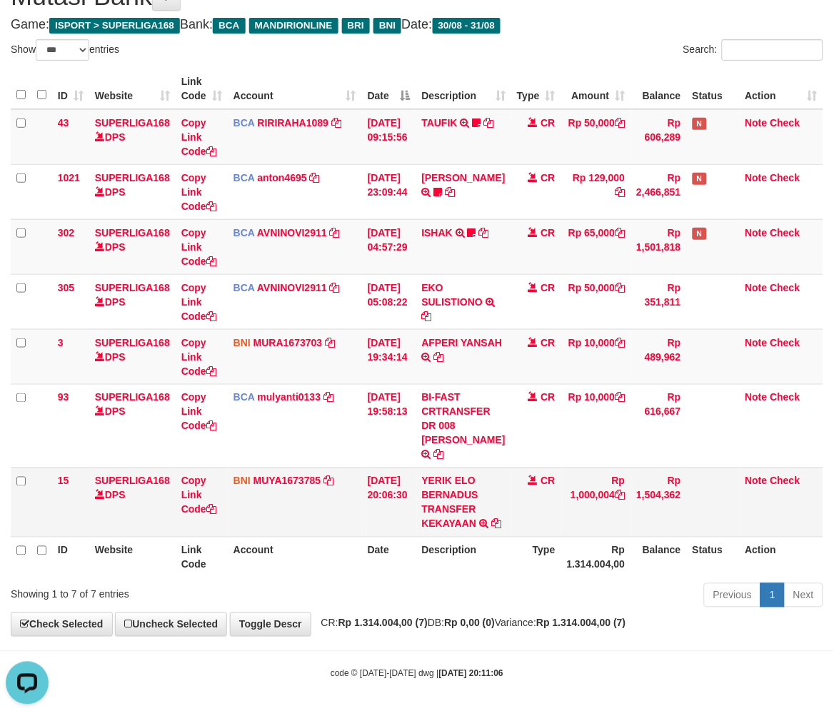
drag, startPoint x: 513, startPoint y: 606, endPoint x: 808, endPoint y: 520, distance: 307.2
click at [516, 606] on div "Previous 1 Next" at bounding box center [591, 597] width 465 height 31
click at [496, 596] on div "Previous 1 Next" at bounding box center [591, 597] width 465 height 31
click at [466, 611] on div "Previous 1 Next" at bounding box center [591, 597] width 465 height 31
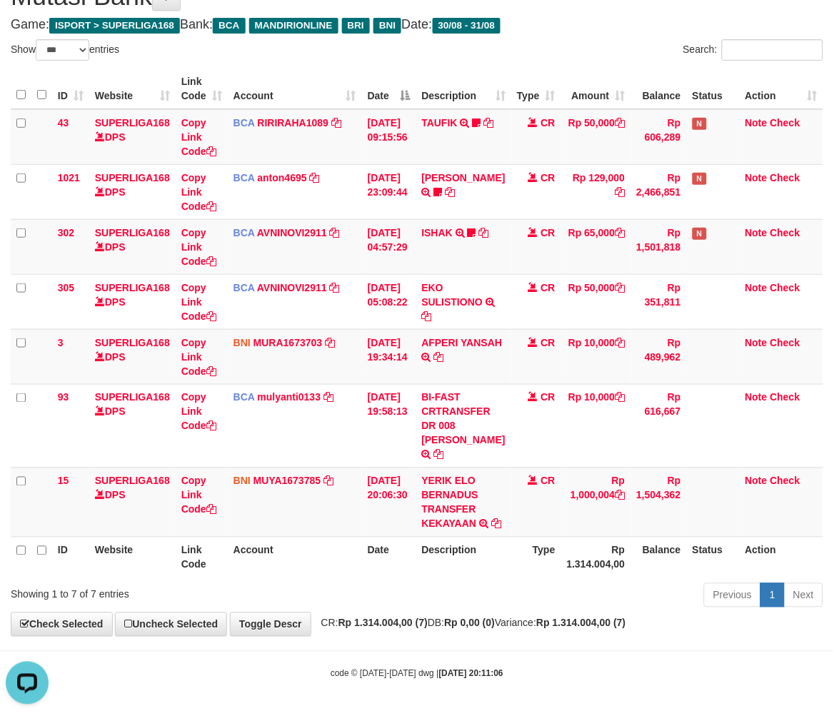
click at [416, 617] on div "**********" at bounding box center [417, 302] width 834 height 669
click at [509, 588] on div "Previous 1 Next" at bounding box center [591, 597] width 465 height 31
click at [459, 603] on div "Previous 1 Next" at bounding box center [591, 597] width 465 height 31
click at [458, 603] on div "Previous 1 Next" at bounding box center [591, 597] width 465 height 31
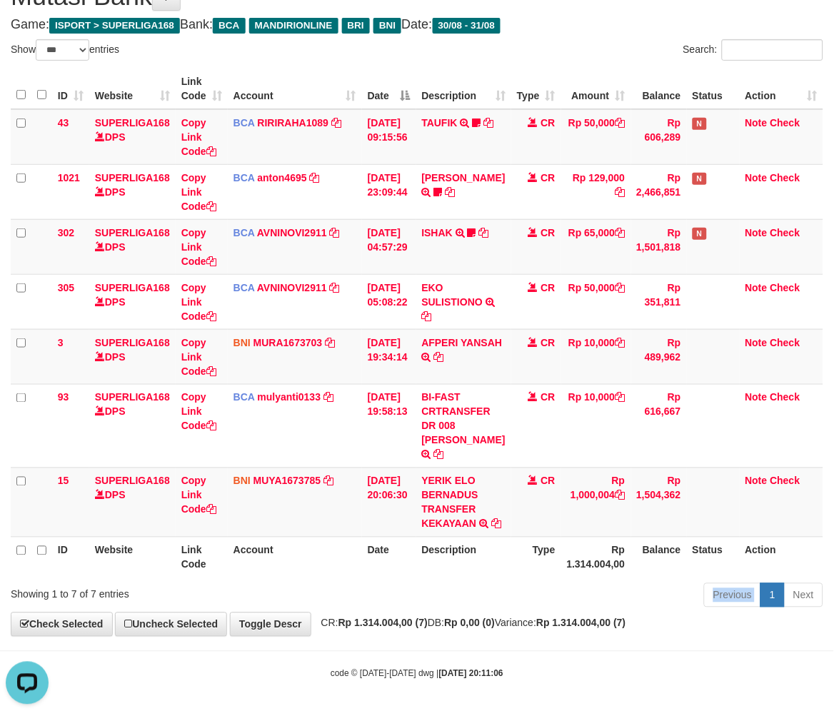
click at [458, 603] on div "Previous 1 Next" at bounding box center [591, 597] width 465 height 31
click at [459, 603] on div "Previous 1 Next" at bounding box center [591, 597] width 465 height 31
click at [459, 602] on div "Previous 1 Next" at bounding box center [591, 597] width 465 height 31
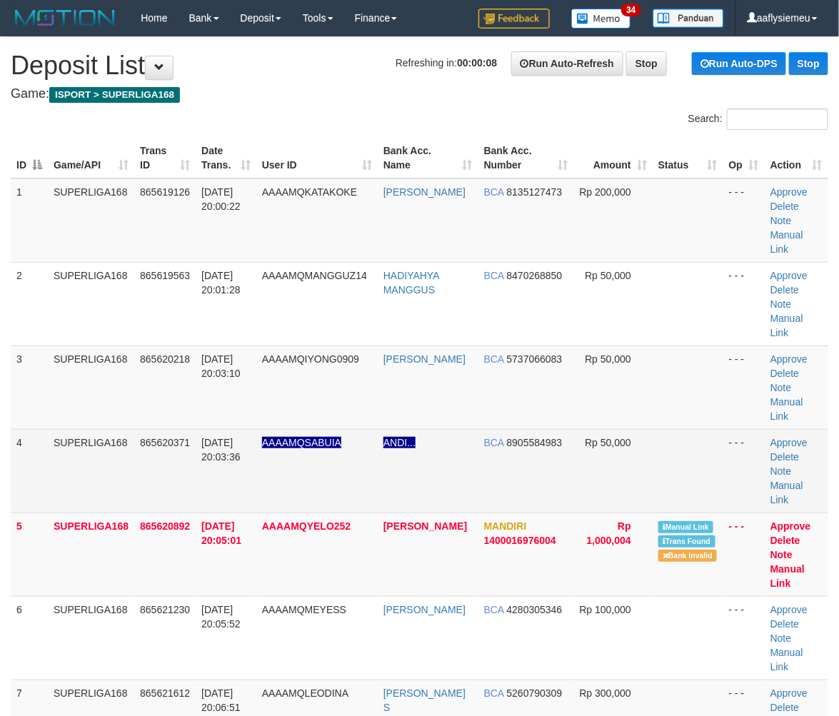
drag, startPoint x: 88, startPoint y: 465, endPoint x: 26, endPoint y: 491, distance: 66.9
click at [82, 469] on td "SUPERLIGA168" at bounding box center [91, 471] width 86 height 84
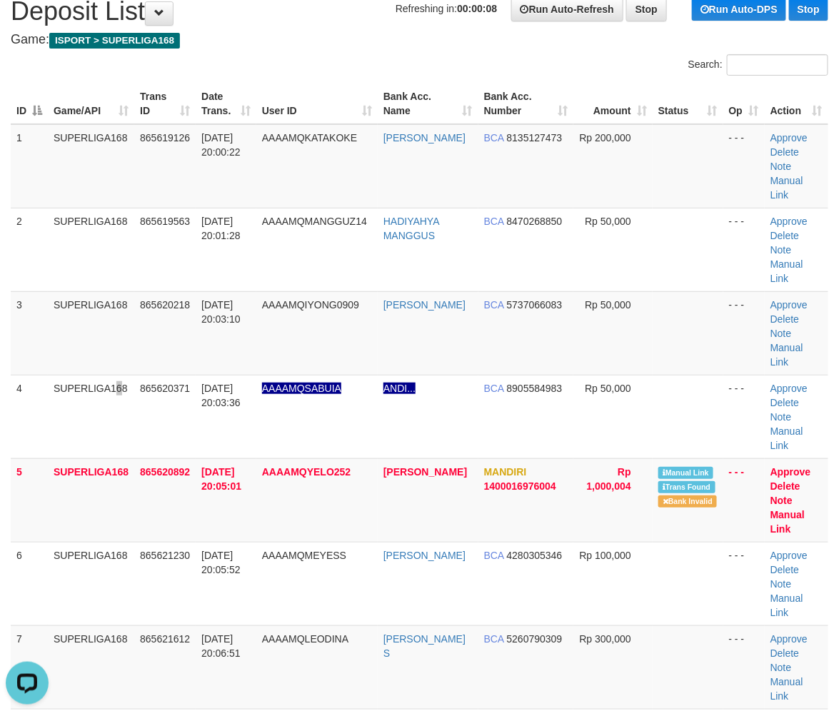
scroll to position [396, 0]
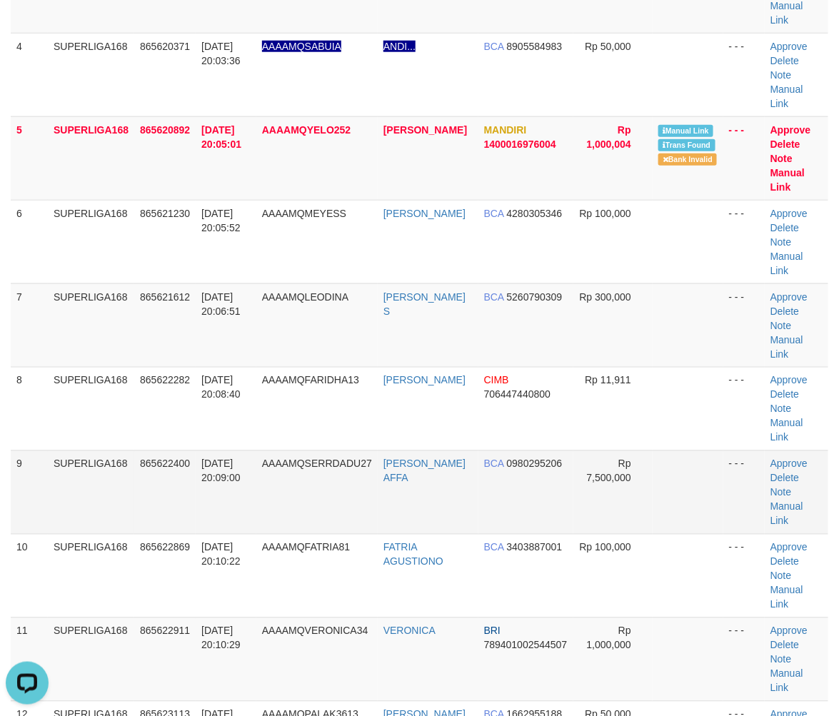
click at [82, 456] on td "SUPERLIGA168" at bounding box center [91, 493] width 86 height 84
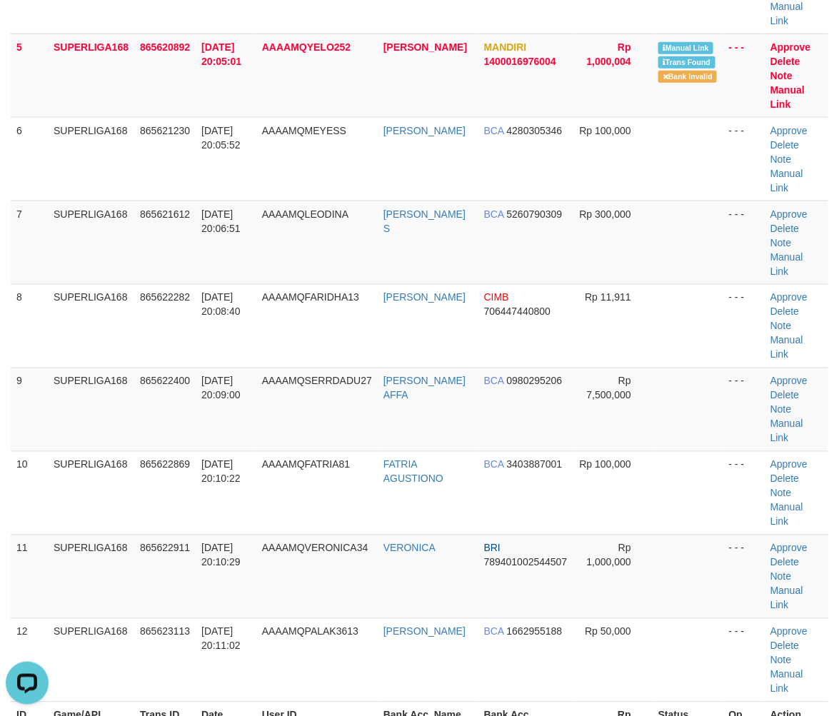
scroll to position [555, 0]
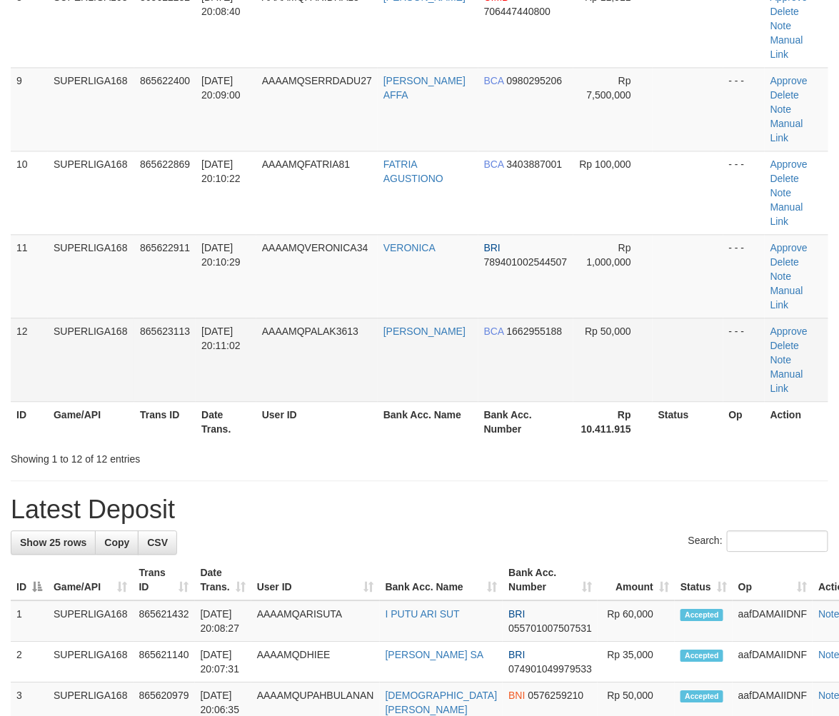
click at [253, 371] on td "31/08/2025 20:11:02" at bounding box center [226, 360] width 61 height 84
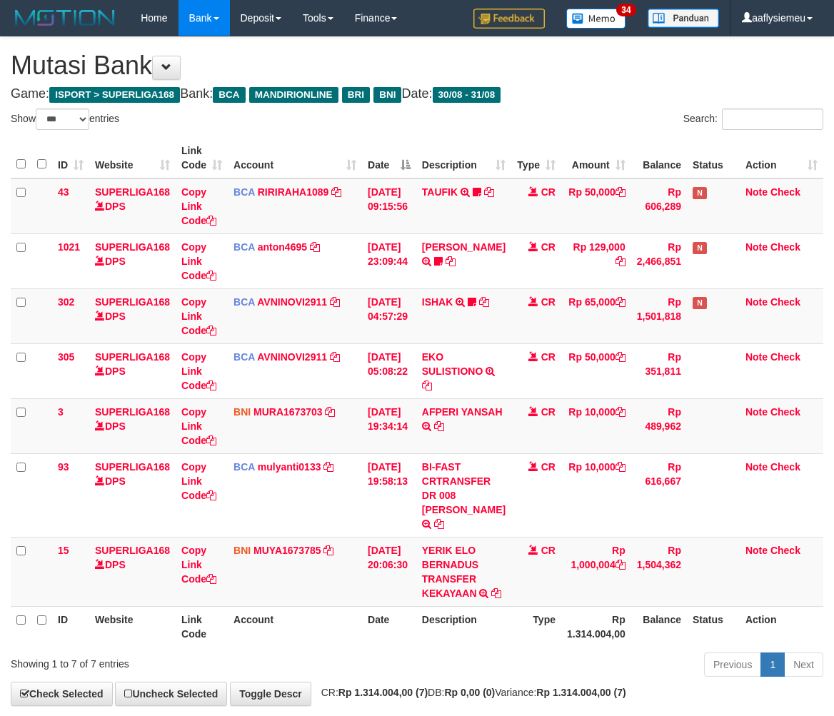
select select "***"
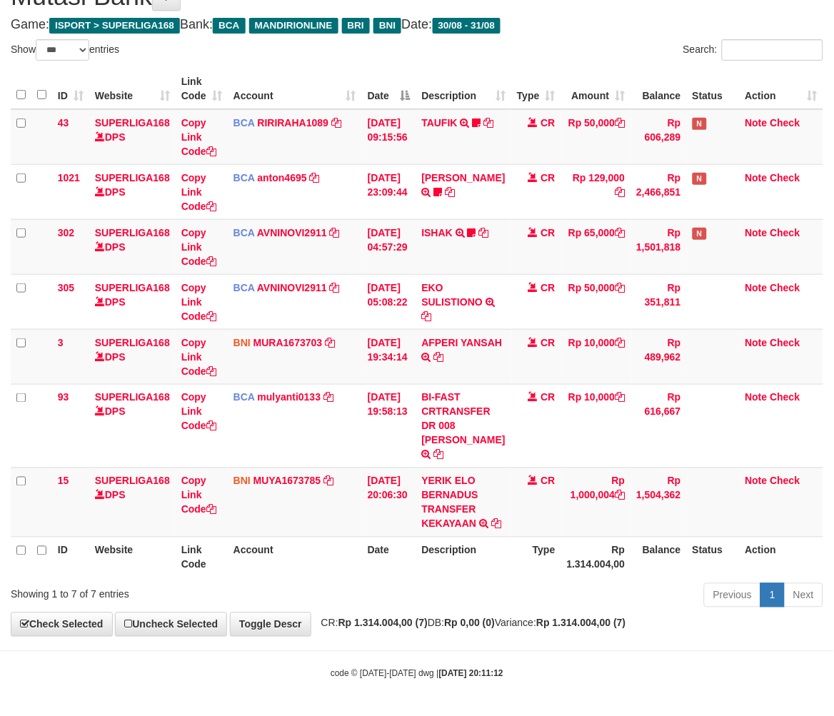
click at [512, 600] on div "Previous 1 Next" at bounding box center [591, 597] width 465 height 31
click at [511, 600] on div "Previous 1 Next" at bounding box center [591, 597] width 465 height 31
click at [508, 600] on div "Previous 1 Next" at bounding box center [591, 597] width 465 height 31
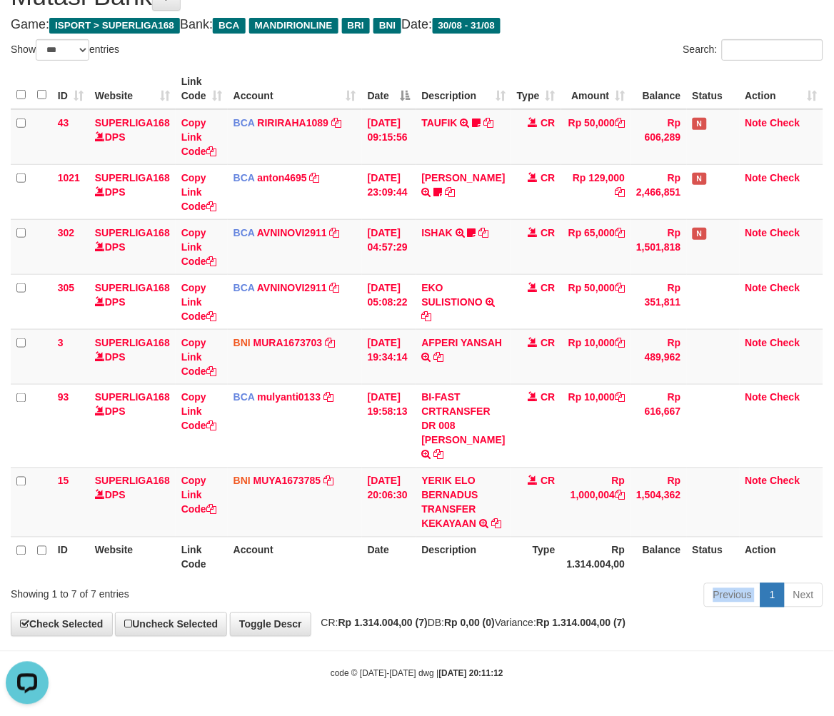
scroll to position [0, 0]
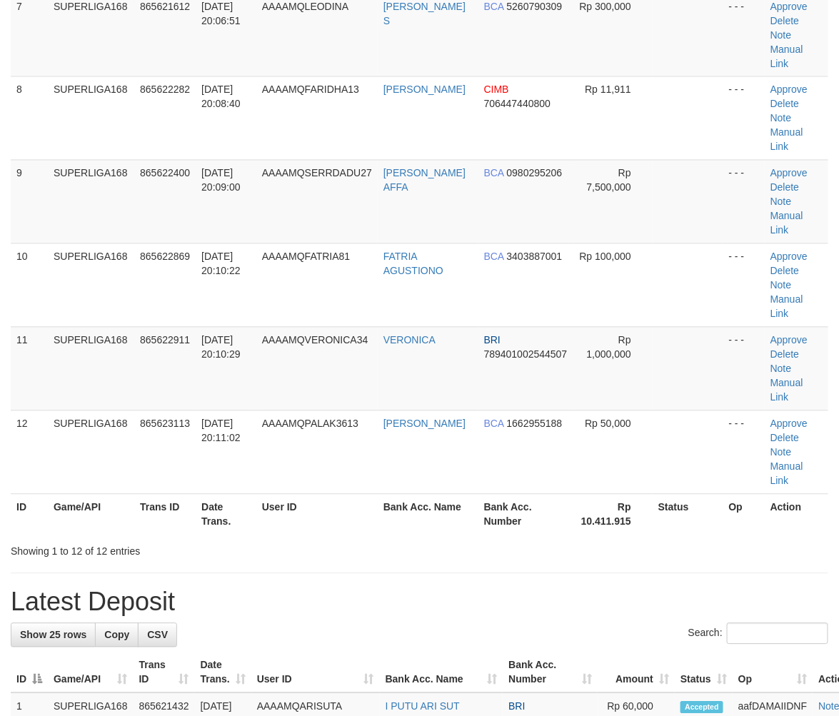
scroll to position [462, 0]
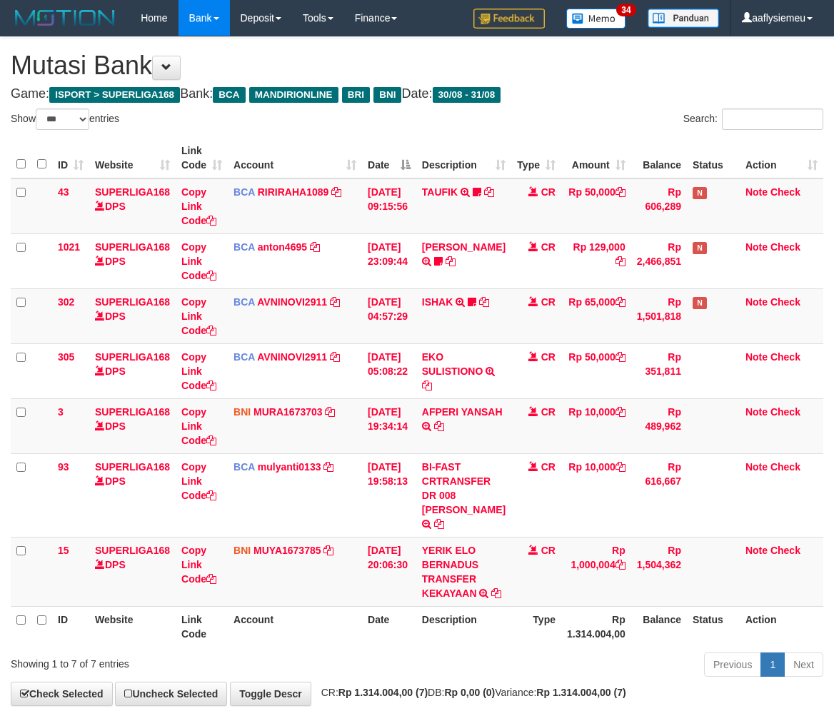
select select "***"
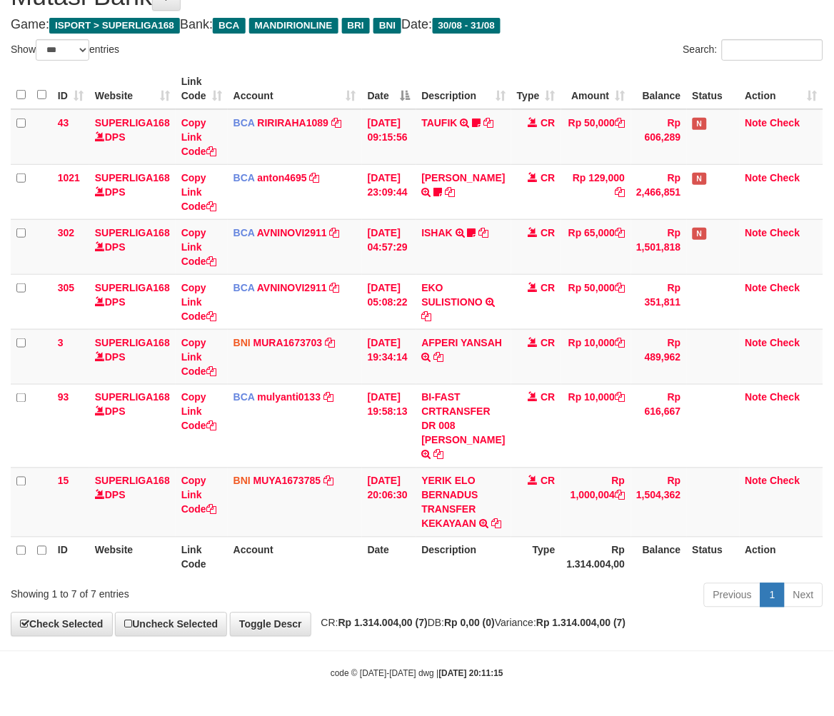
click at [606, 608] on div "Previous 1 Next" at bounding box center [591, 597] width 465 height 31
click at [601, 608] on div "Previous 1 Next" at bounding box center [591, 597] width 465 height 31
click at [600, 607] on div "Previous 1 Next" at bounding box center [591, 597] width 465 height 31
click at [511, 586] on div "Previous 1 Next" at bounding box center [591, 597] width 465 height 31
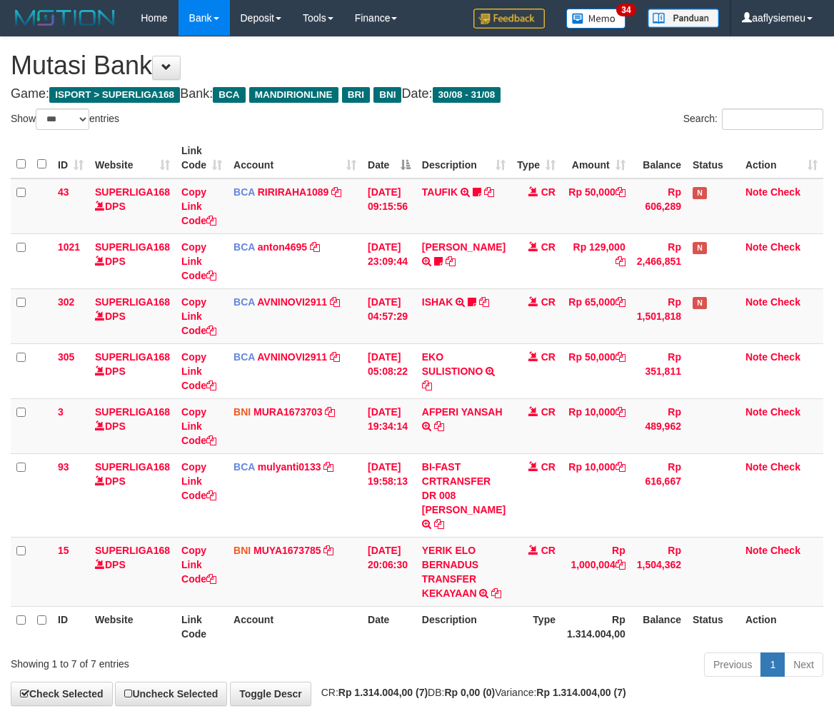
select select "***"
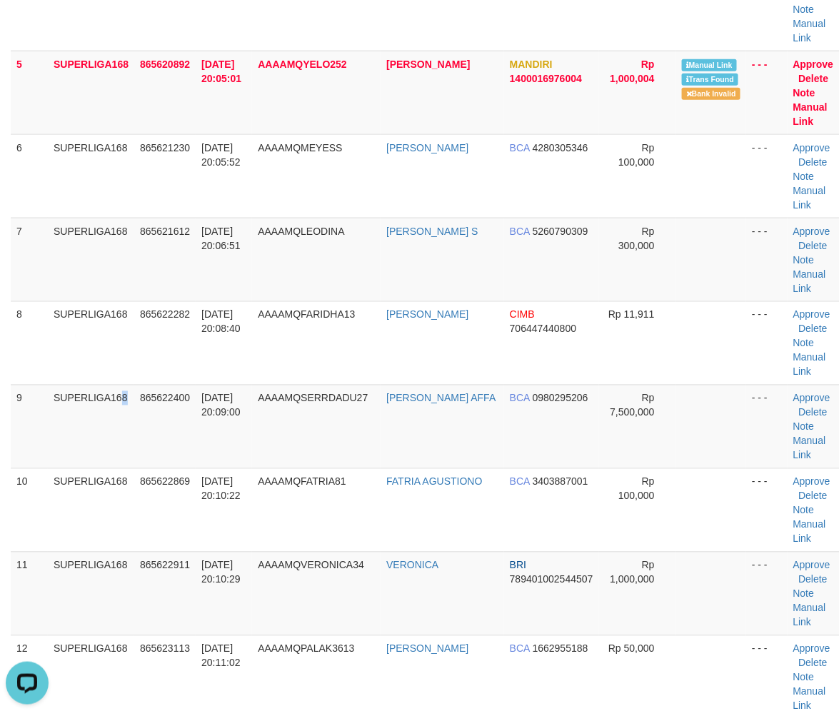
drag, startPoint x: 88, startPoint y: 454, endPoint x: 2, endPoint y: 495, distance: 95.2
click at [91, 455] on td "SUPERLIGA168" at bounding box center [91, 427] width 86 height 84
click at [12, 458] on td "9" at bounding box center [29, 427] width 37 height 84
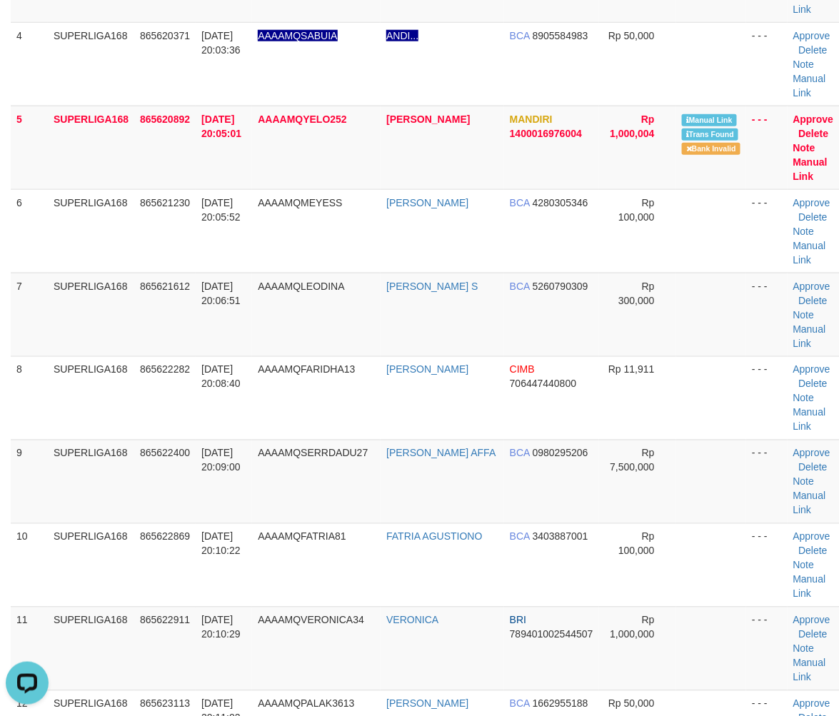
scroll to position [383, 0]
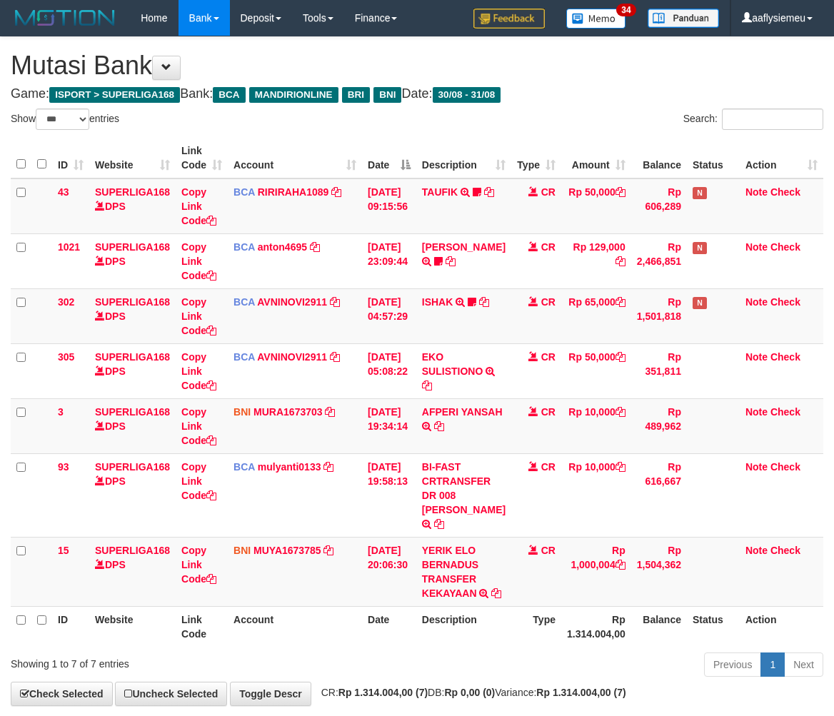
select select "***"
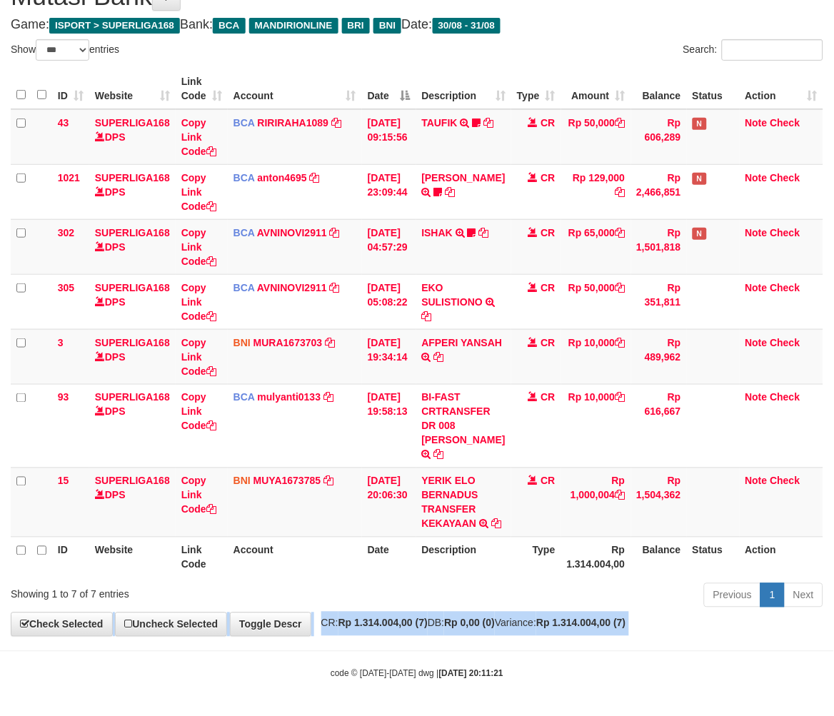
click at [601, 547] on th "Rp 1.314.004,00" at bounding box center [596, 557] width 70 height 41
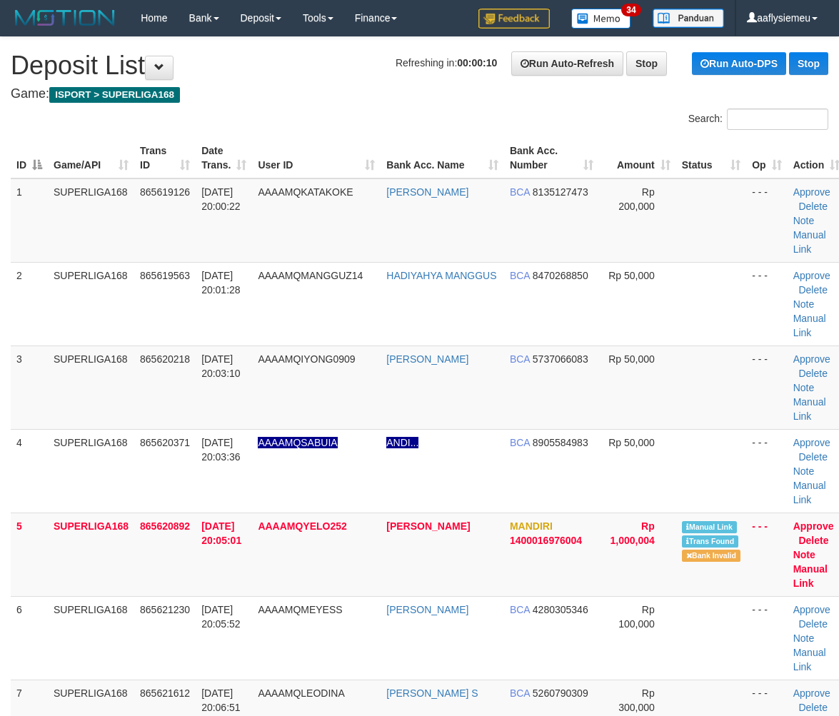
scroll to position [383, 0]
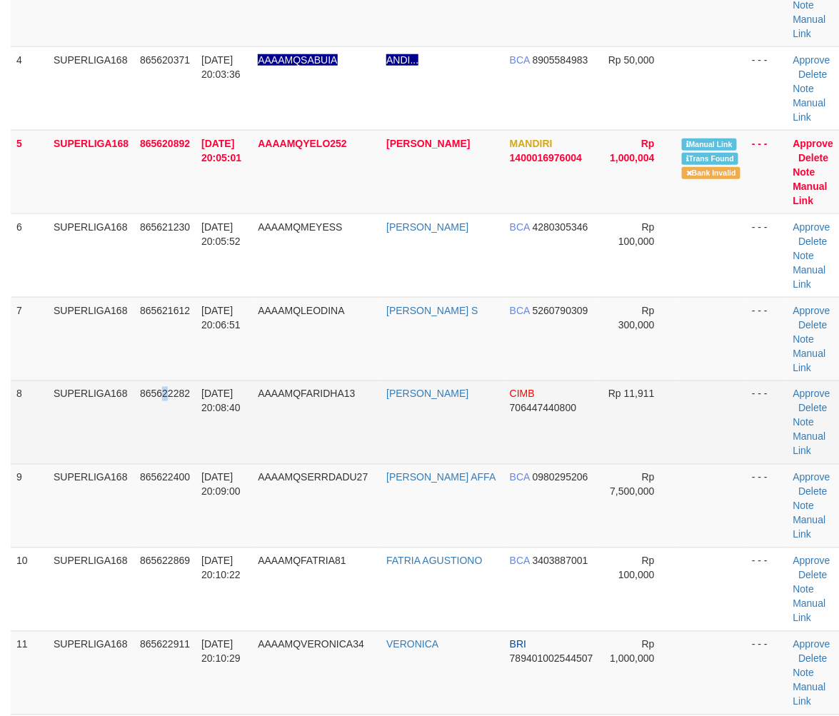
click at [166, 441] on td "865622282" at bounding box center [164, 423] width 61 height 84
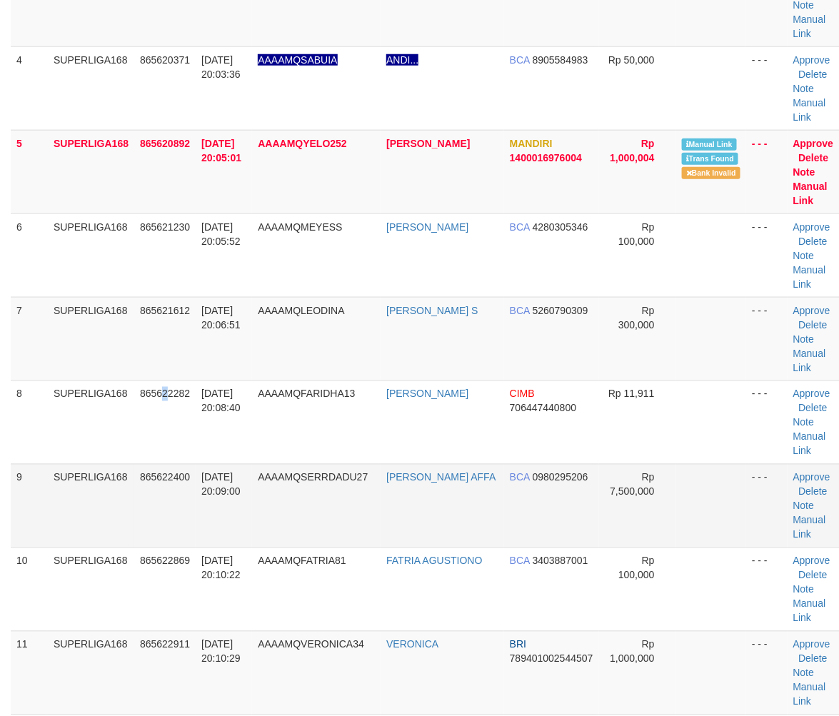
click at [104, 470] on td "SUPERLIGA168" at bounding box center [91, 506] width 86 height 84
drag, startPoint x: 104, startPoint y: 470, endPoint x: 0, endPoint y: 502, distance: 108.4
click at [103, 471] on td "SUPERLIGA168" at bounding box center [91, 506] width 86 height 84
click at [133, 486] on td "SUPERLIGA168" at bounding box center [91, 506] width 86 height 84
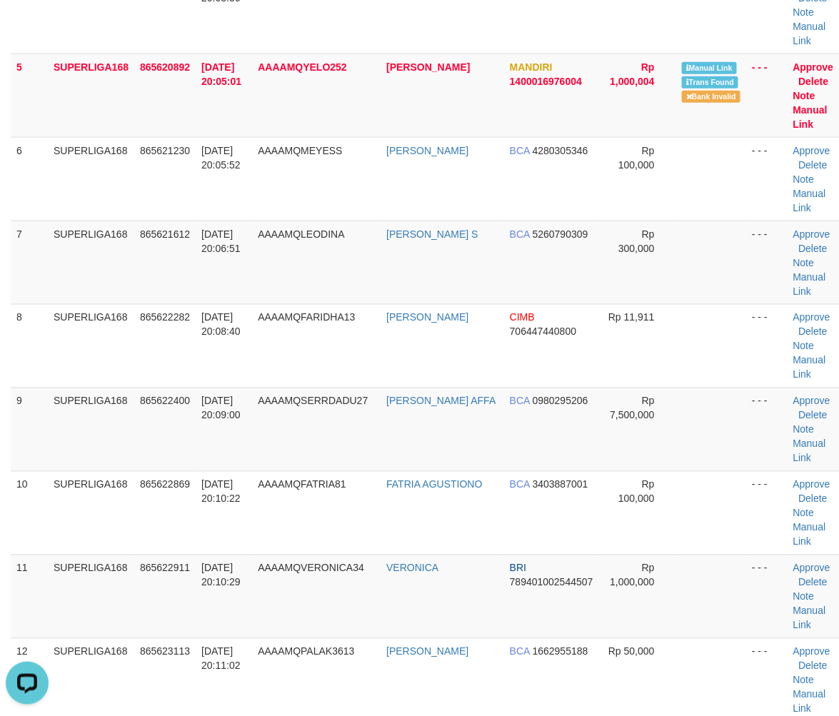
scroll to position [541, 0]
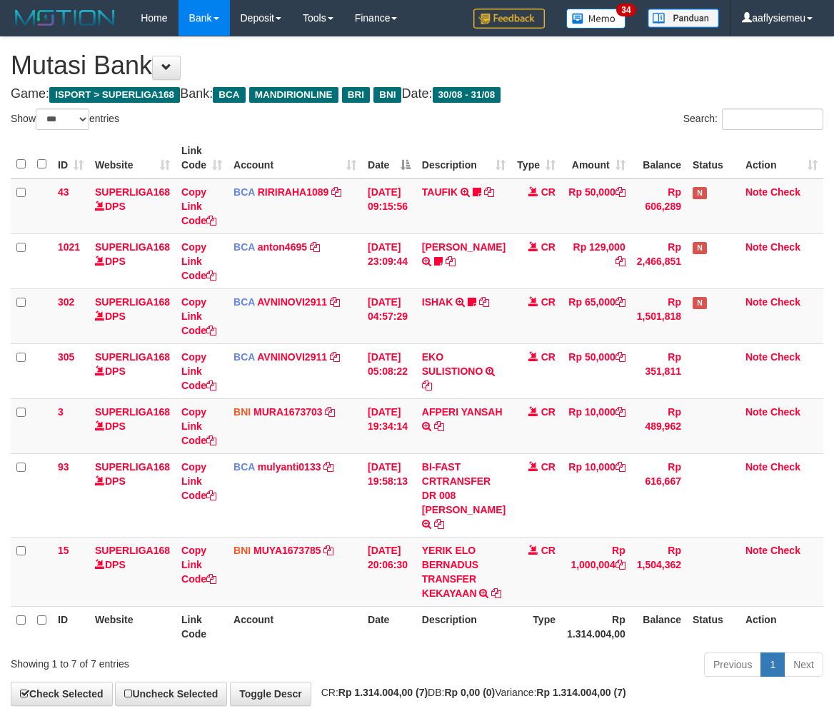
select select "***"
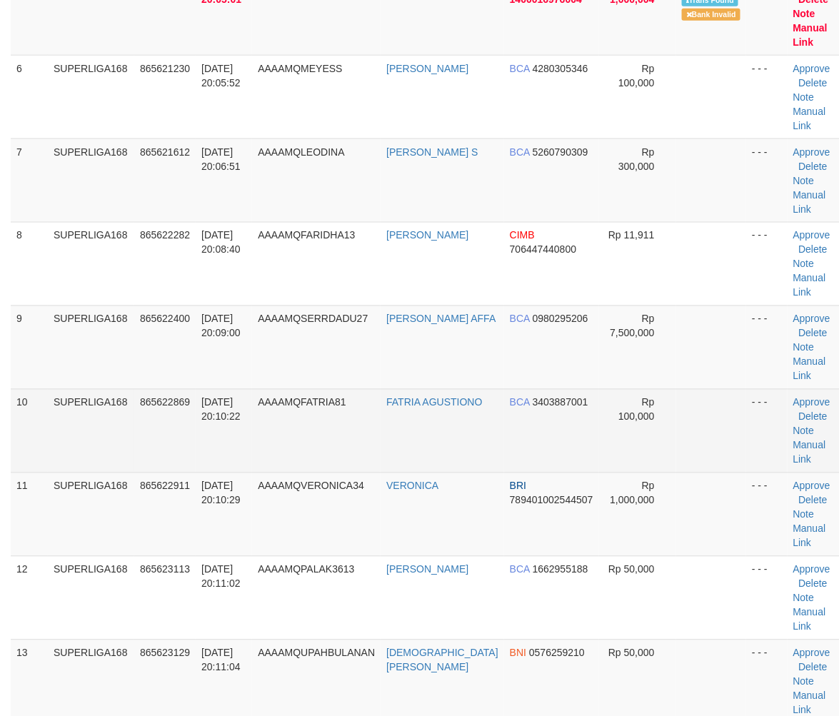
click at [138, 469] on td "865622869" at bounding box center [164, 431] width 61 height 84
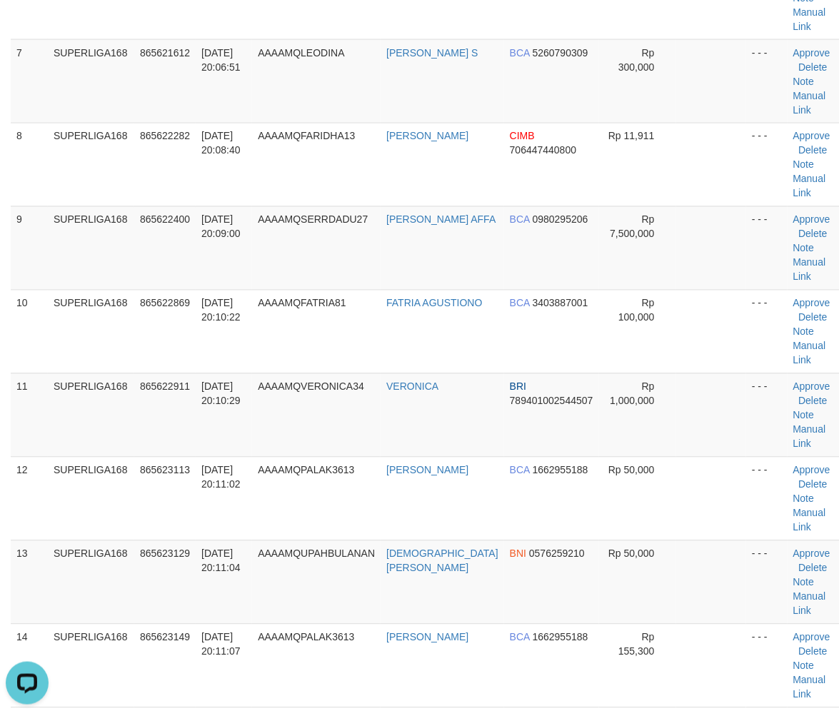
scroll to position [859, 0]
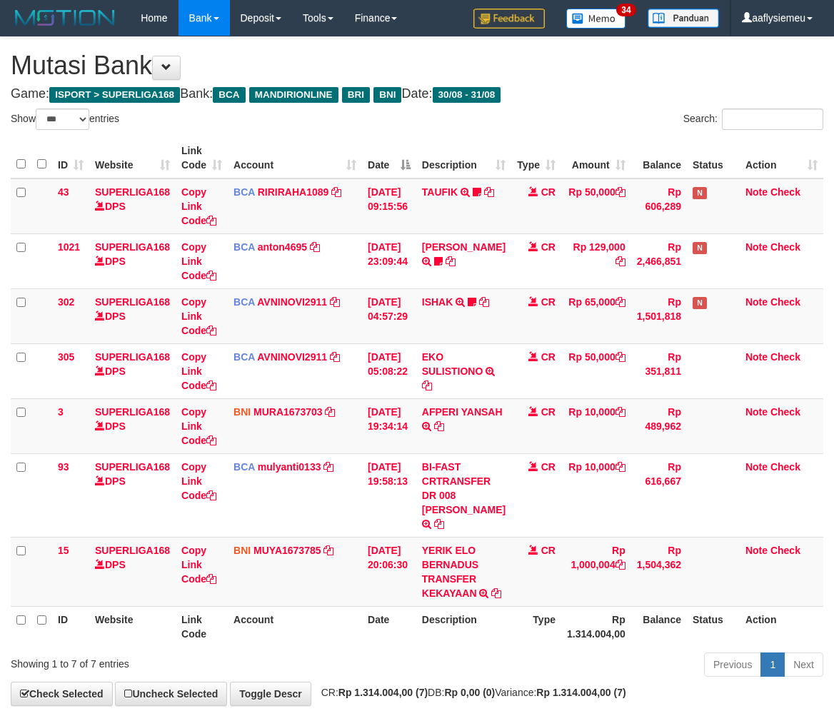
select select "***"
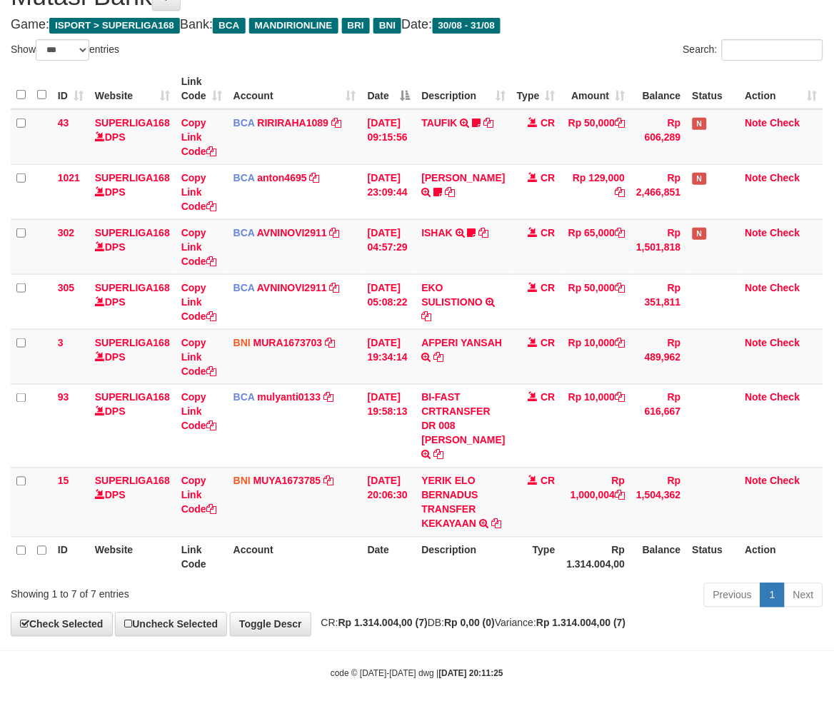
click at [556, 586] on div "Previous 1 Next" at bounding box center [591, 597] width 465 height 31
click at [644, 569] on th "Balance" at bounding box center [659, 557] width 56 height 41
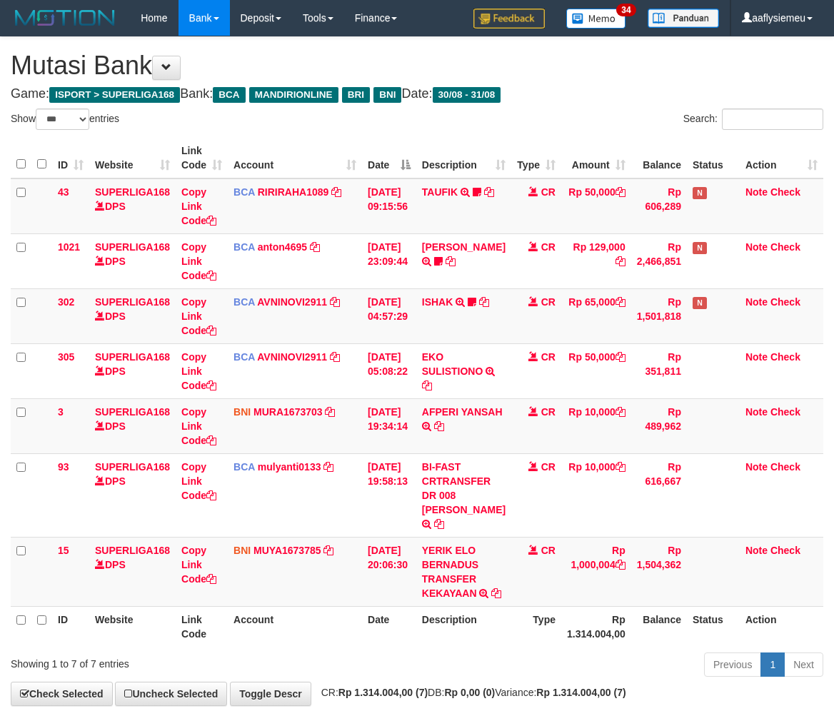
select select "***"
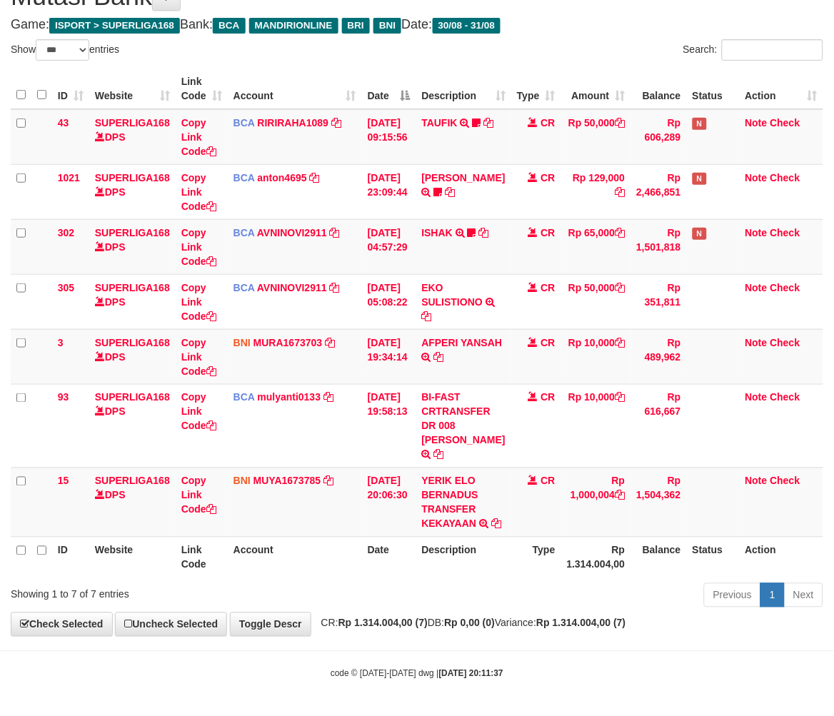
click at [288, 539] on th "Account" at bounding box center [295, 557] width 134 height 41
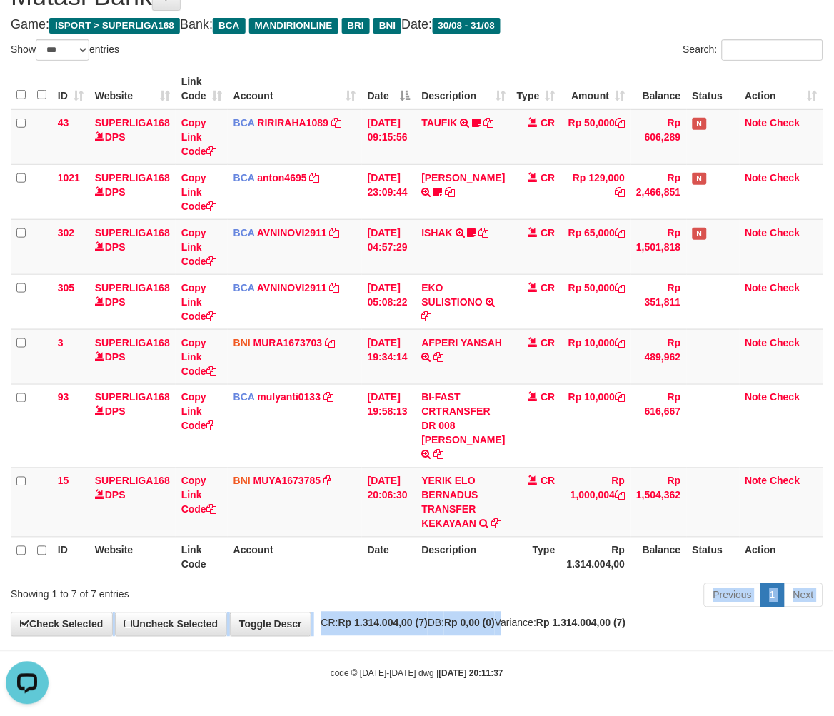
click at [522, 613] on div "**********" at bounding box center [417, 302] width 834 height 669
click at [597, 544] on th "Rp 1.314.004,00" at bounding box center [596, 557] width 70 height 41
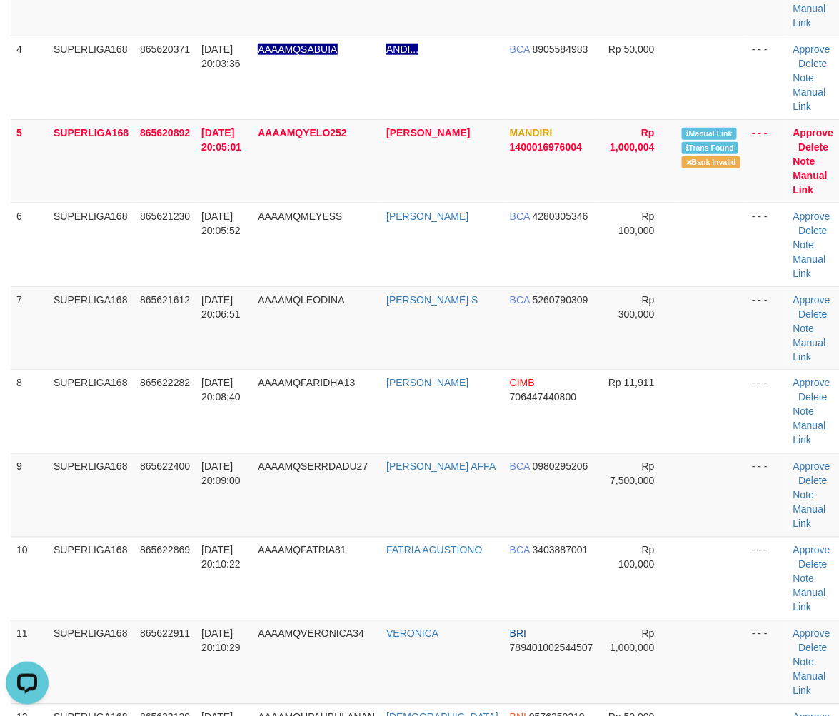
scroll to position [634, 0]
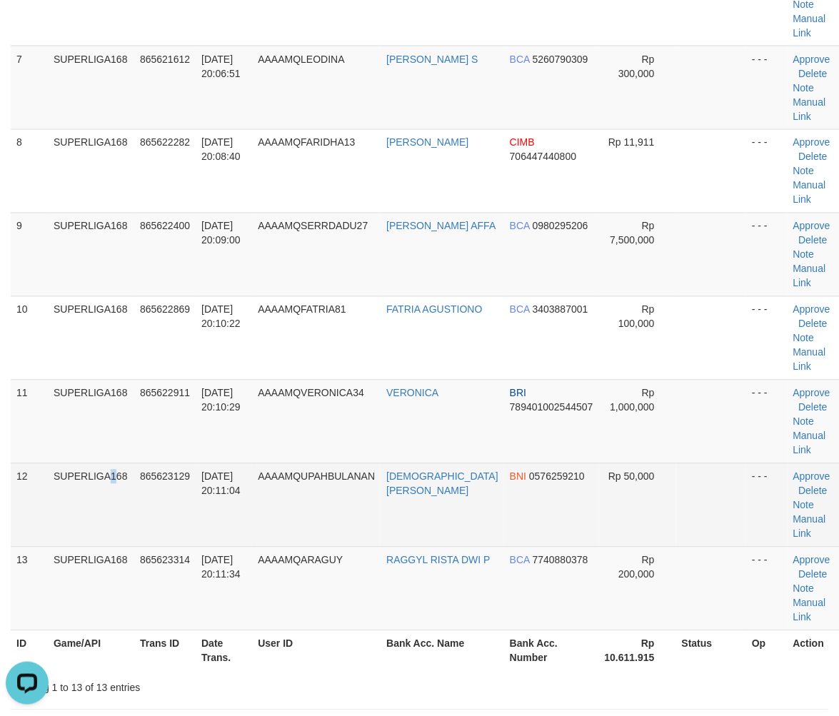
click at [77, 464] on td "SUPERLIGA168" at bounding box center [91, 506] width 86 height 84
click at [194, 464] on td "865623129" at bounding box center [164, 506] width 61 height 84
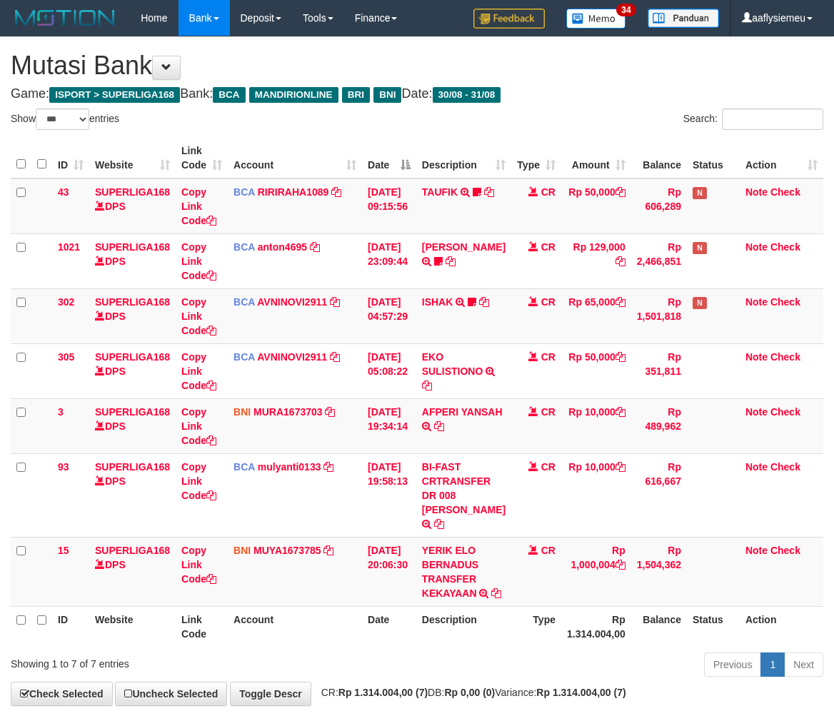
select select "***"
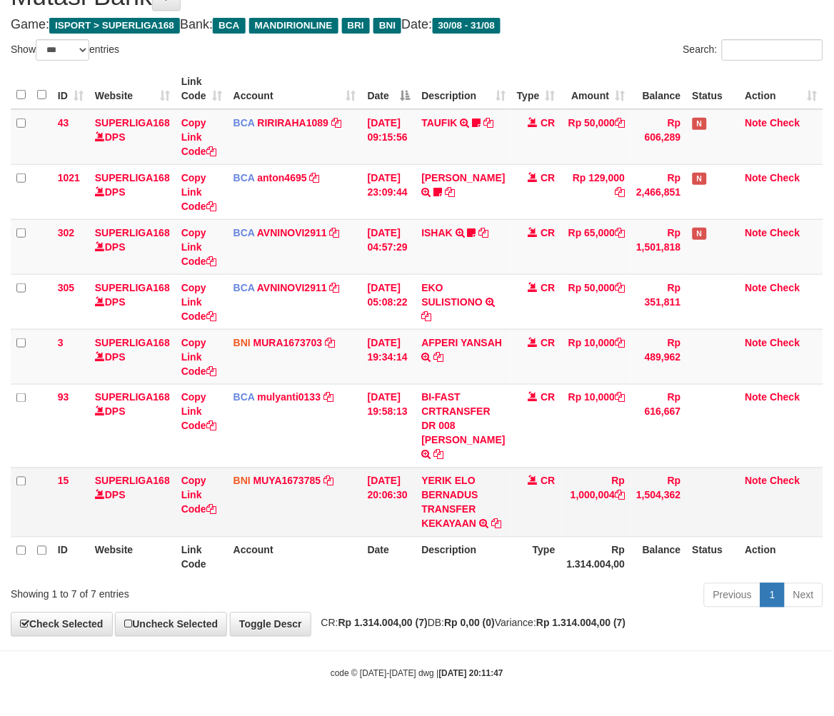
click at [541, 526] on td "CR" at bounding box center [536, 502] width 50 height 69
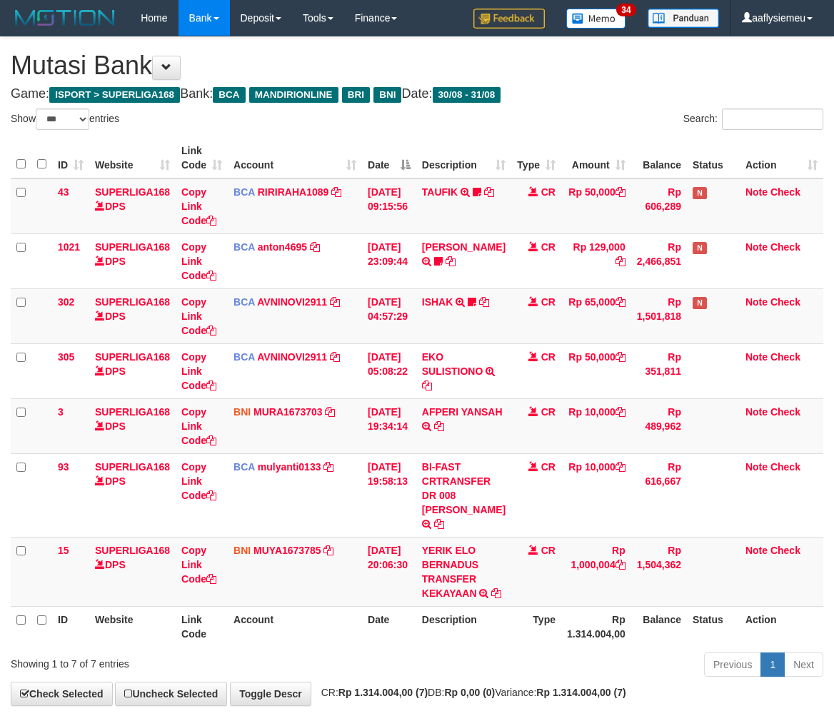
select select "***"
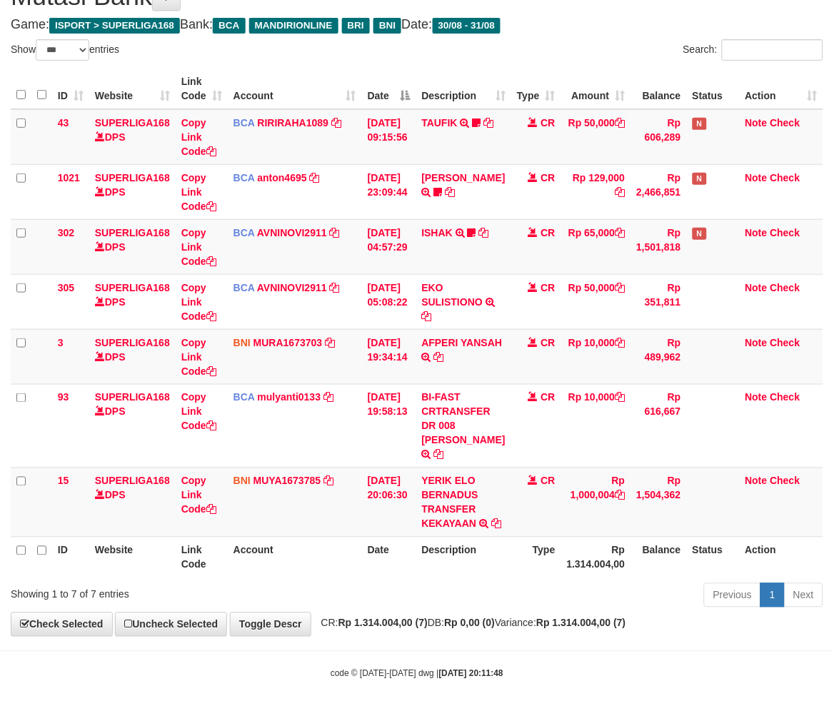
click at [650, 567] on th "Balance" at bounding box center [659, 557] width 56 height 41
drag, startPoint x: 632, startPoint y: 564, endPoint x: 839, endPoint y: 510, distance: 214.1
click at [633, 564] on th "Balance" at bounding box center [659, 557] width 56 height 41
drag, startPoint x: 501, startPoint y: 603, endPoint x: 519, endPoint y: 589, distance: 22.9
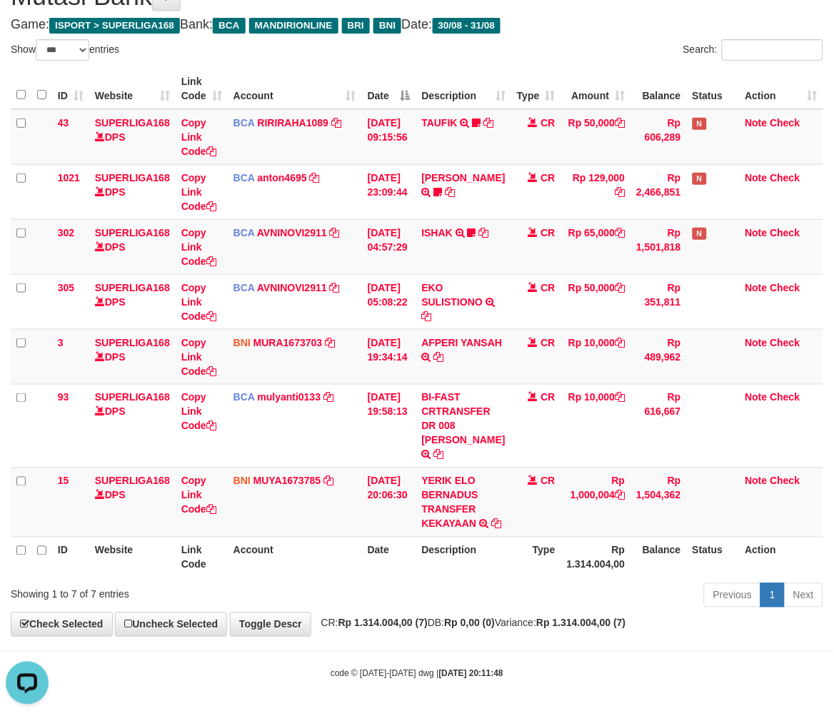
click at [503, 602] on div "Previous 1 Next" at bounding box center [591, 597] width 465 height 31
click at [611, 561] on th "Rp 1.314.004,00" at bounding box center [596, 557] width 70 height 41
drag, startPoint x: 534, startPoint y: 591, endPoint x: 839, endPoint y: 527, distance: 311.6
click at [536, 591] on div "Previous 1 Next" at bounding box center [591, 597] width 465 height 31
click at [571, 608] on div "Previous 1 Next" at bounding box center [591, 597] width 465 height 31
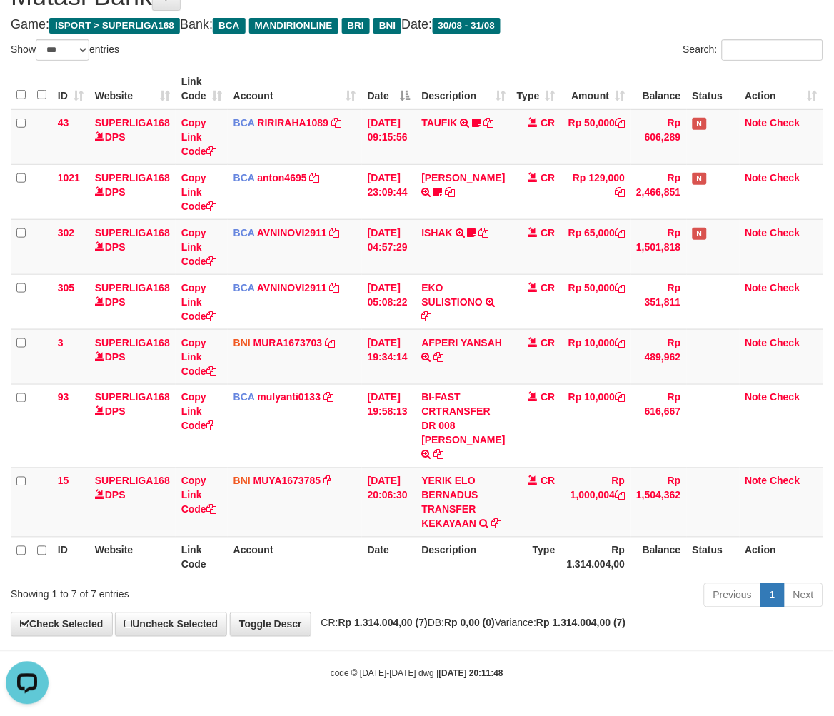
click at [445, 582] on div "Previous 1 Next" at bounding box center [591, 597] width 465 height 31
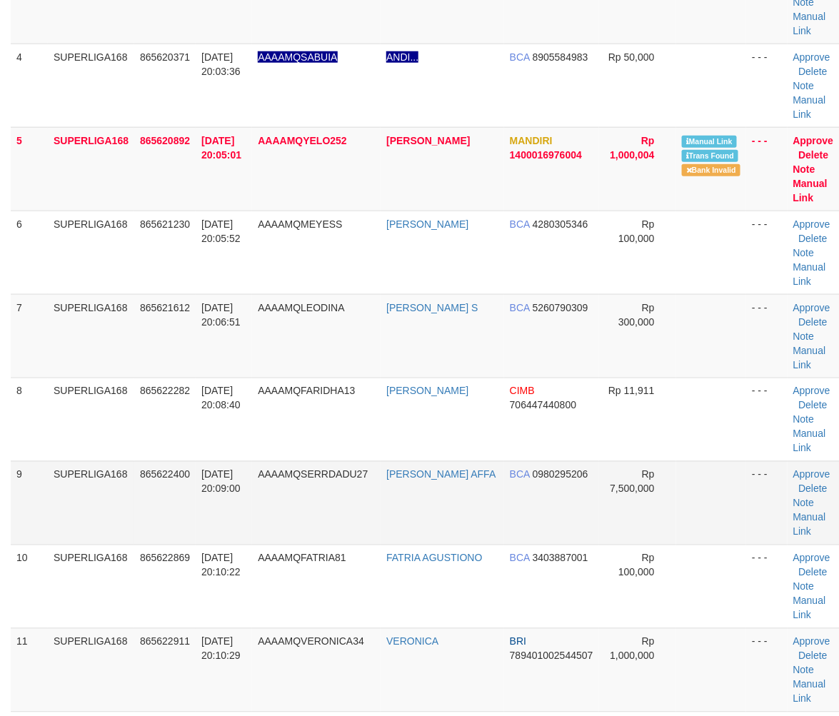
click at [134, 461] on tr "9 SUPERLIGA168 865622400 [DATE] 20:09:00 AAAAMQSERRDADU27 [PERSON_NAME] AFFA BC…" at bounding box center [428, 503] width 835 height 84
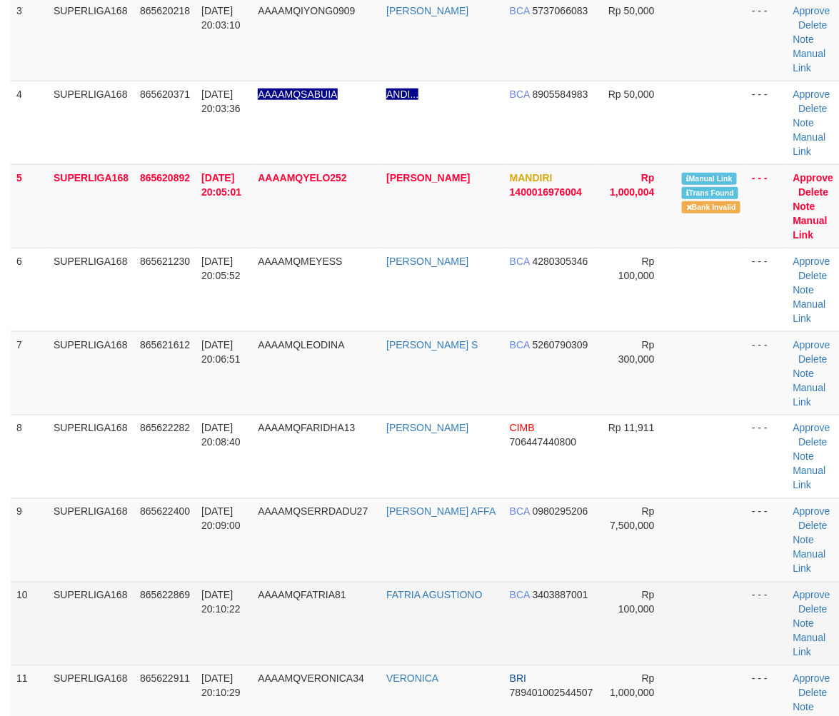
click at [63, 582] on td "SUPERLIGA168" at bounding box center [91, 624] width 86 height 84
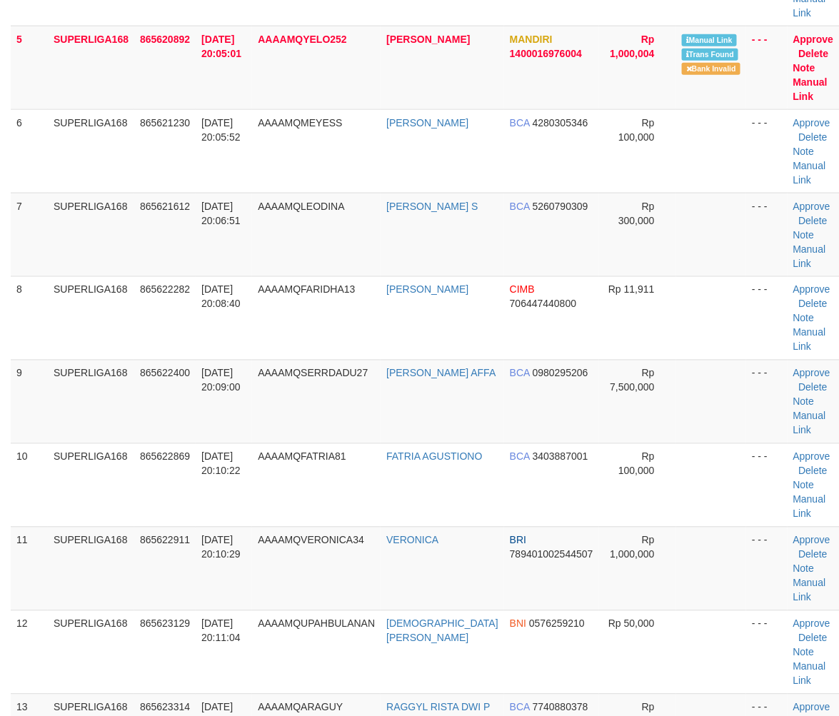
scroll to position [666, 0]
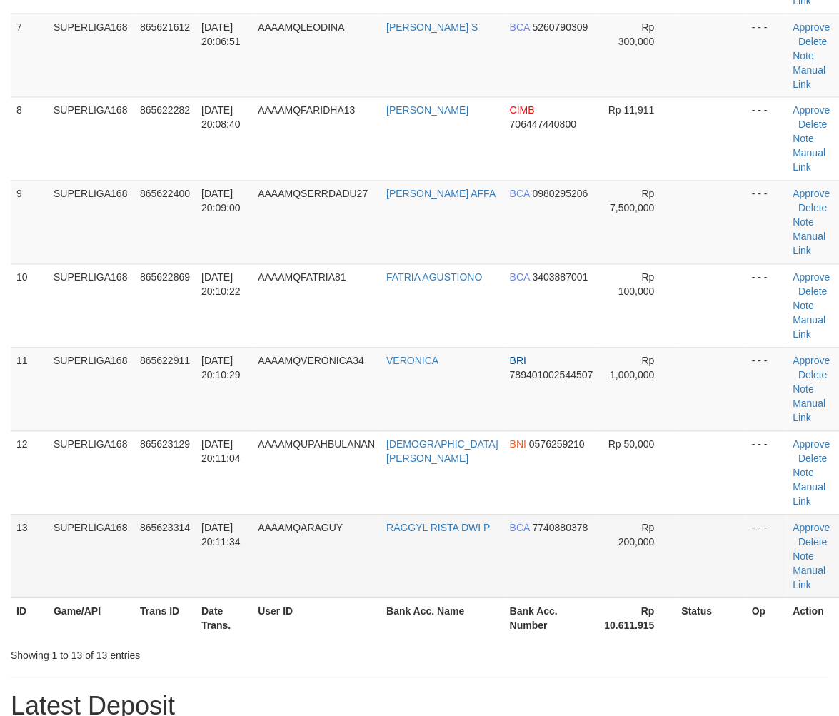
click at [161, 515] on td "865623314" at bounding box center [164, 557] width 61 height 84
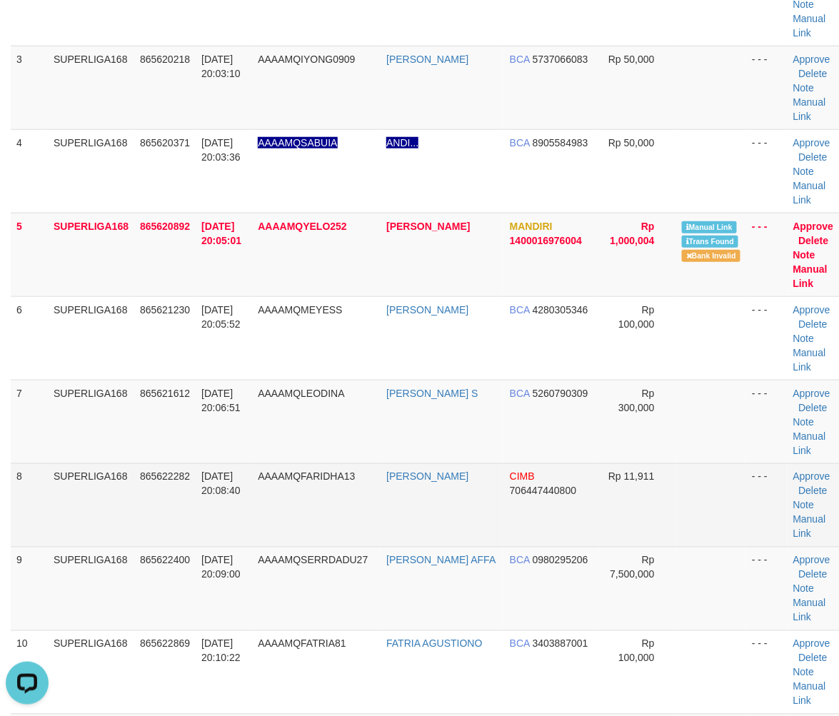
scroll to position [190, 0]
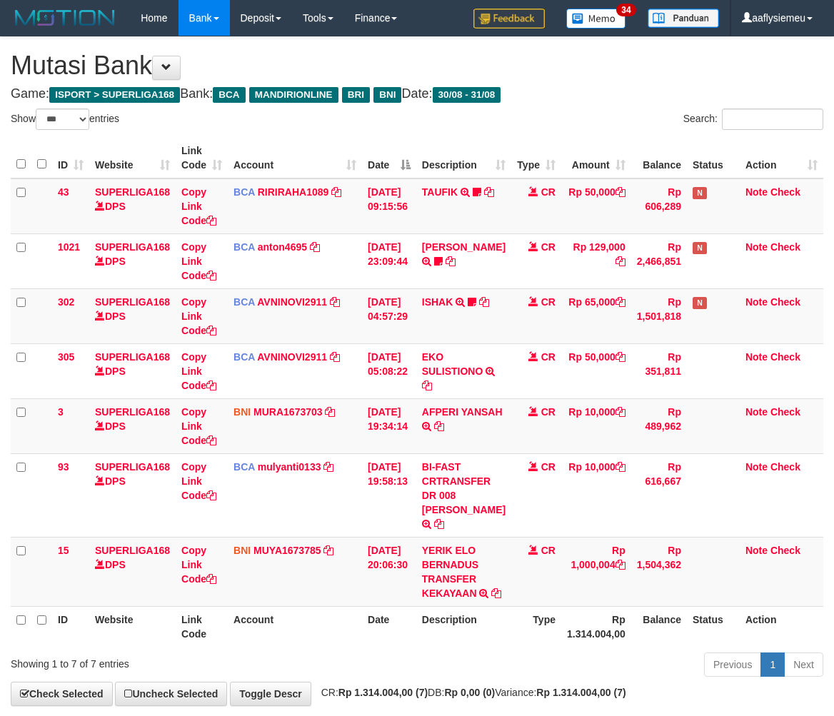
select select "***"
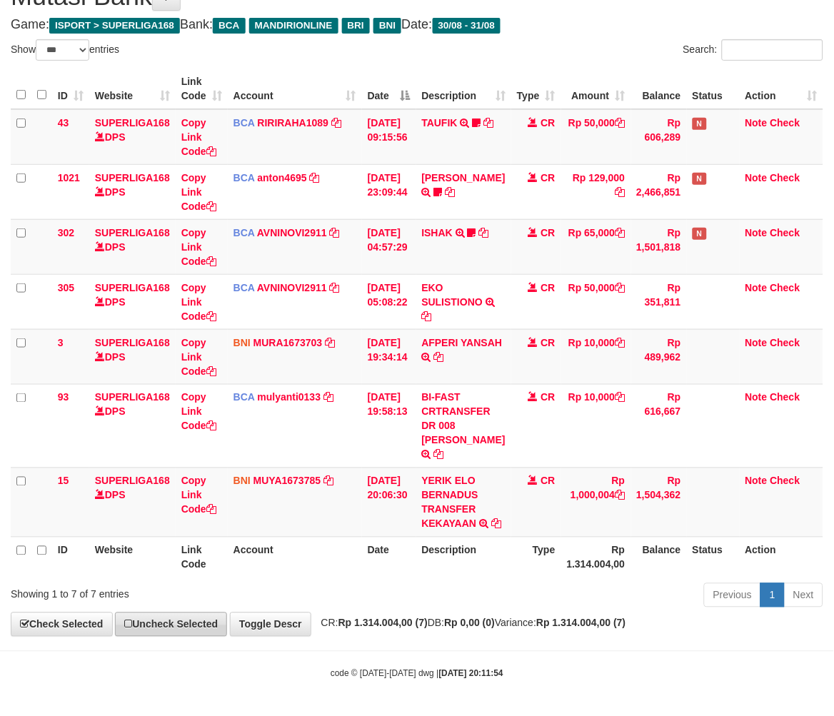
drag, startPoint x: 387, startPoint y: 601, endPoint x: 230, endPoint y: 626, distance: 159.1
click at [386, 601] on div "Previous 1 Next" at bounding box center [591, 597] width 465 height 31
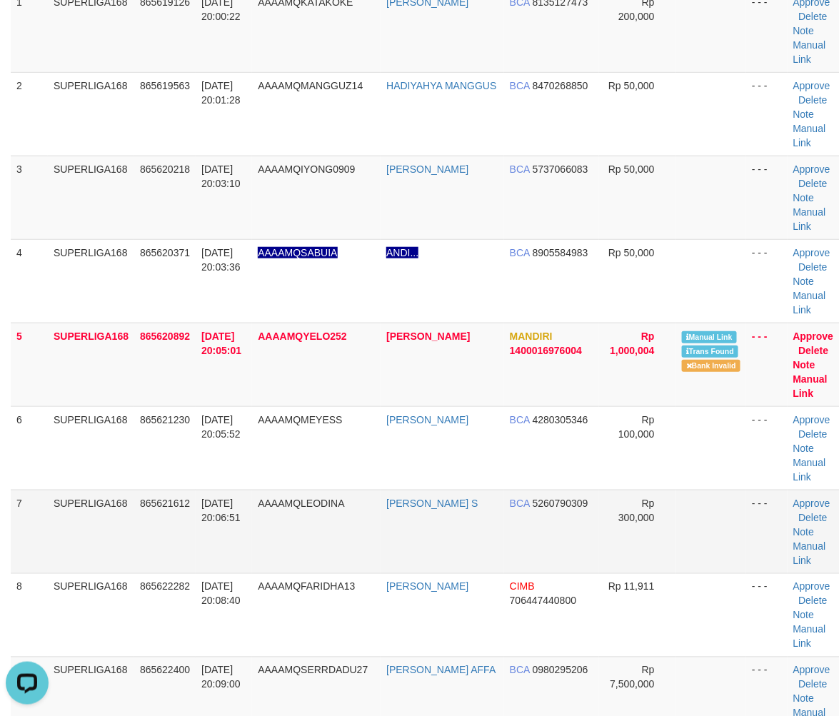
click at [60, 490] on td "SUPERLIGA168" at bounding box center [91, 532] width 86 height 84
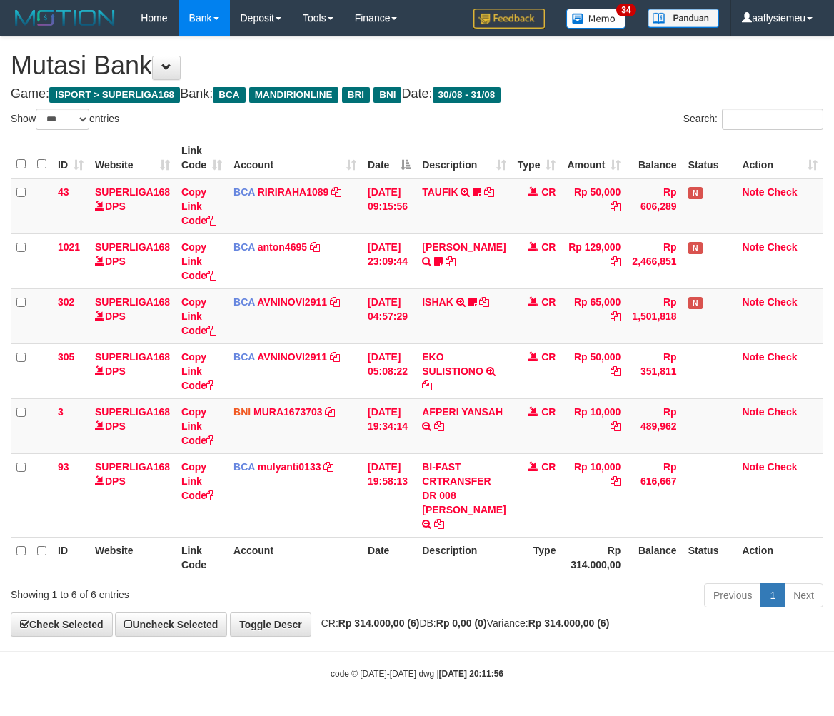
select select "***"
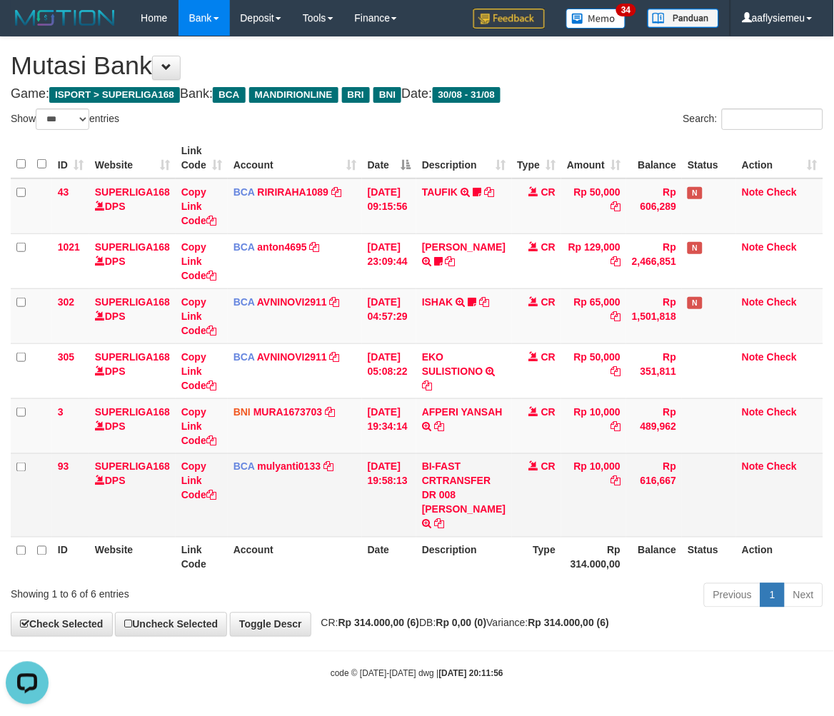
drag, startPoint x: 534, startPoint y: 530, endPoint x: 598, endPoint y: 530, distance: 64.3
click at [534, 530] on td "CR" at bounding box center [537, 496] width 50 height 84
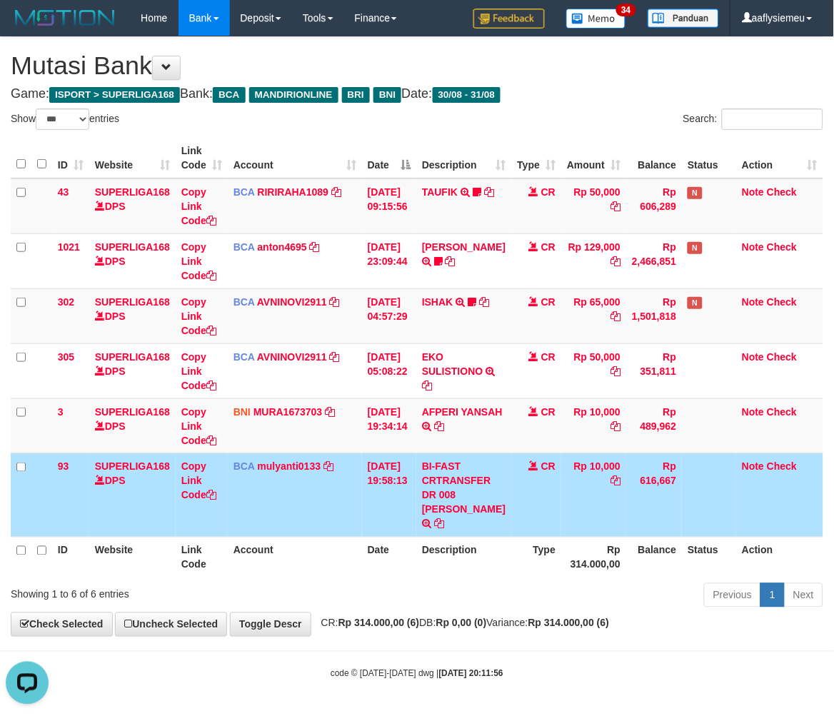
click at [649, 477] on td "Rp 616,667" at bounding box center [654, 496] width 56 height 84
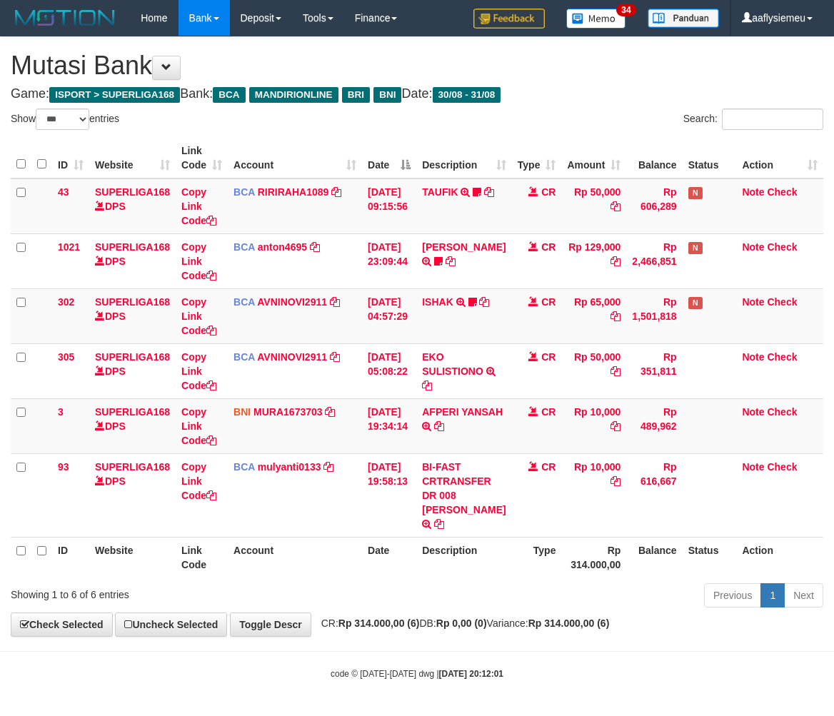
select select "***"
click at [350, 549] on th "Account" at bounding box center [295, 557] width 134 height 41
drag, startPoint x: 424, startPoint y: 554, endPoint x: 432, endPoint y: 554, distance: 7.9
click at [427, 554] on th "Description" at bounding box center [463, 557] width 95 height 41
click at [401, 563] on th "Date" at bounding box center [389, 557] width 54 height 41
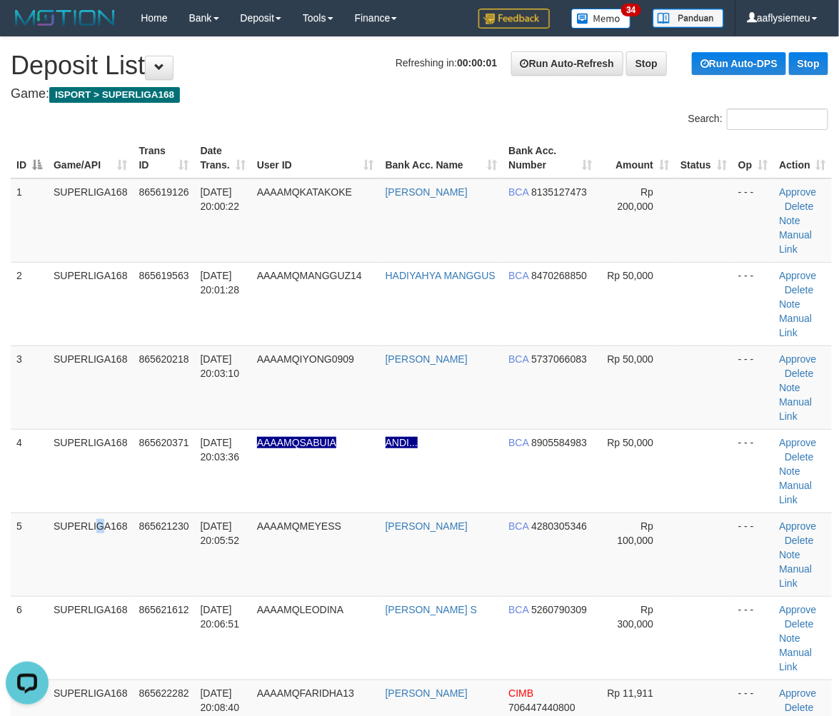
drag, startPoint x: 66, startPoint y: 463, endPoint x: 1, endPoint y: 491, distance: 70.1
click at [60, 513] on td "SUPERLIGA168" at bounding box center [91, 555] width 86 height 84
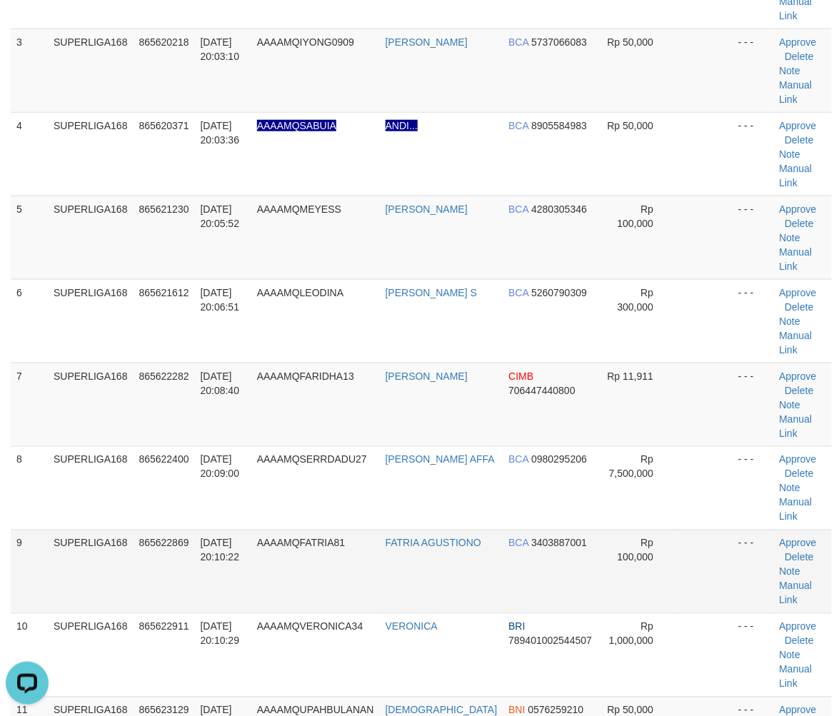
click at [139, 530] on tr "9 SUPERLIGA168 865622869 31/08/2025 20:10:22 AAAAMQFATRIA81 FATRIA AGUSTIONO BC…" at bounding box center [421, 572] width 821 height 84
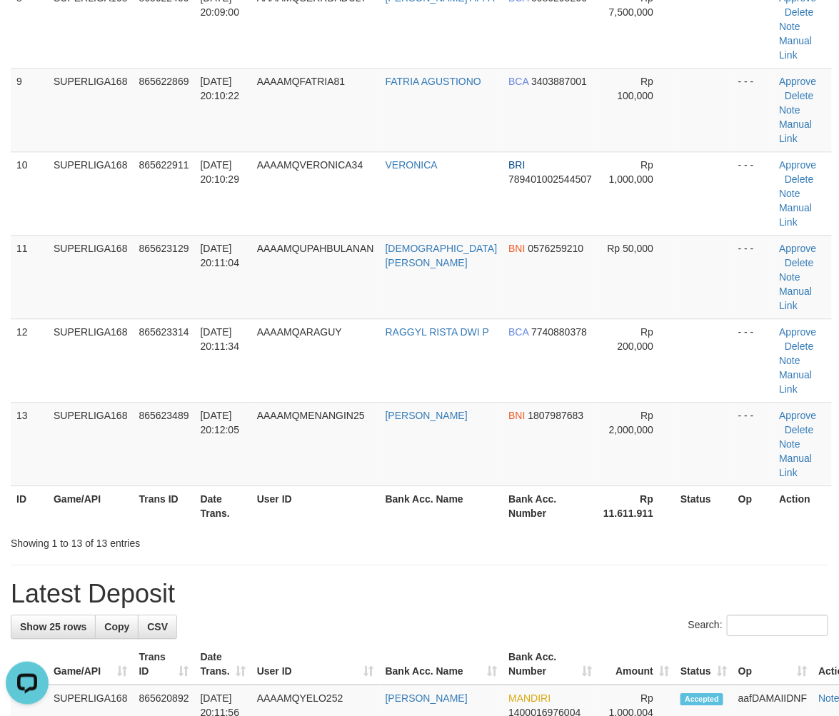
scroll to position [794, 0]
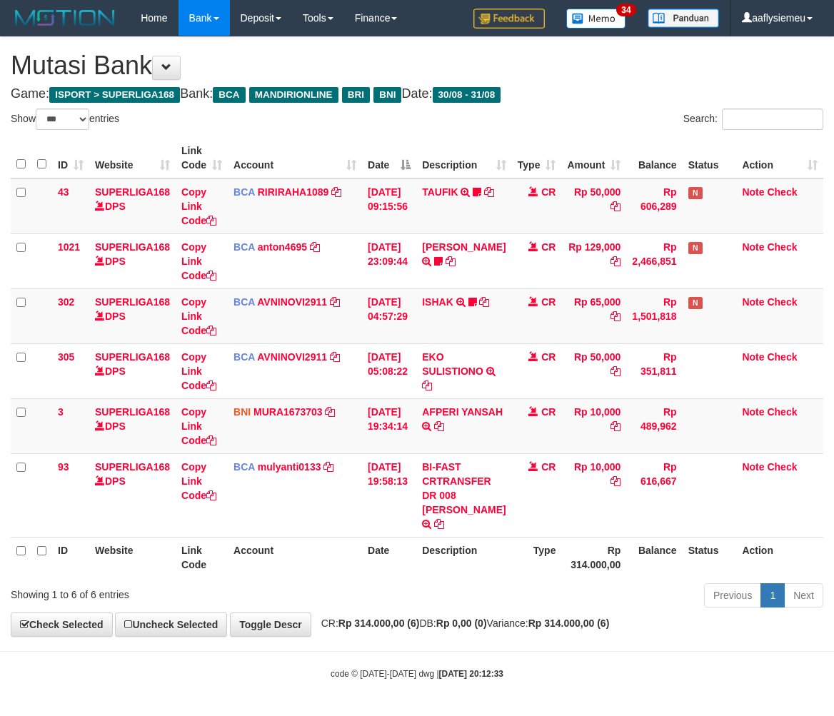
select select "***"
drag, startPoint x: 612, startPoint y: 618, endPoint x: 744, endPoint y: 567, distance: 140.9
click at [617, 613] on div "Previous 1 Next" at bounding box center [591, 597] width 465 height 31
select select "***"
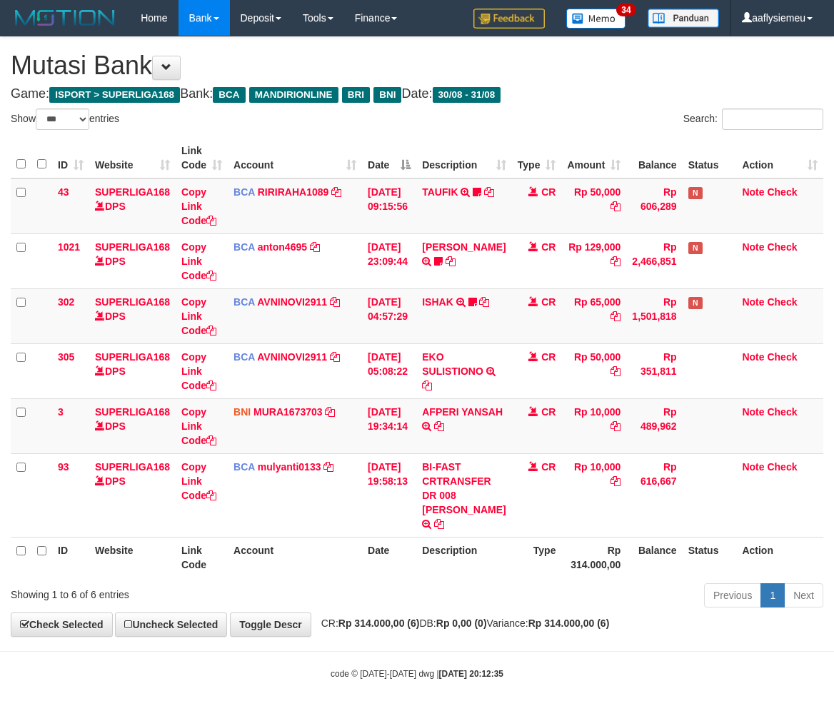
select select "***"
click at [480, 597] on div "Previous 1 Next" at bounding box center [591, 597] width 465 height 31
select select "***"
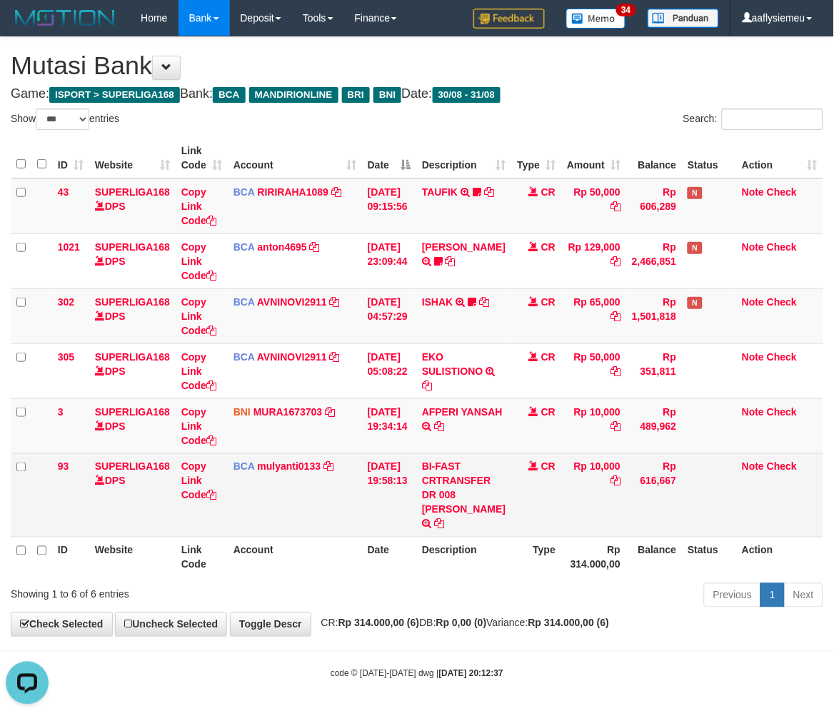
drag, startPoint x: 319, startPoint y: 534, endPoint x: 661, endPoint y: 468, distance: 349.1
click at [322, 536] on table "ID Website Link Code Account Date Description Type Amount Balance Status Action…" at bounding box center [417, 358] width 813 height 440
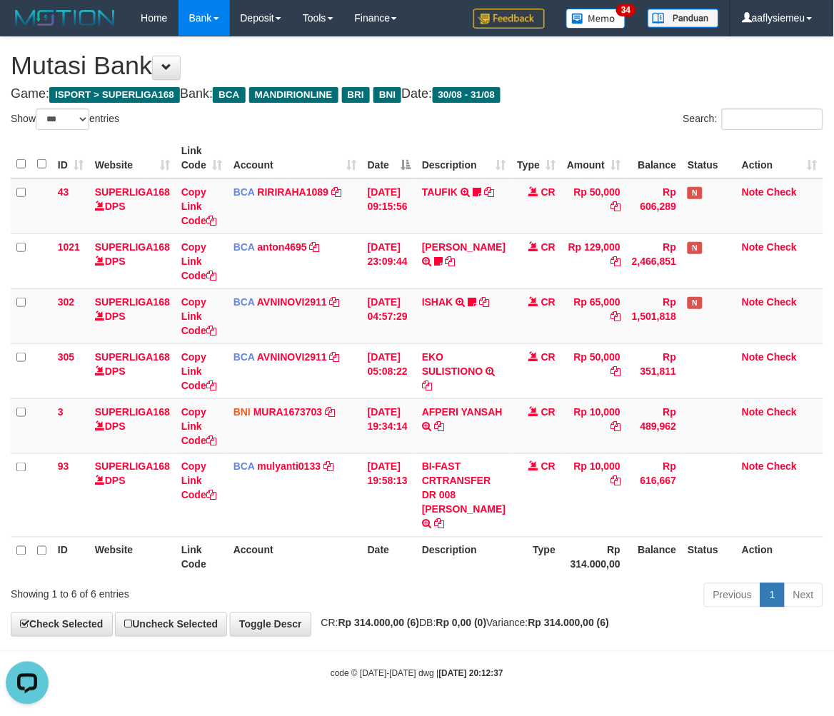
drag, startPoint x: 433, startPoint y: 557, endPoint x: 796, endPoint y: 447, distance: 379.9
click at [434, 557] on th "Description" at bounding box center [463, 557] width 95 height 41
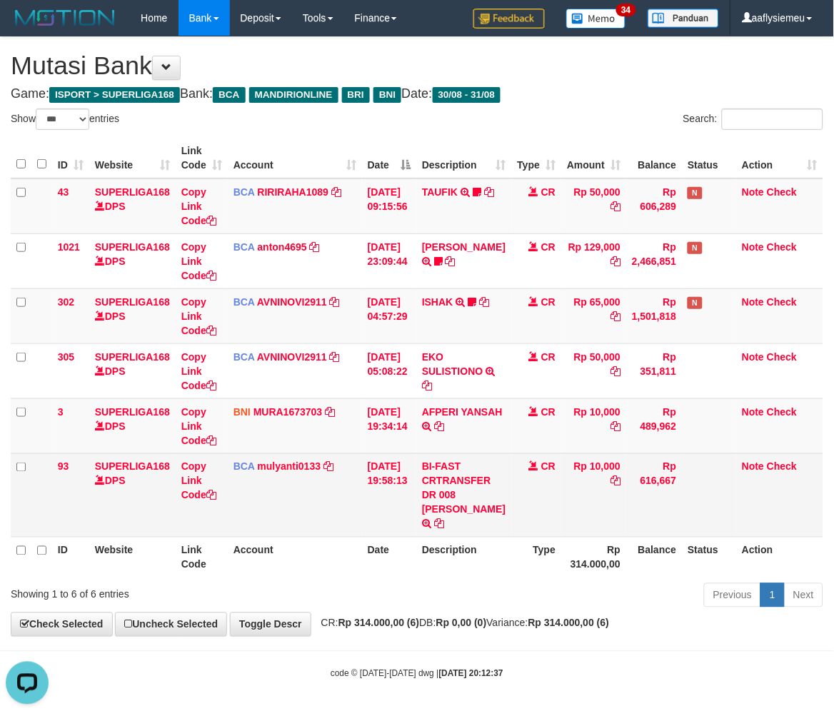
click at [783, 465] on div "ID Website Link Code Account Date Description Type Amount Balance Status Action…" at bounding box center [417, 358] width 834 height 449
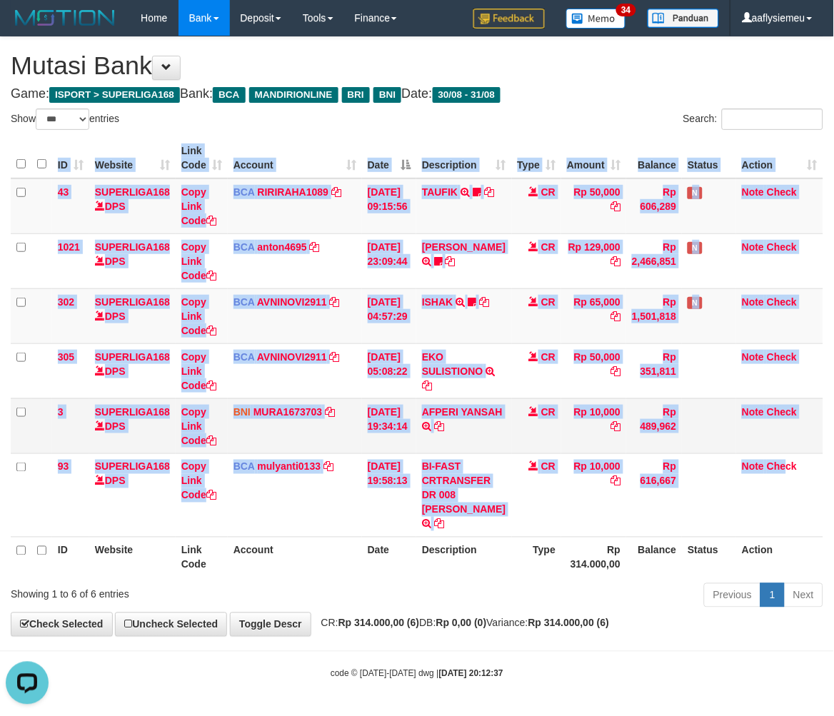
drag, startPoint x: 323, startPoint y: 551, endPoint x: 820, endPoint y: 409, distance: 516.9
click at [325, 551] on th "Account" at bounding box center [295, 557] width 134 height 41
drag, startPoint x: 391, startPoint y: 536, endPoint x: 845, endPoint y: 426, distance: 467.6
click at [394, 537] on table "ID Website Link Code Account Date Description Type Amount Balance Status Action…" at bounding box center [417, 358] width 813 height 440
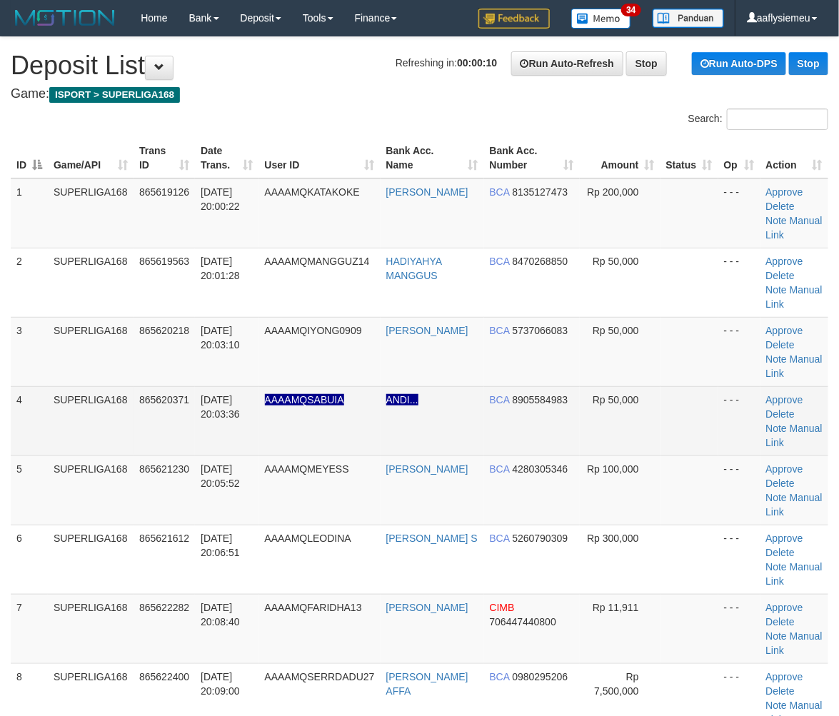
click at [36, 388] on tbody "1 SUPERLIGA168 865619126 [DATE] 20:00:22 AAAAMQKATAKOKE [PERSON_NAME] BCA 81351…" at bounding box center [420, 629] width 818 height 901
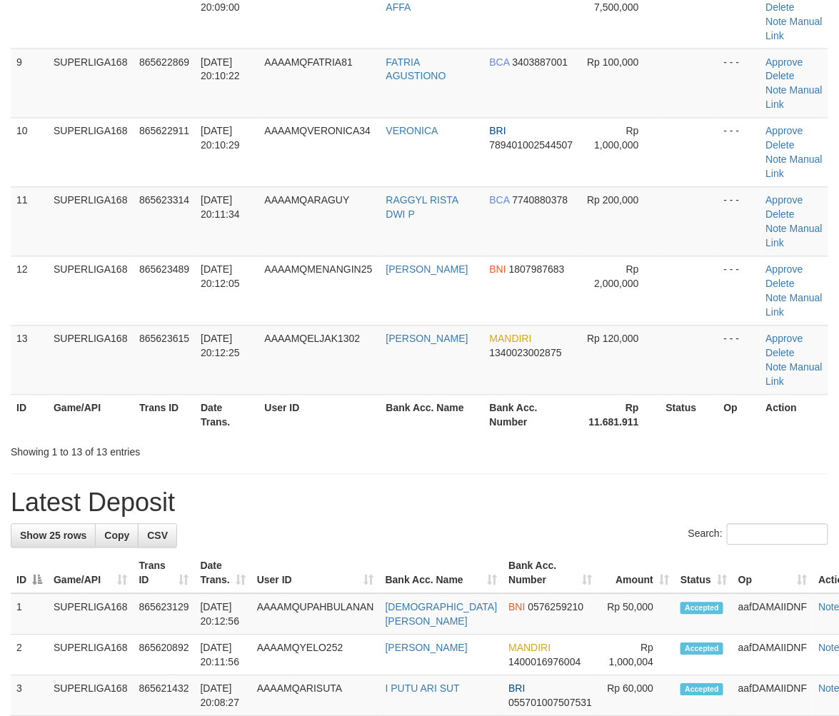
scroll to position [714, 0]
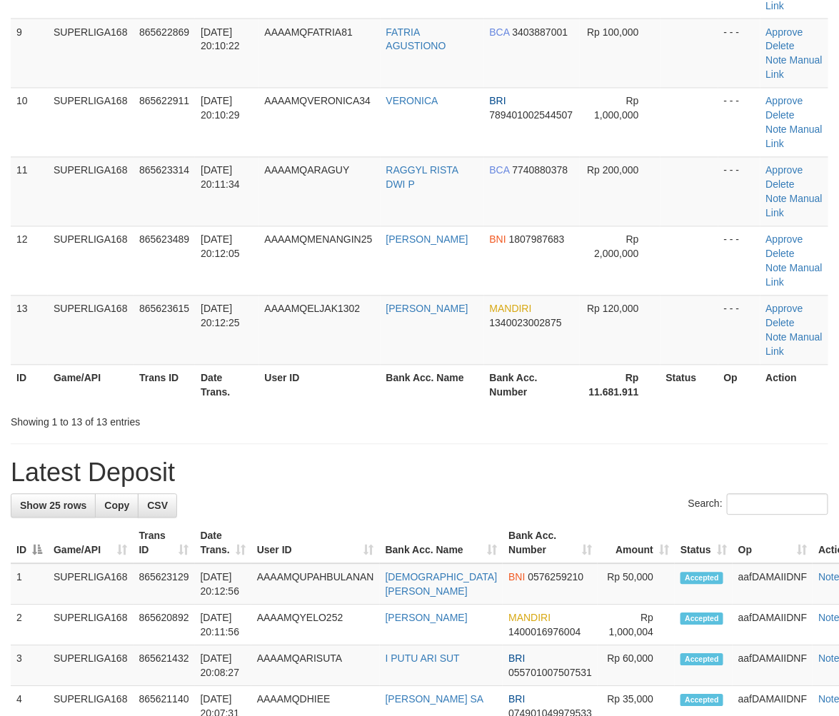
drag, startPoint x: 134, startPoint y: 333, endPoint x: 83, endPoint y: 366, distance: 61.0
click at [136, 333] on td "865623615" at bounding box center [164, 330] width 61 height 69
click at [244, 294] on td "[DATE] 20:12:05" at bounding box center [227, 260] width 64 height 69
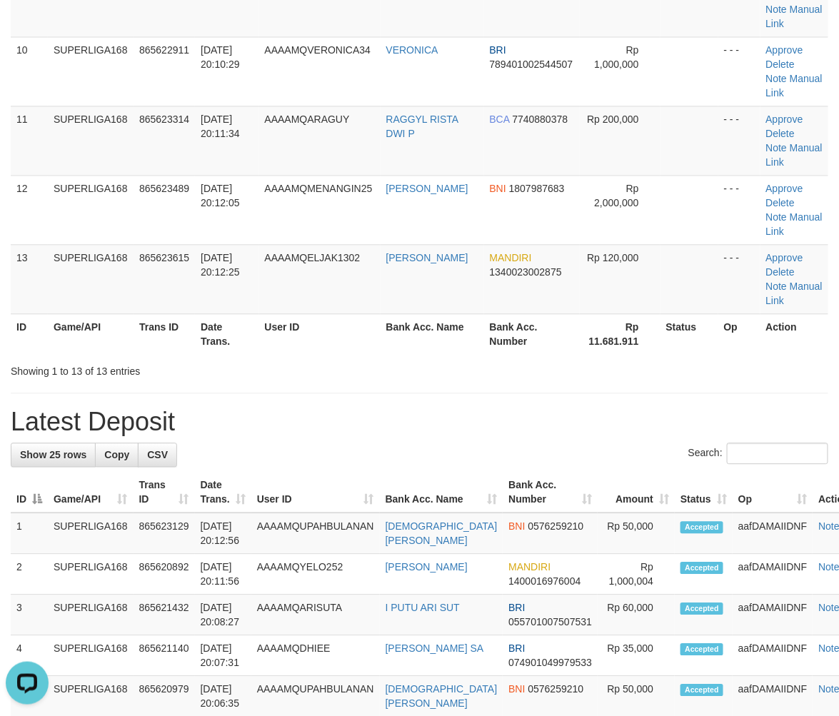
scroll to position [809, 0]
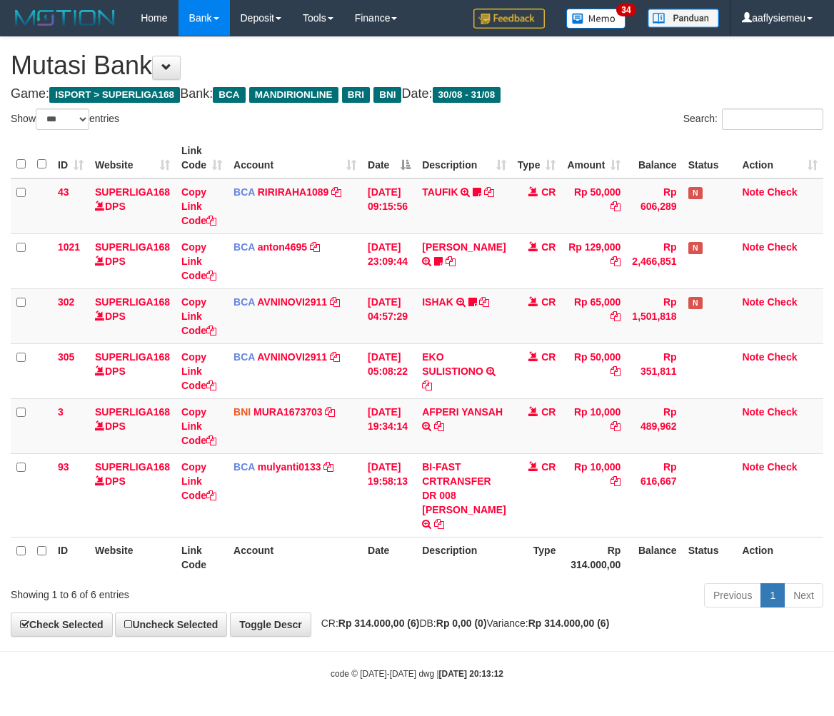
select select "***"
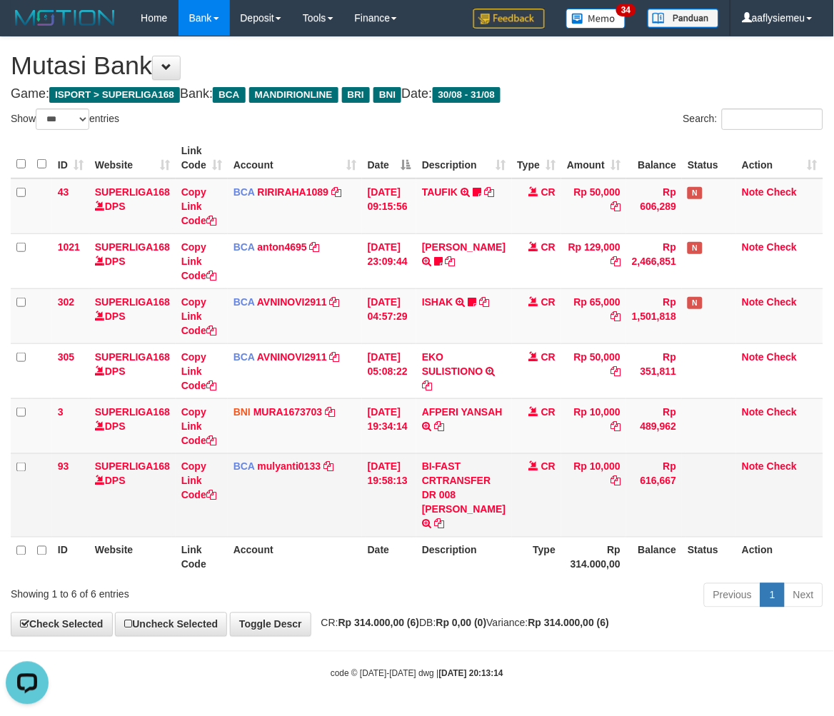
drag, startPoint x: 579, startPoint y: 482, endPoint x: 679, endPoint y: 474, distance: 101.1
click at [581, 482] on td "Rp 10,000" at bounding box center [593, 496] width 65 height 84
click at [703, 489] on td at bounding box center [709, 496] width 54 height 84
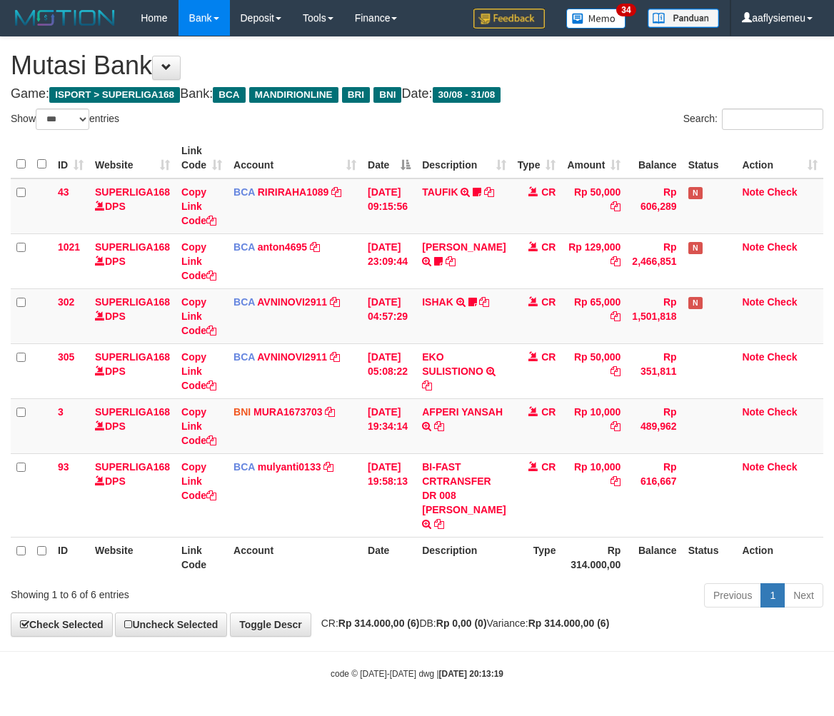
select select "***"
click at [518, 554] on th "Type" at bounding box center [537, 557] width 50 height 41
click at [303, 560] on th "Account" at bounding box center [295, 557] width 134 height 41
click at [302, 561] on th "Account" at bounding box center [295, 557] width 134 height 41
drag, startPoint x: 467, startPoint y: 532, endPoint x: 845, endPoint y: 440, distance: 388.9
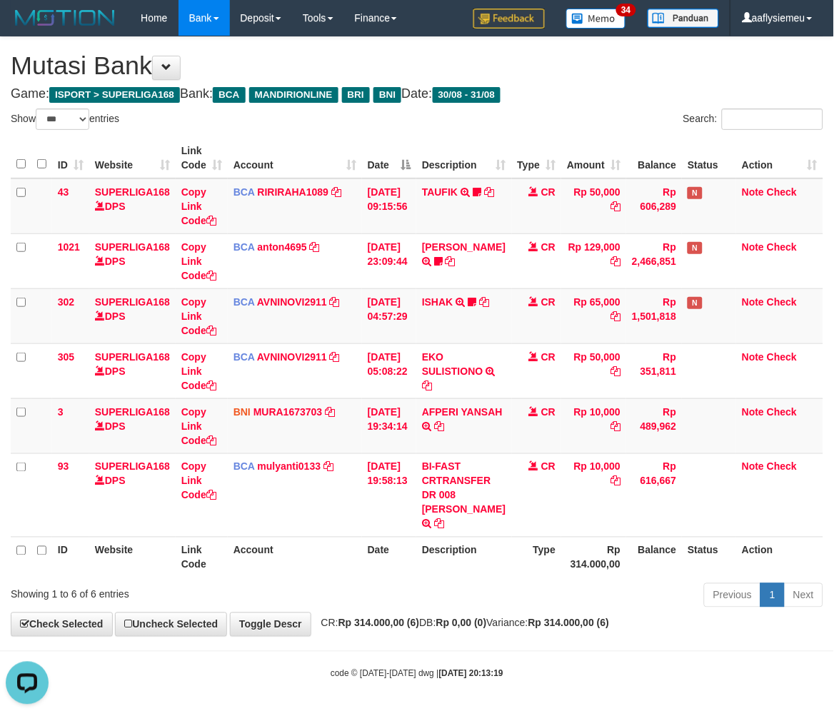
click at [474, 530] on td "BI-FAST CRTRANSFER DR 008 YERIK ELO BERNADUS" at bounding box center [463, 496] width 95 height 84
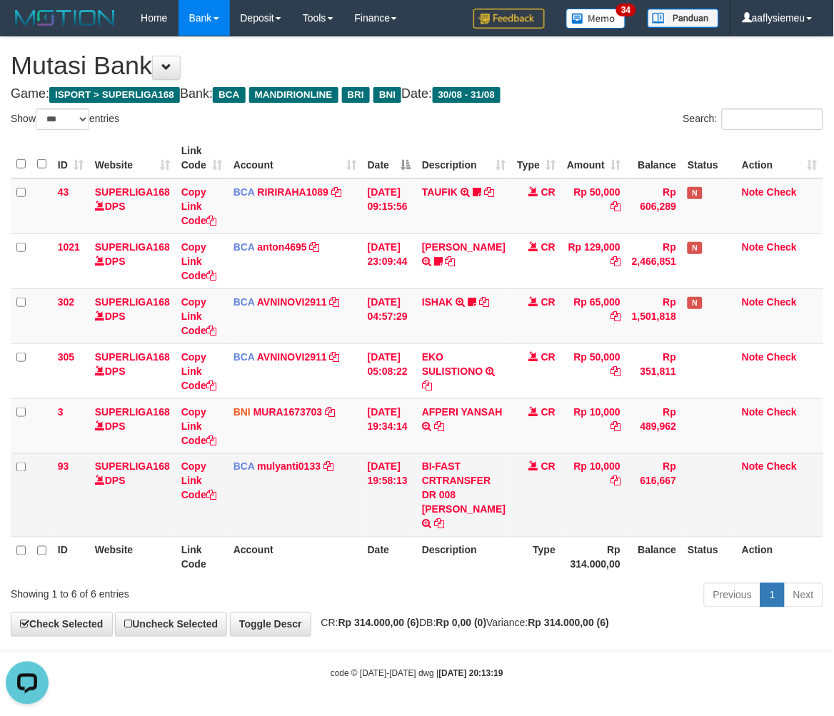
click at [561, 501] on td "Rp 10,000" at bounding box center [593, 496] width 65 height 84
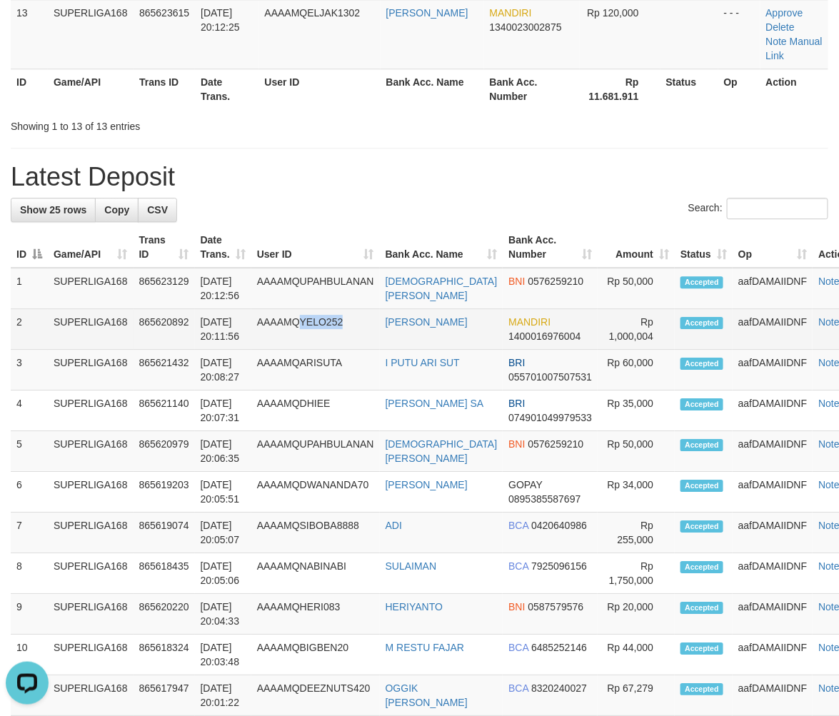
copy td "YELO252"
drag, startPoint x: 346, startPoint y: 331, endPoint x: 302, endPoint y: 329, distance: 44.3
click at [302, 329] on td "AAAAMQYELO252" at bounding box center [315, 329] width 129 height 41
click at [352, 338] on td "AAAAMQYELO252" at bounding box center [315, 329] width 129 height 41
copy td "QYELO252"
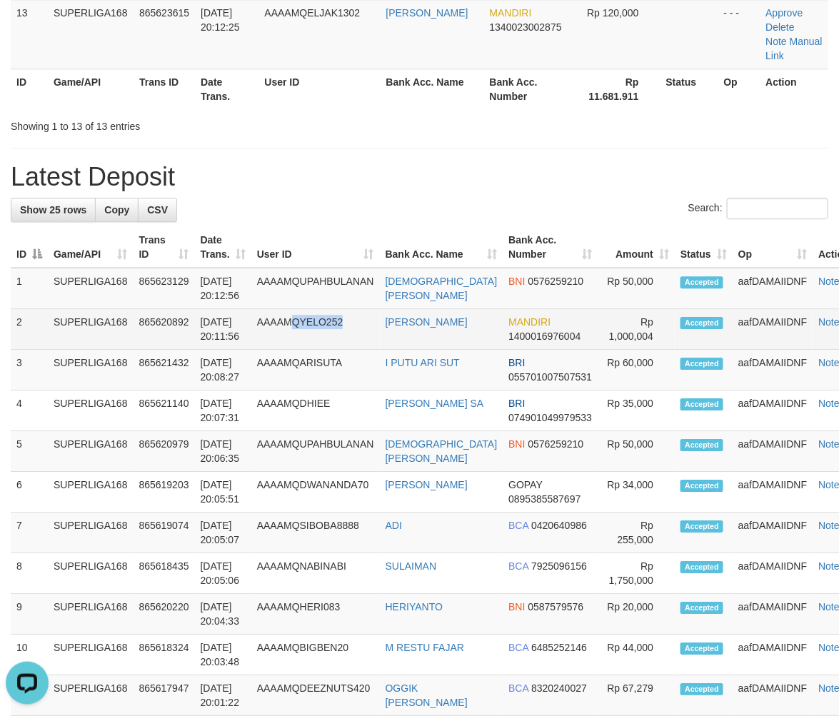
drag, startPoint x: 354, startPoint y: 326, endPoint x: 298, endPoint y: 326, distance: 56.4
click at [298, 326] on td "AAAAMQYELO252" at bounding box center [315, 329] width 129 height 41
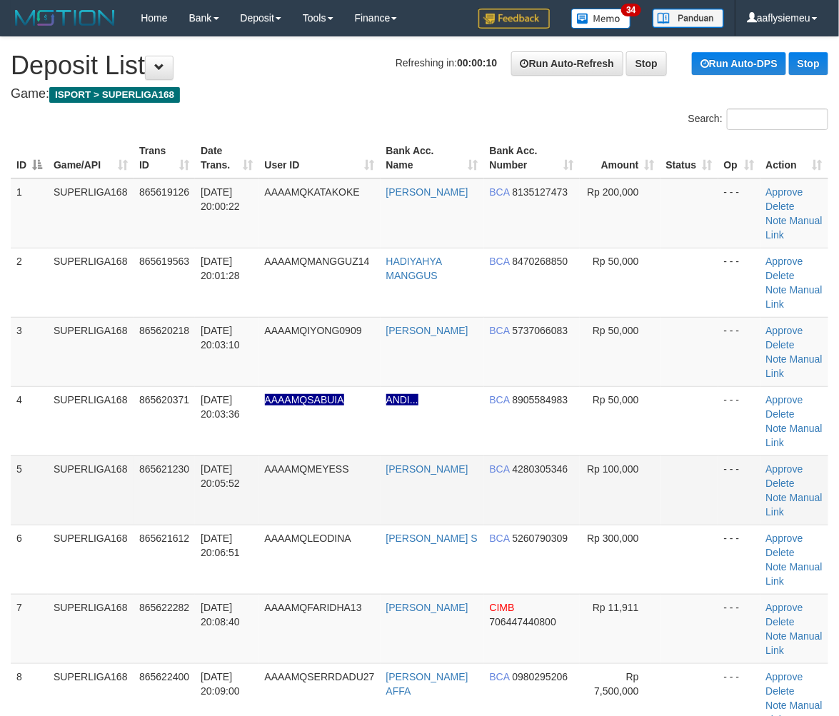
click at [108, 472] on td "SUPERLIGA168" at bounding box center [91, 490] width 86 height 69
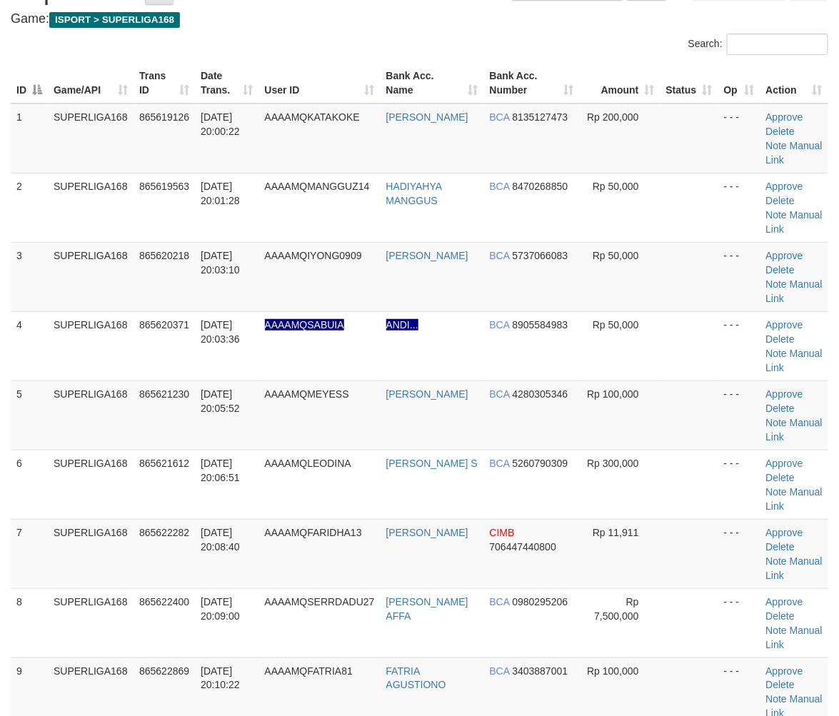
scroll to position [159, 0]
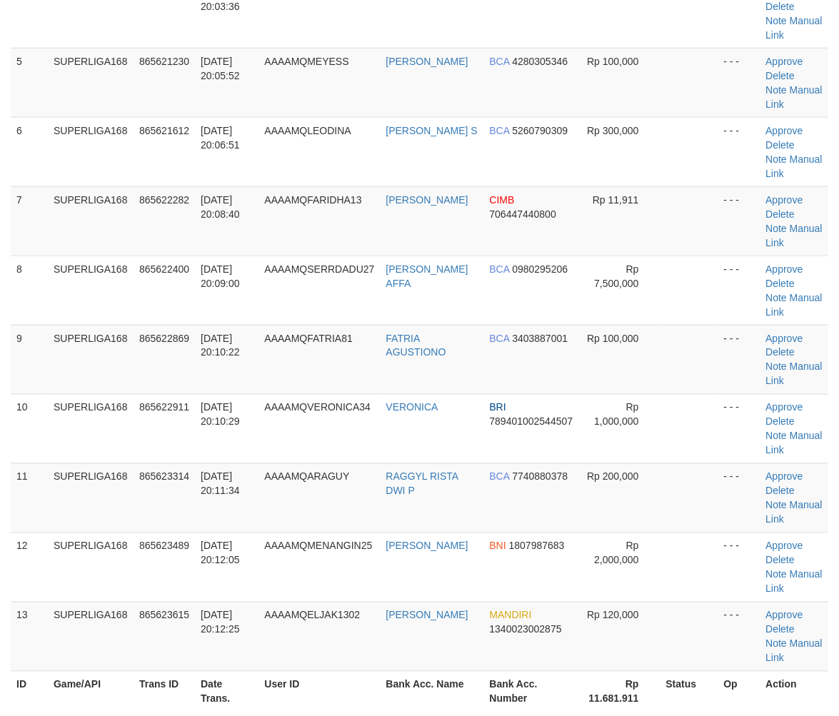
scroll to position [634, 0]
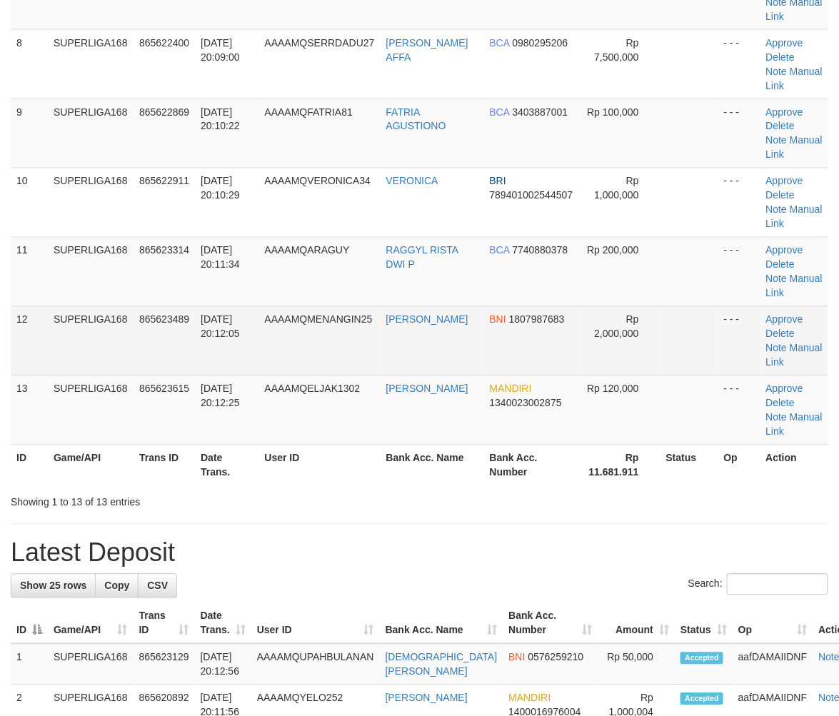
click at [101, 319] on td "SUPERLIGA168" at bounding box center [91, 340] width 86 height 69
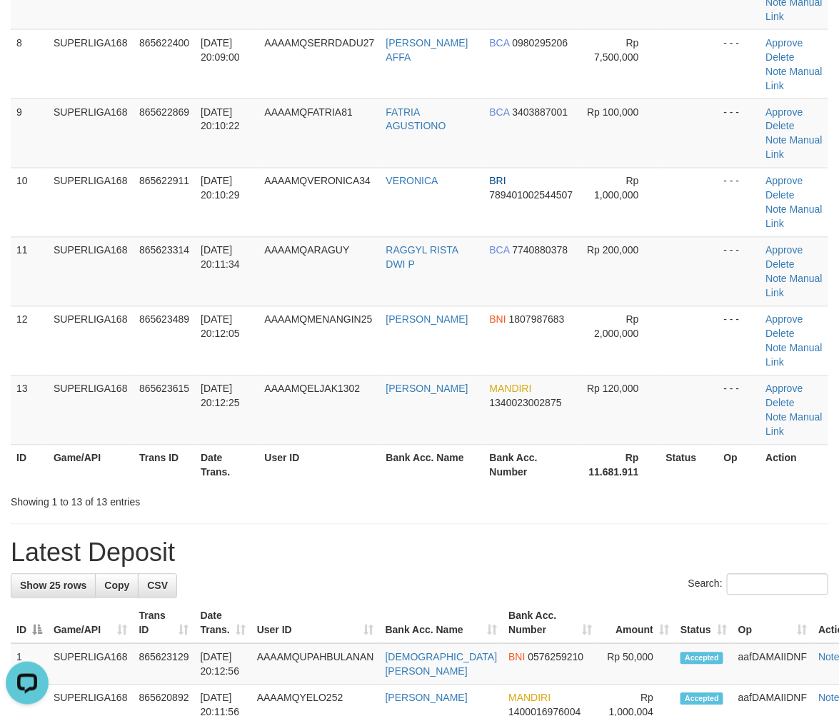
scroll to position [0, 0]
drag, startPoint x: 156, startPoint y: 371, endPoint x: 4, endPoint y: 441, distance: 166.8
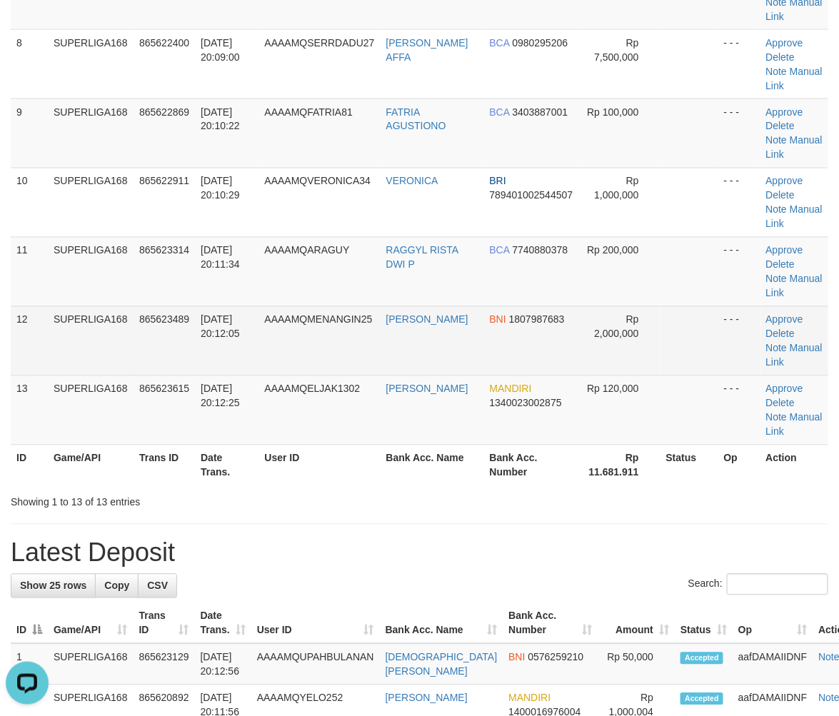
drag, startPoint x: 118, startPoint y: 346, endPoint x: 12, endPoint y: 395, distance: 116.6
click at [116, 347] on td "SUPERLIGA168" at bounding box center [91, 340] width 86 height 69
drag, startPoint x: 125, startPoint y: 357, endPoint x: 112, endPoint y: 369, distance: 17.7
click at [116, 366] on td "SUPERLIGA168" at bounding box center [91, 340] width 86 height 69
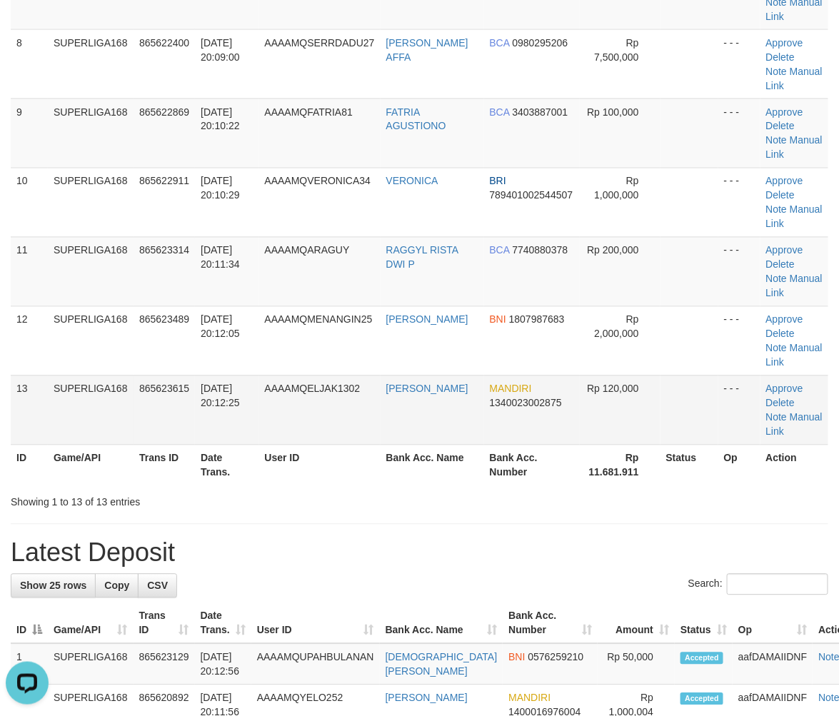
click at [94, 403] on td "SUPERLIGA168" at bounding box center [91, 410] width 86 height 69
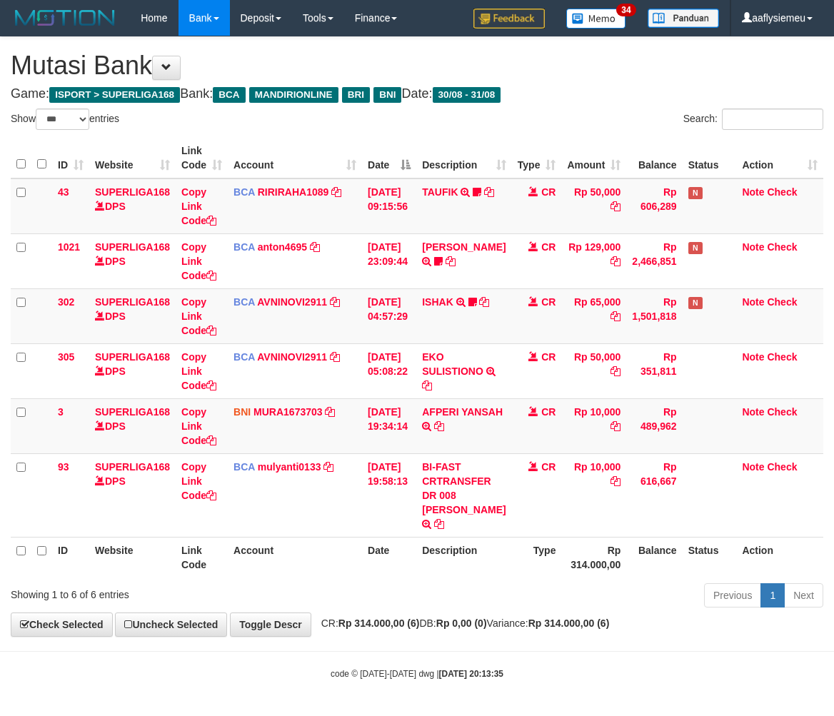
select select "***"
drag, startPoint x: 590, startPoint y: 587, endPoint x: 661, endPoint y: 551, distance: 80.2
click at [589, 589] on div "Show ** ** ** *** entries Search: ID Website Link Code Account Date Description…" at bounding box center [417, 361] width 813 height 504
click at [609, 575] on div "Show ** ** ** *** entries Search: ID Website Link Code Account Date Description…" at bounding box center [417, 361] width 813 height 504
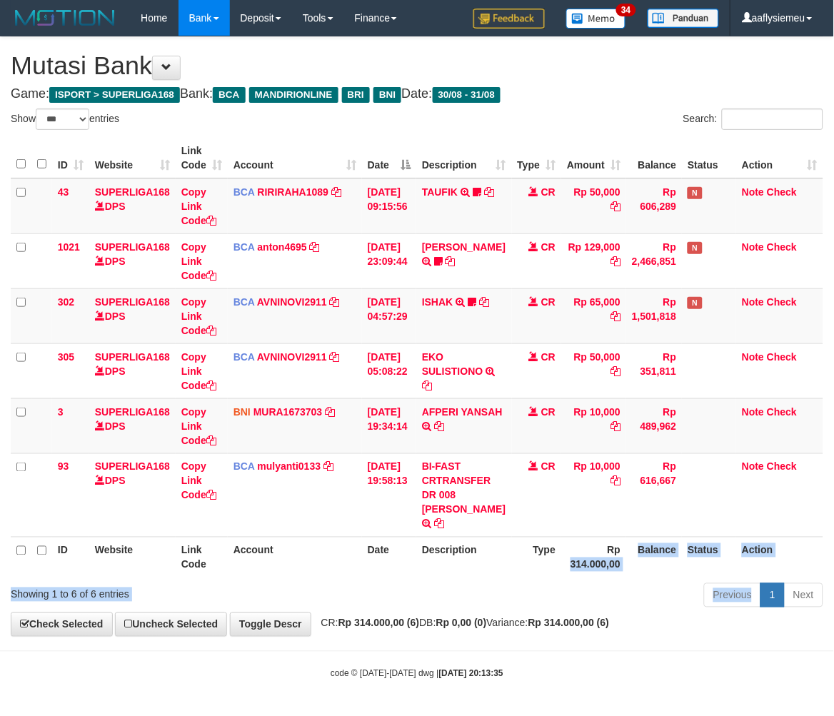
drag, startPoint x: 476, startPoint y: 563, endPoint x: 646, endPoint y: 503, distance: 181.0
click at [477, 564] on th "Description" at bounding box center [463, 557] width 95 height 41
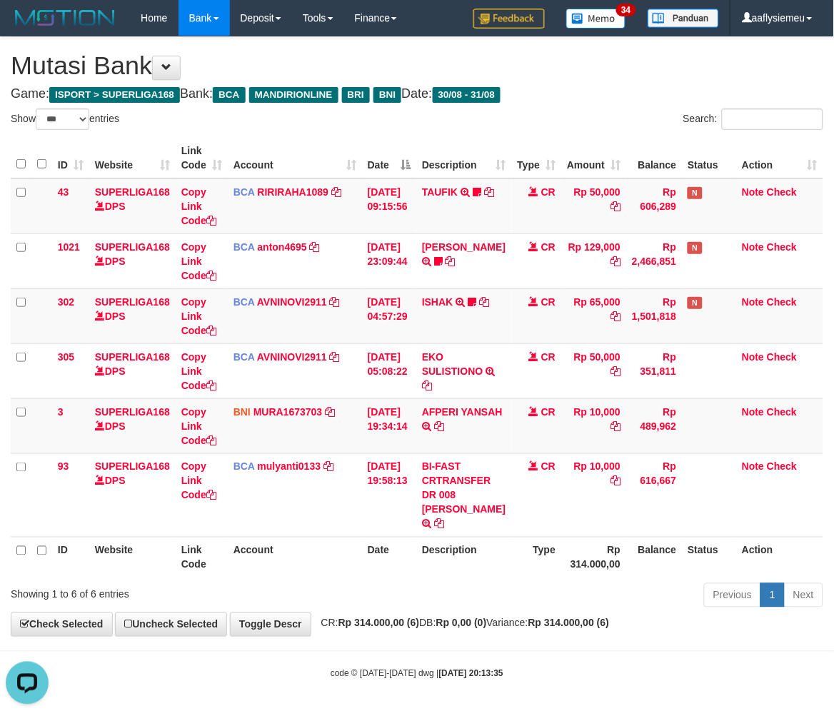
scroll to position [0, 0]
click at [466, 549] on th "Description" at bounding box center [463, 557] width 95 height 41
click at [537, 554] on th "Type" at bounding box center [537, 557] width 50 height 41
click at [512, 544] on th "Type" at bounding box center [537, 557] width 50 height 41
select select "***"
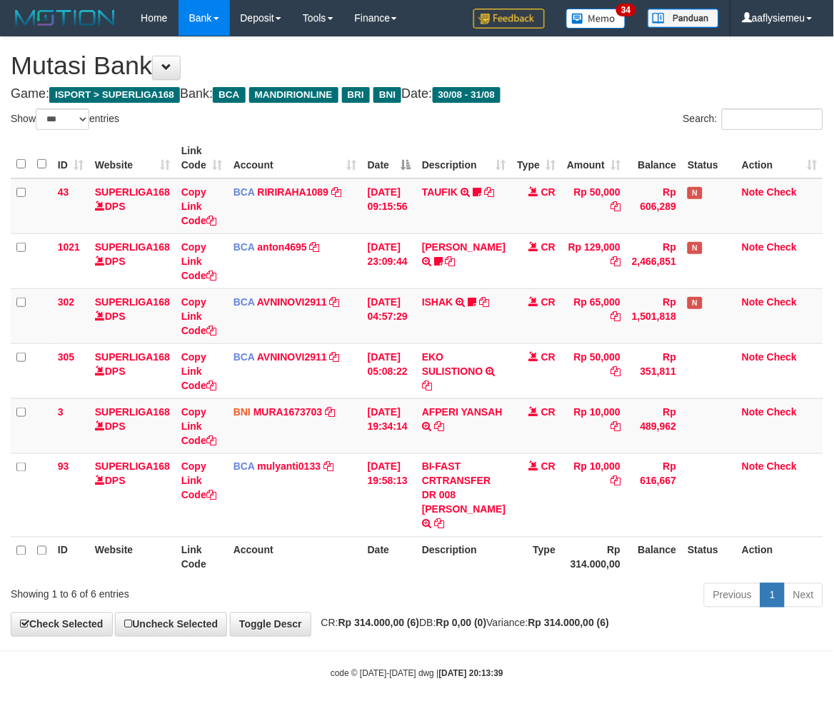
scroll to position [15, 0]
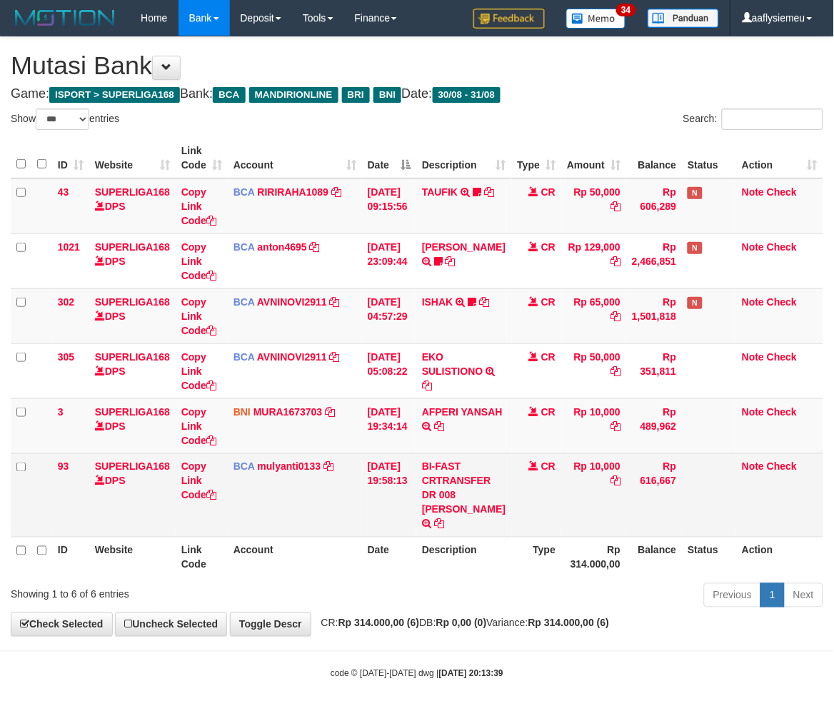
drag, startPoint x: 499, startPoint y: 551, endPoint x: 786, endPoint y: 470, distance: 299.0
click at [505, 547] on tr "ID Website Link Code Account Date Description Type Rp 314.000,00 Balance Status…" at bounding box center [417, 557] width 813 height 41
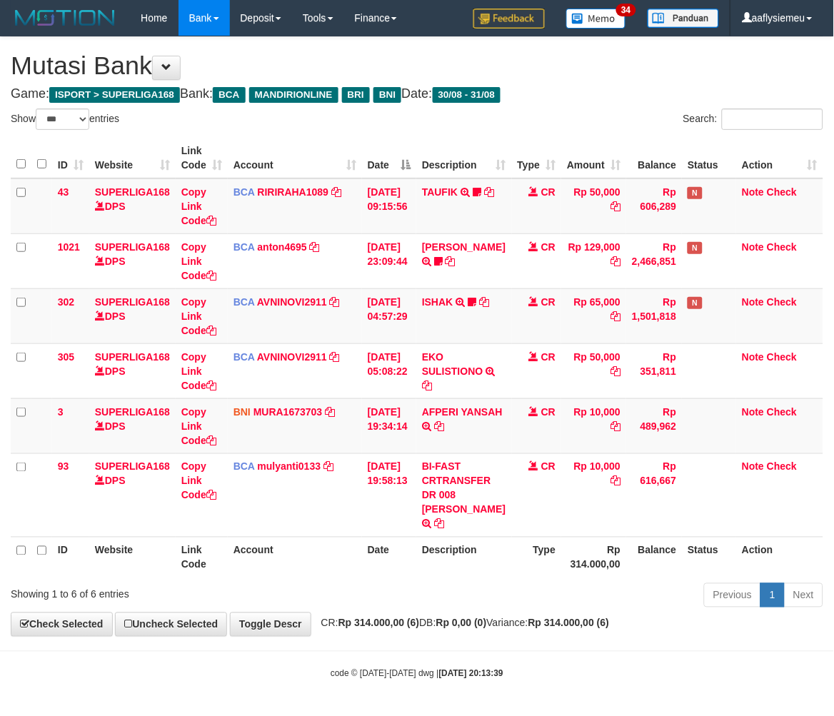
click at [617, 564] on th "Rp 314.000,00" at bounding box center [593, 557] width 65 height 41
drag, startPoint x: 468, startPoint y: 600, endPoint x: 17, endPoint y: 631, distance: 451.8
click at [465, 602] on div "Previous 1 Next" at bounding box center [591, 597] width 465 height 31
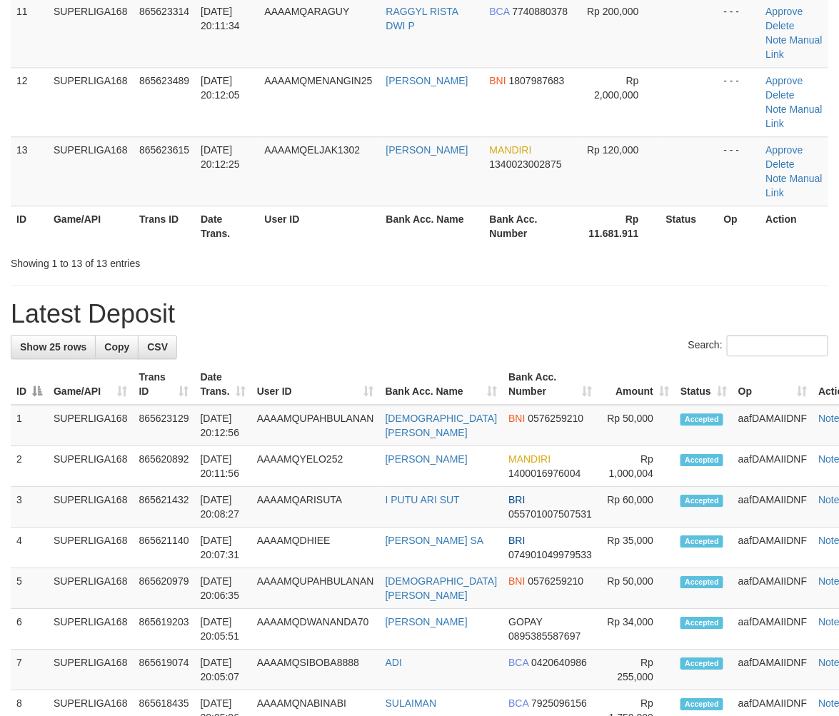
scroll to position [634, 0]
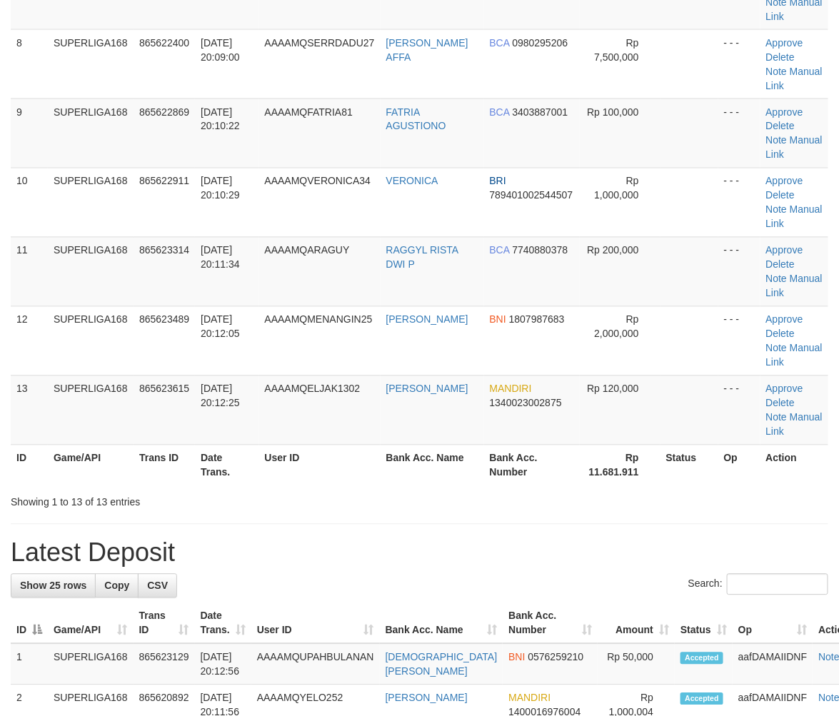
drag, startPoint x: 267, startPoint y: 265, endPoint x: 4, endPoint y: 396, distance: 294.2
click at [259, 274] on td "31/08/2025 20:11:34" at bounding box center [227, 271] width 64 height 69
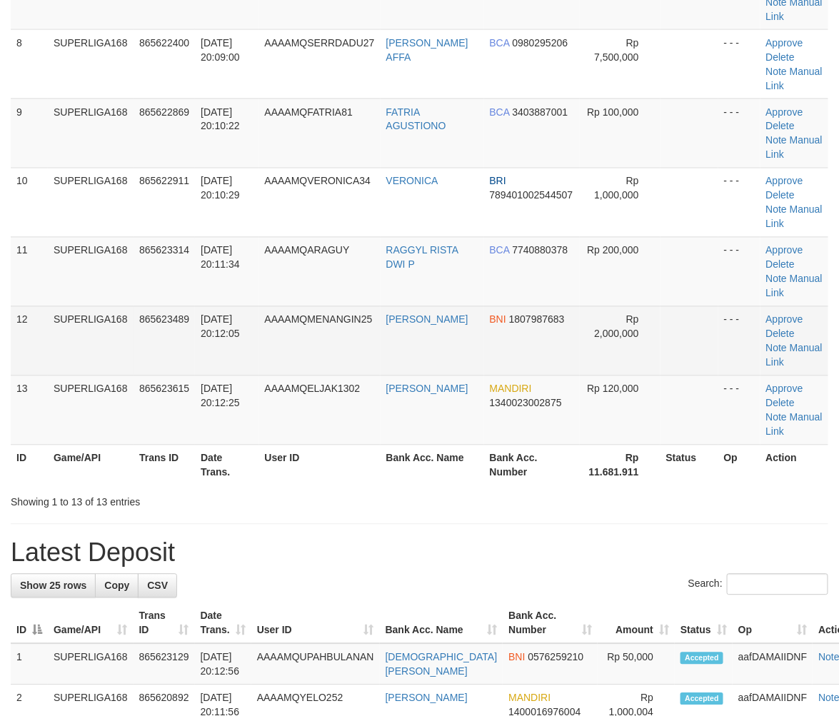
drag, startPoint x: 231, startPoint y: 331, endPoint x: 201, endPoint y: 358, distance: 40.5
click at [216, 350] on td "31/08/2025 20:12:05" at bounding box center [227, 340] width 64 height 69
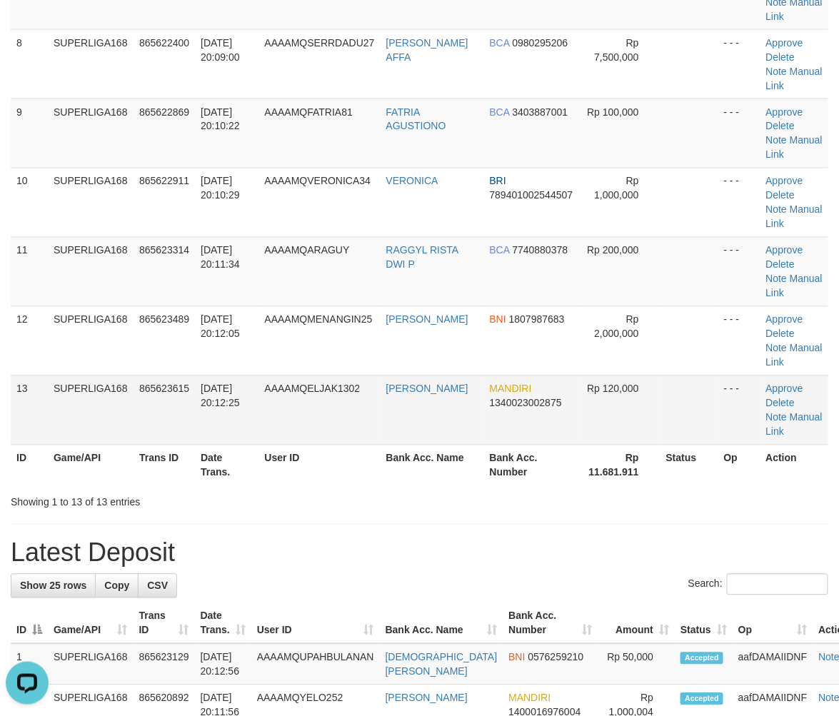
scroll to position [0, 0]
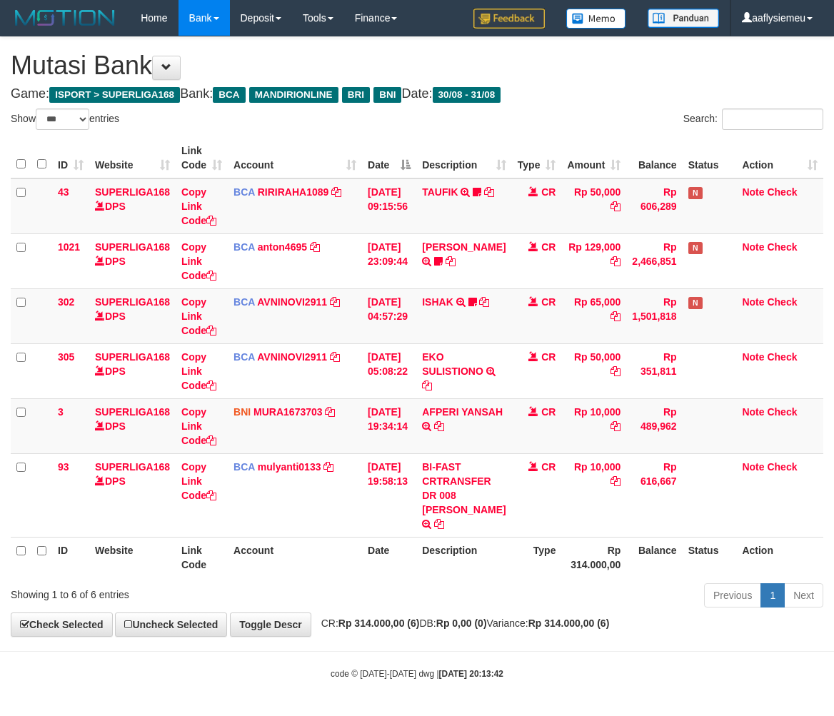
select select "***"
click at [466, 563] on th "Description" at bounding box center [463, 557] width 95 height 41
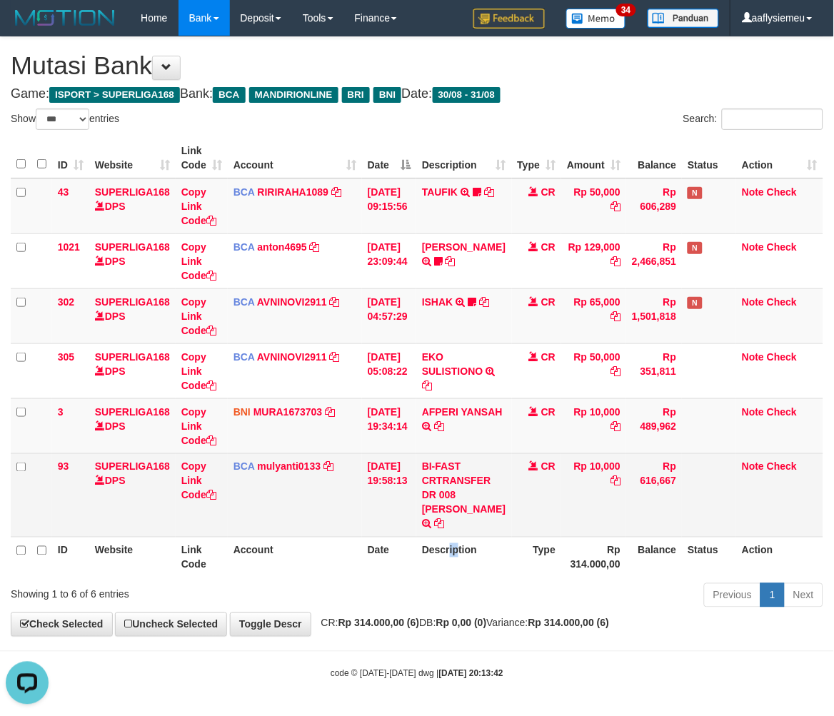
click at [545, 489] on td "CR" at bounding box center [537, 496] width 50 height 84
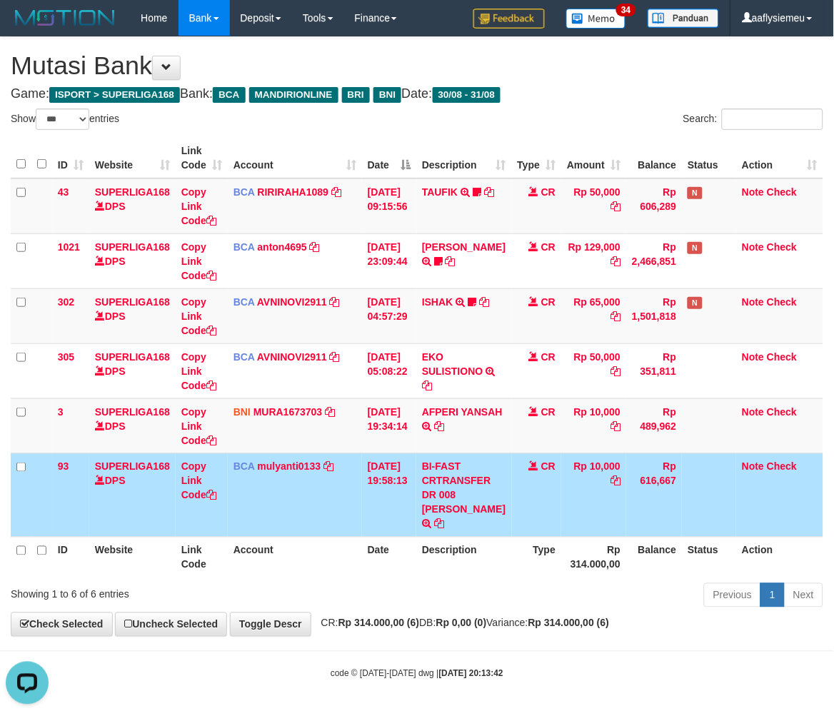
click at [541, 526] on td "CR" at bounding box center [537, 496] width 50 height 84
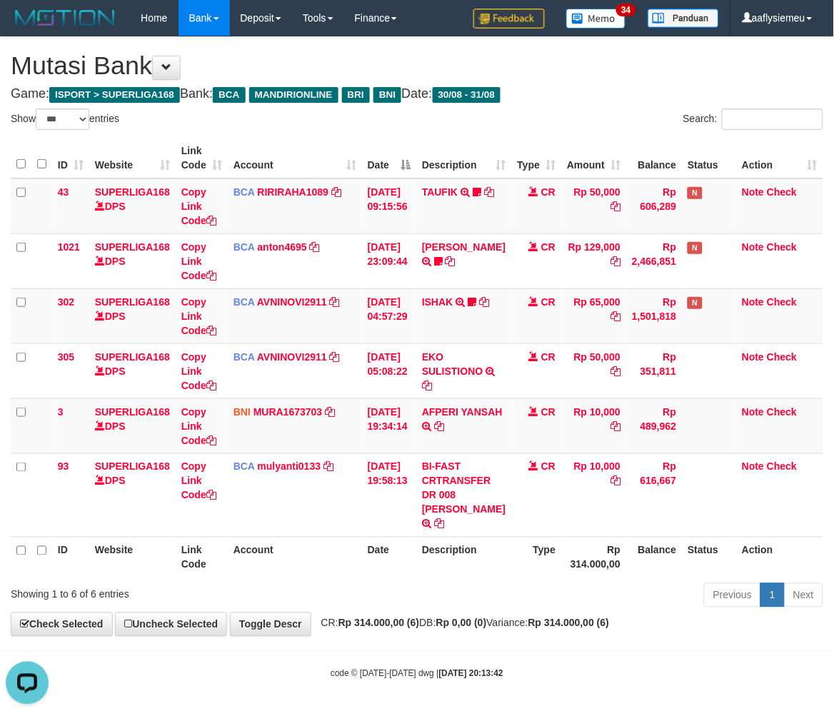
click at [554, 521] on tr "93 SUPERLIGA168 DPS Copy Link Code BCA mulyanti0133 DPS [PERSON_NAME] mutasi_20…" at bounding box center [417, 496] width 813 height 84
click at [501, 566] on th "Description" at bounding box center [463, 557] width 95 height 41
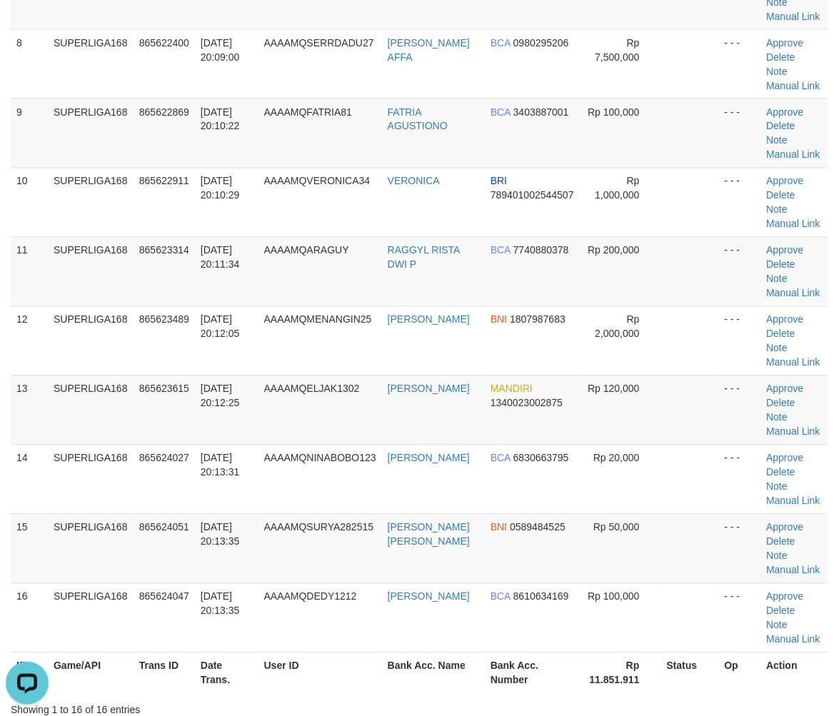
drag, startPoint x: 166, startPoint y: 361, endPoint x: 1, endPoint y: 419, distance: 174.6
click at [159, 366] on td "865623489" at bounding box center [164, 340] width 61 height 69
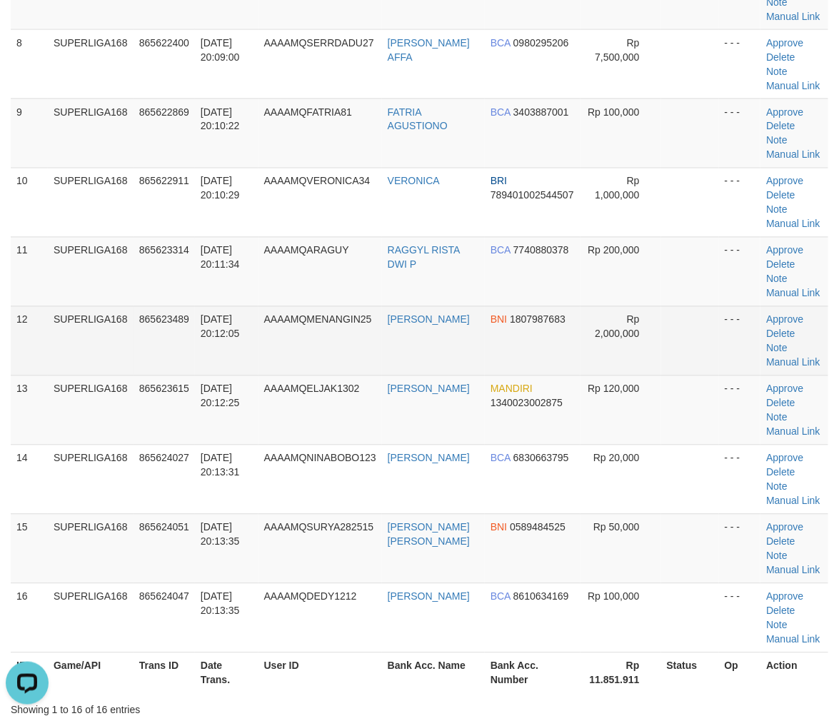
drag, startPoint x: 302, startPoint y: 329, endPoint x: 288, endPoint y: 340, distance: 18.3
click at [293, 337] on td "AAAAMQMENANGIN25" at bounding box center [321, 340] width 124 height 69
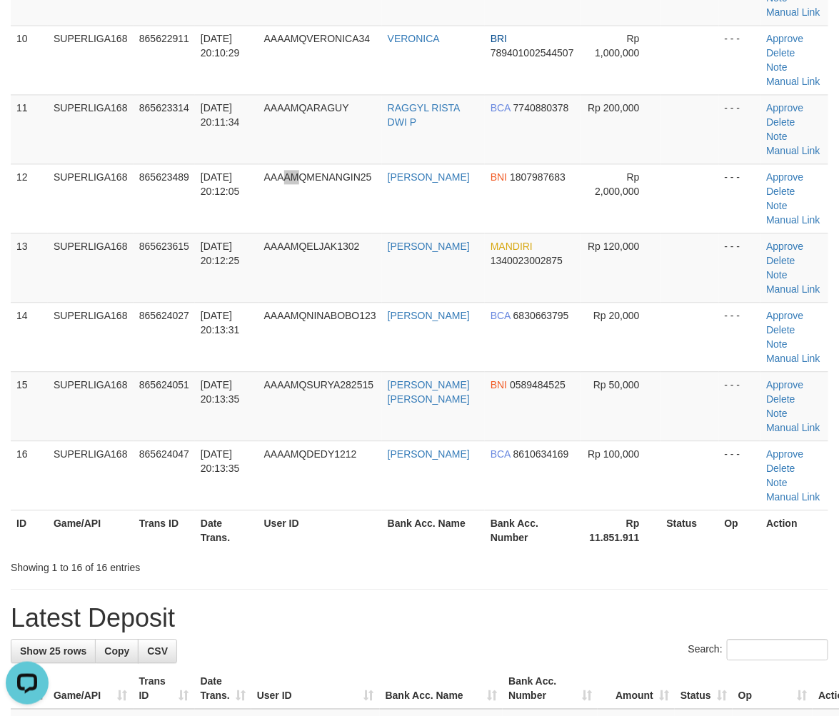
scroll to position [794, 0]
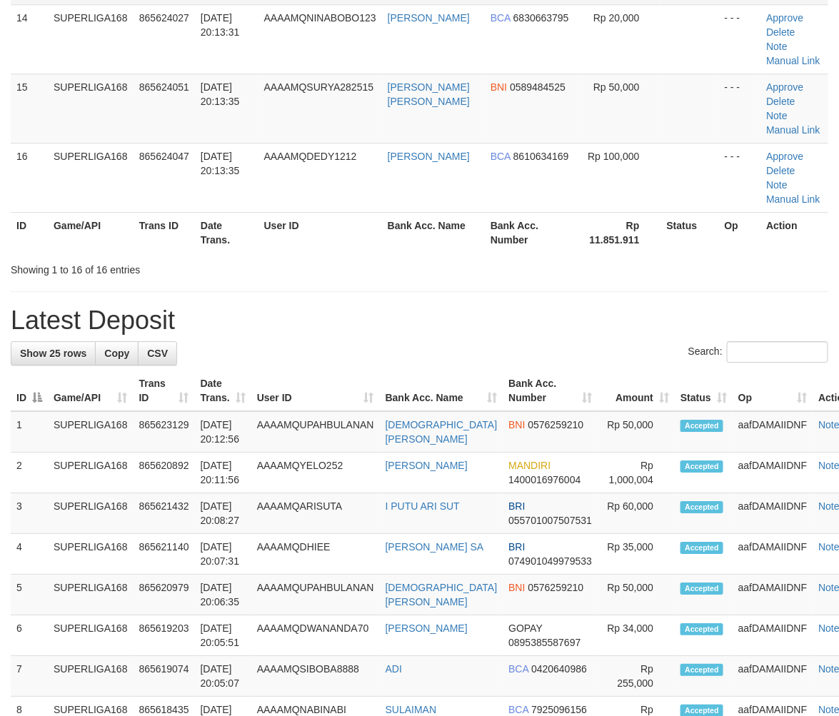
scroll to position [794, 0]
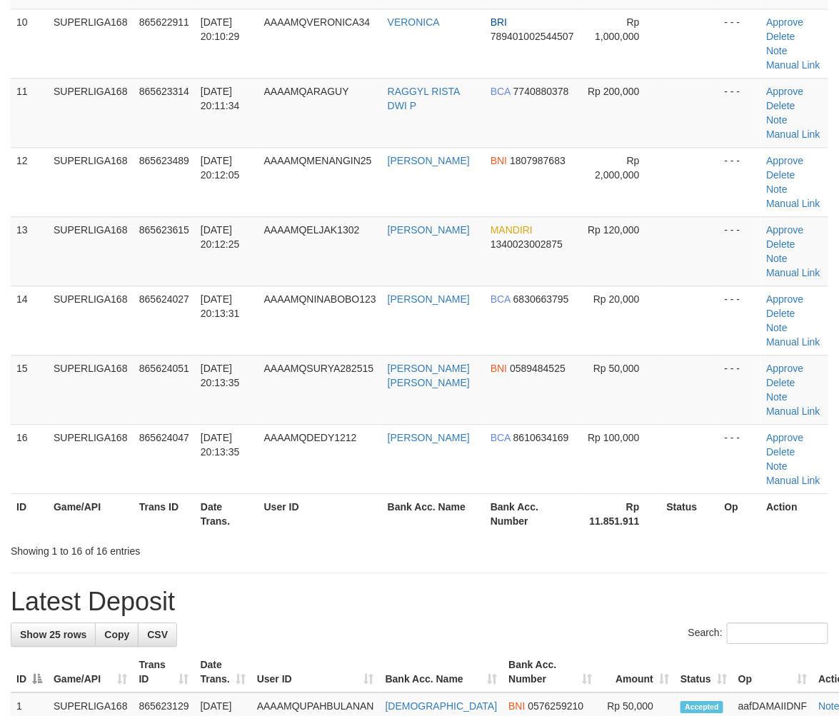
drag, startPoint x: 359, startPoint y: 259, endPoint x: 0, endPoint y: 422, distance: 393.8
click at [359, 260] on td "AAAAMQELJAK1302" at bounding box center [321, 250] width 124 height 69
drag, startPoint x: 248, startPoint y: 279, endPoint x: 1, endPoint y: 373, distance: 264.3
click at [248, 281] on td "31/08/2025 20:12:25" at bounding box center [227, 250] width 64 height 69
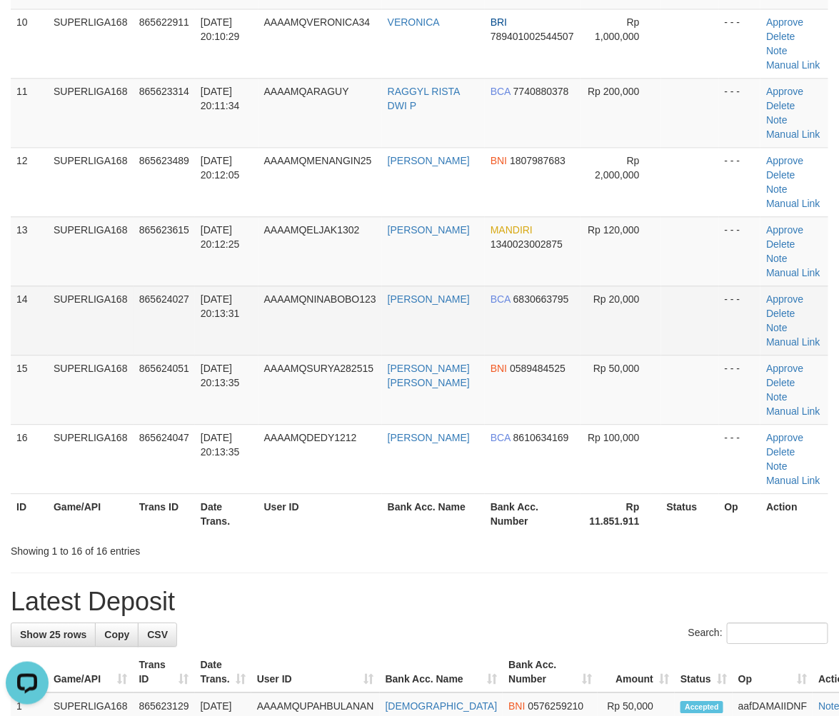
click at [194, 326] on td "865624027" at bounding box center [164, 320] width 61 height 69
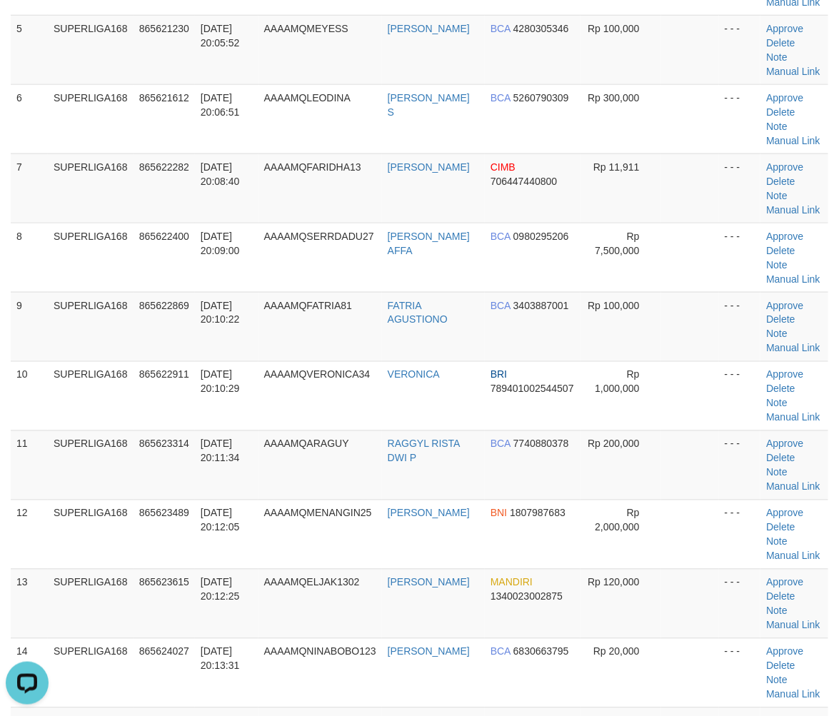
scroll to position [396, 0]
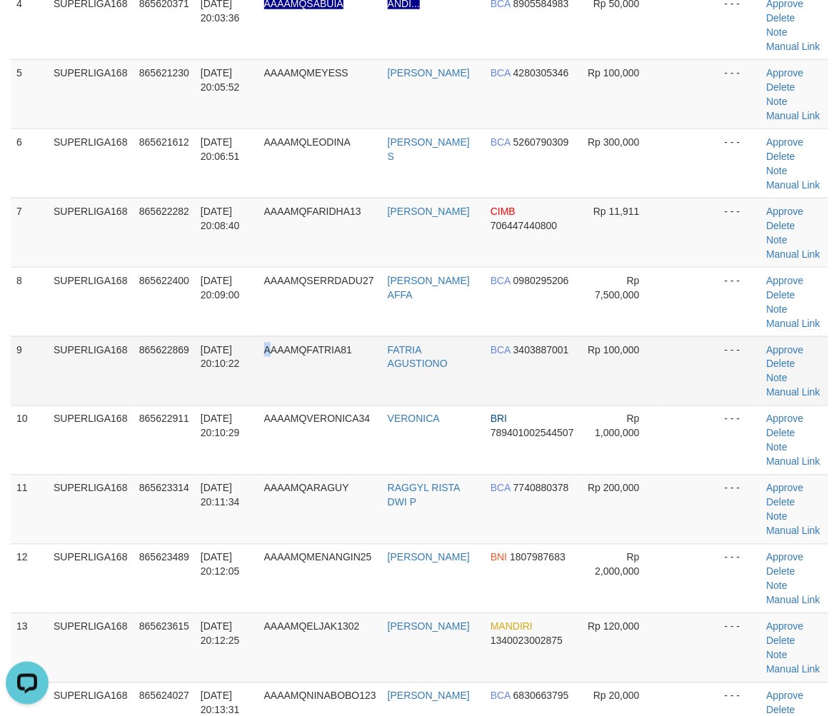
drag, startPoint x: 276, startPoint y: 358, endPoint x: 1, endPoint y: 448, distance: 289.4
click at [276, 359] on td "AAAAMQFATRIA81" at bounding box center [321, 370] width 124 height 69
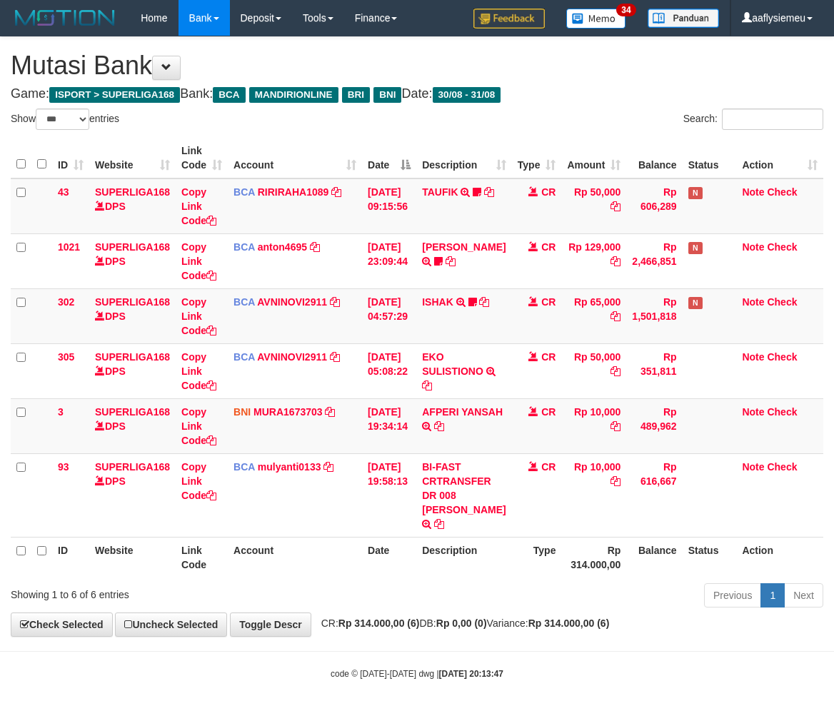
select select "***"
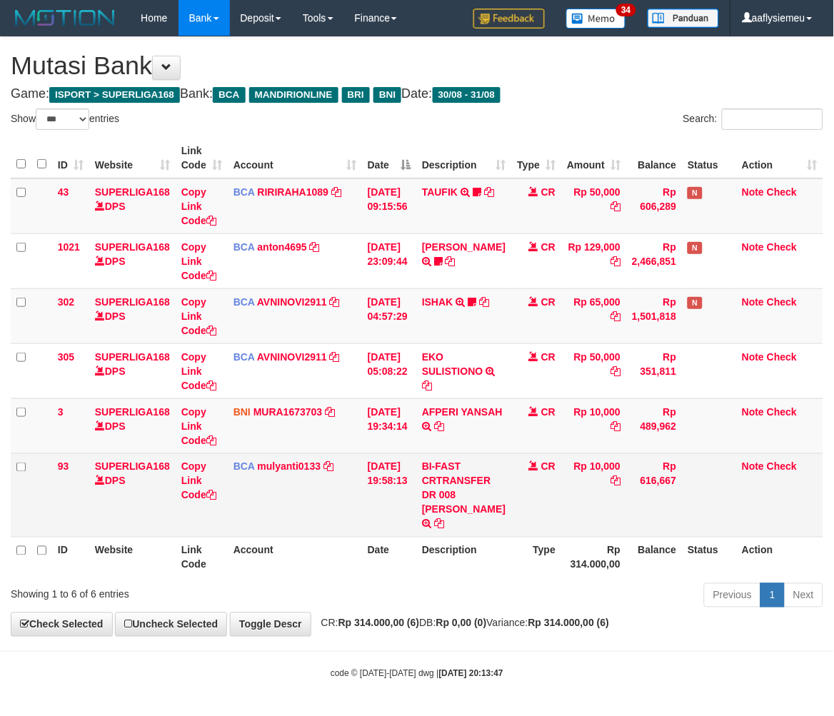
drag, startPoint x: 421, startPoint y: 583, endPoint x: 651, endPoint y: 519, distance: 238.6
click at [416, 578] on th "Date" at bounding box center [389, 557] width 54 height 41
click at [449, 576] on tr "ID Website Link Code Account Date Description Type Rp 314.000,00 Balance Status…" at bounding box center [417, 557] width 813 height 41
drag, startPoint x: 462, startPoint y: 527, endPoint x: 540, endPoint y: 496, distance: 84.0
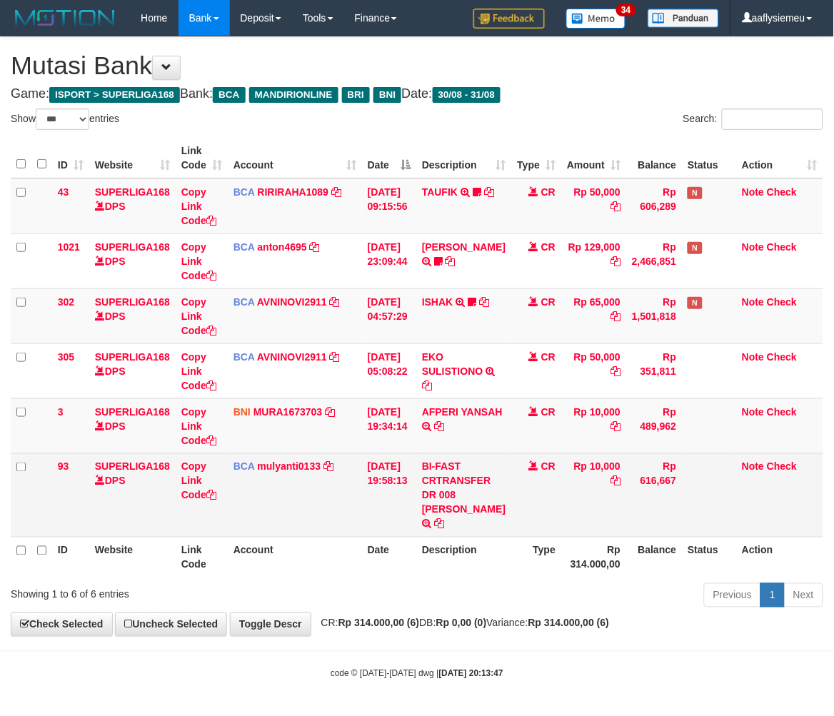
click at [464, 527] on td "BI-FAST CRTRANSFER DR 008 [PERSON_NAME]" at bounding box center [463, 496] width 95 height 84
drag, startPoint x: 461, startPoint y: 505, endPoint x: 691, endPoint y: 464, distance: 233.6
click at [466, 502] on td "BI-FAST CRTRANSFER DR 008 YERIK ELO BERNADUS" at bounding box center [463, 496] width 95 height 84
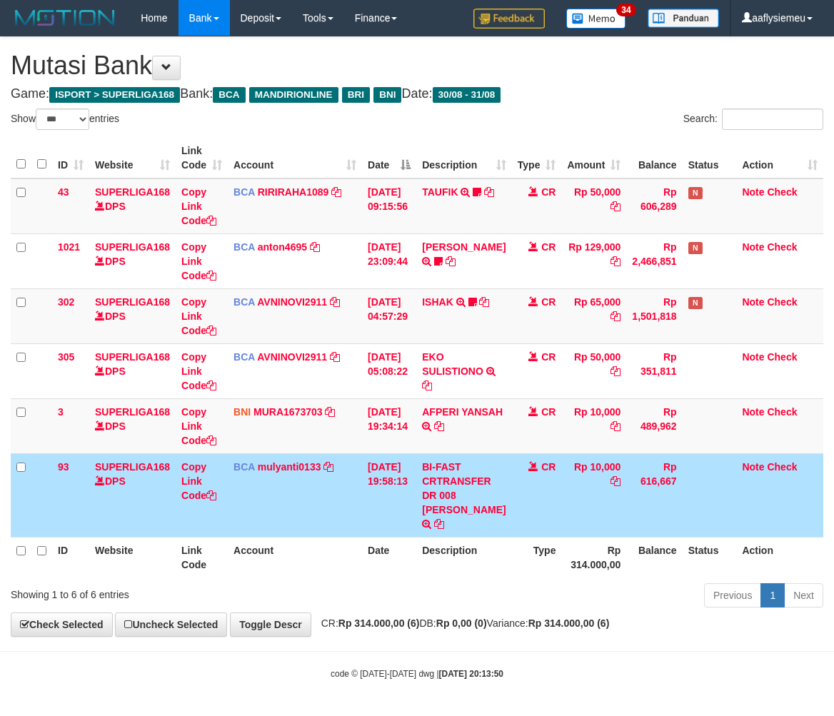
select select "***"
drag, startPoint x: 451, startPoint y: 551, endPoint x: 212, endPoint y: 568, distance: 239.1
click at [448, 552] on th "Description" at bounding box center [463, 557] width 95 height 41
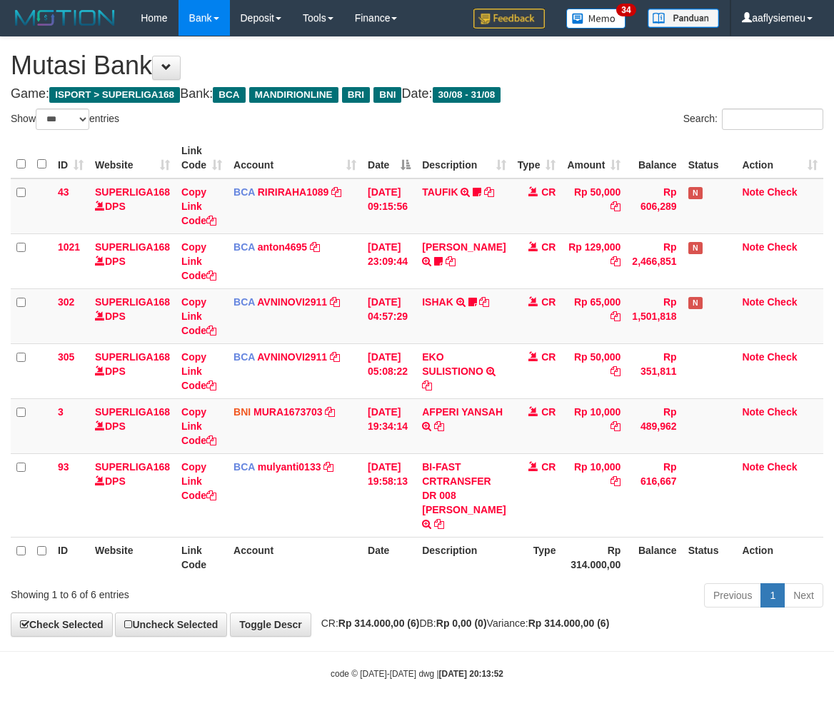
select select "***"
click at [361, 607] on div "Previous 1 Next" at bounding box center [591, 597] width 465 height 31
click at [266, 582] on div "Showing 1 to 6 of 6 entries" at bounding box center [174, 592] width 326 height 20
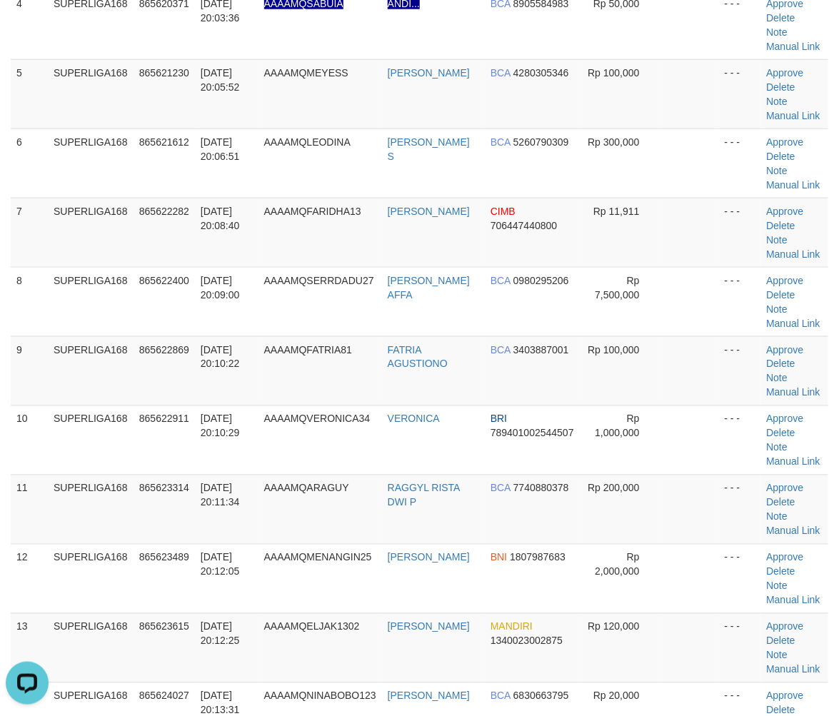
click at [0, 452] on div "ID Game/API Trans ID Date Trans. User ID Bank Acc. Name Bank Acc. Number Amount…" at bounding box center [419, 336] width 839 height 1199
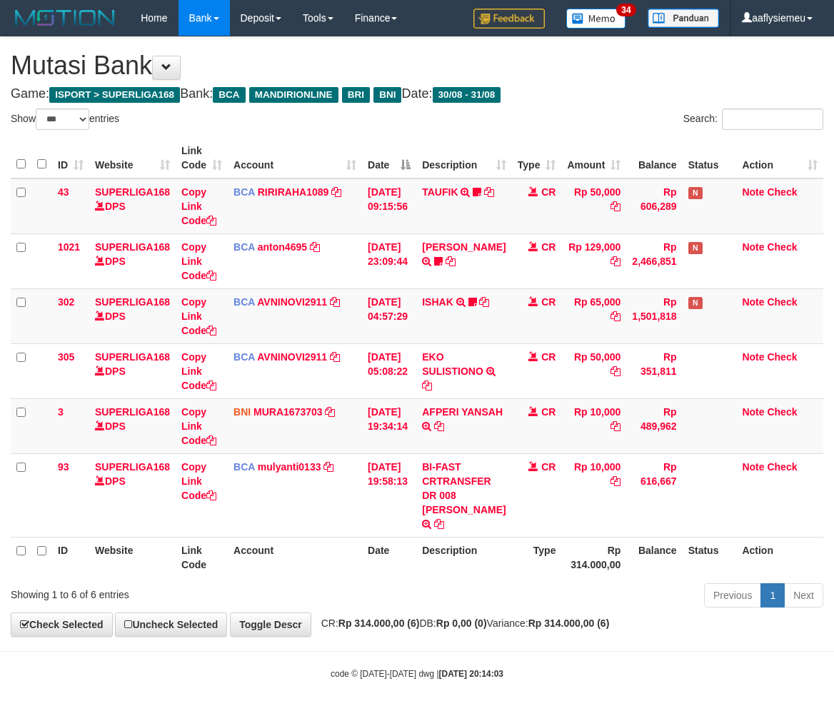
select select "***"
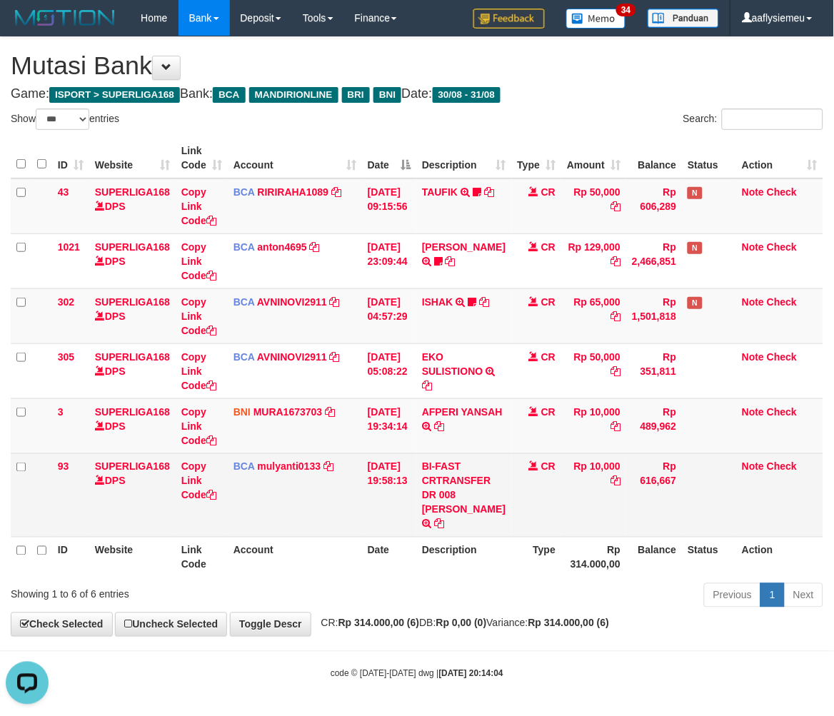
click at [433, 502] on td "BI-FAST CRTRANSFER DR 008 [PERSON_NAME]" at bounding box center [463, 496] width 95 height 84
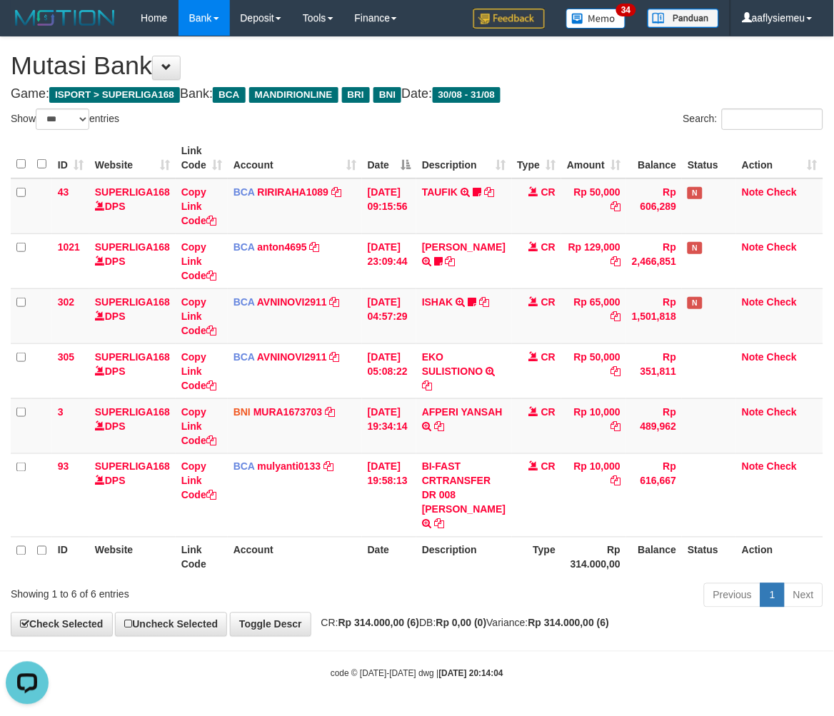
drag, startPoint x: 189, startPoint y: 581, endPoint x: 11, endPoint y: 593, distance: 177.6
click at [189, 582] on div "Showing 1 to 6 of 6 entries" at bounding box center [174, 592] width 326 height 20
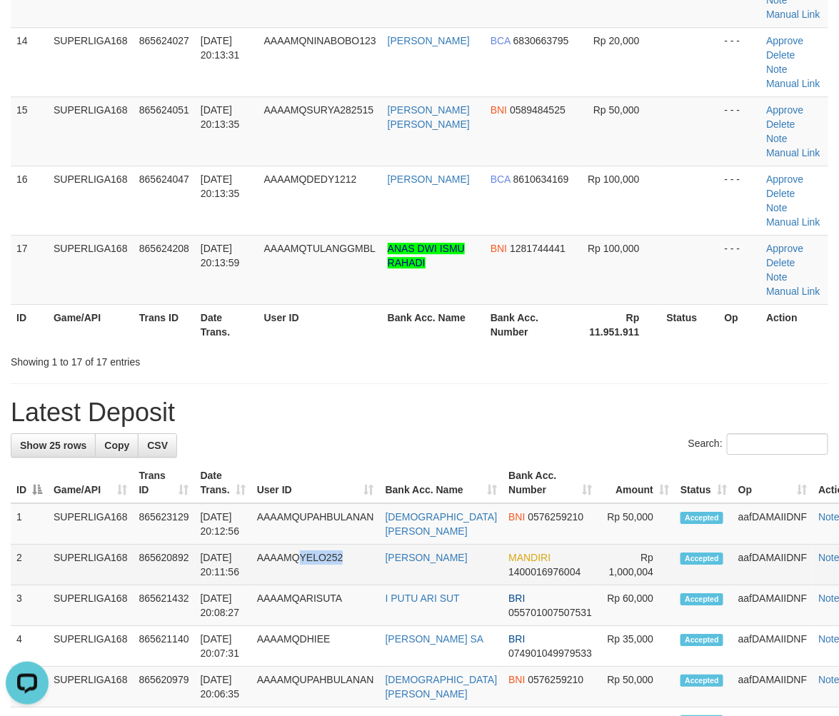
drag, startPoint x: 353, startPoint y: 566, endPoint x: 301, endPoint y: 561, distance: 52.4
click at [301, 561] on td "AAAAMQYELO252" at bounding box center [315, 565] width 129 height 41
copy td "YELO252"
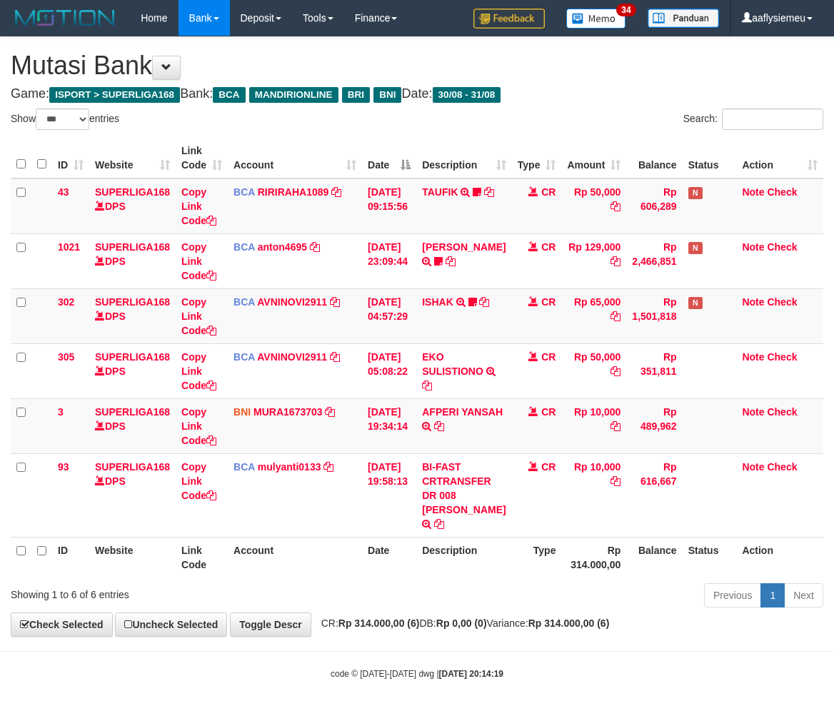
select select "***"
click at [371, 449] on td "[DATE] 19:34:14" at bounding box center [389, 426] width 54 height 55
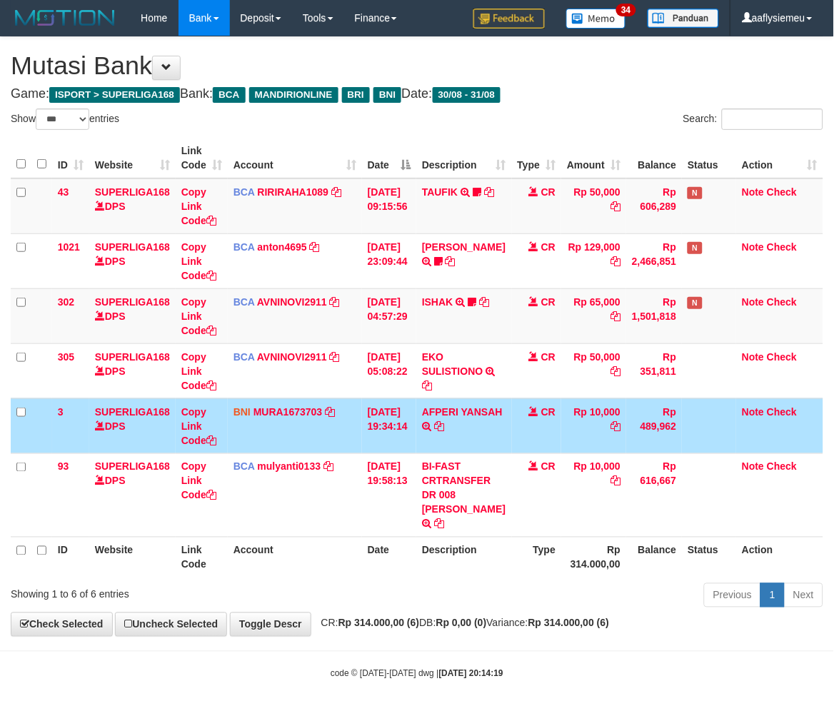
scroll to position [15, 0]
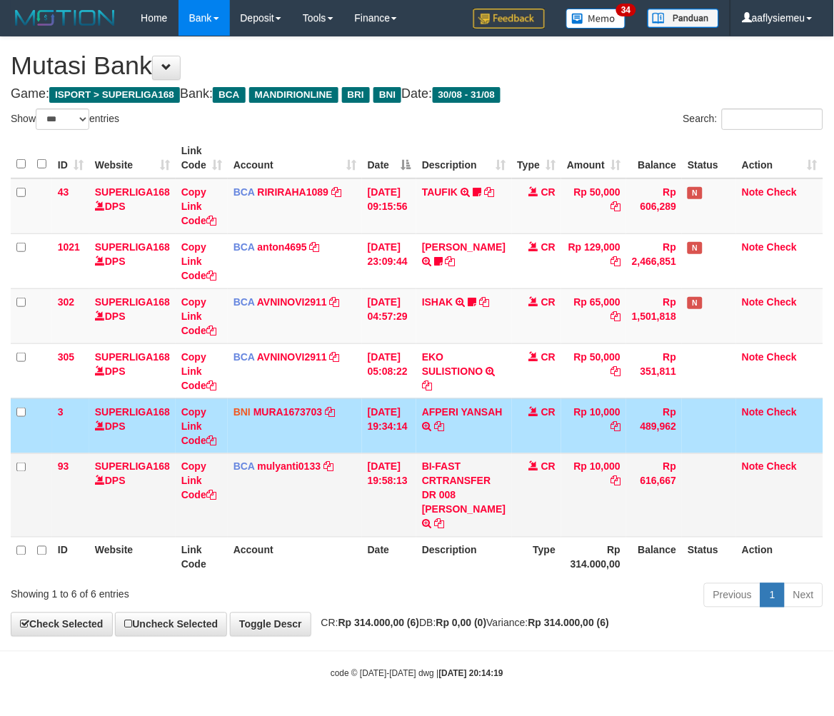
drag, startPoint x: 380, startPoint y: 516, endPoint x: 246, endPoint y: 534, distance: 135.5
click at [380, 517] on td "[DATE] 19:58:13" at bounding box center [389, 496] width 54 height 84
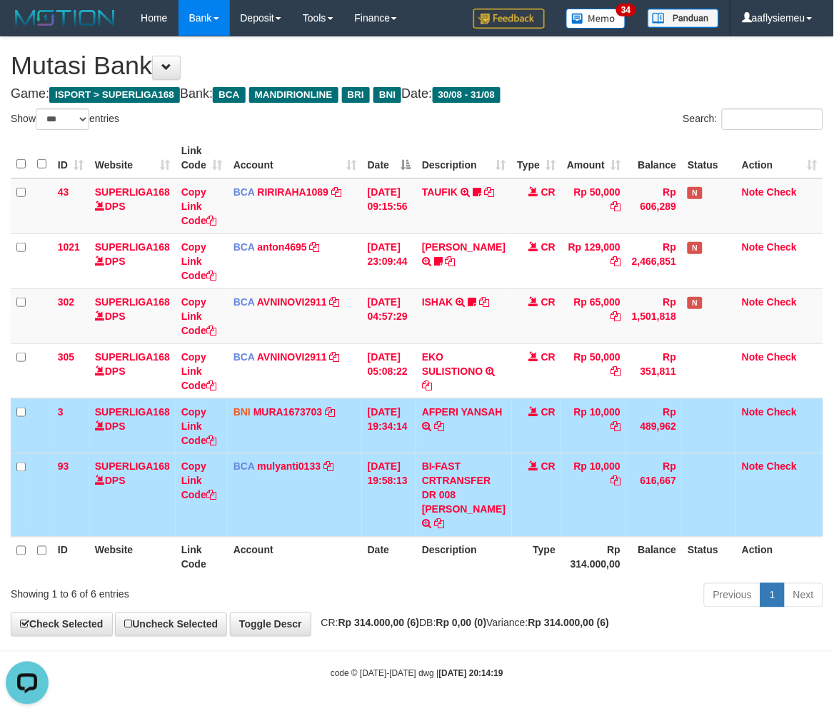
scroll to position [0, 0]
click at [347, 549] on th "Account" at bounding box center [295, 557] width 134 height 41
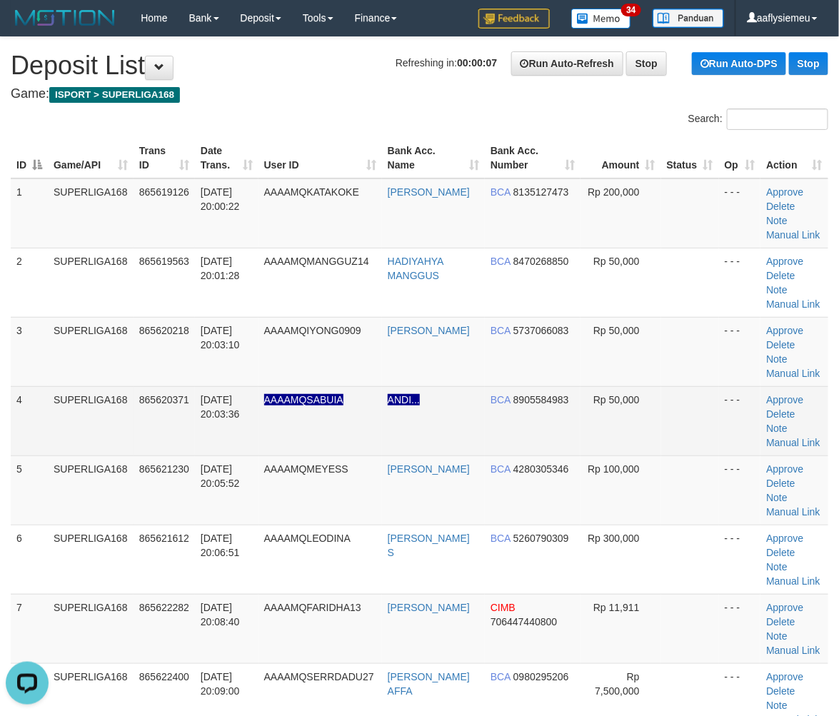
click at [138, 413] on tr "4 SUPERLIGA168 865620371 31/08/2025 20:03:36 AAAAMQSABUIA ANDI... BCA 890558498…" at bounding box center [420, 420] width 818 height 69
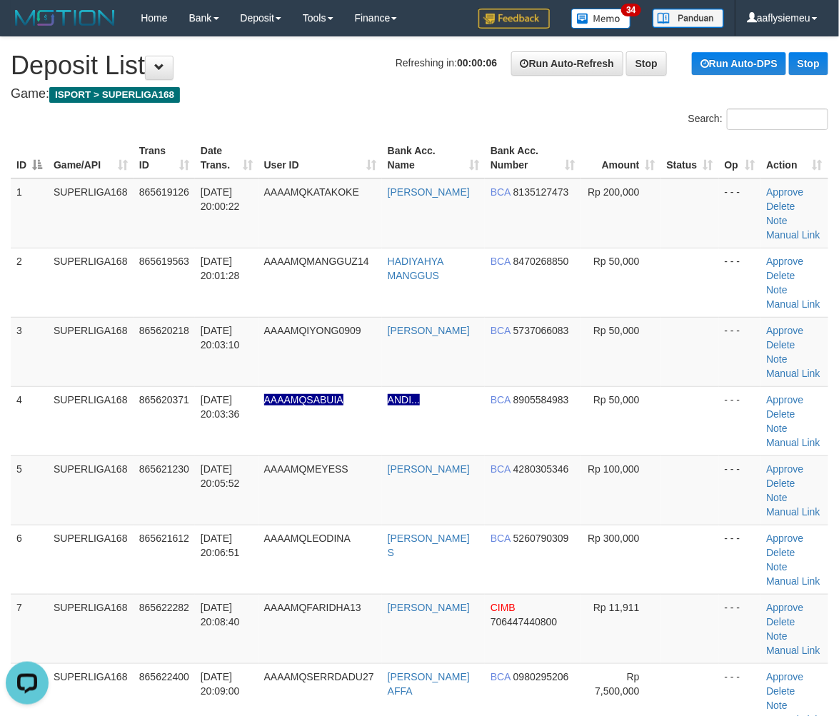
scroll to position [663, 0]
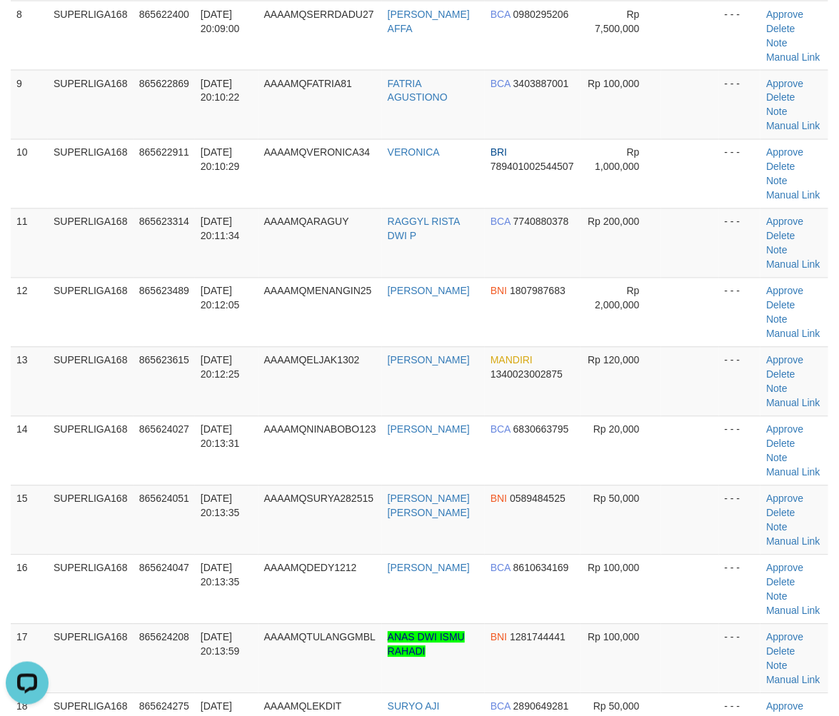
drag, startPoint x: 15, startPoint y: 506, endPoint x: 0, endPoint y: 516, distance: 18.0
click at [5, 512] on div "ID Game/API Trans ID Date Trans. User ID Bank Acc. Name Bank Acc. Number Amount…" at bounding box center [419, 139] width 839 height 1337
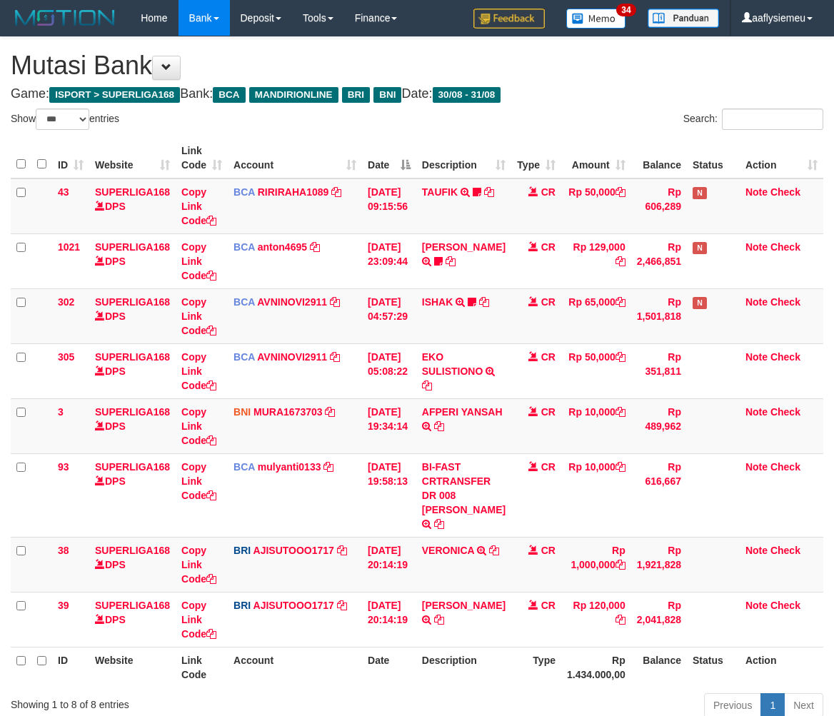
select select "***"
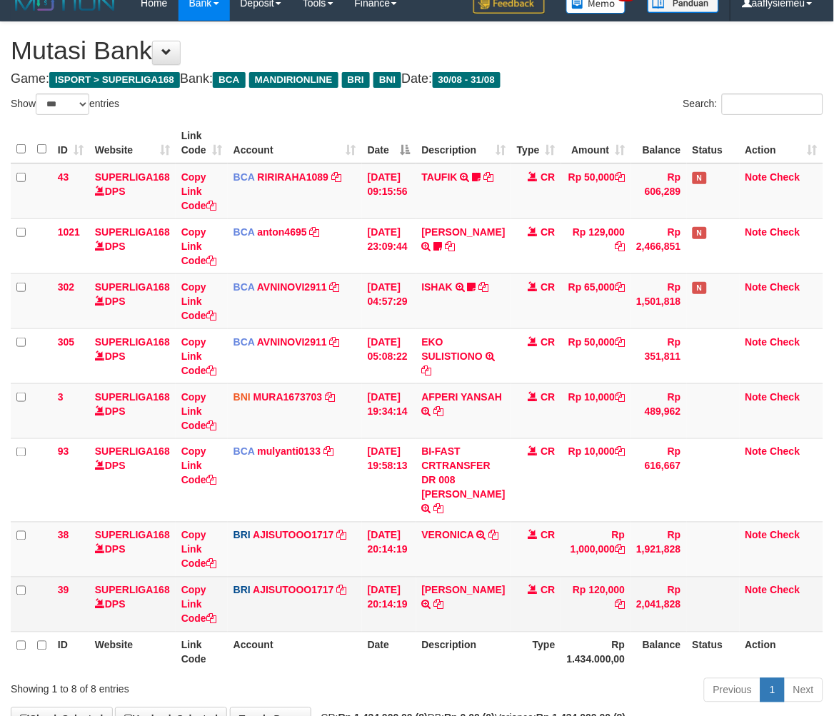
scroll to position [16, 0]
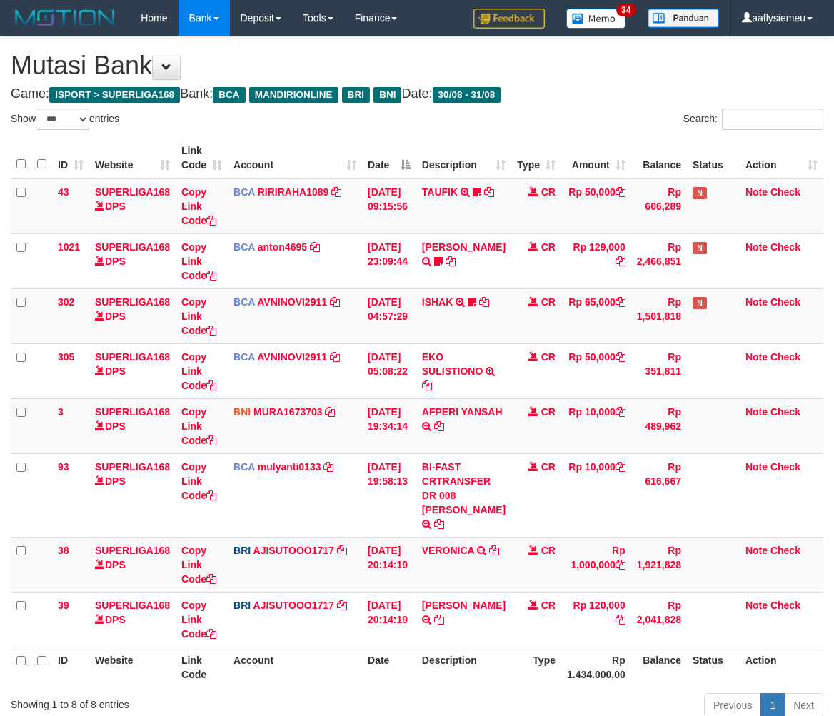
select select "***"
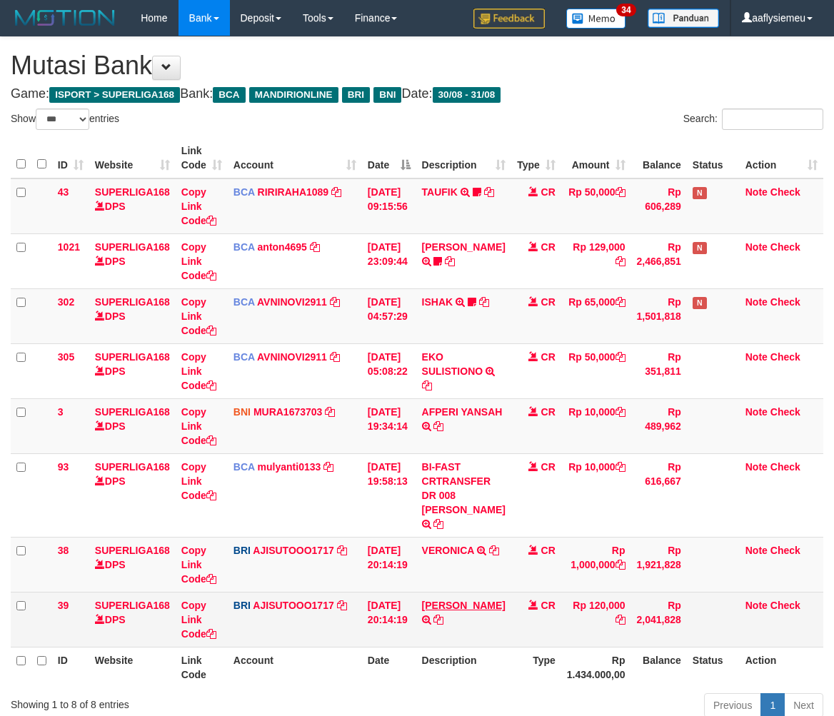
scroll to position [57, 0]
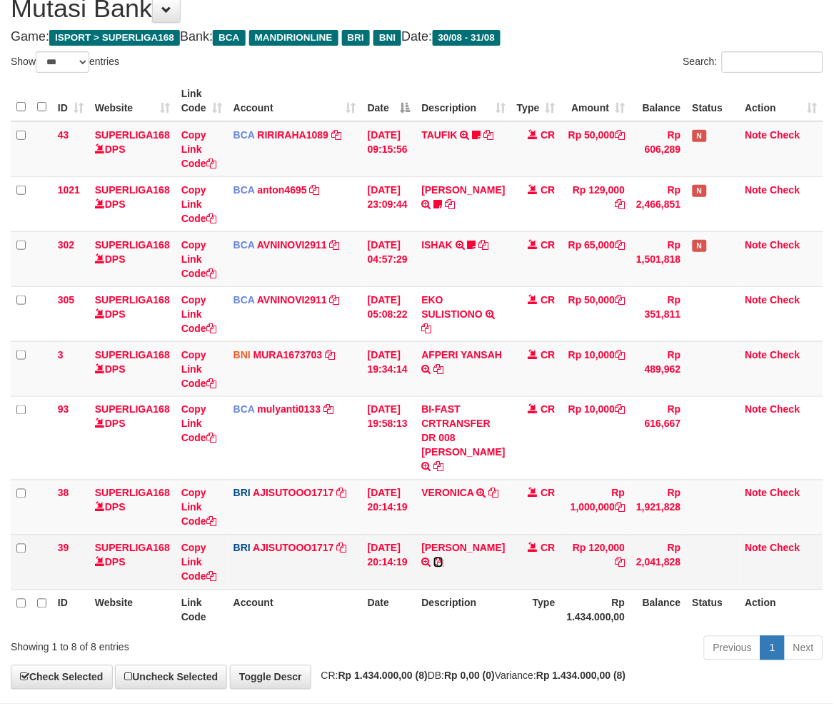
click at [444, 568] on icon at bounding box center [439, 563] width 10 height 10
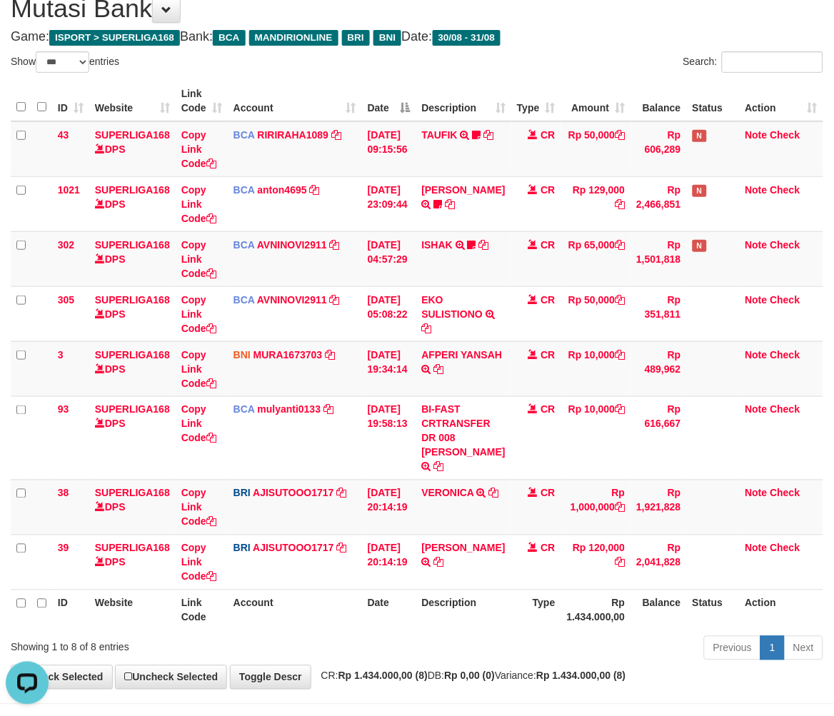
scroll to position [0, 0]
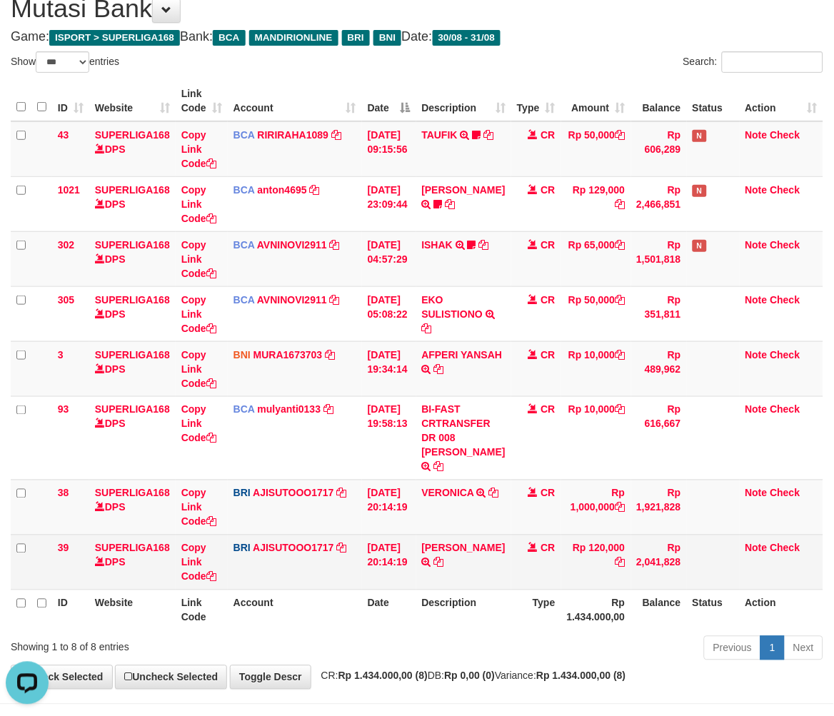
click at [525, 604] on th "Type" at bounding box center [536, 610] width 50 height 41
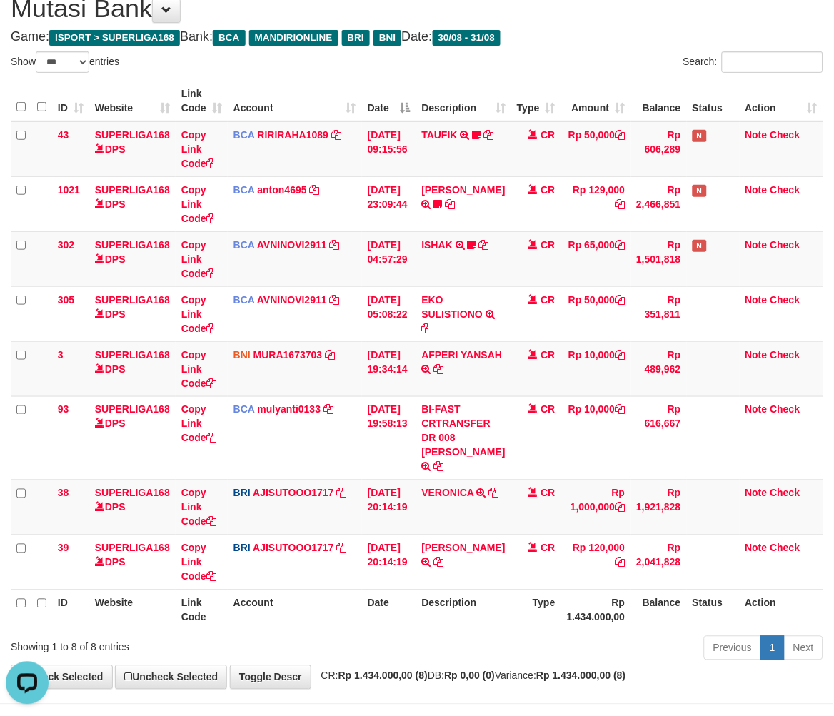
click at [511, 631] on th "Type" at bounding box center [536, 610] width 50 height 41
click at [601, 613] on th "Rp 1.434.000,00" at bounding box center [596, 610] width 70 height 41
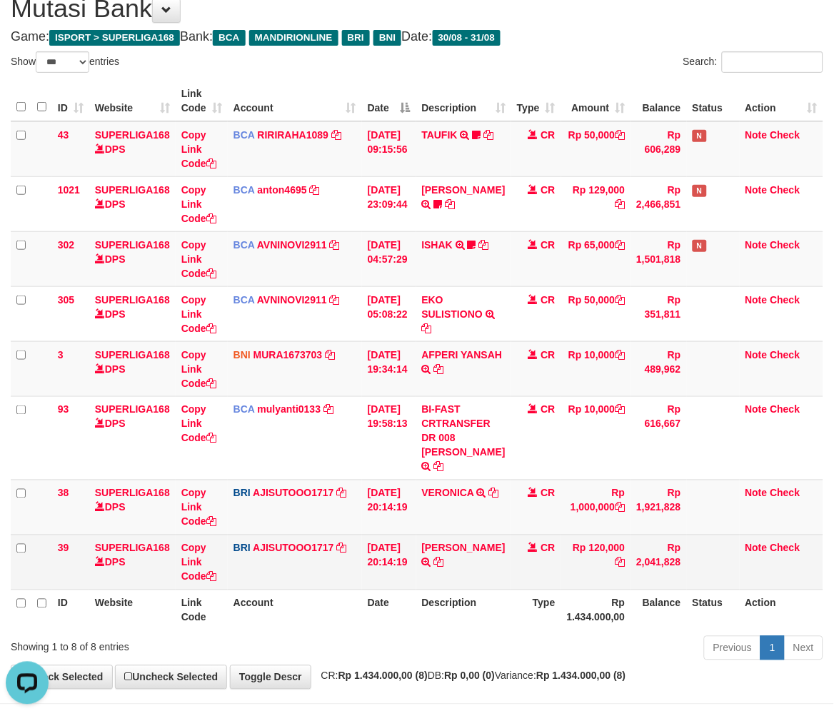
drag, startPoint x: 599, startPoint y: 612, endPoint x: 683, endPoint y: 567, distance: 95.5
click at [599, 611] on th "Rp 1.434.000,00" at bounding box center [596, 610] width 70 height 41
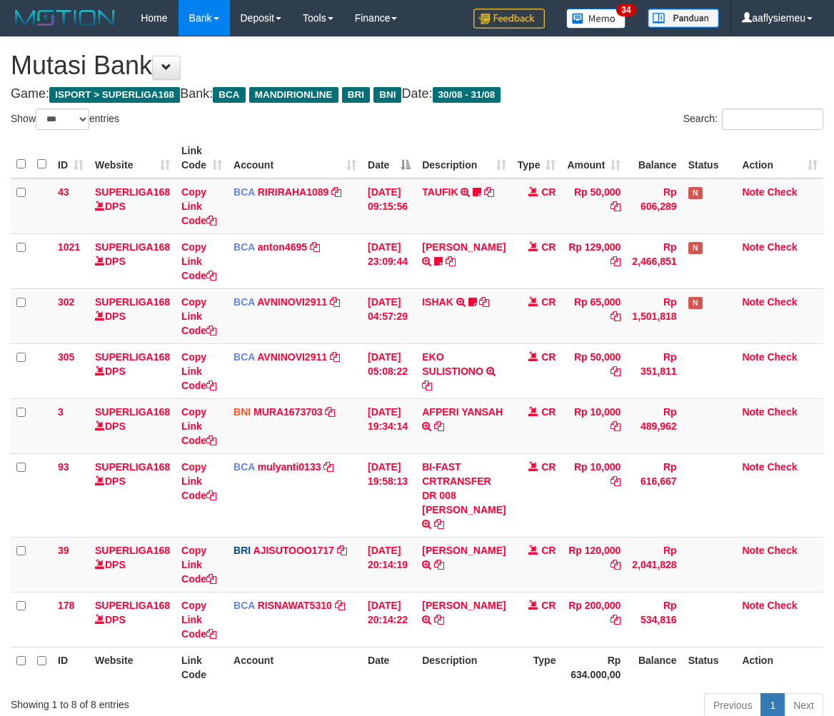
select select "***"
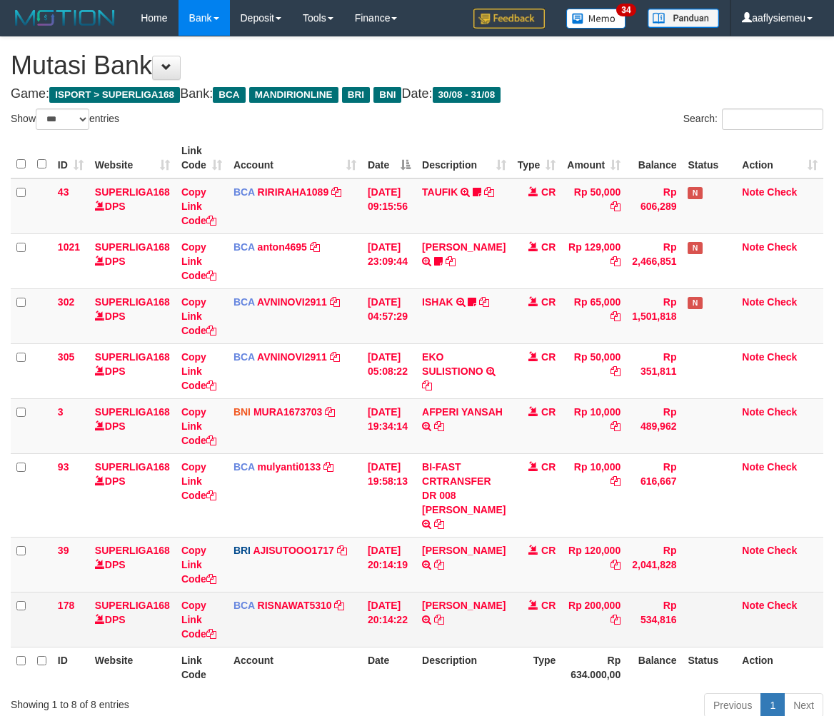
scroll to position [94, 0]
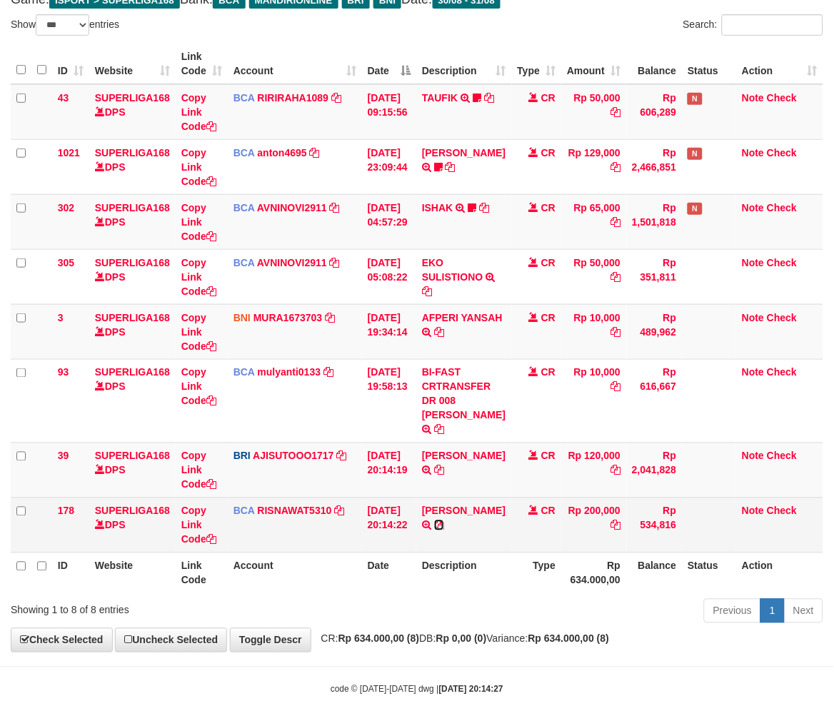
click at [444, 531] on icon at bounding box center [439, 526] width 10 height 10
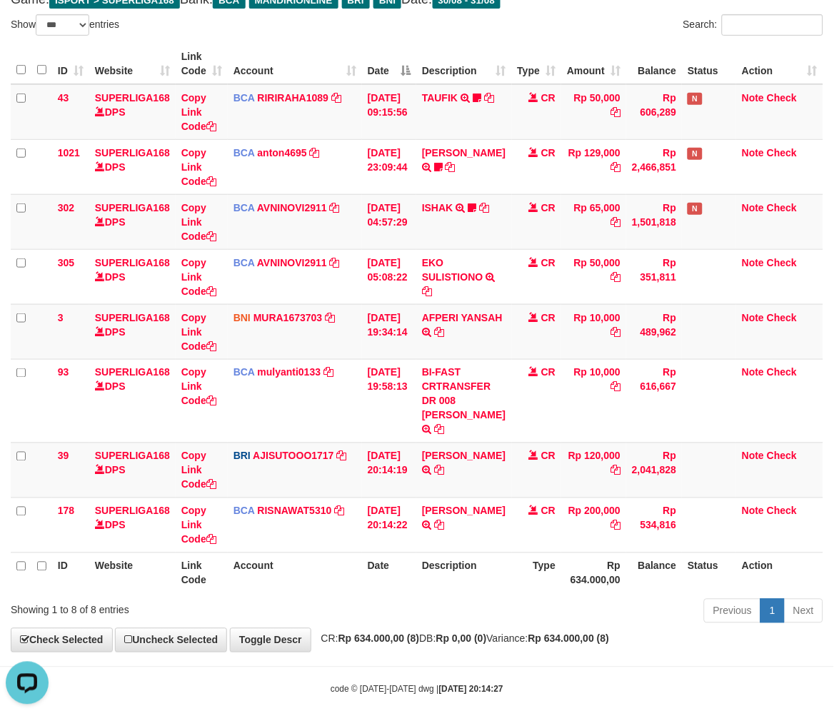
scroll to position [0, 0]
drag, startPoint x: 448, startPoint y: 603, endPoint x: 587, endPoint y: 579, distance: 141.3
click at [458, 598] on div "ID Website Link Code Account Date Description Type Amount Balance Status Action…" at bounding box center [417, 318] width 834 height 559
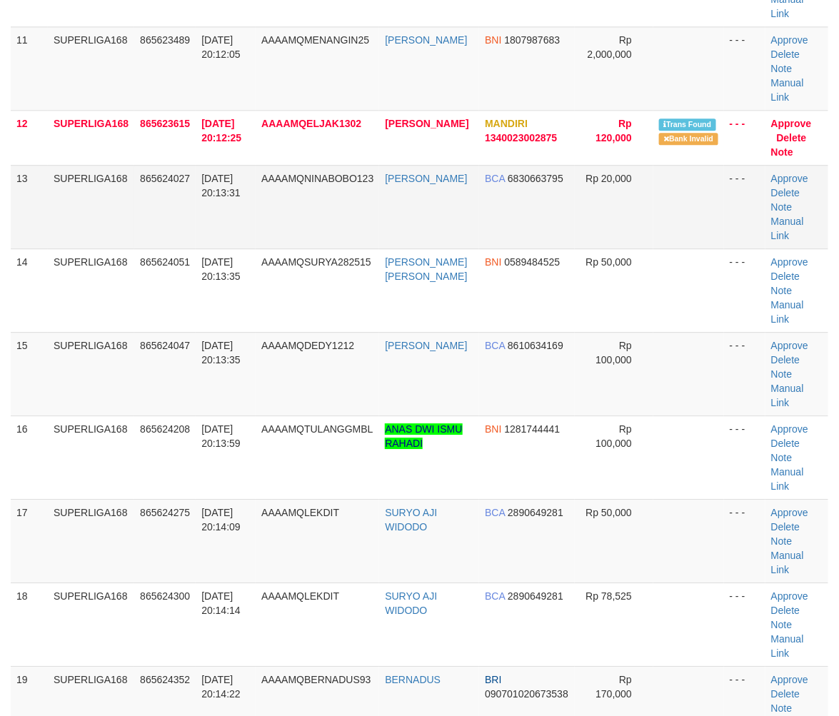
scroll to position [663, 0]
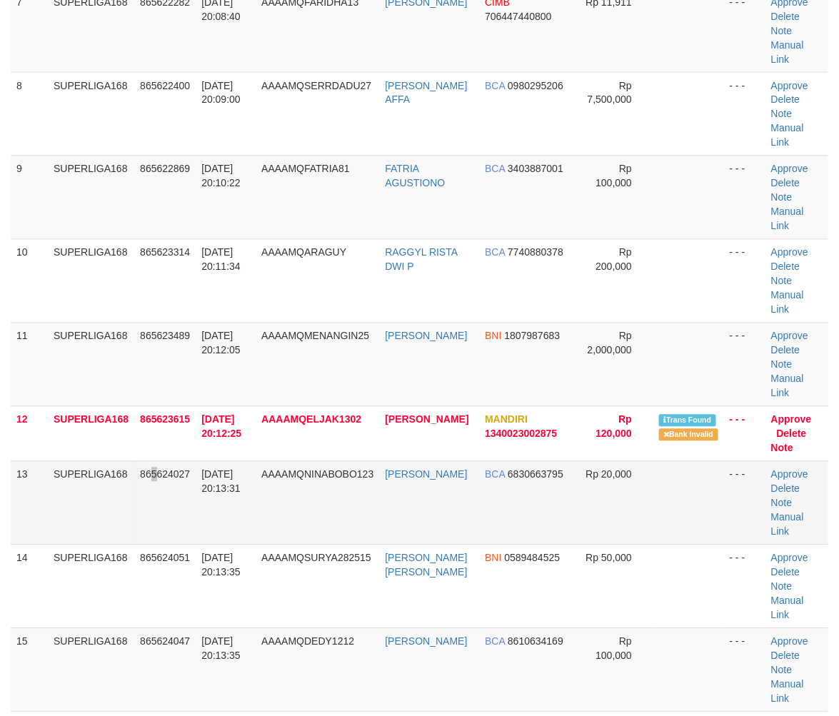
drag, startPoint x: 159, startPoint y: 366, endPoint x: 153, endPoint y: 375, distance: 10.3
click at [157, 461] on td "865624027" at bounding box center [164, 503] width 61 height 84
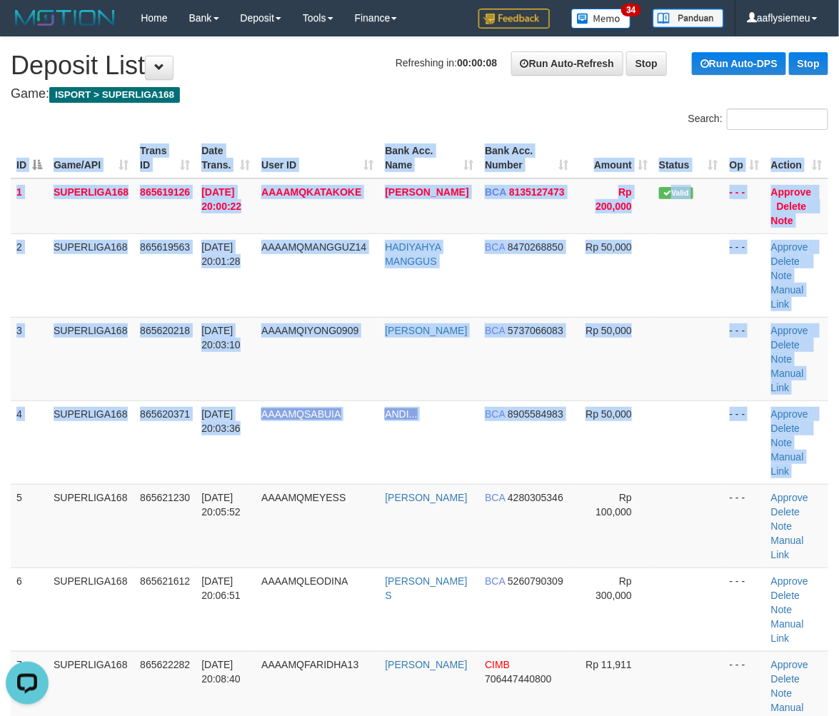
drag, startPoint x: 9, startPoint y: 446, endPoint x: -16, endPoint y: 455, distance: 25.8
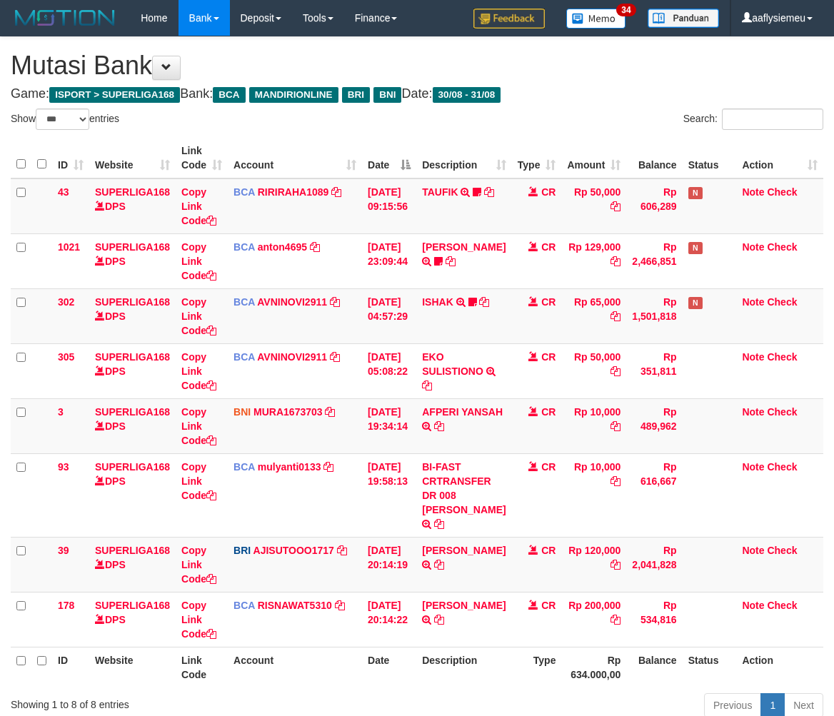
select select "***"
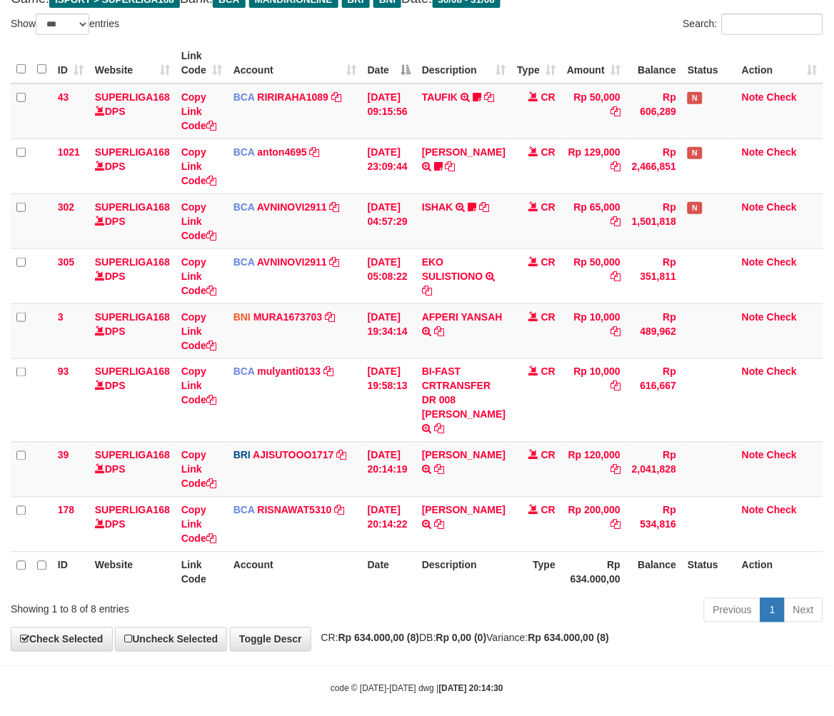
click at [406, 574] on th "Date" at bounding box center [389, 572] width 54 height 41
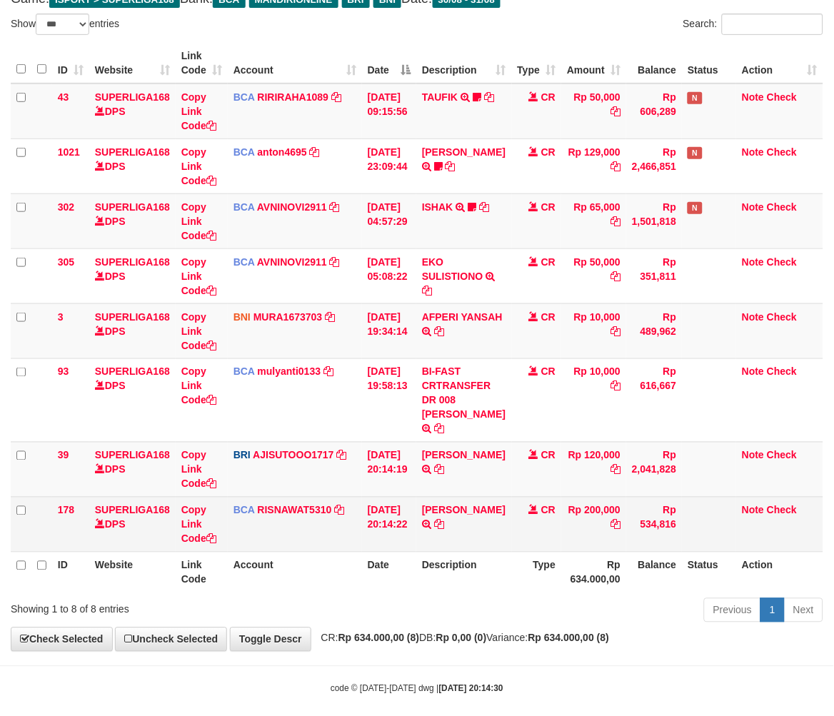
drag, startPoint x: 480, startPoint y: 550, endPoint x: 508, endPoint y: 541, distance: 29.4
click at [481, 550] on td "JONI OZA PUTRA TRSF E-BANKING CR 3108/FTSCY/WS95031 200000.00JONI OZA PUTRA" at bounding box center [463, 524] width 95 height 55
click at [468, 551] on td "JONI OZA PUTRA TRSF E-BANKING CR 3108/FTSCY/WS95031 200000.00JONI OZA PUTRA" at bounding box center [463, 524] width 95 height 55
drag, startPoint x: 424, startPoint y: 536, endPoint x: 426, endPoint y: 527, distance: 8.7
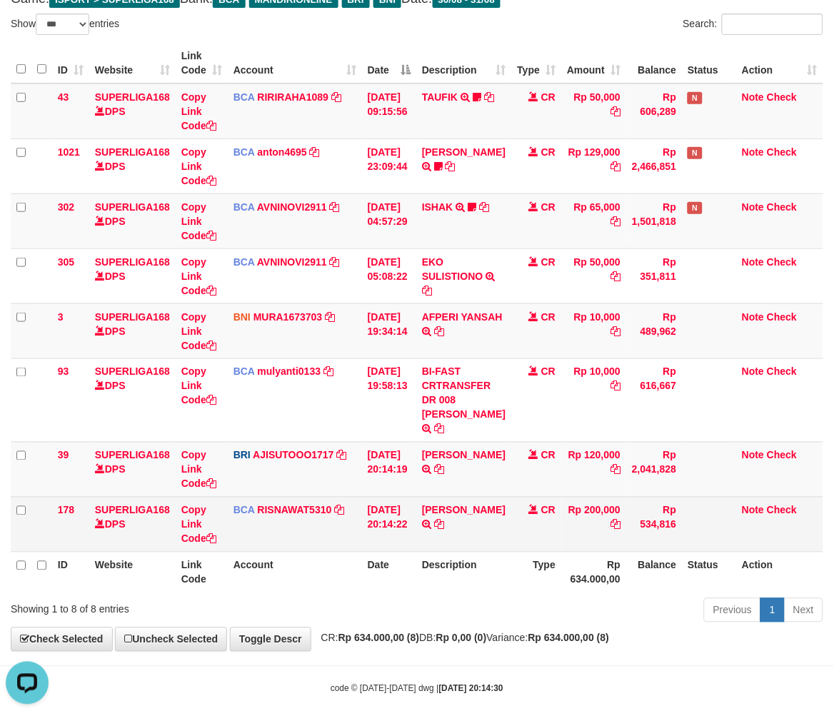
click at [424, 537] on td "JONI OZA PUTRA TRSF E-BANKING CR 3108/FTSCY/WS95031 200000.00JONI OZA PUTRA" at bounding box center [463, 524] width 95 height 55
drag, startPoint x: 429, startPoint y: 520, endPoint x: 431, endPoint y: 531, distance: 11.1
click at [429, 516] on link "[PERSON_NAME]" at bounding box center [464, 510] width 84 height 11
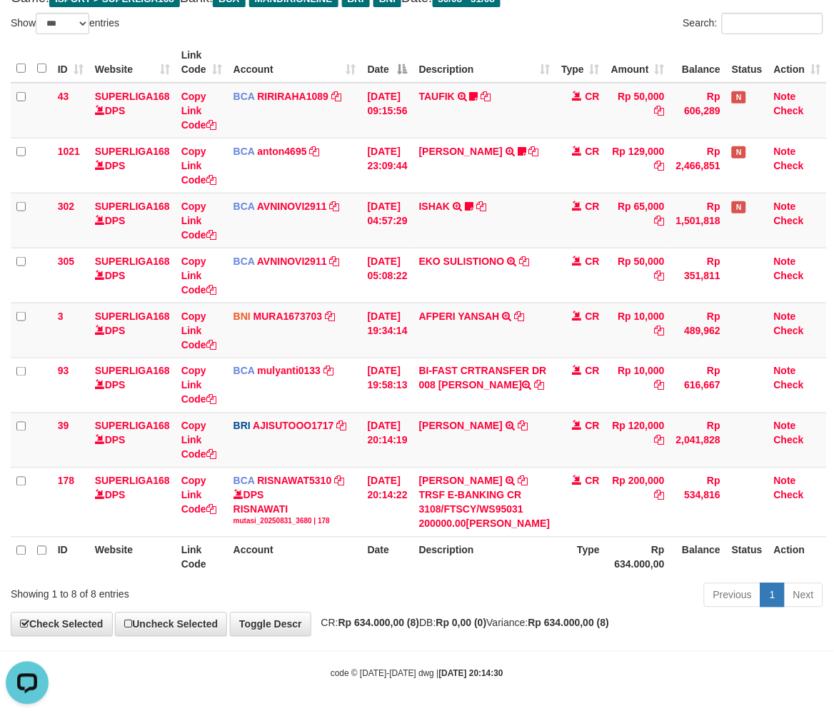
scroll to position [139, 0]
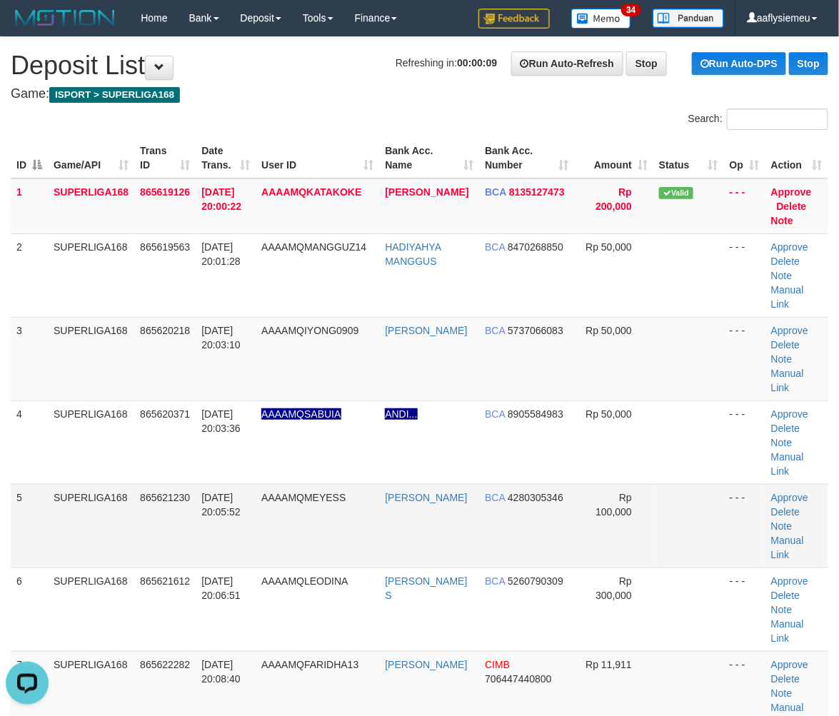
click at [130, 484] on td "SUPERLIGA168" at bounding box center [91, 526] width 86 height 84
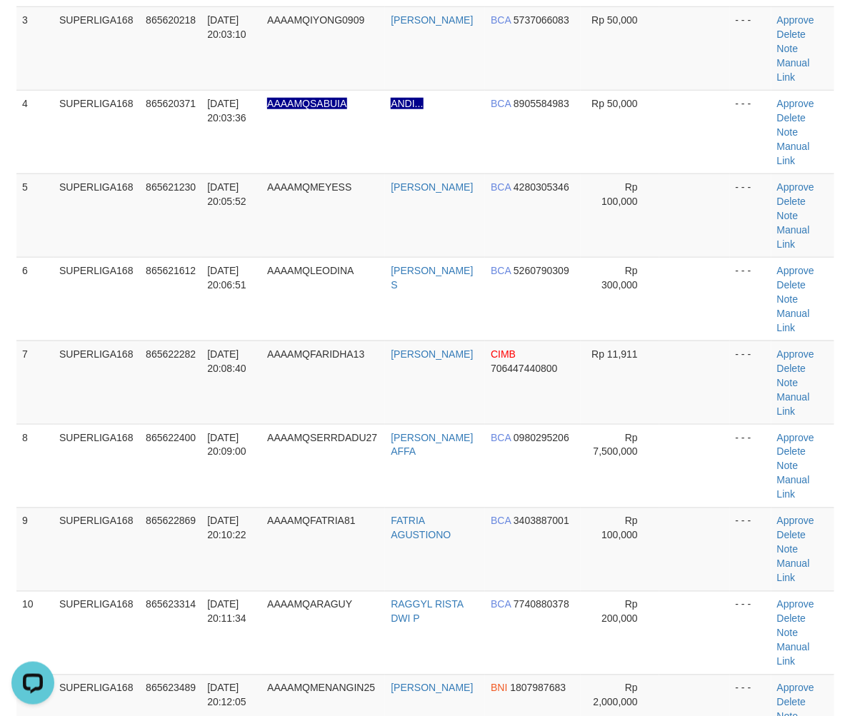
scroll to position [317, 0]
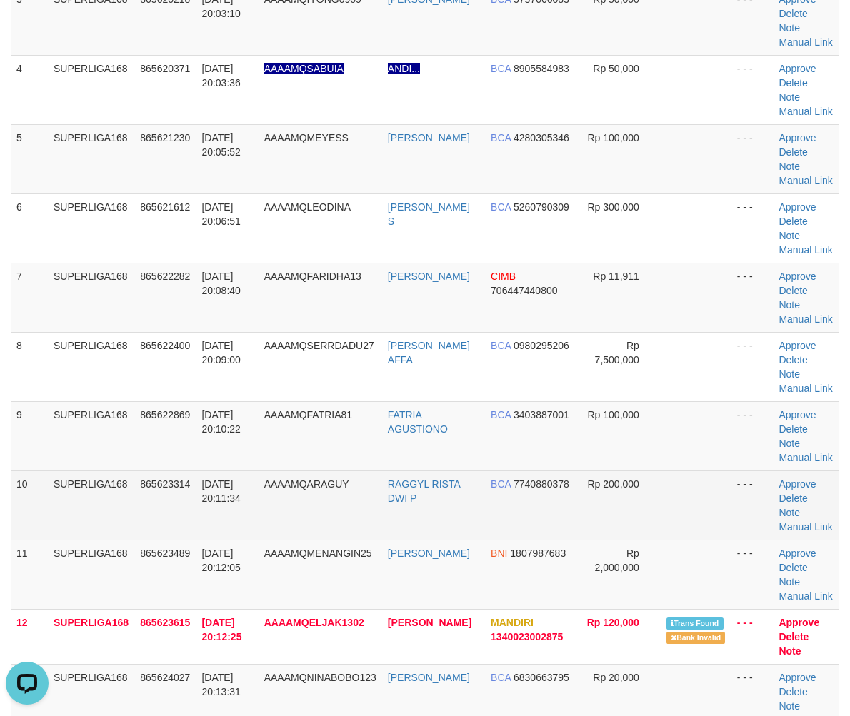
drag, startPoint x: 126, startPoint y: 447, endPoint x: 23, endPoint y: 489, distance: 110.9
click at [112, 455] on td "SUPERLIGA168" at bounding box center [91, 435] width 86 height 69
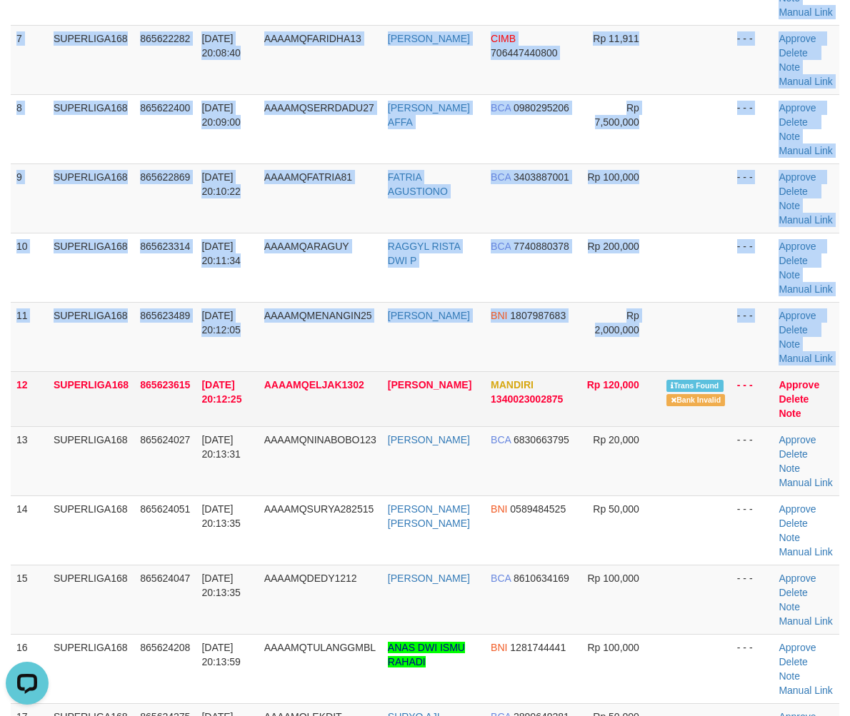
click at [10, 404] on div "ID Game/API Trans ID Date Trans. User ID Bank Acc. Name Bank Acc. Number Amount…" at bounding box center [425, 268] width 850 height 1378
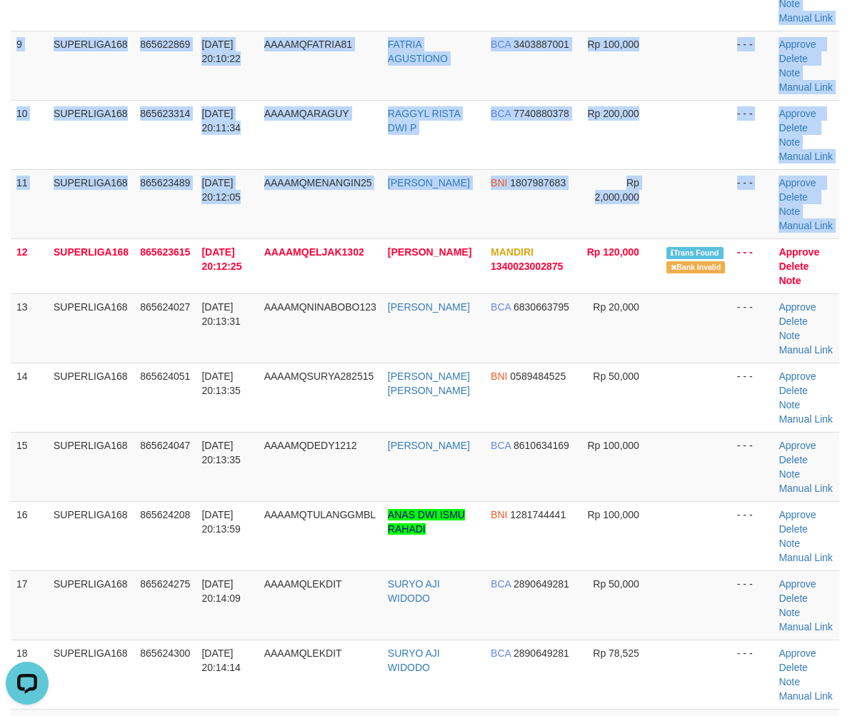
scroll to position [1031, 0]
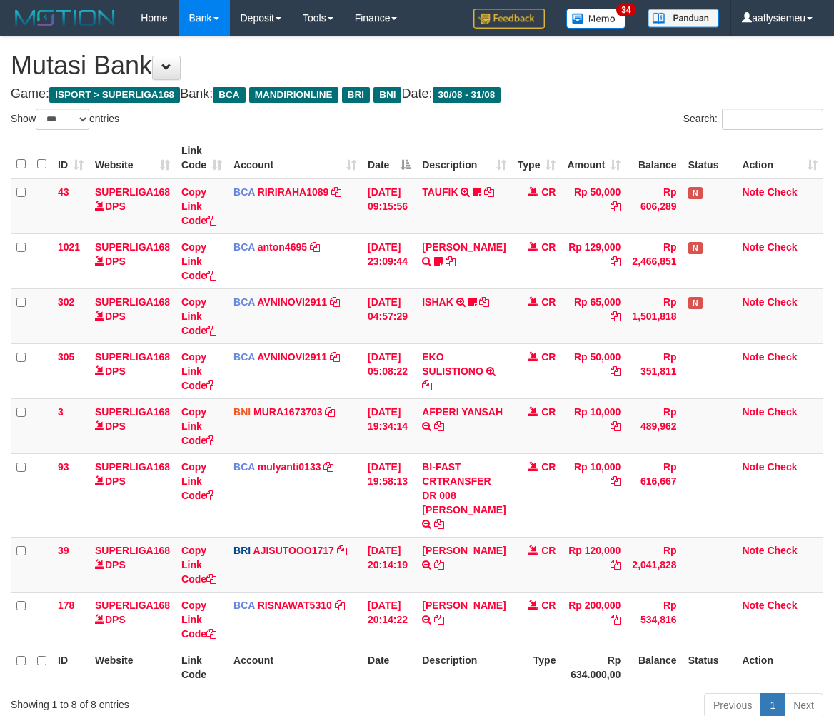
select select "***"
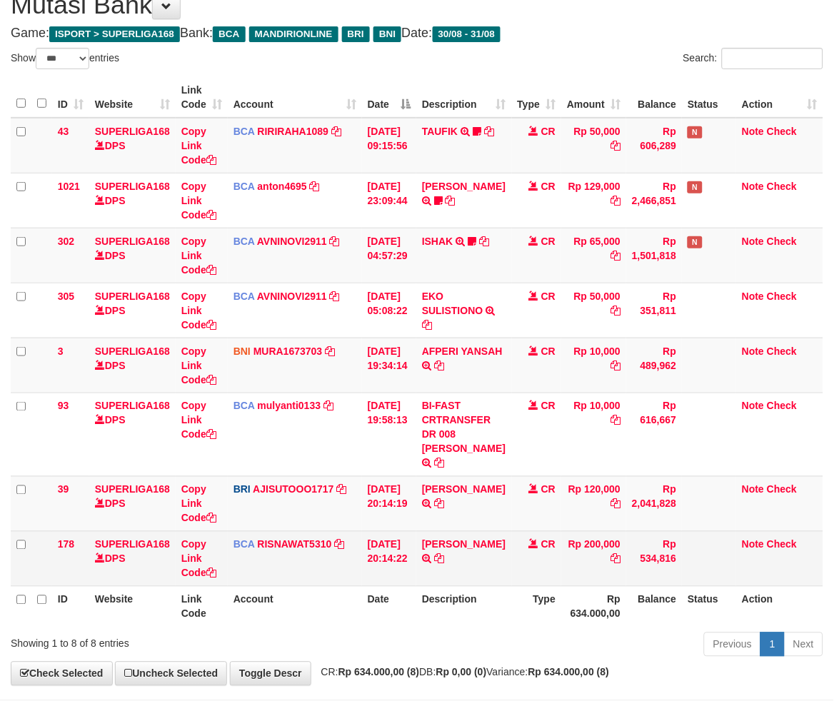
click at [486, 586] on td "[PERSON_NAME] PUTRA TRSF E-BANKING CR 3108/FTSCY/WS95031 200000.00[PERSON_NAME]" at bounding box center [463, 558] width 95 height 55
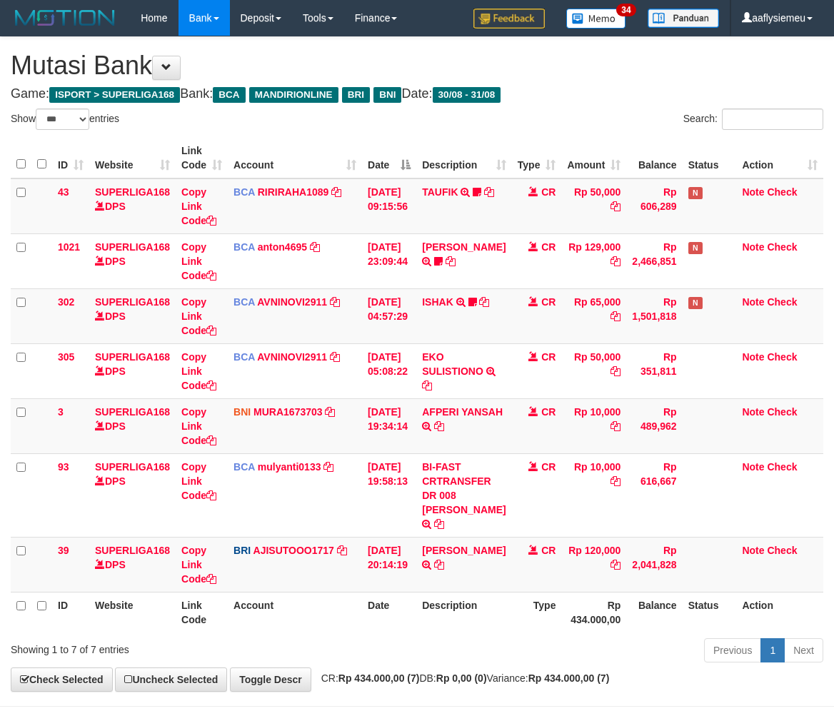
select select "***"
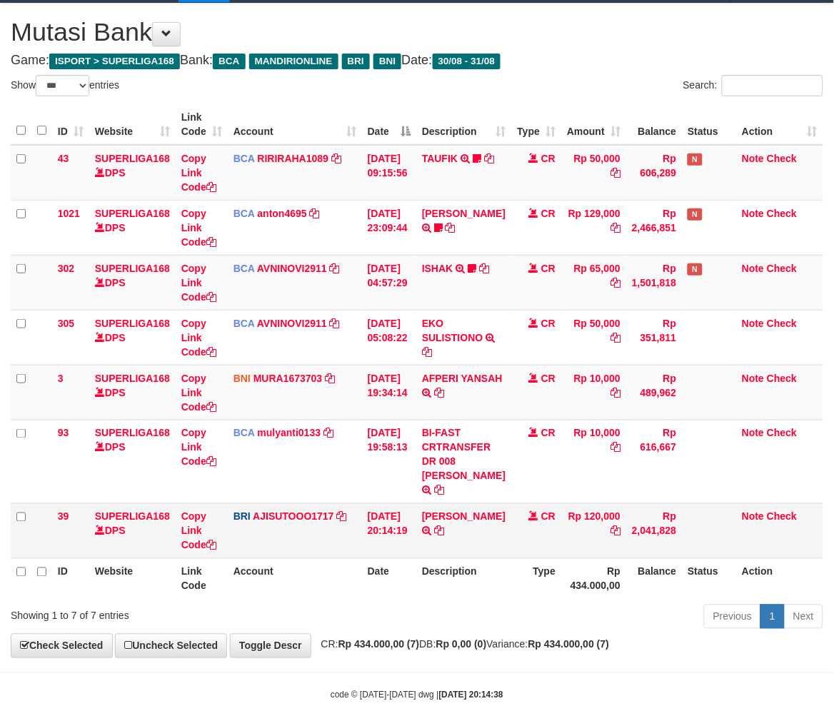
click at [341, 546] on td "BRI AJISUTOOO1717 DPS SUTO AJI RAMADHAN mutasi_20250831_4653 | 39 mutasi_202508…" at bounding box center [295, 531] width 134 height 55
click at [529, 584] on th "Type" at bounding box center [537, 579] width 50 height 41
click at [526, 584] on th "Type" at bounding box center [537, 579] width 50 height 41
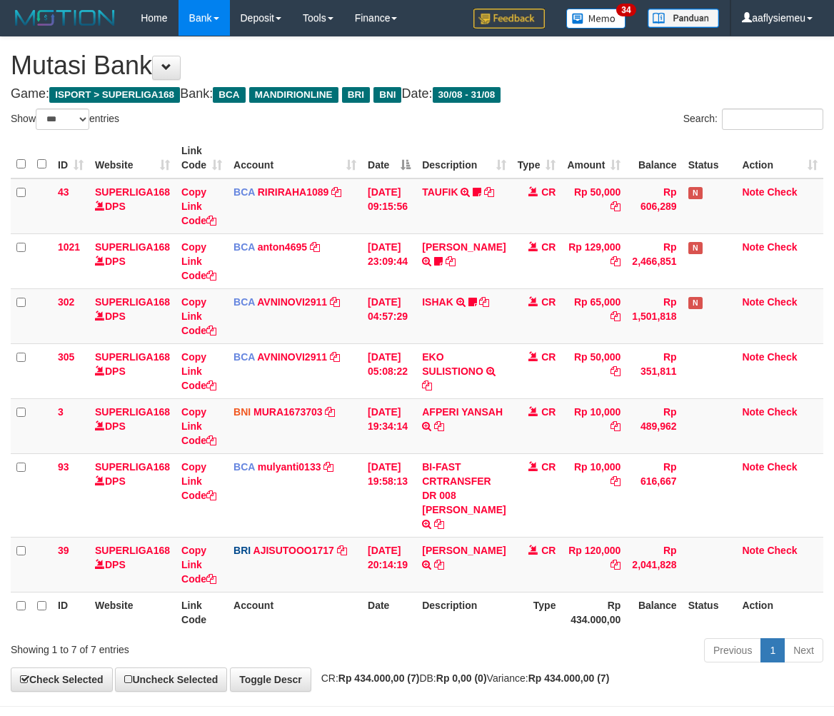
select select "***"
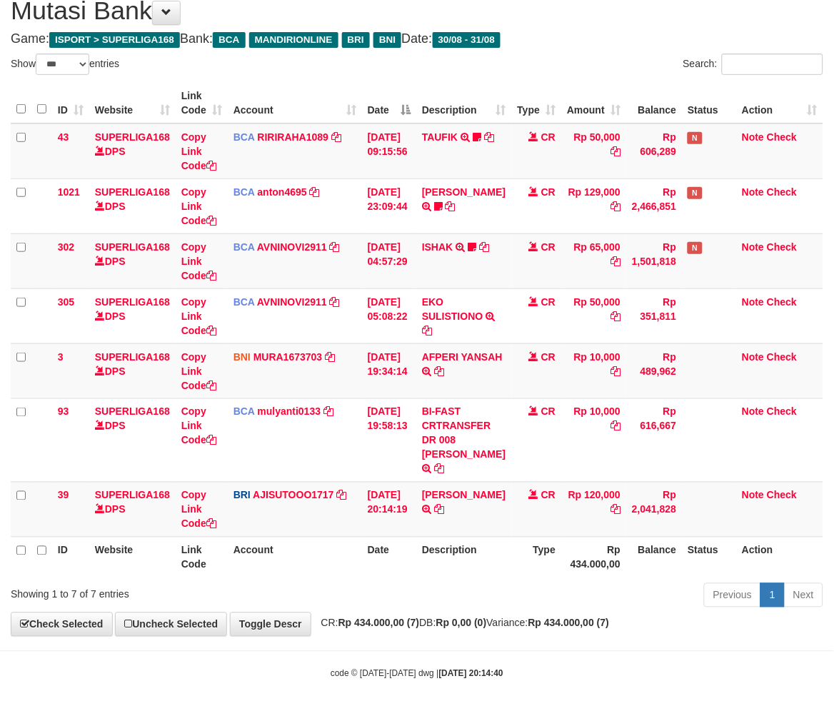
drag, startPoint x: 574, startPoint y: 601, endPoint x: 843, endPoint y: 508, distance: 285.1
click at [575, 600] on div "Previous 1 Next" at bounding box center [591, 597] width 465 height 31
drag, startPoint x: 474, startPoint y: 576, endPoint x: 738, endPoint y: 510, distance: 272.3
click at [475, 575] on div "ID Website Link Code Account Date Description Type Amount Balance Status Action…" at bounding box center [417, 331] width 834 height 504
click at [453, 527] on td "ANA SOFIANA TRANSFER NBMB ANA SOFIANA TO SUTO AJI RAMADHAN" at bounding box center [463, 509] width 95 height 55
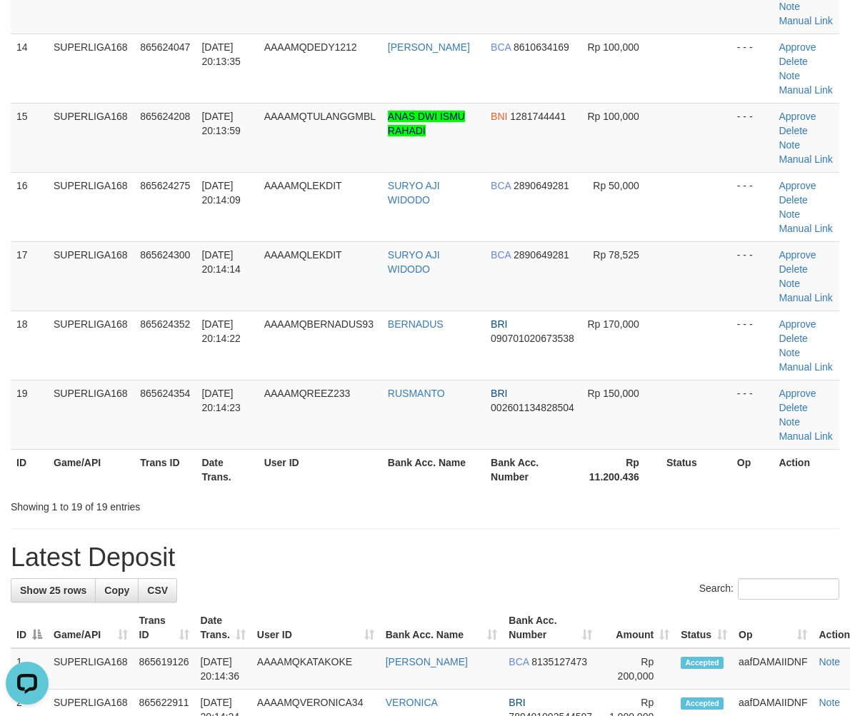
drag, startPoint x: 60, startPoint y: 312, endPoint x: 0, endPoint y: 369, distance: 82.4
click at [45, 339] on tr "18 SUPERLIGA168 865624352 [DATE] 20:14:22 AAAAMQBERNADUS93 BERNADUS BRI 0907010…" at bounding box center [425, 345] width 829 height 69
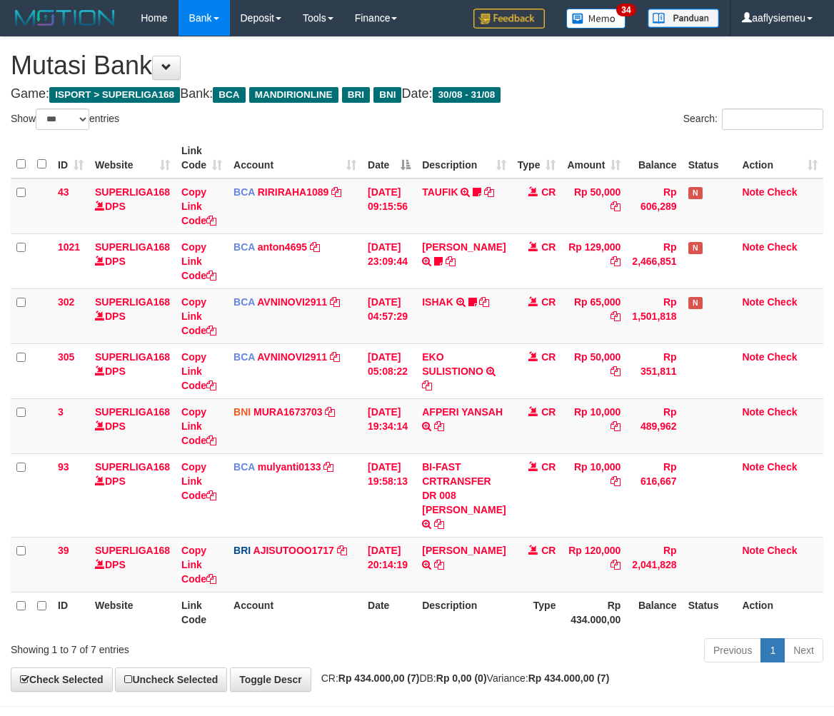
select select "***"
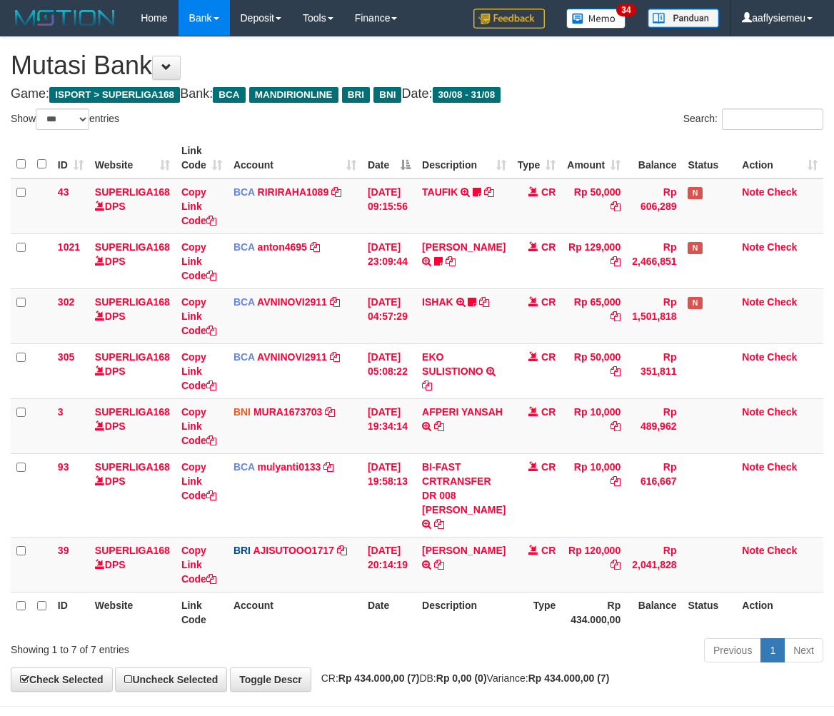
scroll to position [69, 0]
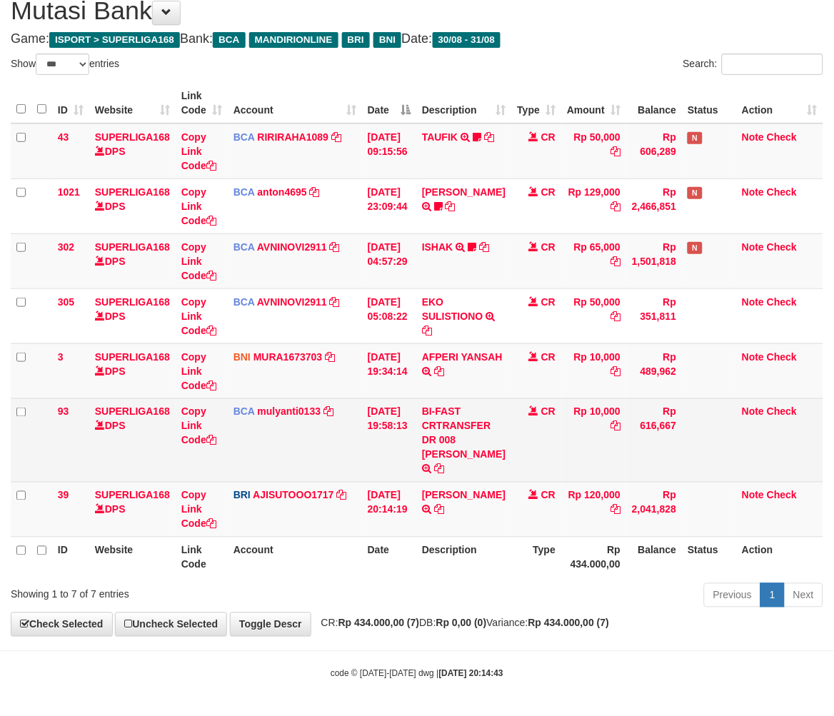
drag, startPoint x: 326, startPoint y: 570, endPoint x: 646, endPoint y: 476, distance: 333.6
click at [341, 570] on th "Account" at bounding box center [295, 557] width 134 height 41
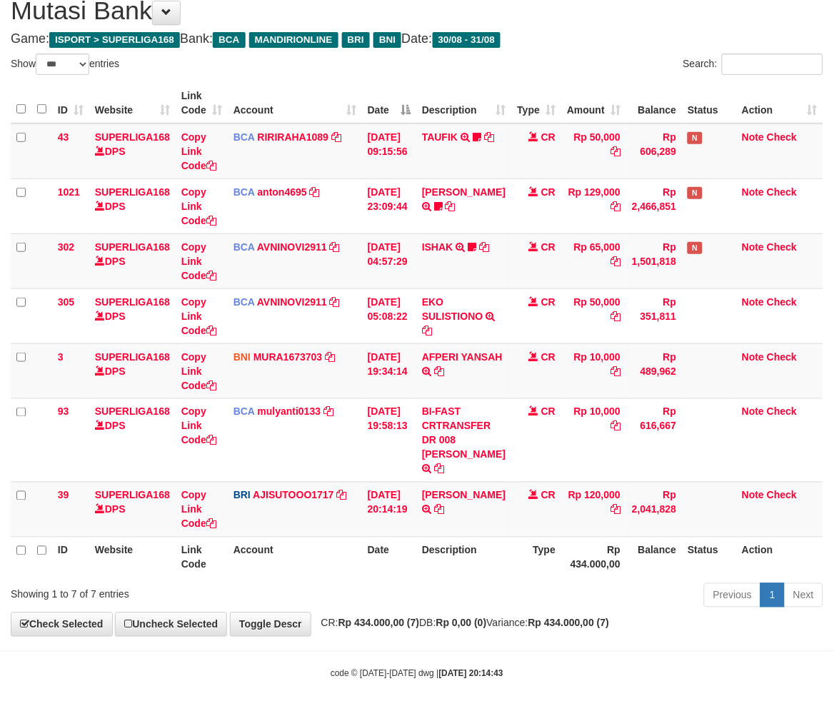
drag, startPoint x: 517, startPoint y: 551, endPoint x: 494, endPoint y: 562, distance: 26.2
click at [498, 561] on tr "ID Website Link Code Account Date Description Type Rp 434.000,00 Balance Status…" at bounding box center [417, 557] width 813 height 41
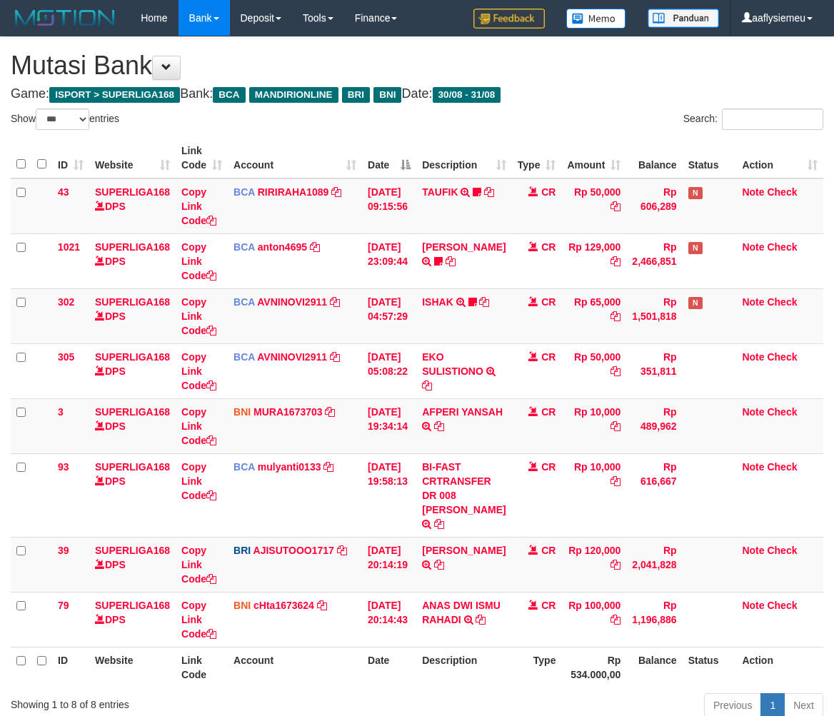
select select "***"
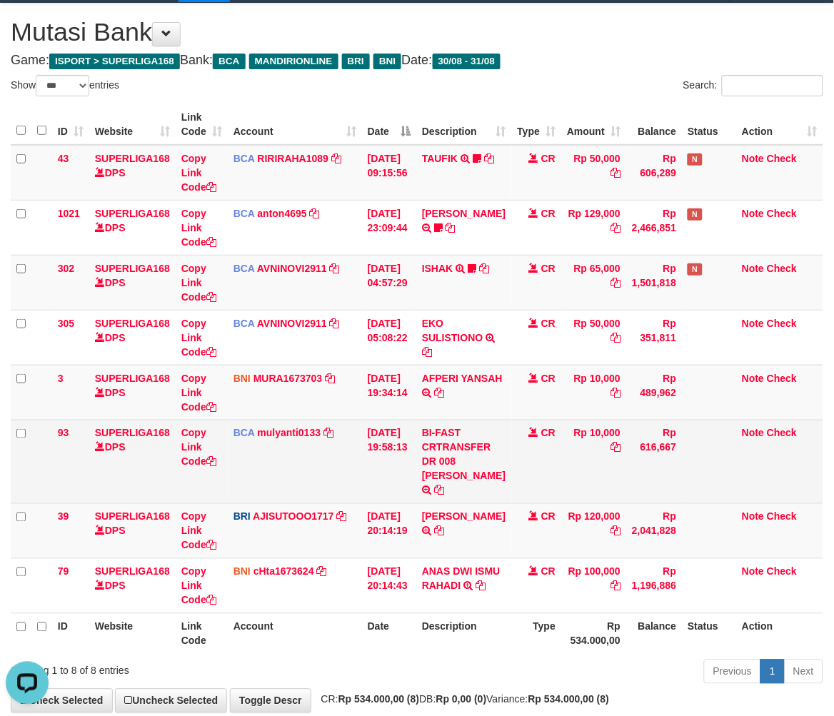
click at [363, 460] on td "[DATE] 19:58:13" at bounding box center [389, 462] width 54 height 84
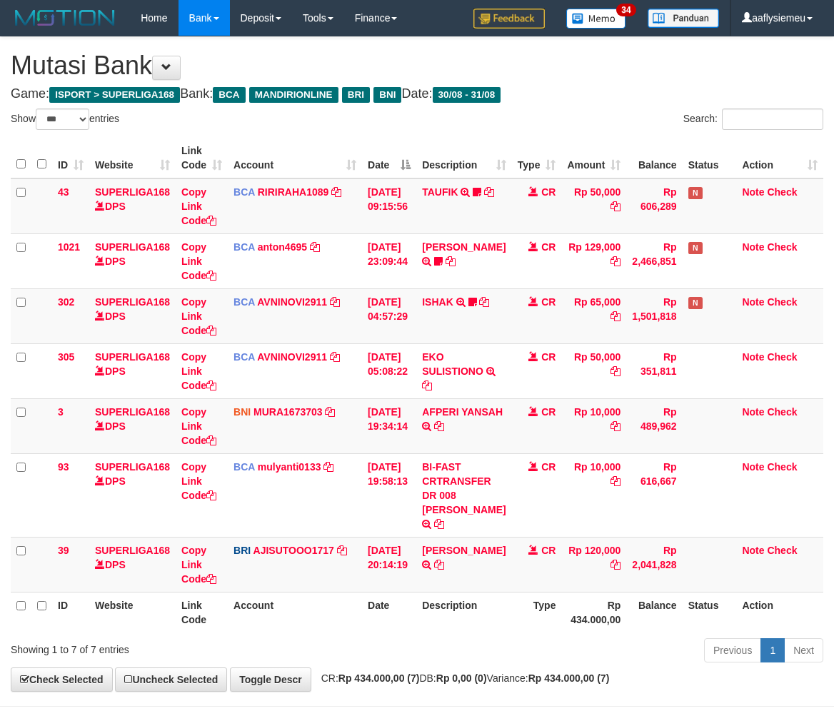
select select "***"
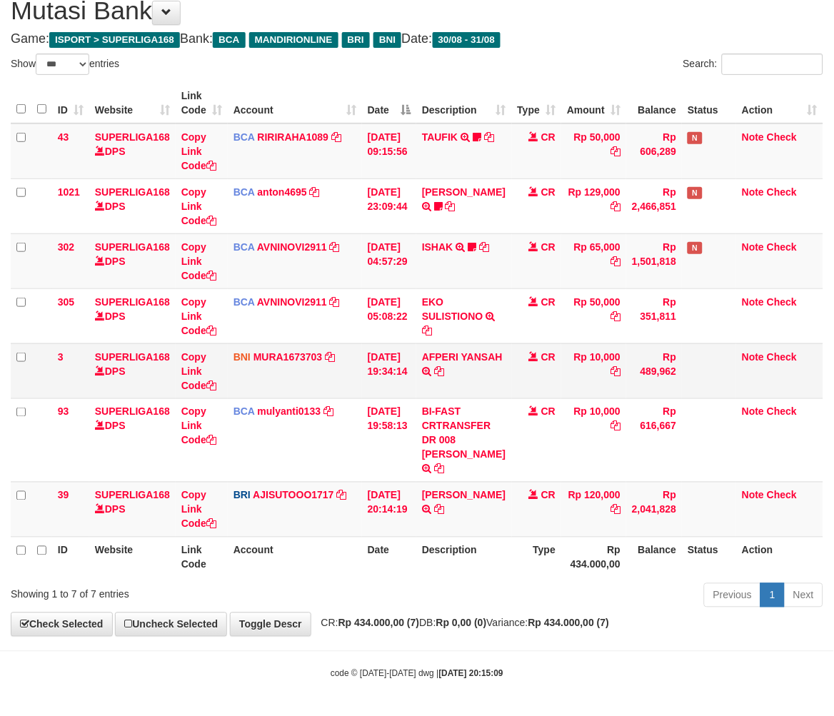
scroll to position [69, 0]
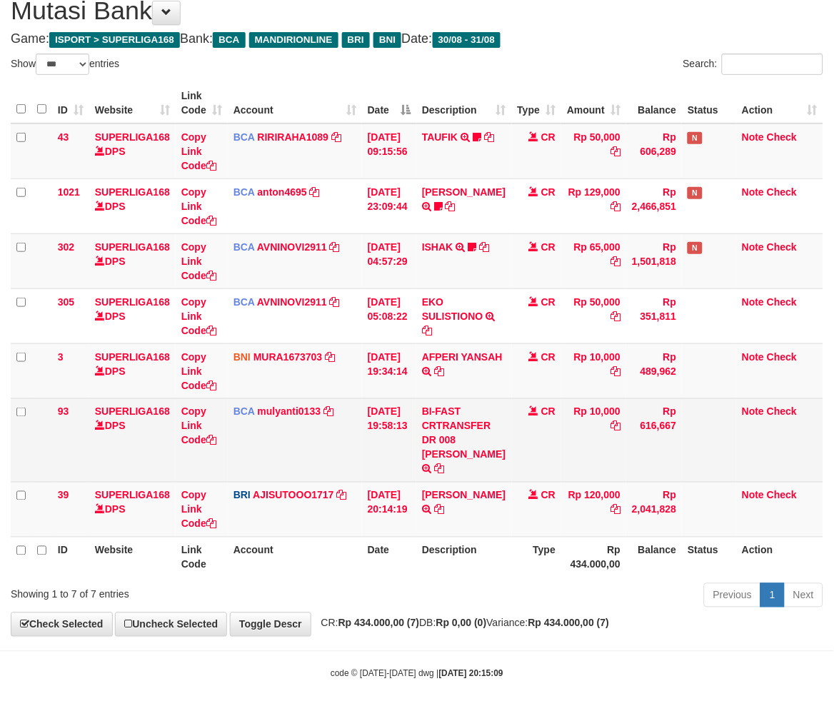
drag, startPoint x: 391, startPoint y: 424, endPoint x: 376, endPoint y: 427, distance: 15.4
click at [390, 423] on td "31/08/2025 19:58:13" at bounding box center [389, 441] width 54 height 84
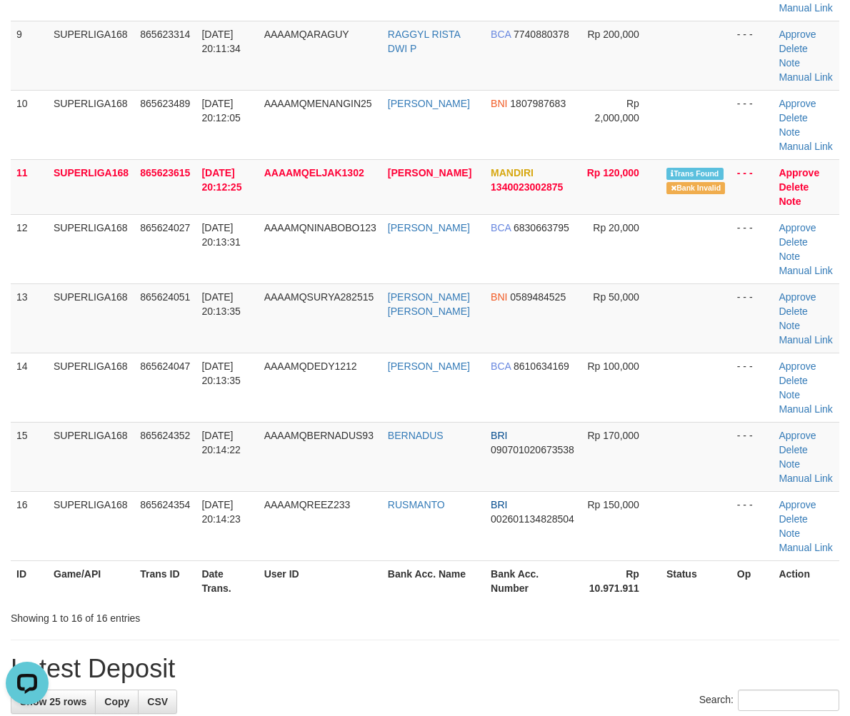
scroll to position [714, 0]
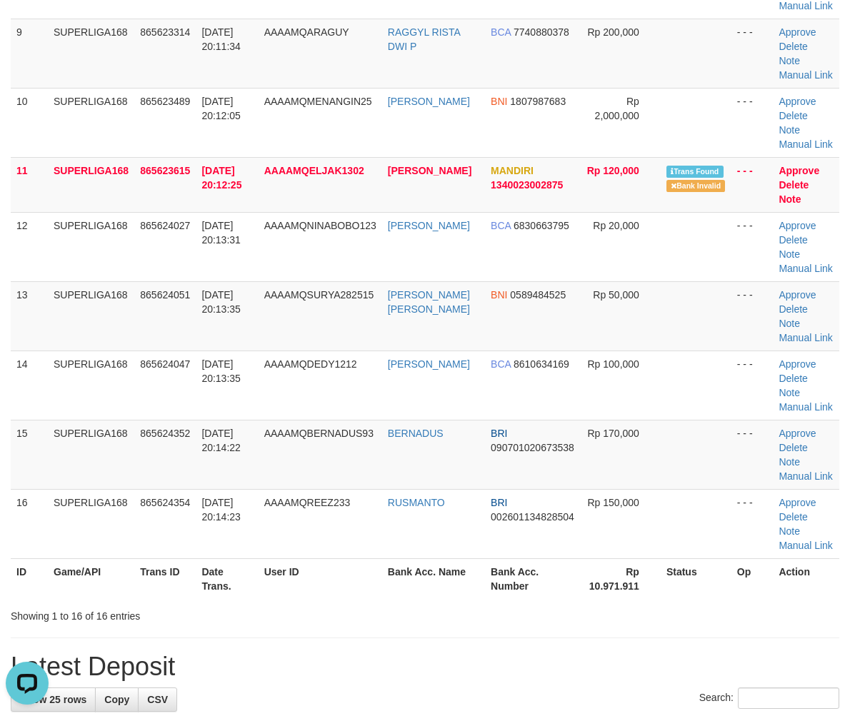
click at [51, 416] on tbody "1 SUPERLIGA168 865619563 [DATE] 20:01:28 AAAAMQMANGGUZ14 HADIYAHYA MANGGUS BCA …" at bounding box center [425, 11] width 829 height 1095
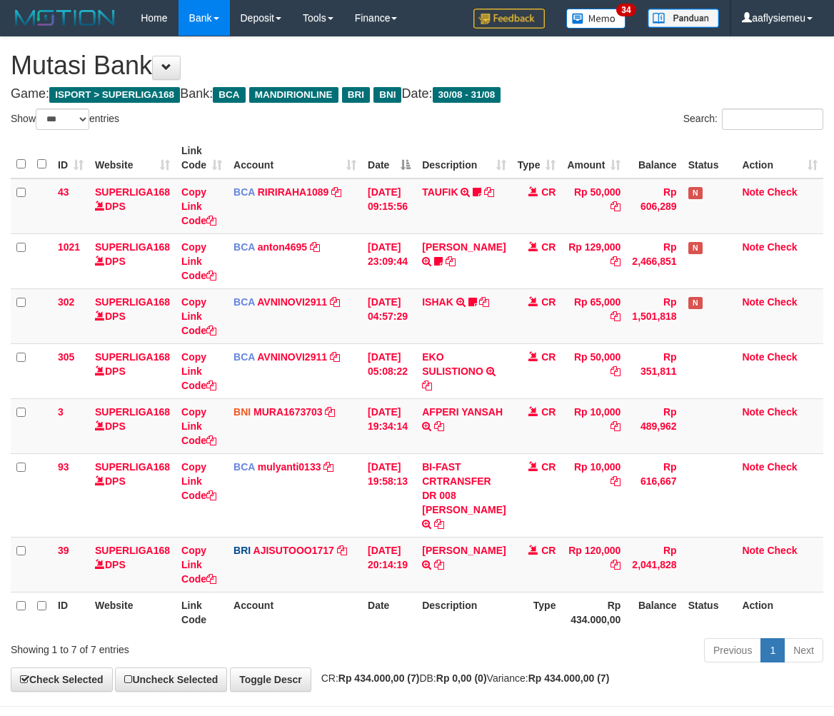
select select "***"
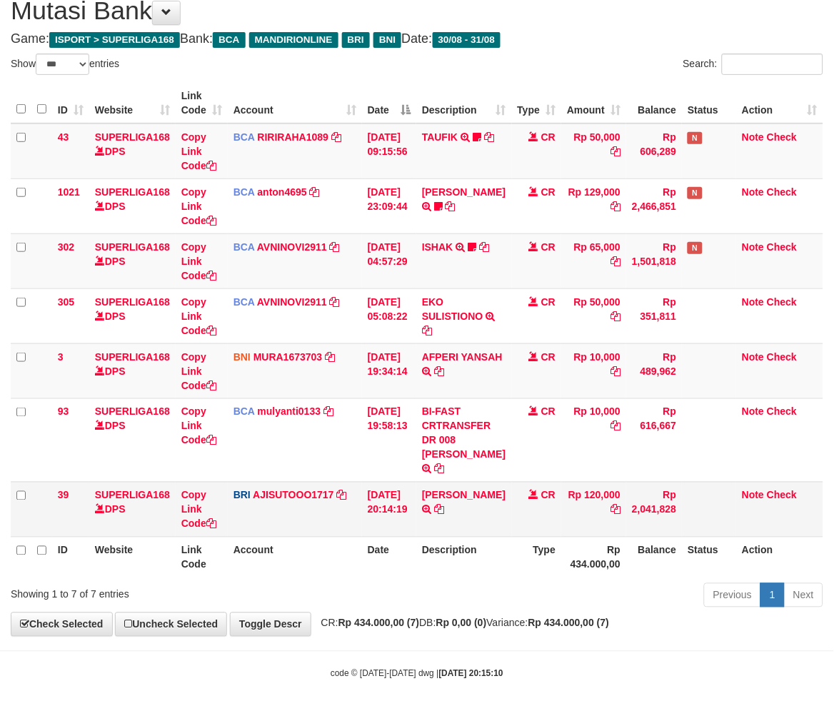
drag, startPoint x: 395, startPoint y: 521, endPoint x: 409, endPoint y: 512, distance: 16.4
click at [396, 521] on td "31/08/2025 20:14:19" at bounding box center [389, 509] width 54 height 55
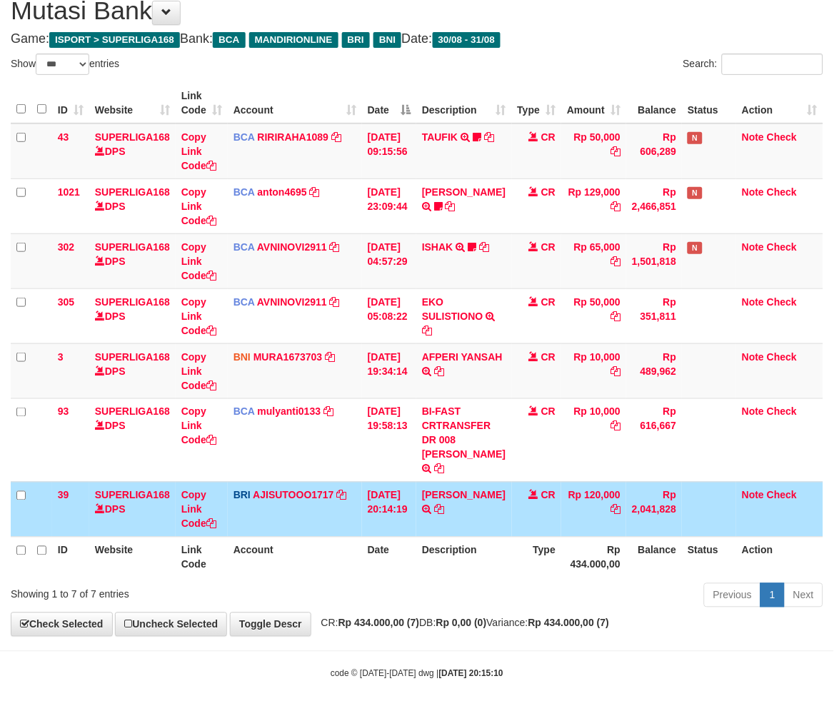
click at [469, 613] on div "**********" at bounding box center [417, 309] width 834 height 654
click at [530, 582] on div "Previous 1 Next" at bounding box center [591, 597] width 465 height 31
drag, startPoint x: 334, startPoint y: 595, endPoint x: 359, endPoint y: 586, distance: 26.7
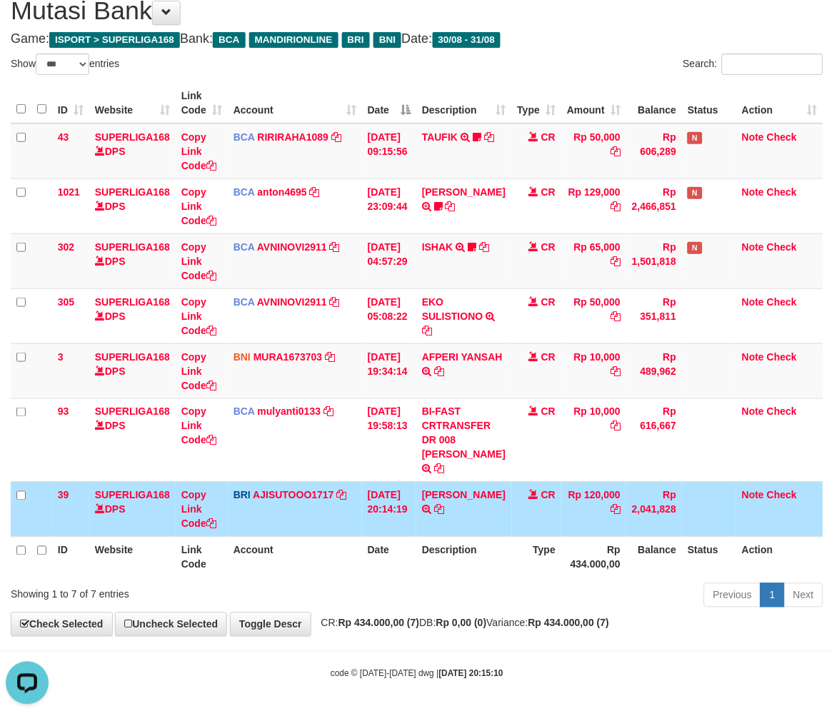
click at [336, 597] on div "Showing 1 to 7 of 7 entries" at bounding box center [174, 592] width 326 height 20
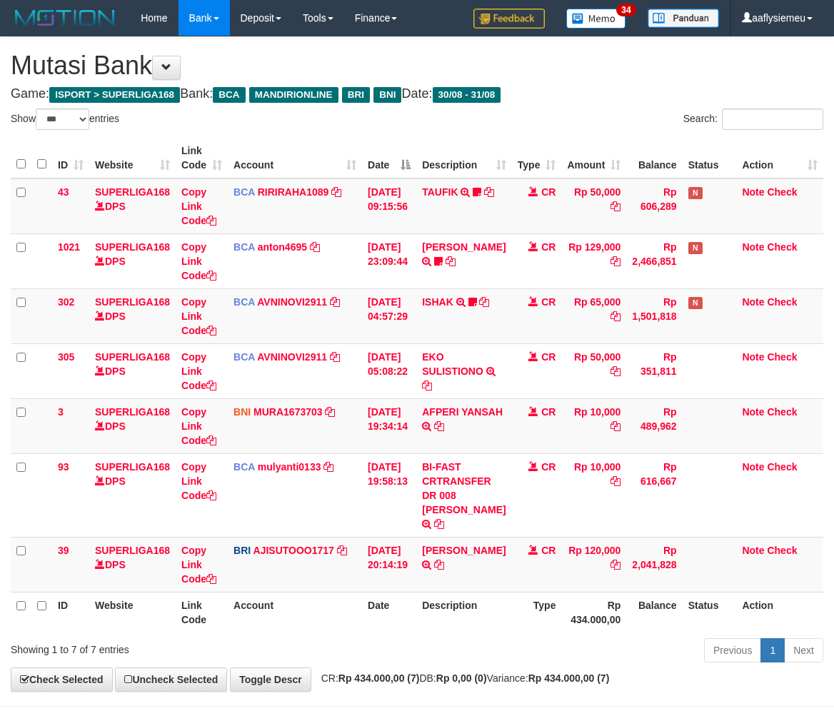
select select "***"
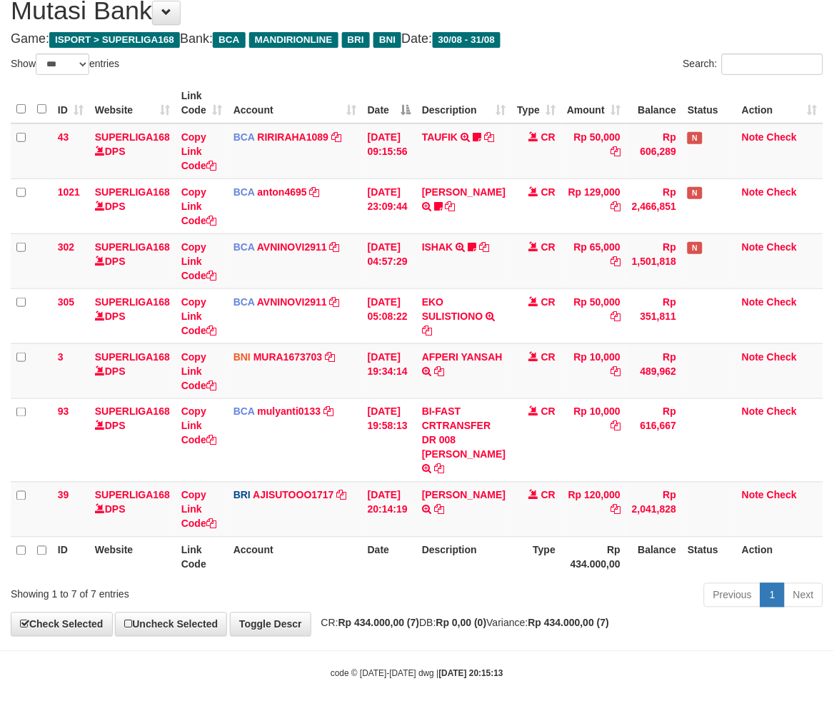
click at [387, 608] on div "Previous 1 Next" at bounding box center [591, 597] width 465 height 31
drag, startPoint x: 466, startPoint y: 573, endPoint x: 457, endPoint y: 569, distance: 9.6
click at [465, 574] on th "Description" at bounding box center [463, 557] width 95 height 41
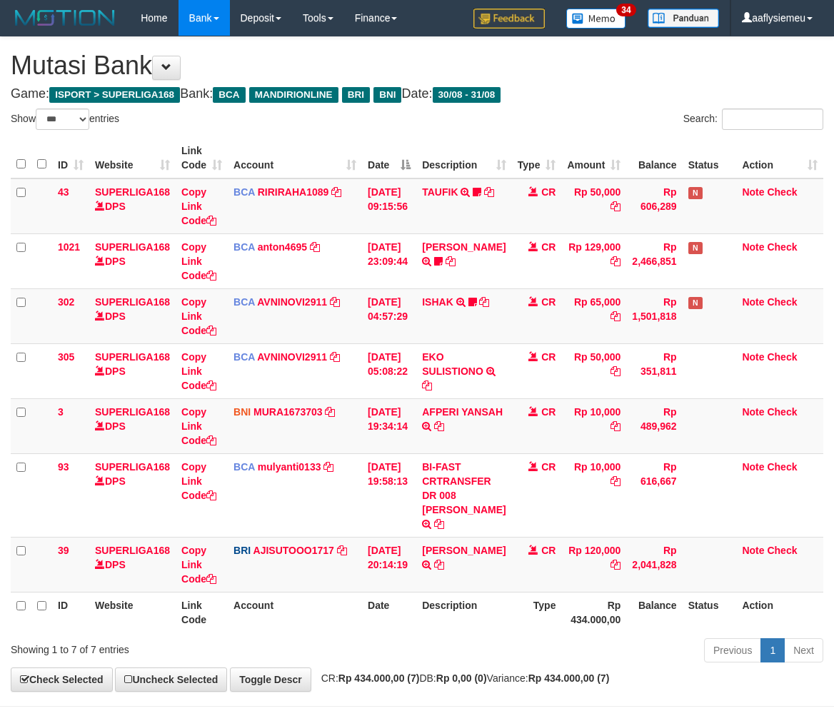
select select "***"
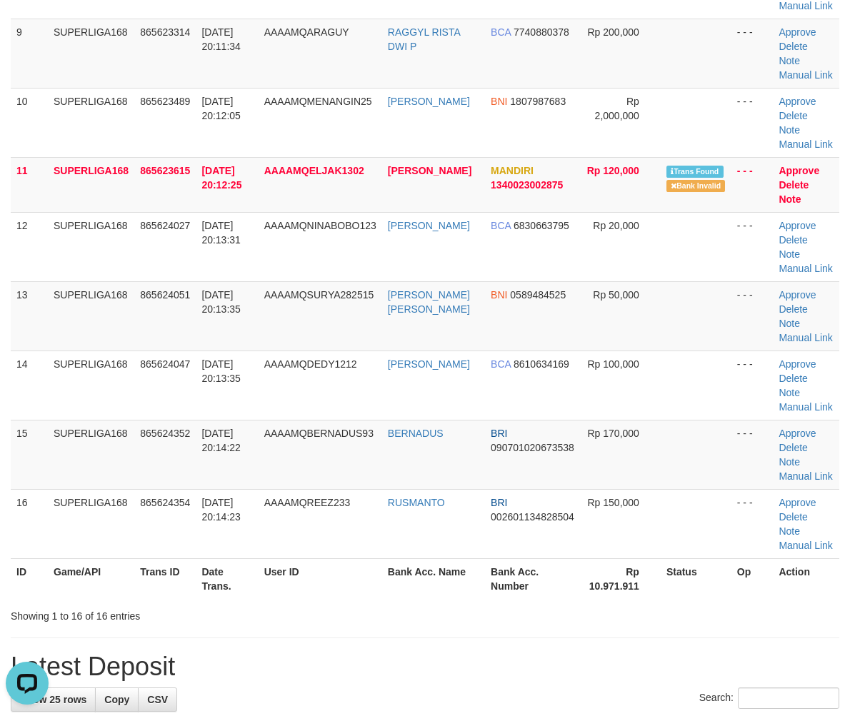
drag, startPoint x: 29, startPoint y: 423, endPoint x: 0, endPoint y: 445, distance: 36.1
click at [29, 424] on td "15" at bounding box center [29, 454] width 37 height 69
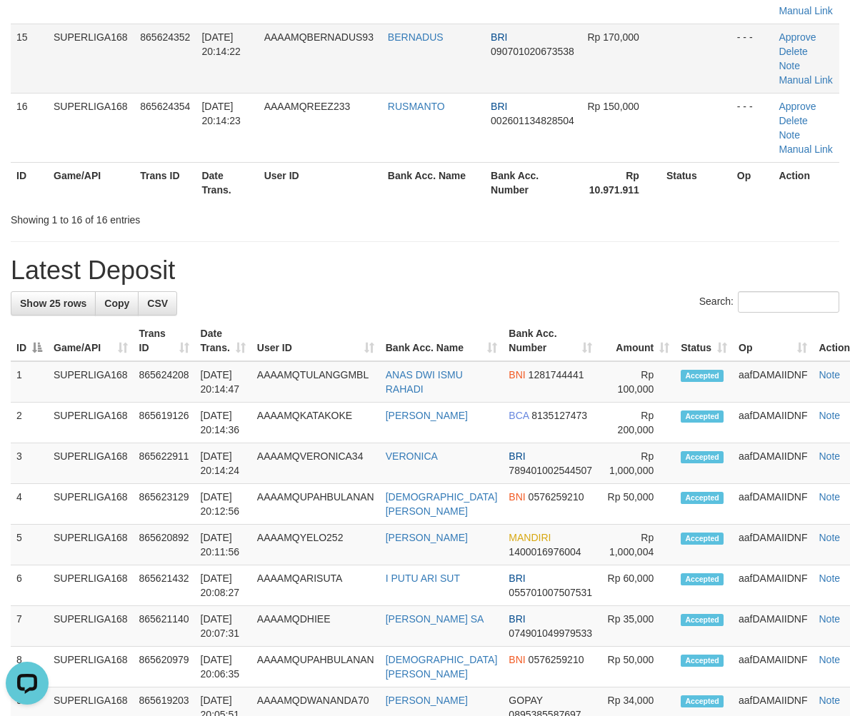
scroll to position [974, 0]
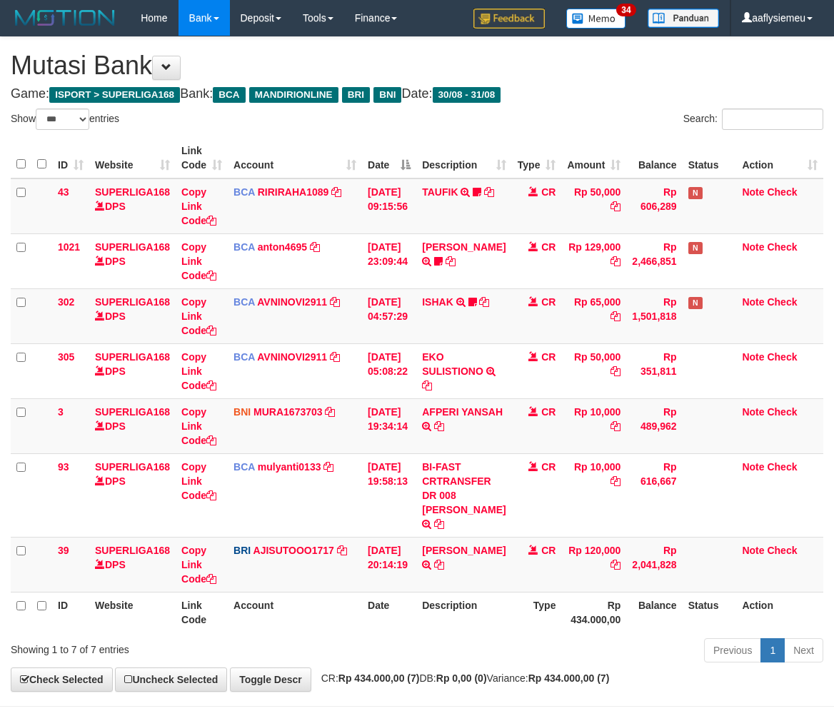
select select "***"
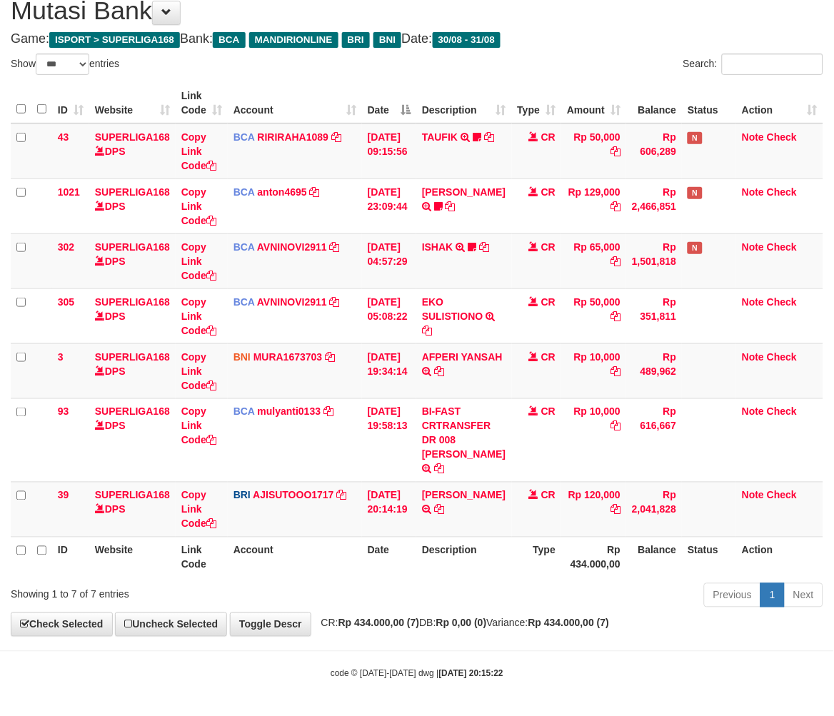
drag, startPoint x: 502, startPoint y: 591, endPoint x: 844, endPoint y: 493, distance: 355.2
click at [502, 590] on div "Previous 1 Next" at bounding box center [591, 597] width 465 height 31
click at [468, 657] on body "Toggle navigation Home Bank Account List Load By Website Group [ISPORT] SUPERLI…" at bounding box center [417, 330] width 834 height 771
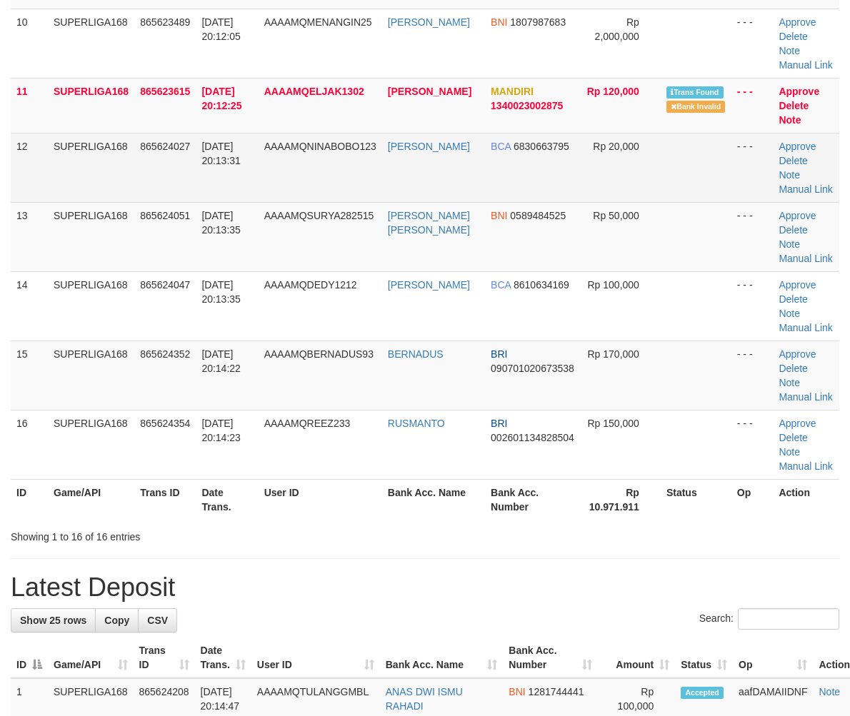
click at [218, 165] on td "[DATE] 20:13:31" at bounding box center [227, 167] width 62 height 69
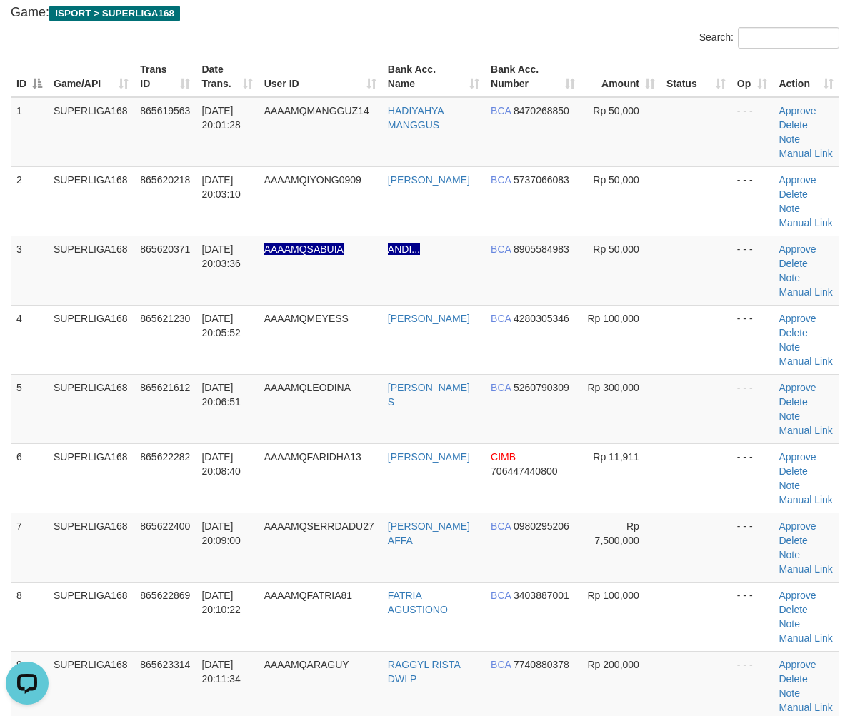
scroll to position [159, 0]
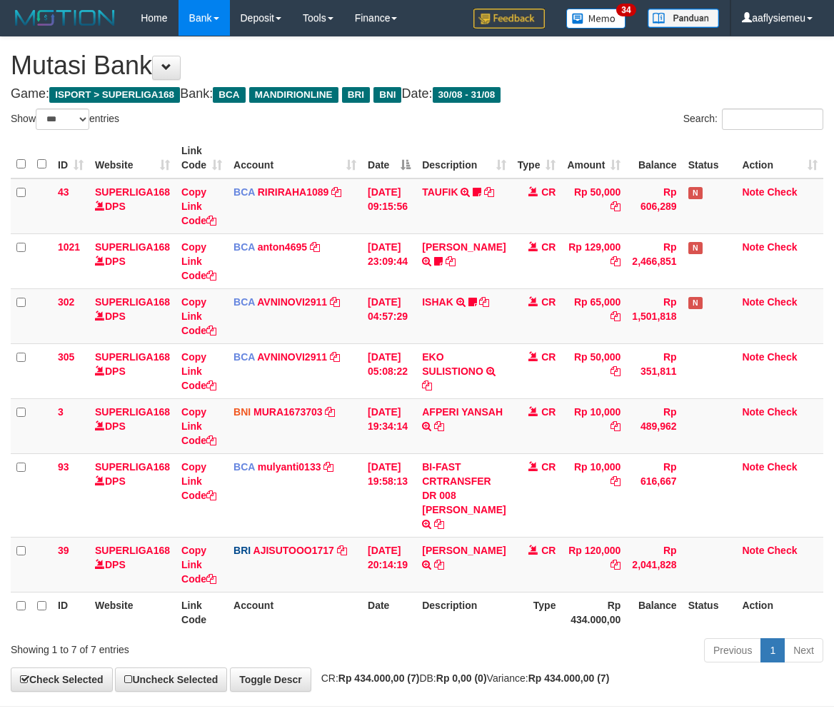
select select "***"
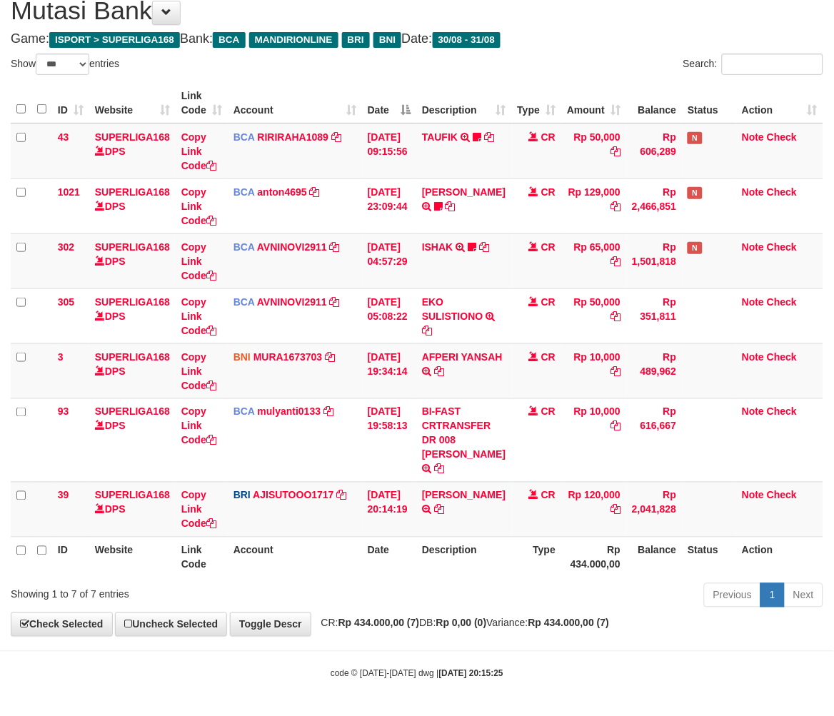
drag, startPoint x: 554, startPoint y: 593, endPoint x: 4, endPoint y: 634, distance: 550.8
click at [547, 594] on div "Previous 1 Next" at bounding box center [591, 597] width 465 height 31
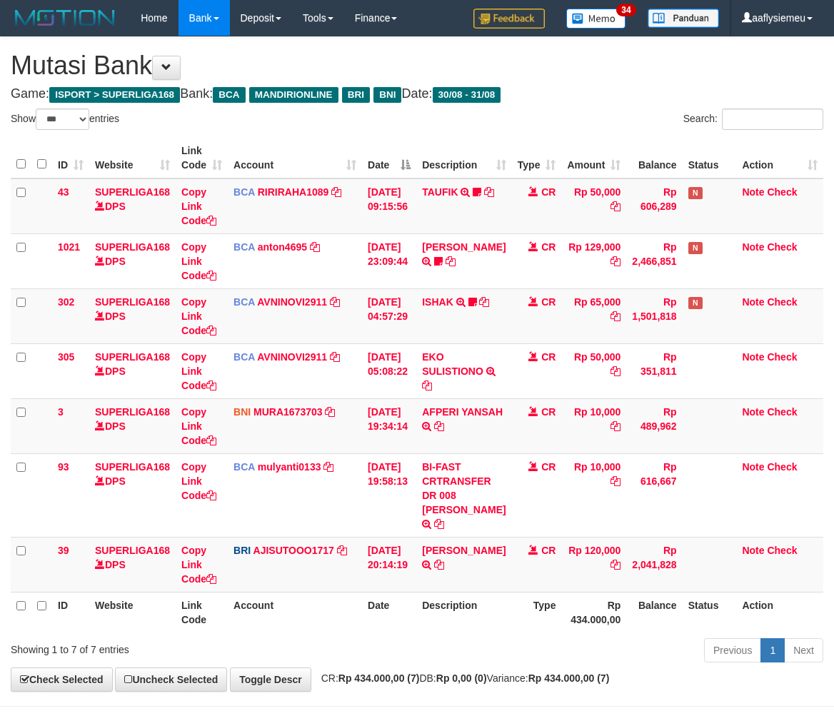
select select "***"
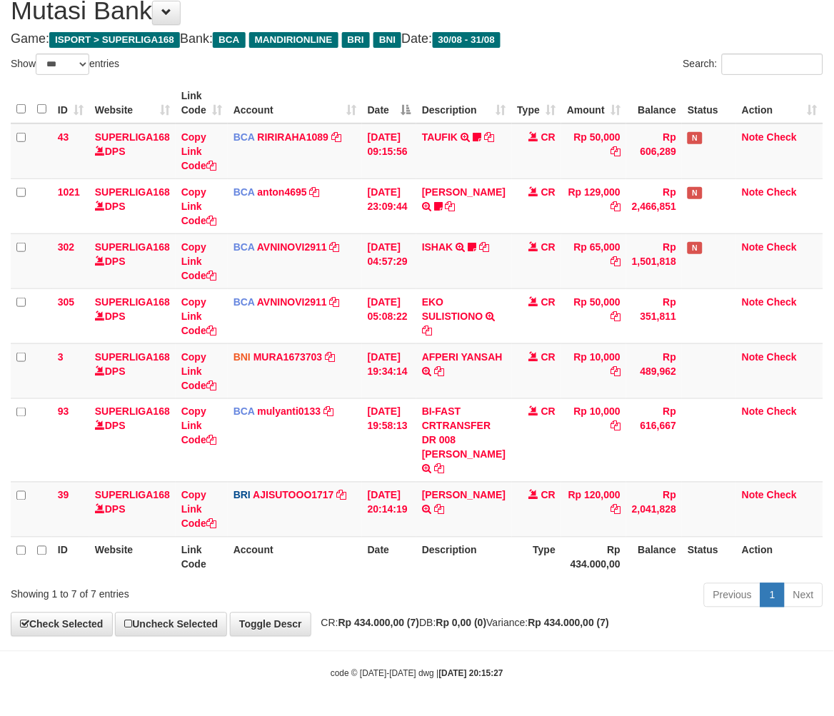
drag, startPoint x: 214, startPoint y: 544, endPoint x: 224, endPoint y: 544, distance: 9.3
click at [215, 545] on th "Link Code" at bounding box center [202, 557] width 52 height 41
click at [219, 545] on th "Link Code" at bounding box center [202, 557] width 52 height 41
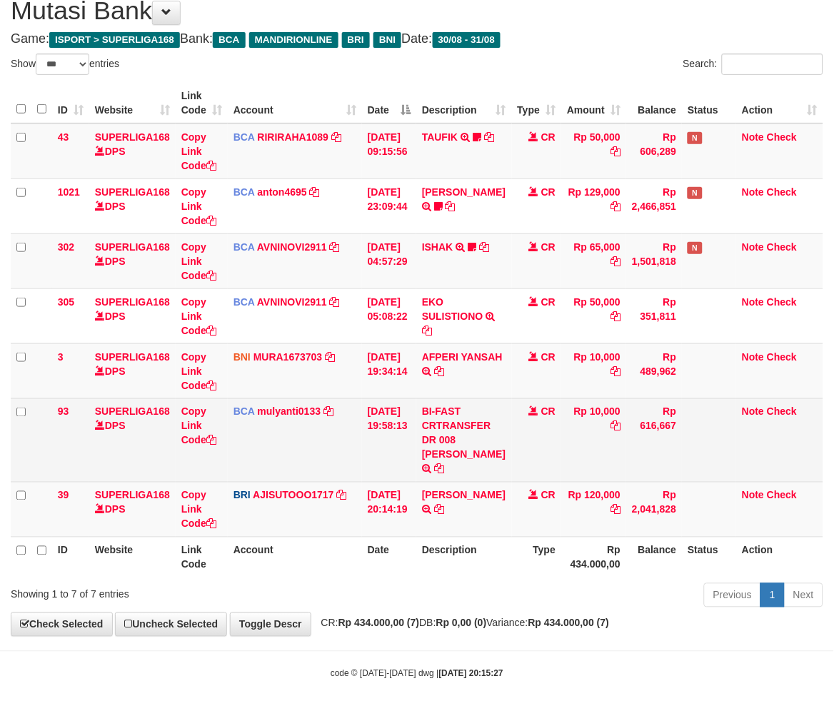
click at [769, 425] on td "Note Check" at bounding box center [779, 441] width 87 height 84
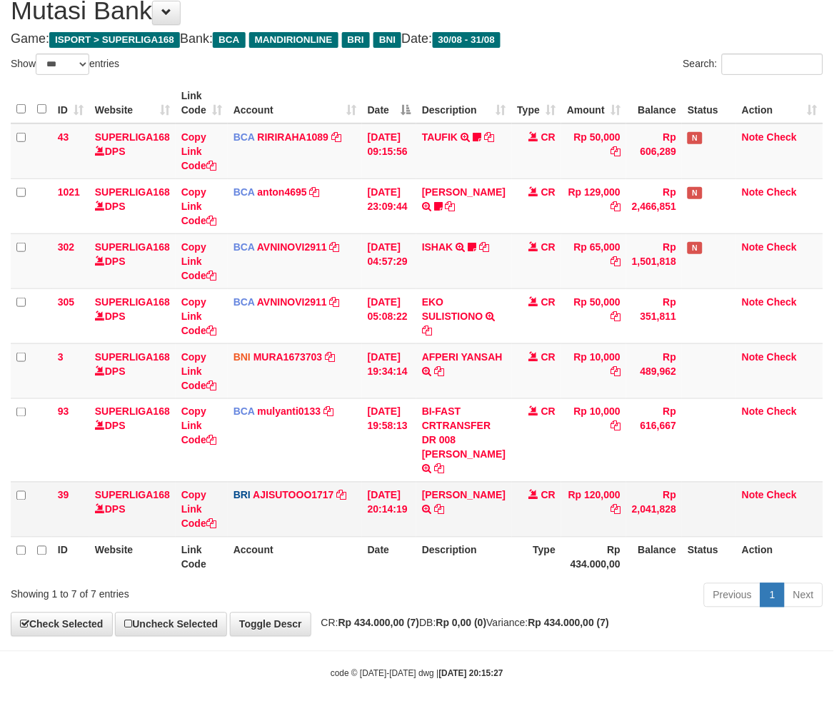
click at [304, 523] on td "BRI AJISUTOOO1717 DPS SUTO AJI RAMADHAN mutasi_20250831_4653 | 39 mutasi_202508…" at bounding box center [295, 509] width 134 height 55
click at [332, 565] on th "Account" at bounding box center [295, 557] width 134 height 41
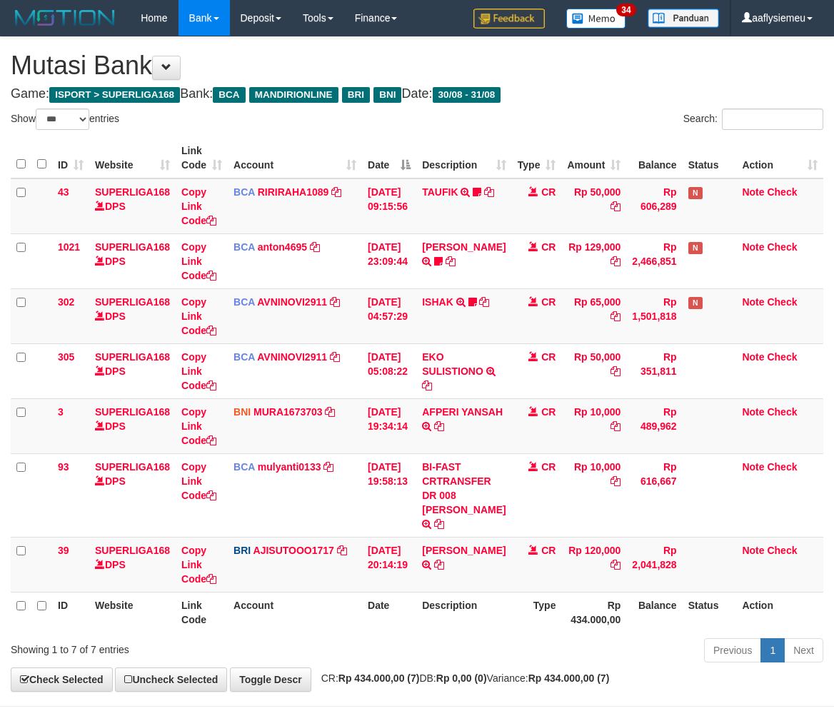
select select "***"
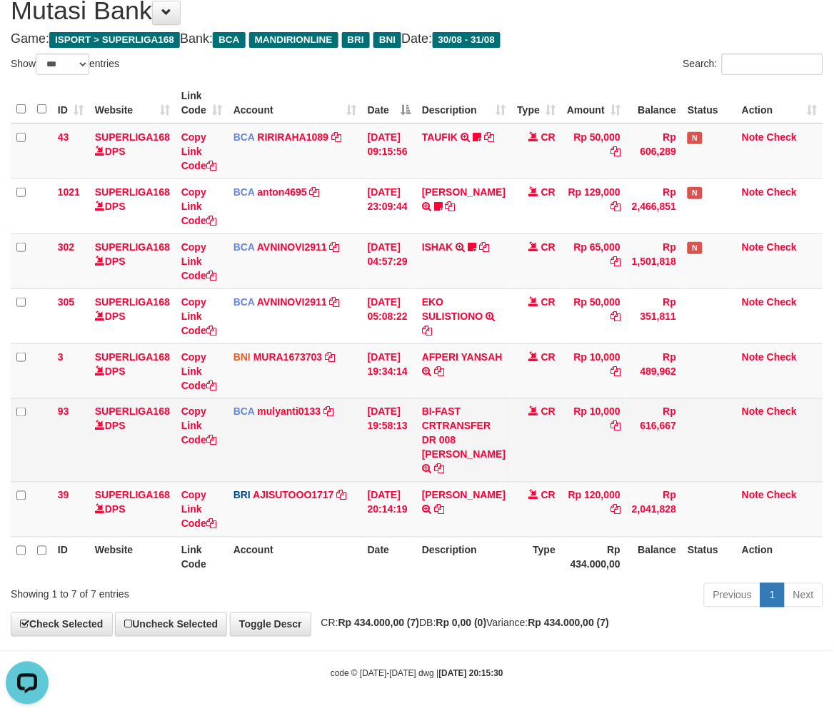
click at [296, 466] on td "BCA mulyanti0133 DPS MULYANTI mutasi_20250831_4495 | 93 mutasi_20250831_4495 | …" at bounding box center [295, 441] width 134 height 84
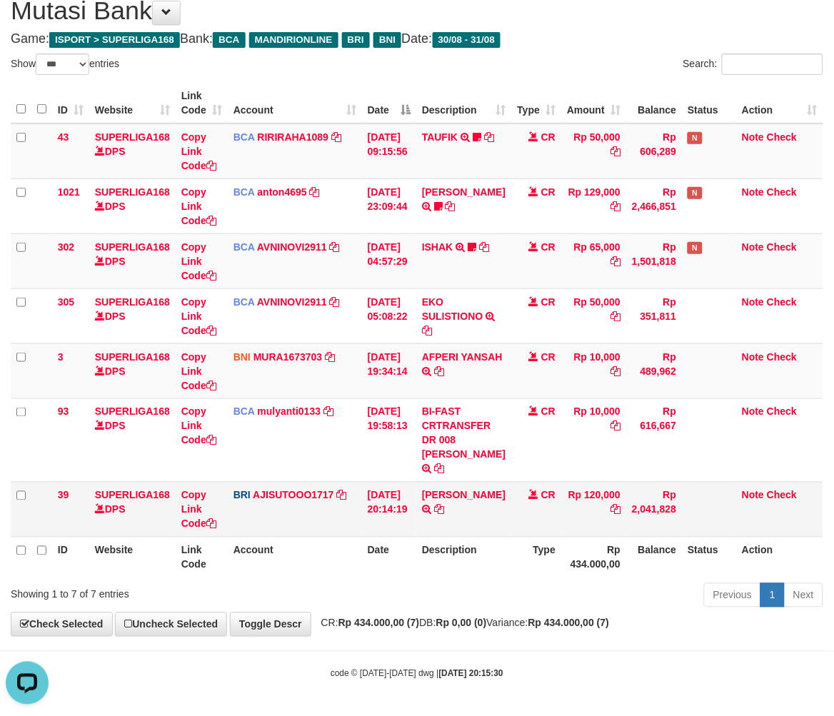
click at [366, 512] on td "[DATE] 20:14:19" at bounding box center [389, 509] width 54 height 55
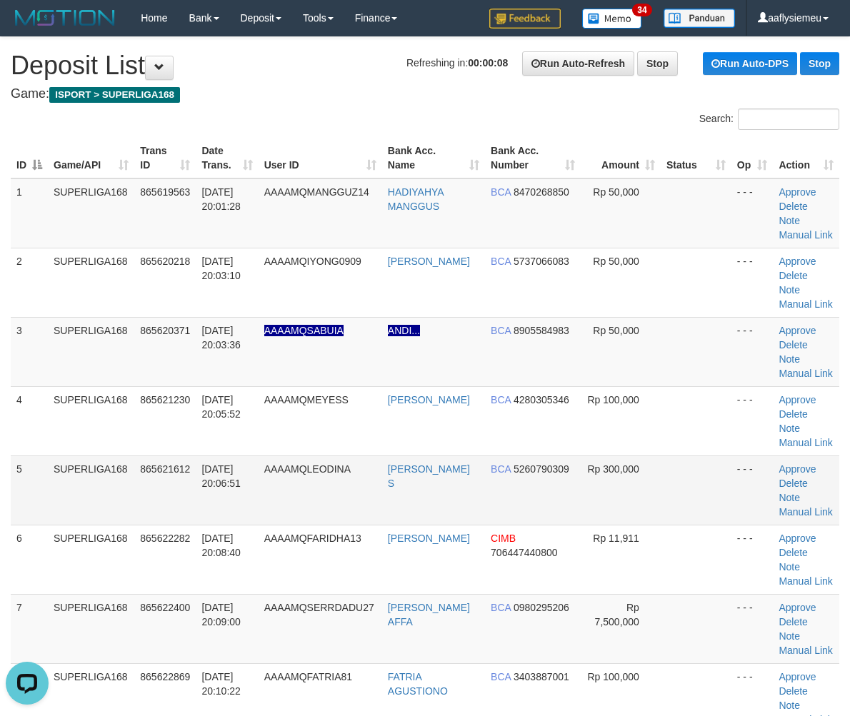
click at [106, 479] on td "SUPERLIGA168" at bounding box center [91, 490] width 86 height 69
click at [19, 481] on td "5" at bounding box center [29, 490] width 37 height 69
click at [32, 466] on td "5" at bounding box center [29, 490] width 37 height 69
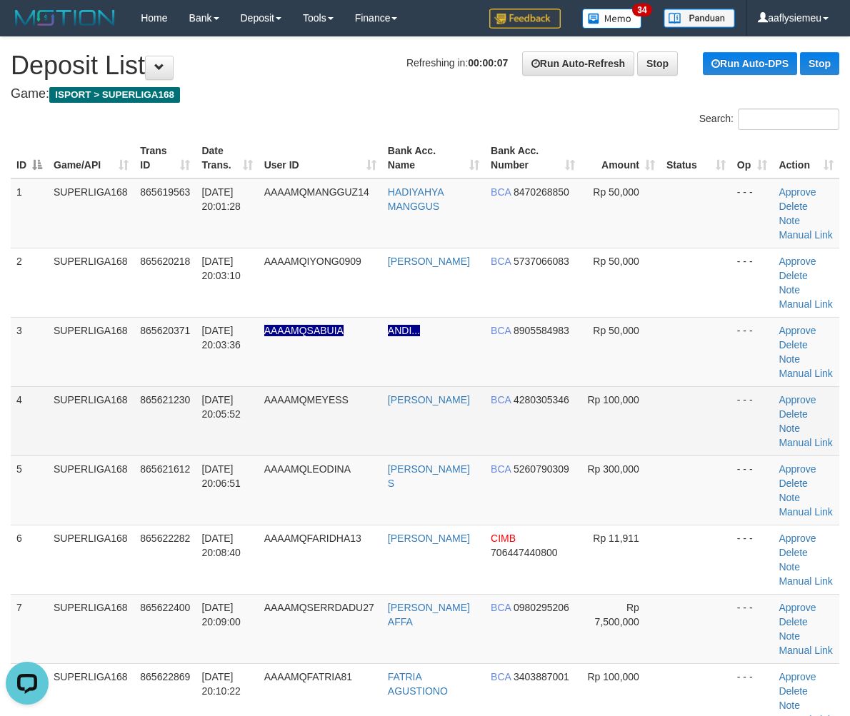
click at [122, 439] on td "SUPERLIGA168" at bounding box center [91, 420] width 86 height 69
click at [59, 447] on td "SUPERLIGA168" at bounding box center [91, 420] width 86 height 69
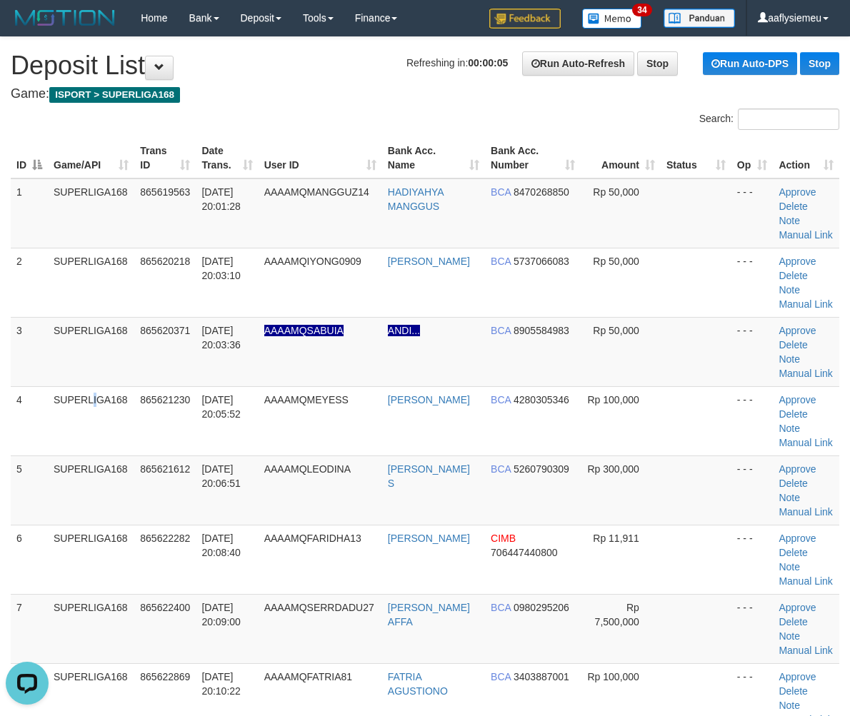
drag, startPoint x: 9, startPoint y: 482, endPoint x: 0, endPoint y: 486, distance: 10.2
click at [9, 482] on div "ID Game/API Trans ID Date Trans. User ID Bank Acc. Name Bank Acc. Number Amount…" at bounding box center [425, 726] width 850 height 1184
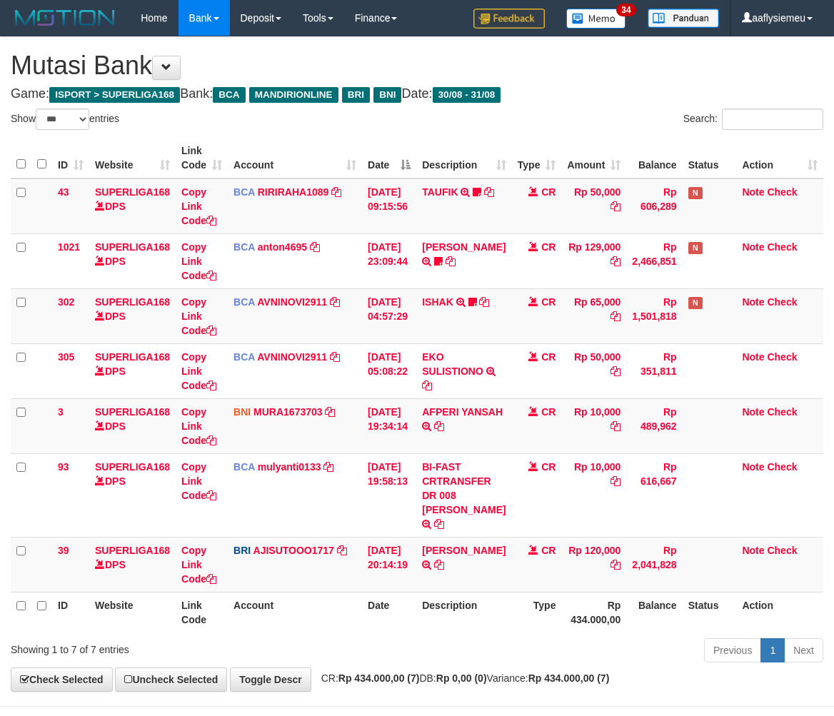
select select "***"
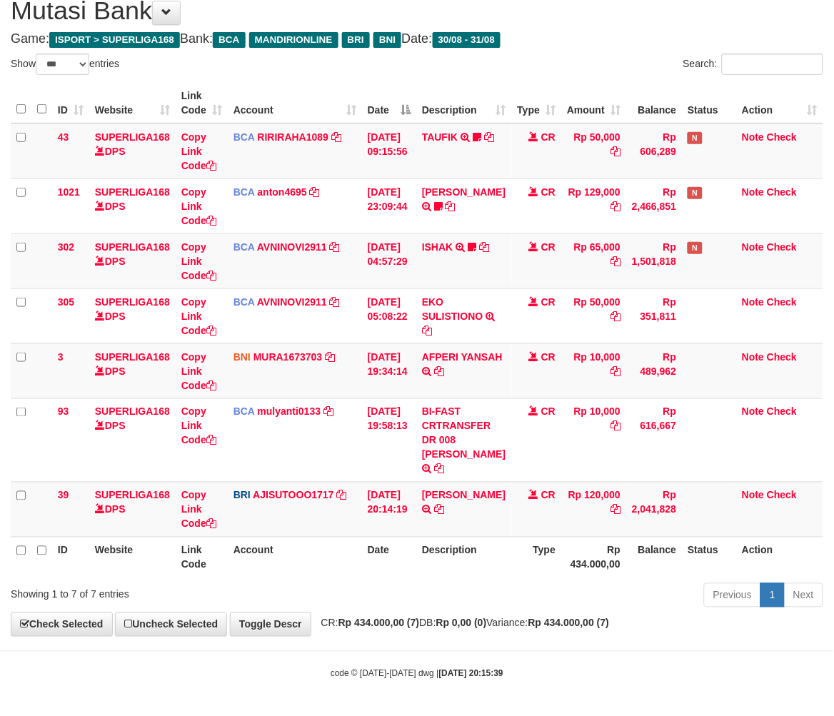
click at [561, 591] on div "Previous 1 Next" at bounding box center [591, 597] width 465 height 31
drag, startPoint x: 466, startPoint y: 565, endPoint x: 493, endPoint y: 561, distance: 27.4
click at [465, 565] on th "Description" at bounding box center [463, 557] width 95 height 41
click at [469, 576] on div "ID Website Link Code Account Date Description Type Amount Balance Status Action…" at bounding box center [417, 331] width 834 height 504
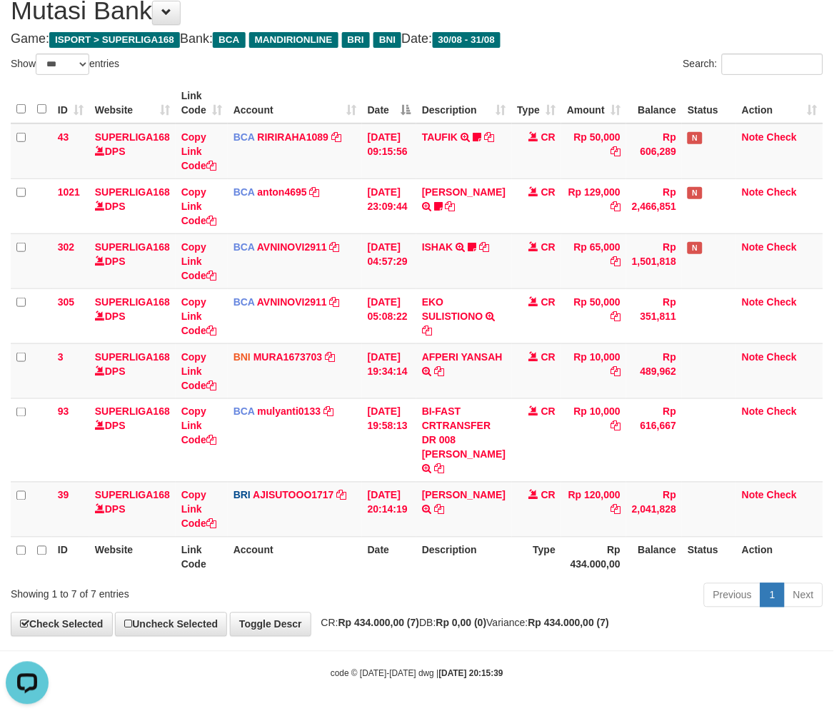
scroll to position [0, 0]
drag, startPoint x: 453, startPoint y: 534, endPoint x: 526, endPoint y: 520, distance: 74.9
click at [453, 534] on td "ANA SOFIANA TRANSFER NBMB ANA SOFIANA TO SUTO AJI RAMADHAN" at bounding box center [463, 509] width 95 height 55
click at [512, 561] on th "Type" at bounding box center [537, 557] width 50 height 41
click at [474, 574] on th "Description" at bounding box center [463, 557] width 95 height 41
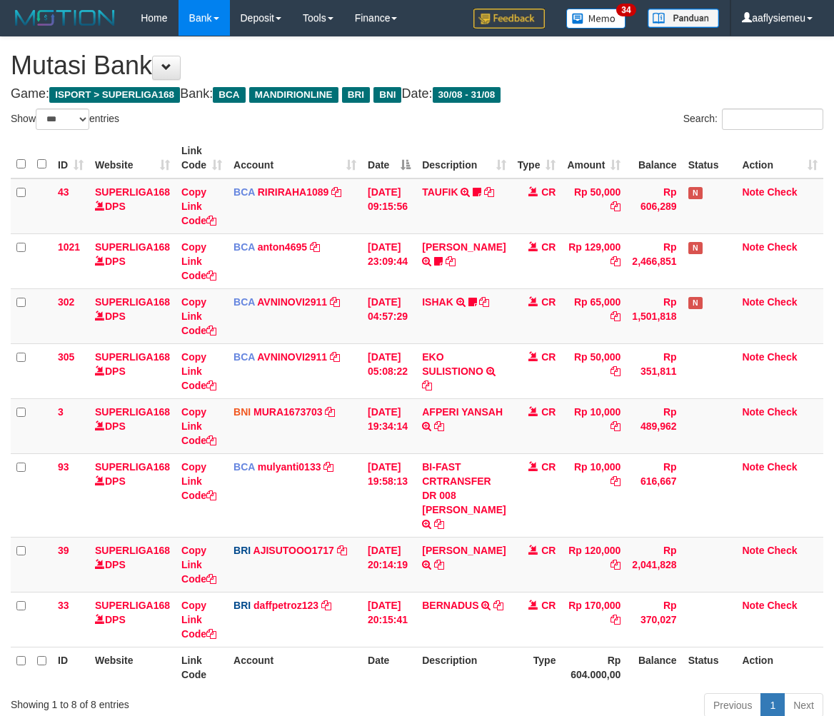
select select "***"
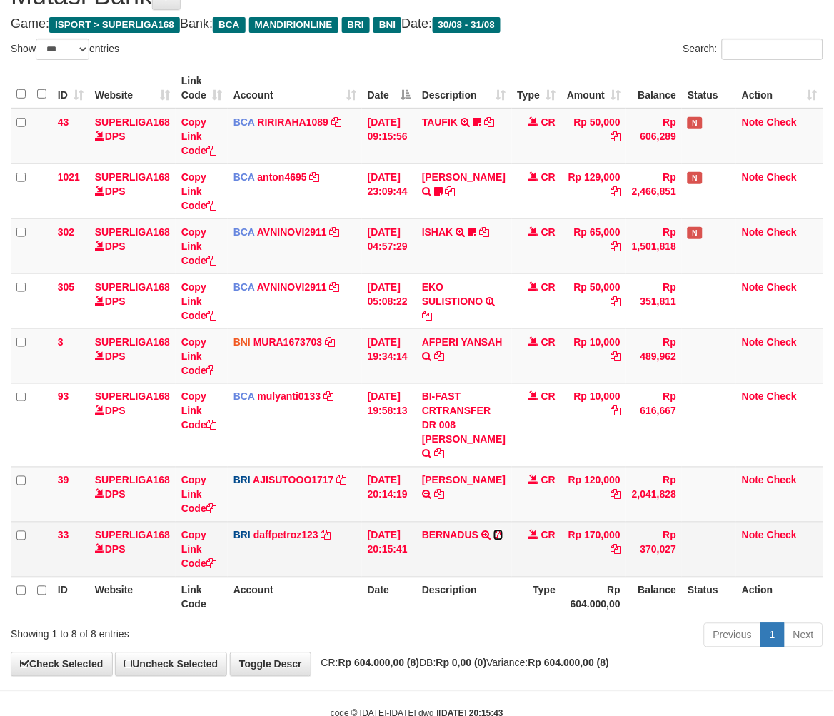
click at [494, 541] on icon at bounding box center [499, 536] width 10 height 10
drag, startPoint x: 673, startPoint y: 598, endPoint x: 824, endPoint y: 541, distance: 160.9
click at [690, 587] on table "ID Website Link Code Account Date Description Type Amount Balance Status Action…" at bounding box center [417, 343] width 813 height 550
drag, startPoint x: 669, startPoint y: 548, endPoint x: 836, endPoint y: 504, distance: 172.7
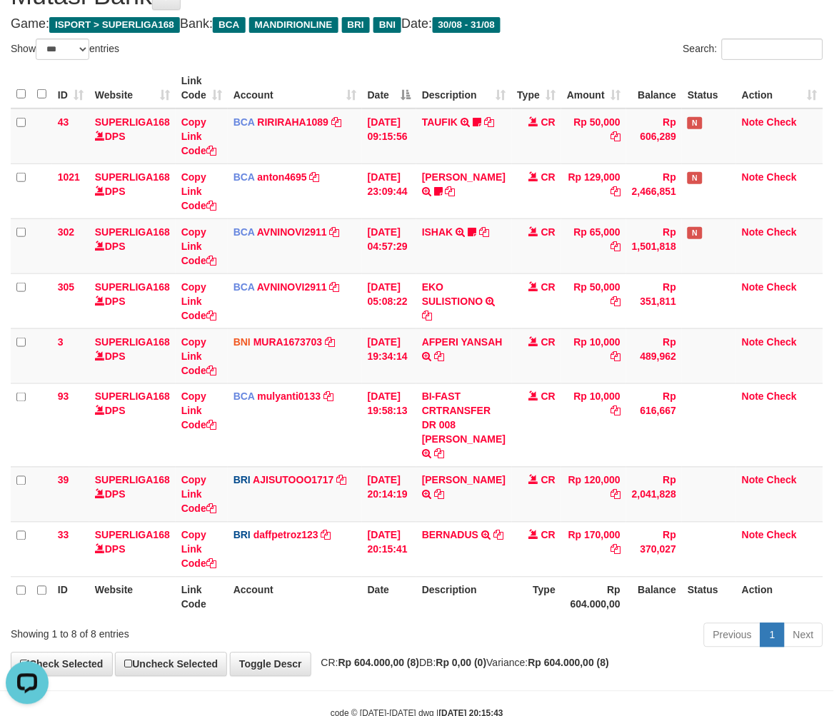
click at [673, 546] on td "Rp 370,027" at bounding box center [654, 549] width 56 height 55
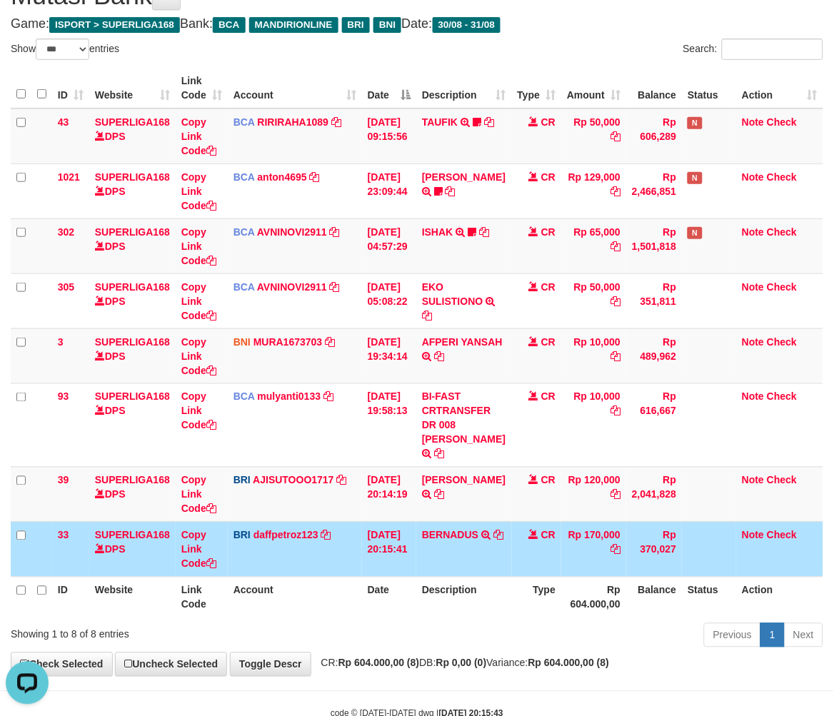
drag, startPoint x: 345, startPoint y: 580, endPoint x: 330, endPoint y: 579, distance: 15.1
click at [346, 577] on td "BRI daffpetroz123 DPS MUHAMMAD DAFFA PETRO mutasi_20250831_2200 | 33 mutasi_202…" at bounding box center [295, 549] width 134 height 55
click at [330, 577] on td "BRI daffpetroz123 DPS MUHAMMAD DAFFA PETRO mutasi_20250831_2200 | 33 mutasi_202…" at bounding box center [295, 549] width 134 height 55
click at [330, 576] on td "BRI daffpetroz123 DPS MUHAMMAD DAFFA PETRO mutasi_20250831_2200 | 33 mutasi_202…" at bounding box center [295, 549] width 134 height 55
click at [329, 576] on td "BRI daffpetroz123 DPS MUHAMMAD DAFFA PETRO mutasi_20250831_2200 | 33 mutasi_202…" at bounding box center [295, 549] width 134 height 55
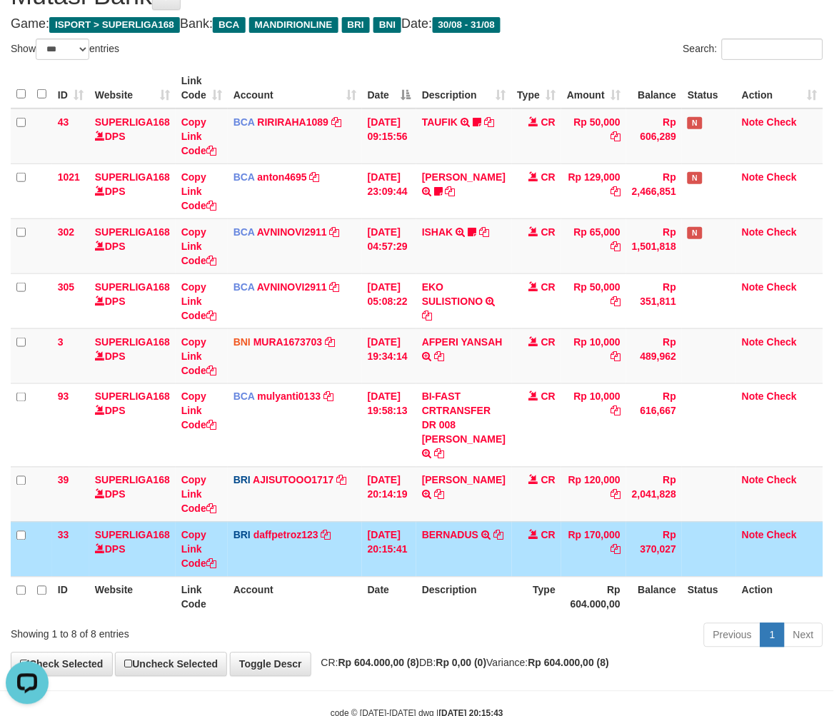
click at [329, 574] on td "BRI daffpetroz123 DPS MUHAMMAD DAFFA PETRO mutasi_20250831_2200 | 33 mutasi_202…" at bounding box center [295, 549] width 134 height 55
click at [331, 573] on td "BRI daffpetroz123 DPS MUHAMMAD DAFFA PETRO mutasi_20250831_2200 | 33 mutasi_202…" at bounding box center [295, 549] width 134 height 55
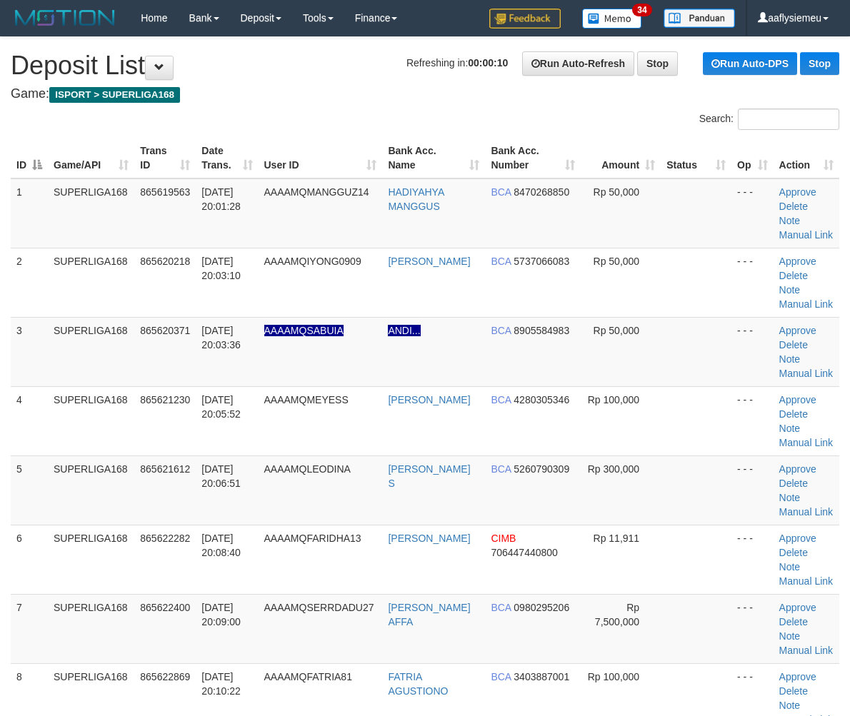
click at [324, 415] on td "AAAAMQMEYESS" at bounding box center [321, 420] width 124 height 69
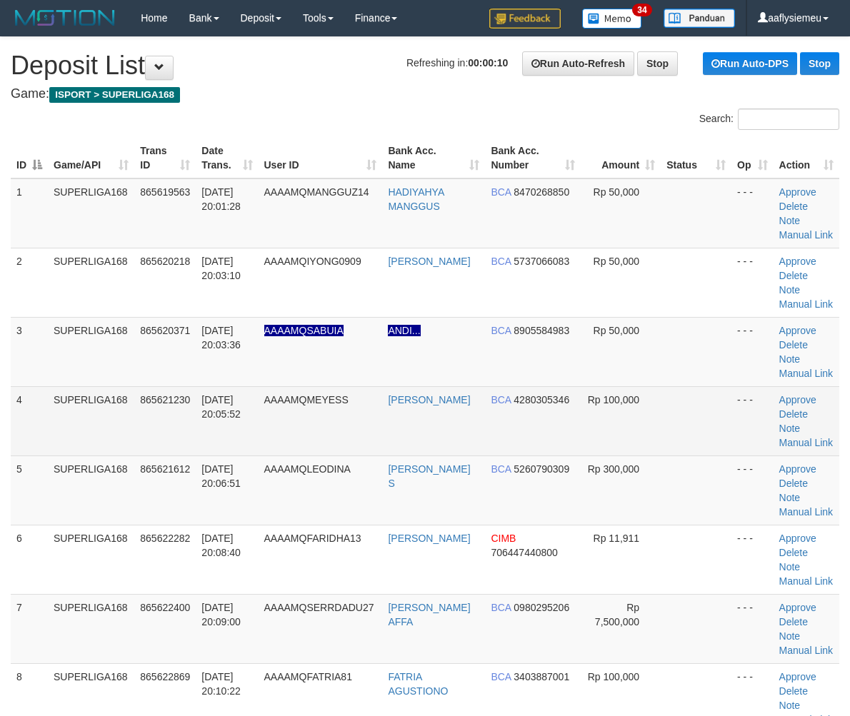
scroll to position [788, 0]
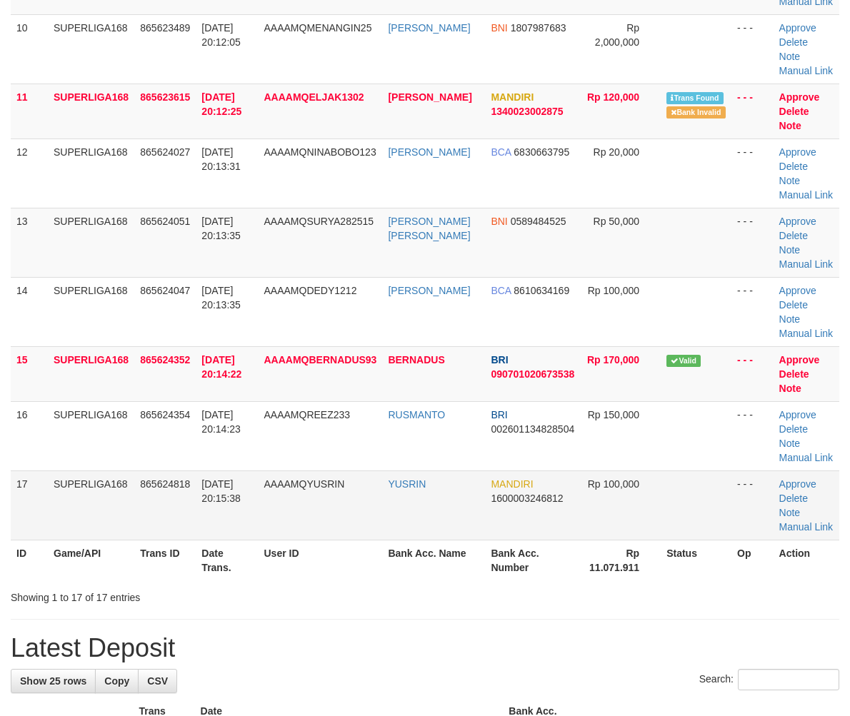
drag, startPoint x: 158, startPoint y: 449, endPoint x: 116, endPoint y: 474, distance: 48.8
click at [147, 458] on td "865624354" at bounding box center [164, 435] width 61 height 69
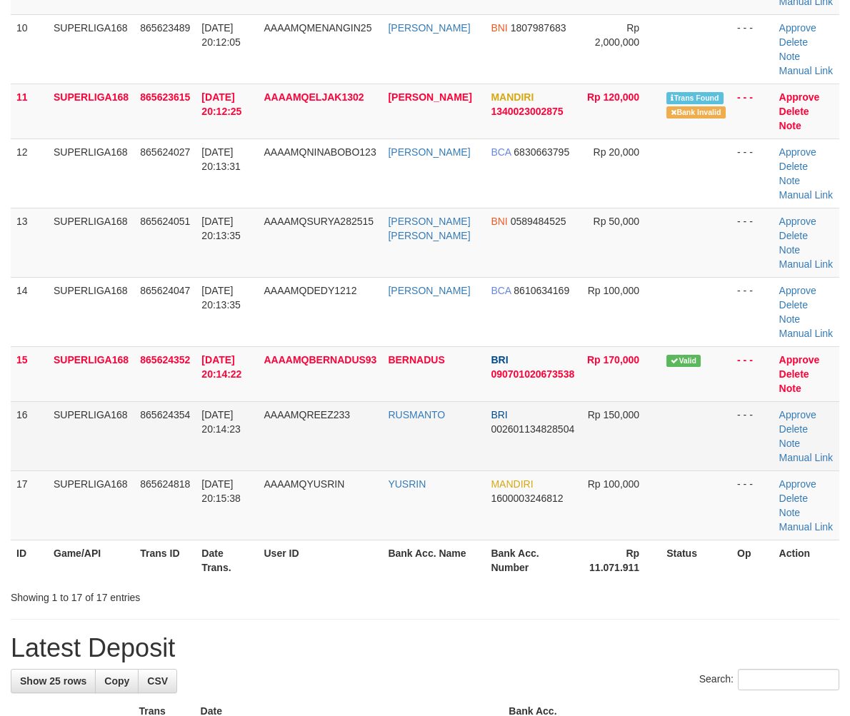
click at [114, 446] on td "SUPERLIGA168" at bounding box center [91, 435] width 86 height 69
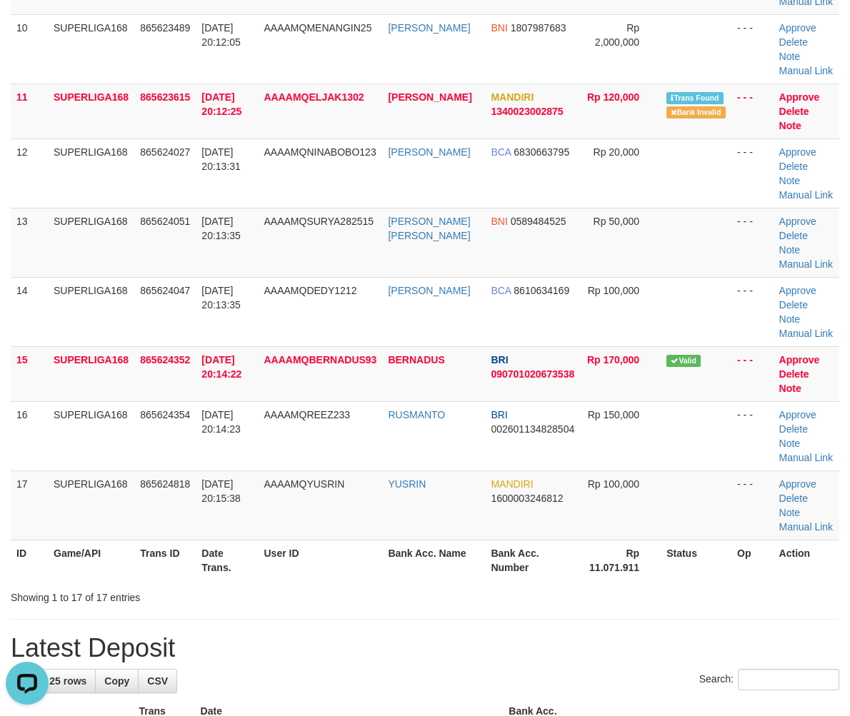
scroll to position [0, 0]
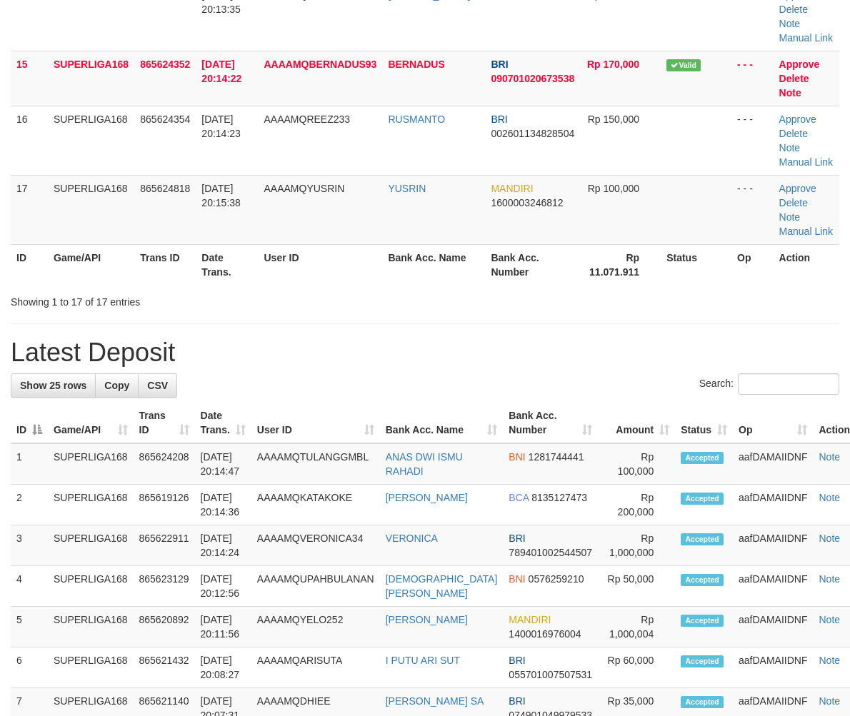
scroll to position [788, 0]
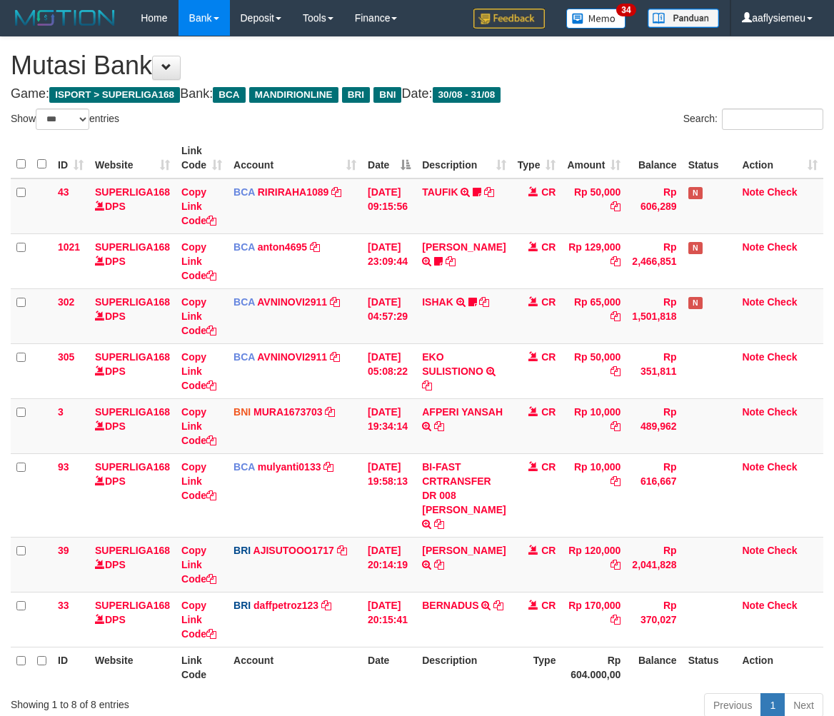
select select "***"
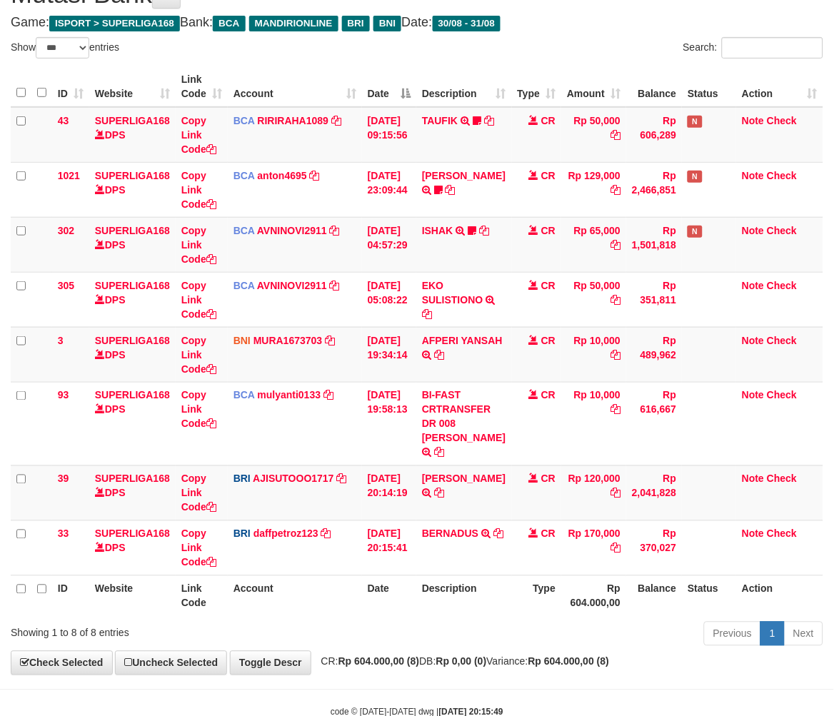
drag, startPoint x: 511, startPoint y: 595, endPoint x: 840, endPoint y: 512, distance: 338.9
click at [516, 596] on th "Type" at bounding box center [537, 596] width 50 height 41
click at [626, 593] on th "Balance" at bounding box center [654, 596] width 56 height 41
